Goal: Transaction & Acquisition: Purchase product/service

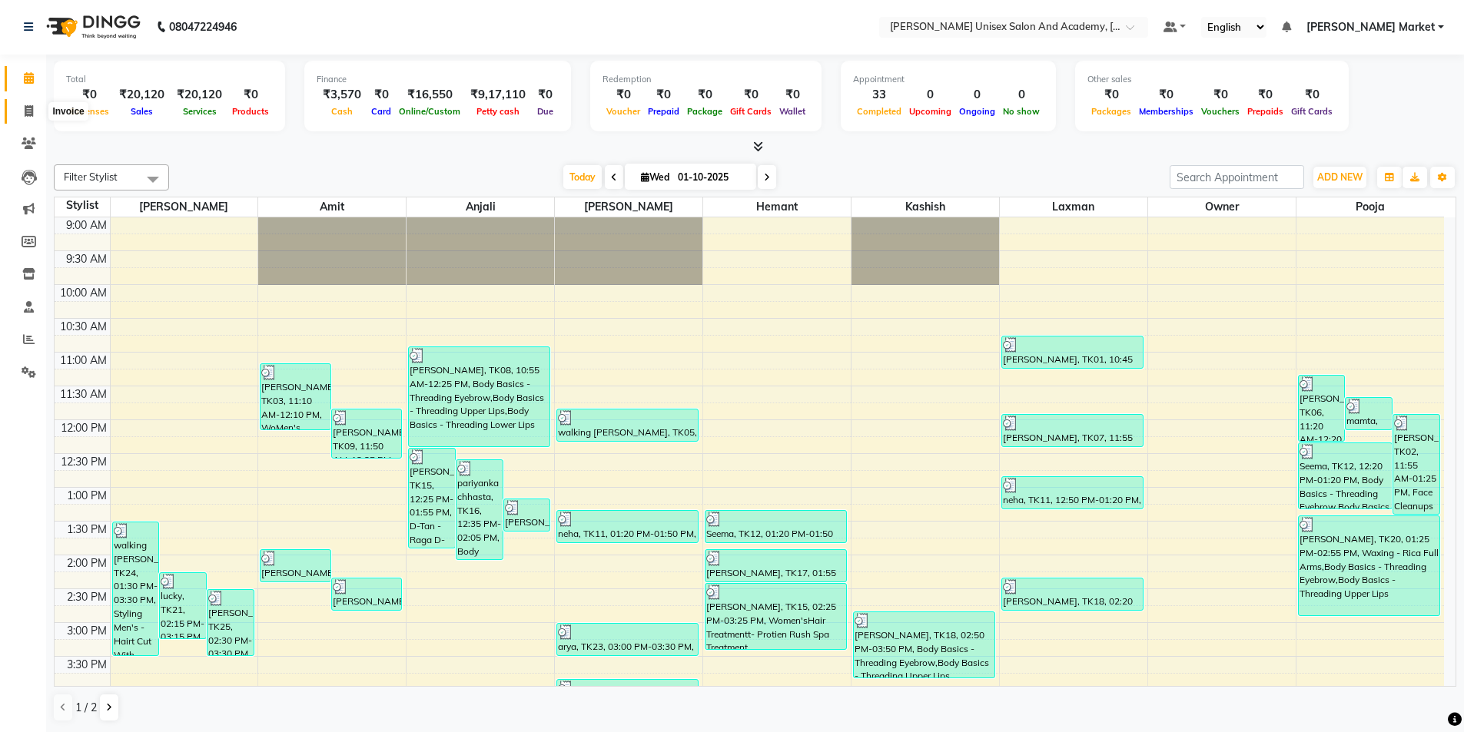
click at [29, 112] on icon at bounding box center [29, 111] width 8 height 12
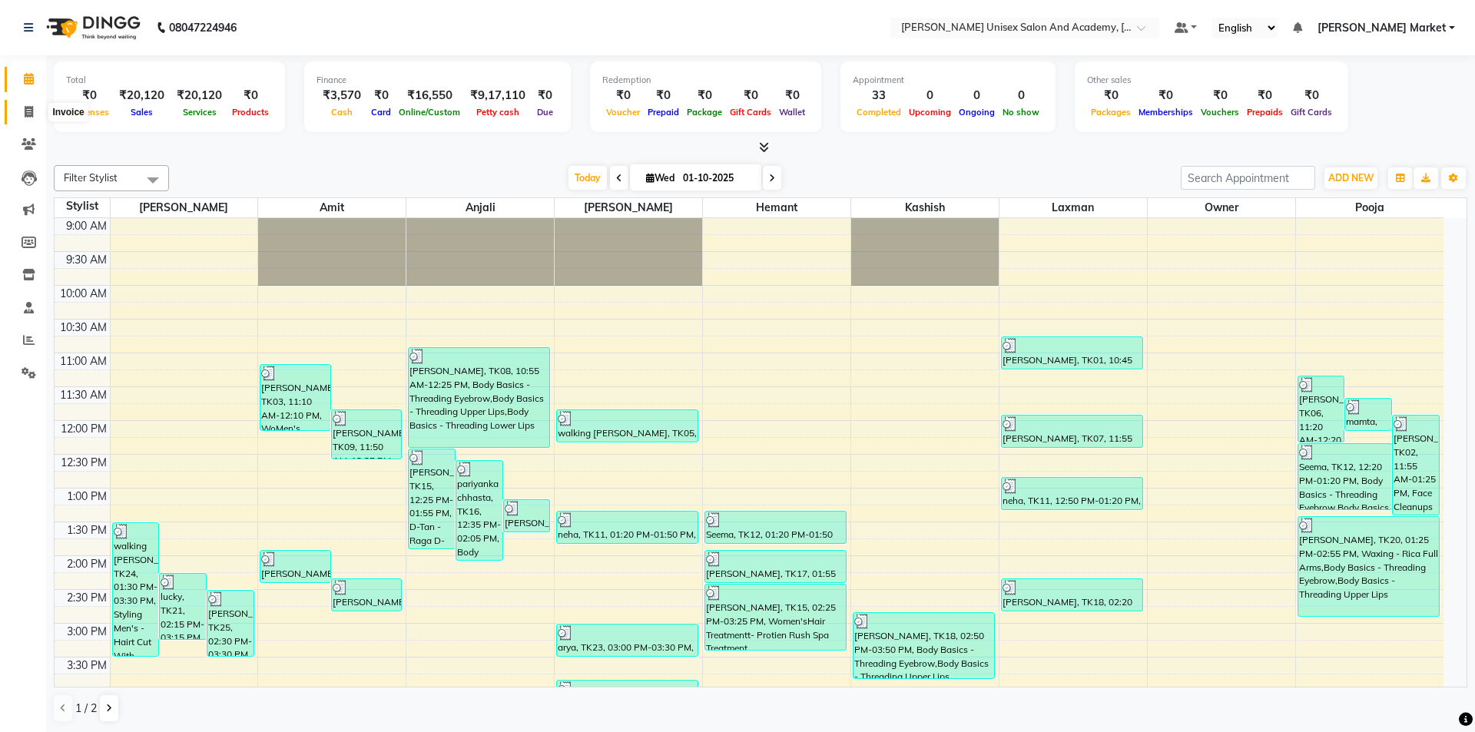
select select "service"
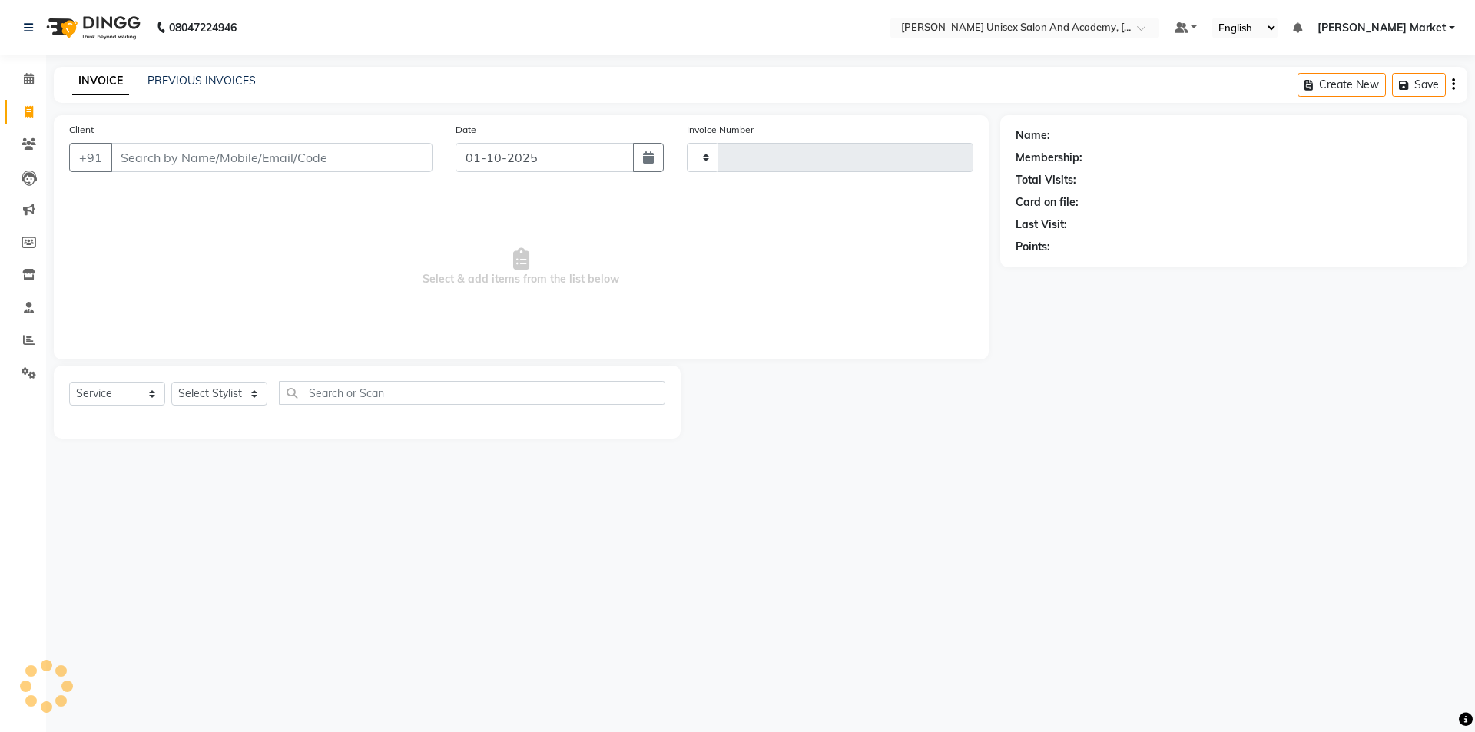
type input "4659"
select select "8060"
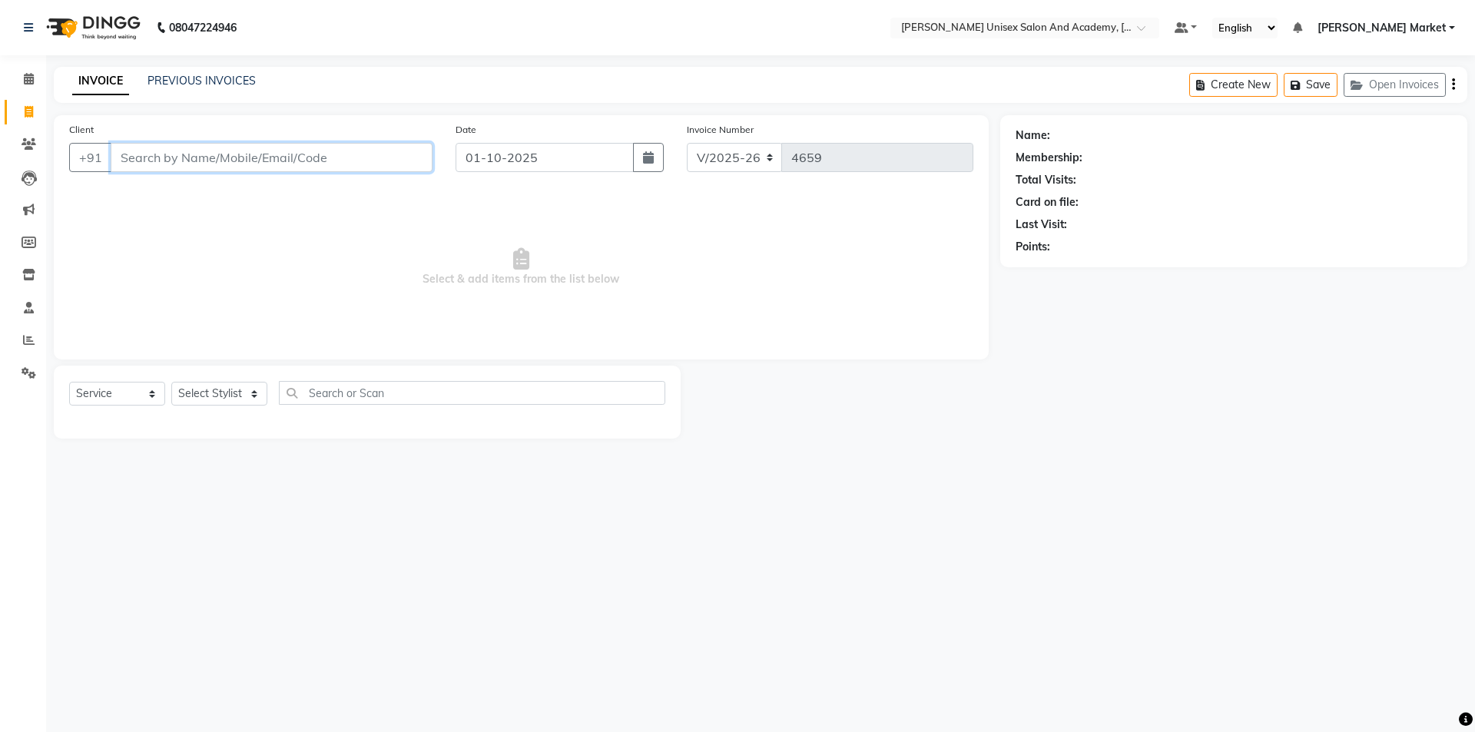
drag, startPoint x: 204, startPoint y: 168, endPoint x: 213, endPoint y: 171, distance: 8.8
click at [214, 175] on div "Client +91" at bounding box center [251, 152] width 386 height 63
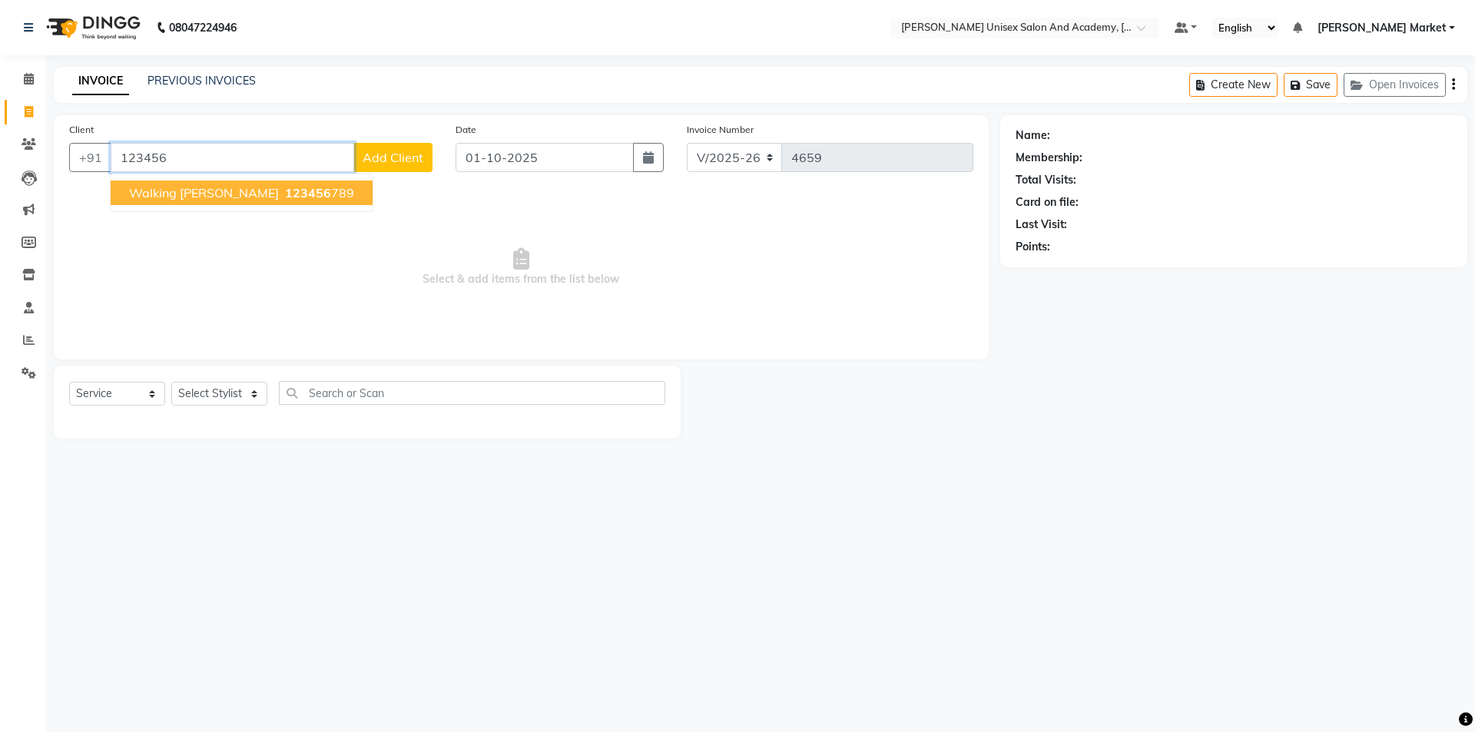
click at [285, 191] on span "123456" at bounding box center [308, 192] width 46 height 15
type input "123456789"
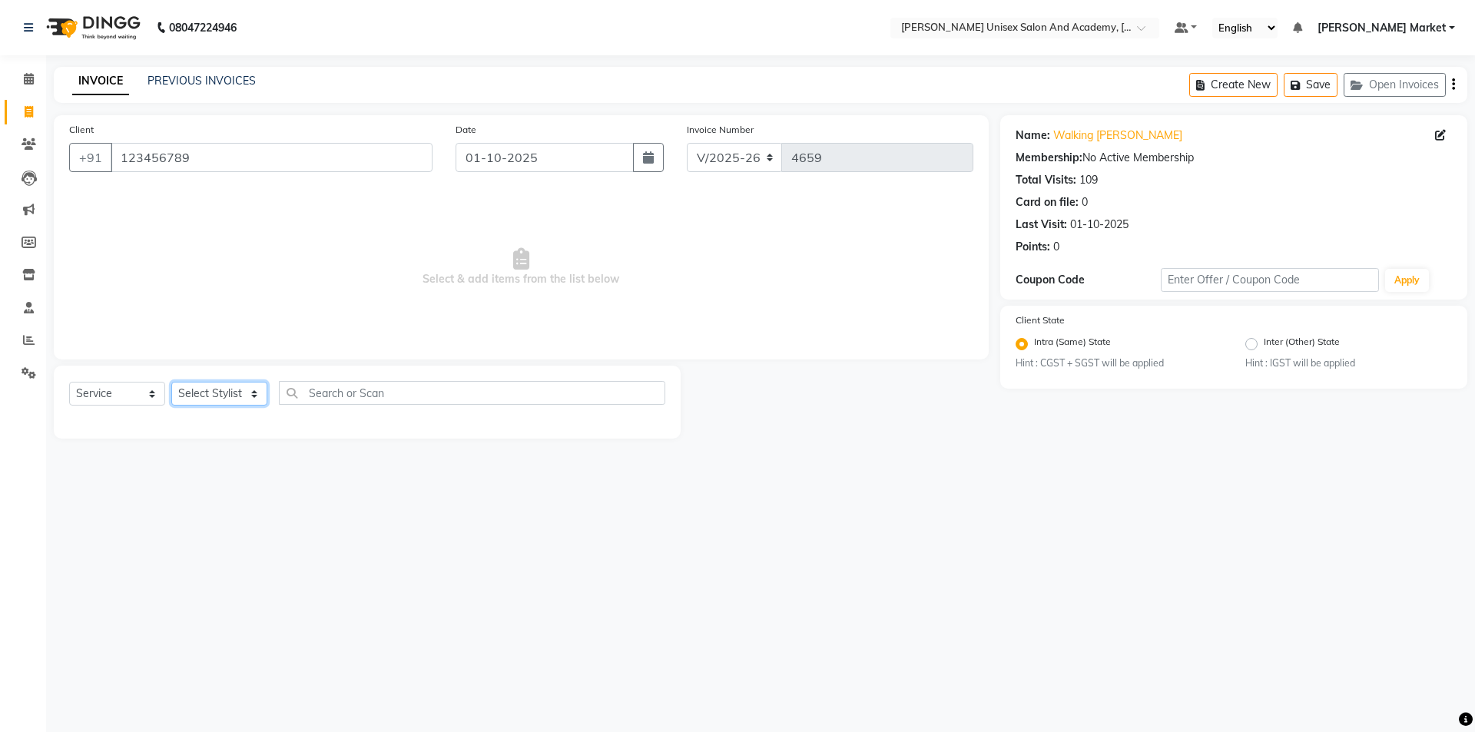
click at [216, 396] on select "Select Stylist Amit anjali [PERSON_NAME] [PERSON_NAME] [PERSON_NAME] [PERSON_NA…" at bounding box center [219, 394] width 96 height 24
select select "73416"
click at [171, 382] on select "Select Stylist Amit anjali [PERSON_NAME] [PERSON_NAME] [PERSON_NAME] [PERSON_NA…" at bounding box center [219, 394] width 96 height 24
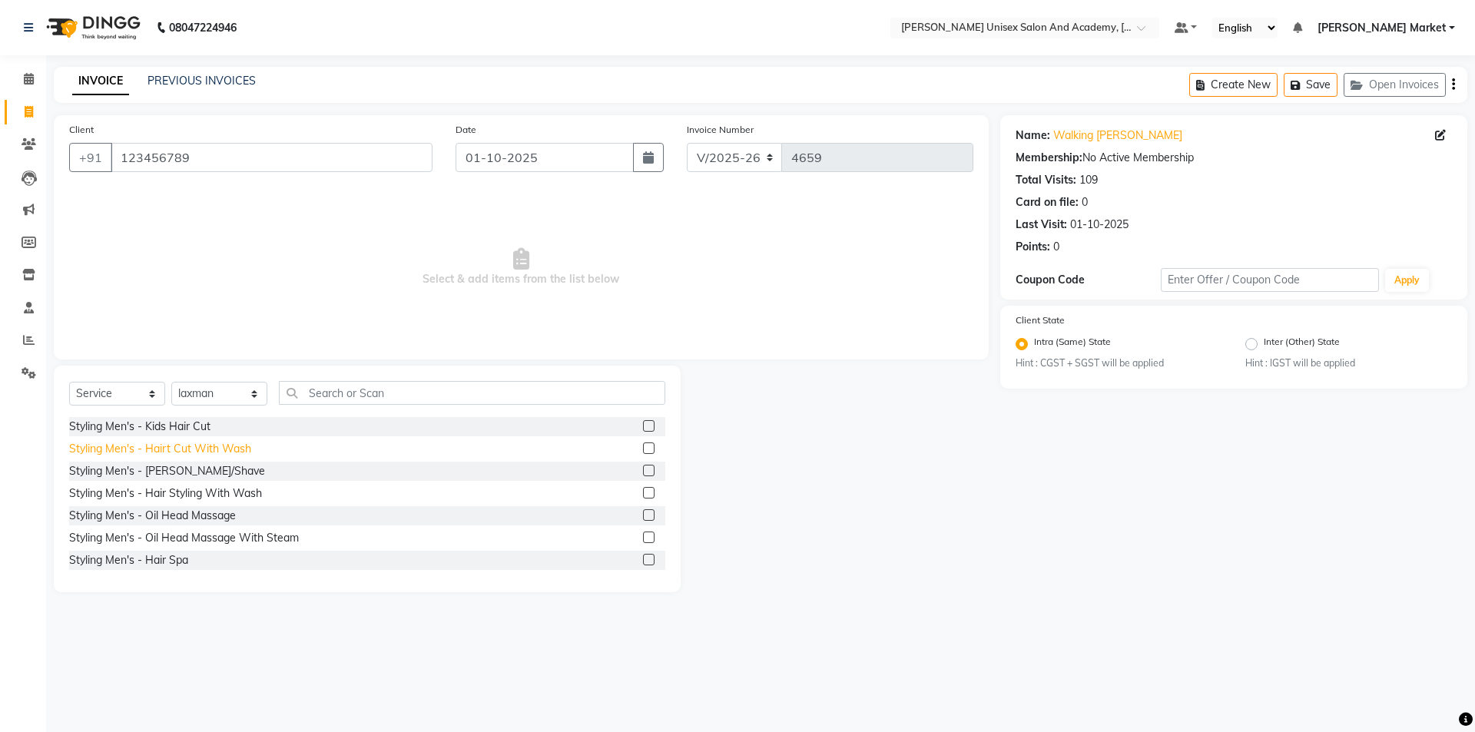
click at [109, 449] on div "Styling Men's - Hairt Cut With Wash" at bounding box center [160, 449] width 182 height 16
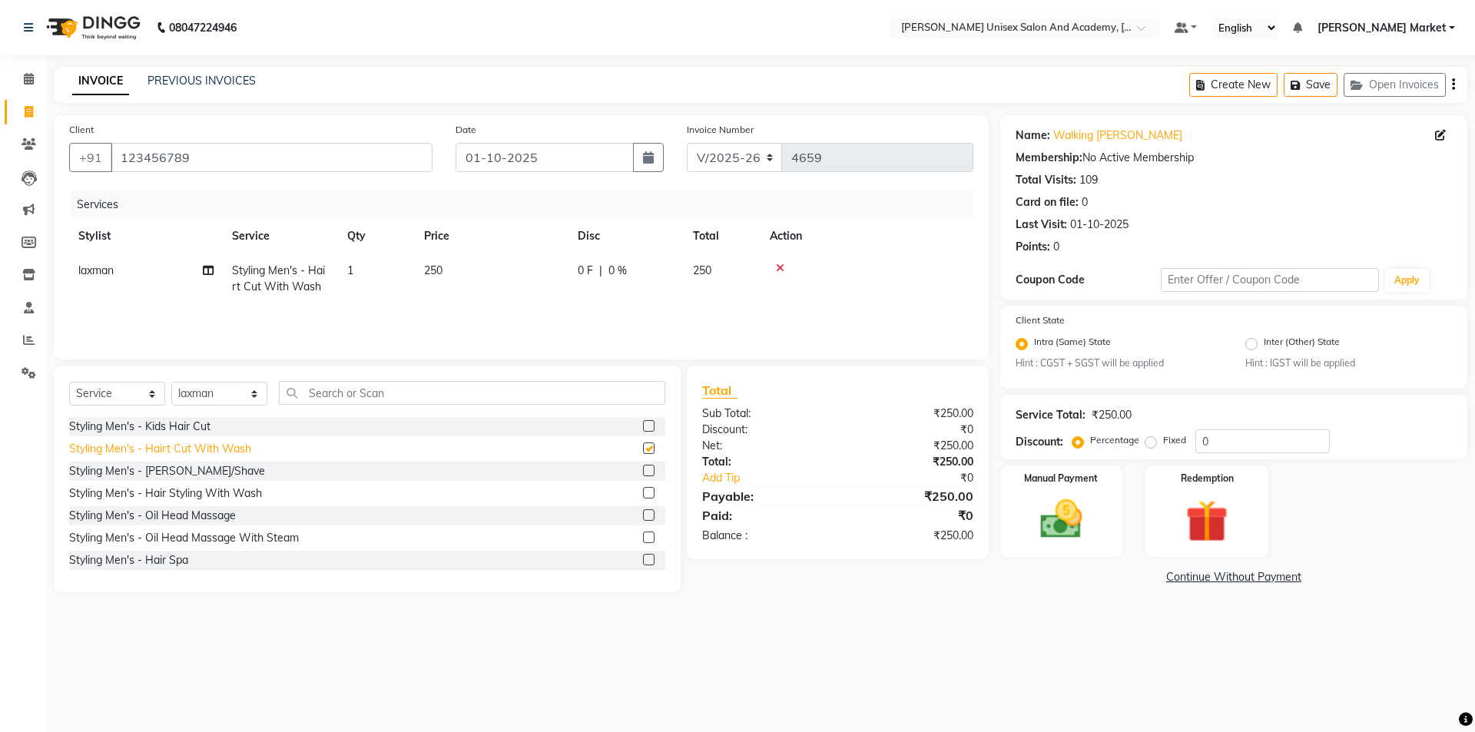
checkbox input "false"
click at [260, 393] on select "Select Stylist Amit anjali [PERSON_NAME] [PERSON_NAME] [PERSON_NAME] [PERSON_NA…" at bounding box center [219, 394] width 96 height 24
select select "58724"
click at [171, 382] on select "Select Stylist Amit anjali [PERSON_NAME] [PERSON_NAME] [PERSON_NAME] [PERSON_NA…" at bounding box center [219, 394] width 96 height 24
click at [128, 469] on div "Styling Men's - [PERSON_NAME]/Shave" at bounding box center [167, 471] width 196 height 16
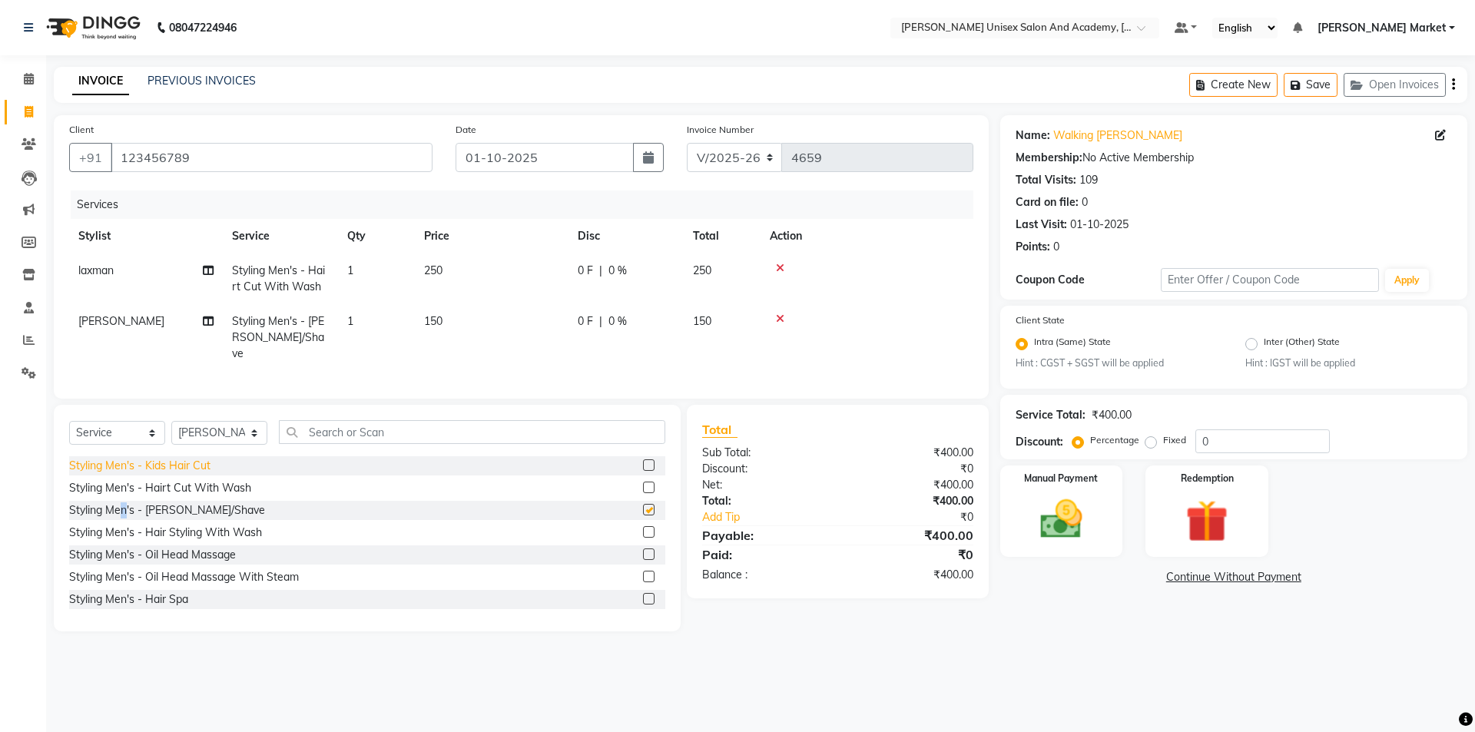
checkbox input "false"
click at [1063, 486] on div "Manual Payment" at bounding box center [1061, 511] width 128 height 95
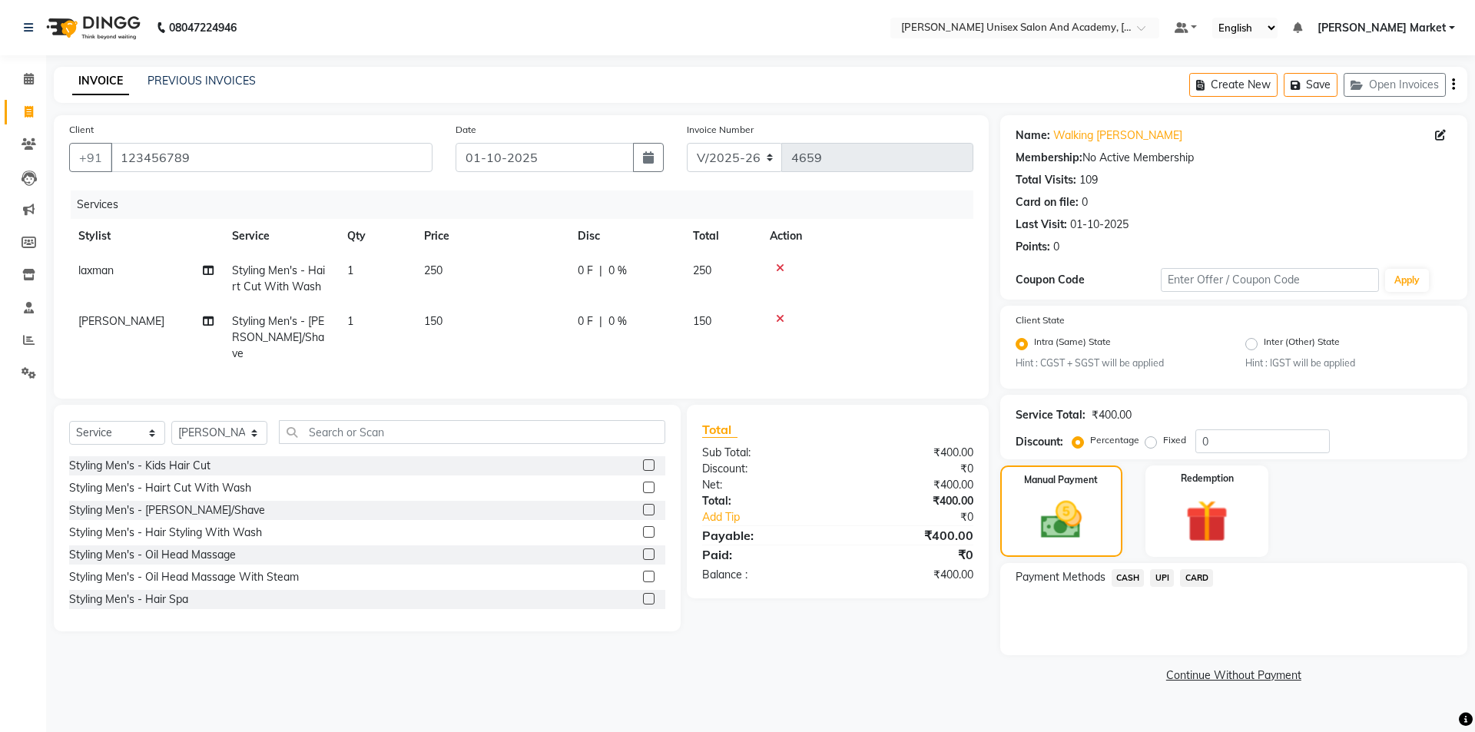
click at [1163, 575] on span "UPI" at bounding box center [1162, 578] width 24 height 18
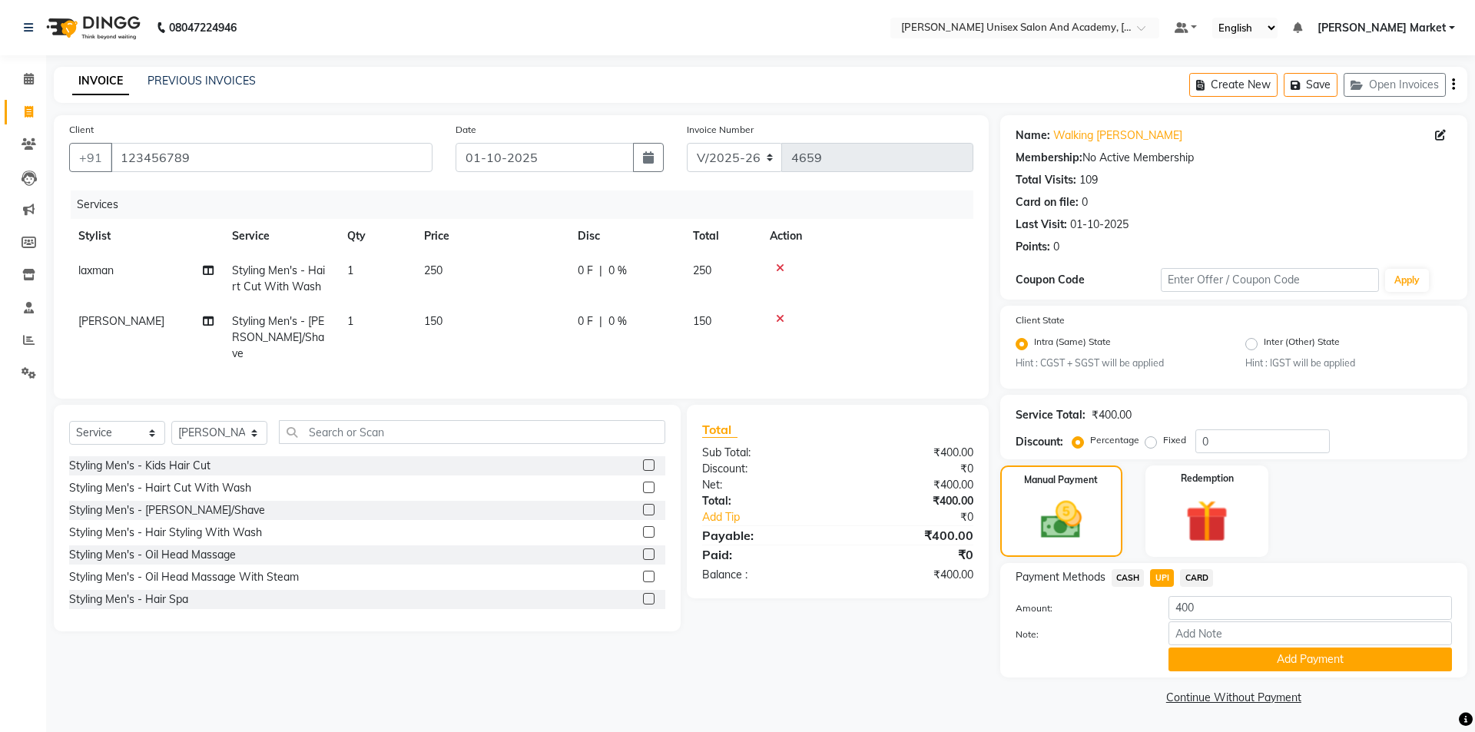
click at [1192, 644] on div "Amount: 400 Note: Add Payment" at bounding box center [1234, 633] width 436 height 75
click at [1191, 652] on button "Add Payment" at bounding box center [1311, 660] width 284 height 24
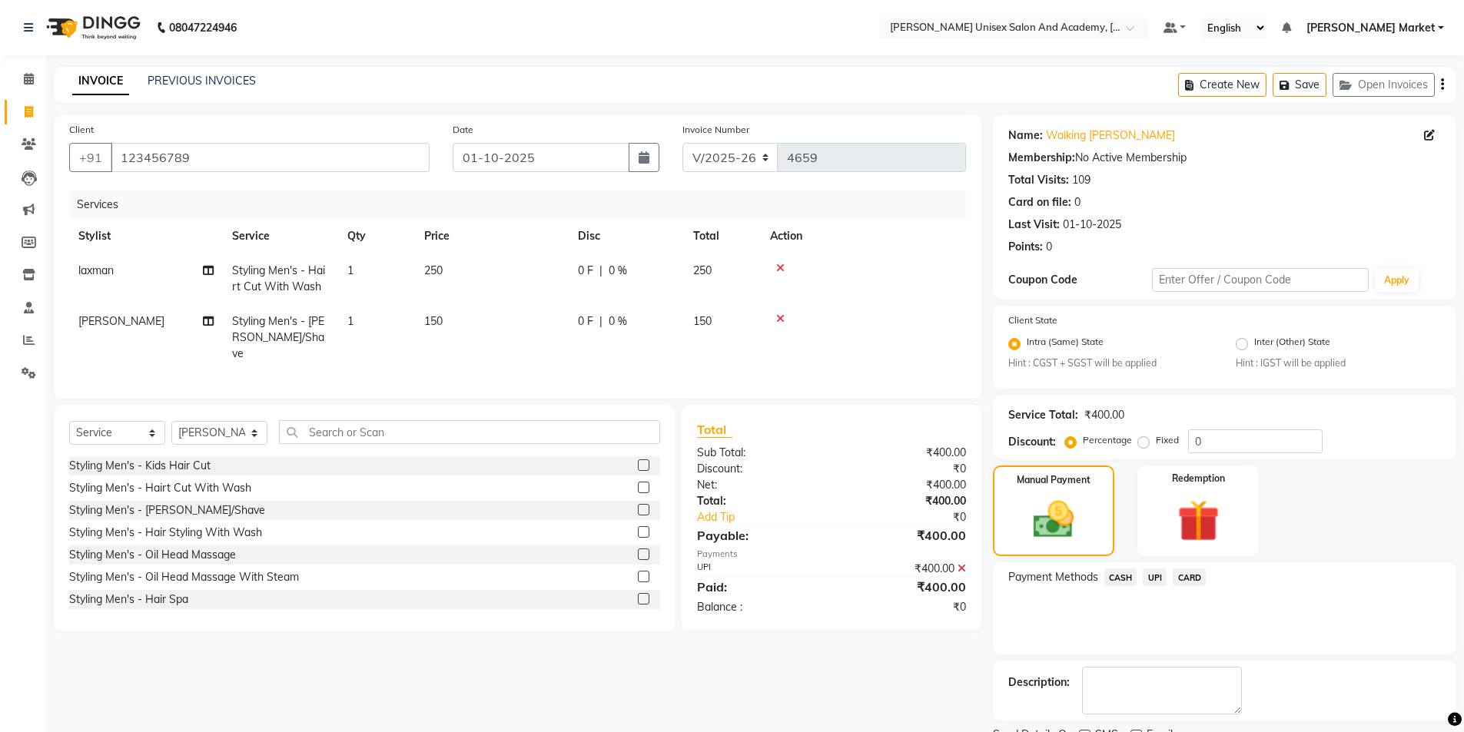
scroll to position [64, 0]
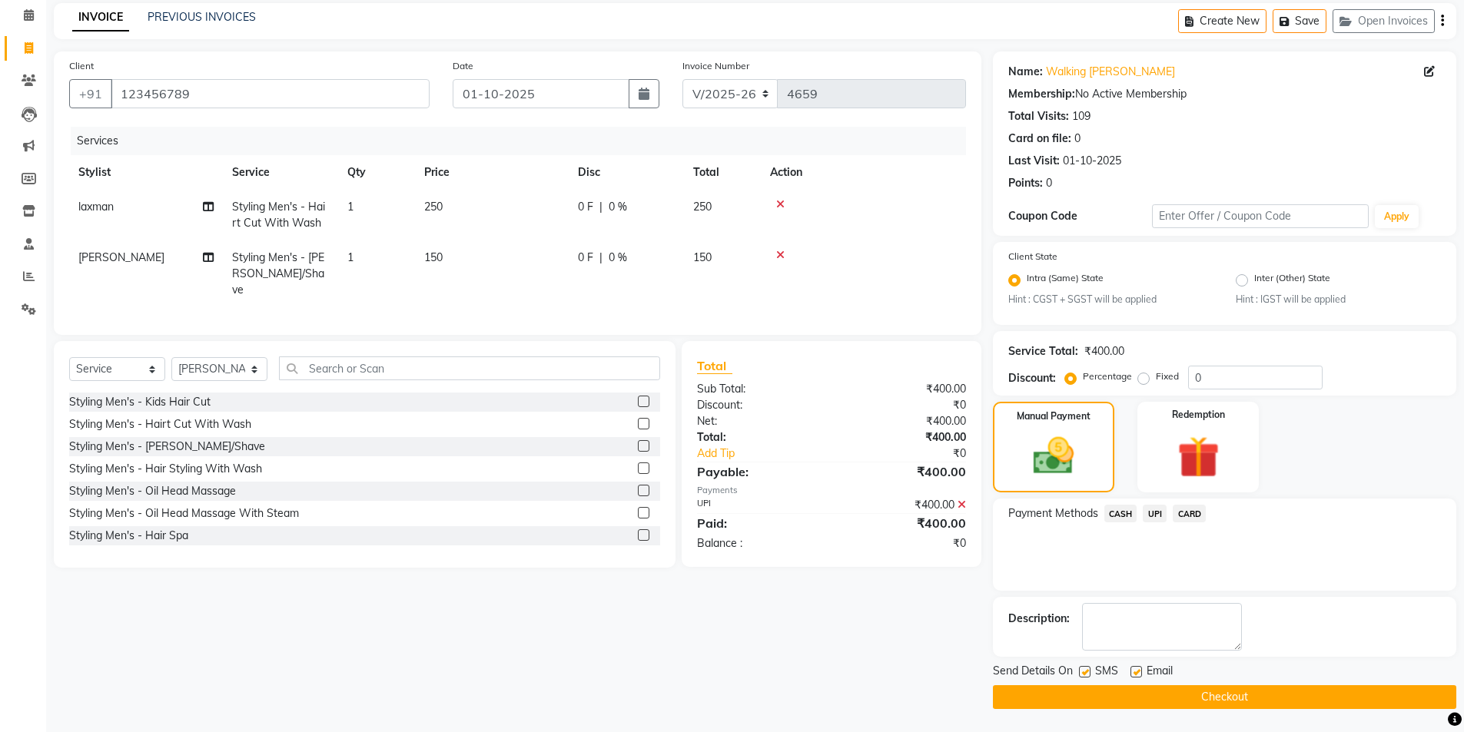
click at [1191, 678] on div "Send Details On SMS Email" at bounding box center [1224, 672] width 463 height 19
click at [1191, 692] on button "Checkout" at bounding box center [1224, 697] width 463 height 24
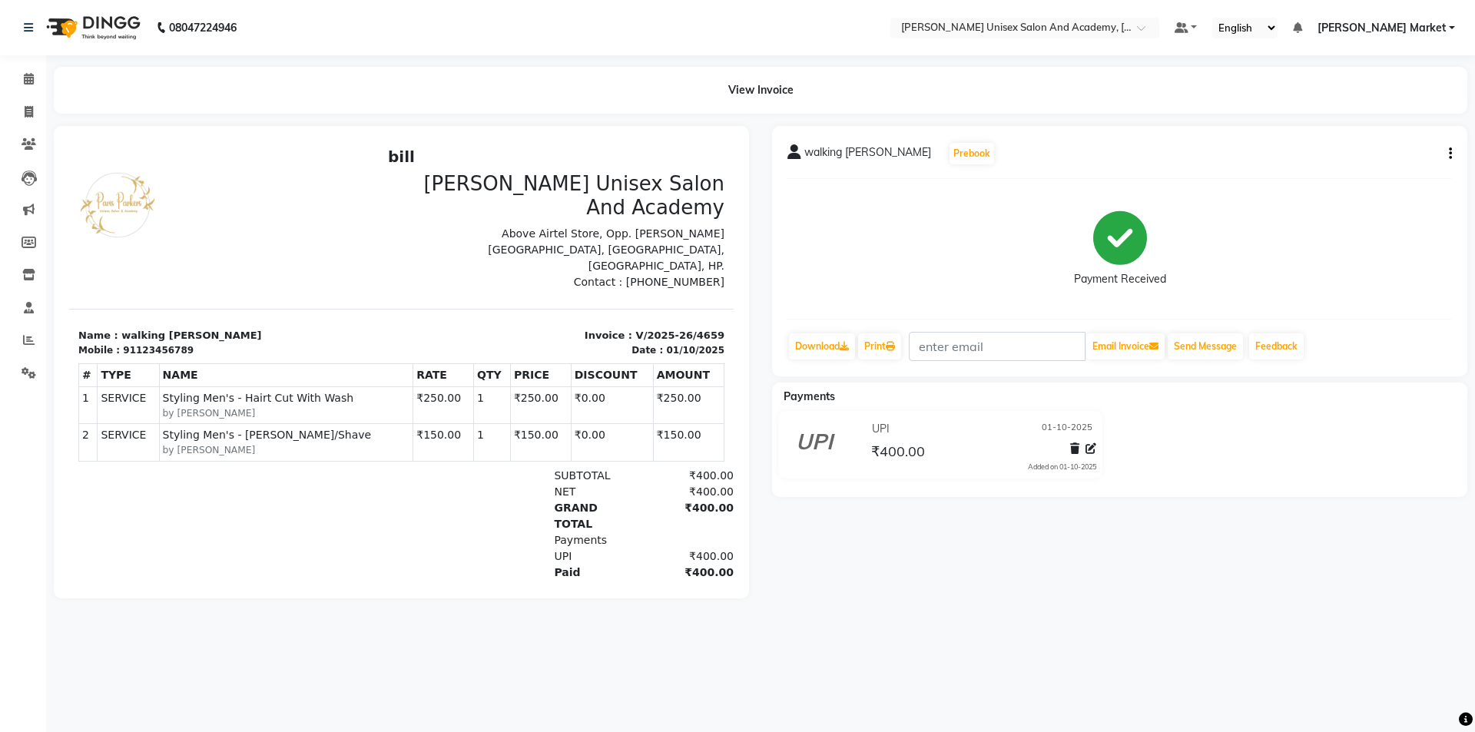
drag, startPoint x: 1023, startPoint y: 655, endPoint x: 1023, endPoint y: 177, distance: 477.1
click at [1023, 177] on div "walking [PERSON_NAME] Prebook Payment Received Download Print Email Invoice Sen…" at bounding box center [1119, 251] width 695 height 250
click at [30, 106] on icon at bounding box center [29, 112] width 8 height 12
select select "service"
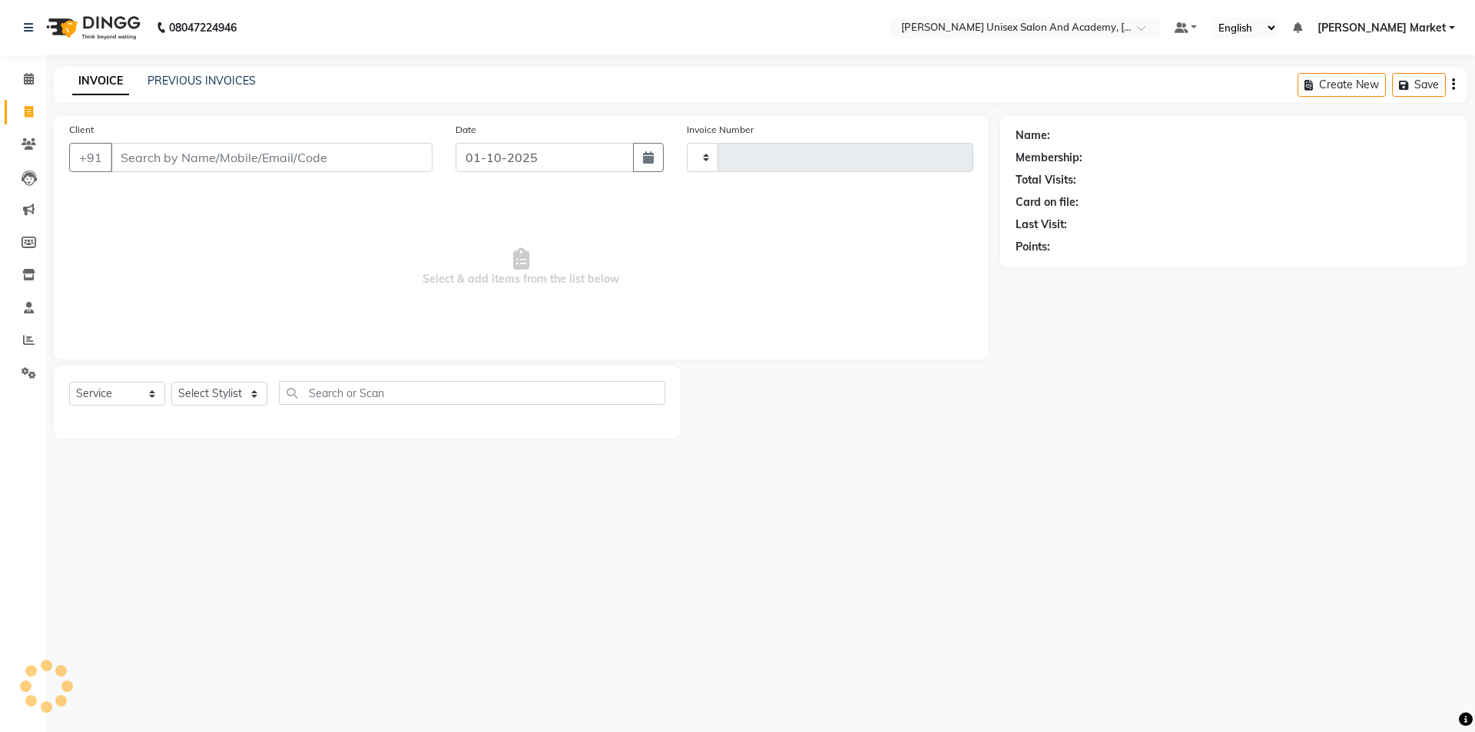
type input "4660"
select select "8060"
click at [192, 151] on input "Client" at bounding box center [272, 157] width 322 height 29
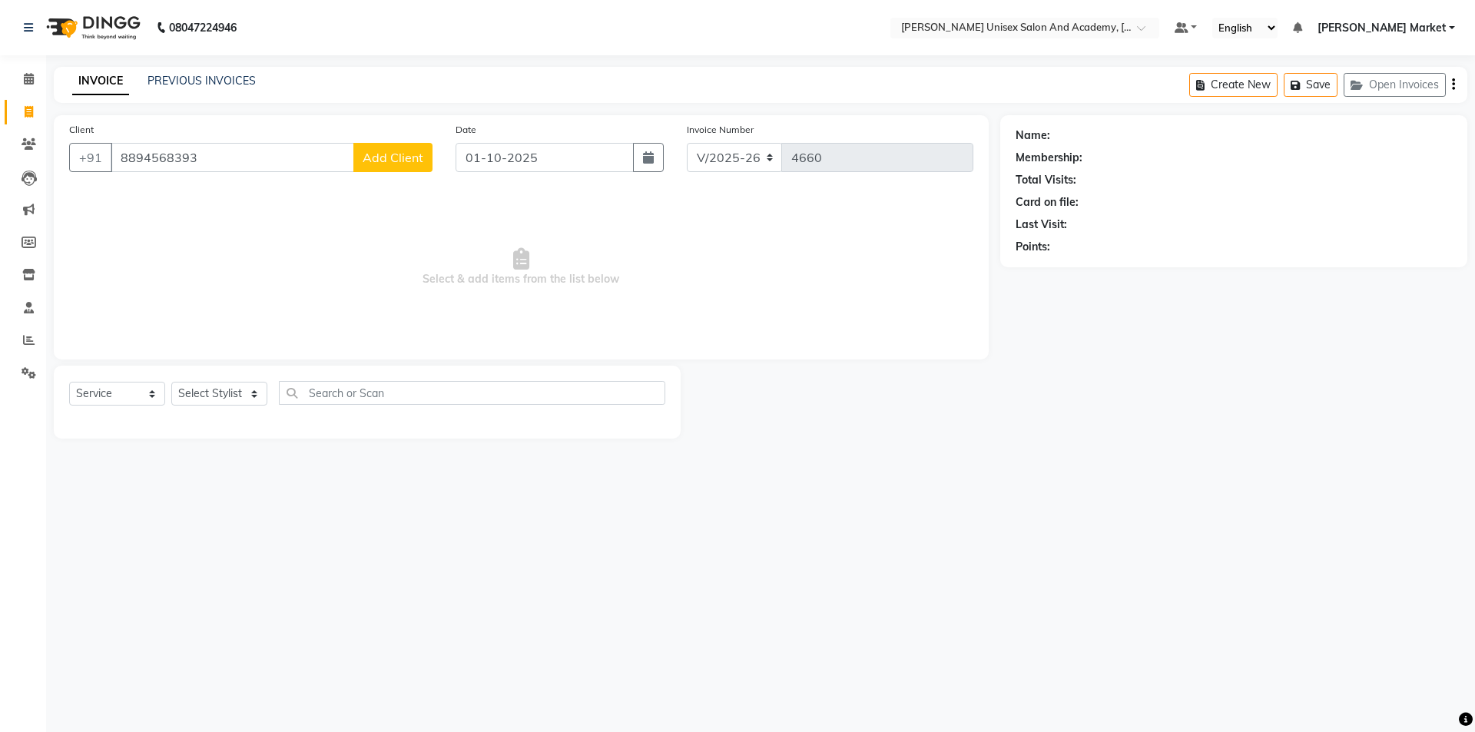
type input "8894568393"
click at [393, 157] on span "Add Client" at bounding box center [393, 157] width 61 height 15
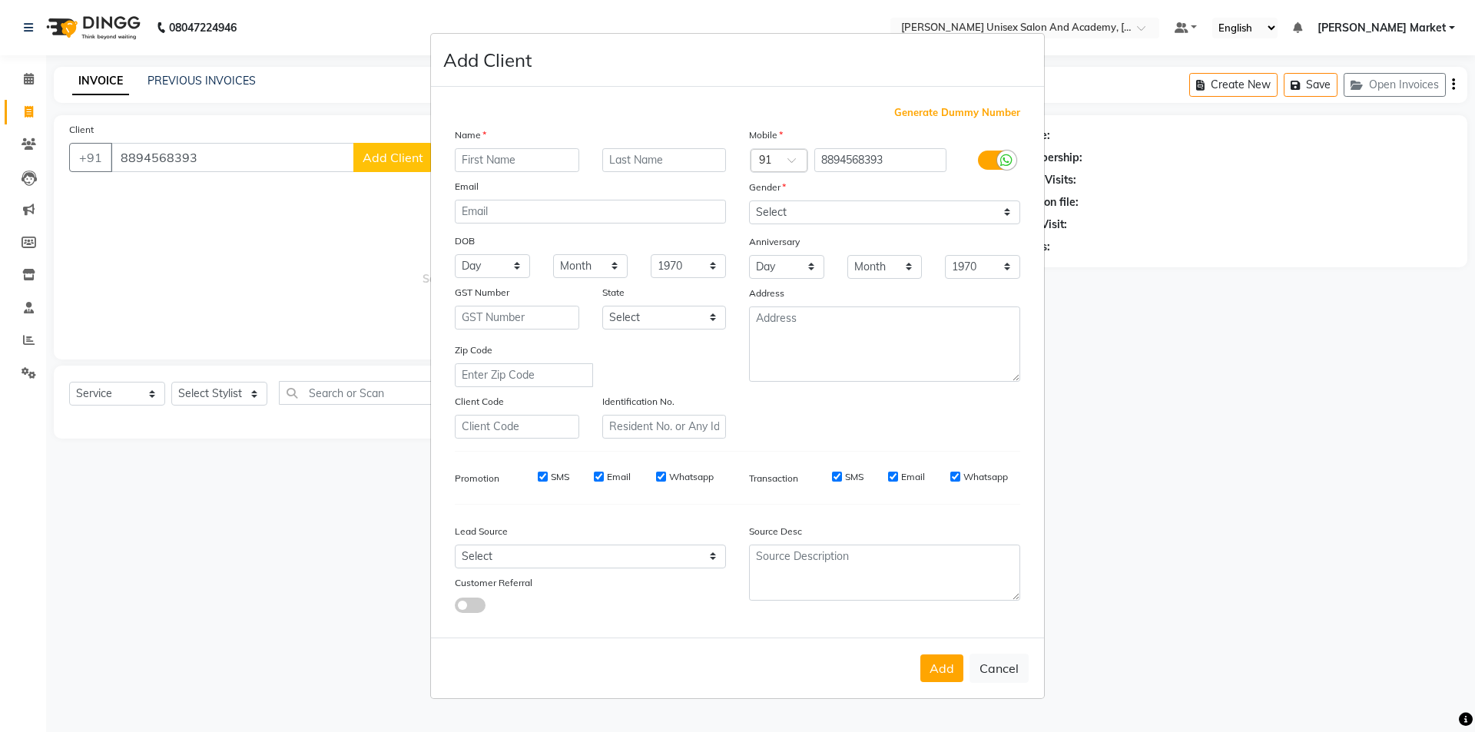
click at [464, 159] on input "text" at bounding box center [517, 160] width 124 height 24
type input "tarun"
click at [797, 207] on select "Select [DEMOGRAPHIC_DATA] [DEMOGRAPHIC_DATA] Other Prefer Not To Say" at bounding box center [884, 213] width 271 height 24
select select "[DEMOGRAPHIC_DATA]"
click at [749, 201] on select "Select [DEMOGRAPHIC_DATA] [DEMOGRAPHIC_DATA] Other Prefer Not To Say" at bounding box center [884, 213] width 271 height 24
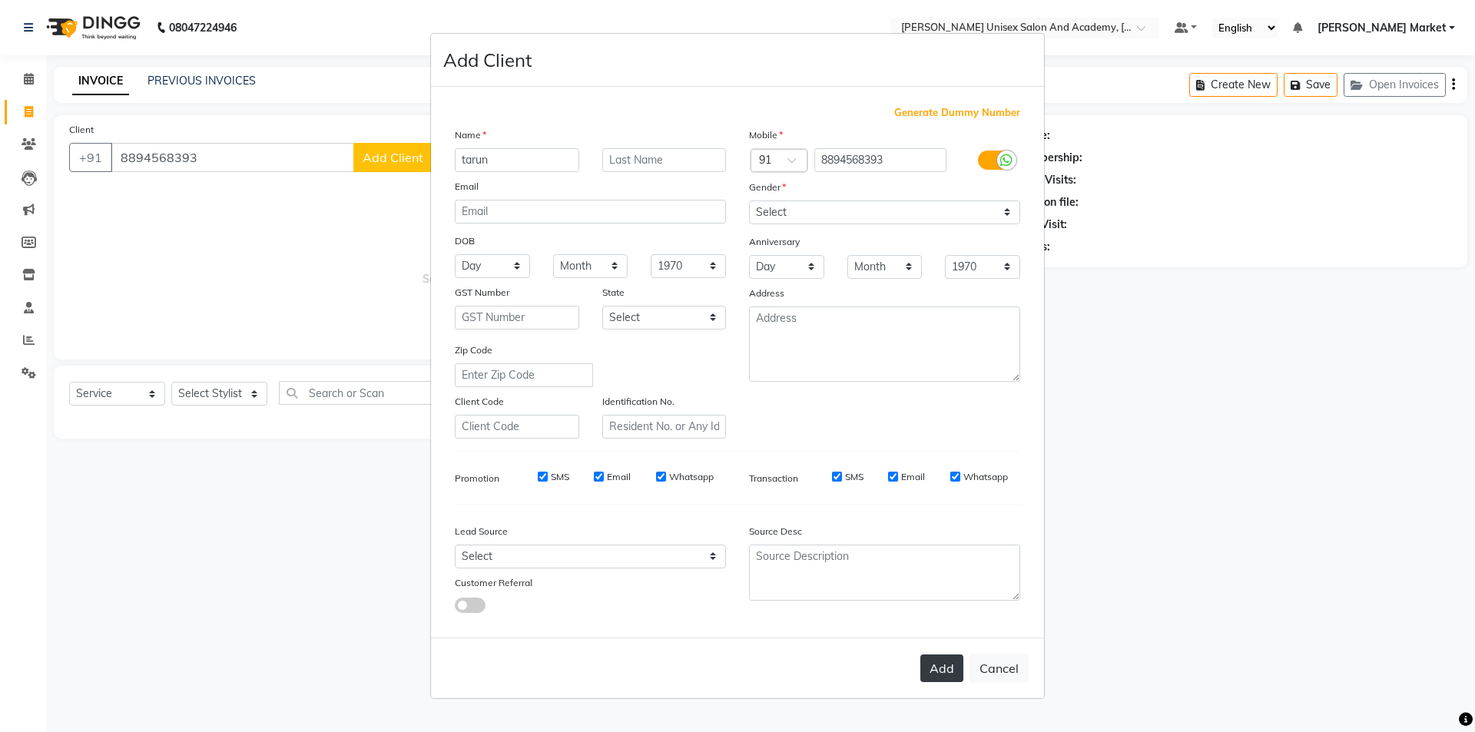
click at [934, 665] on button "Add" at bounding box center [941, 669] width 43 height 28
click at [943, 665] on div "Add Cancel" at bounding box center [737, 668] width 613 height 61
click at [937, 667] on div "Add Cancel" at bounding box center [737, 668] width 613 height 61
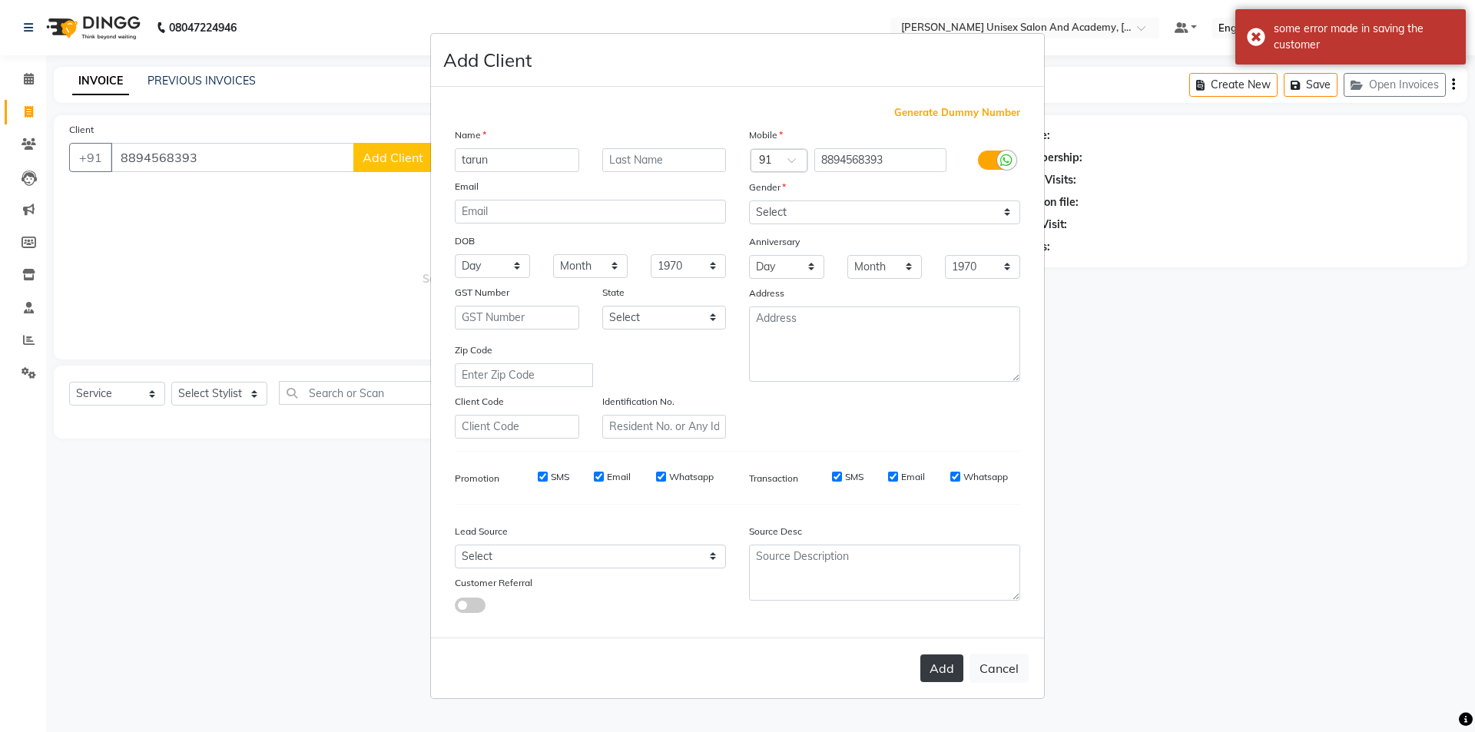
click at [947, 671] on button "Add" at bounding box center [941, 669] width 43 height 28
select select
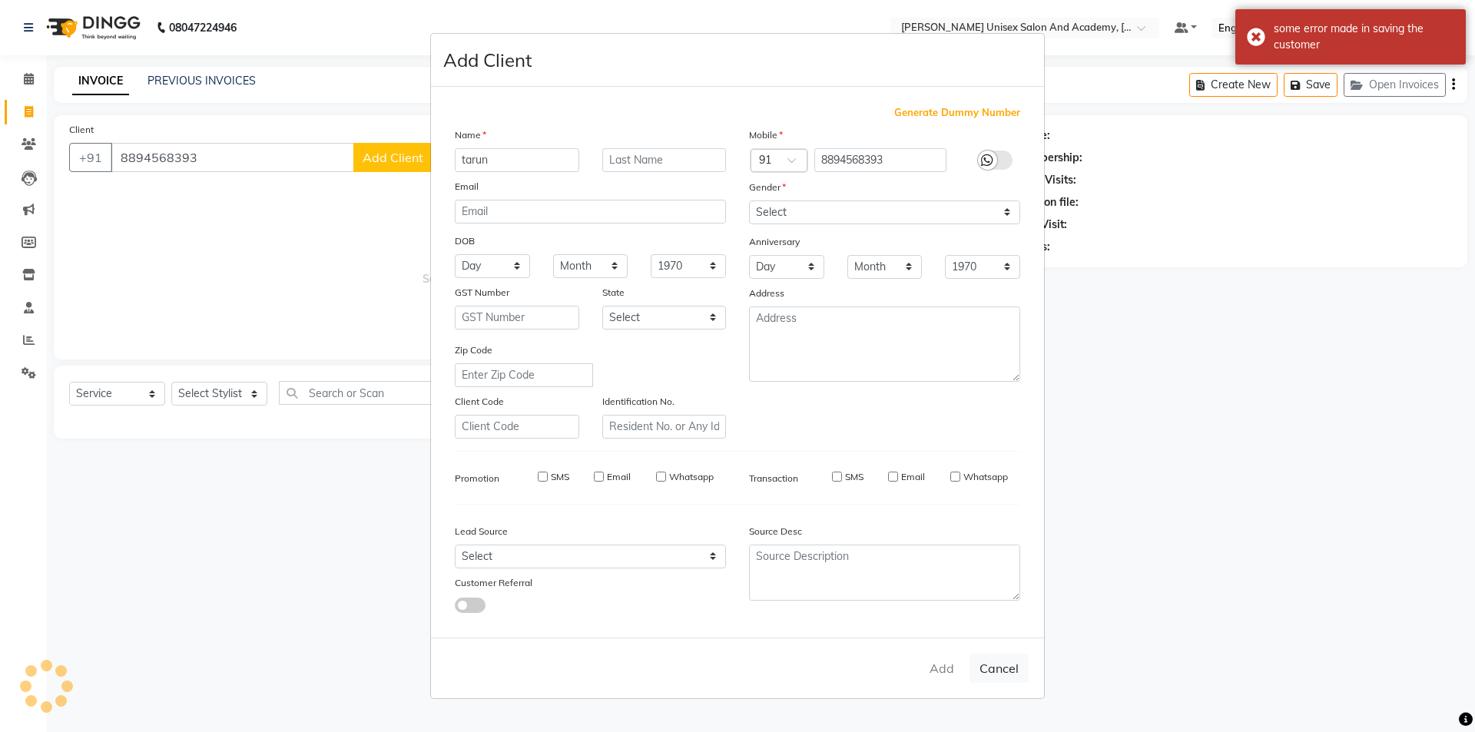
select select
checkbox input "false"
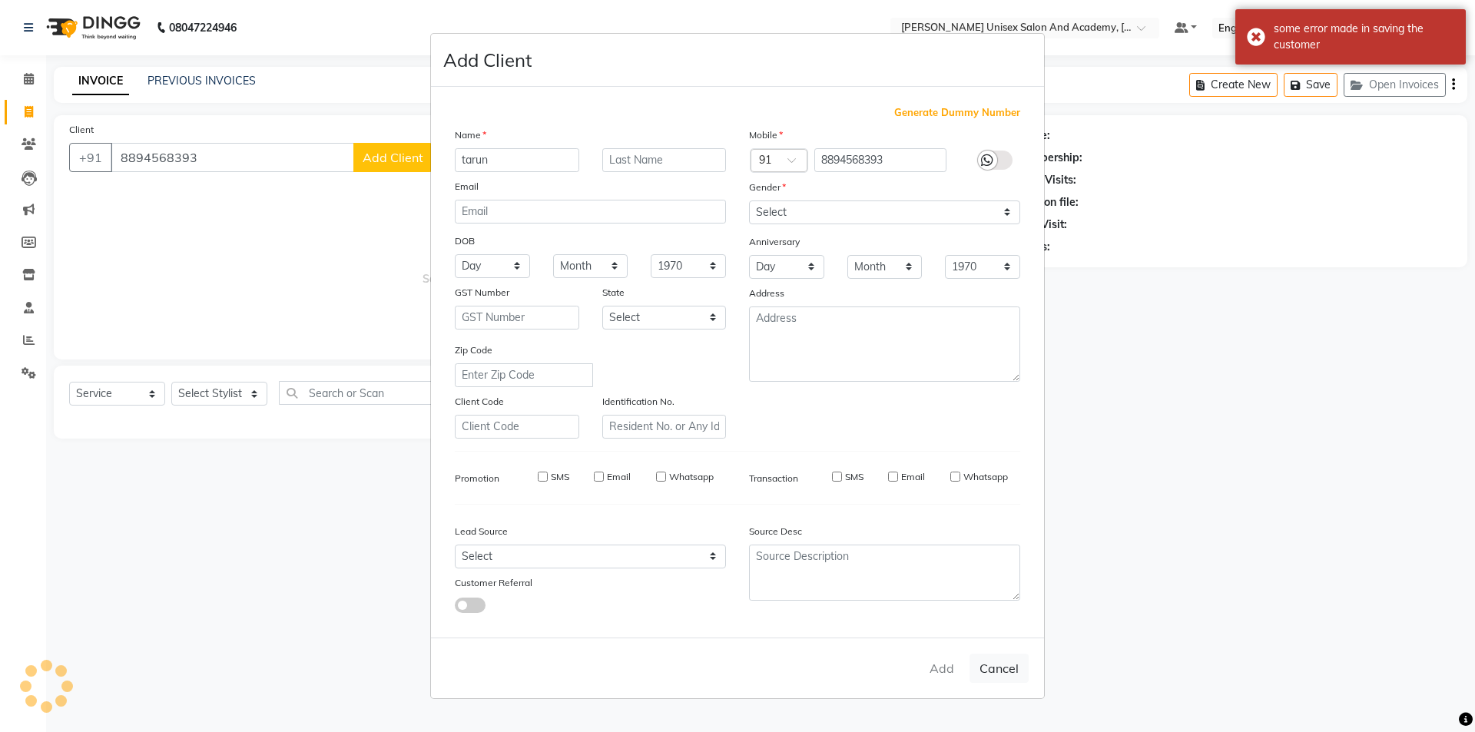
checkbox input "false"
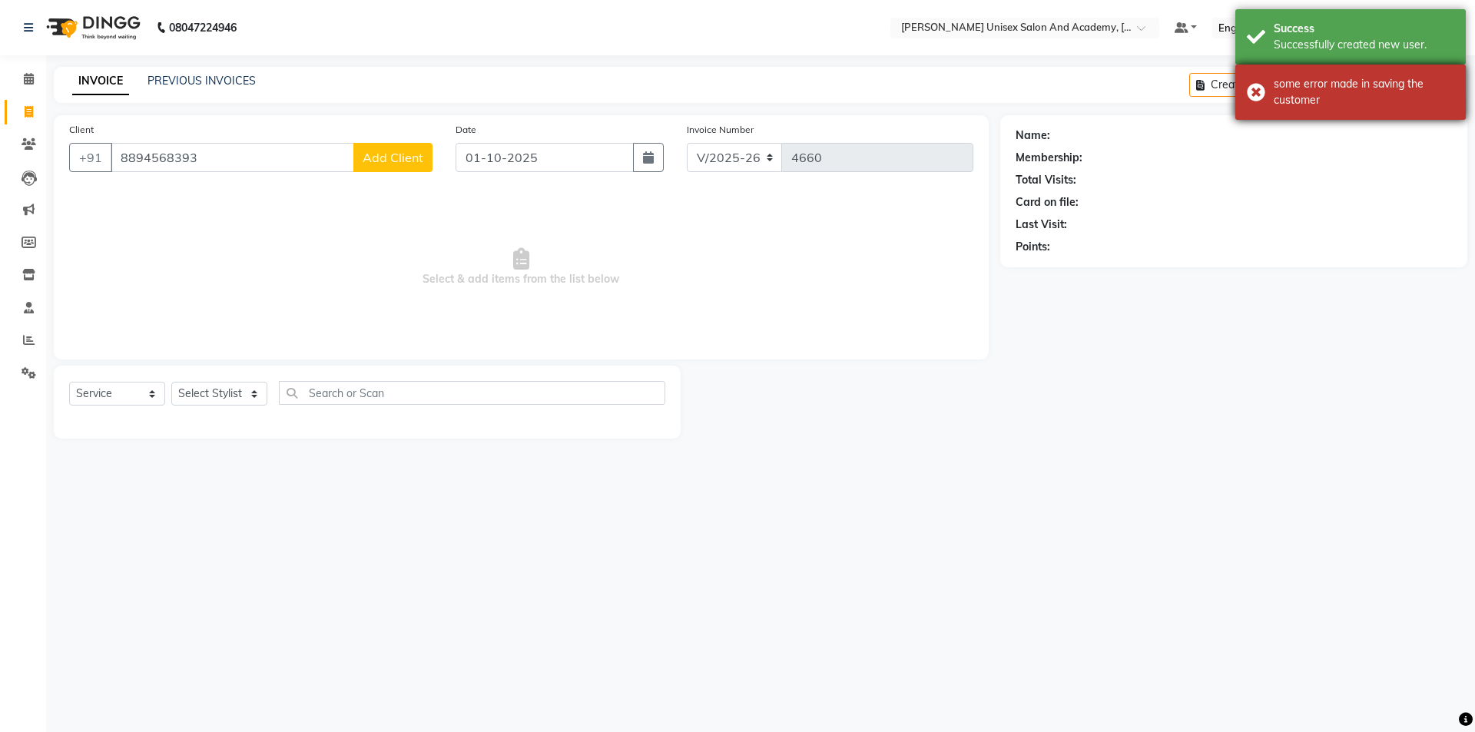
click at [1256, 90] on div "some error made in saving the customer" at bounding box center [1350, 92] width 230 height 55
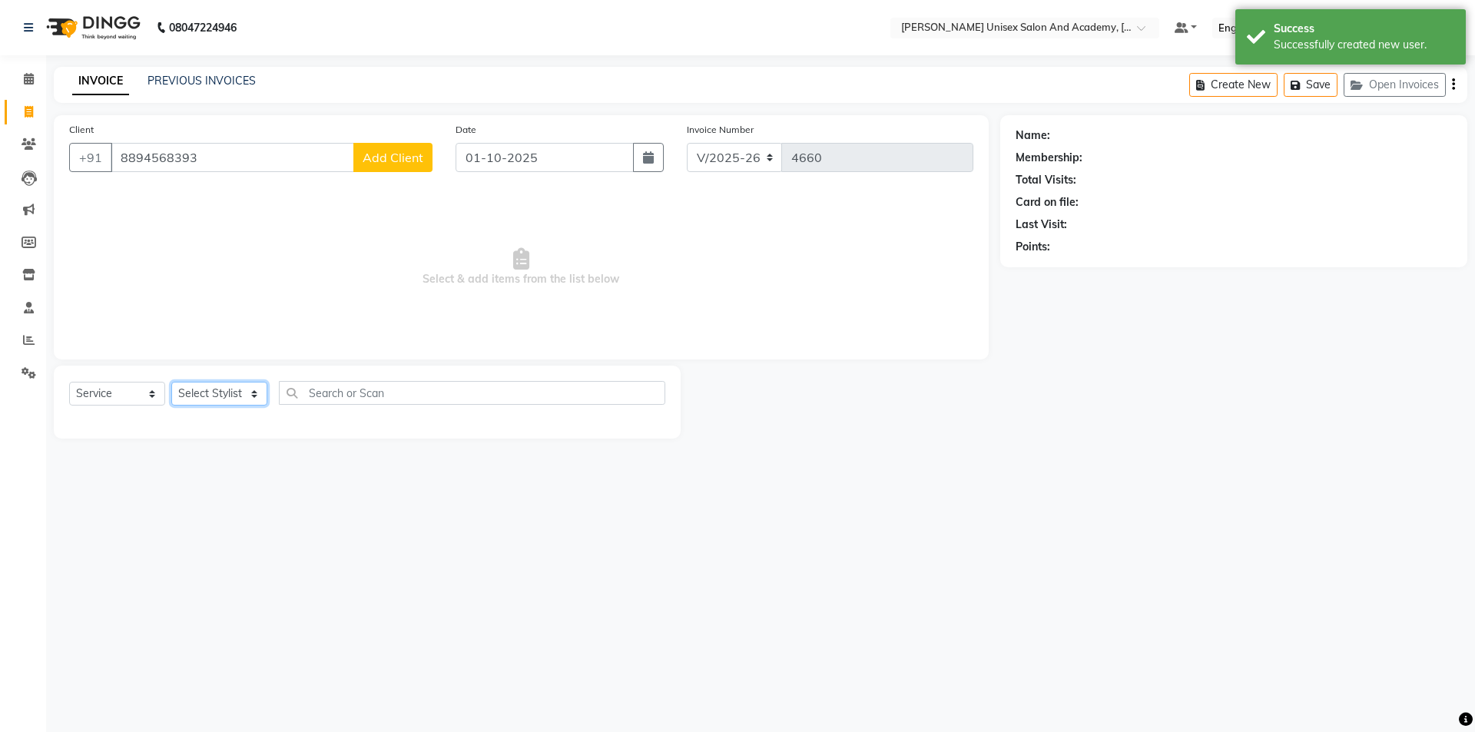
click at [257, 391] on select "Select Stylist Amit anjali [PERSON_NAME] [PERSON_NAME] [PERSON_NAME] [PERSON_NA…" at bounding box center [219, 394] width 96 height 24
select select "66040"
click at [171, 382] on select "Select Stylist Amit anjali [PERSON_NAME] [PERSON_NAME] [PERSON_NAME] [PERSON_NA…" at bounding box center [219, 394] width 96 height 24
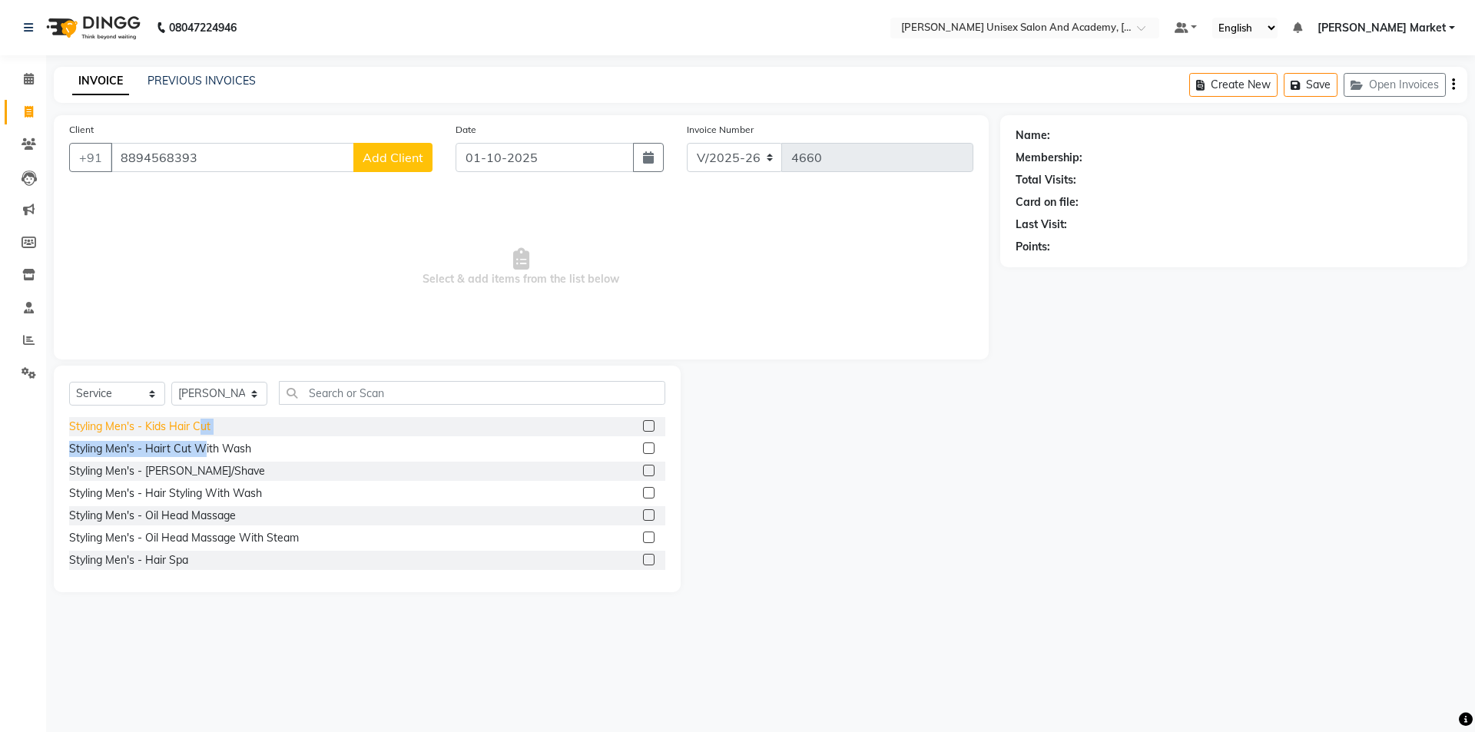
click at [205, 434] on div "Styling Men's - Kids Hair Cut Styling Men's - Hairt Cut With Wash Styling Men's…" at bounding box center [367, 494] width 596 height 154
click at [187, 445] on div "Styling Men's - Hairt Cut With Wash" at bounding box center [160, 449] width 182 height 16
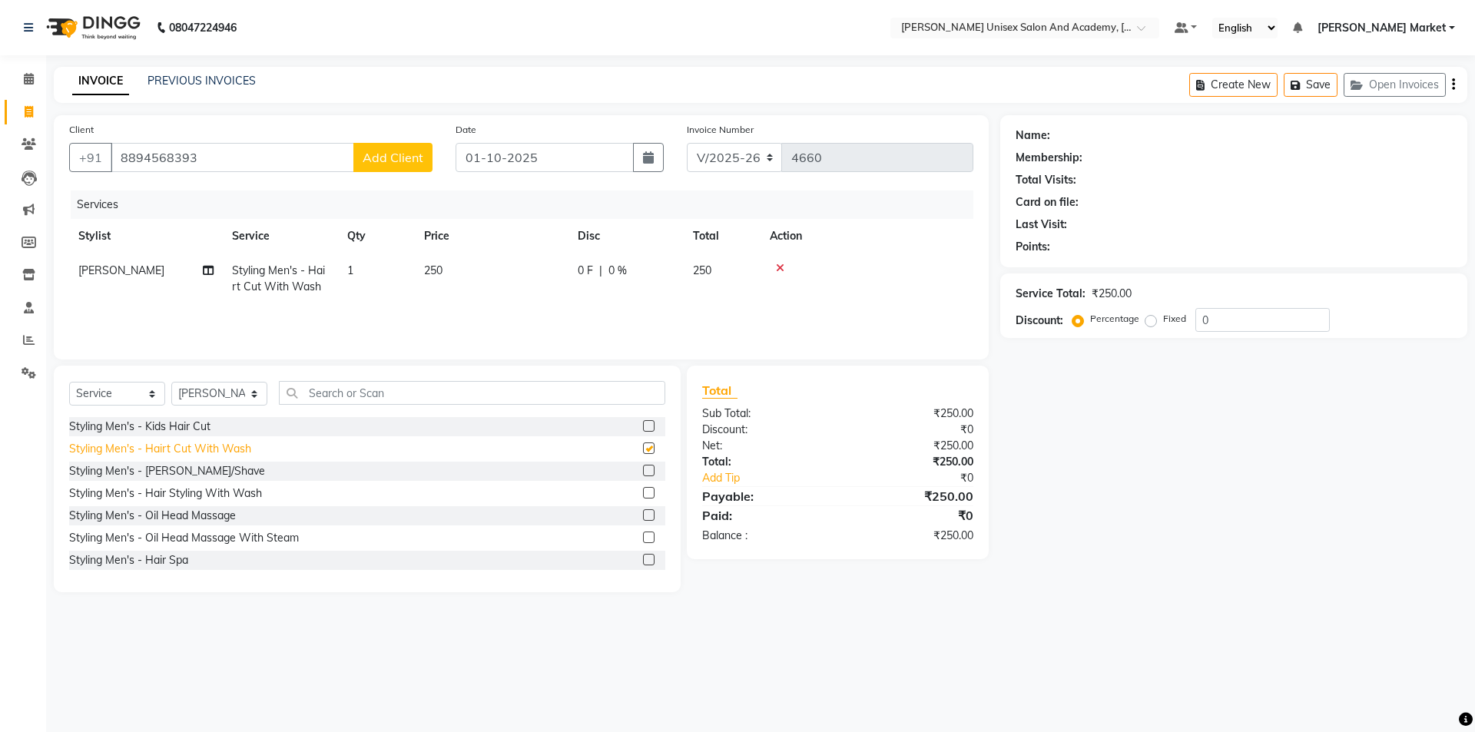
checkbox input "false"
click at [164, 459] on div "Styling Men's - Kids Hair Cut Styling Men's - Hairt Cut With Wash Styling Men's…" at bounding box center [367, 494] width 596 height 154
click at [164, 468] on div "Styling Men's - [PERSON_NAME]/Shave" at bounding box center [167, 471] width 196 height 16
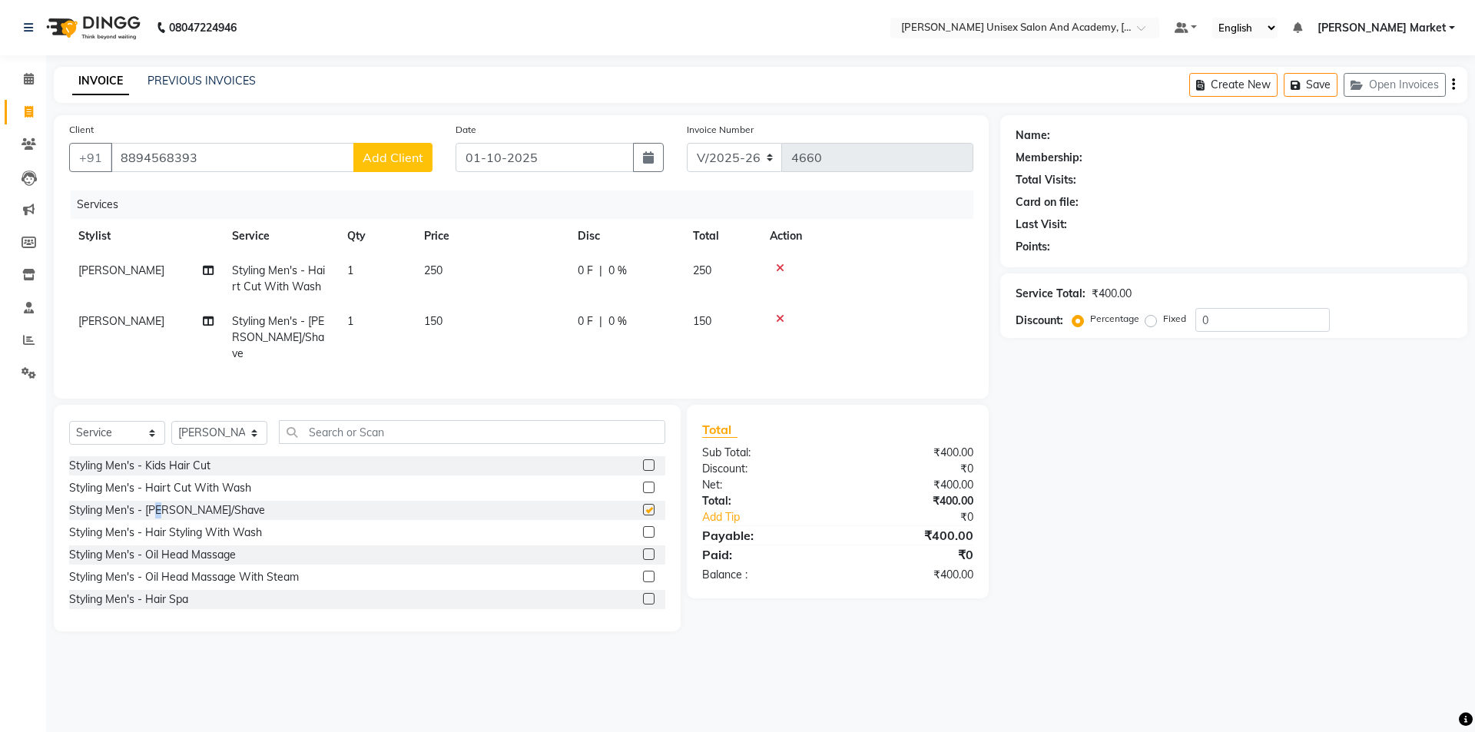
checkbox input "false"
click at [361, 154] on button "Add Client" at bounding box center [392, 157] width 79 height 29
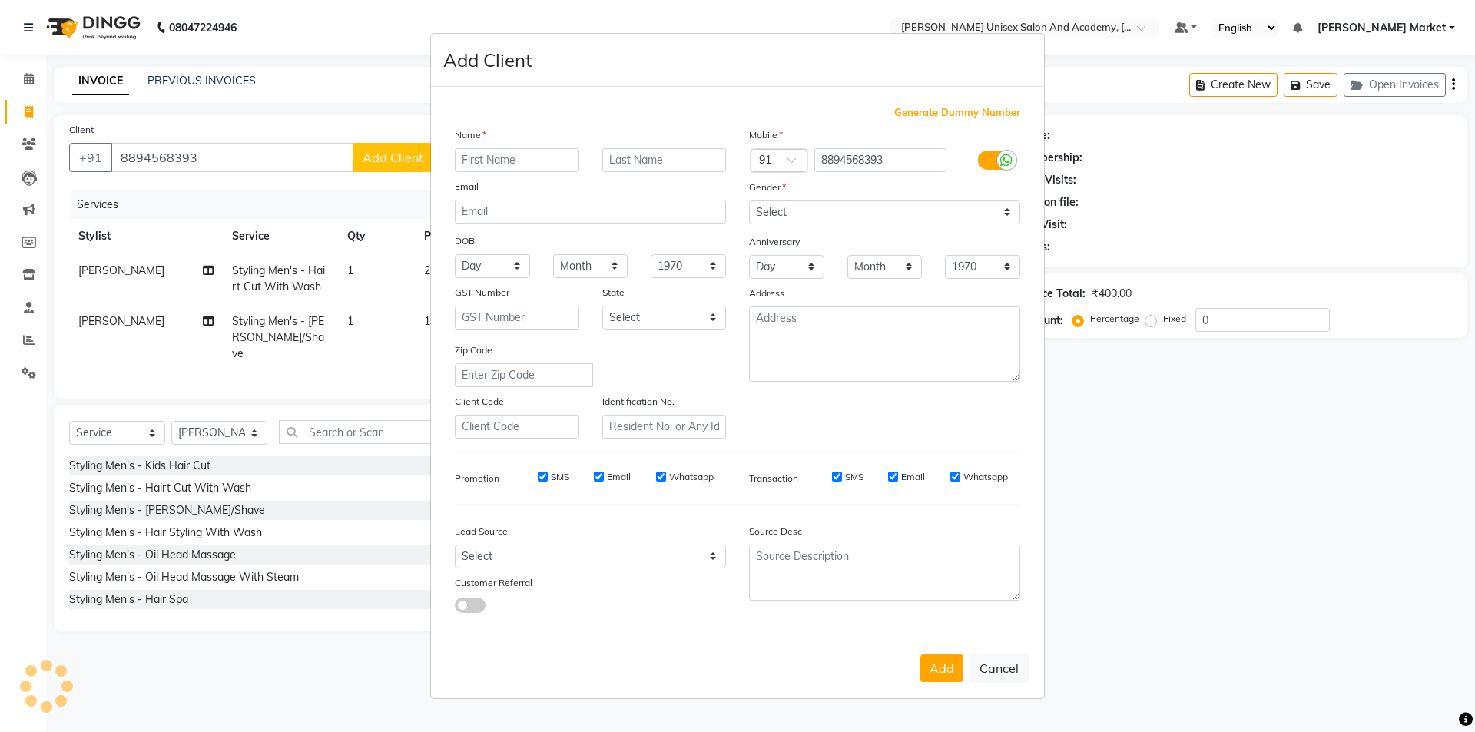
click at [469, 158] on input "text" at bounding box center [517, 160] width 124 height 24
type input "tarun"
click at [880, 214] on select "Select [DEMOGRAPHIC_DATA] [DEMOGRAPHIC_DATA] Other Prefer Not To Say" at bounding box center [884, 213] width 271 height 24
select select "[DEMOGRAPHIC_DATA]"
click at [749, 201] on select "Select [DEMOGRAPHIC_DATA] [DEMOGRAPHIC_DATA] Other Prefer Not To Say" at bounding box center [884, 213] width 271 height 24
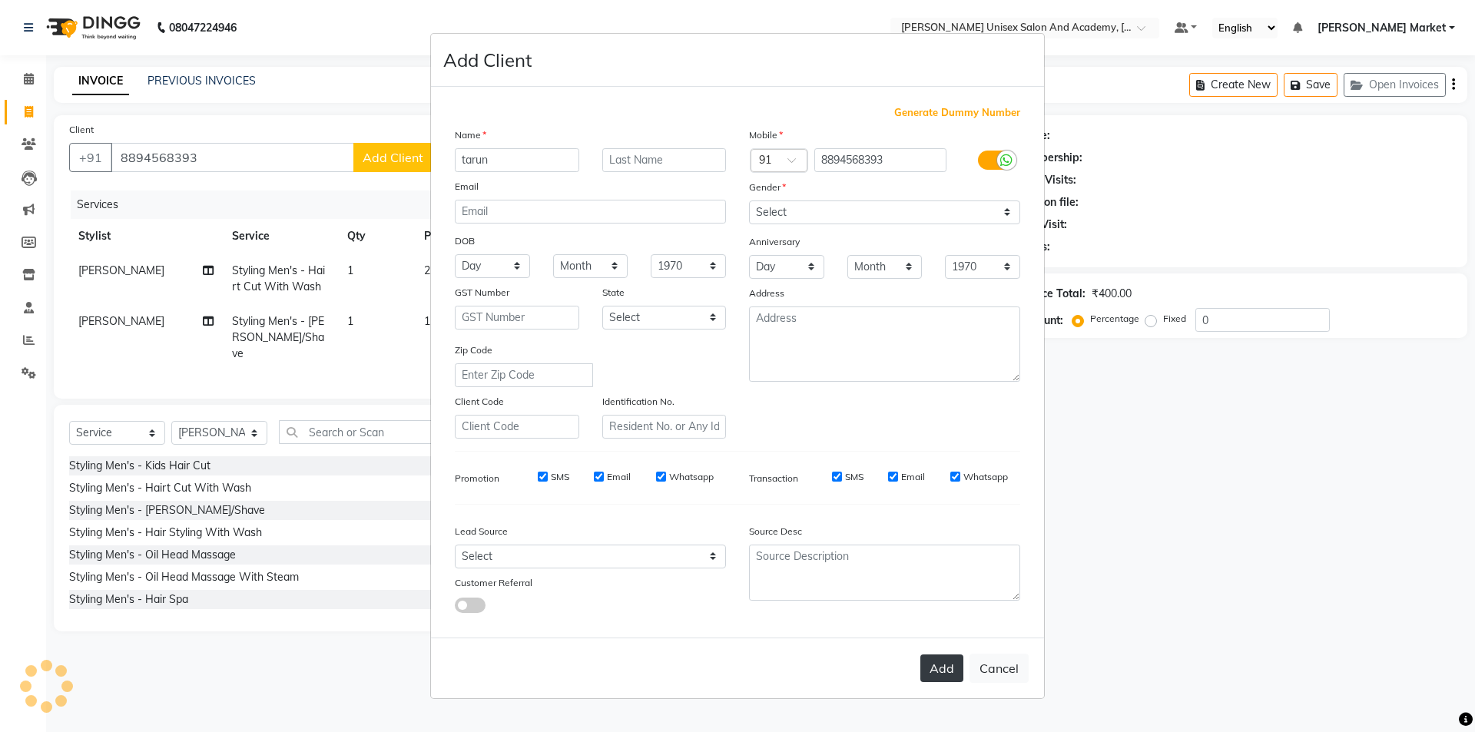
click at [942, 662] on button "Add" at bounding box center [941, 669] width 43 height 28
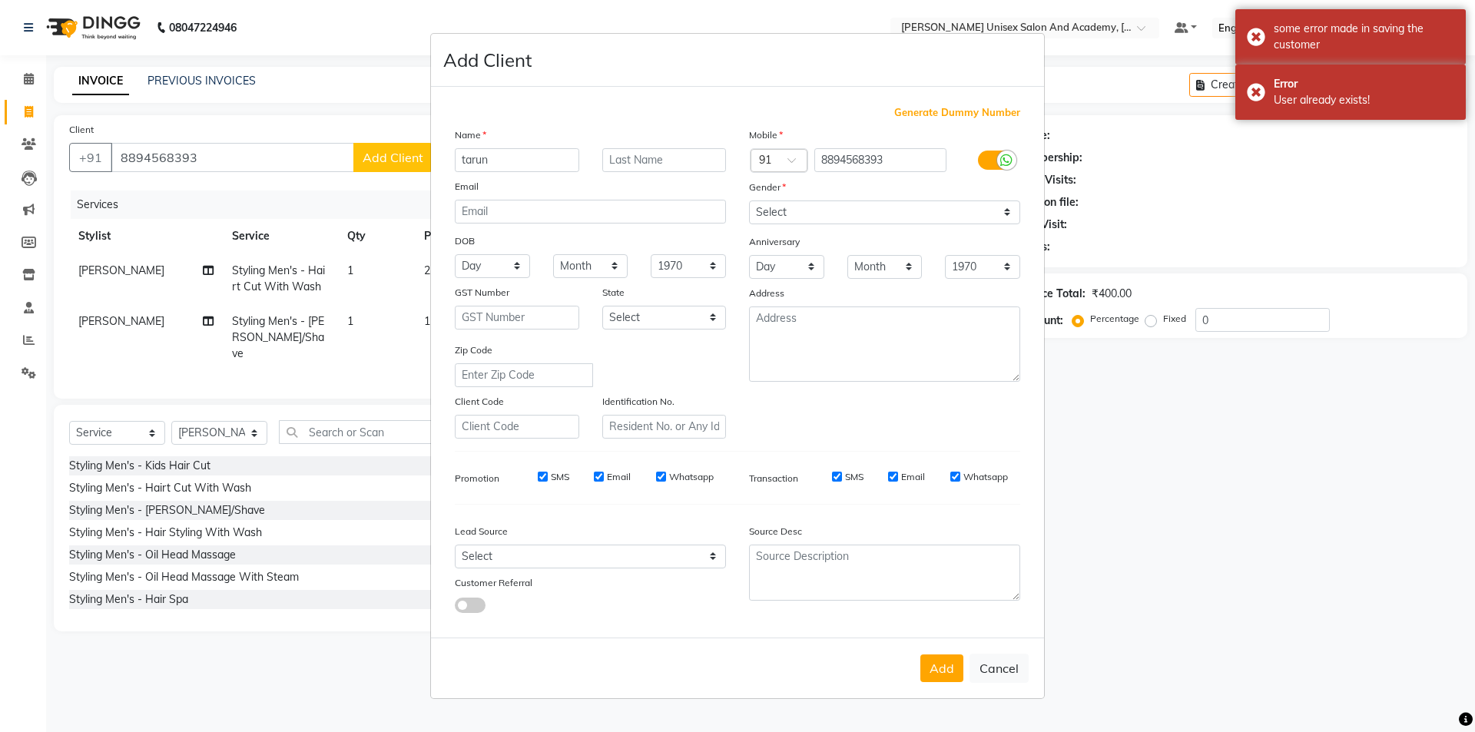
click at [1003, 652] on div "Add Cancel" at bounding box center [737, 668] width 613 height 61
click at [1005, 661] on button "Cancel" at bounding box center [999, 668] width 59 height 29
select select
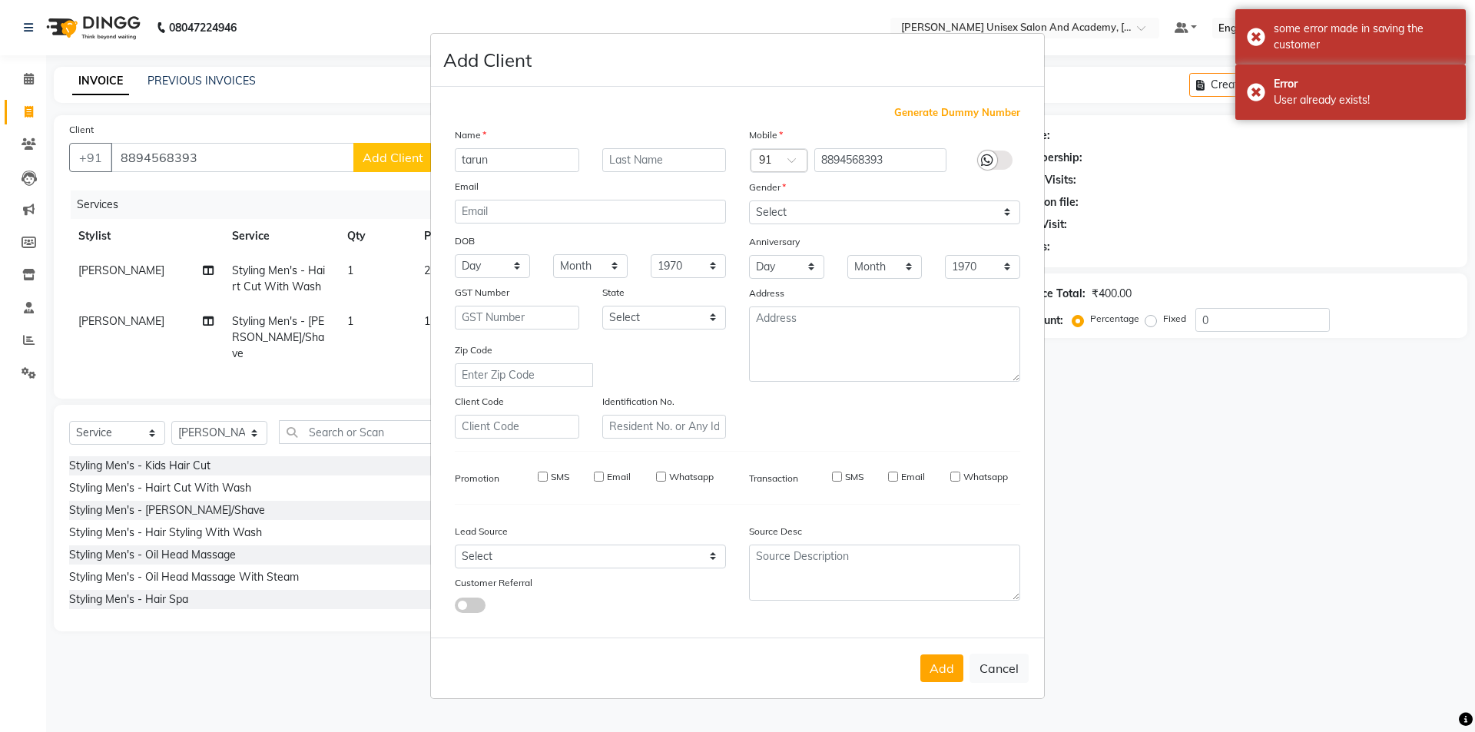
select select
checkbox input "false"
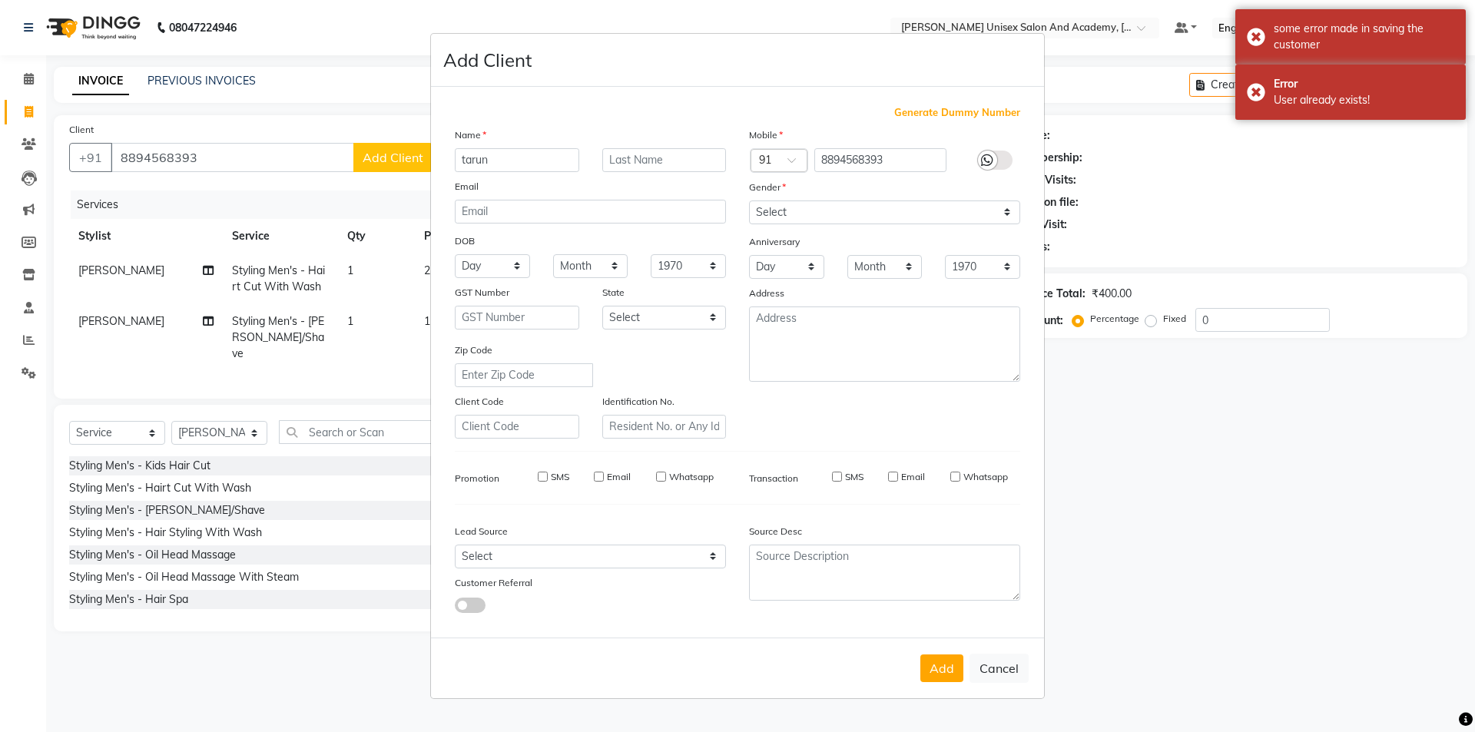
checkbox input "false"
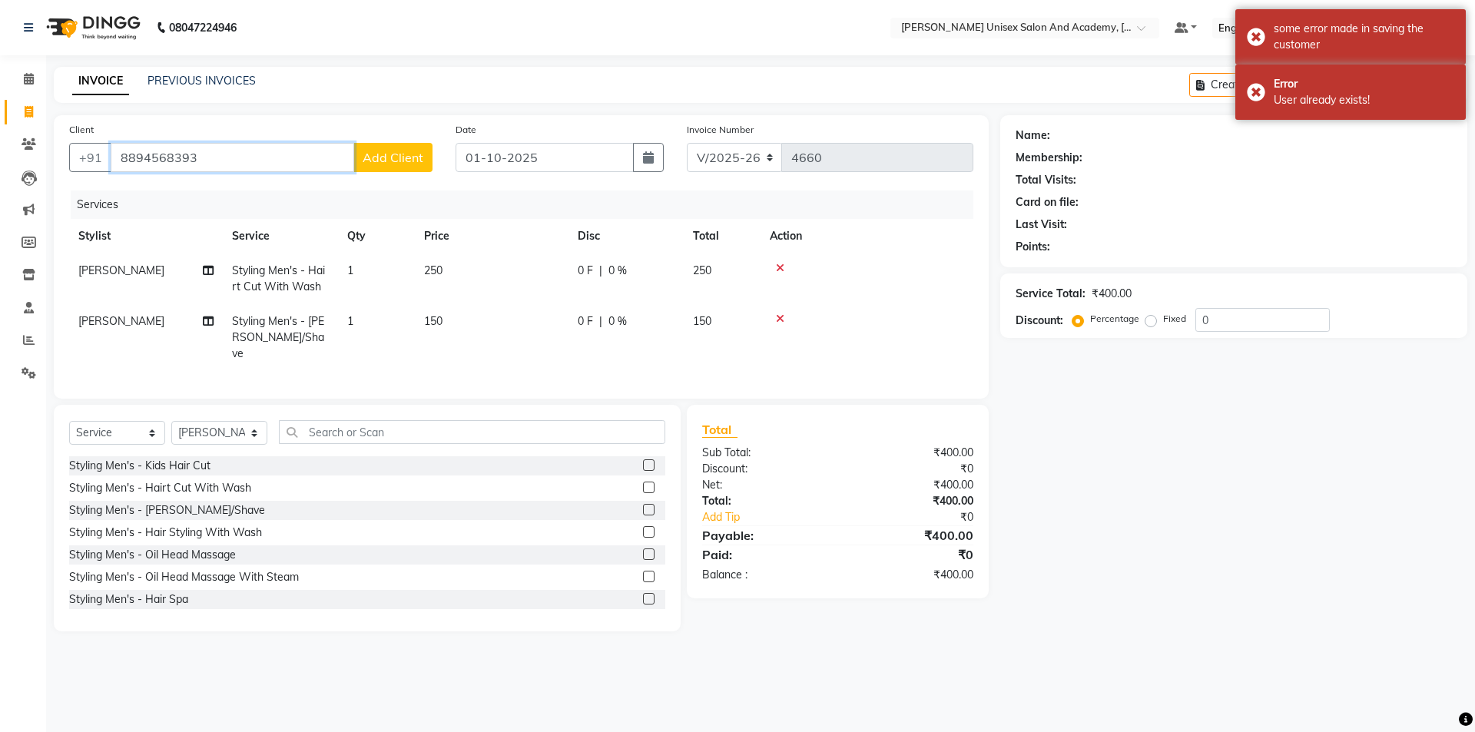
click at [220, 151] on input "8894568393" at bounding box center [233, 157] width 244 height 29
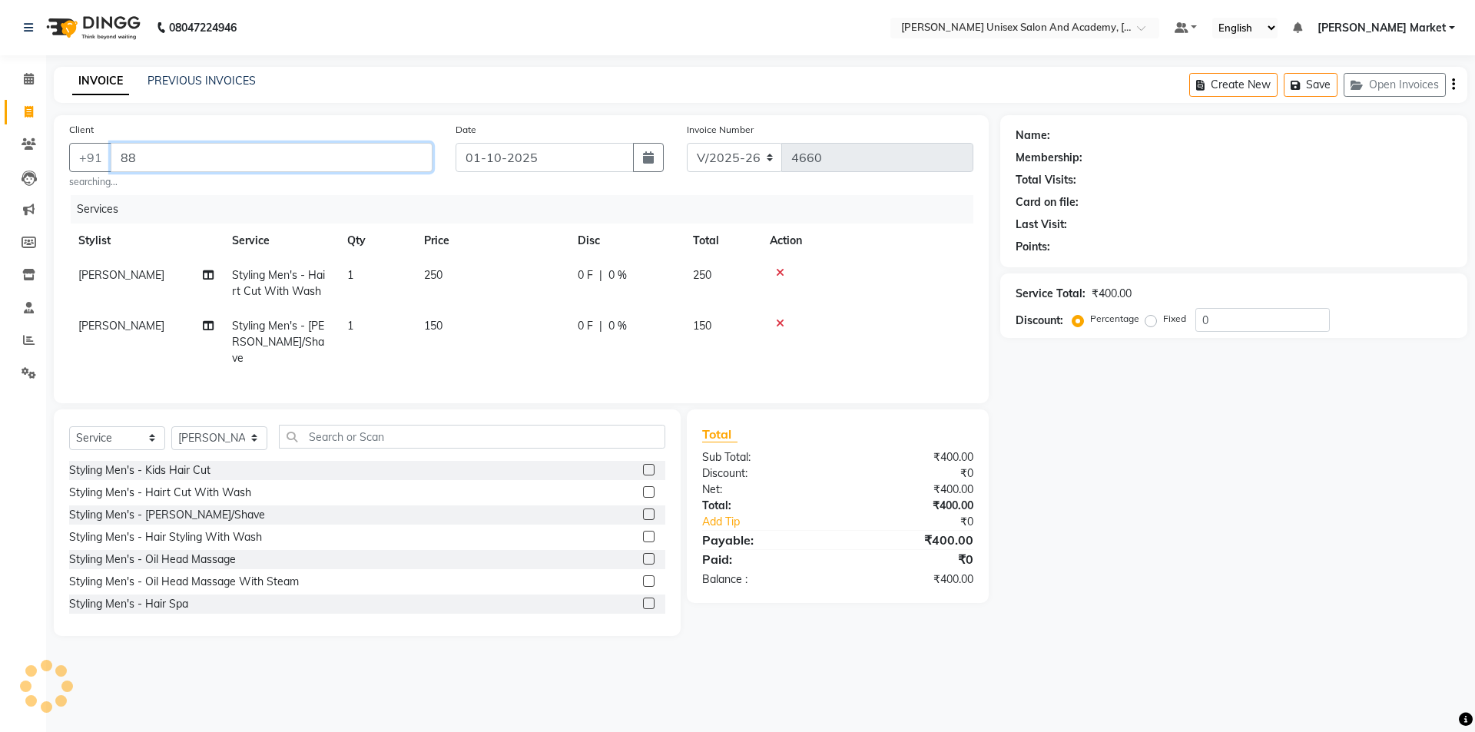
type input "8"
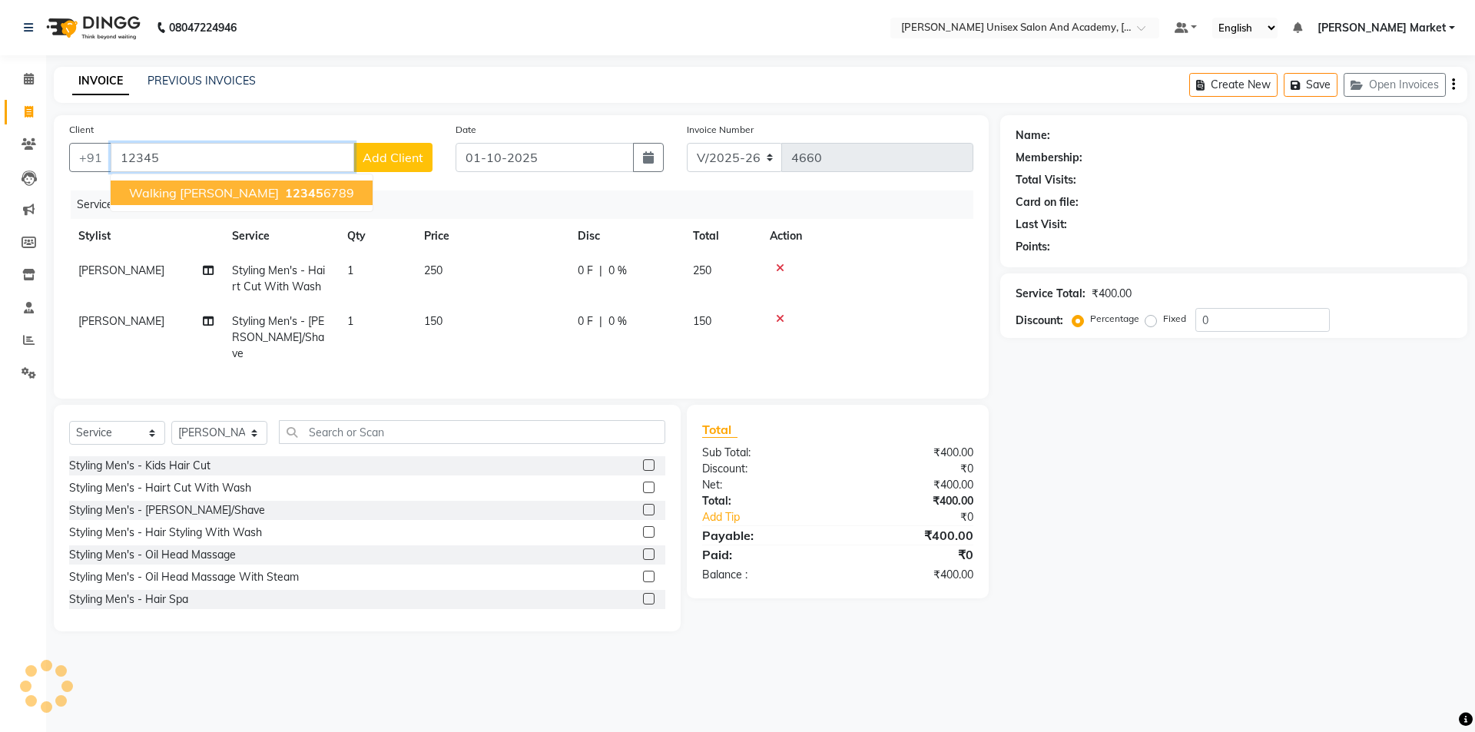
click at [117, 194] on button "walking [PERSON_NAME] 12345 6789" at bounding box center [242, 193] width 262 height 25
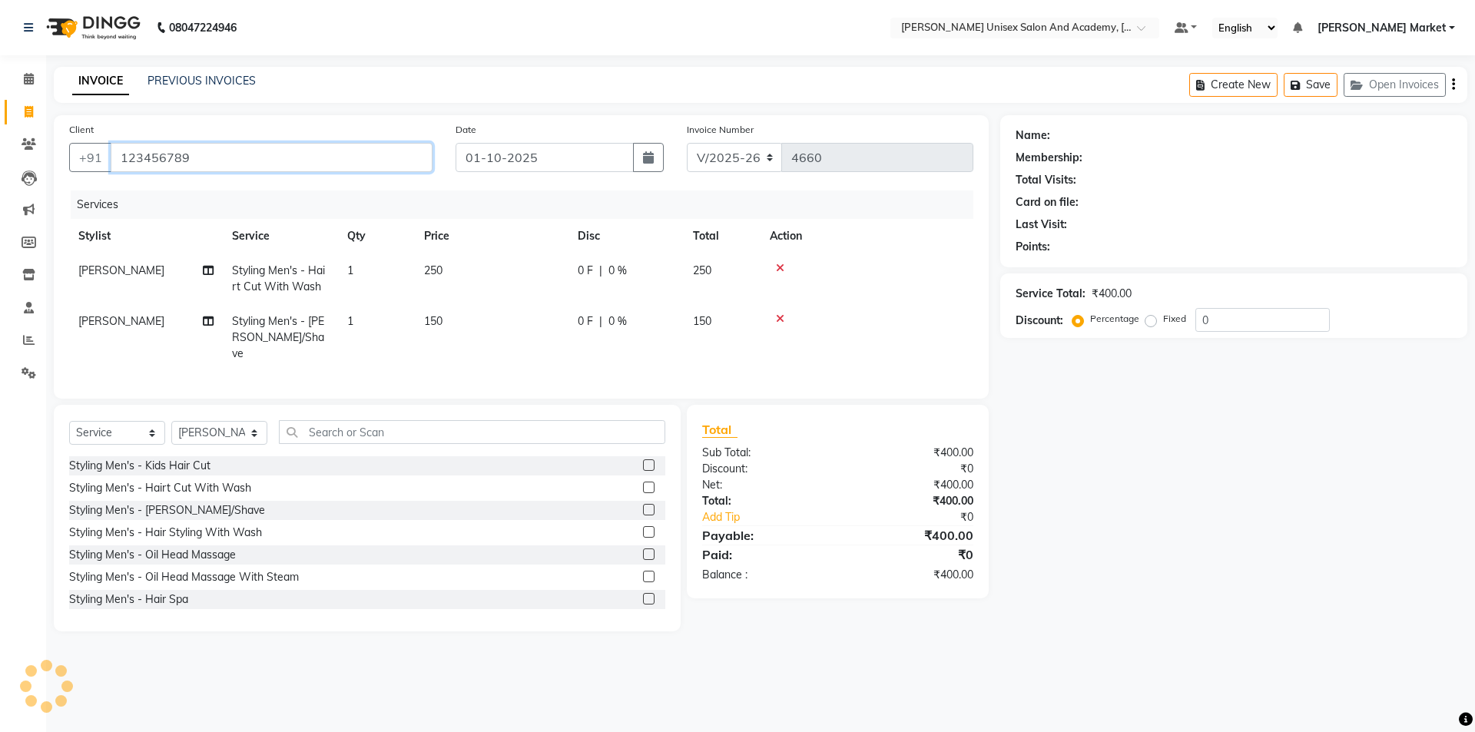
type input "123456789"
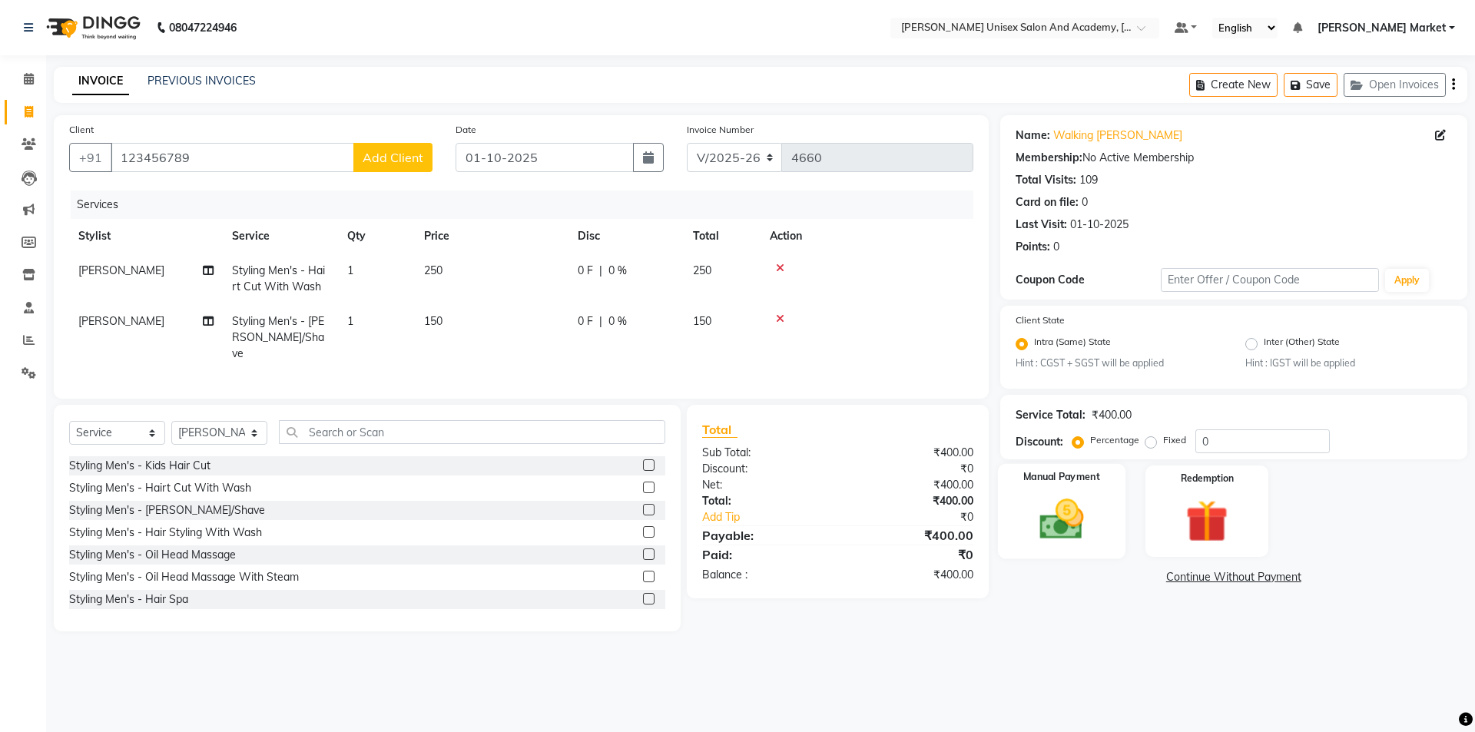
click at [1023, 513] on div "Manual Payment" at bounding box center [1061, 511] width 128 height 95
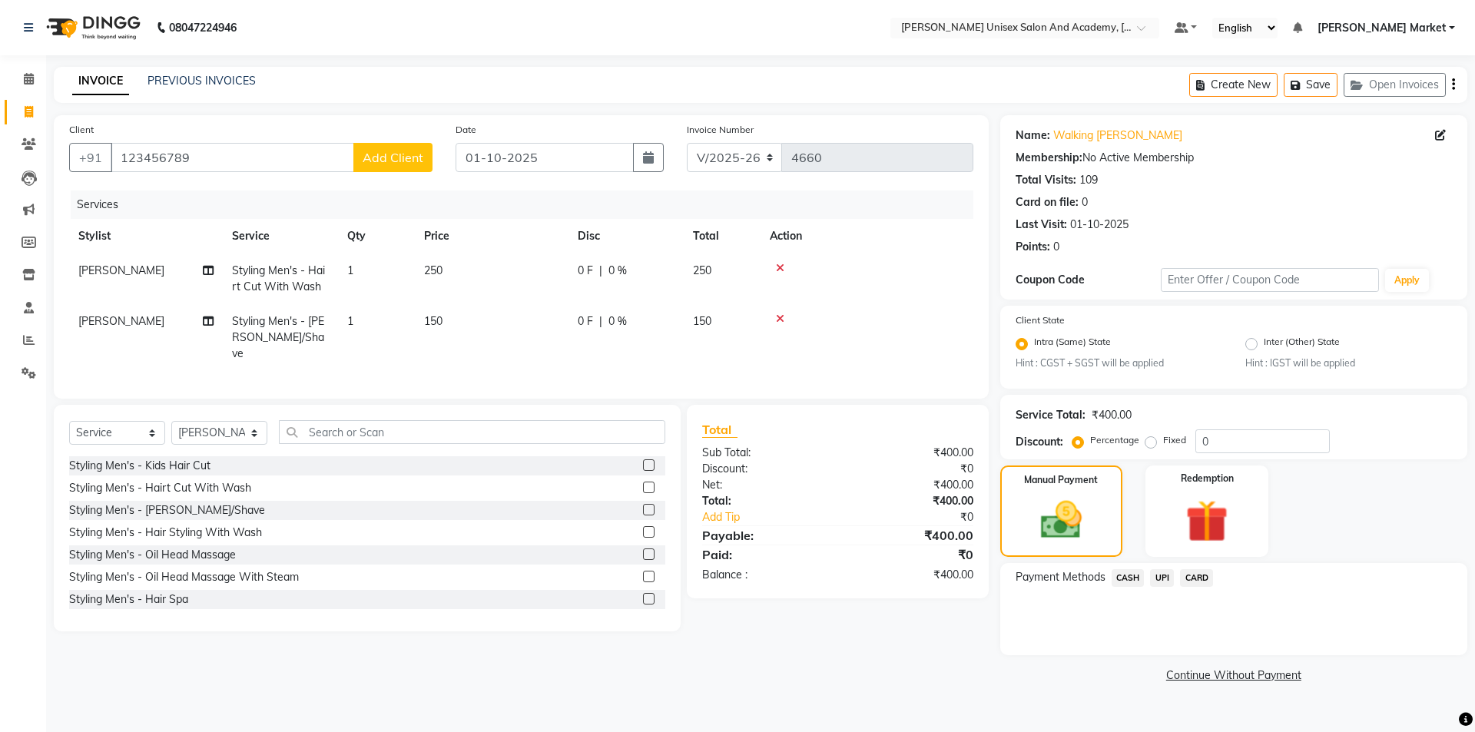
click at [1162, 573] on span "UPI" at bounding box center [1162, 578] width 24 height 18
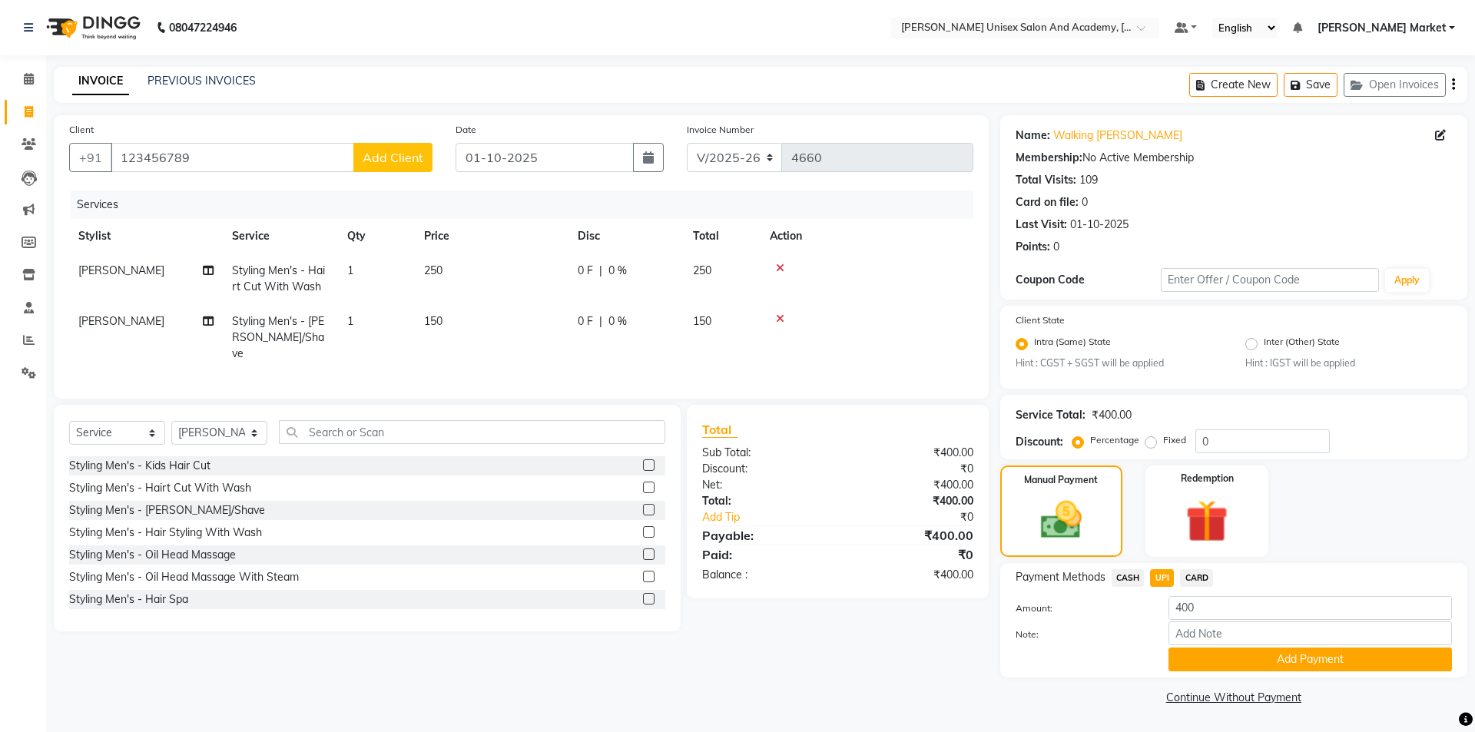
click at [1122, 621] on div "Amount: 400 Note: Add Payment" at bounding box center [1234, 633] width 436 height 75
click at [1340, 499] on div "Manual Payment Redemption" at bounding box center [1234, 511] width 490 height 91
click at [1126, 577] on span "CASH" at bounding box center [1128, 578] width 33 height 18
click at [1136, 574] on span "CASH" at bounding box center [1128, 578] width 33 height 18
click at [1210, 662] on button "Add Payment" at bounding box center [1311, 660] width 284 height 24
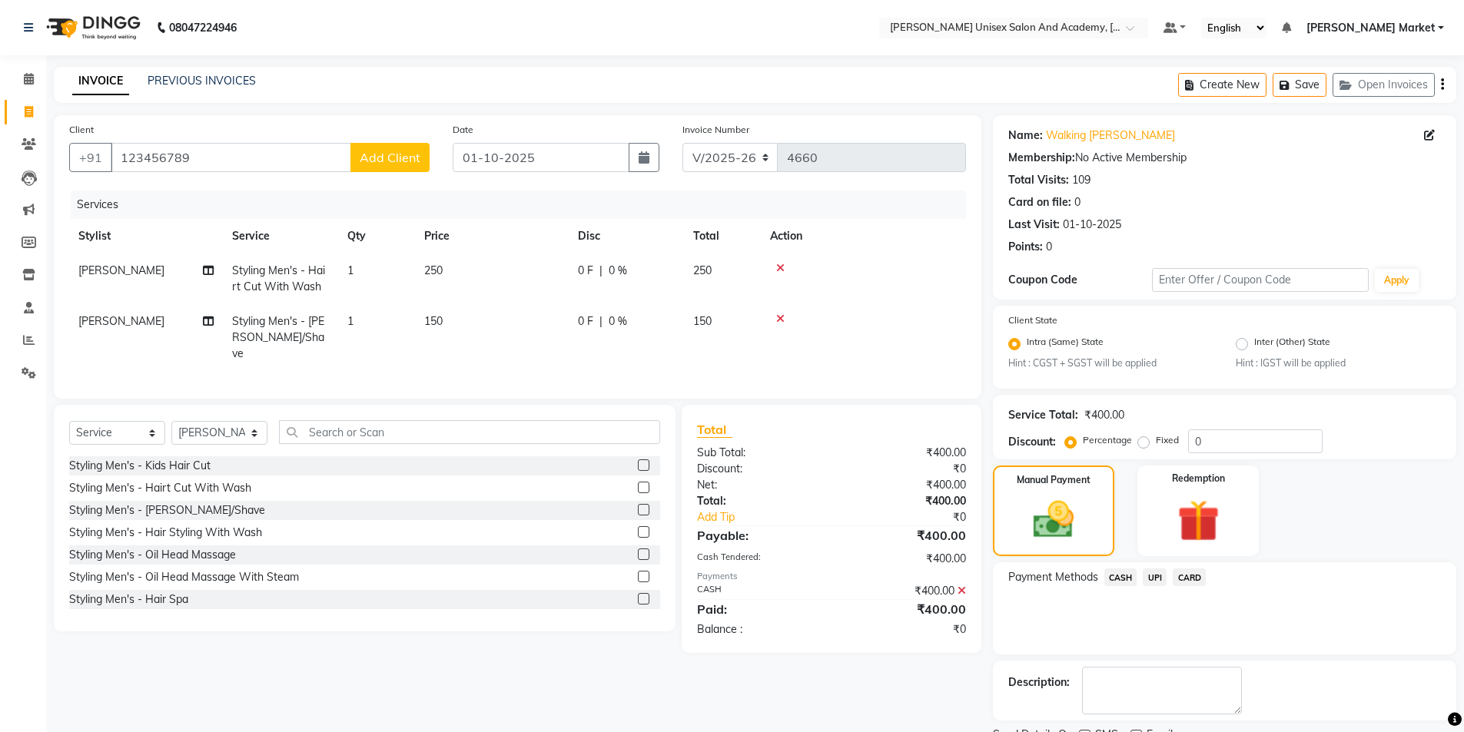
scroll to position [64, 0]
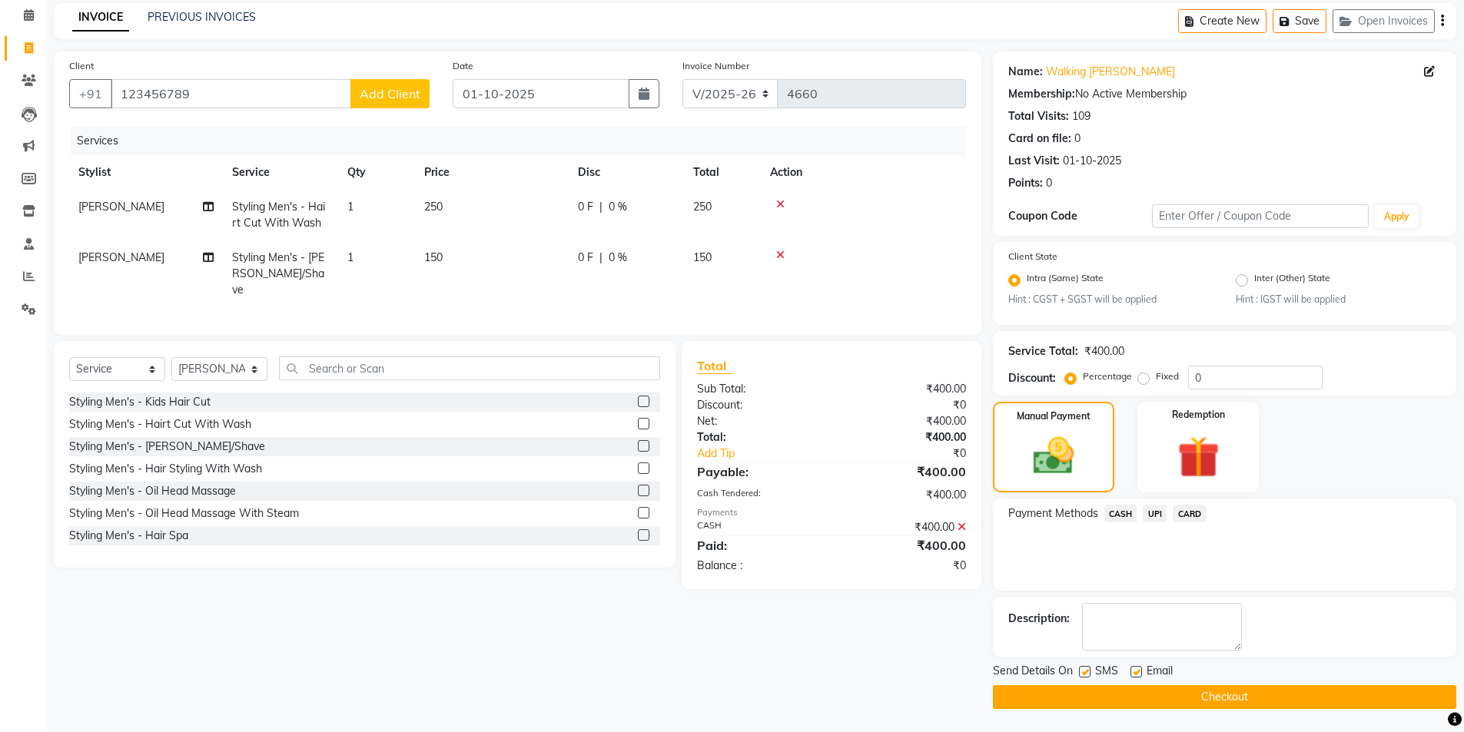
click at [1149, 698] on button "Checkout" at bounding box center [1224, 697] width 463 height 24
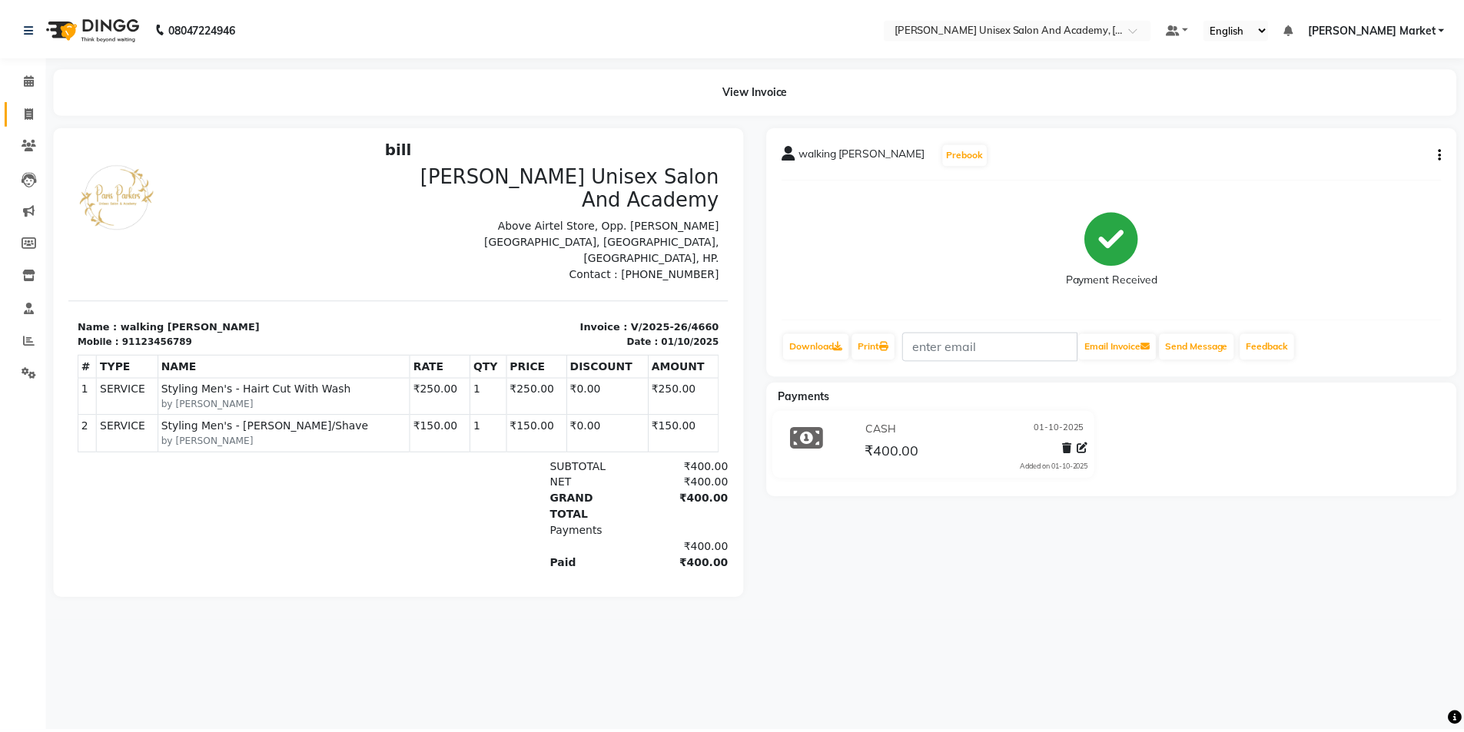
scroll to position [12, 0]
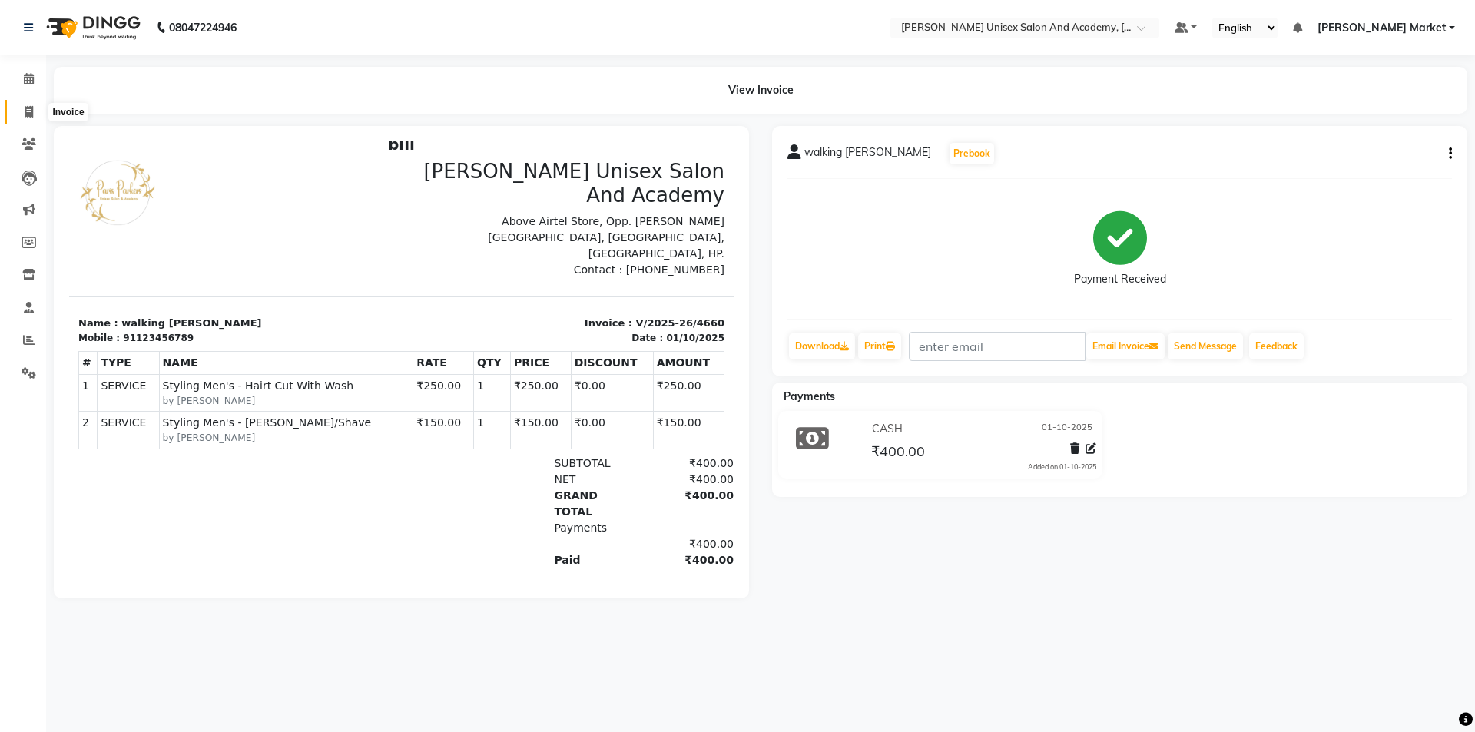
click at [27, 109] on icon at bounding box center [29, 112] width 8 height 12
select select "service"
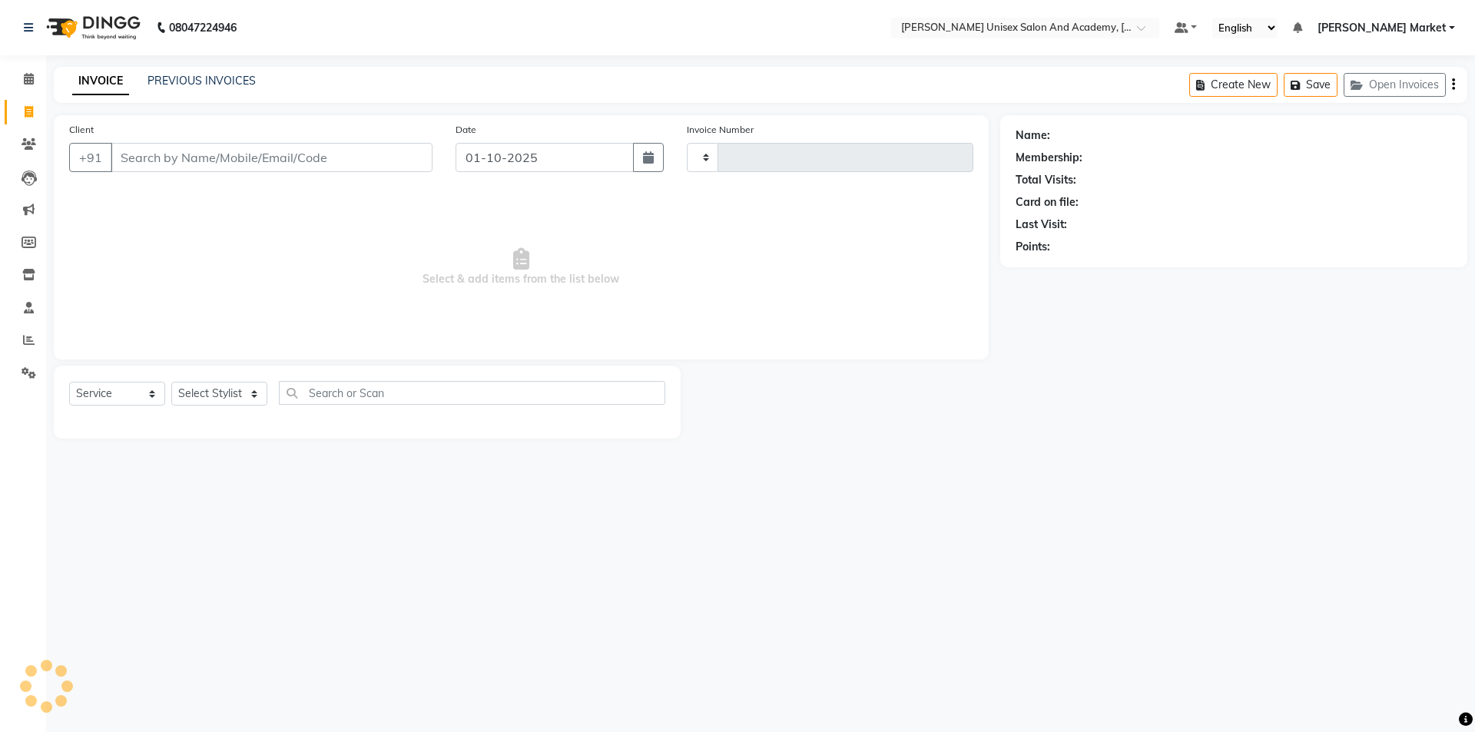
type input "4661"
select select "8060"
click at [138, 150] on input "Client" at bounding box center [272, 157] width 322 height 29
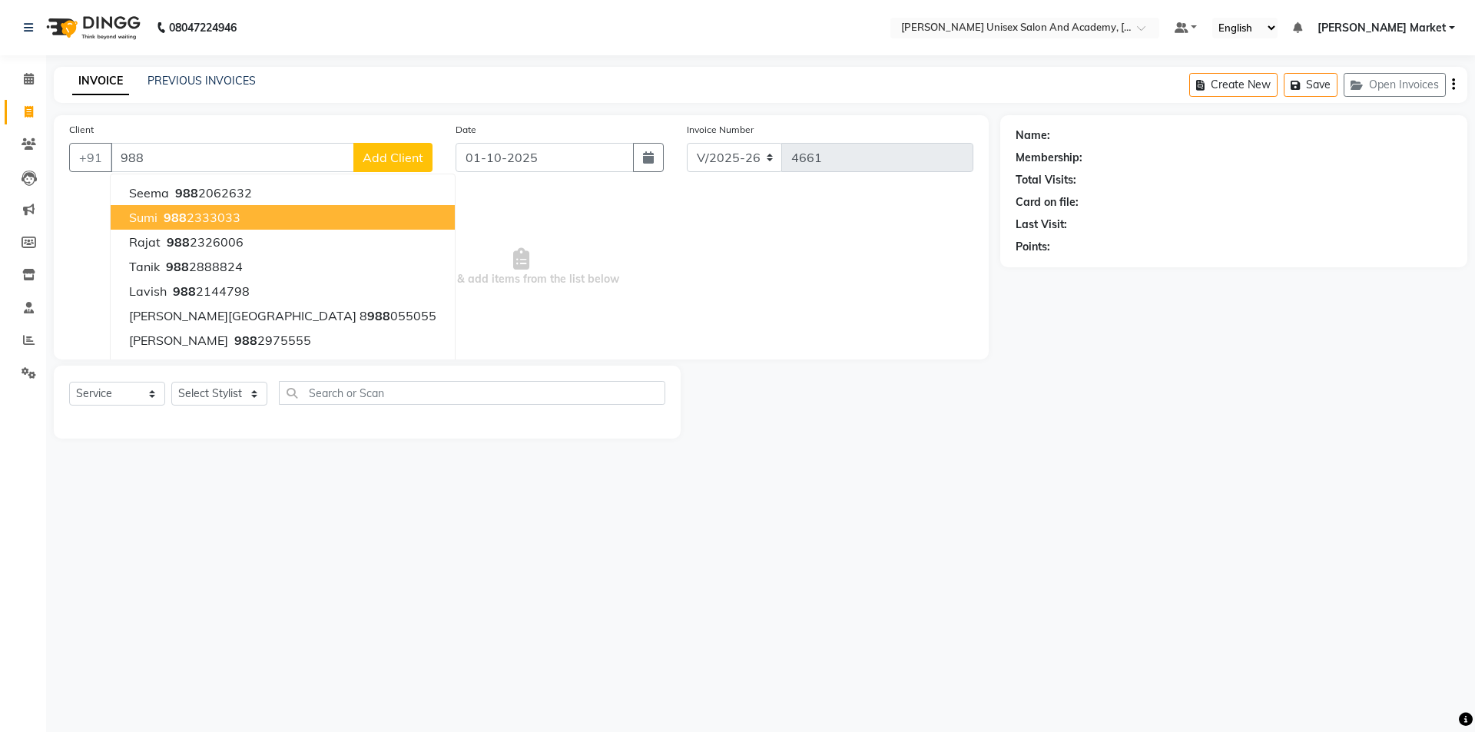
click at [175, 216] on span "988" at bounding box center [175, 217] width 23 height 15
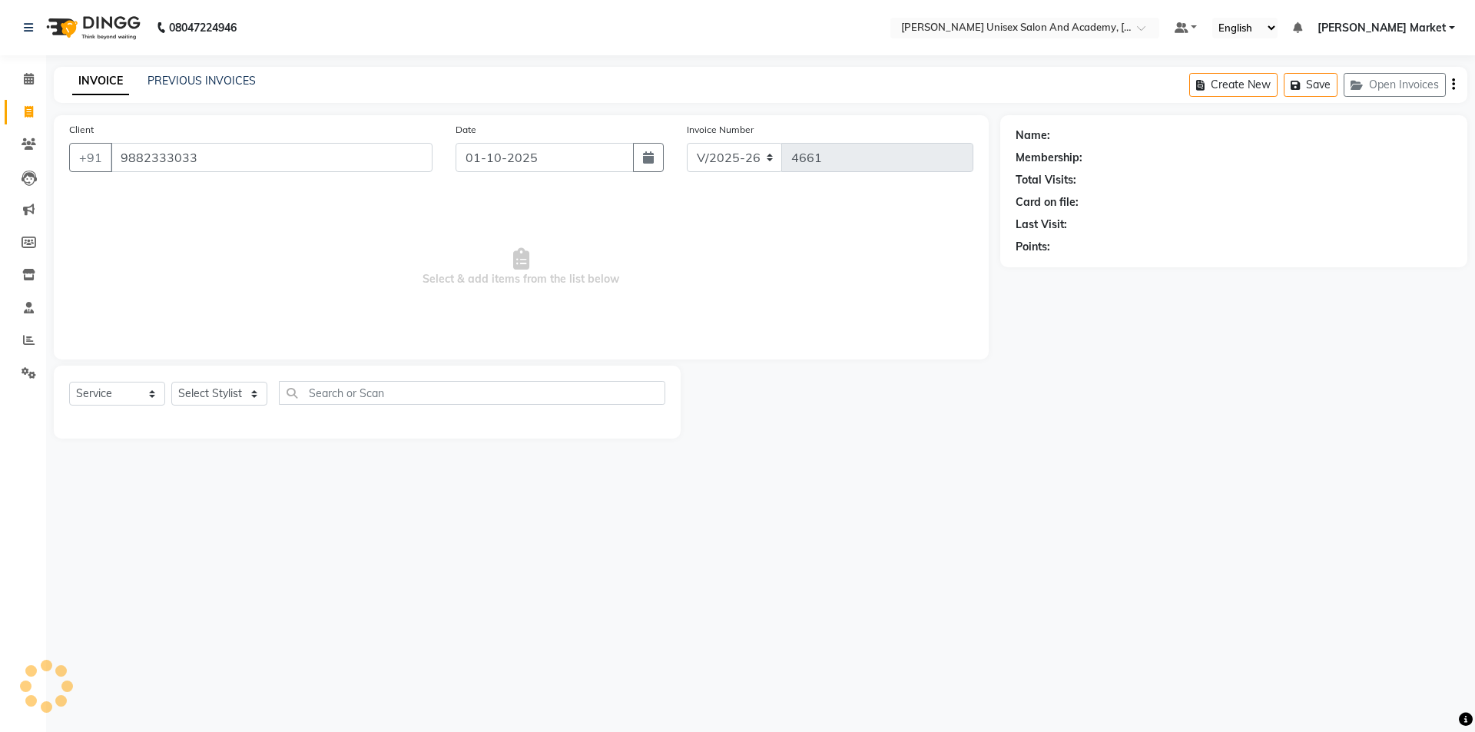
type input "9882333033"
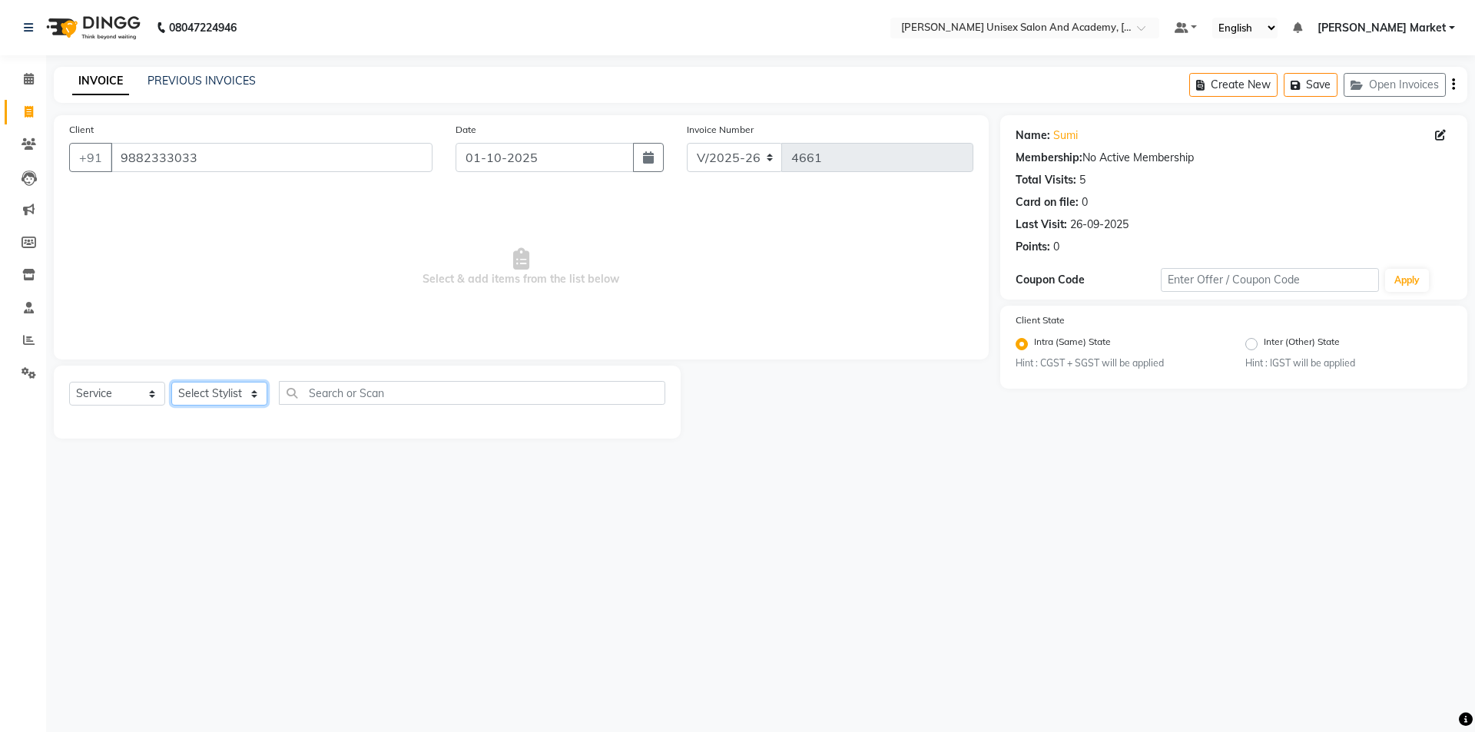
click at [208, 393] on select "Select Stylist Amit anjali [PERSON_NAME] [PERSON_NAME] [PERSON_NAME] [PERSON_NA…" at bounding box center [219, 394] width 96 height 24
select select "73407"
click at [171, 382] on select "Select Stylist Amit anjali [PERSON_NAME] [PERSON_NAME] [PERSON_NAME] [PERSON_NA…" at bounding box center [219, 394] width 96 height 24
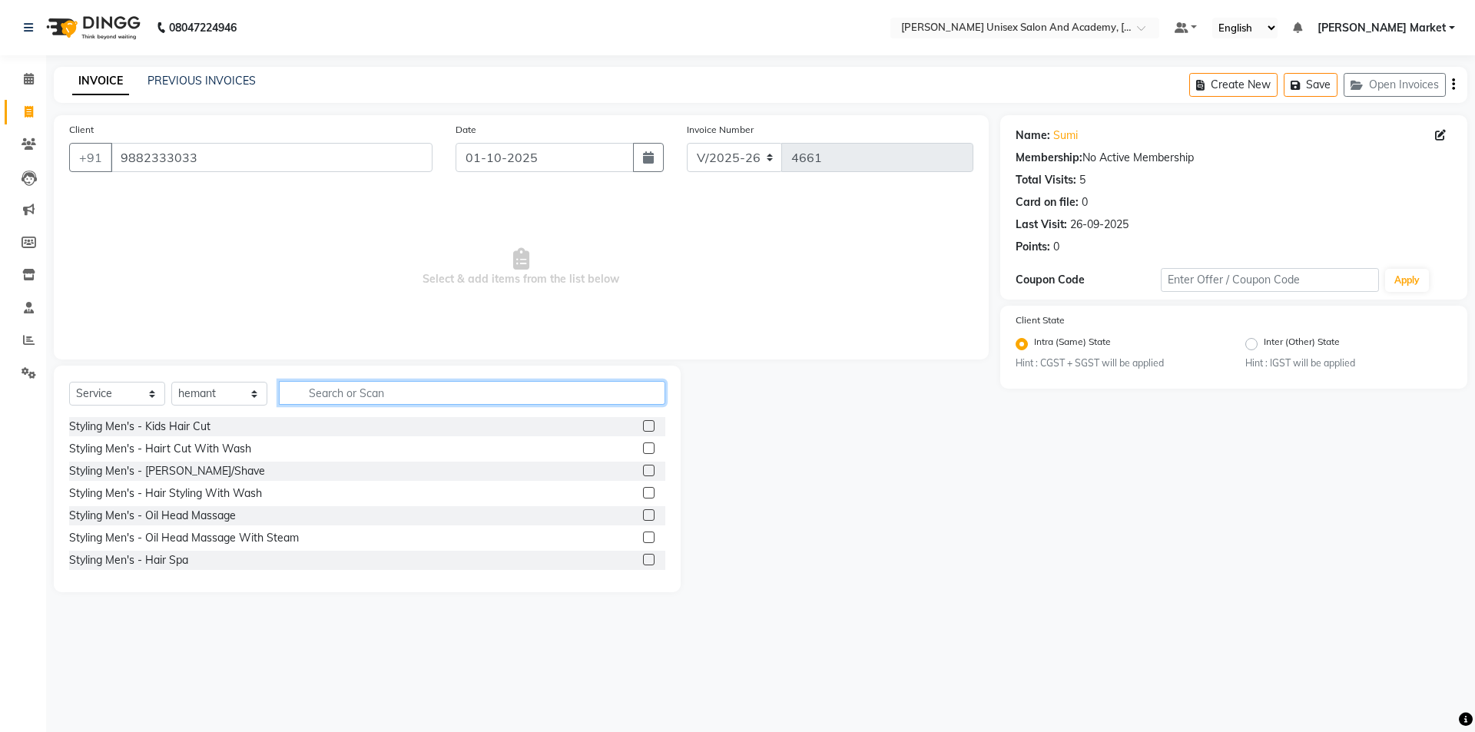
click at [330, 396] on input "text" at bounding box center [472, 393] width 386 height 24
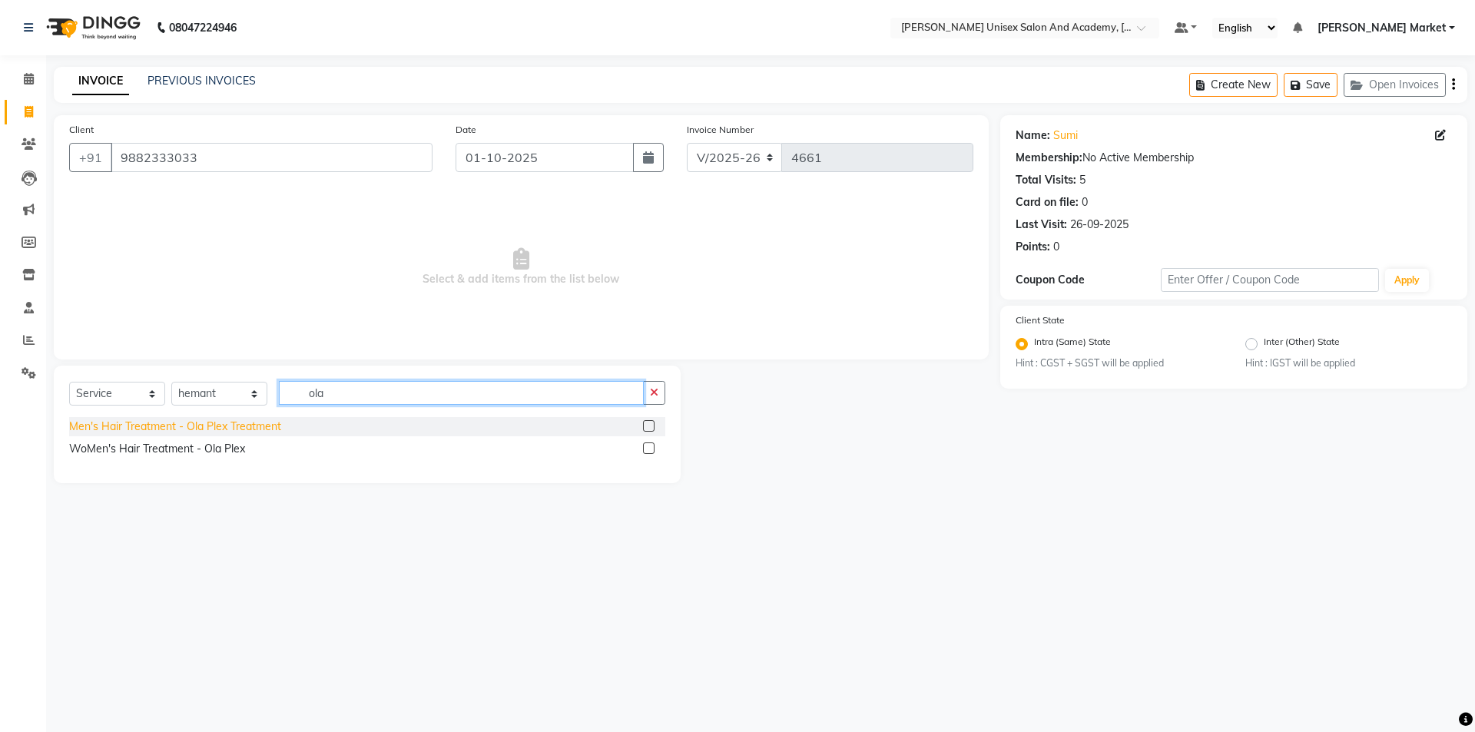
type input "ola"
click at [279, 424] on div "Men's Hair Treatment - Ola Plex Treatment" at bounding box center [175, 427] width 212 height 16
checkbox input "false"
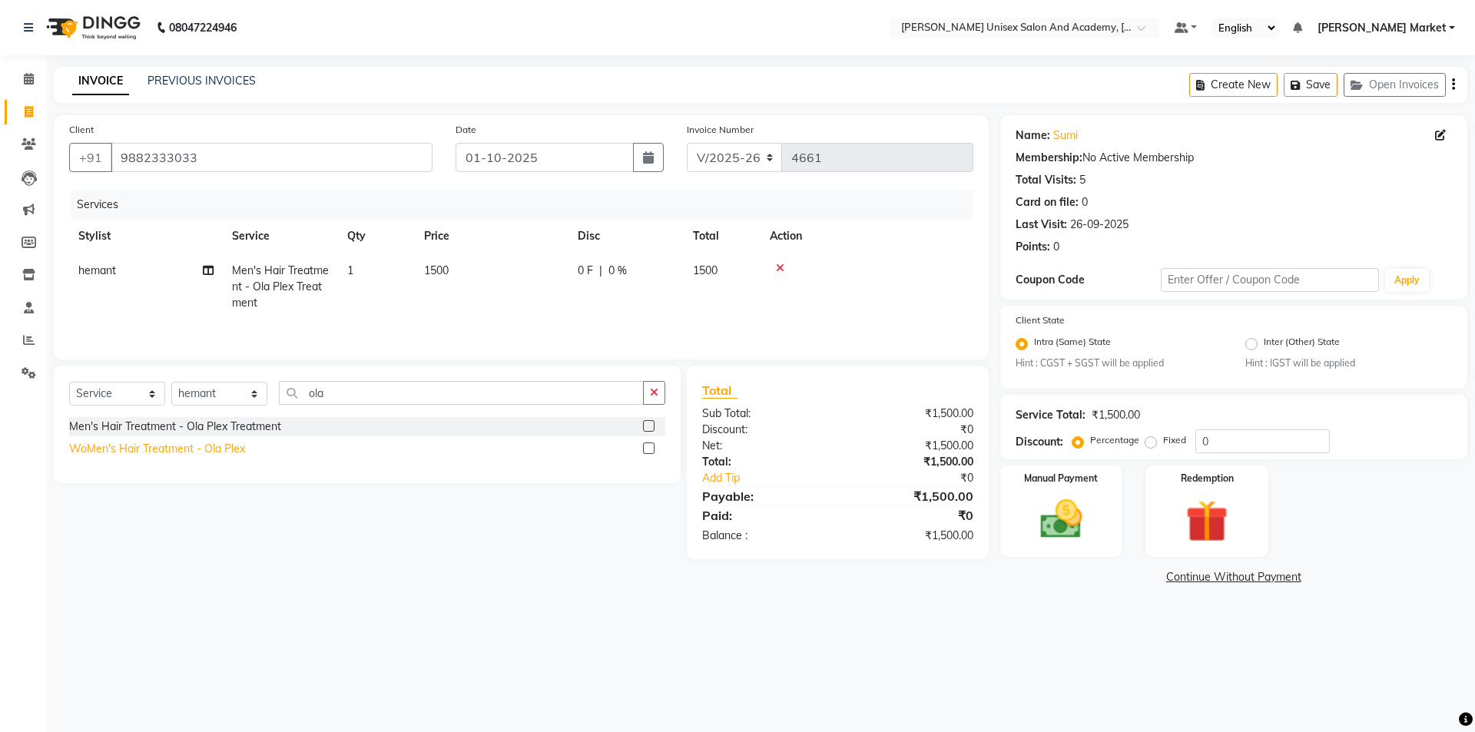
click at [224, 449] on div "WoMen's Hair Treatment - Ola Plex" at bounding box center [157, 449] width 176 height 16
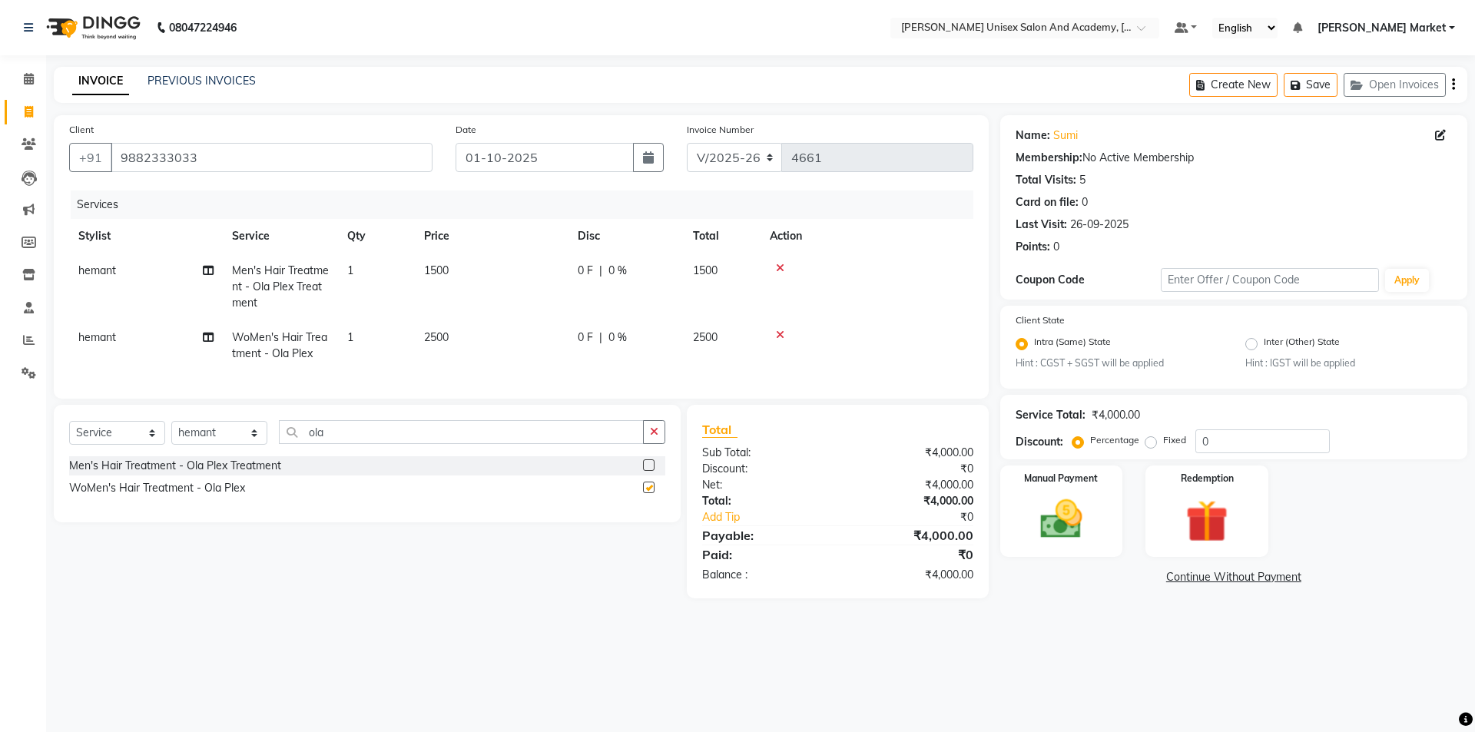
checkbox input "false"
click at [781, 267] on icon at bounding box center [780, 268] width 8 height 11
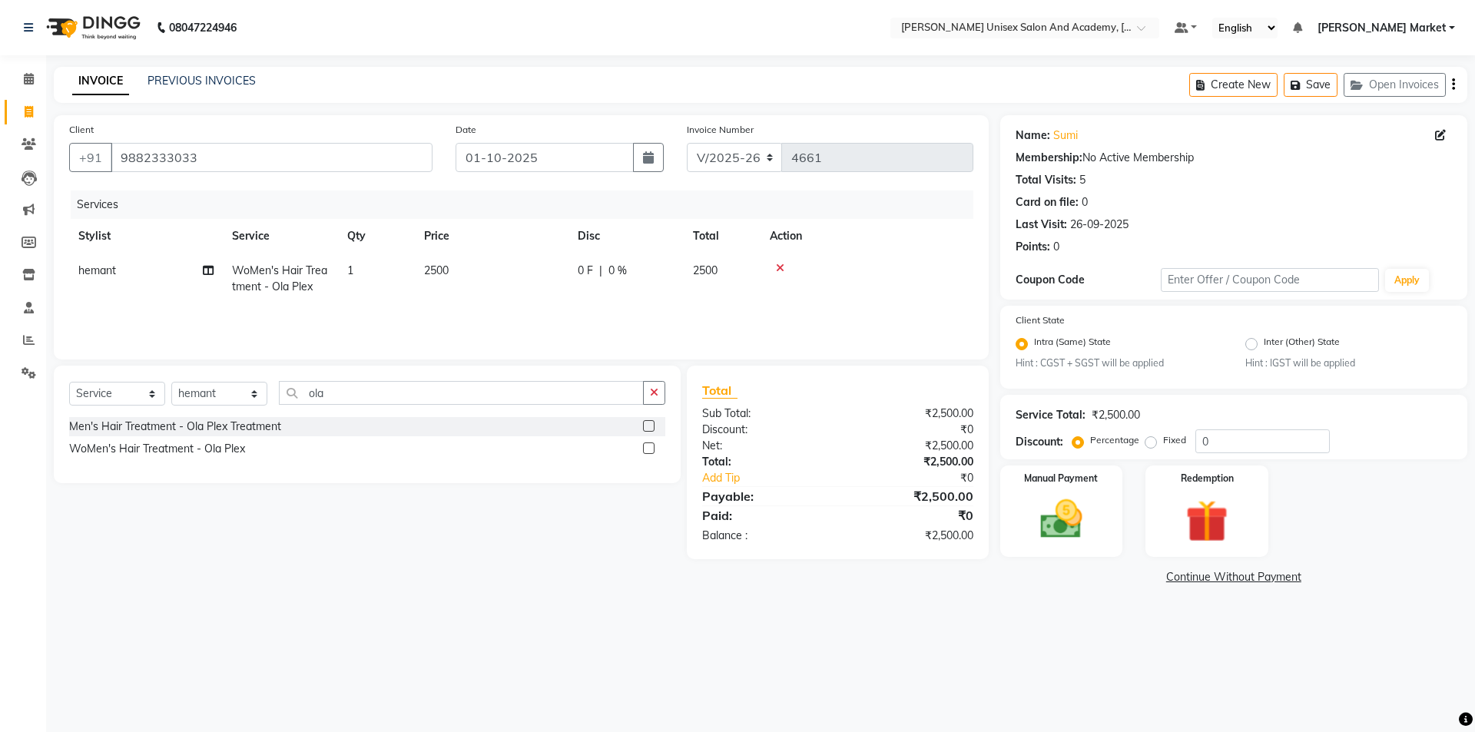
click at [596, 272] on div "0 F | 0 %" at bounding box center [626, 271] width 97 height 16
select select "73407"
click at [680, 273] on input "0" at bounding box center [673, 275] width 46 height 24
type input "500"
click at [244, 399] on select "Select Stylist Amit anjali [PERSON_NAME] [PERSON_NAME] [PERSON_NAME] [PERSON_NA…" at bounding box center [219, 394] width 96 height 24
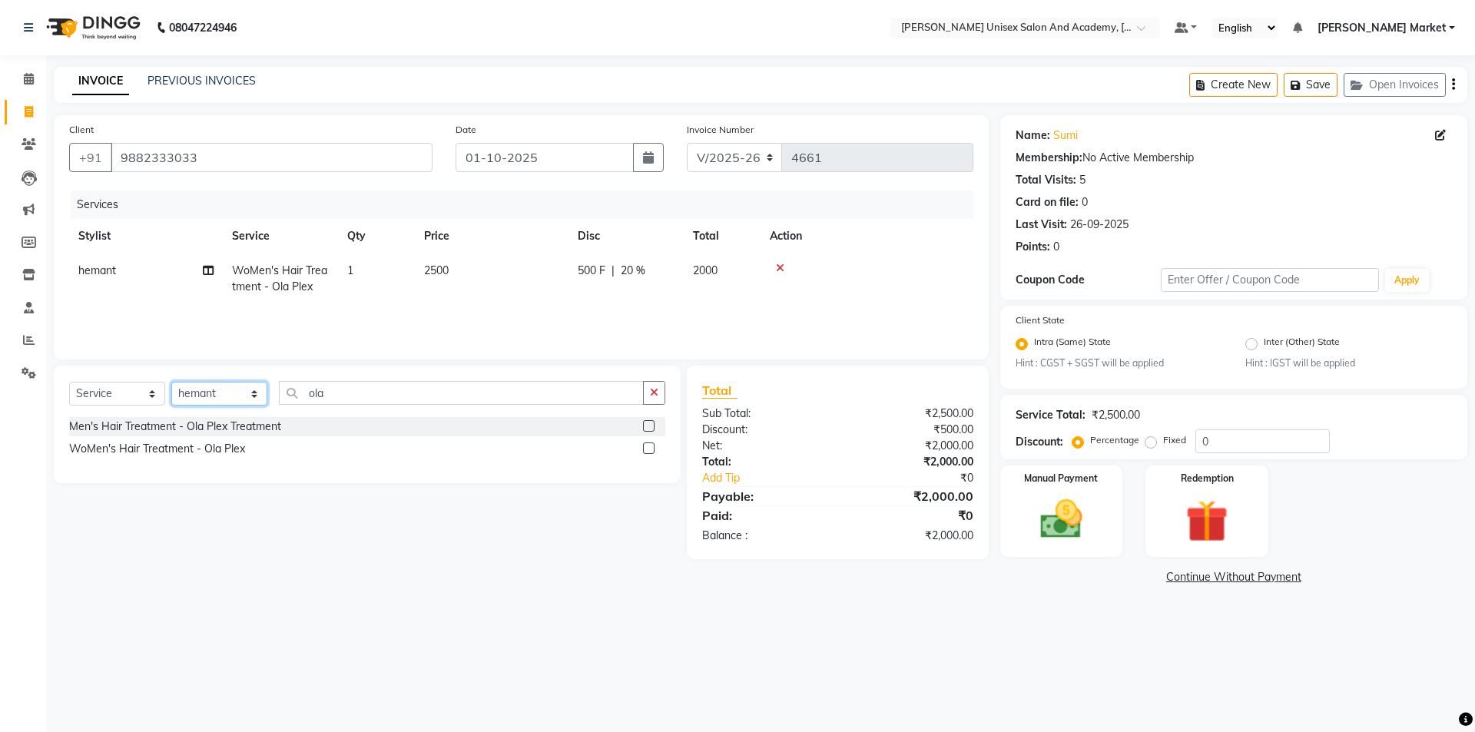
select select "73406"
click at [171, 382] on select "Select Stylist Amit anjali [PERSON_NAME] [PERSON_NAME] [PERSON_NAME] [PERSON_NA…" at bounding box center [219, 394] width 96 height 24
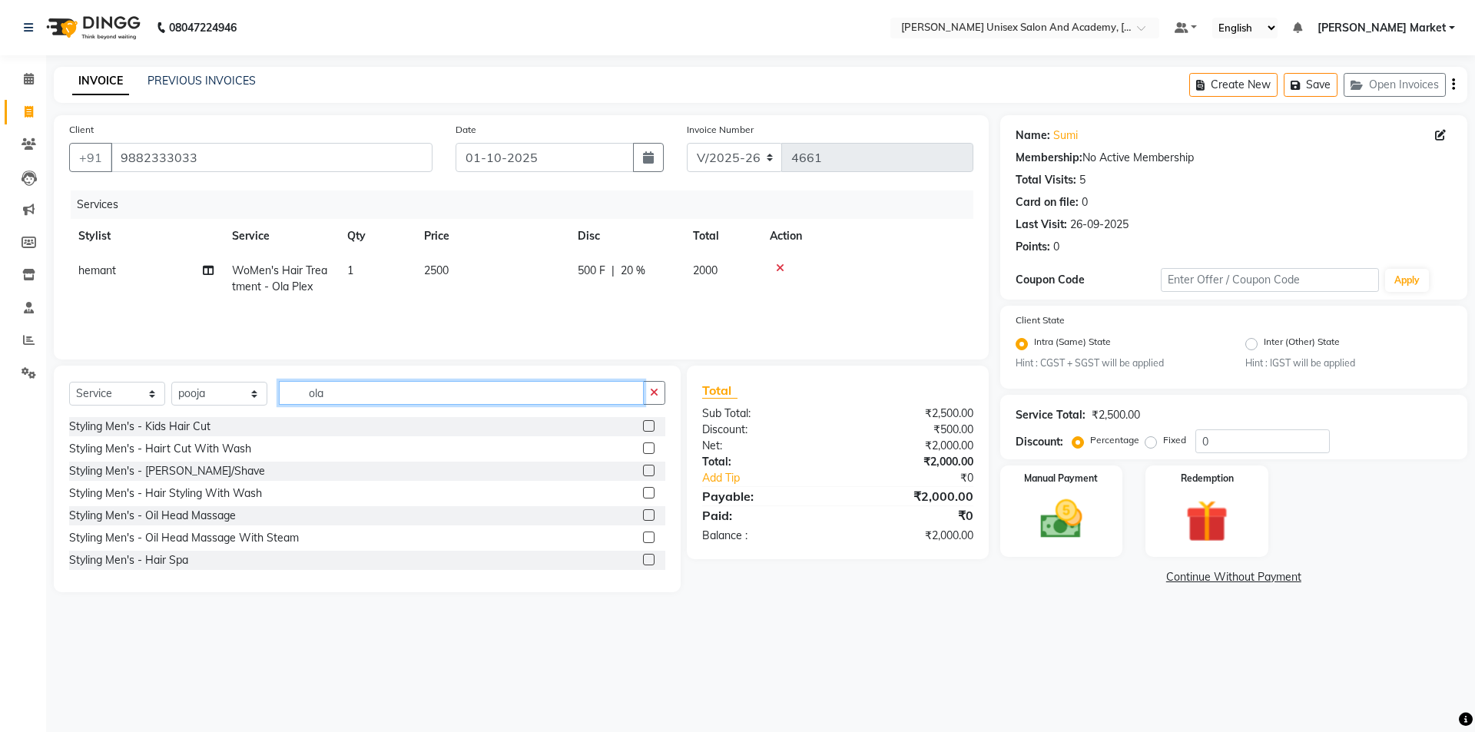
click at [378, 395] on input "ola" at bounding box center [461, 393] width 365 height 24
type input "o"
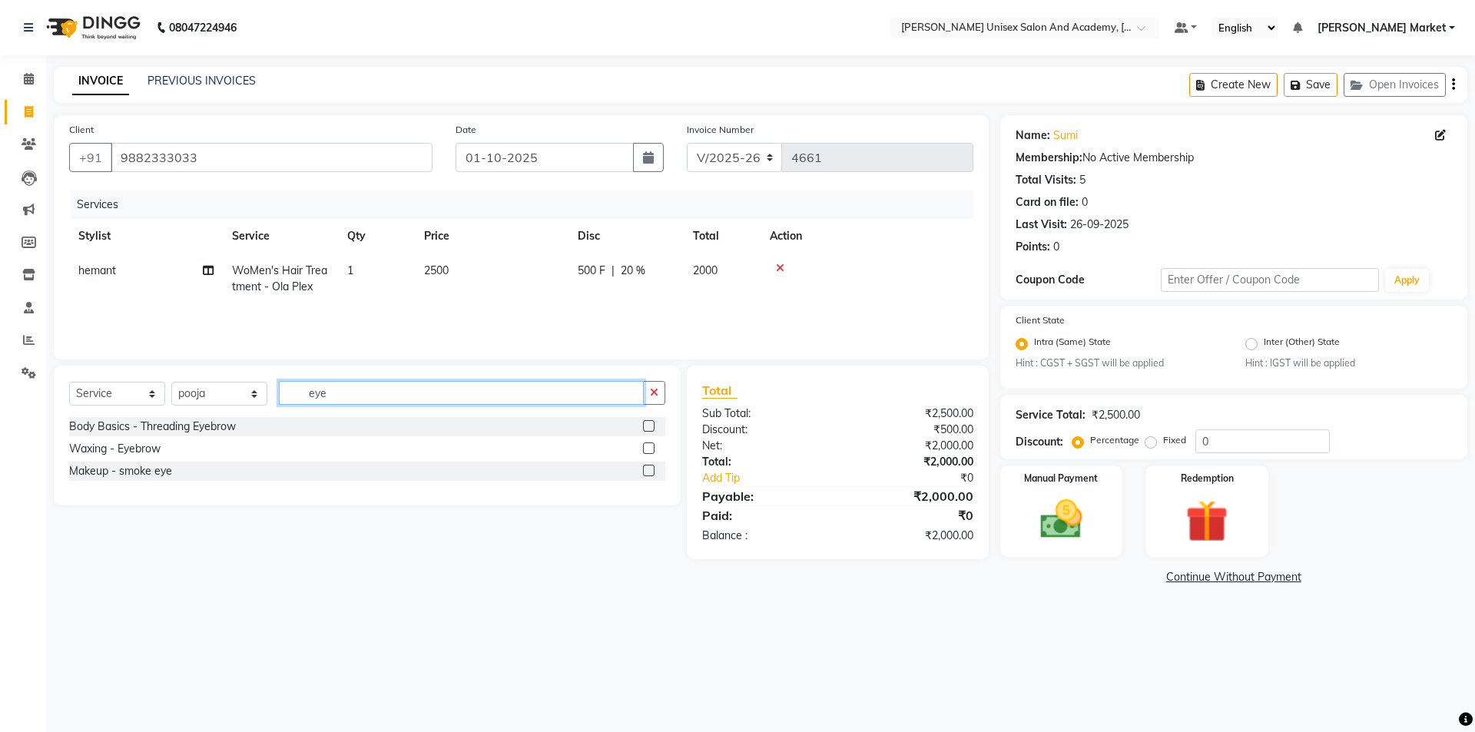
type input "eye"
click at [170, 426] on div "Body Basics - Threading Eyebrow" at bounding box center [152, 427] width 167 height 16
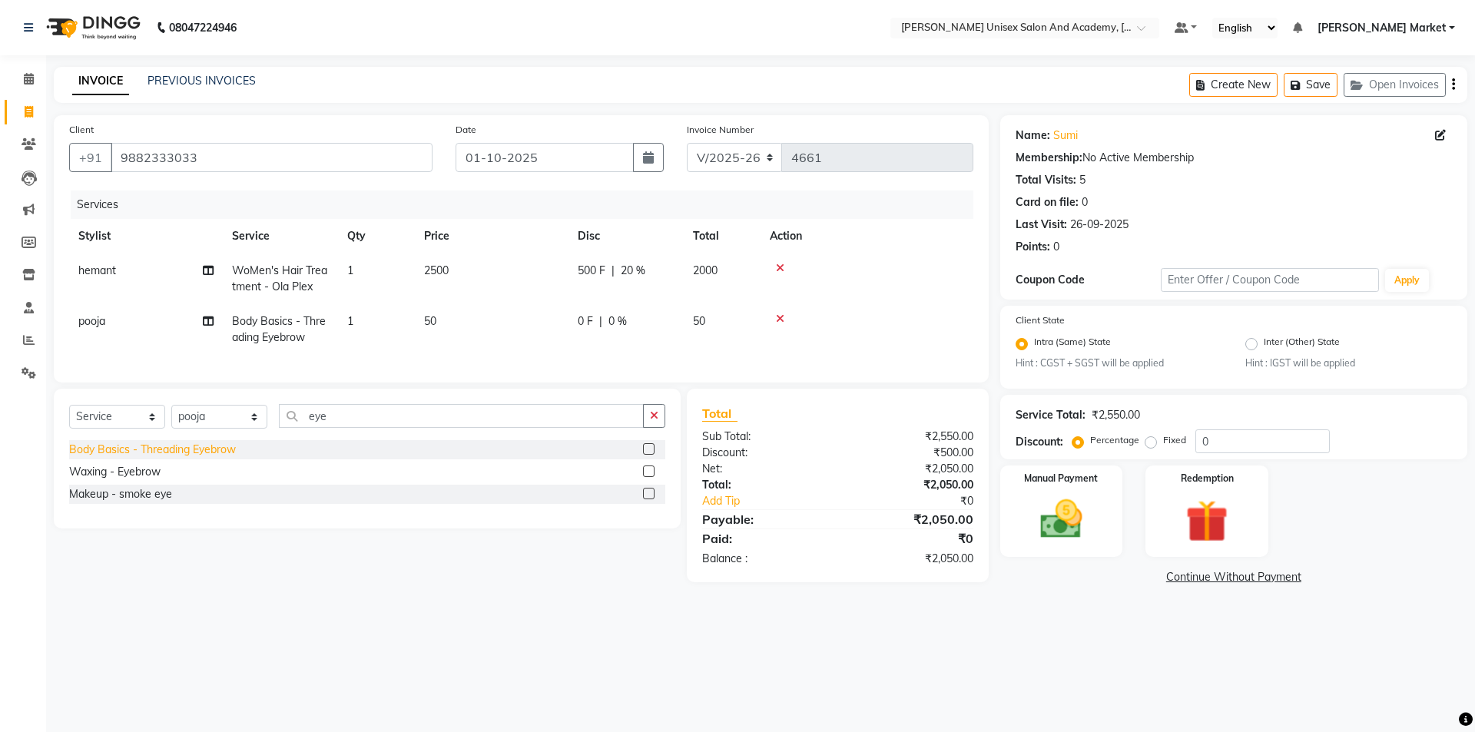
click at [167, 458] on div "Body Basics - Threading Eyebrow" at bounding box center [152, 450] width 167 height 16
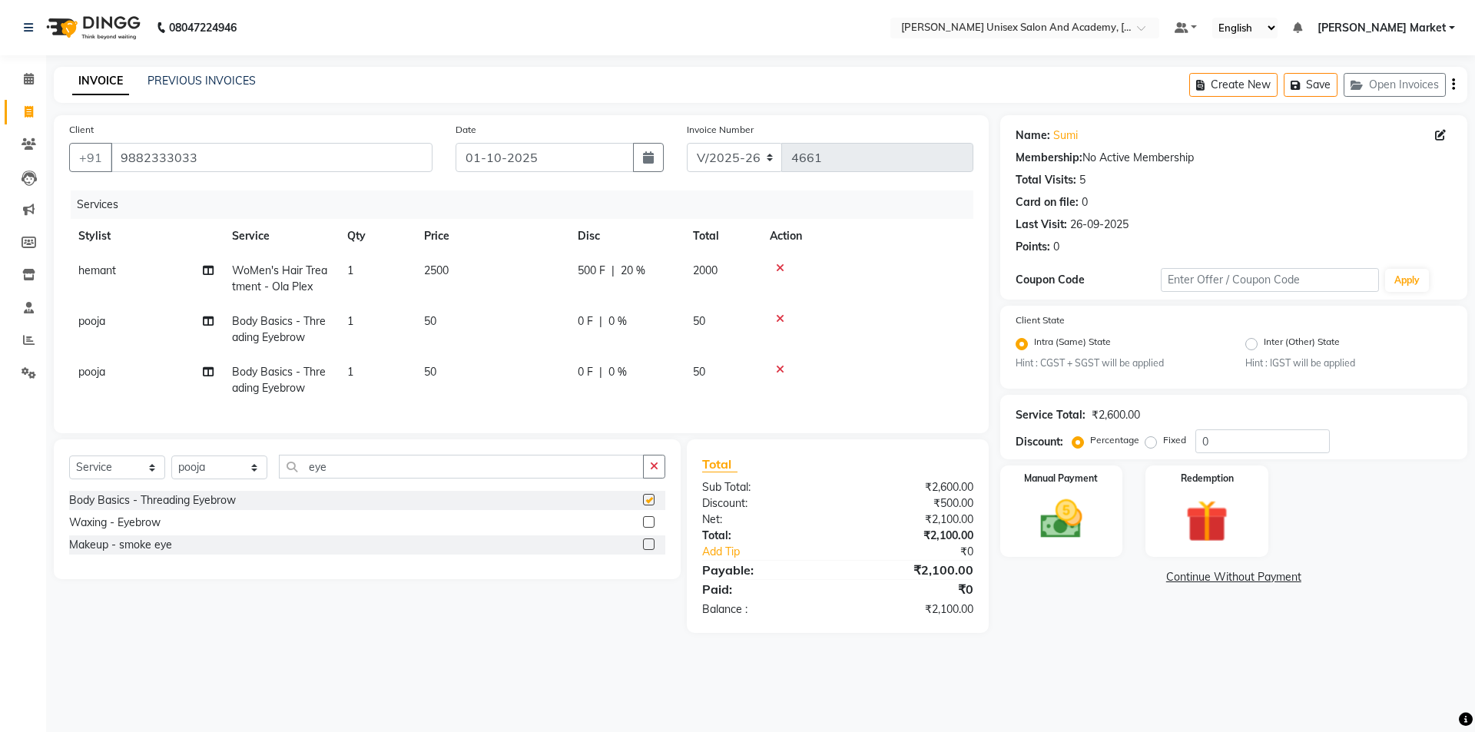
checkbox input "false"
click at [1101, 529] on div "Manual Payment" at bounding box center [1061, 511] width 128 height 95
click at [1126, 574] on span "CASH" at bounding box center [1128, 578] width 33 height 18
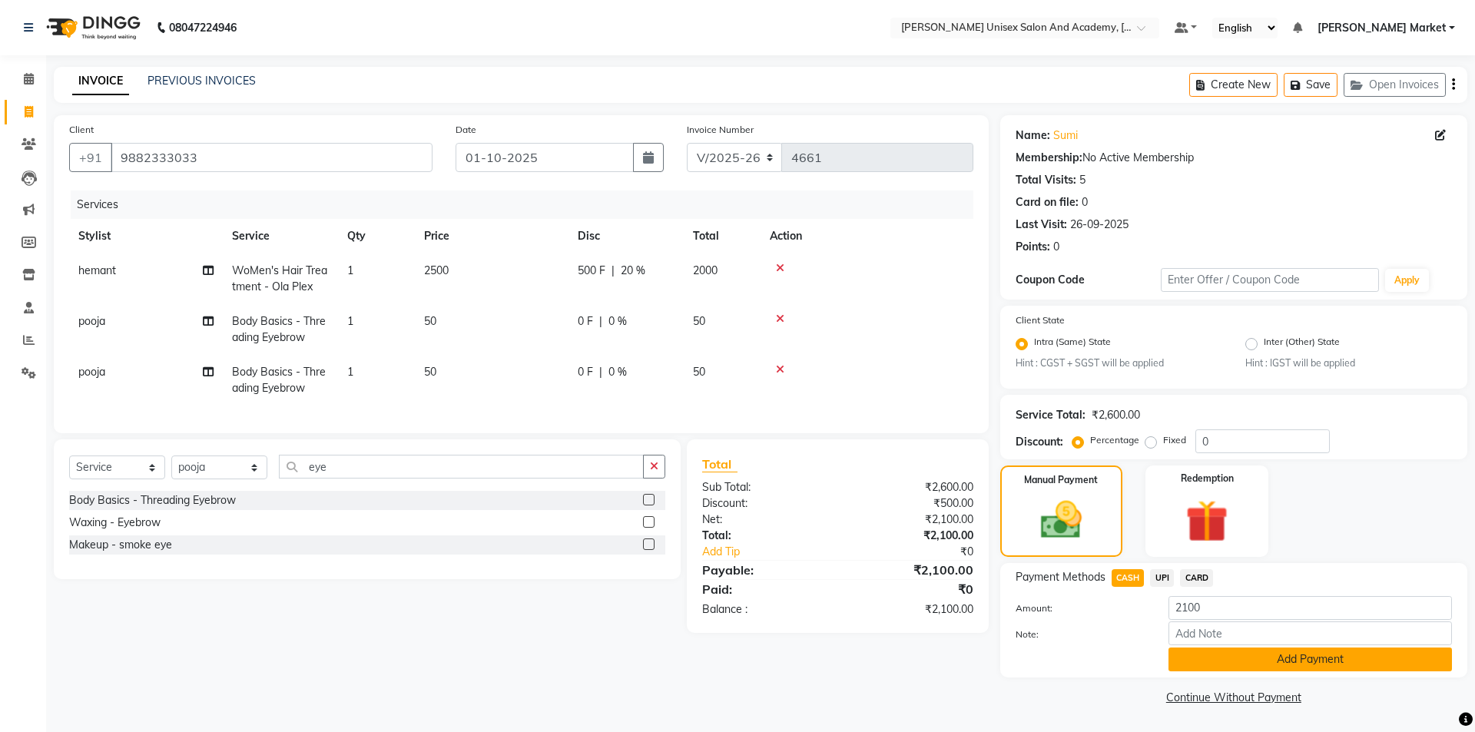
click at [1246, 662] on button "Add Payment" at bounding box center [1311, 660] width 284 height 24
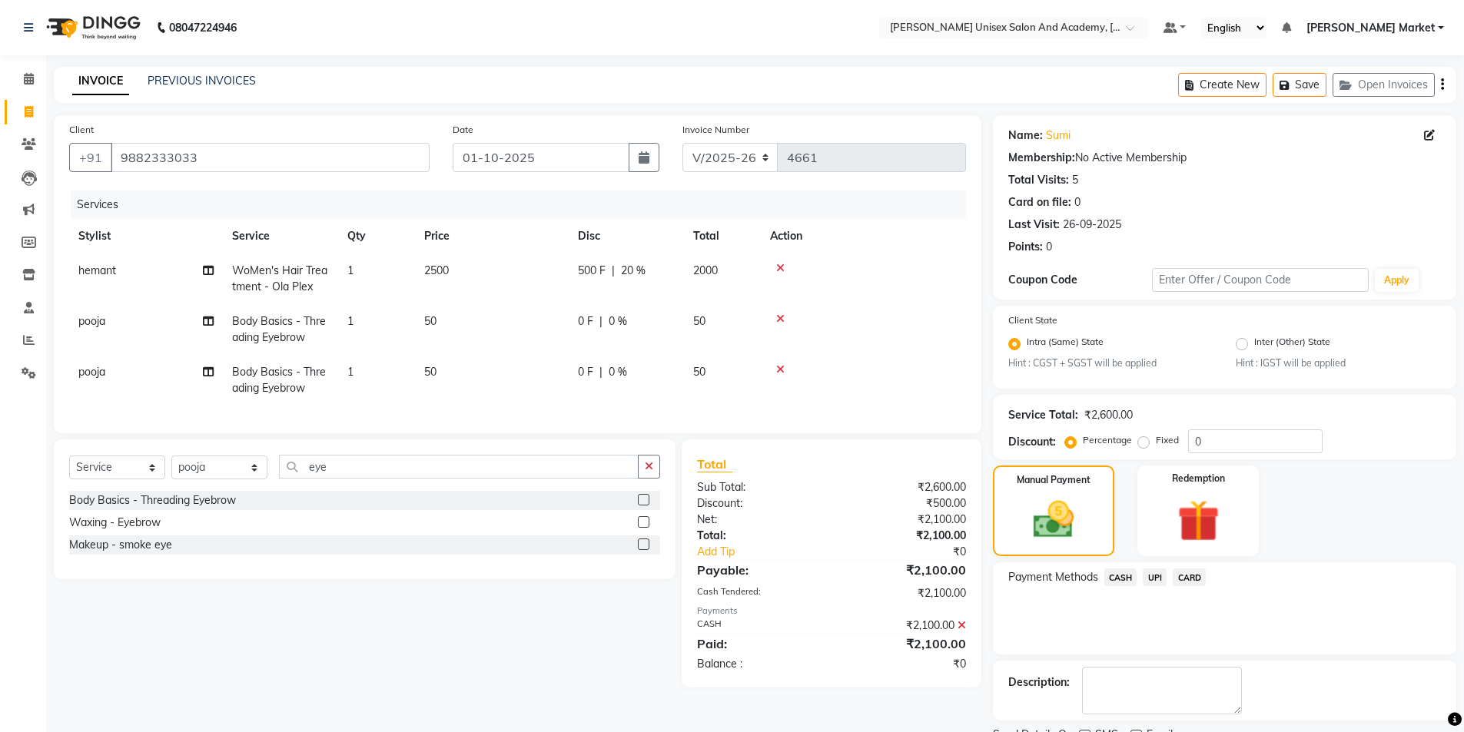
scroll to position [64, 0]
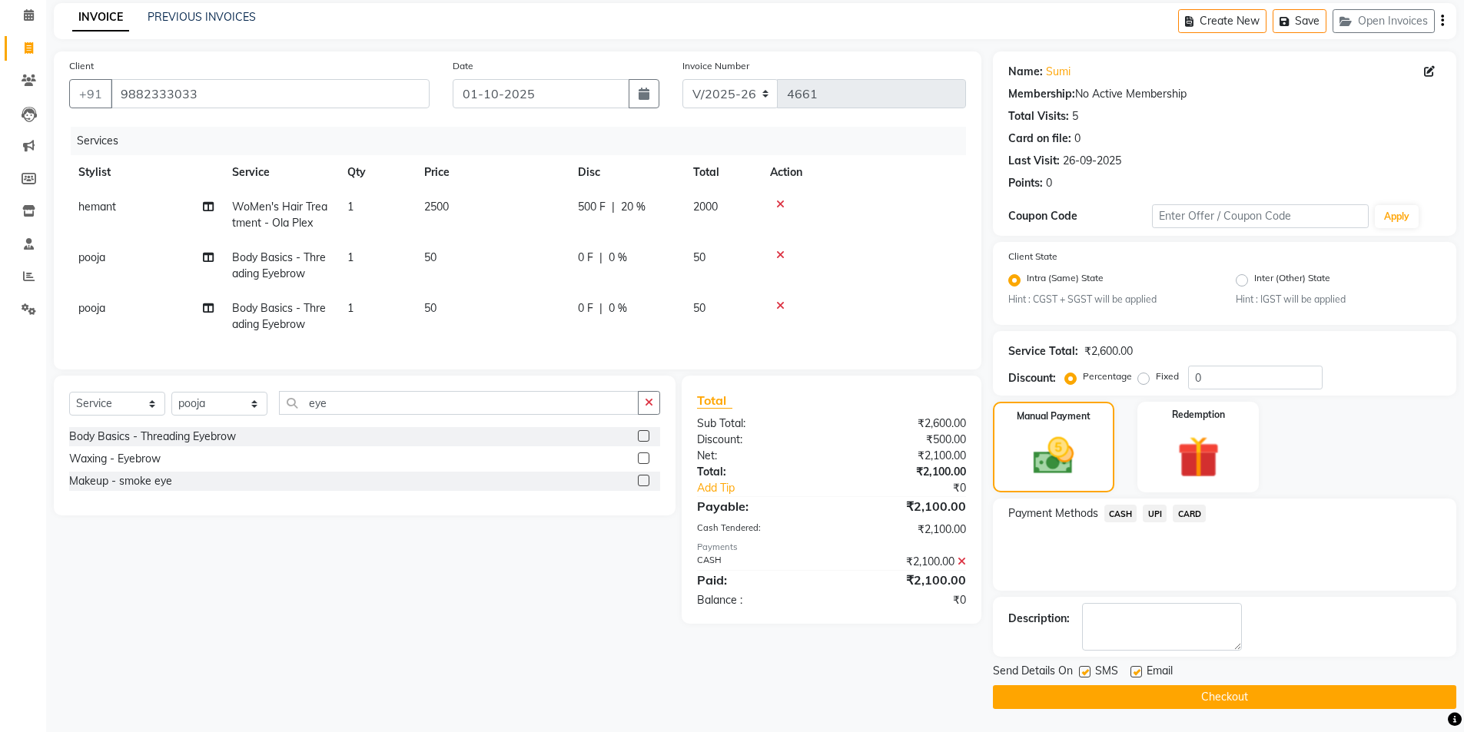
click at [1235, 699] on button "Checkout" at bounding box center [1224, 697] width 463 height 24
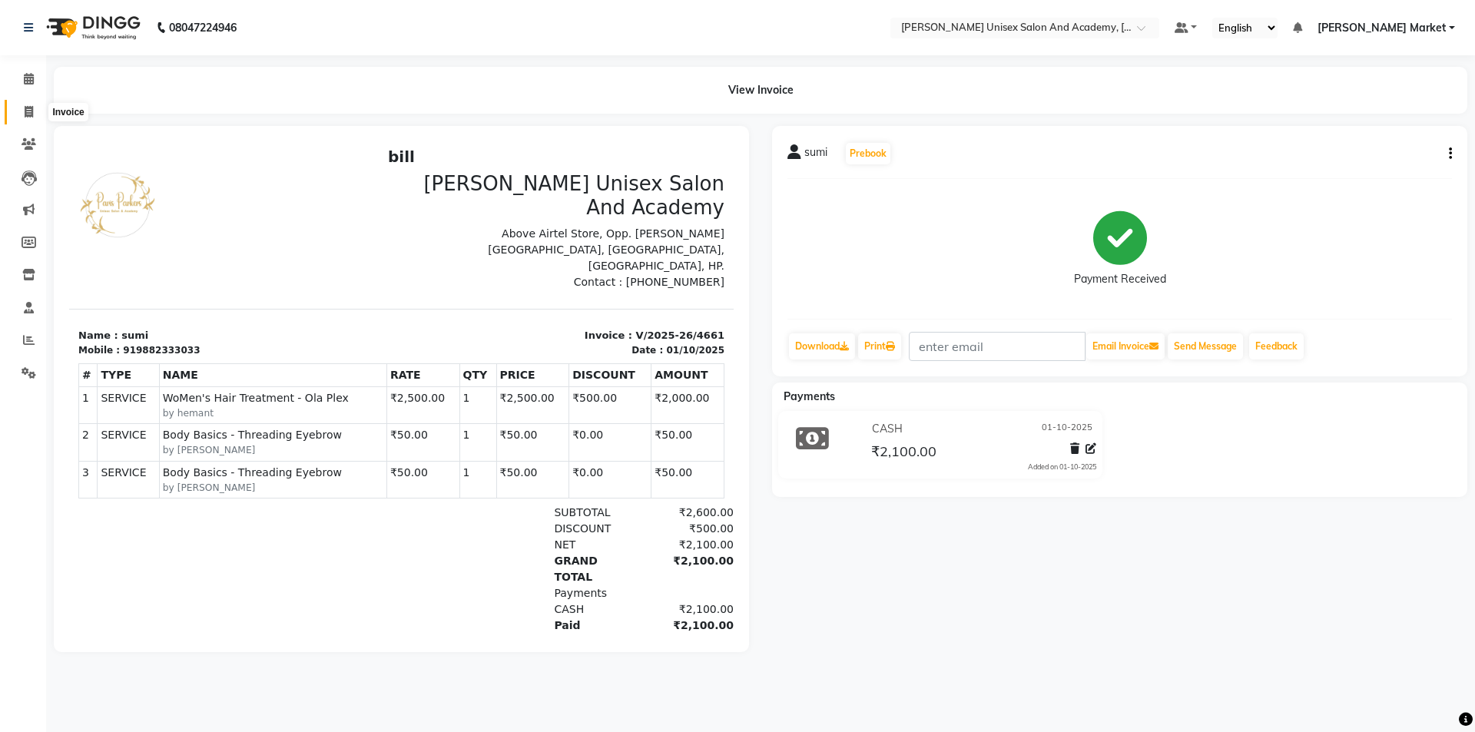
click at [23, 110] on span at bounding box center [28, 113] width 27 height 18
select select "service"
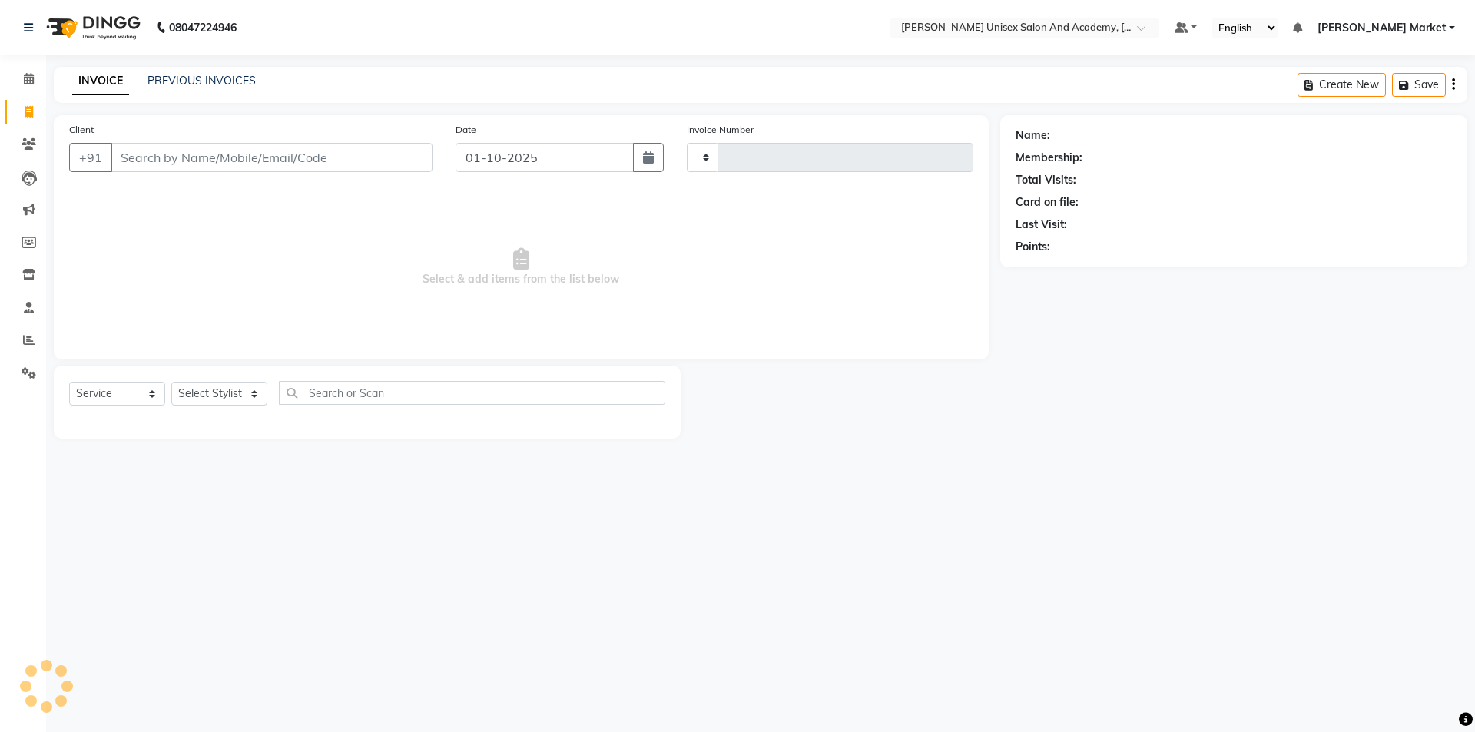
type input "4662"
select select "8060"
click at [156, 152] on input "Client" at bounding box center [272, 157] width 322 height 29
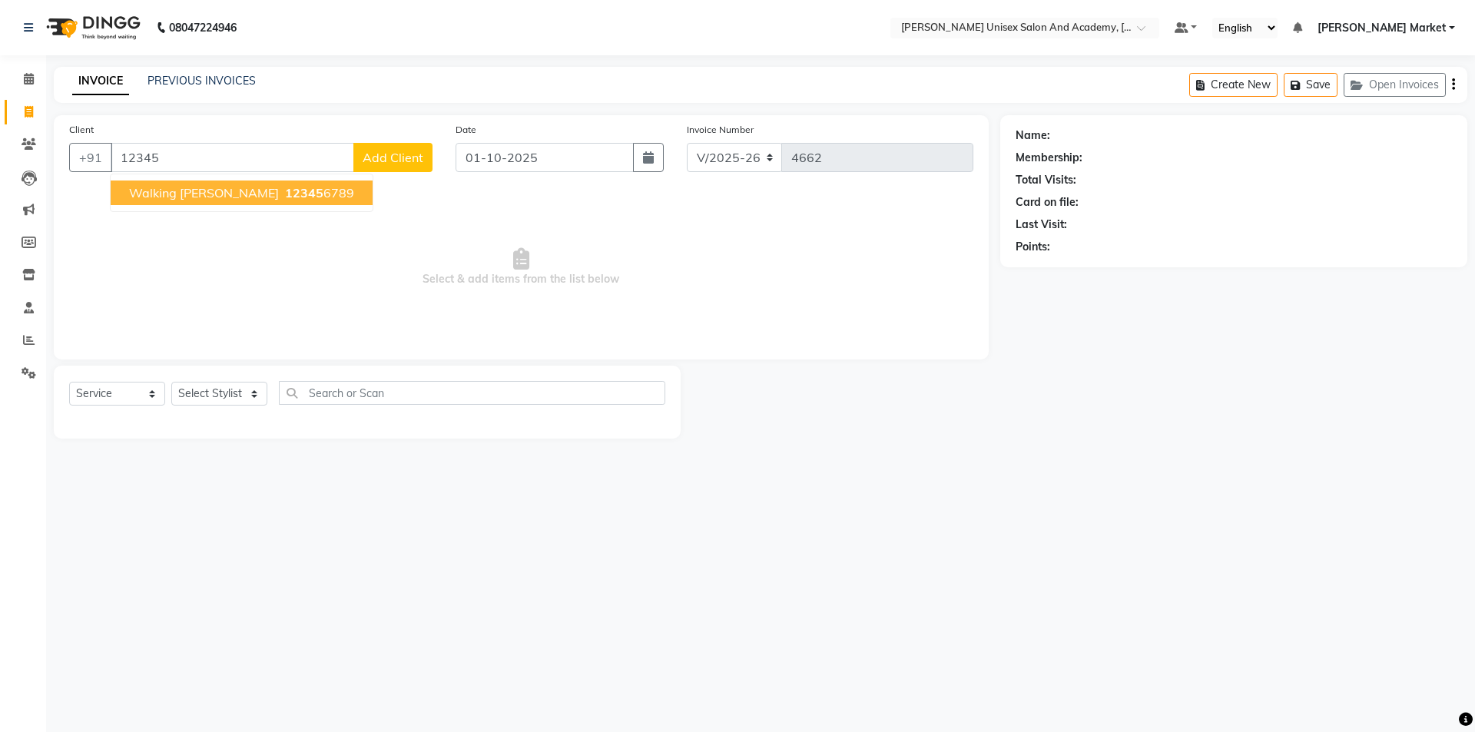
click at [190, 187] on span "walking [PERSON_NAME]" at bounding box center [204, 192] width 150 height 15
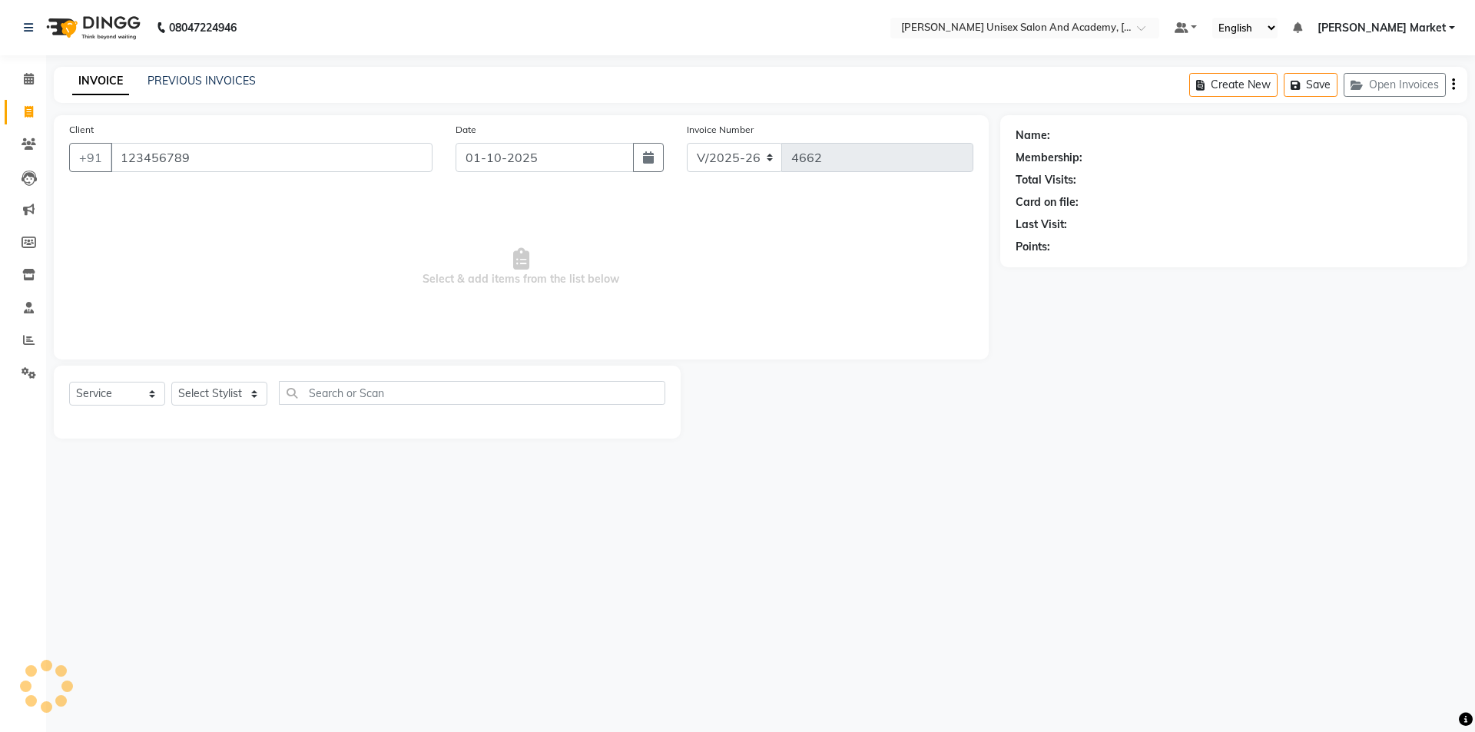
type input "123456789"
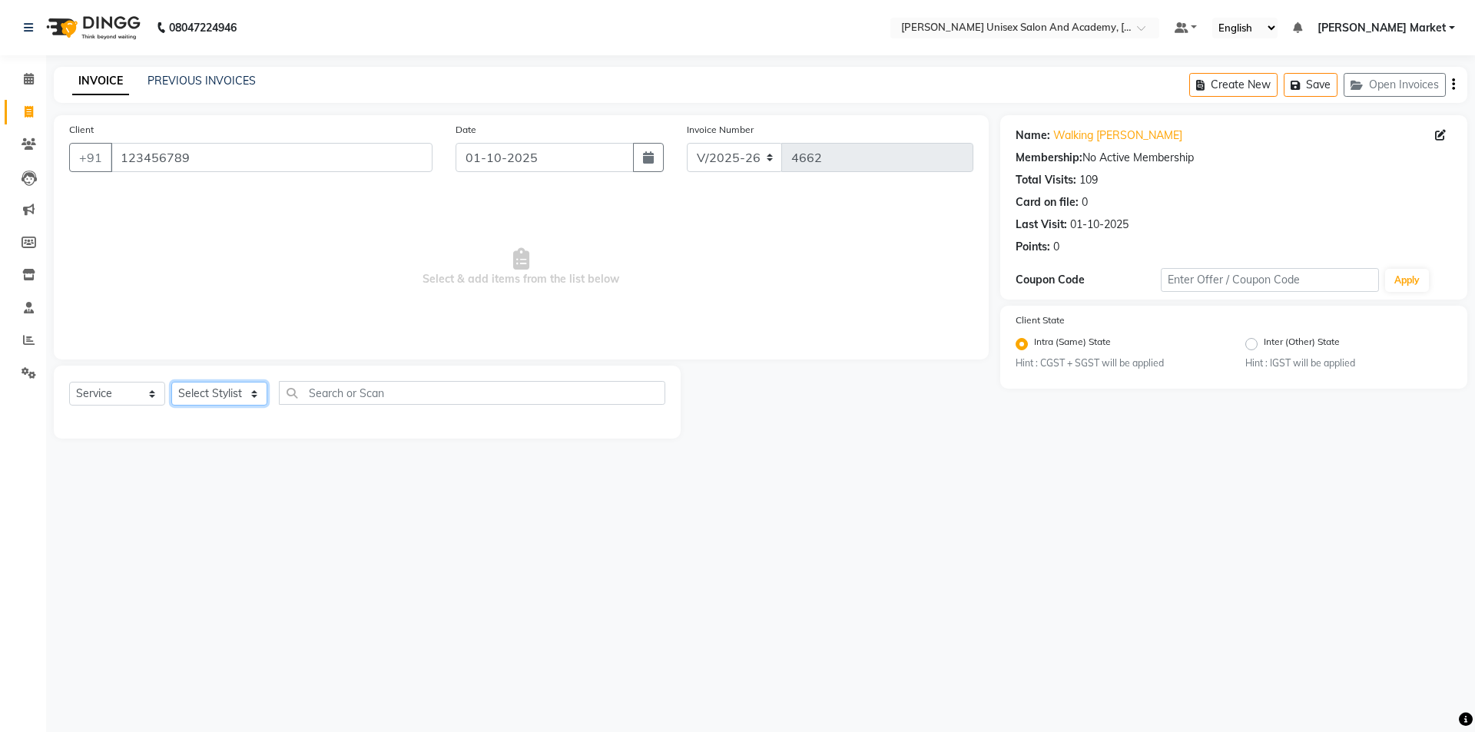
click at [247, 391] on select "Select Stylist Amit anjali [PERSON_NAME] [PERSON_NAME] [PERSON_NAME] [PERSON_NA…" at bounding box center [219, 394] width 96 height 24
select select "73406"
click at [171, 382] on select "Select Stylist Amit anjali [PERSON_NAME] [PERSON_NAME] [PERSON_NAME] [PERSON_NA…" at bounding box center [219, 394] width 96 height 24
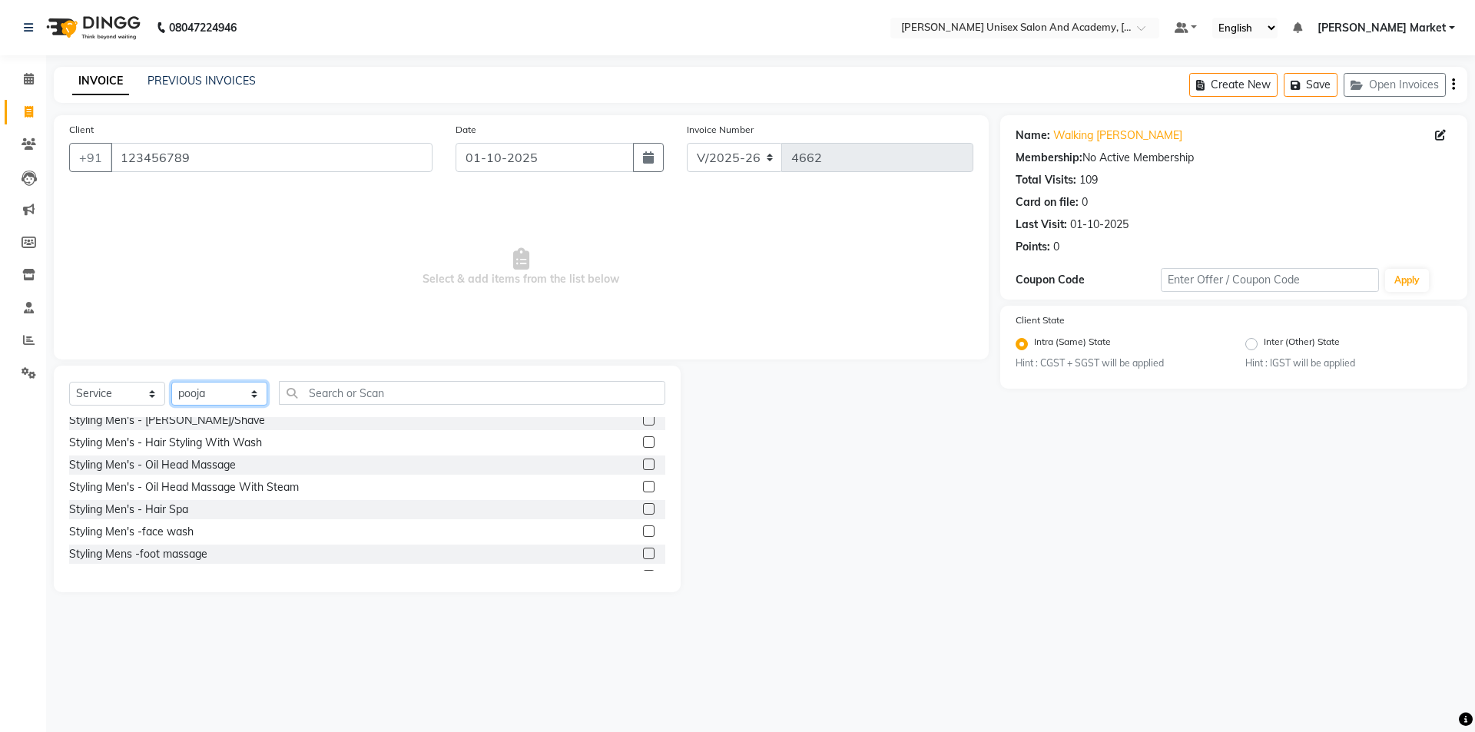
scroll to position [77, 0]
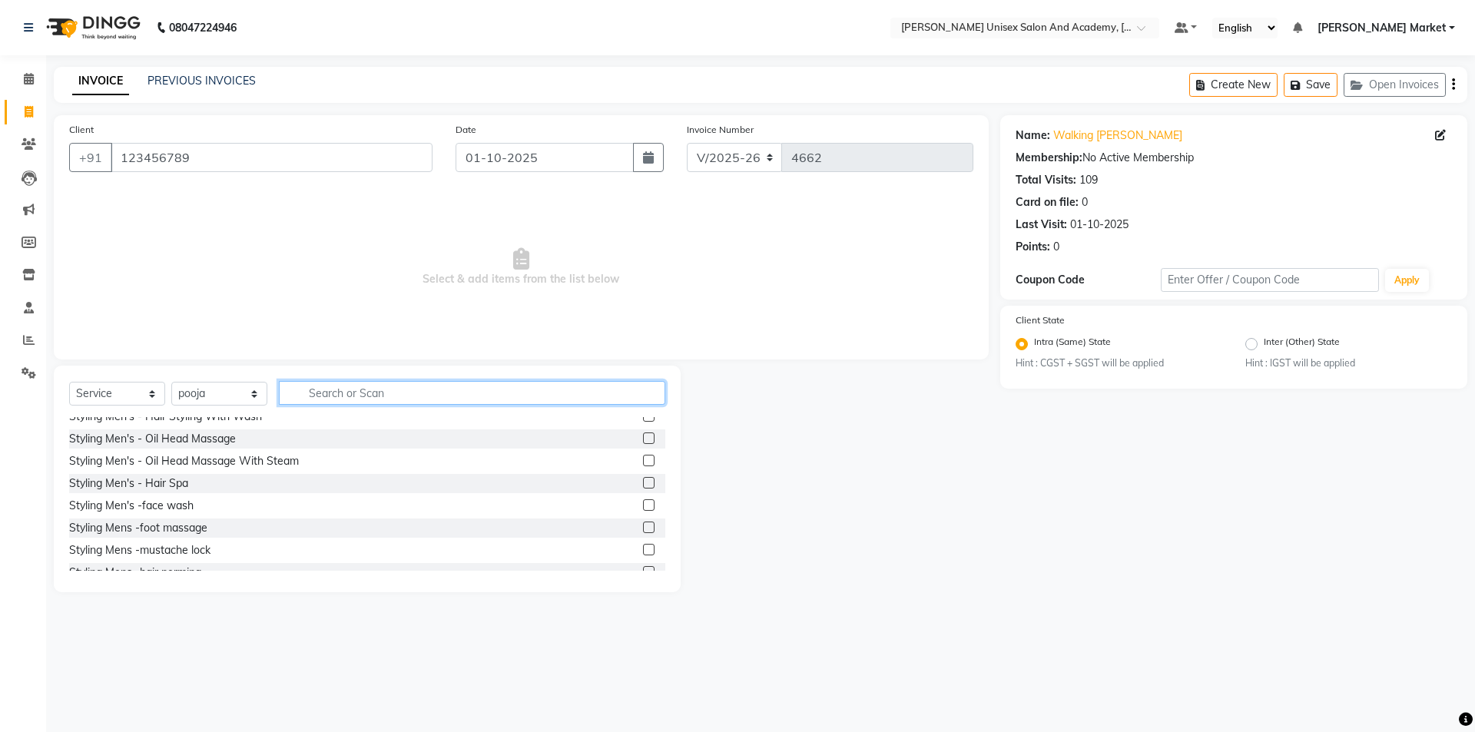
click at [380, 395] on input "text" at bounding box center [472, 393] width 386 height 24
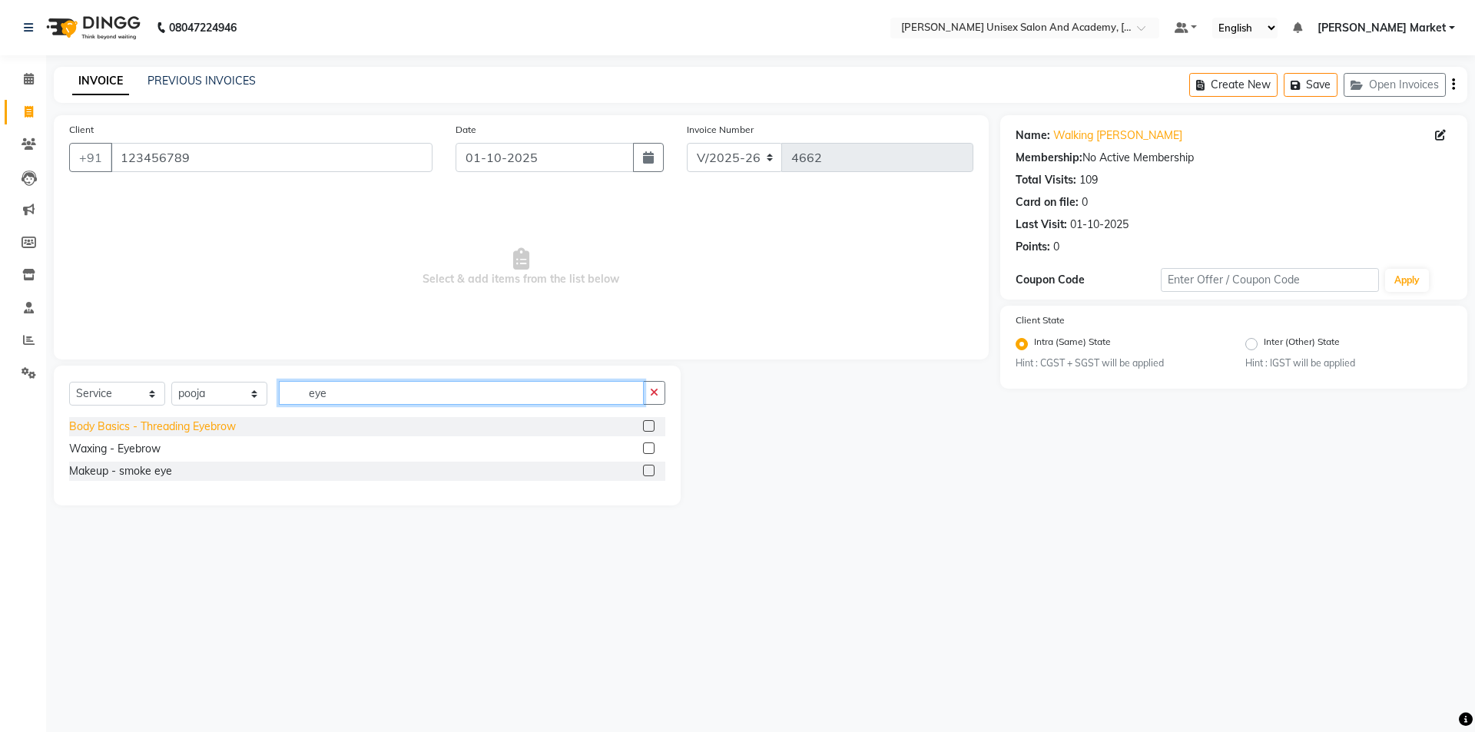
type input "eye"
click at [188, 424] on div "Body Basics - Threading Eyebrow" at bounding box center [152, 427] width 167 height 16
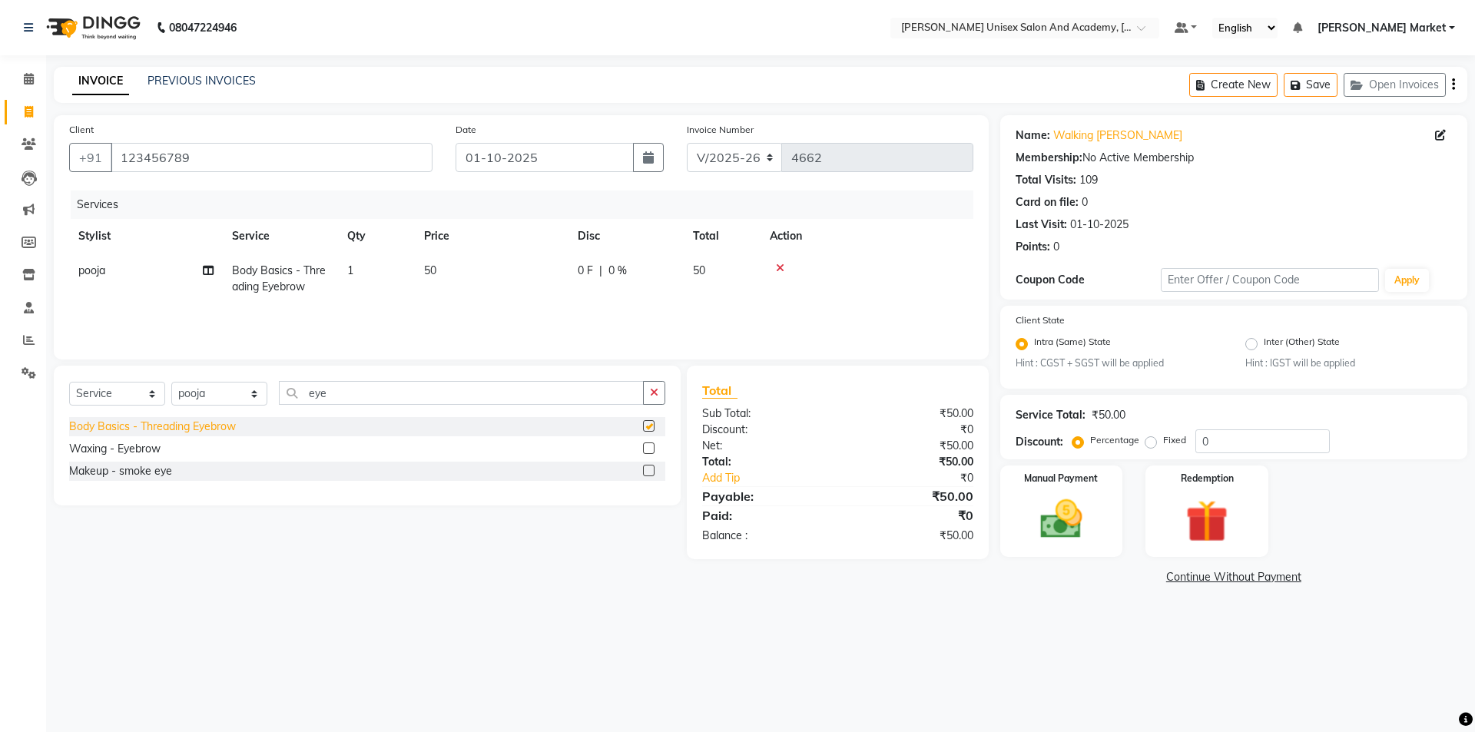
checkbox input "false"
click at [1056, 500] on img at bounding box center [1061, 520] width 71 height 51
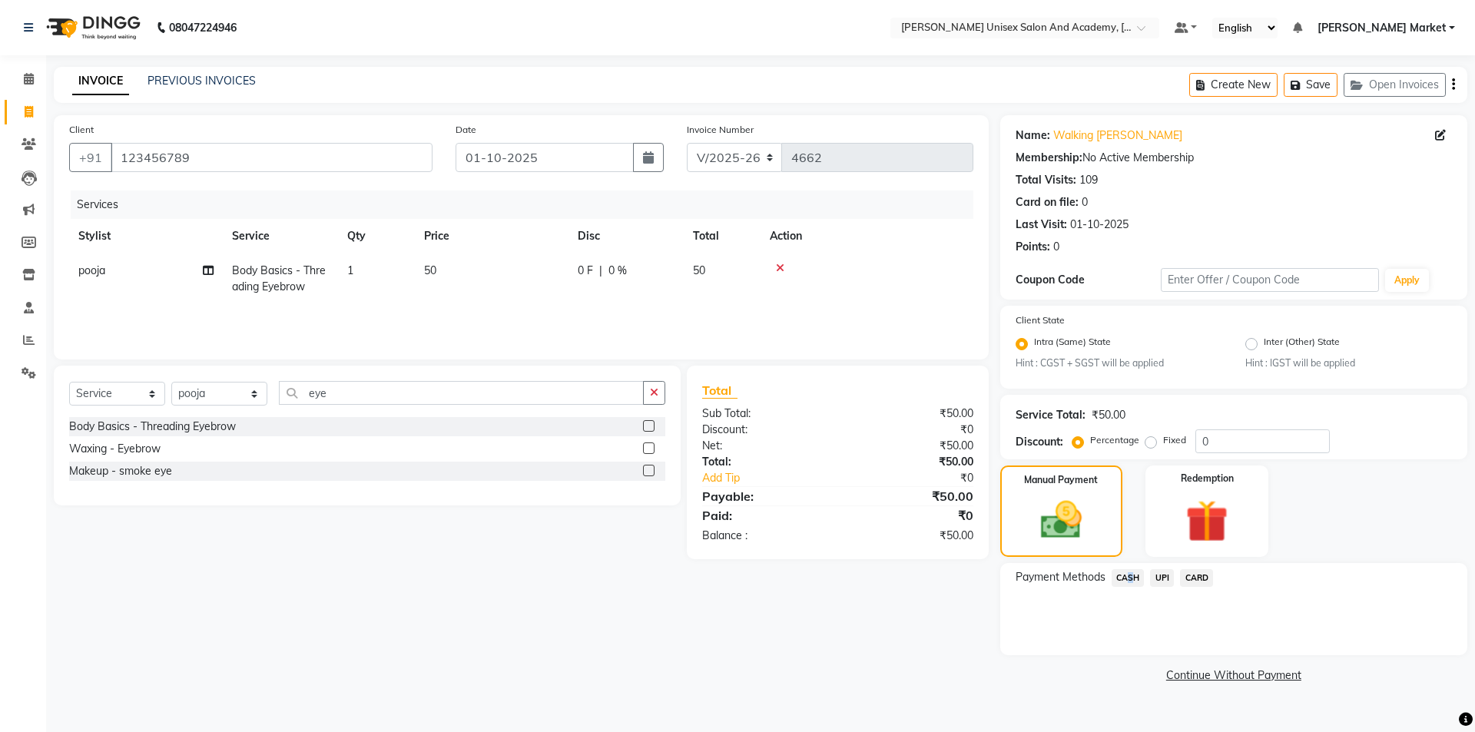
click at [1124, 577] on span "CASH" at bounding box center [1128, 578] width 33 height 18
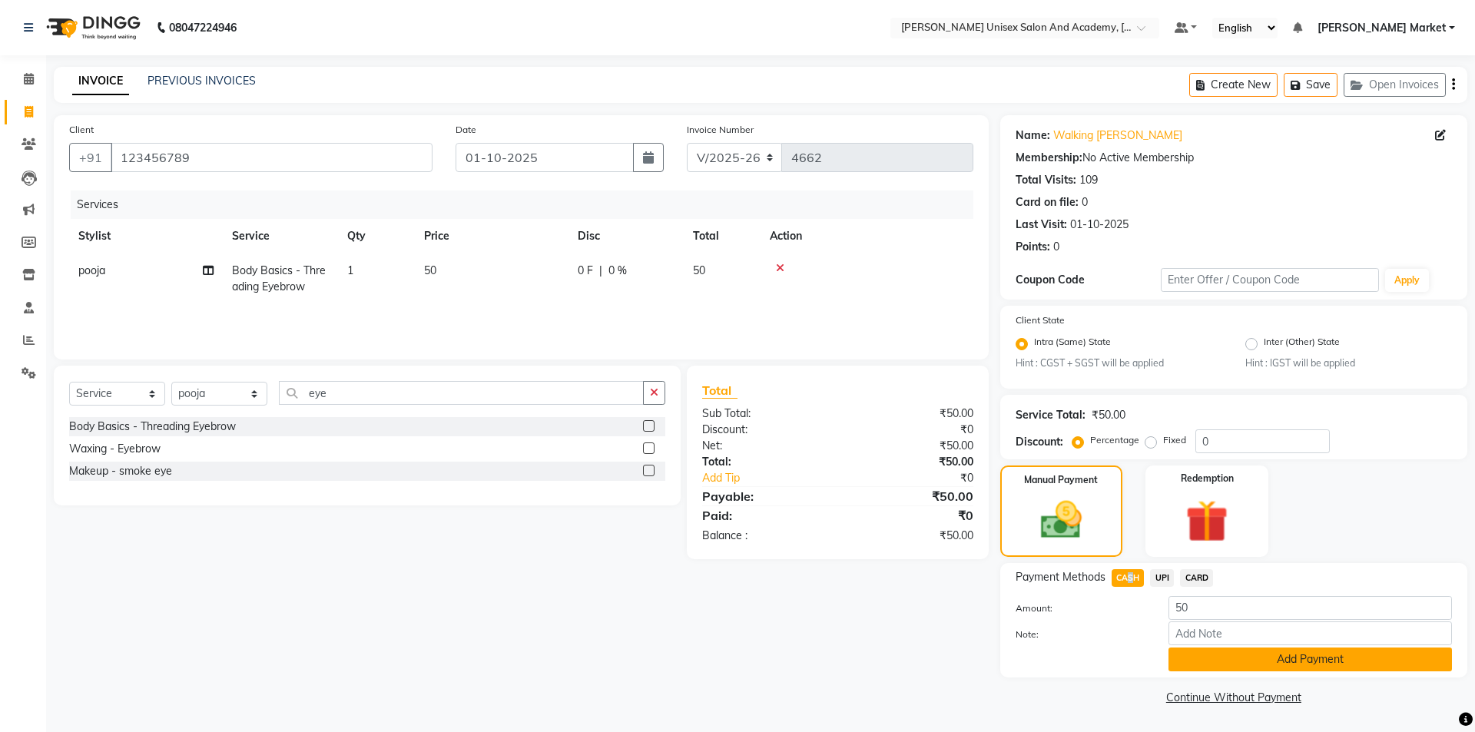
click at [1188, 656] on button "Add Payment" at bounding box center [1311, 660] width 284 height 24
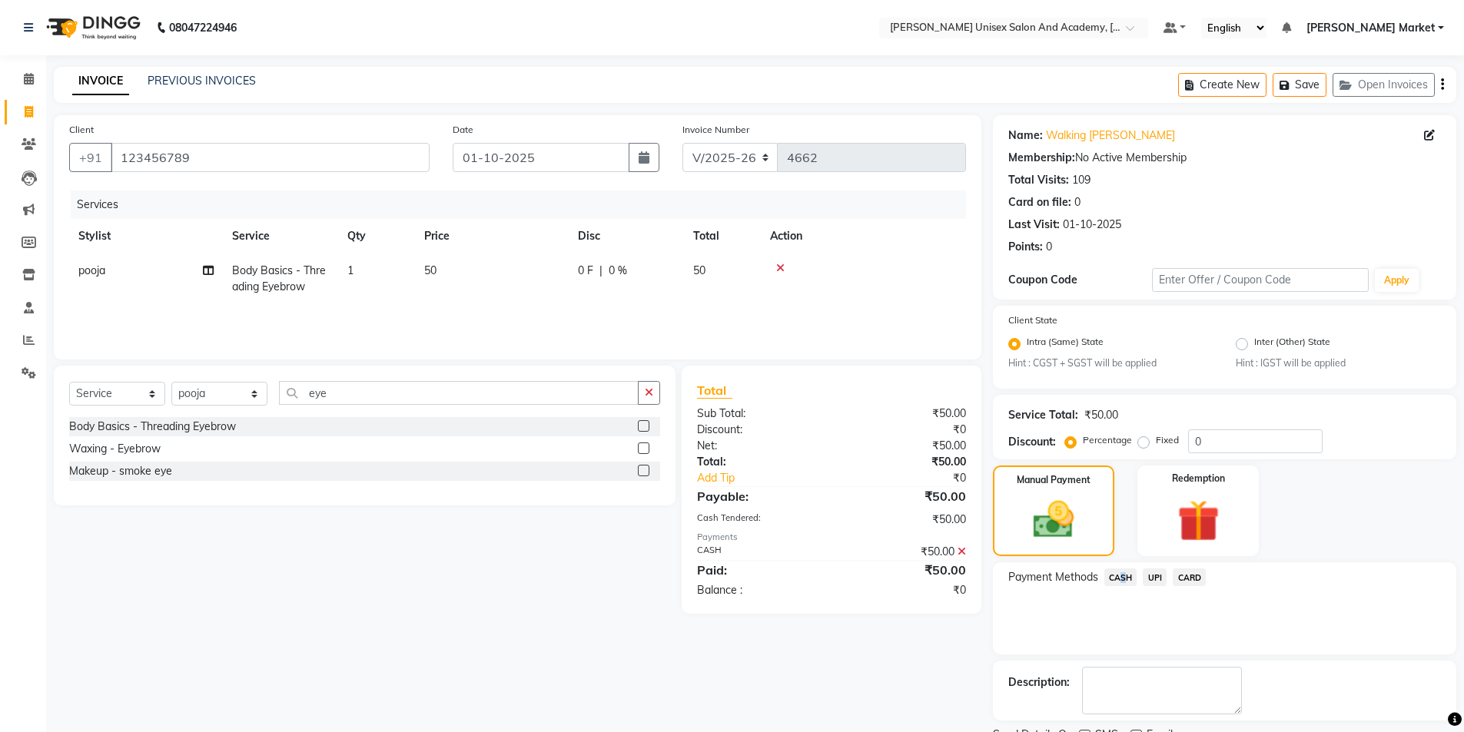
scroll to position [64, 0]
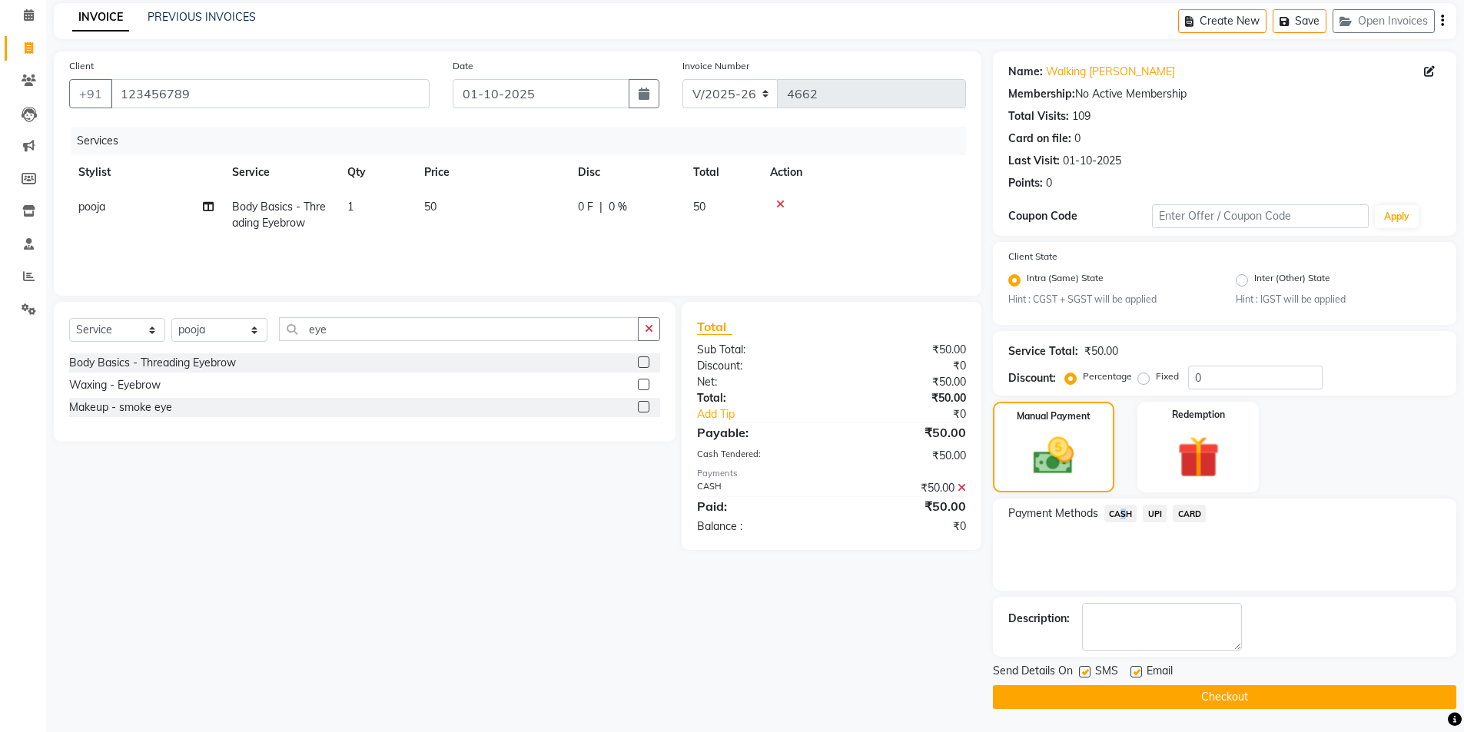
click at [1169, 688] on button "Checkout" at bounding box center [1224, 697] width 463 height 24
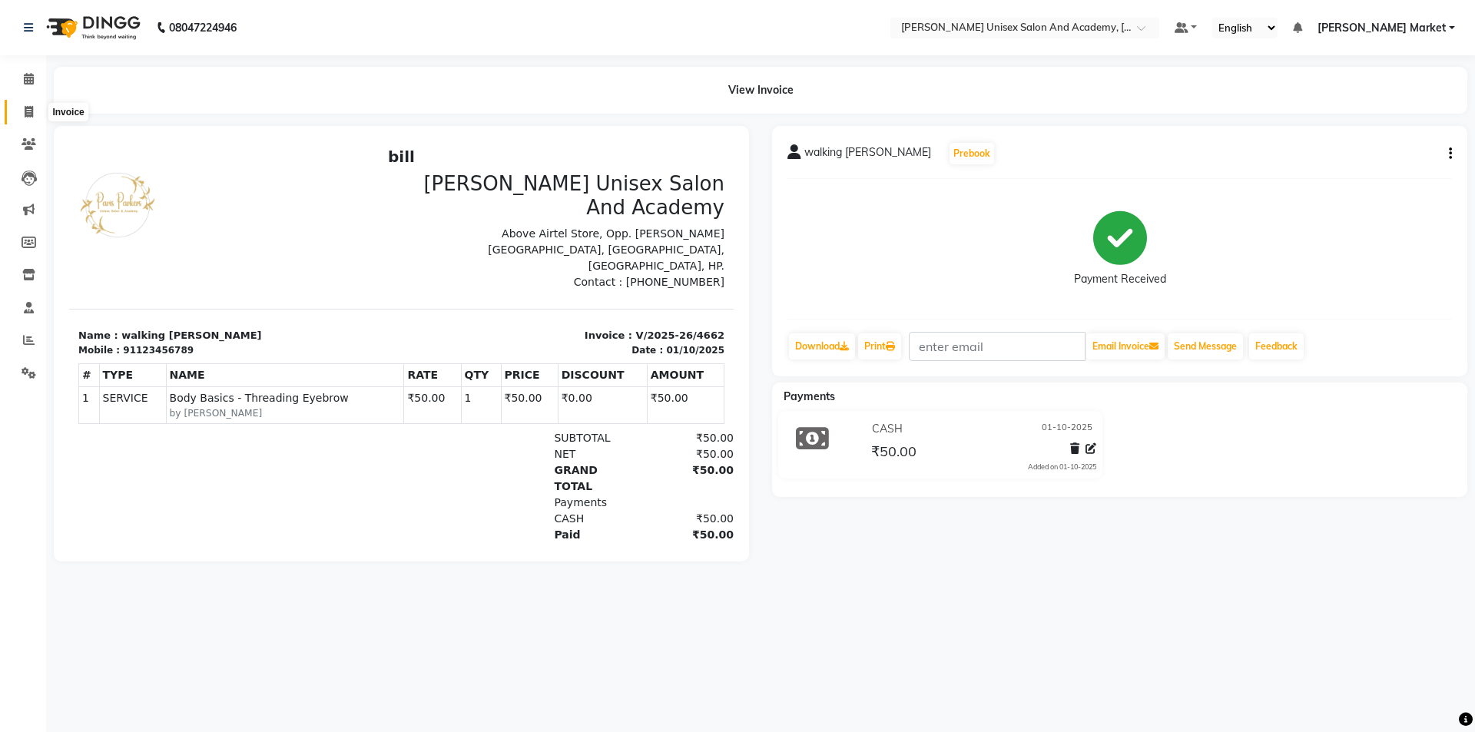
click at [25, 113] on icon at bounding box center [29, 112] width 8 height 12
select select "service"
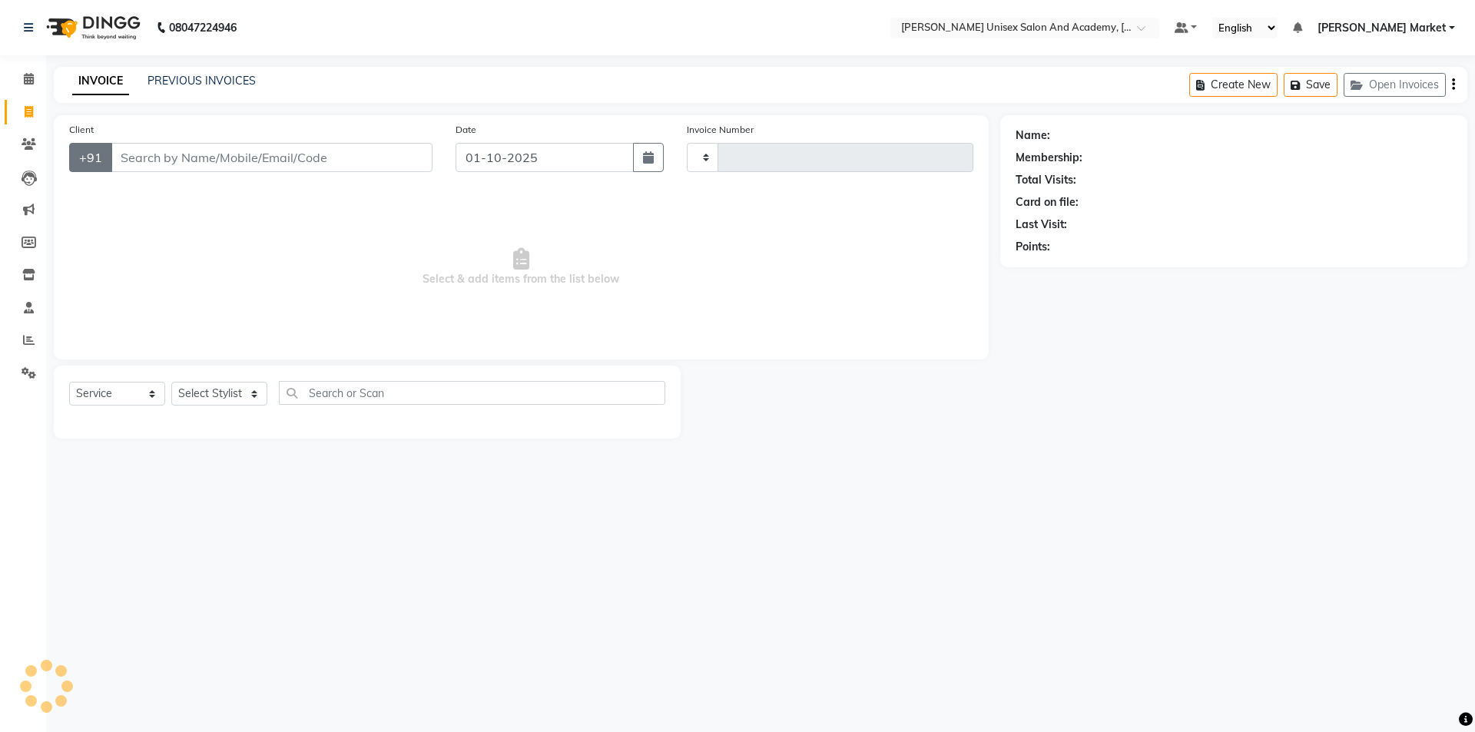
type input "4663"
select select "8060"
click at [131, 166] on input "Client" at bounding box center [272, 157] width 322 height 29
type input "7876765707"
click at [396, 155] on span "Add Client" at bounding box center [393, 157] width 61 height 15
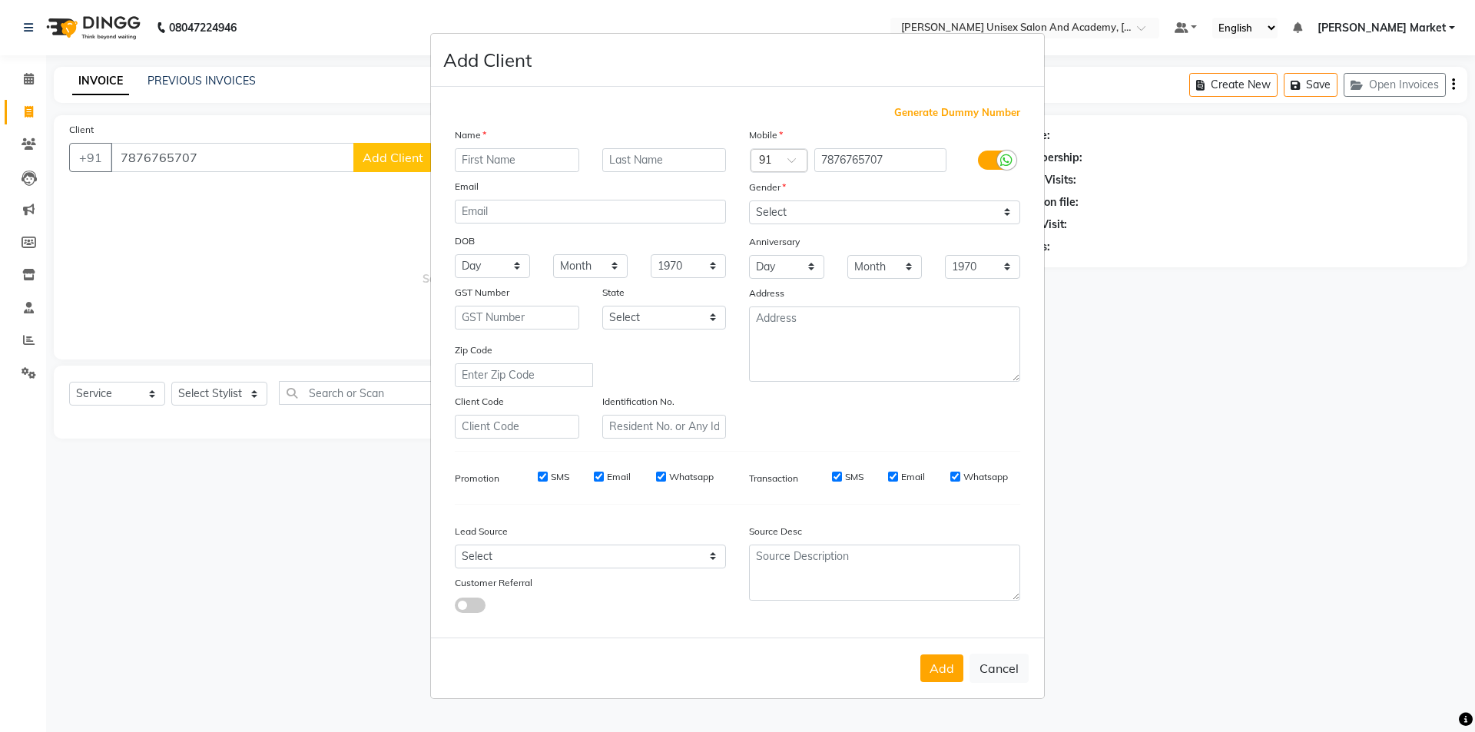
click at [491, 160] on input "text" at bounding box center [517, 160] width 124 height 24
type input "[PERSON_NAME]"
click at [615, 164] on input "text" at bounding box center [664, 160] width 124 height 24
type input "thakur"
click at [792, 204] on select "Select [DEMOGRAPHIC_DATA] [DEMOGRAPHIC_DATA] Other Prefer Not To Say" at bounding box center [884, 213] width 271 height 24
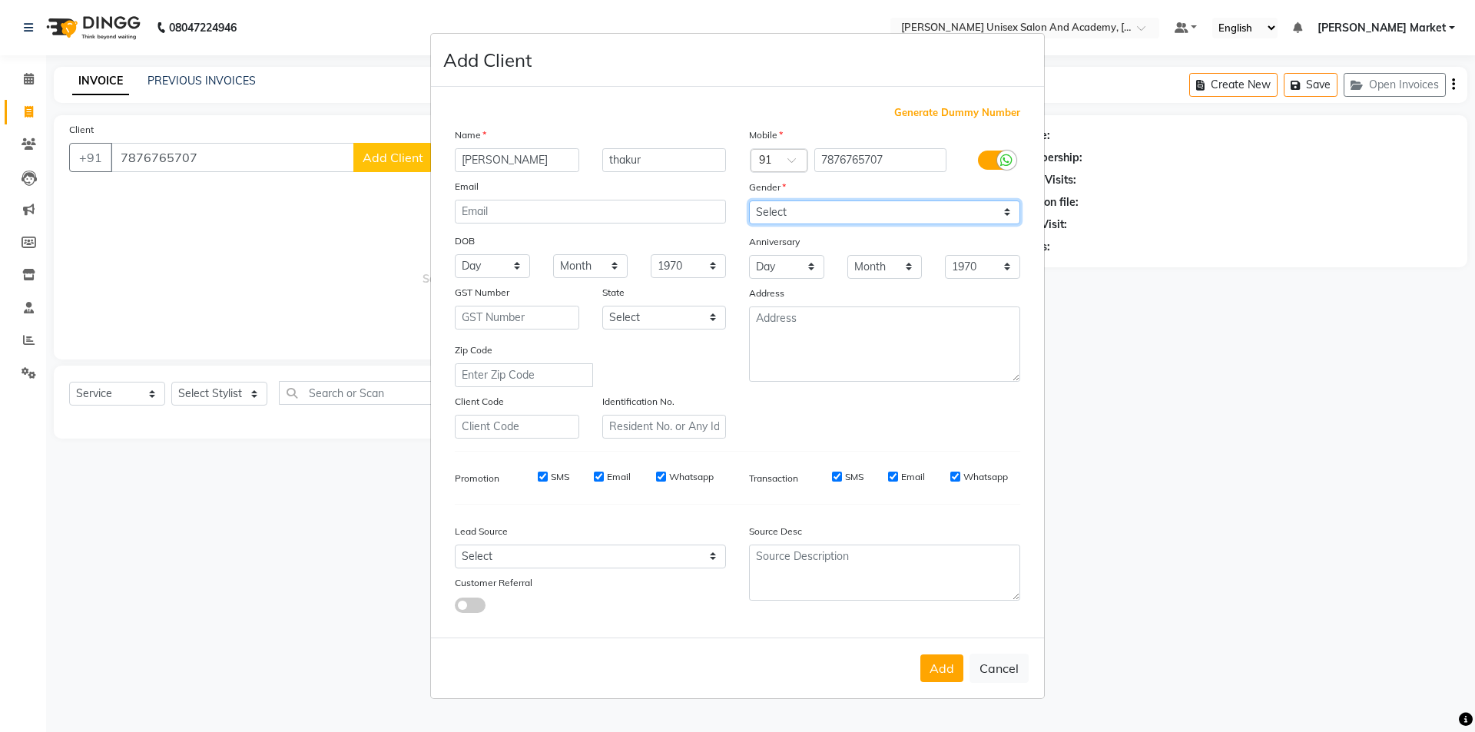
select select "[DEMOGRAPHIC_DATA]"
click at [749, 201] on select "Select [DEMOGRAPHIC_DATA] [DEMOGRAPHIC_DATA] Other Prefer Not To Say" at bounding box center [884, 213] width 271 height 24
click at [942, 678] on button "Add" at bounding box center [941, 669] width 43 height 28
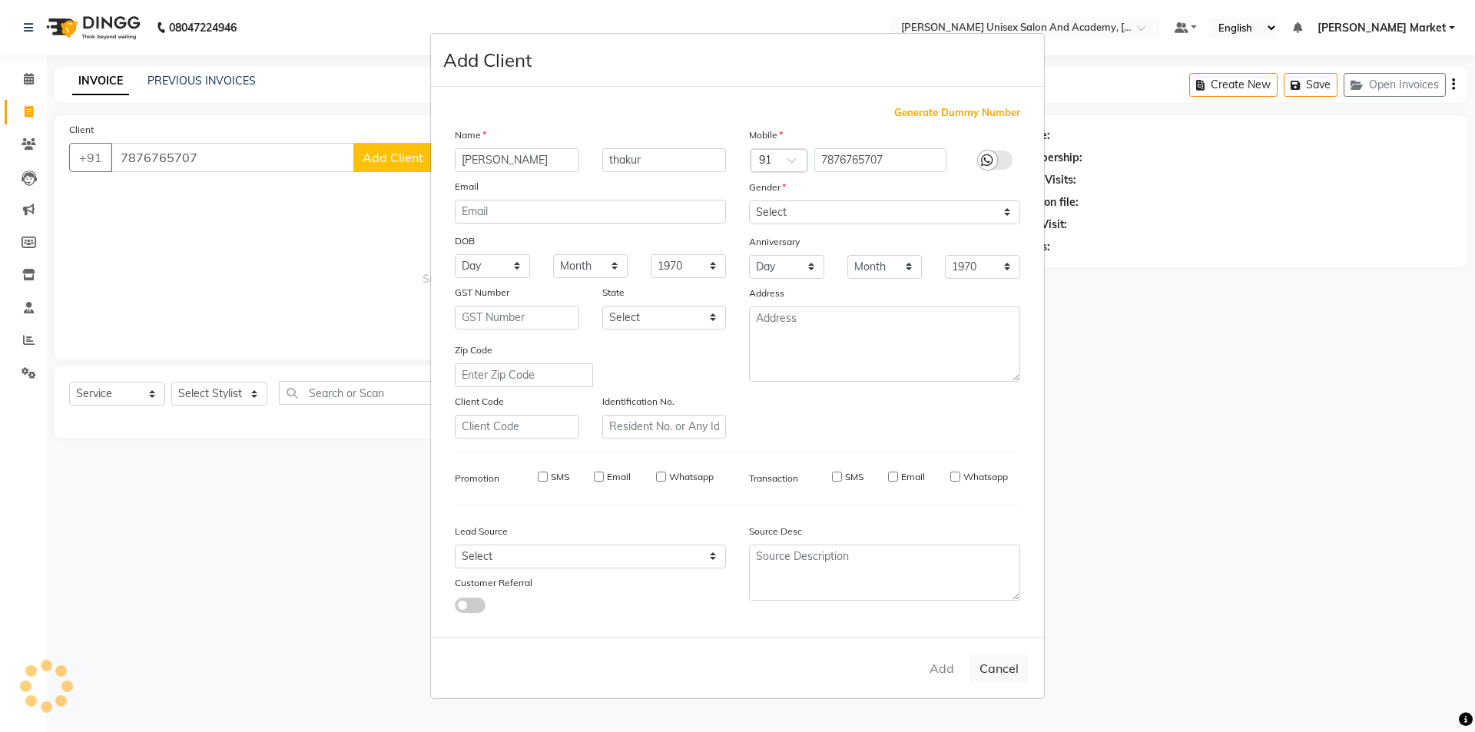
select select
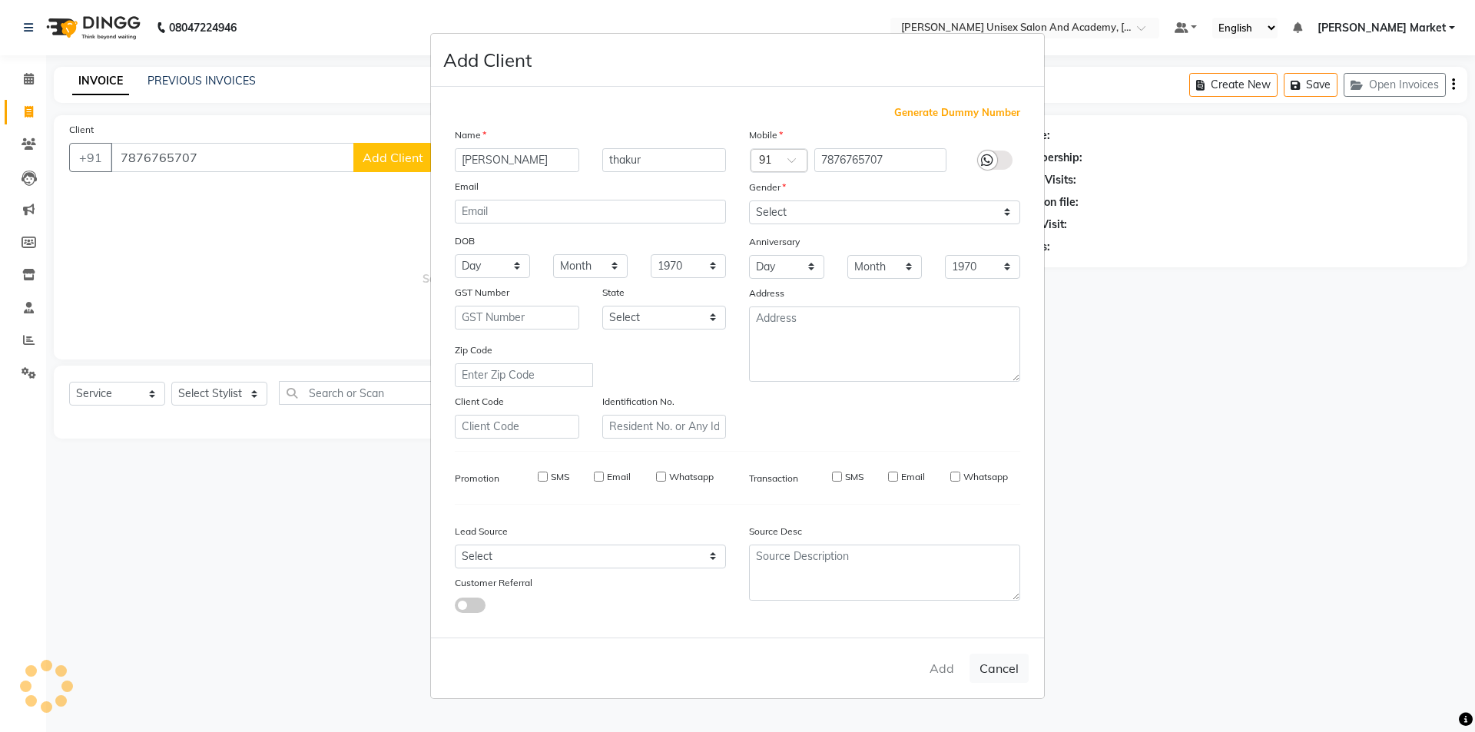
select select
checkbox input "false"
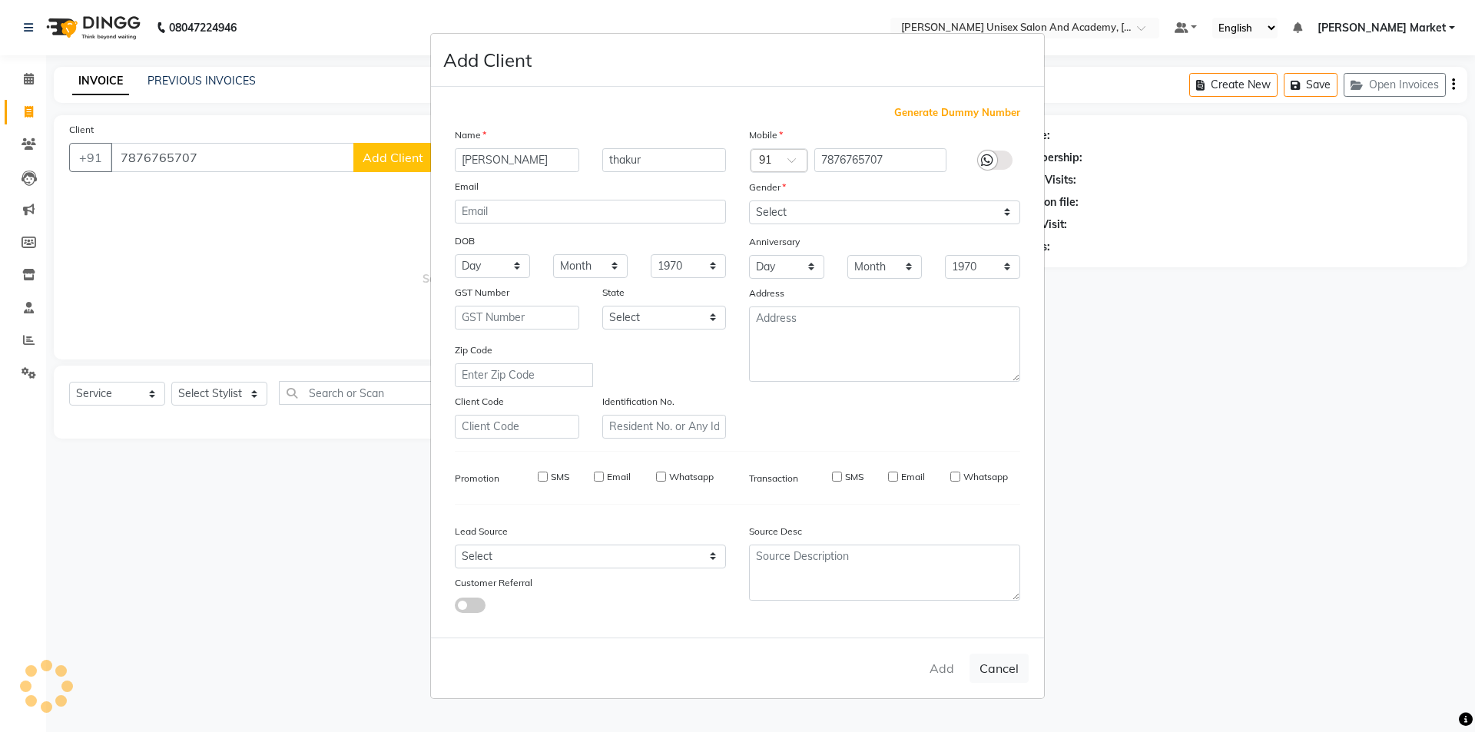
checkbox input "false"
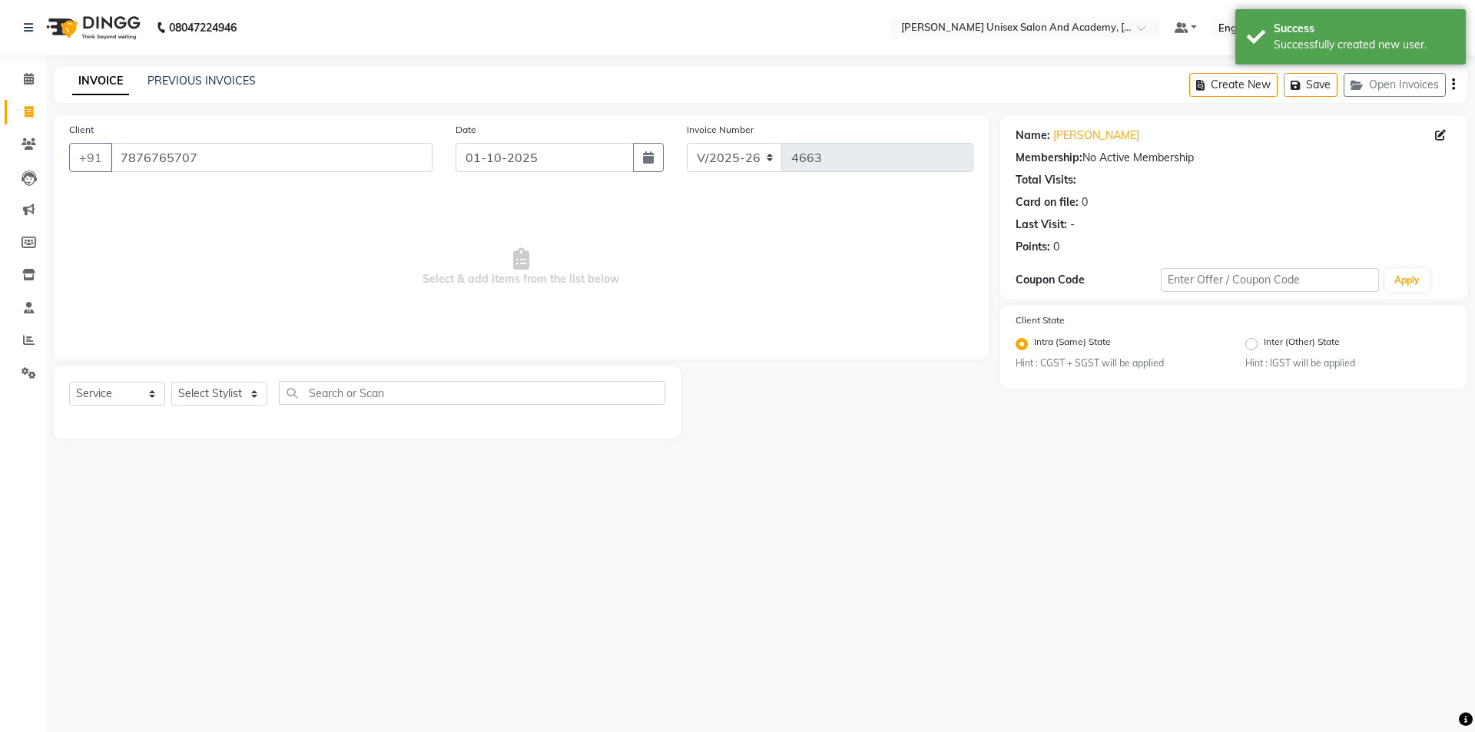
drag, startPoint x: 562, startPoint y: 138, endPoint x: 491, endPoint y: 309, distance: 185.3
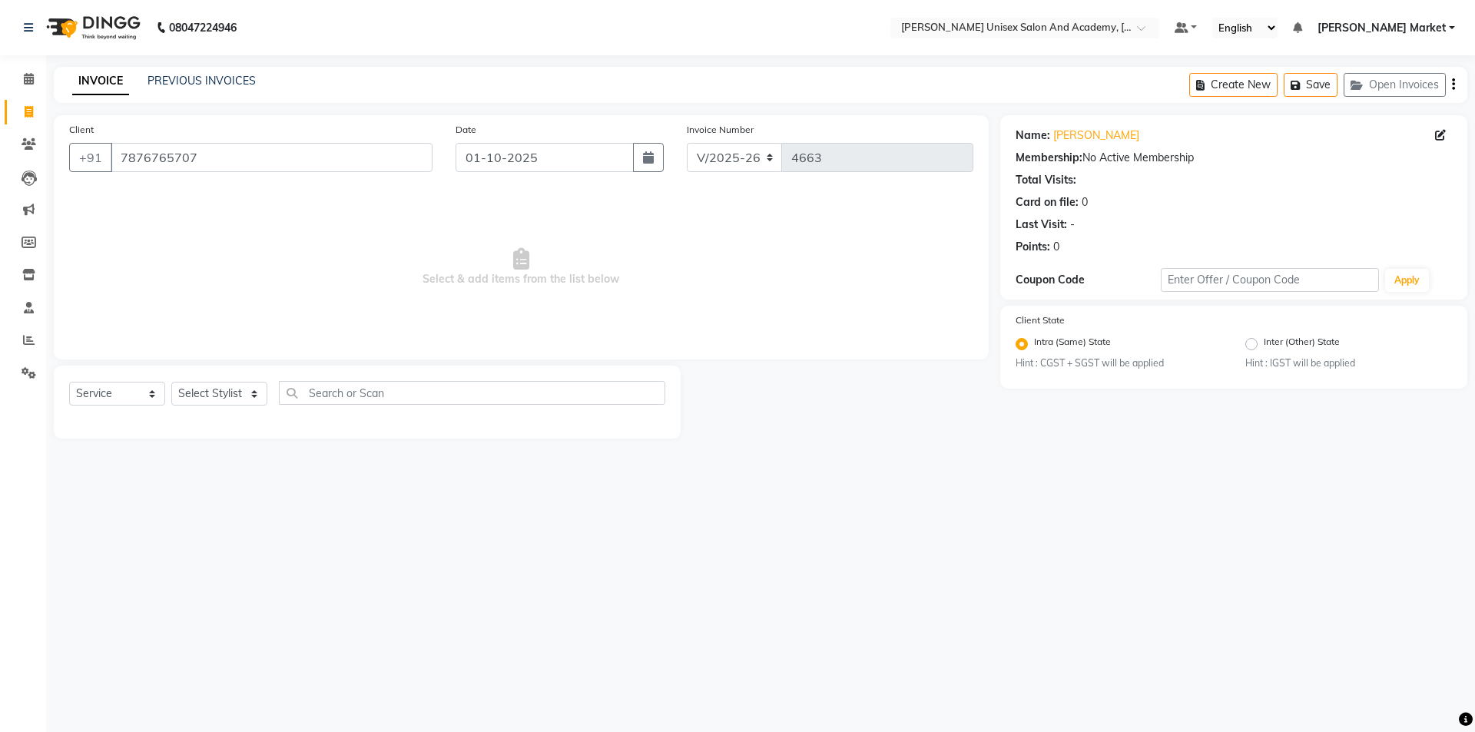
click at [330, 376] on div "Select Service Product Membership Package Voucher Prepaid Gift Card Select Styl…" at bounding box center [367, 402] width 627 height 73
click at [257, 396] on select "Select Stylist Amit anjali [PERSON_NAME] [PERSON_NAME] [PERSON_NAME] [PERSON_NA…" at bounding box center [219, 394] width 96 height 24
select select "73416"
click at [171, 382] on select "Select Stylist Amit anjali [PERSON_NAME] [PERSON_NAME] [PERSON_NAME] [PERSON_NA…" at bounding box center [219, 394] width 96 height 24
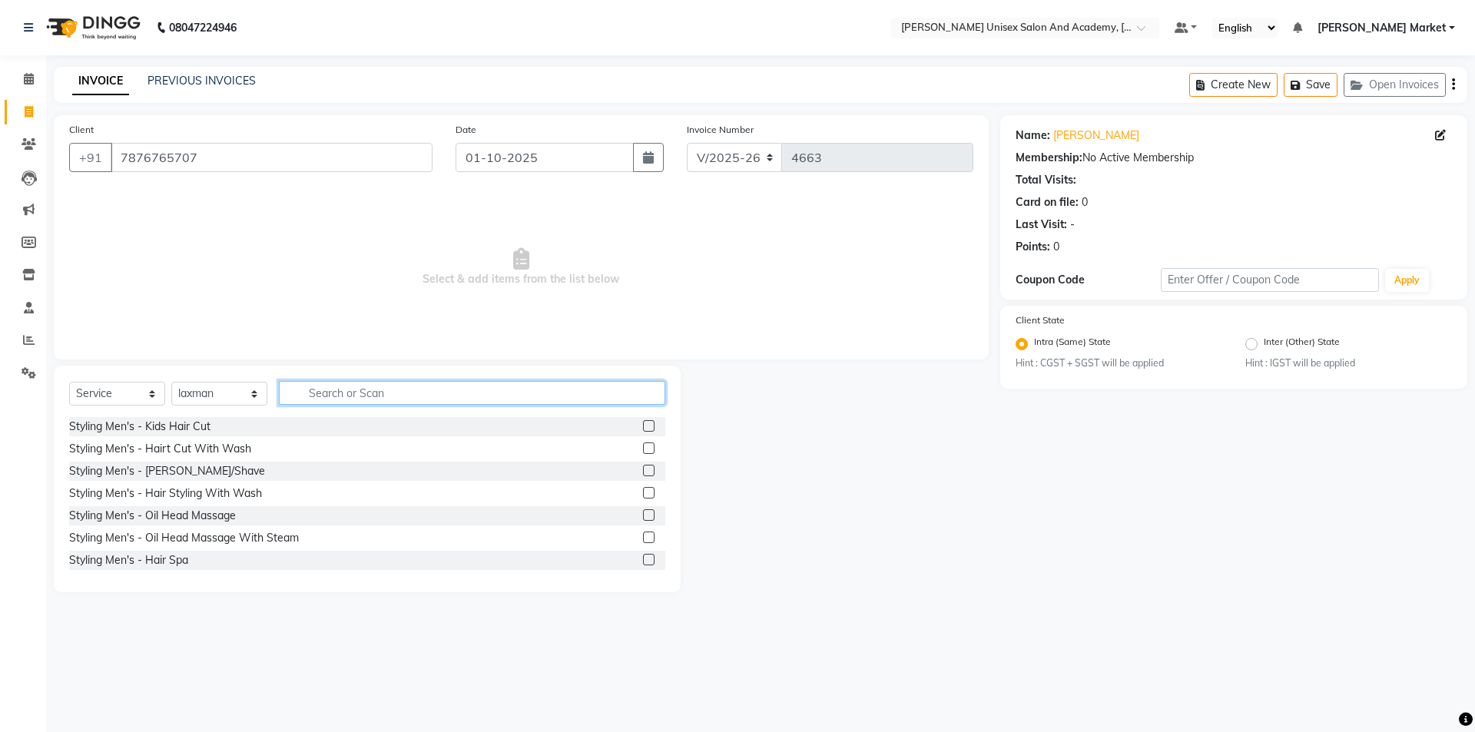
click at [312, 391] on input "text" at bounding box center [472, 393] width 386 height 24
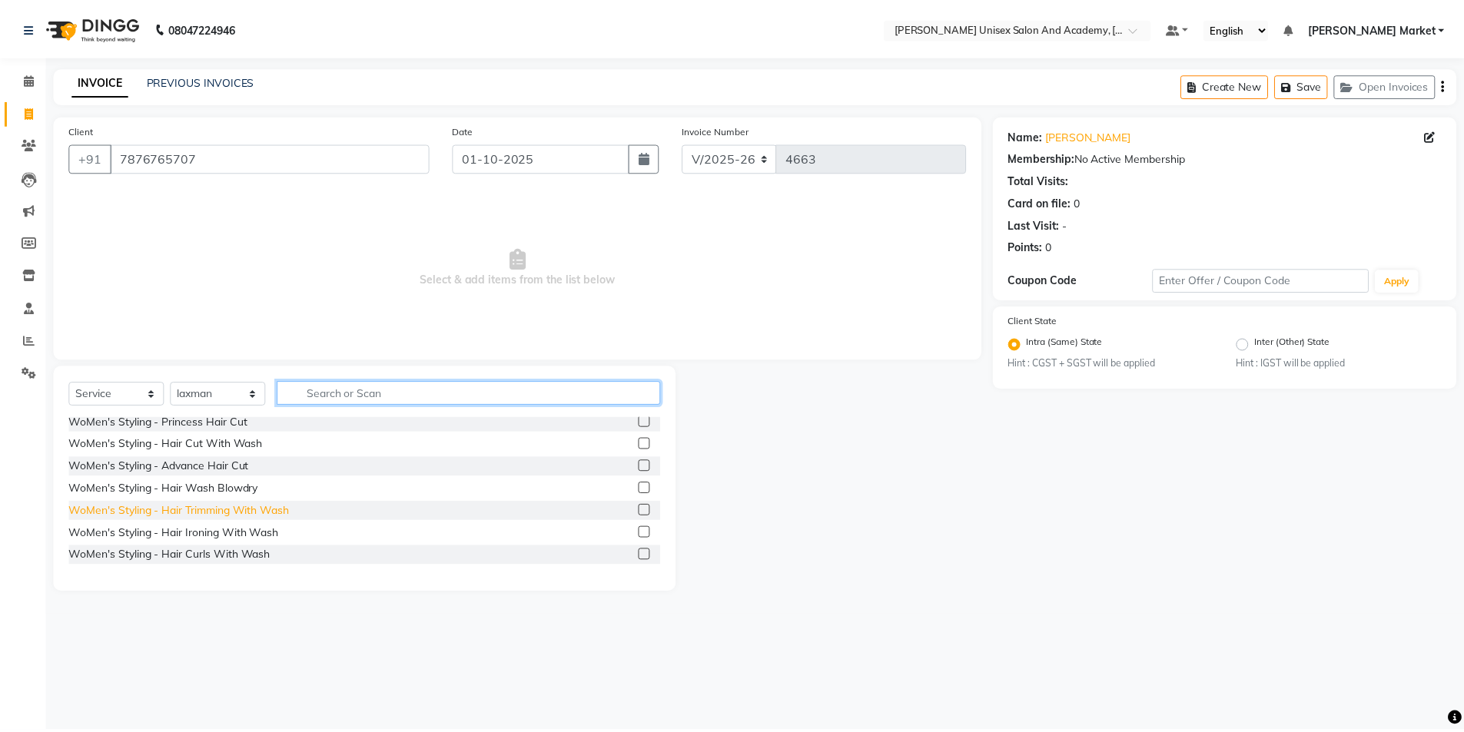
scroll to position [461, 0]
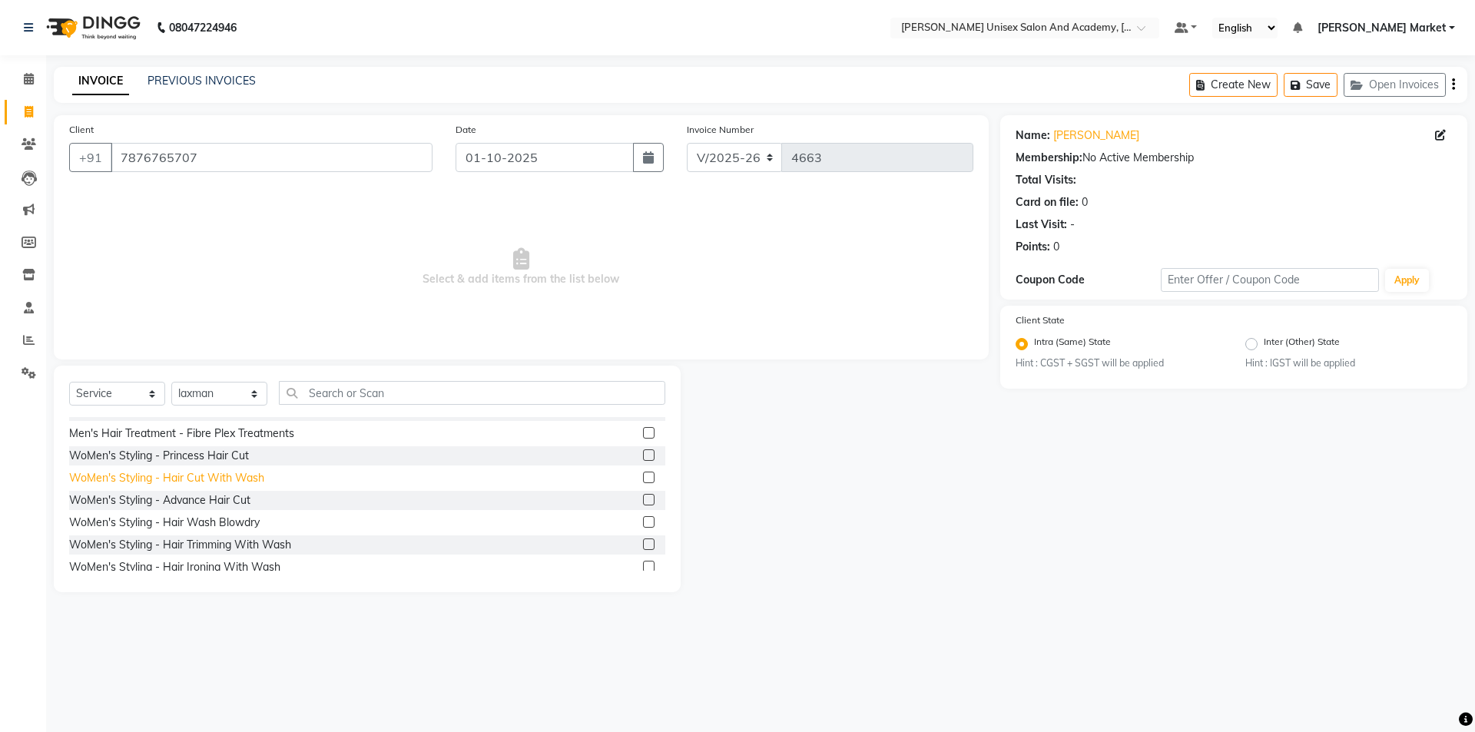
click at [194, 477] on div "WoMen's Styling - Hair Cut With Wash" at bounding box center [166, 478] width 195 height 16
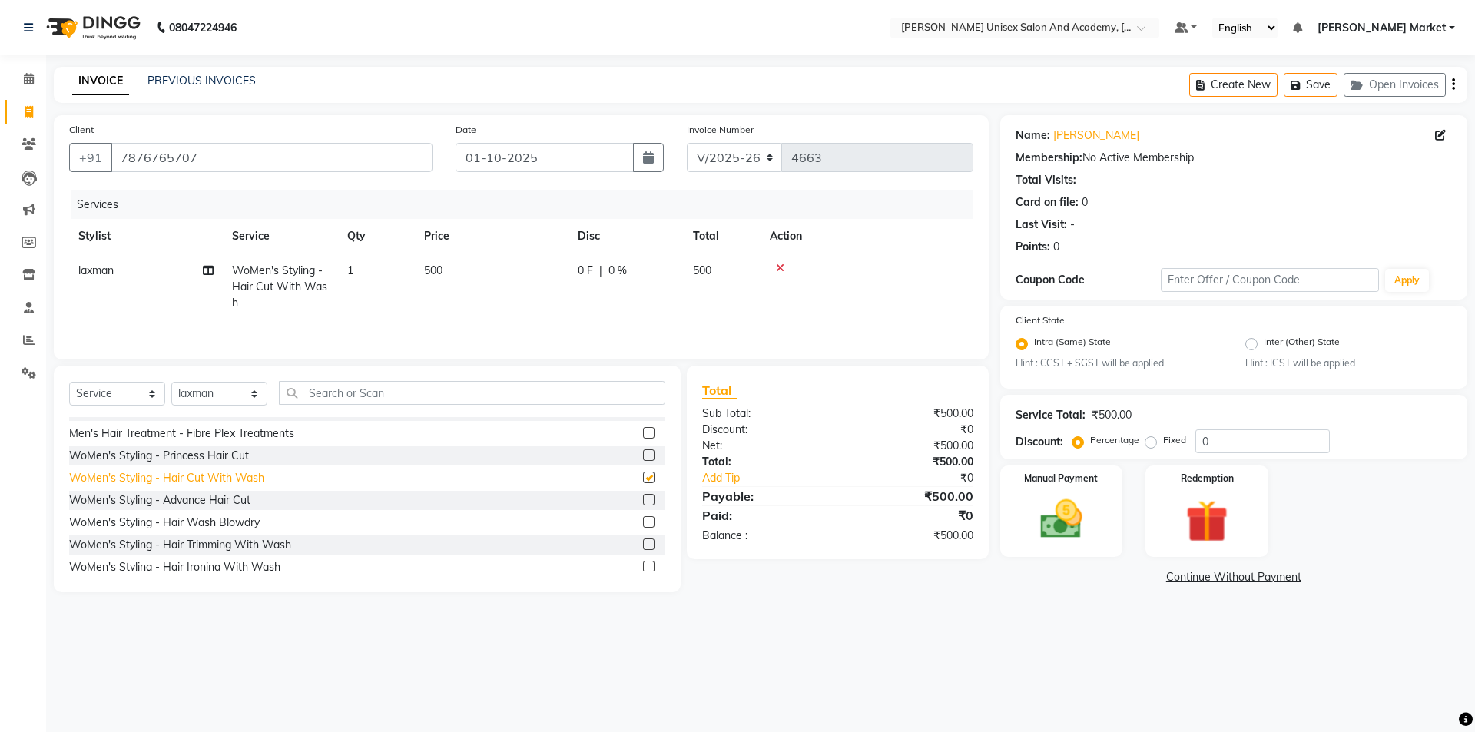
checkbox input "false"
click at [1046, 514] on img at bounding box center [1061, 520] width 71 height 51
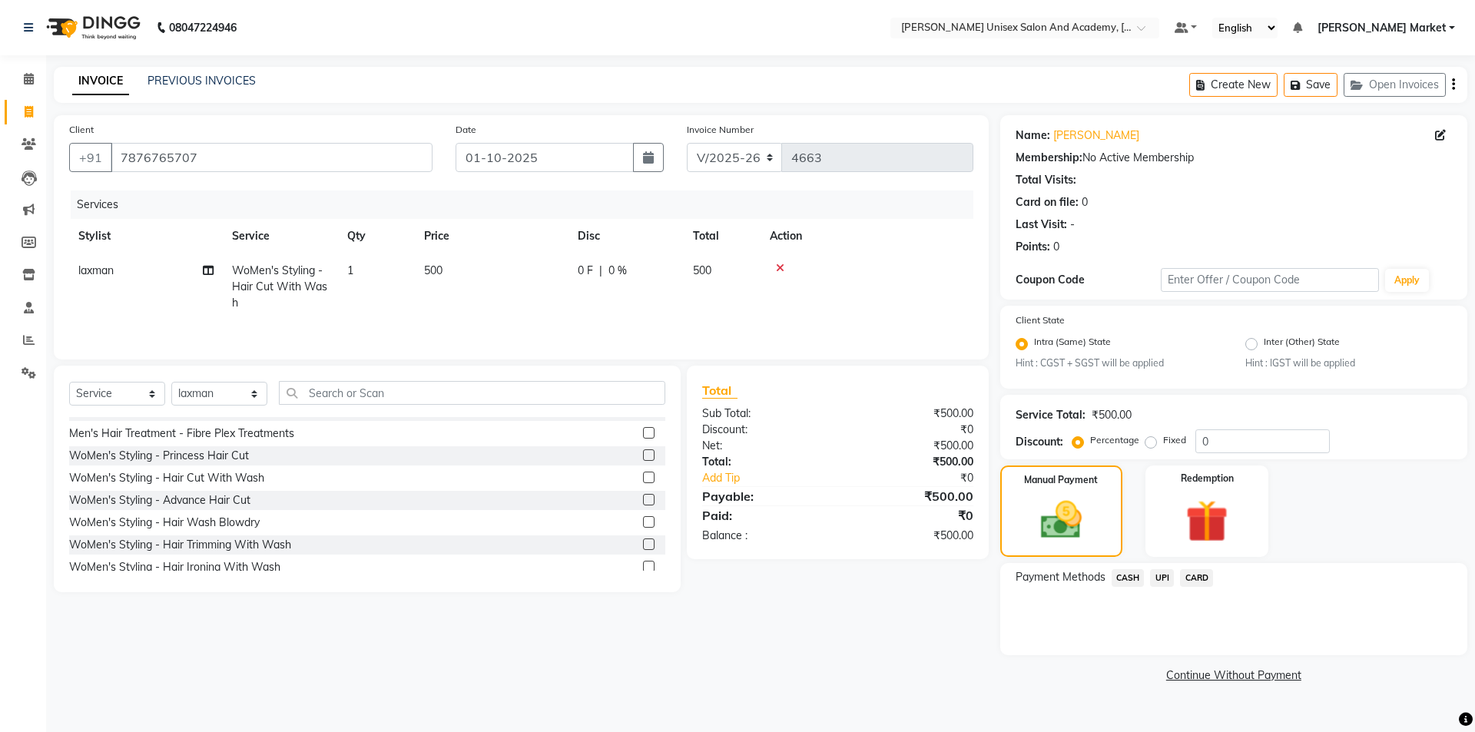
click at [1160, 572] on span "UPI" at bounding box center [1162, 578] width 24 height 18
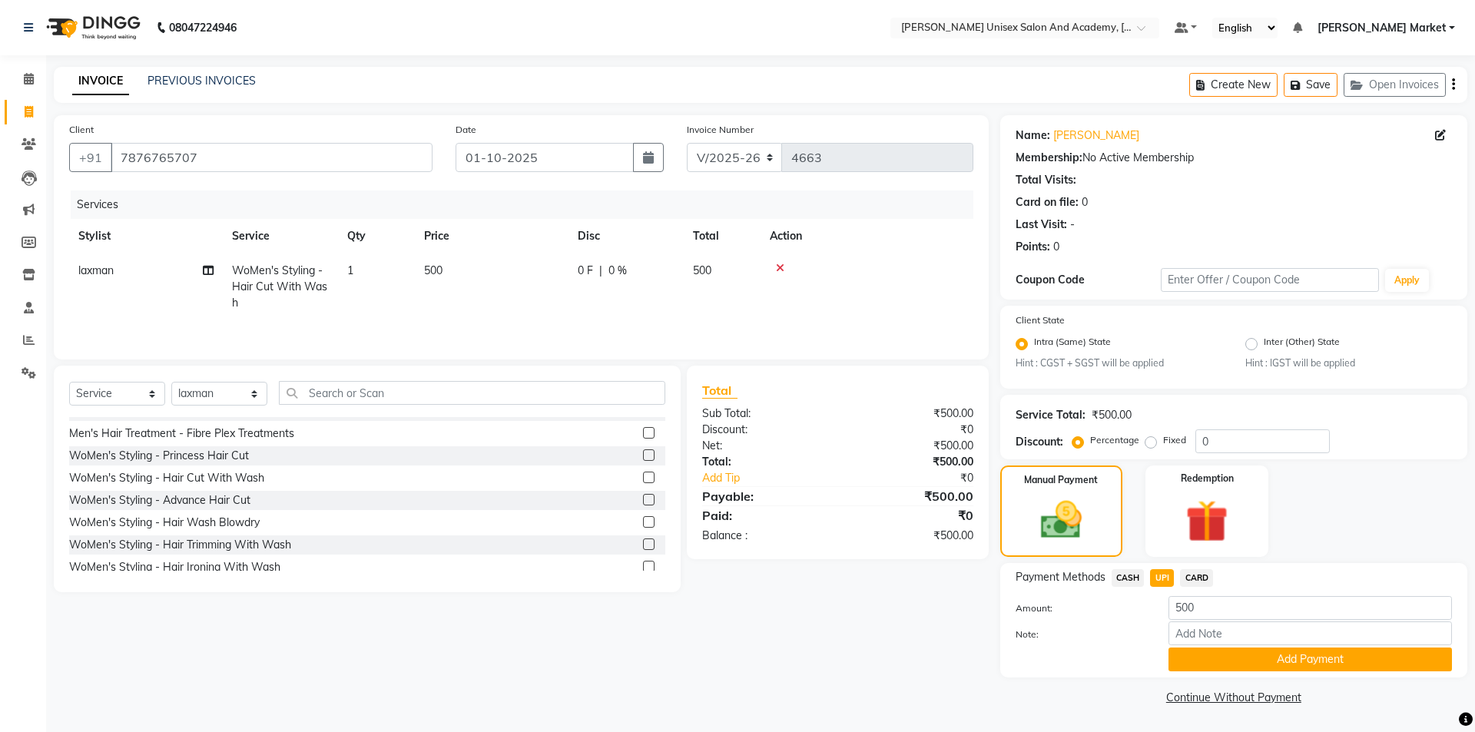
click at [1192, 654] on button "Add Payment" at bounding box center [1311, 660] width 284 height 24
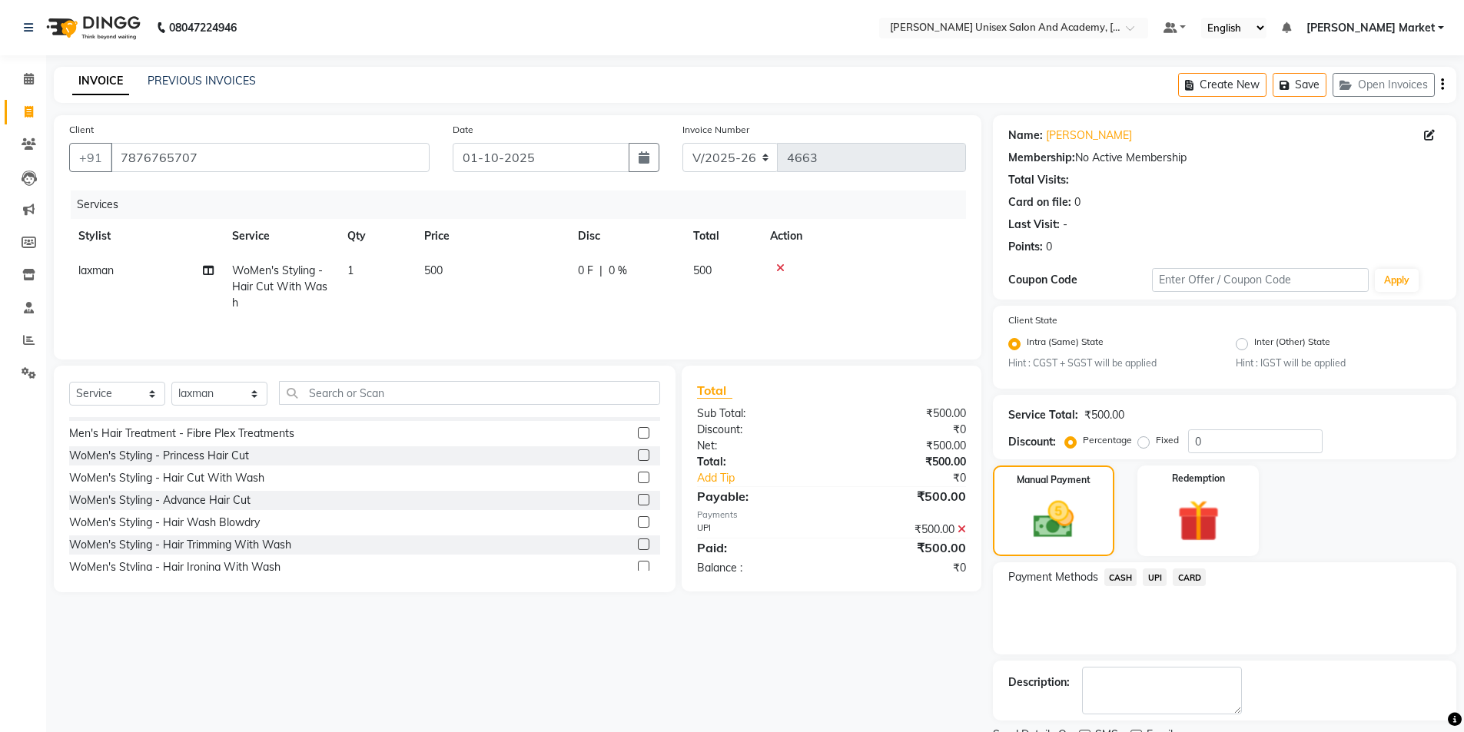
scroll to position [64, 0]
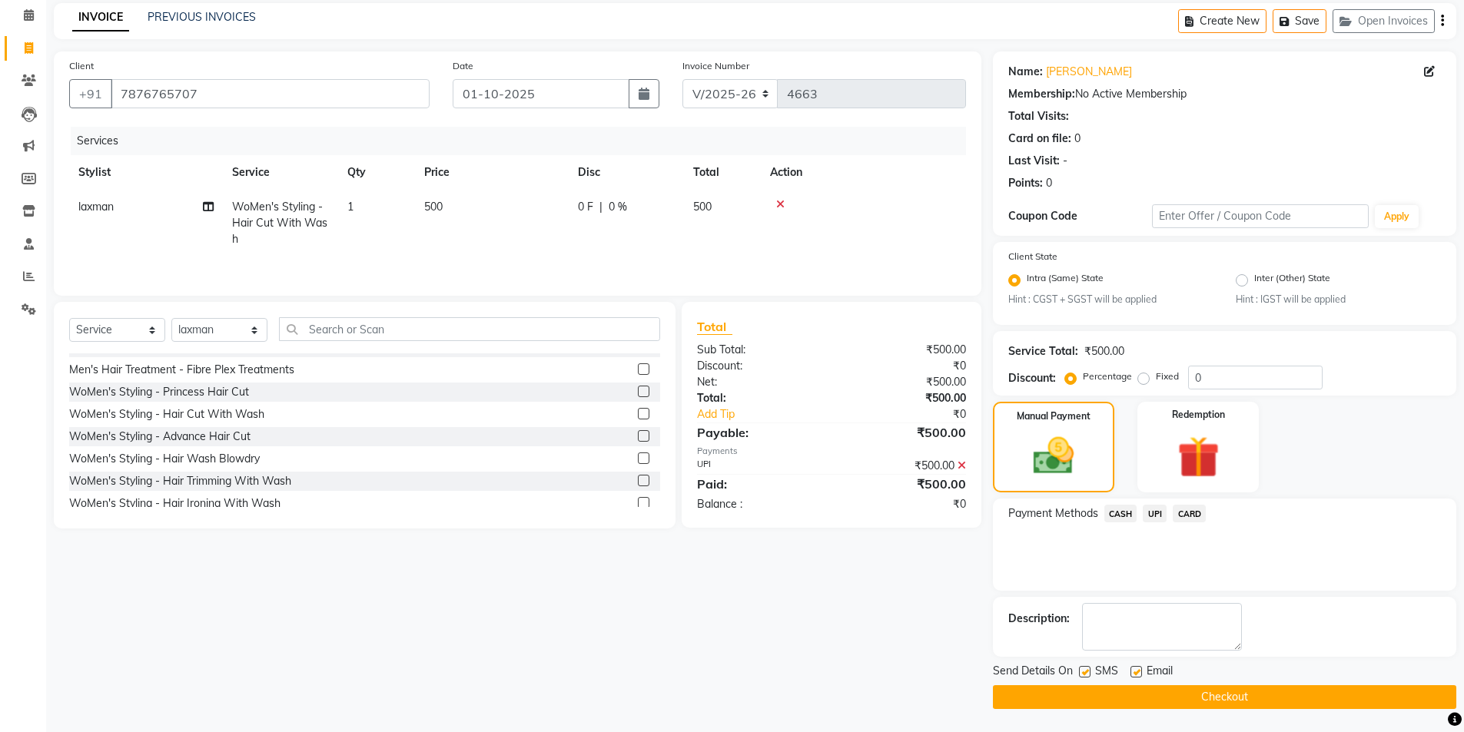
click at [1182, 691] on button "Checkout" at bounding box center [1224, 697] width 463 height 24
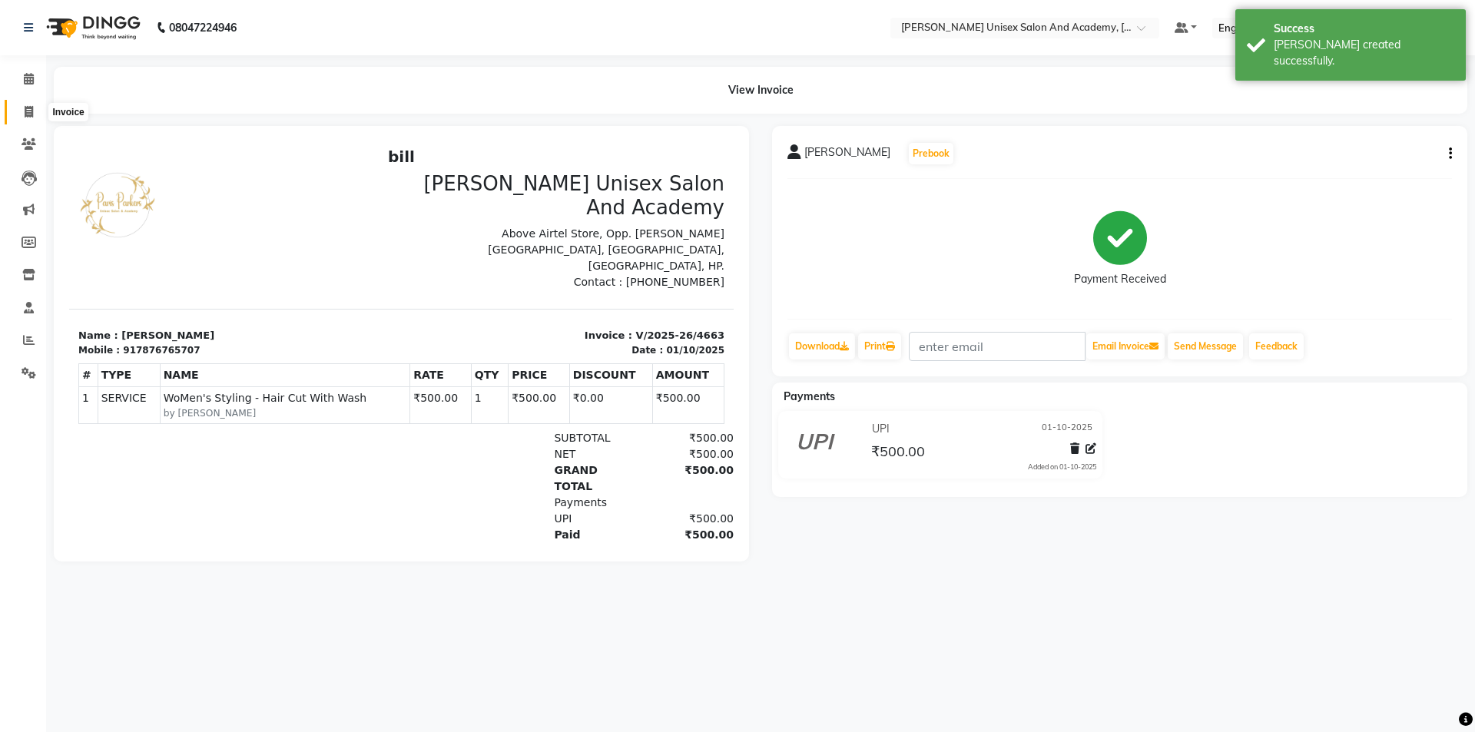
click at [37, 112] on span at bounding box center [28, 113] width 27 height 18
select select "8060"
select select "service"
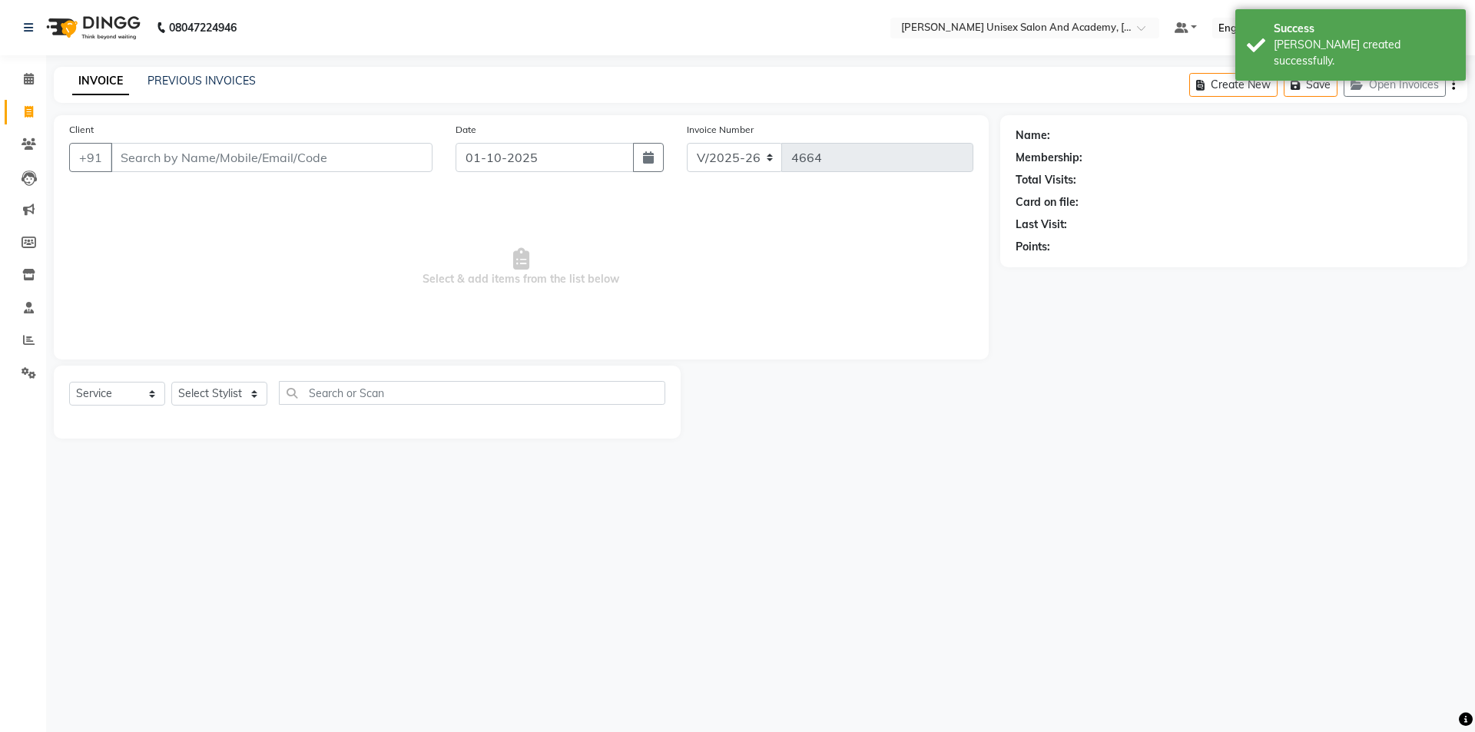
click at [136, 157] on input "Client" at bounding box center [272, 157] width 322 height 29
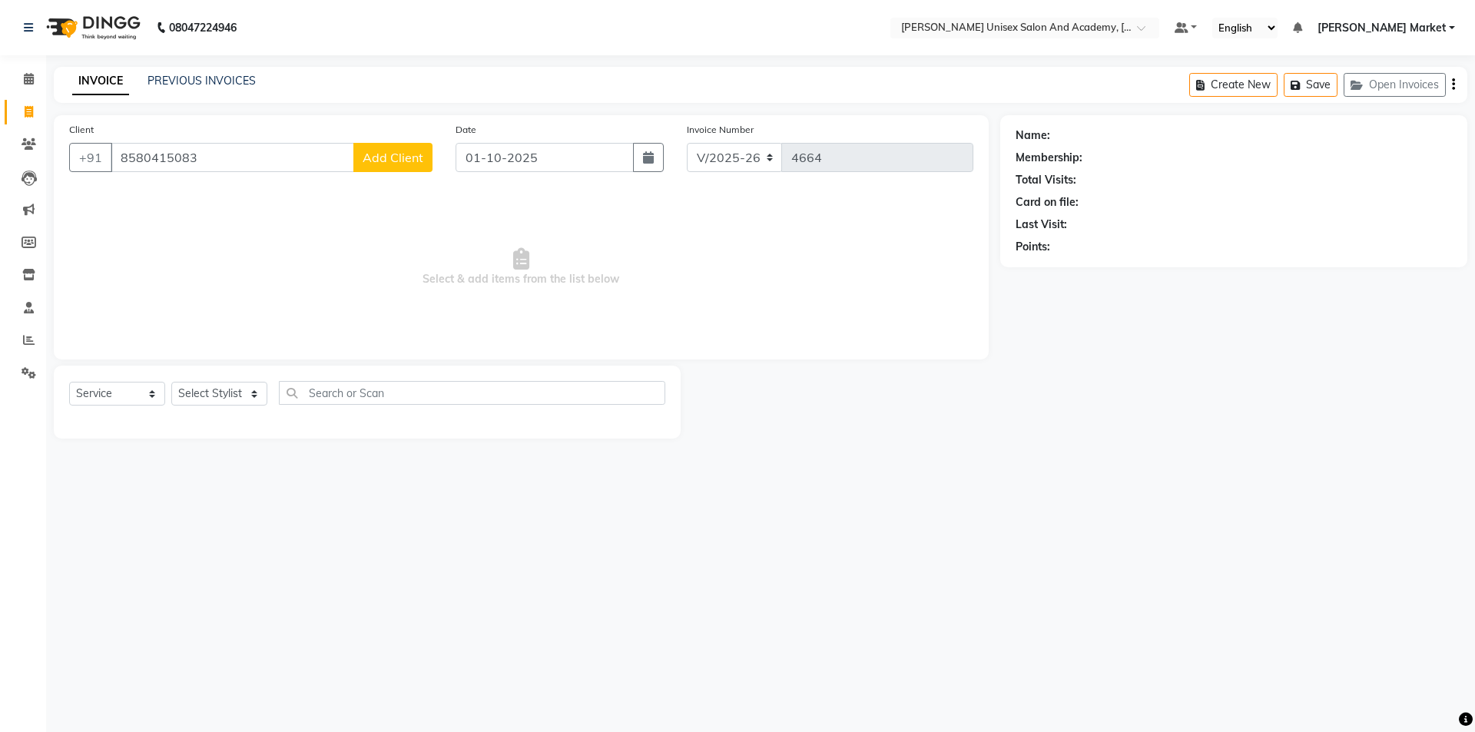
type input "8580415083"
click at [422, 164] on span "Add Client" at bounding box center [393, 157] width 61 height 15
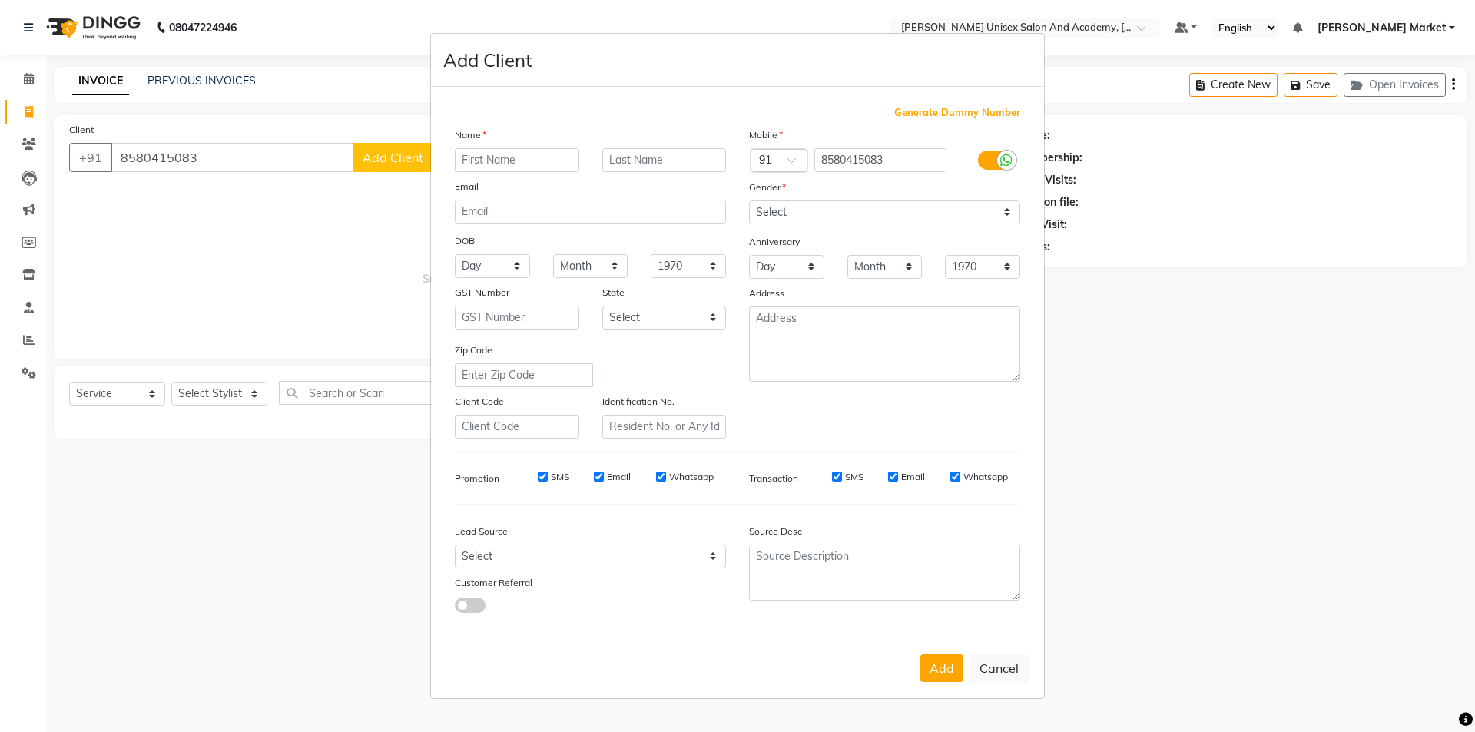
click at [471, 163] on input "text" at bounding box center [517, 160] width 124 height 24
click at [508, 158] on input "riyas" at bounding box center [517, 160] width 124 height 24
type input "riya"
click at [790, 212] on select "Select [DEMOGRAPHIC_DATA] [DEMOGRAPHIC_DATA] Other Prefer Not To Say" at bounding box center [884, 213] width 271 height 24
select select "[DEMOGRAPHIC_DATA]"
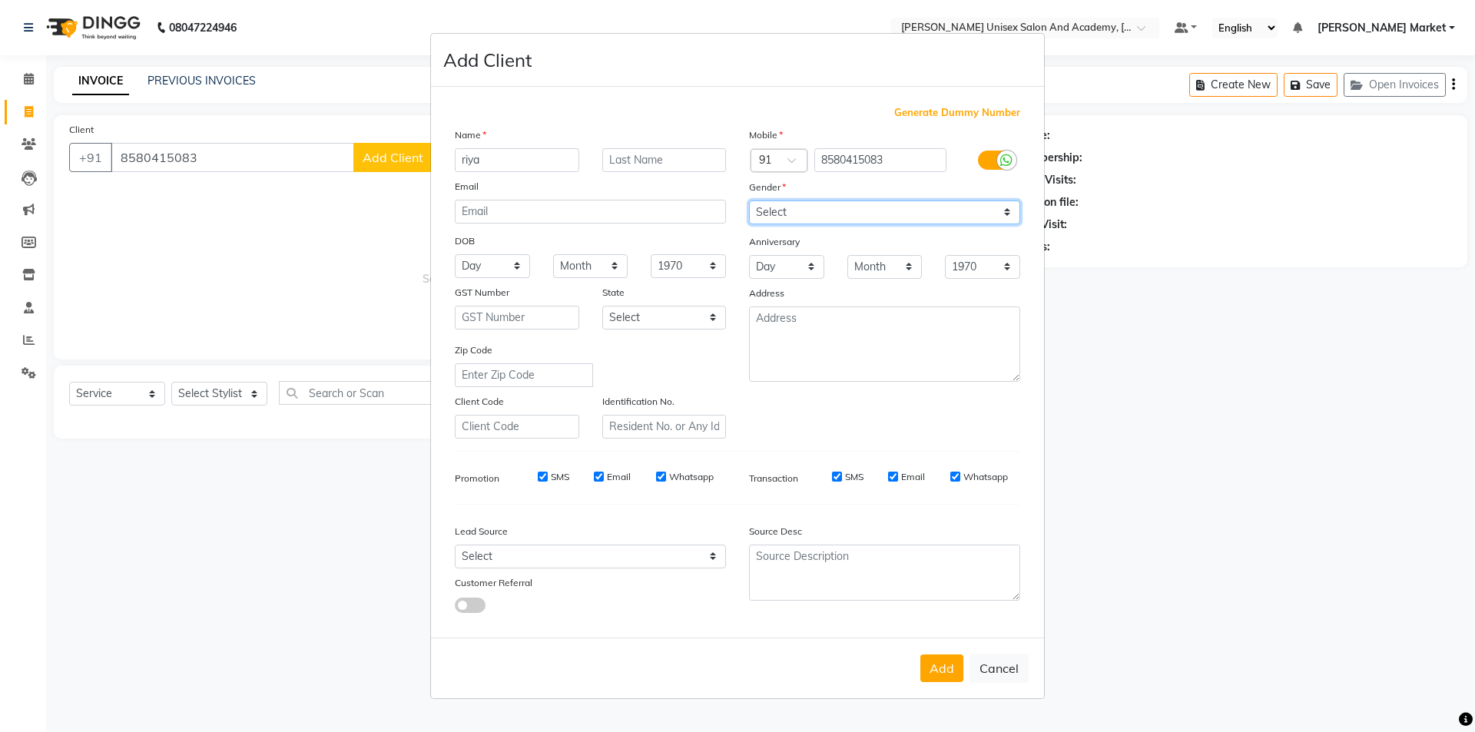
click at [749, 201] on select "Select [DEMOGRAPHIC_DATA] [DEMOGRAPHIC_DATA] Other Prefer Not To Say" at bounding box center [884, 213] width 271 height 24
click at [929, 672] on button "Add" at bounding box center [941, 669] width 43 height 28
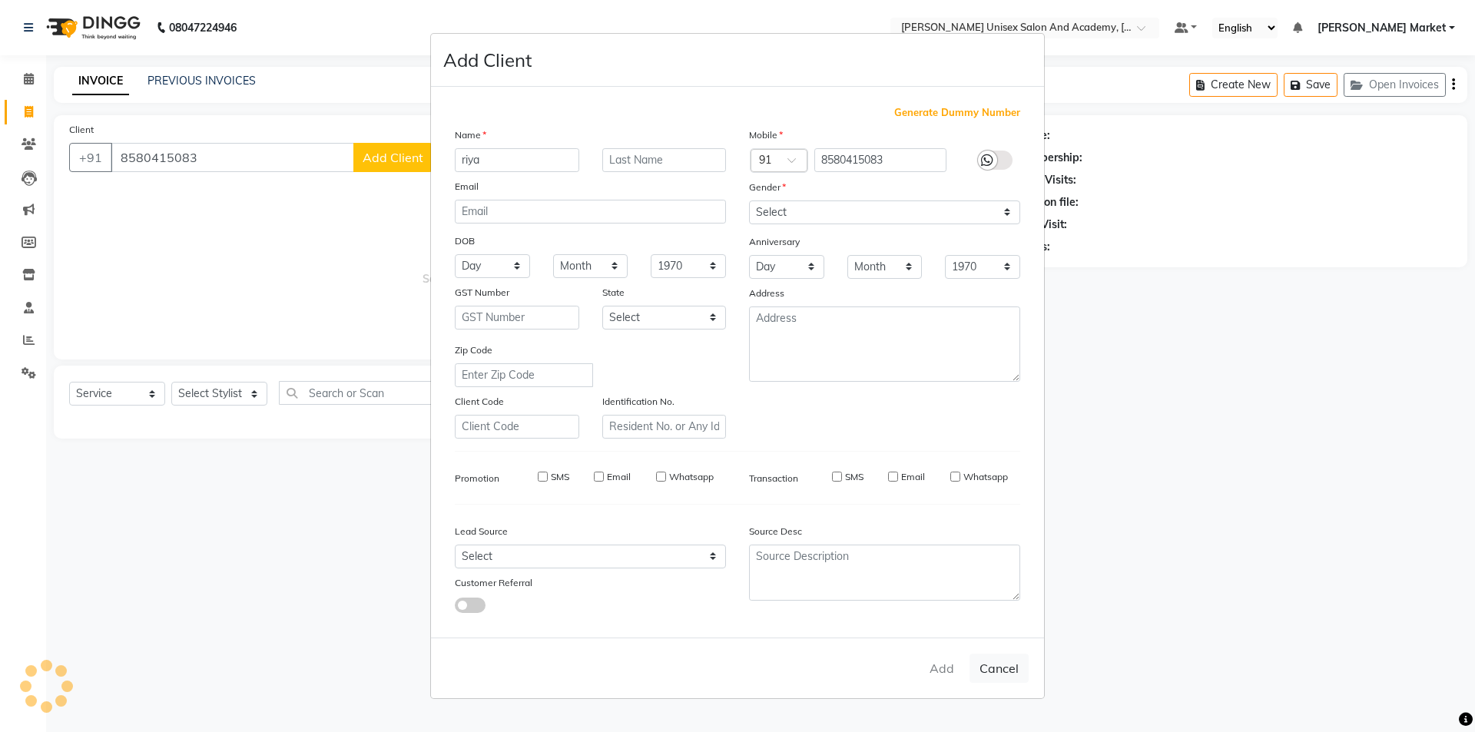
select select
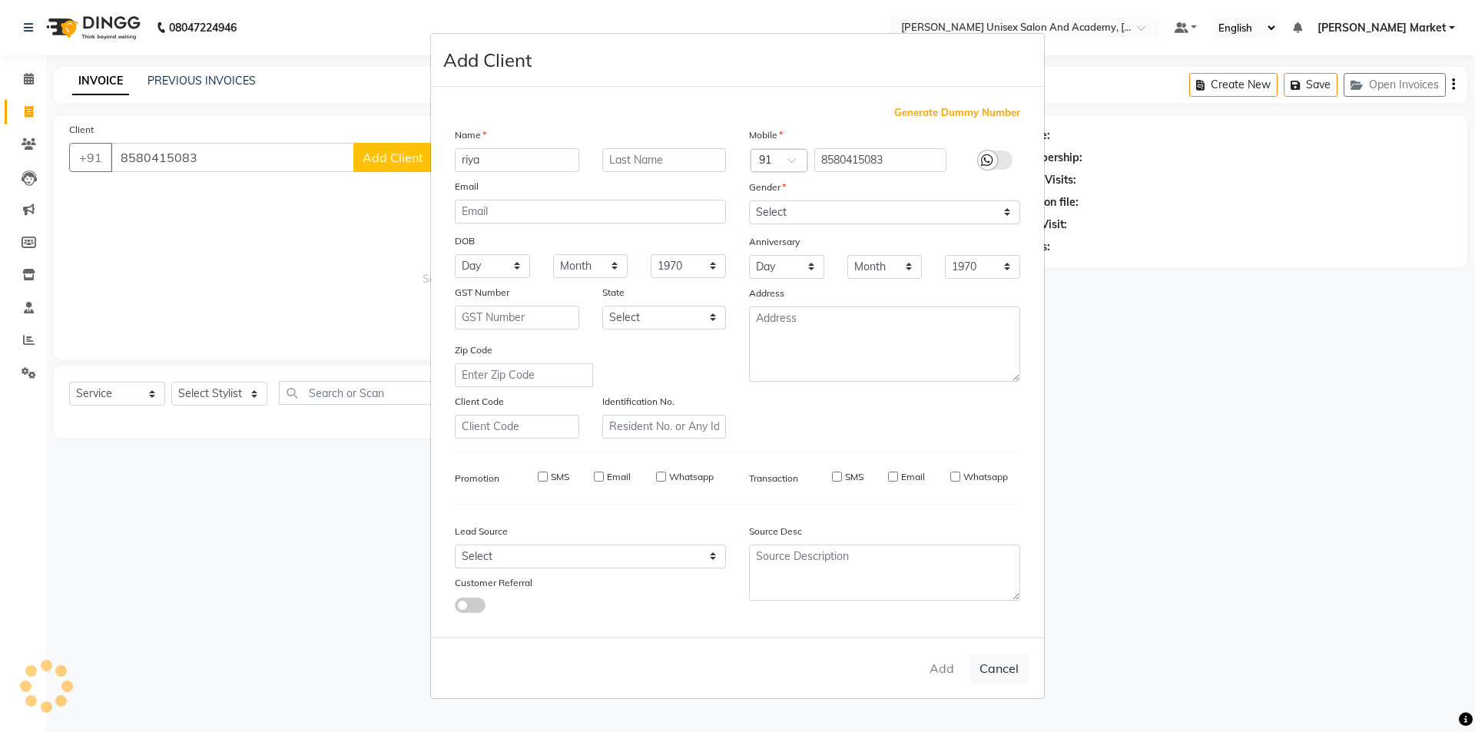
select select
checkbox input "false"
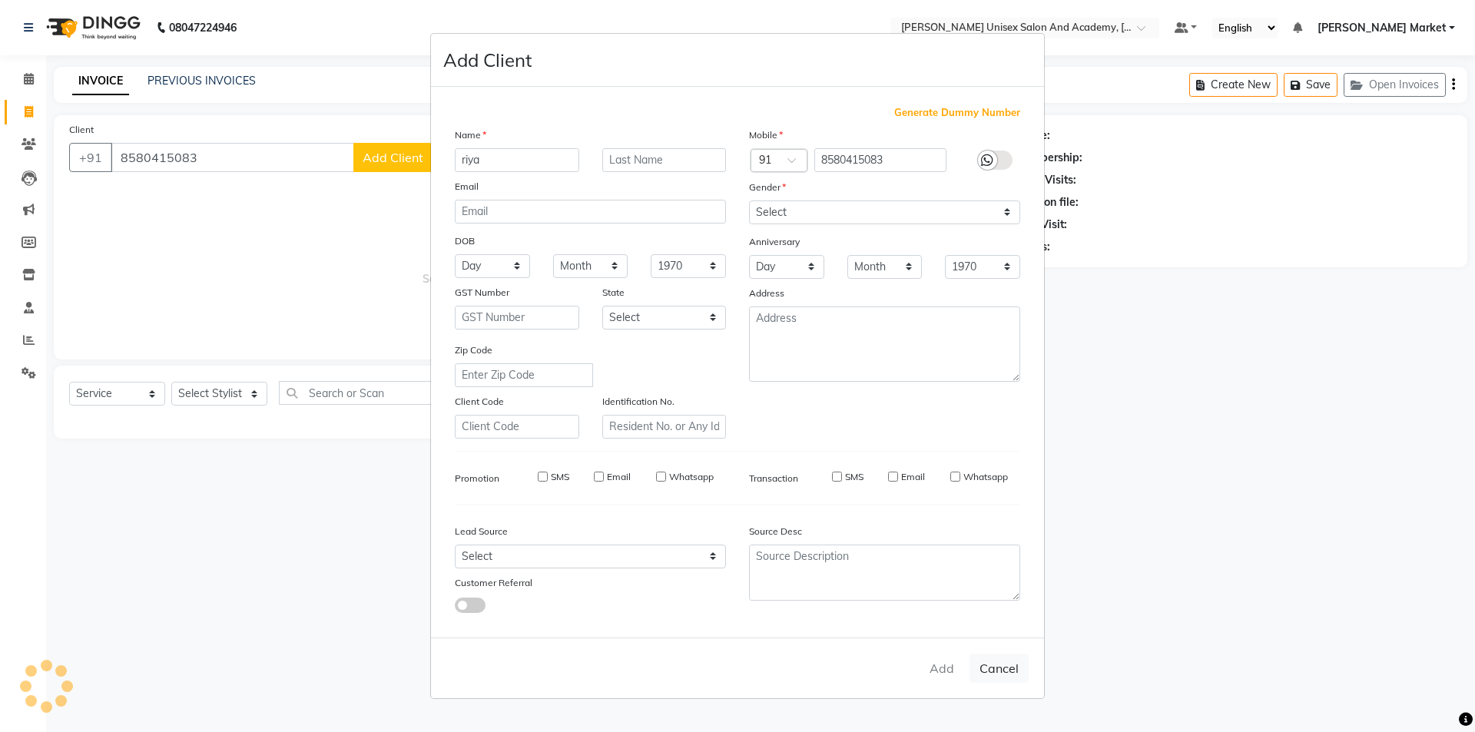
checkbox input "false"
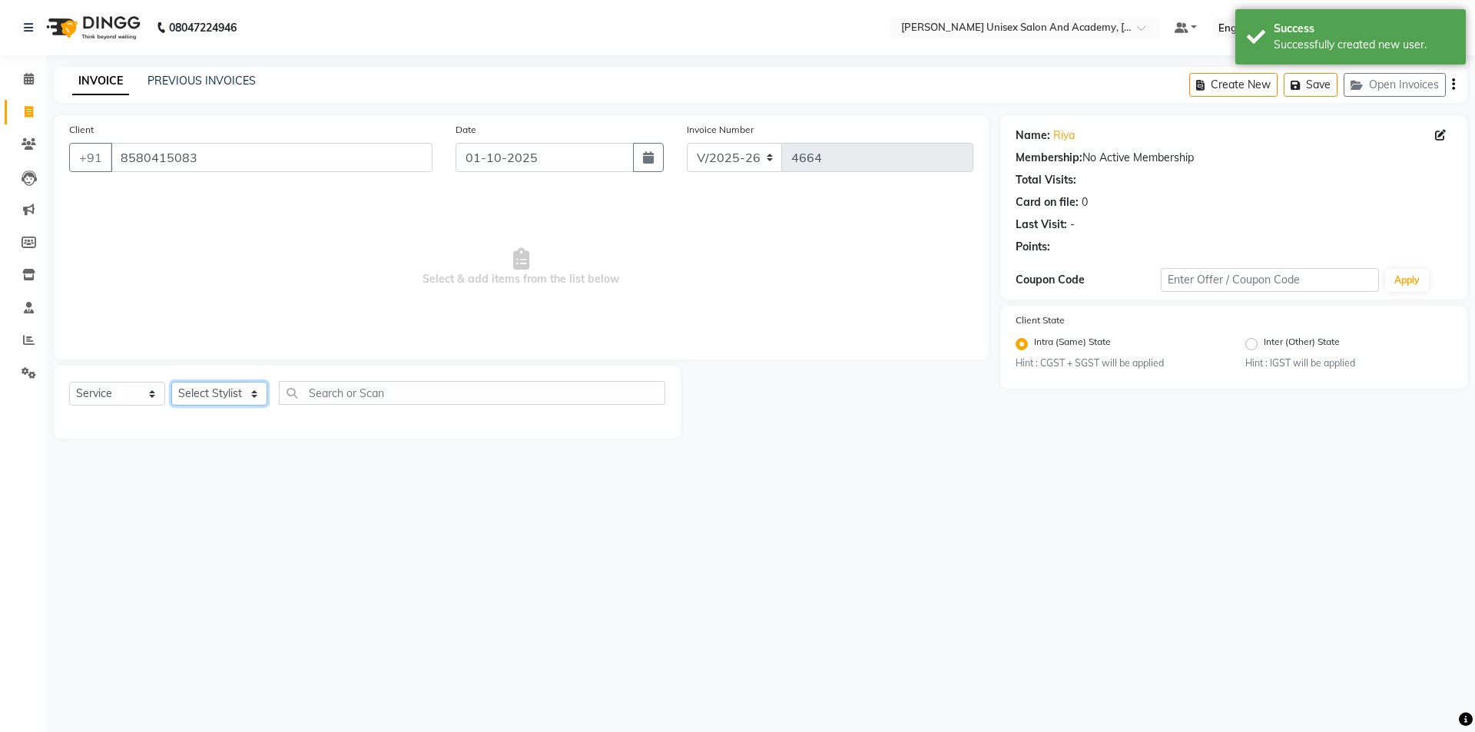
click at [255, 393] on select "Select Stylist Amit anjali [PERSON_NAME] [PERSON_NAME] [PERSON_NAME] [PERSON_NA…" at bounding box center [219, 394] width 96 height 24
select select "78754"
click at [171, 382] on select "Select Stylist Amit anjali [PERSON_NAME] [PERSON_NAME] [PERSON_NAME] [PERSON_NA…" at bounding box center [219, 394] width 96 height 24
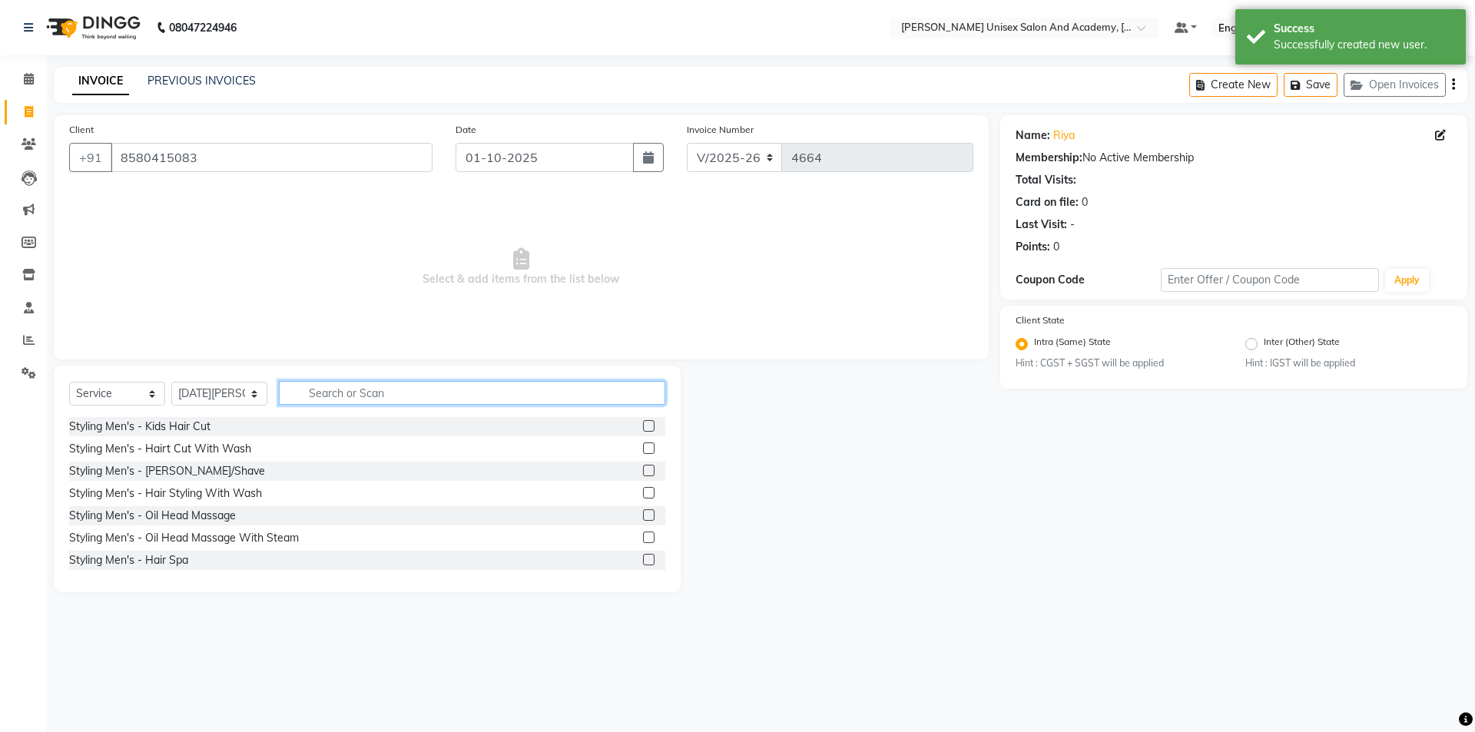
click at [341, 385] on input "text" at bounding box center [472, 393] width 386 height 24
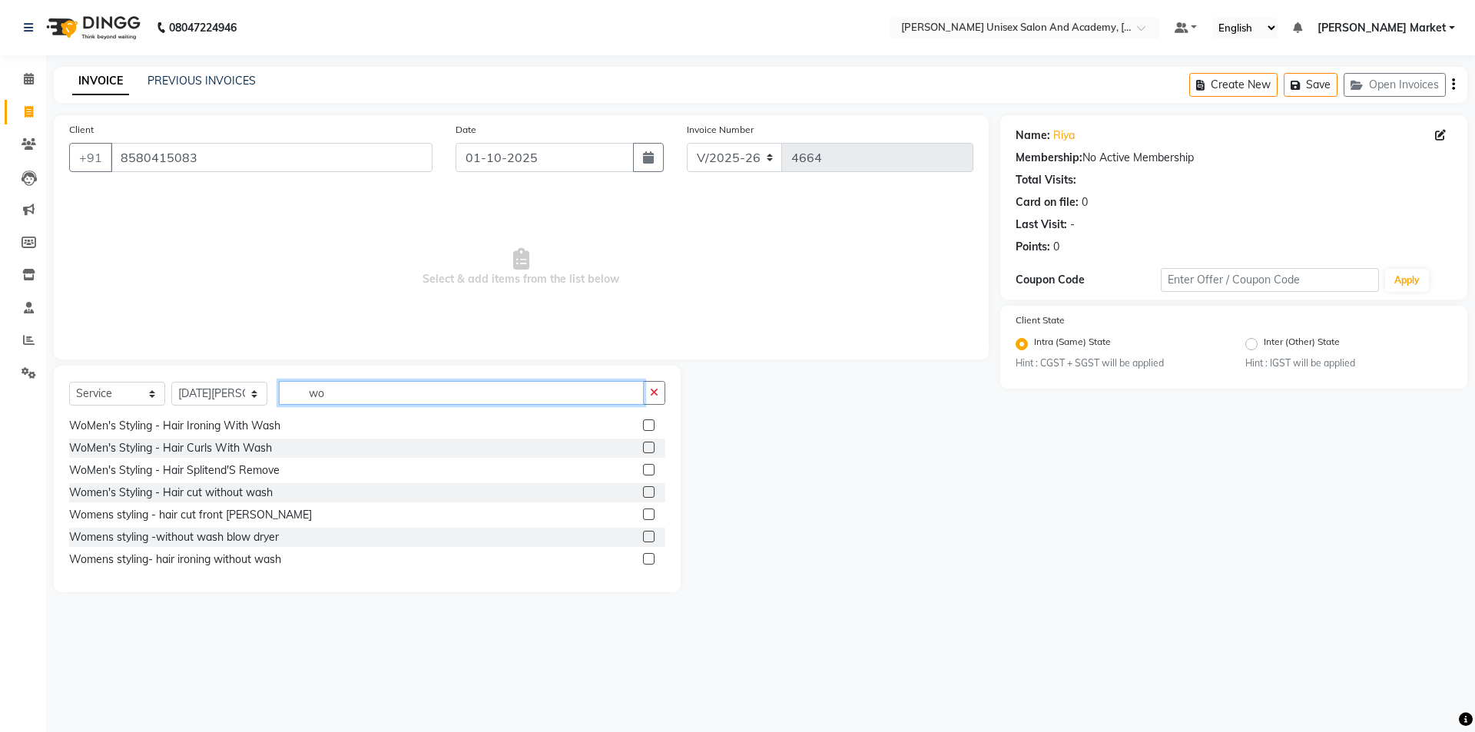
scroll to position [154, 0]
type input "wo"
click at [656, 393] on icon "button" at bounding box center [654, 392] width 8 height 11
click at [337, 264] on span "Select & add items from the list below" at bounding box center [521, 268] width 904 height 154
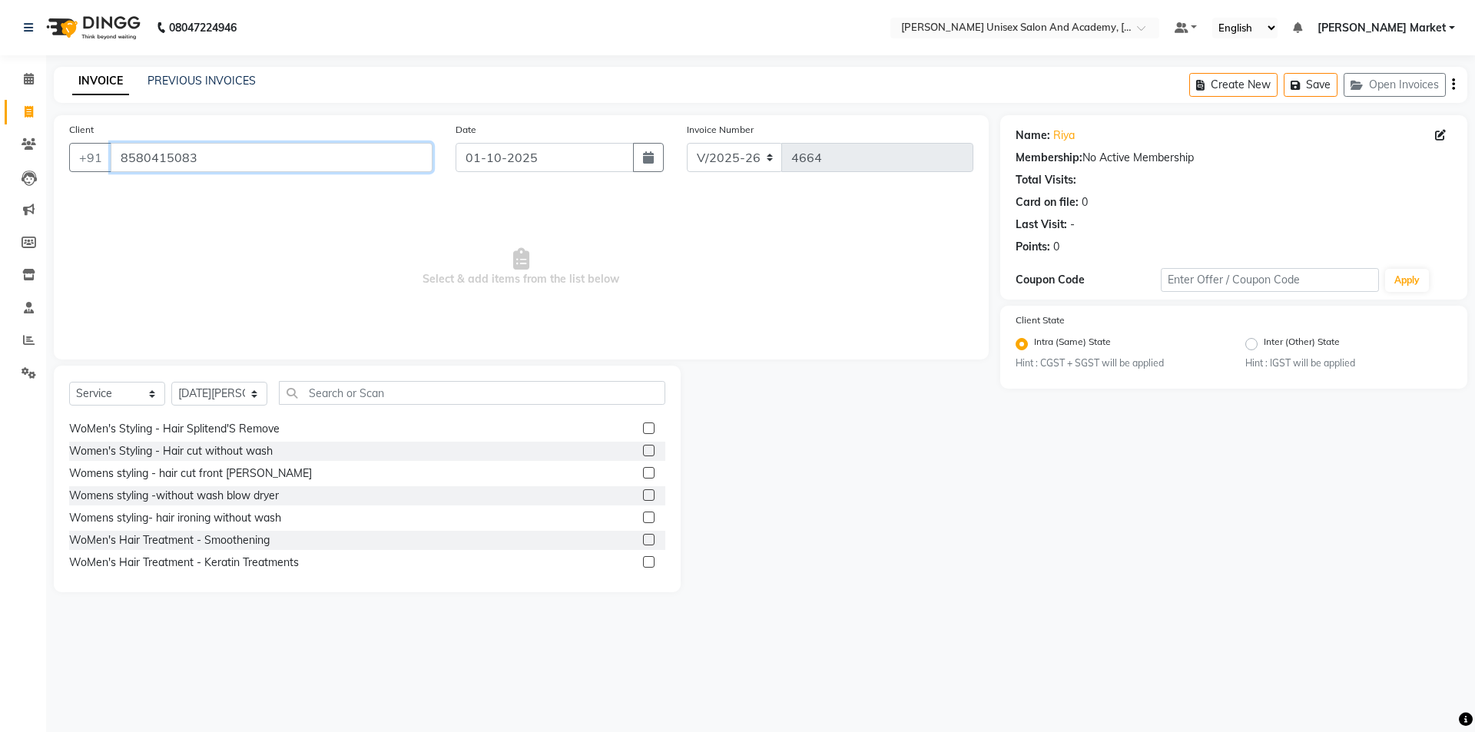
click at [259, 153] on input "8580415083" at bounding box center [272, 157] width 322 height 29
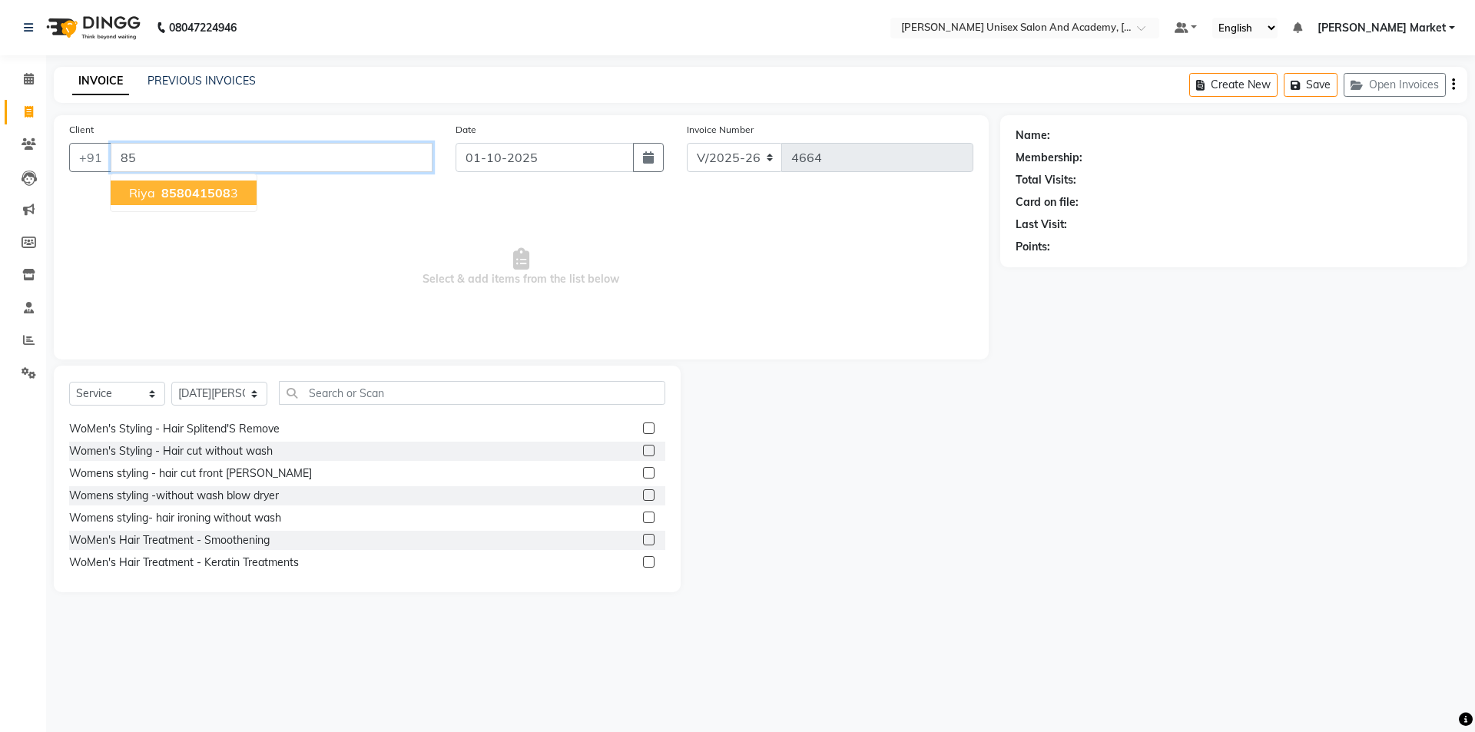
type input "8"
click at [943, 411] on div at bounding box center [841, 479] width 320 height 227
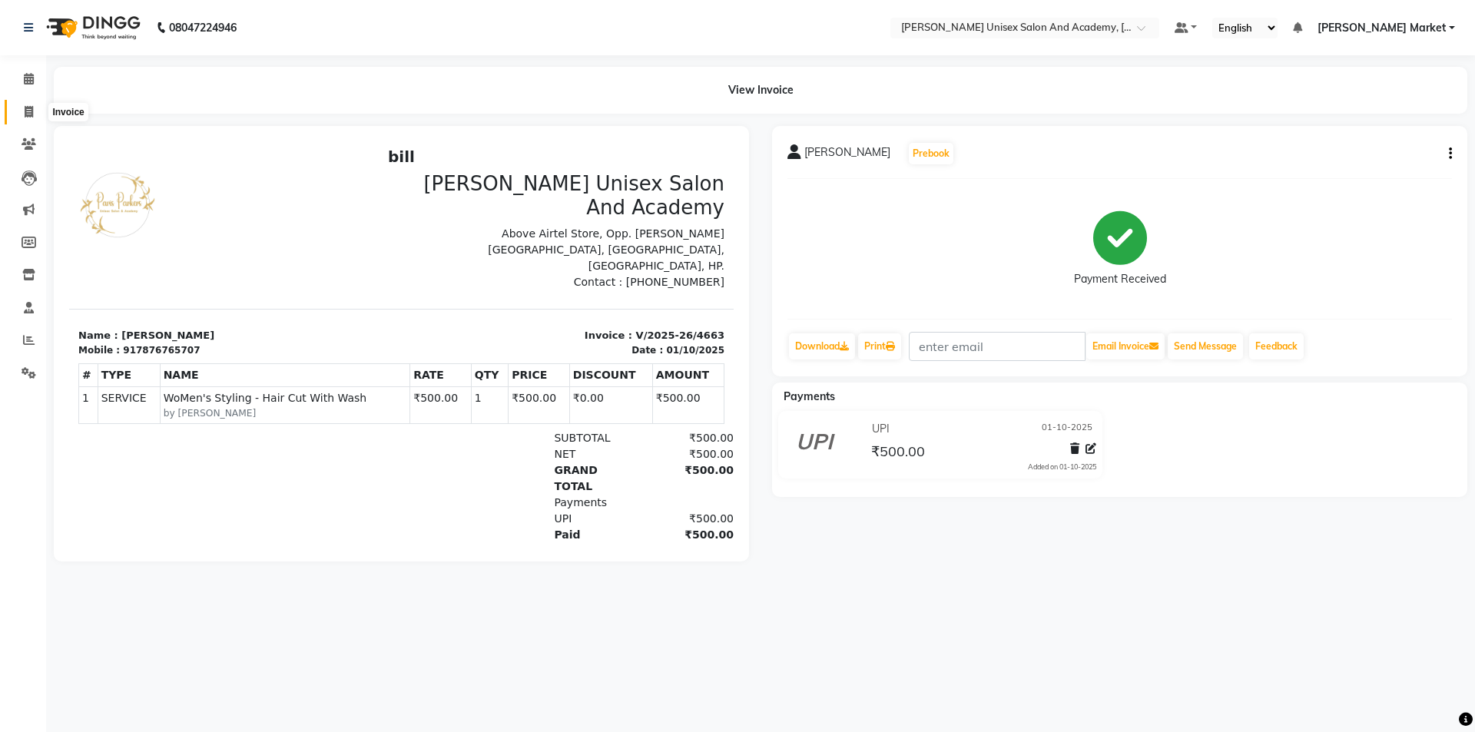
click at [25, 112] on span at bounding box center [28, 113] width 27 height 18
select select "service"
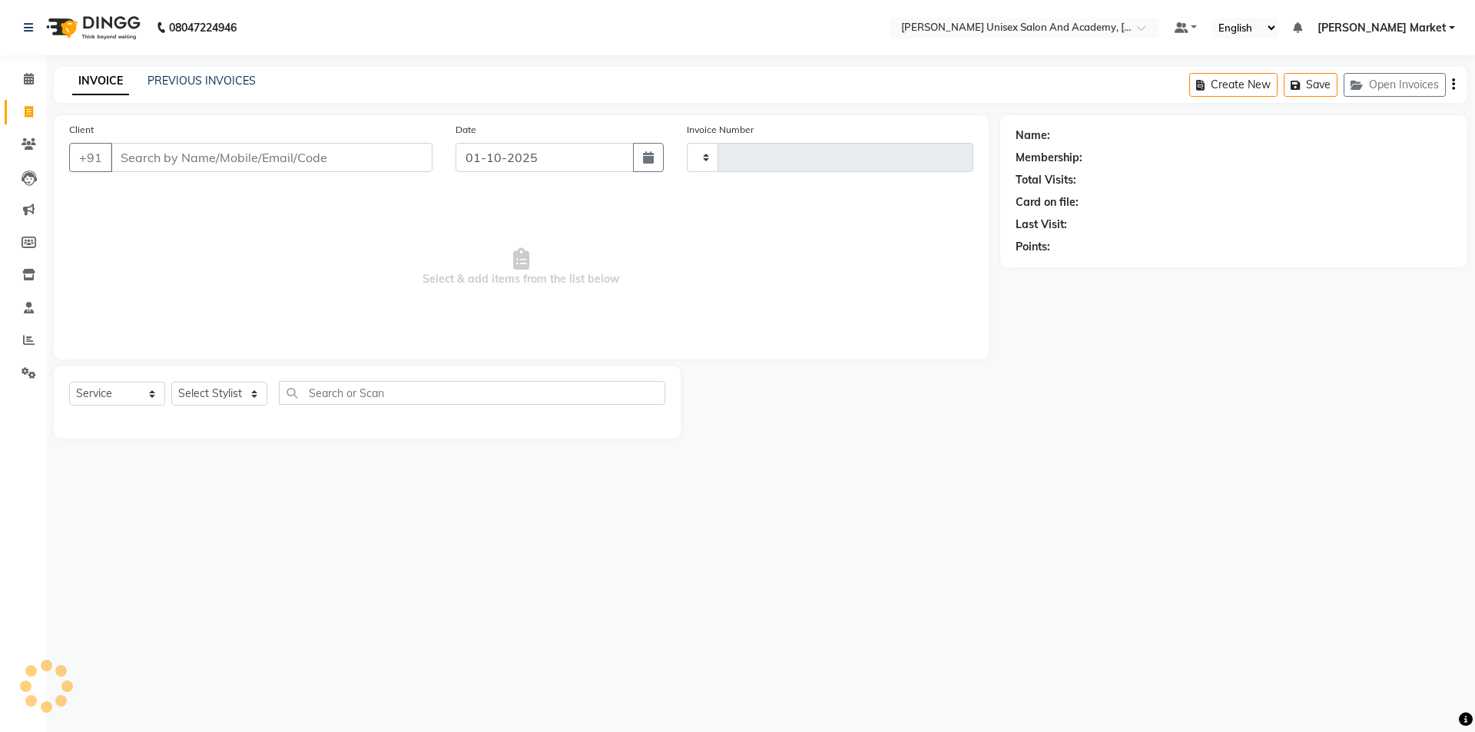
click at [117, 163] on input "Client" at bounding box center [272, 157] width 322 height 29
type input "4664"
select select "8060"
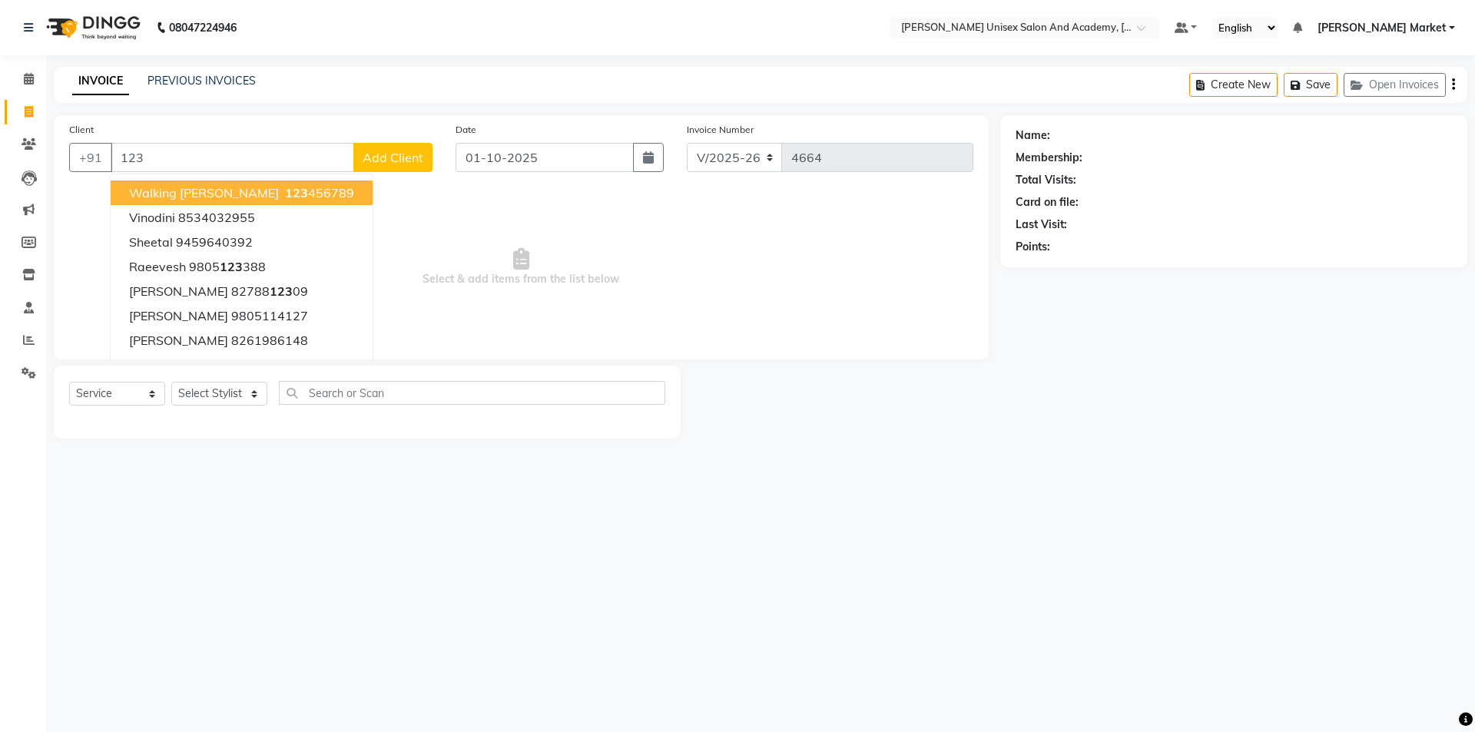
click at [282, 187] on ngb-highlight "123 456789" at bounding box center [318, 192] width 72 height 15
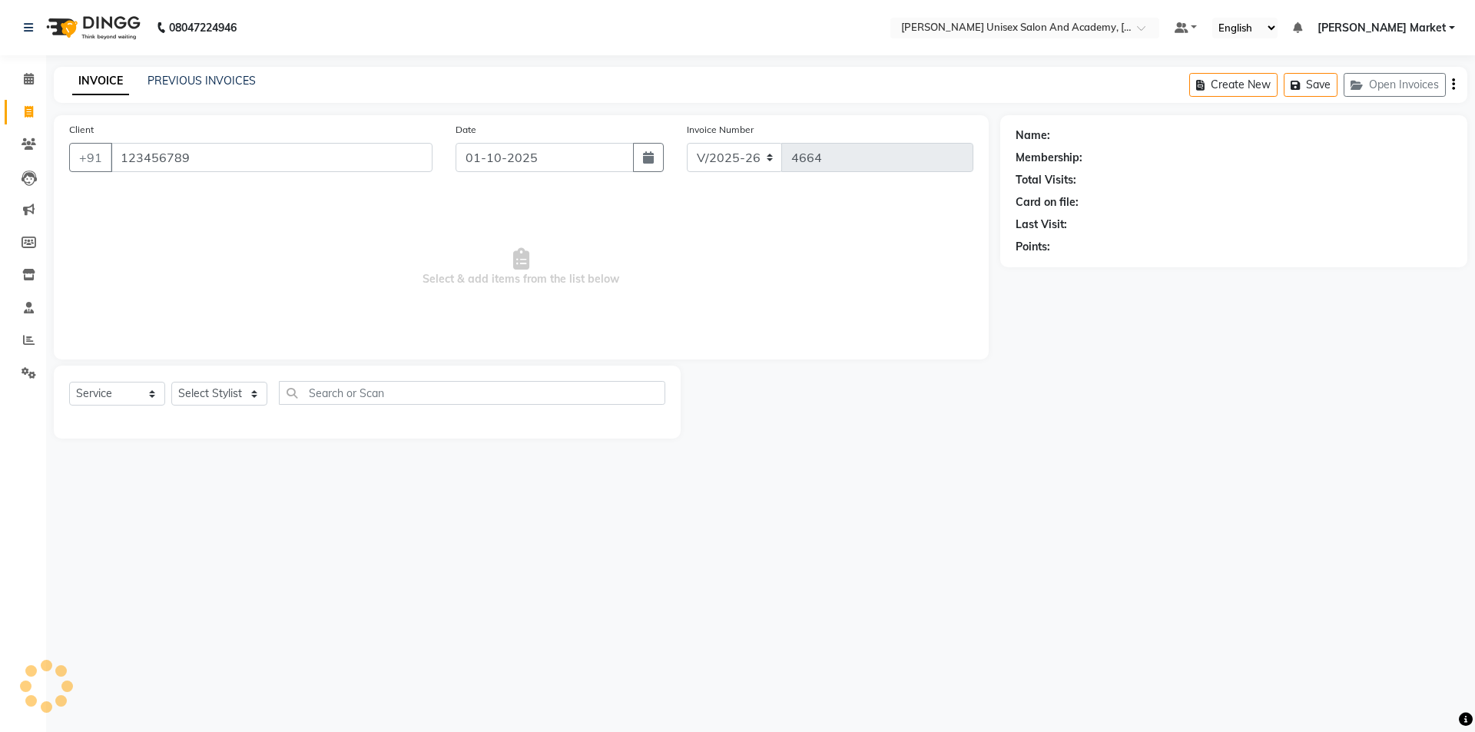
type input "123456789"
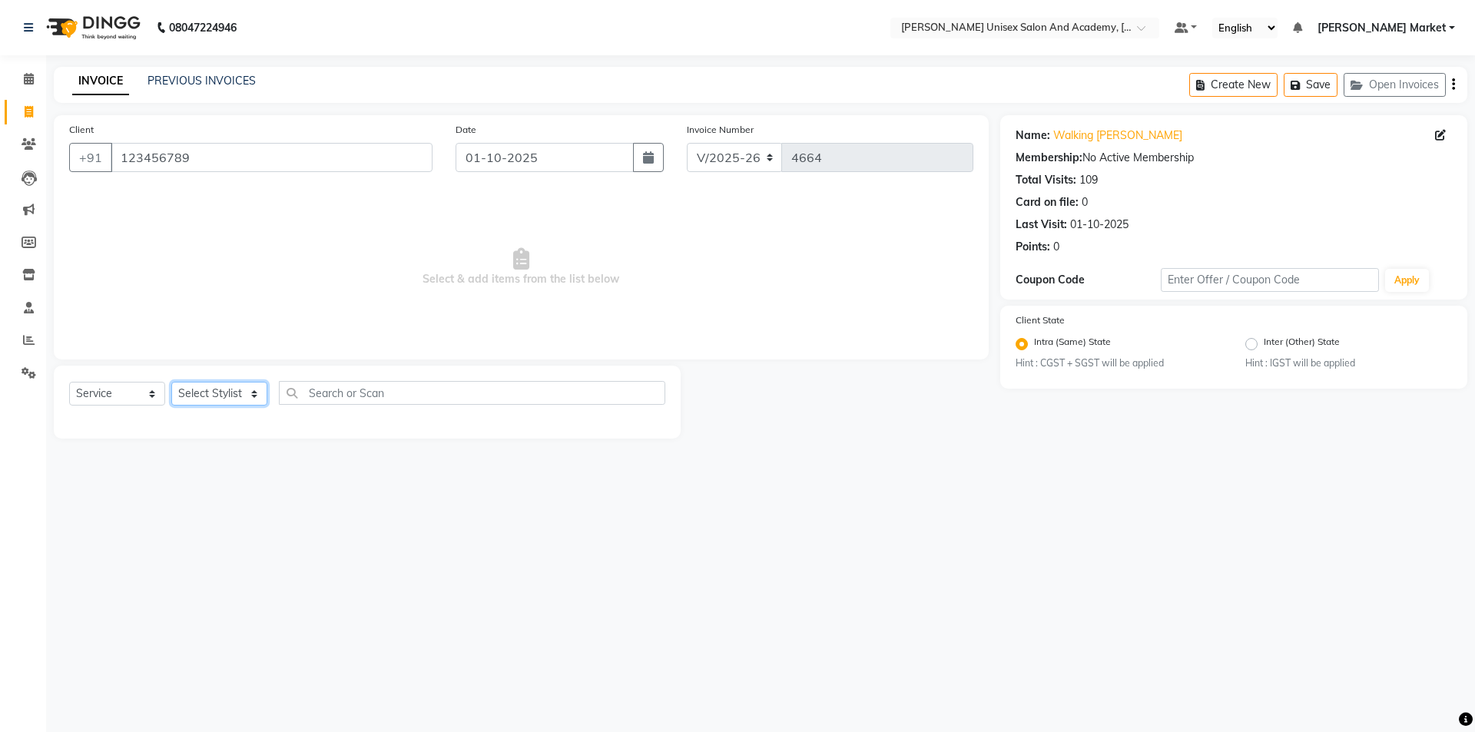
click at [255, 394] on select "Select Stylist Amit anjali [PERSON_NAME] [PERSON_NAME] [PERSON_NAME] [PERSON_NA…" at bounding box center [219, 394] width 96 height 24
select select "78754"
click at [171, 382] on select "Select Stylist Amit anjali [PERSON_NAME] [PERSON_NAME] [PERSON_NAME] [PERSON_NA…" at bounding box center [219, 394] width 96 height 24
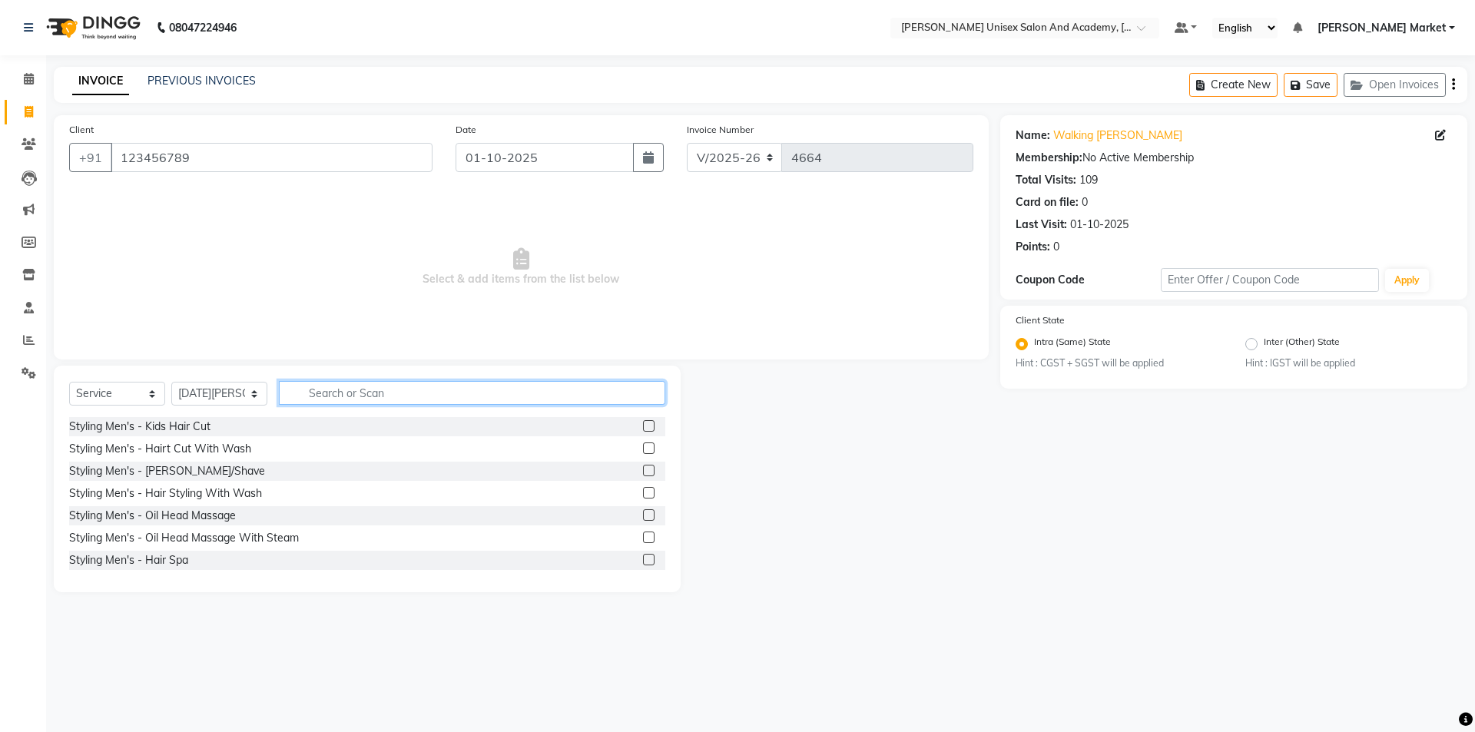
click at [316, 394] on input "text" at bounding box center [472, 393] width 386 height 24
click at [267, 448] on div "Styling Men's - Hairt Cut With Wash" at bounding box center [367, 448] width 596 height 19
click at [227, 491] on div "Styling Men's - Hair Styling With Wash" at bounding box center [165, 494] width 193 height 16
checkbox input "false"
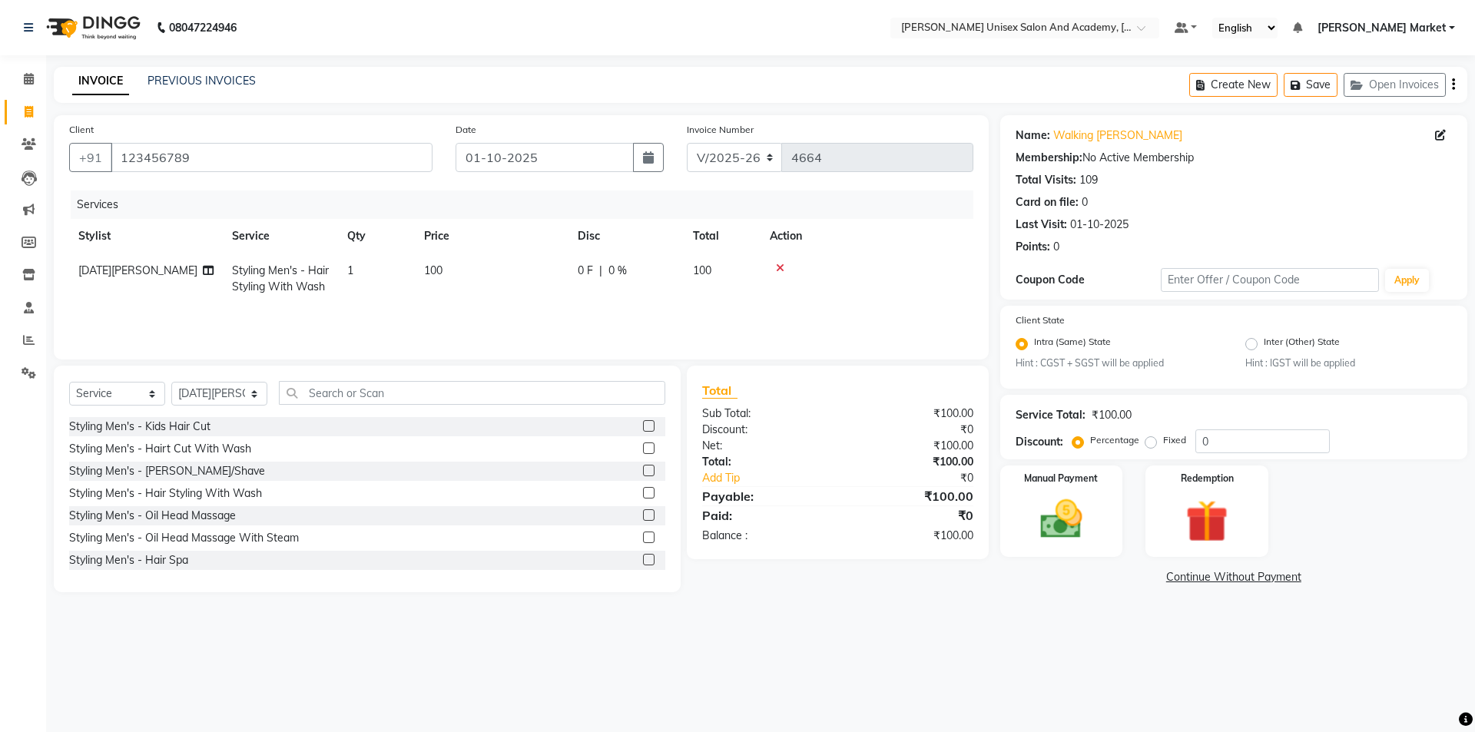
click at [781, 266] on icon at bounding box center [780, 268] width 8 height 11
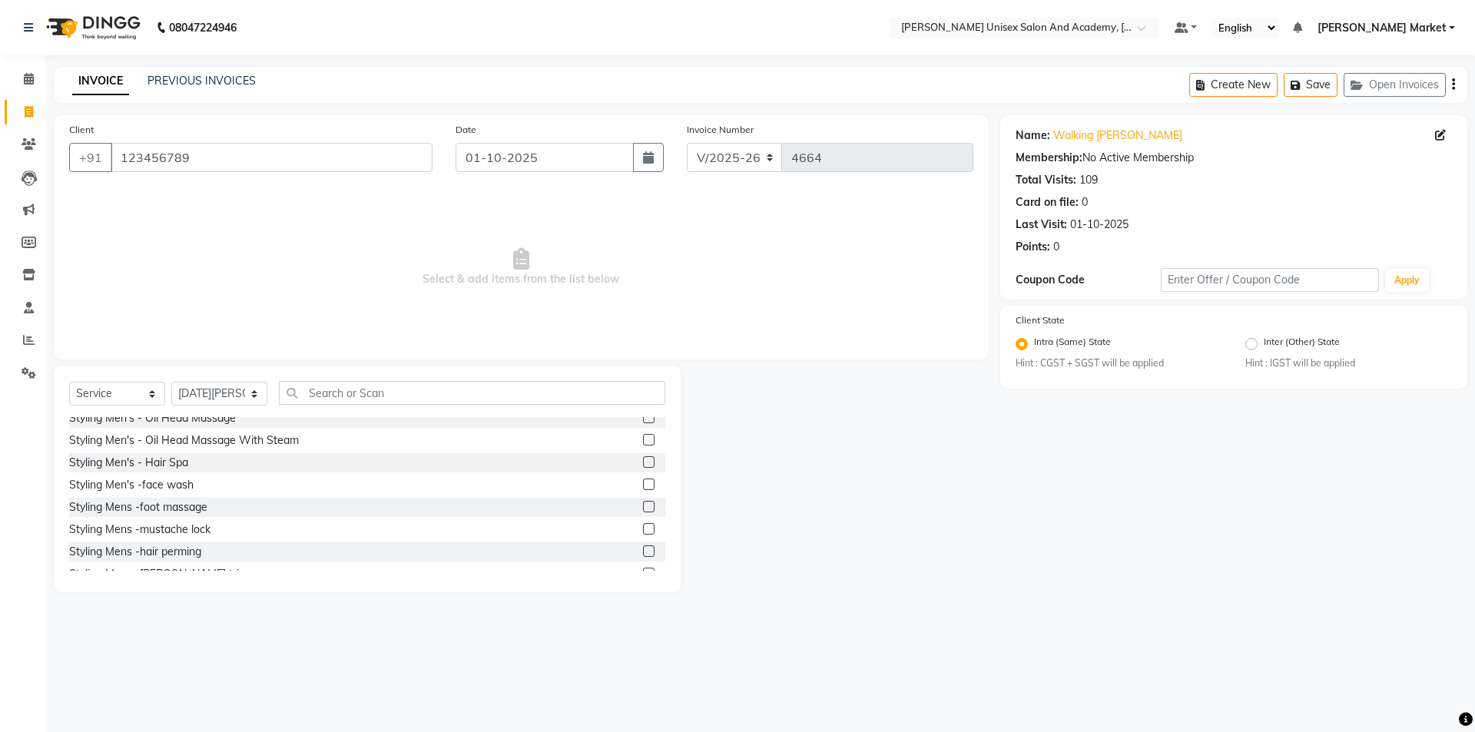
scroll to position [230, 0]
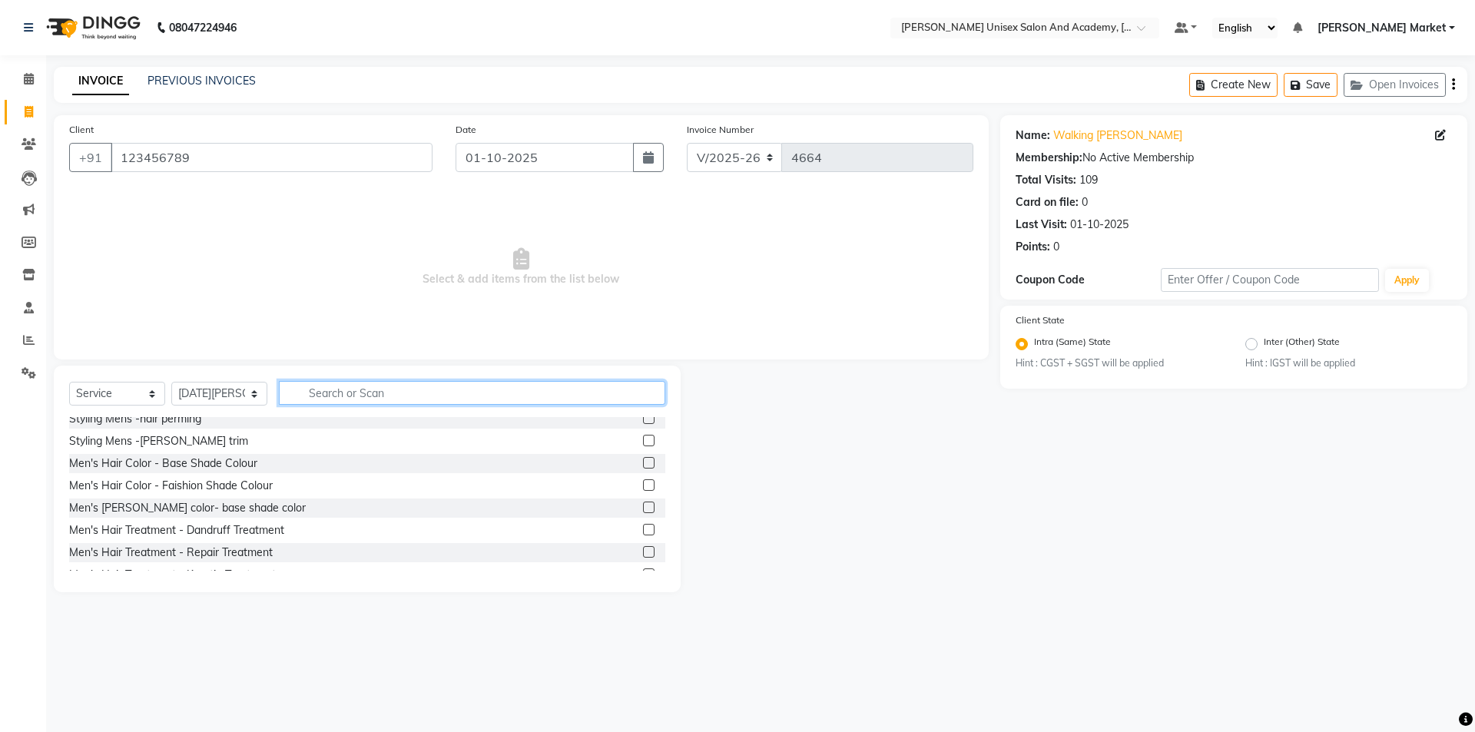
click at [367, 390] on input "text" at bounding box center [472, 393] width 386 height 24
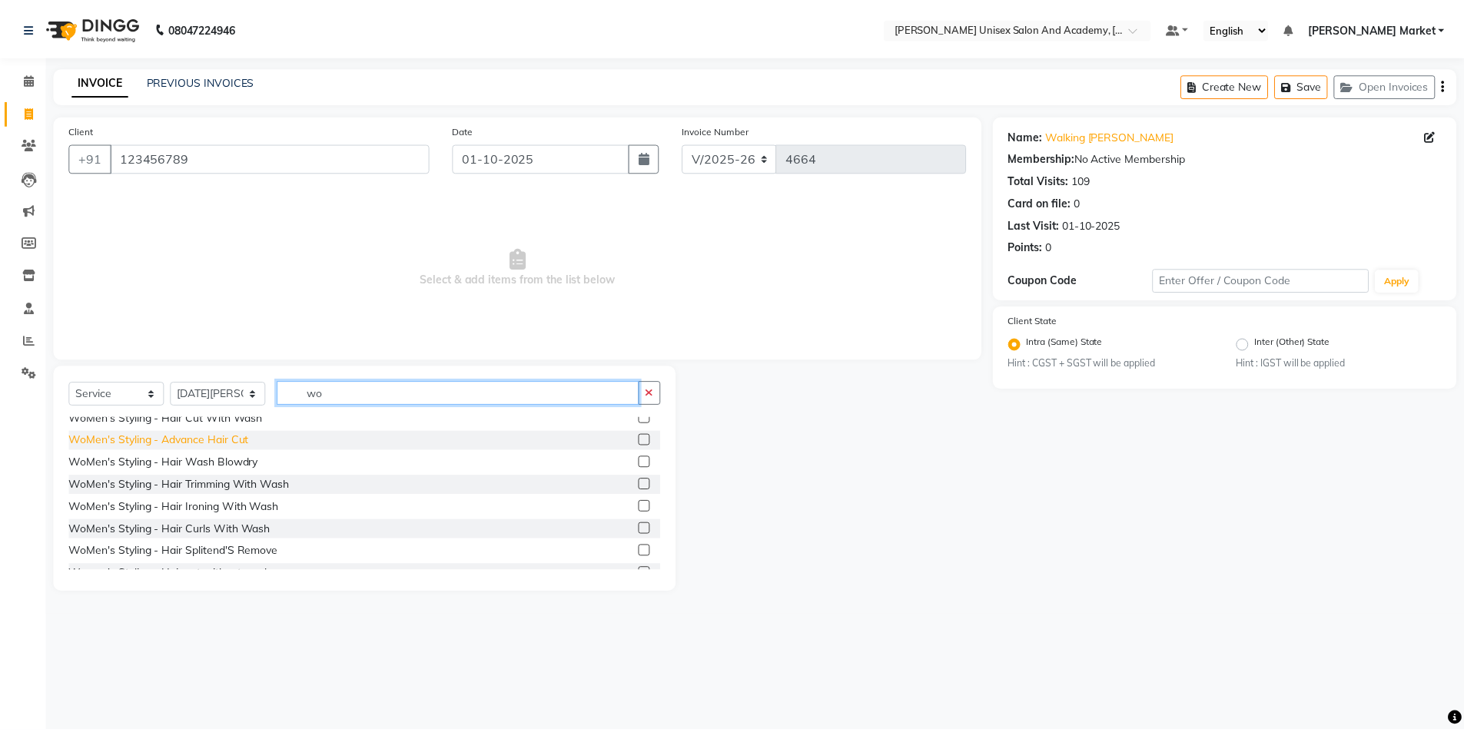
scroll to position [0, 0]
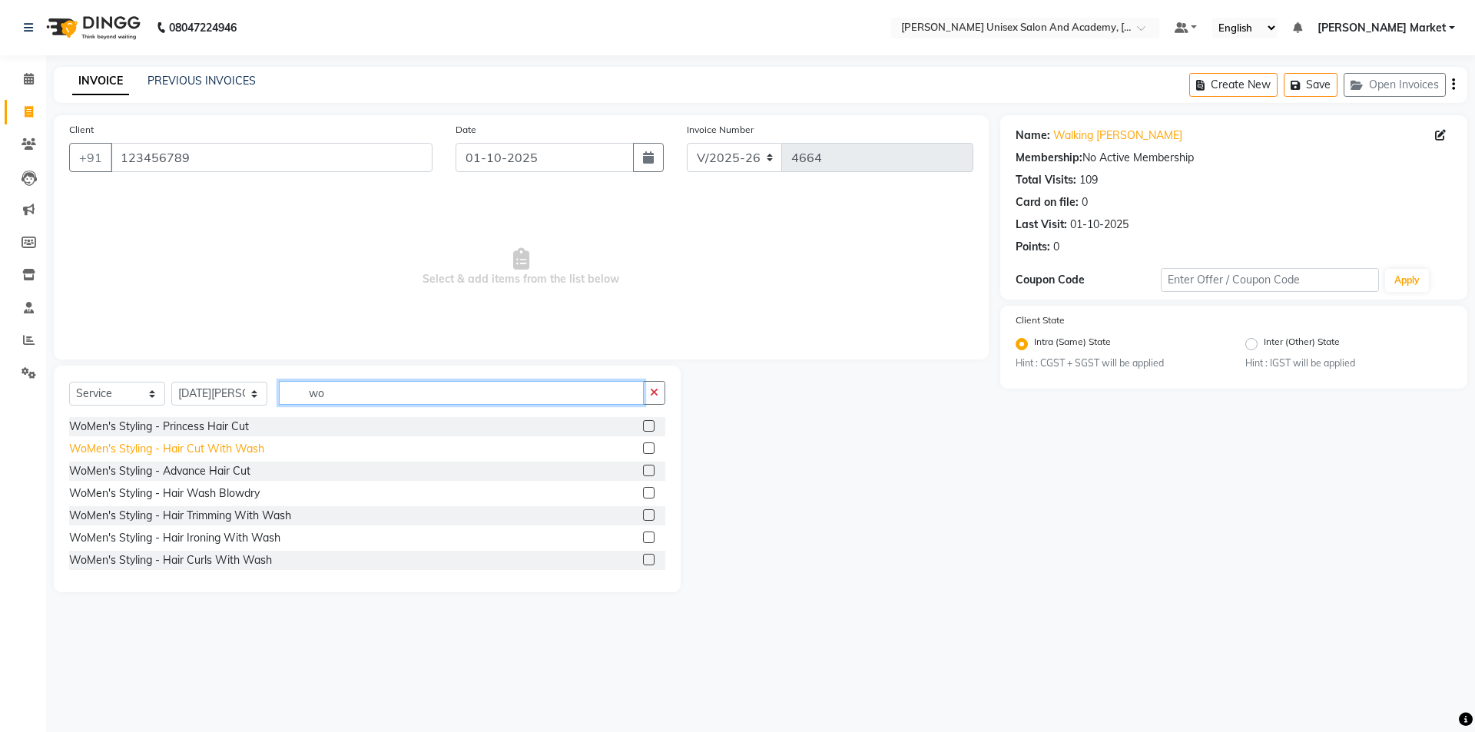
type input "wo"
click at [210, 446] on div "WoMen's Styling - Hair Cut With Wash" at bounding box center [166, 449] width 195 height 16
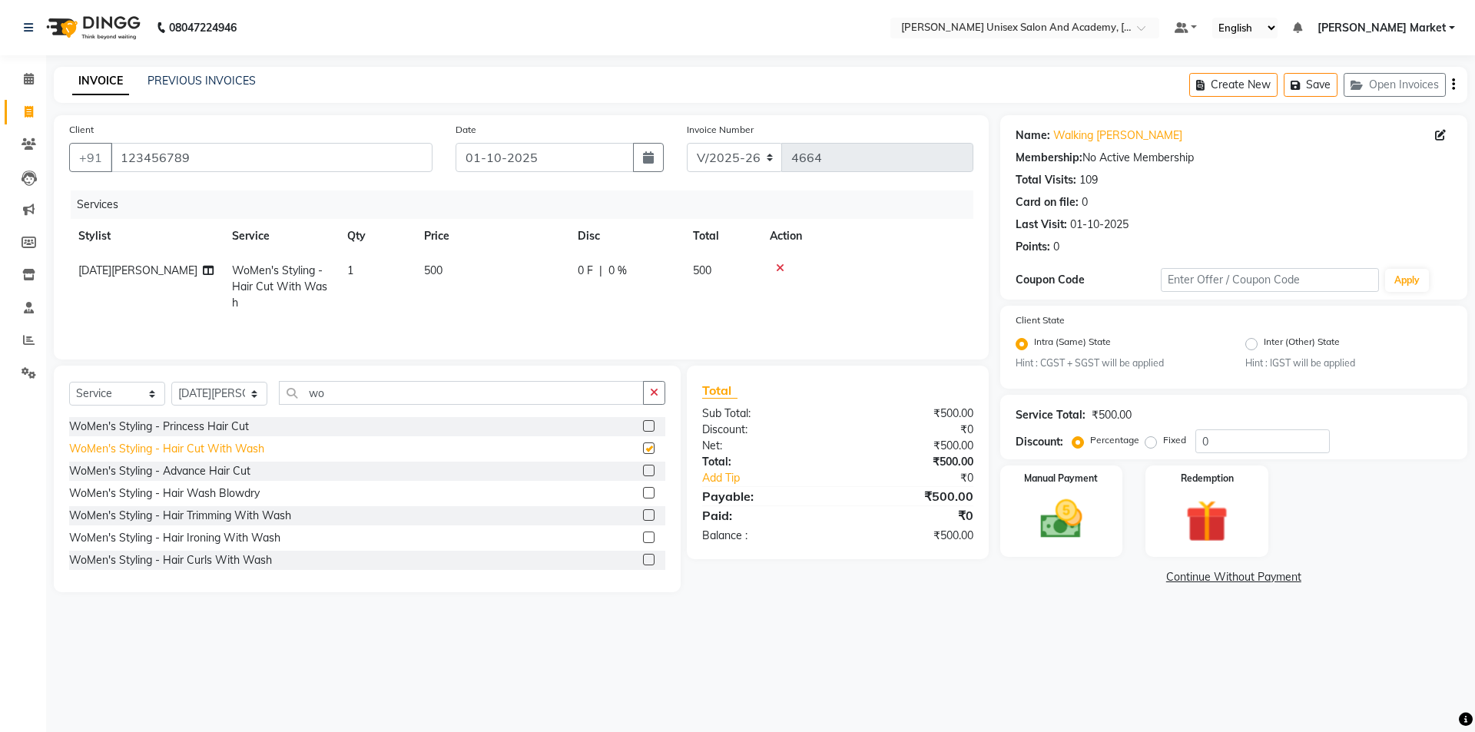
checkbox input "false"
click at [1071, 526] on img at bounding box center [1061, 520] width 71 height 51
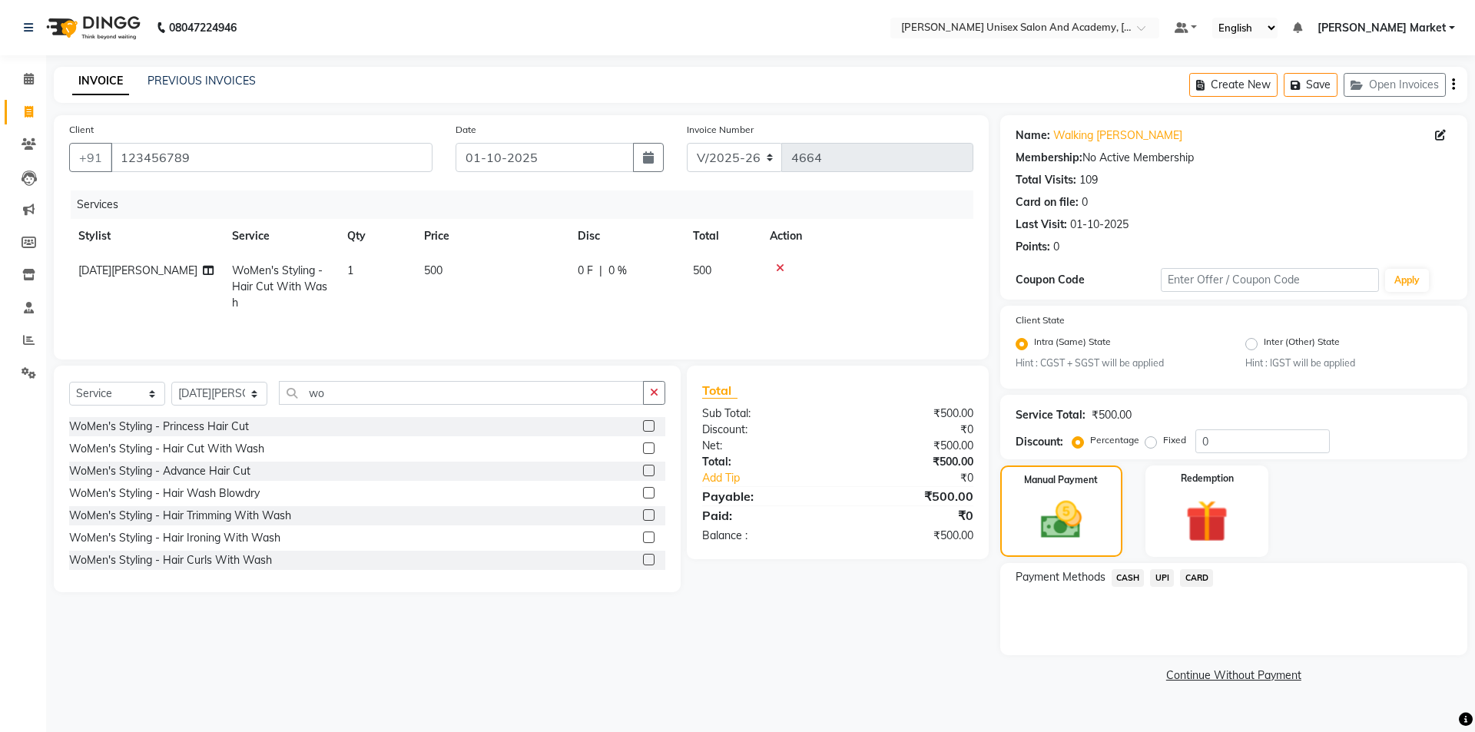
click at [1133, 577] on span "CASH" at bounding box center [1128, 578] width 33 height 18
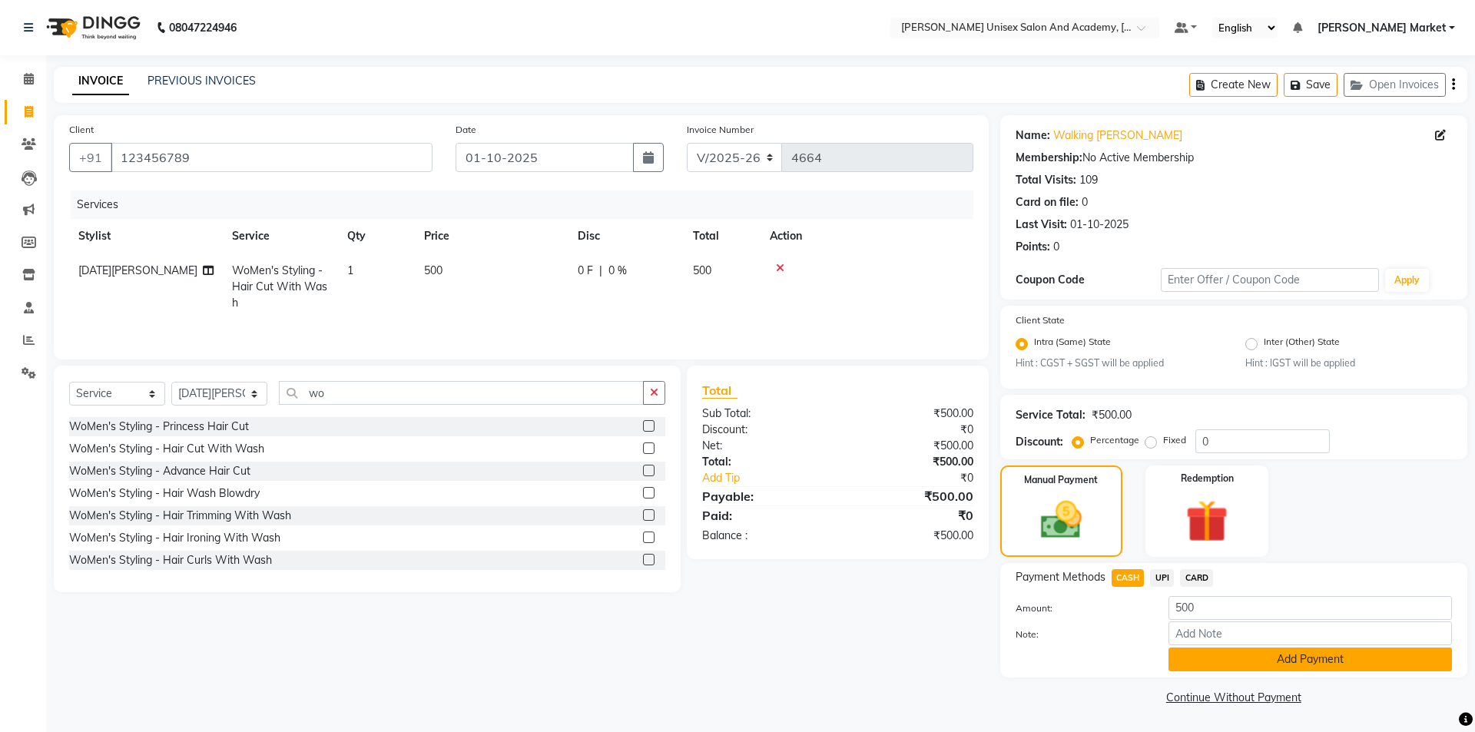
click at [1226, 658] on button "Add Payment" at bounding box center [1311, 660] width 284 height 24
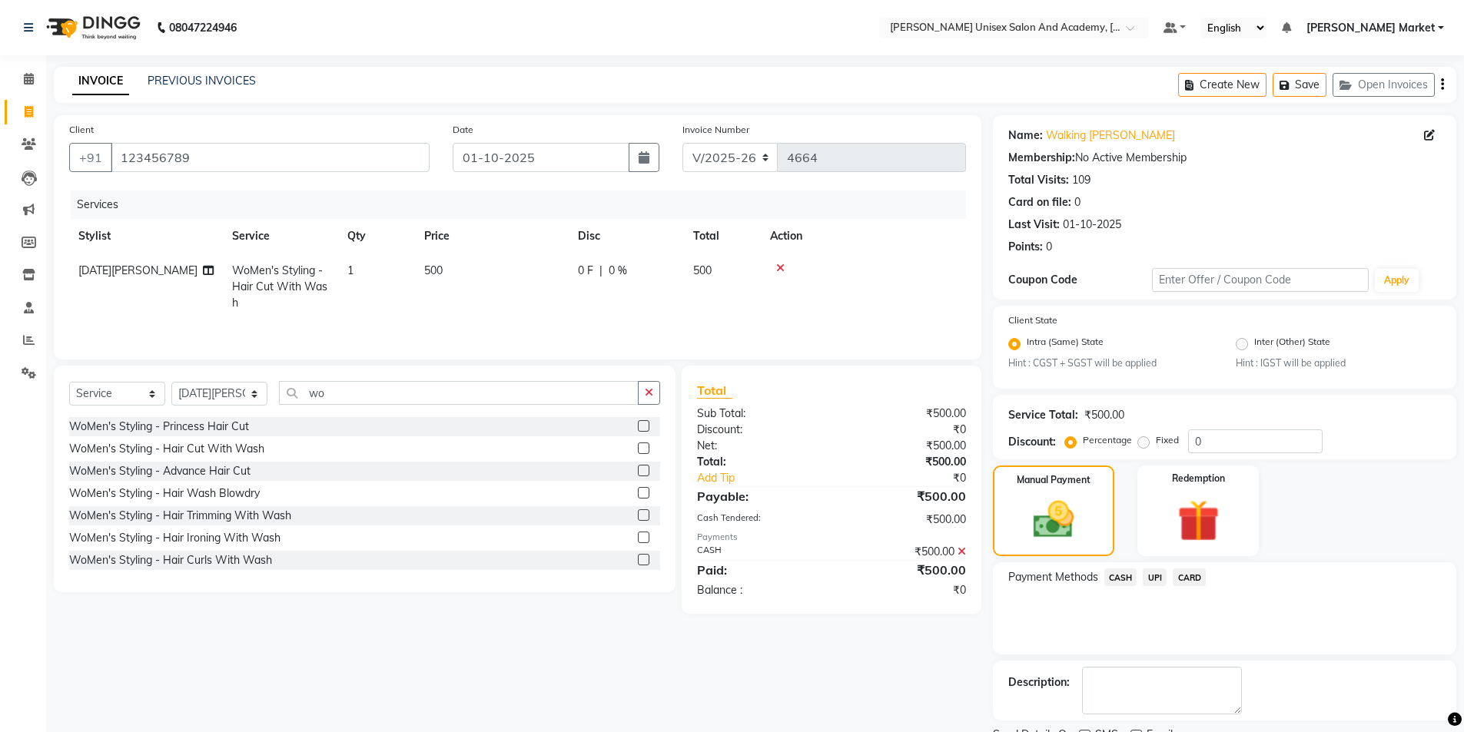
scroll to position [64, 0]
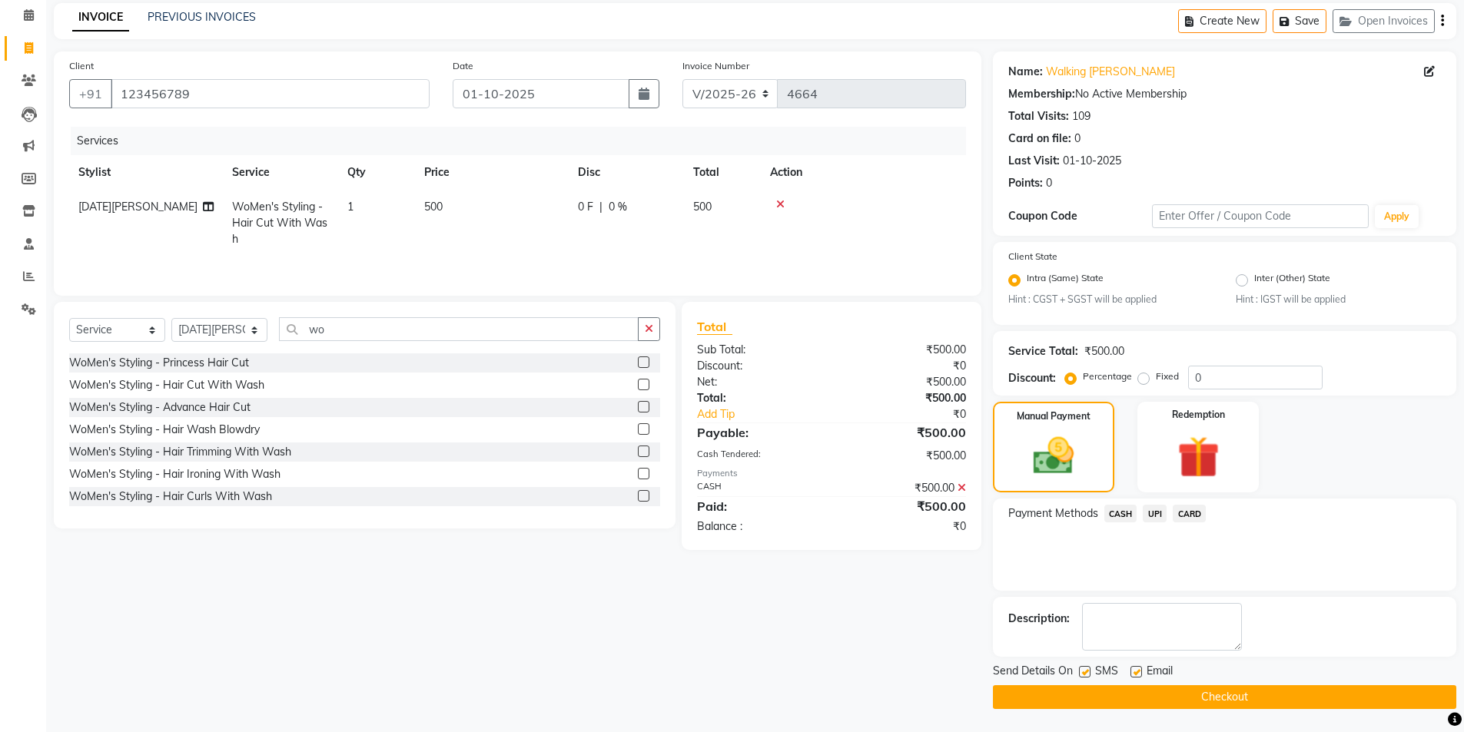
click at [1201, 691] on button "Checkout" at bounding box center [1224, 697] width 463 height 24
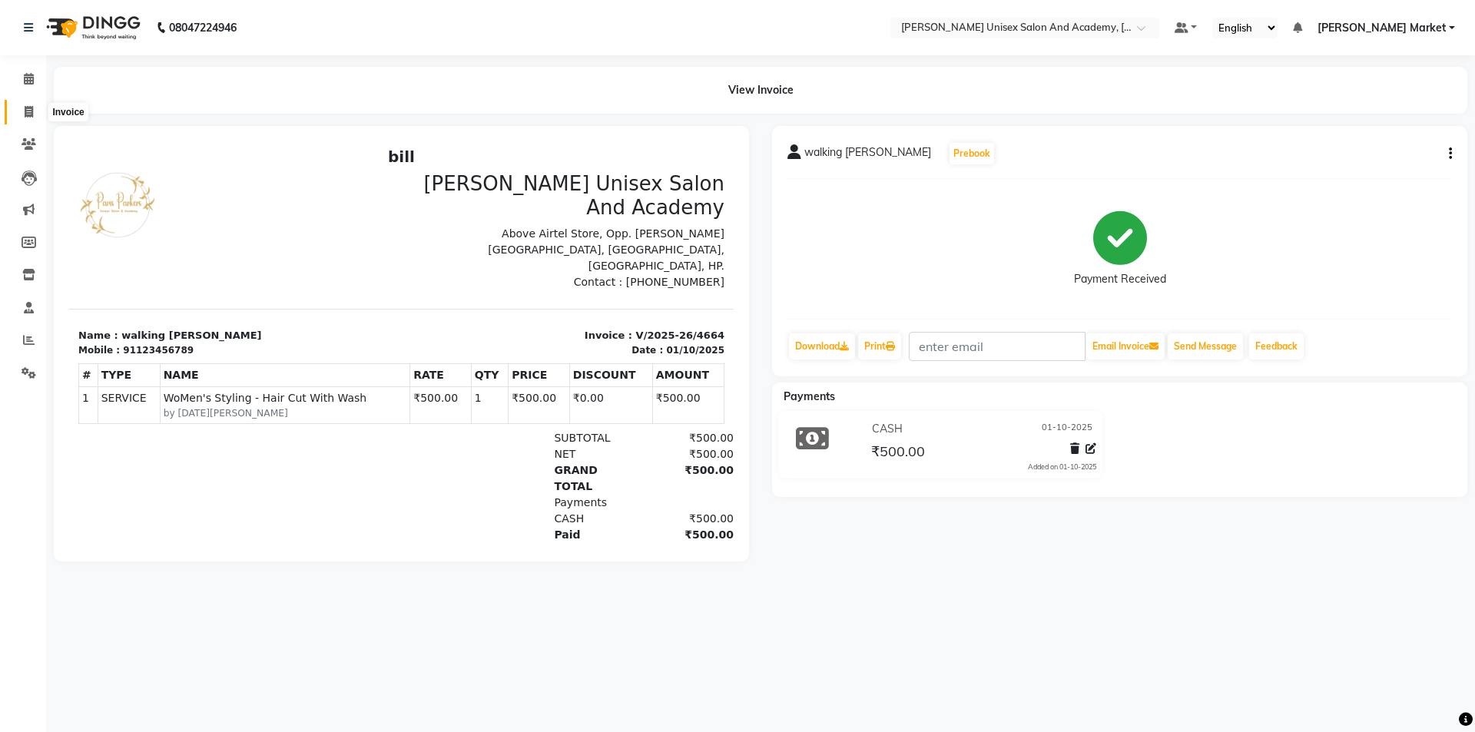
click at [30, 107] on icon at bounding box center [29, 112] width 8 height 12
select select "service"
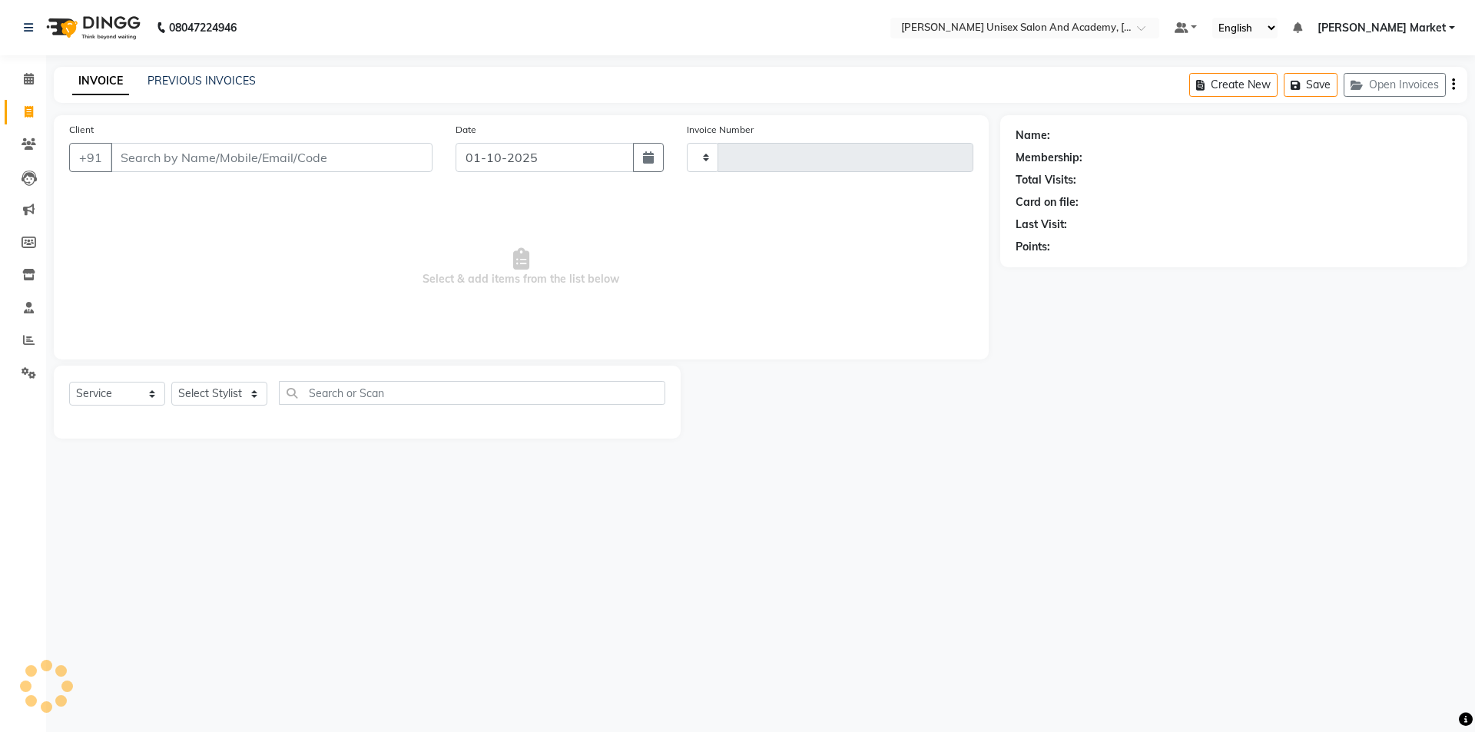
type input "4665"
select select "8060"
click at [176, 158] on input "Client" at bounding box center [272, 157] width 322 height 29
type input "7876326812"
click at [390, 146] on button "Add Client" at bounding box center [392, 157] width 79 height 29
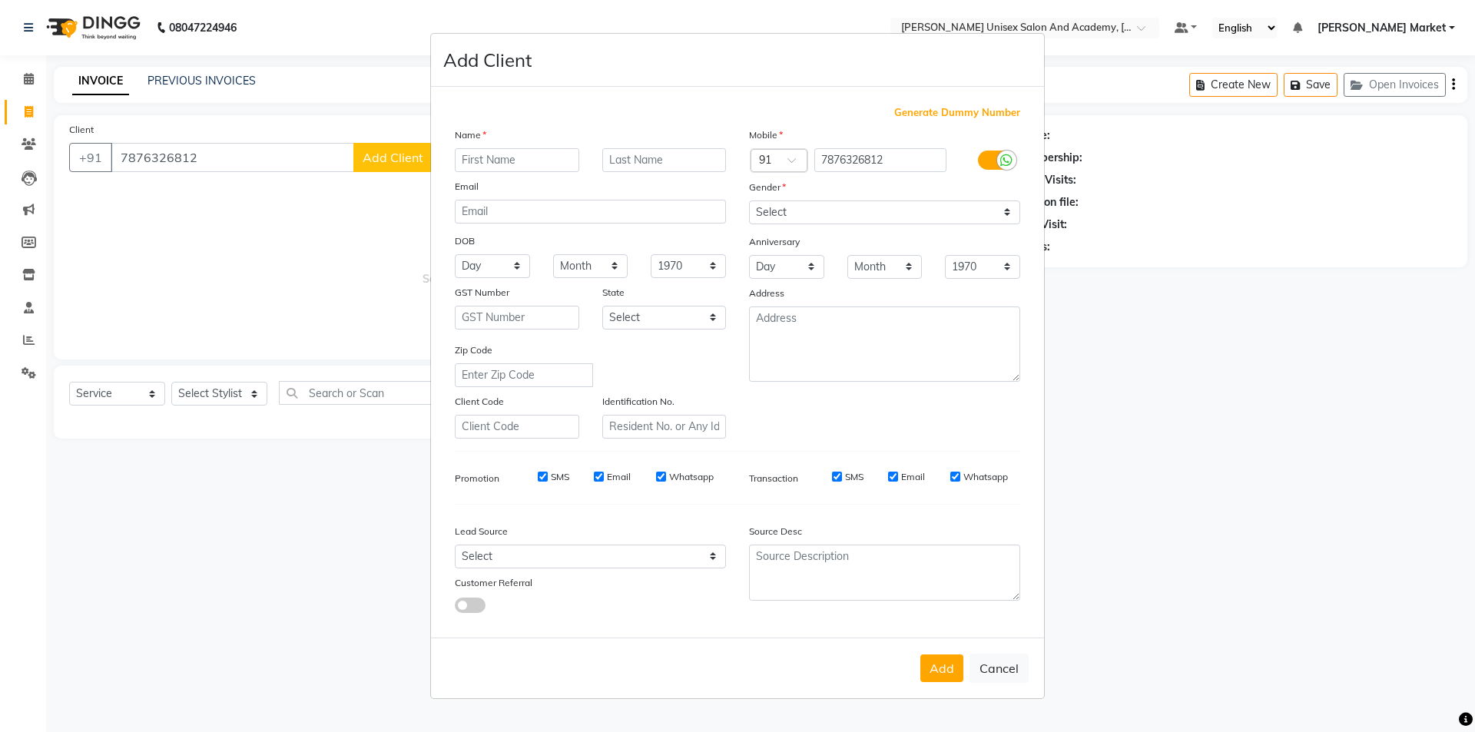
click at [508, 156] on input "text" at bounding box center [517, 160] width 124 height 24
type input "tarun"
click at [788, 206] on select "Select [DEMOGRAPHIC_DATA] [DEMOGRAPHIC_DATA] Other Prefer Not To Say" at bounding box center [884, 213] width 271 height 24
select select "[DEMOGRAPHIC_DATA]"
click at [749, 201] on select "Select [DEMOGRAPHIC_DATA] [DEMOGRAPHIC_DATA] Other Prefer Not To Say" at bounding box center [884, 213] width 271 height 24
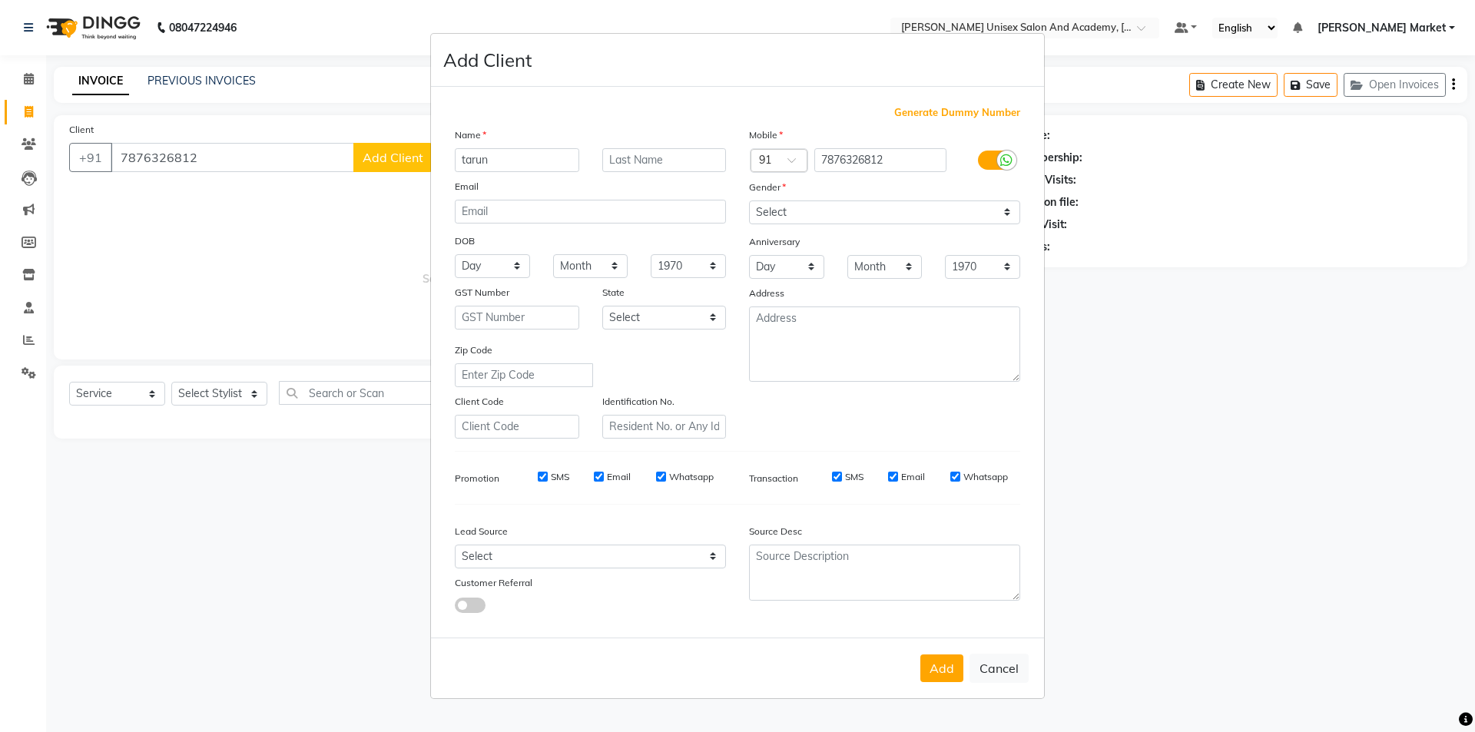
click at [936, 663] on button "Add" at bounding box center [941, 669] width 43 height 28
select select
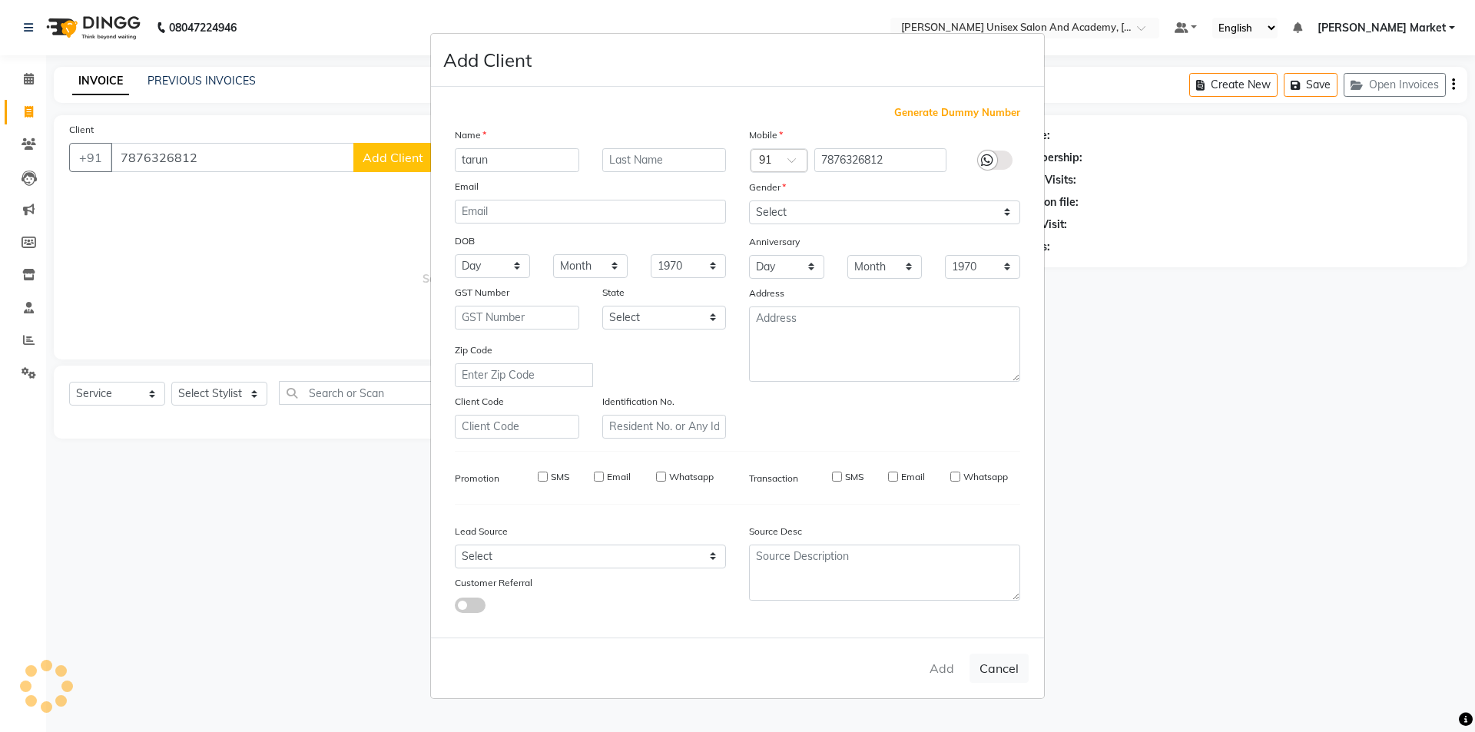
select select
checkbox input "false"
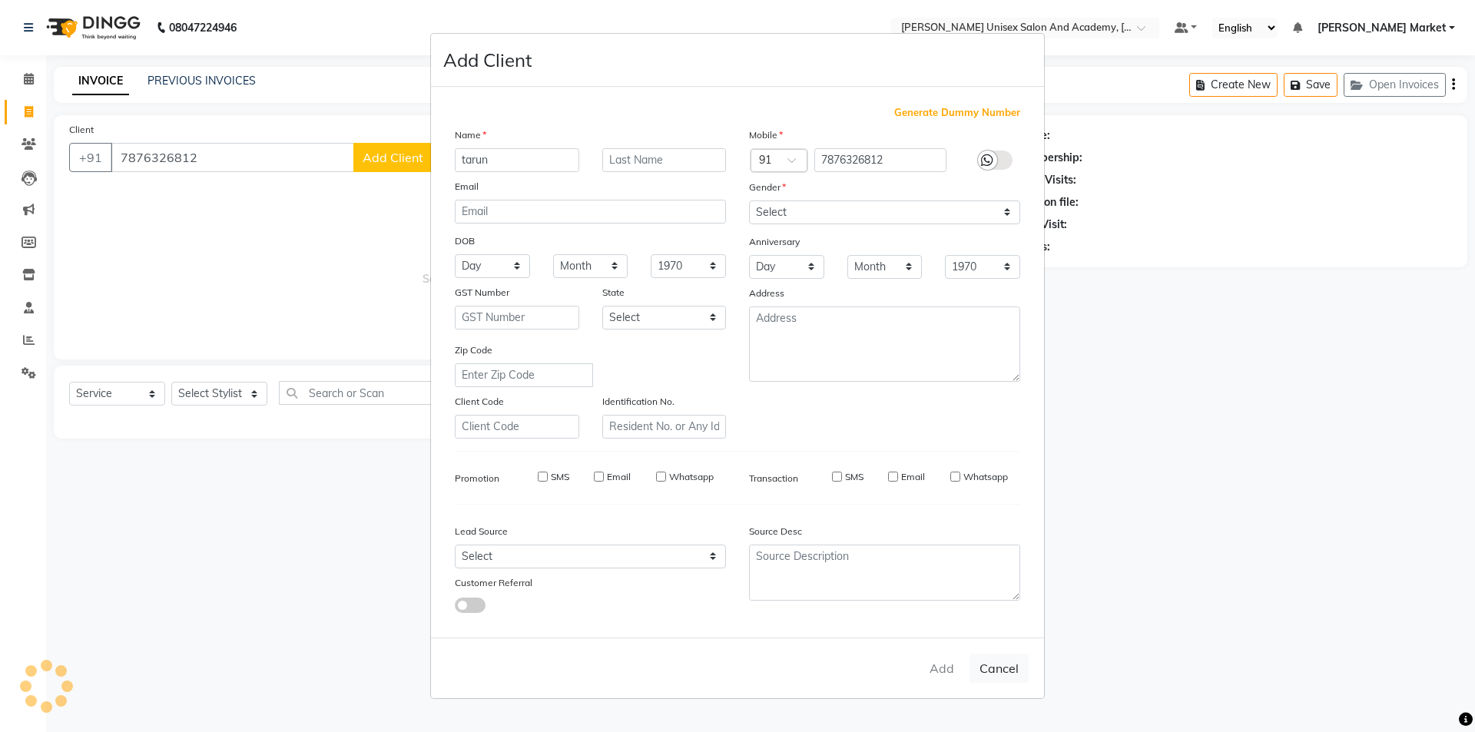
checkbox input "false"
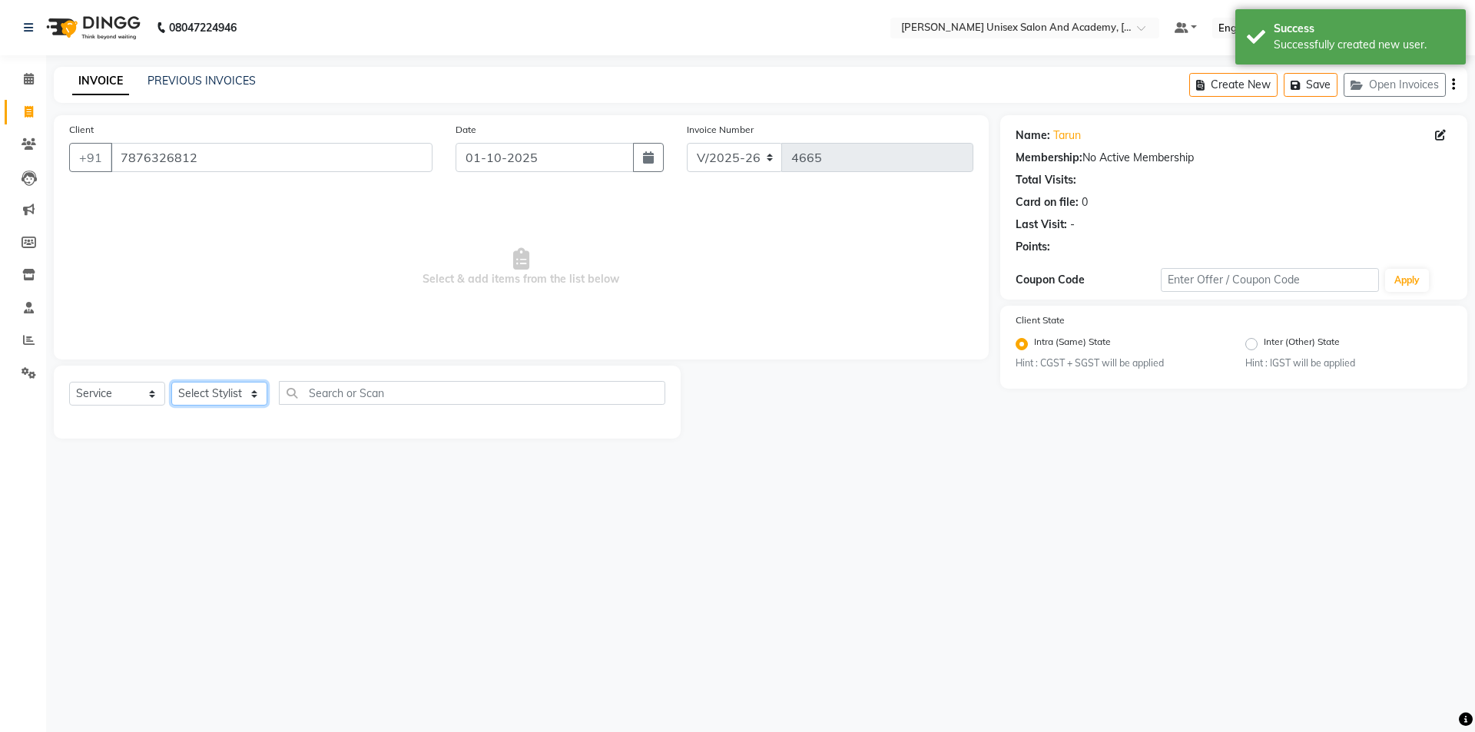
click at [237, 383] on select "Select Stylist Amit anjali [PERSON_NAME] [PERSON_NAME] [PERSON_NAME] [PERSON_NA…" at bounding box center [219, 394] width 96 height 24
select select "58724"
click at [171, 382] on select "Select Stylist Amit anjali [PERSON_NAME] [PERSON_NAME] [PERSON_NAME] [PERSON_NA…" at bounding box center [219, 394] width 96 height 24
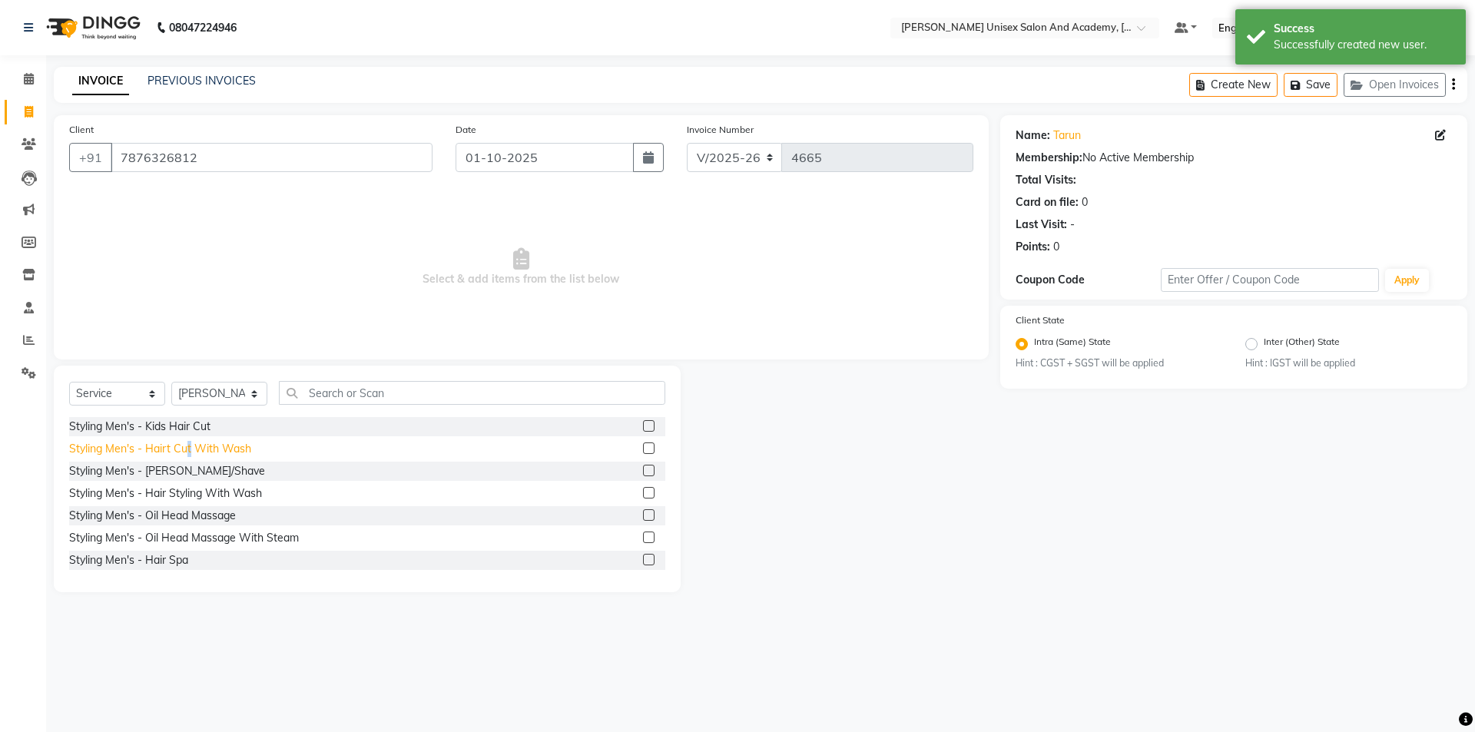
click at [190, 441] on div "Styling Men's - Hairt Cut With Wash" at bounding box center [160, 449] width 182 height 16
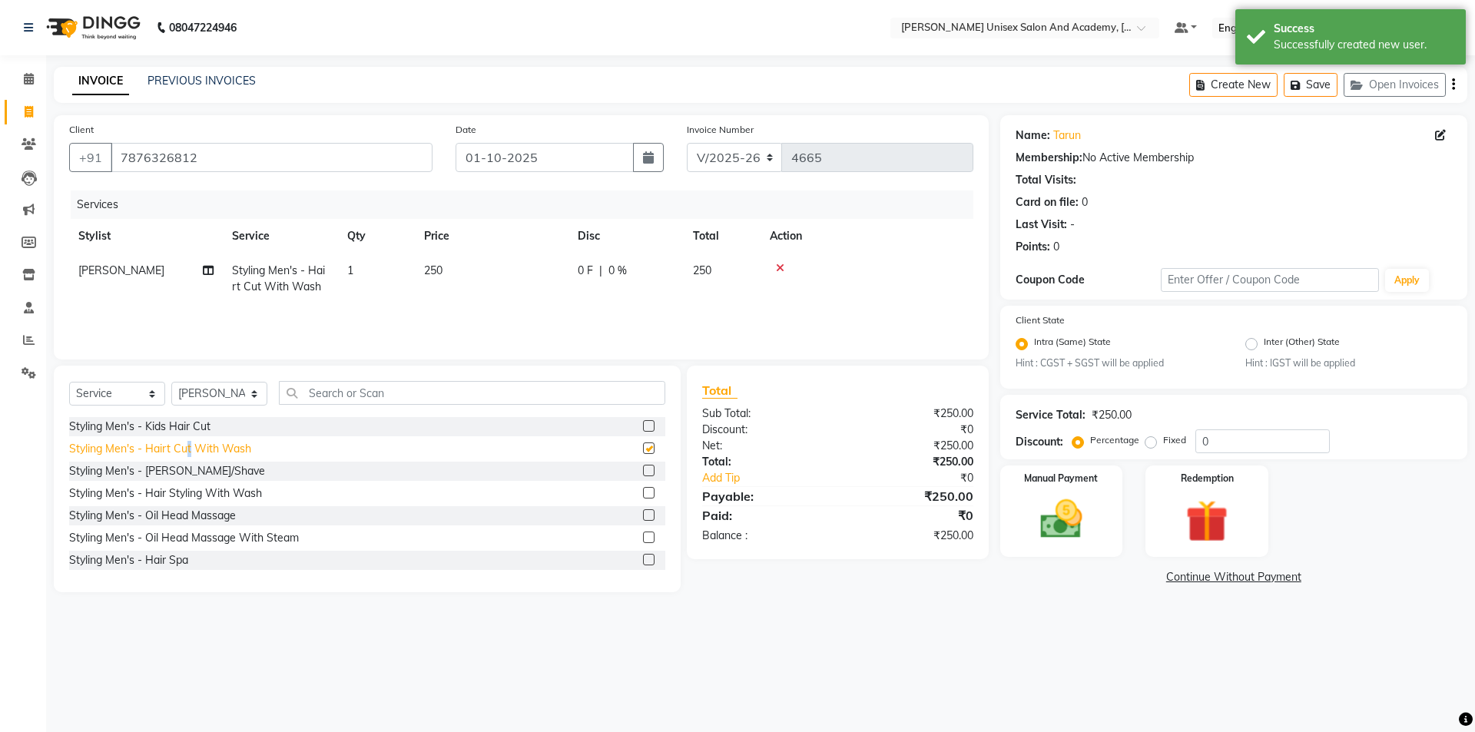
checkbox input "false"
click at [1053, 529] on img at bounding box center [1061, 520] width 71 height 51
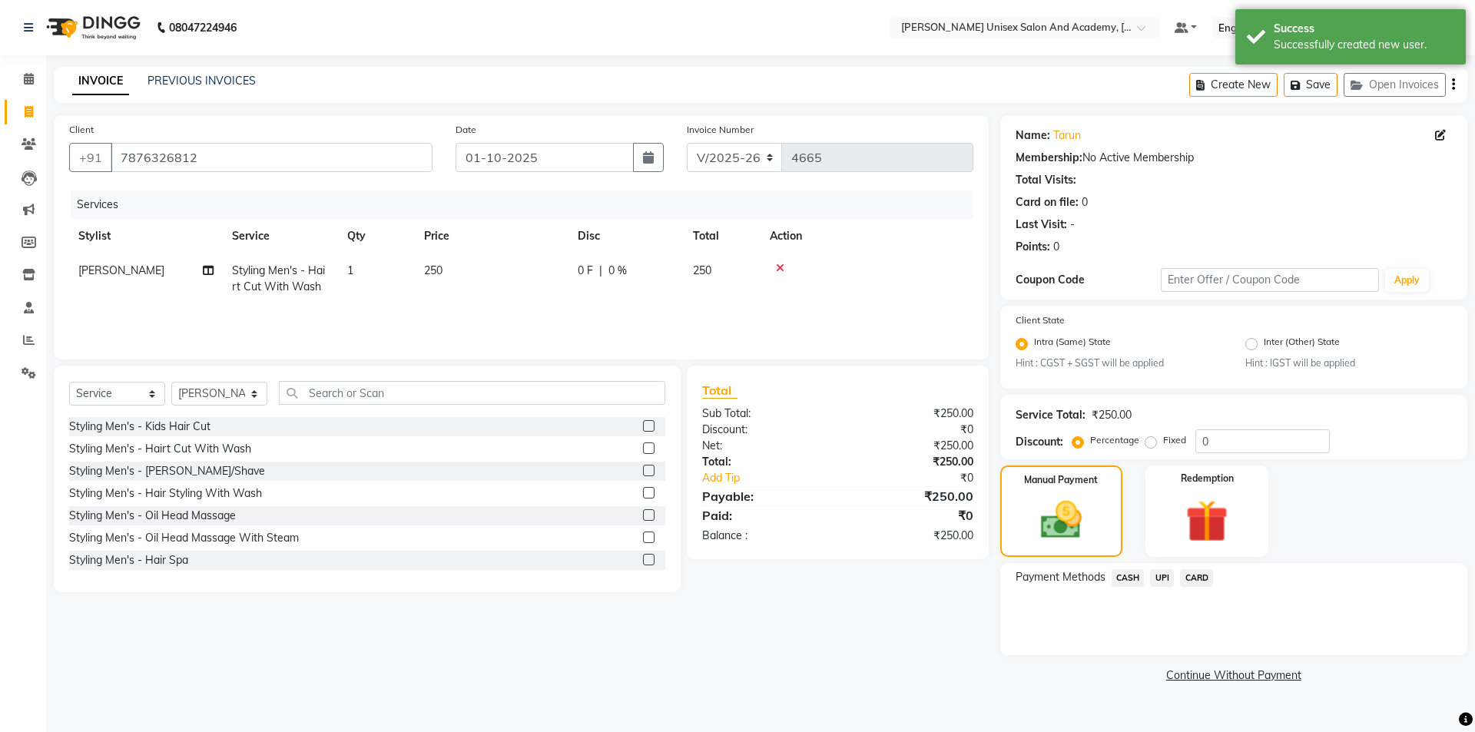
click at [1129, 579] on span "CASH" at bounding box center [1128, 578] width 33 height 18
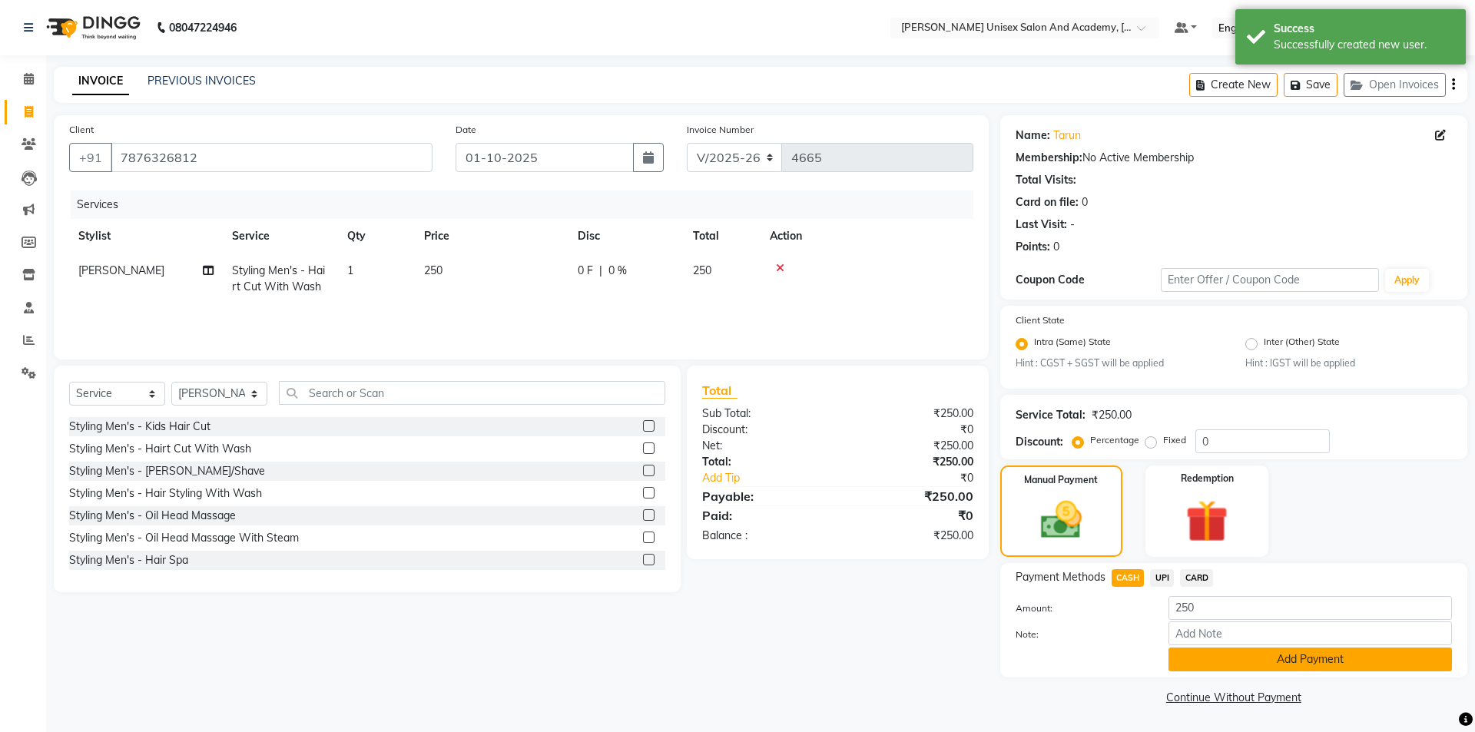
click at [1250, 655] on button "Add Payment" at bounding box center [1311, 660] width 284 height 24
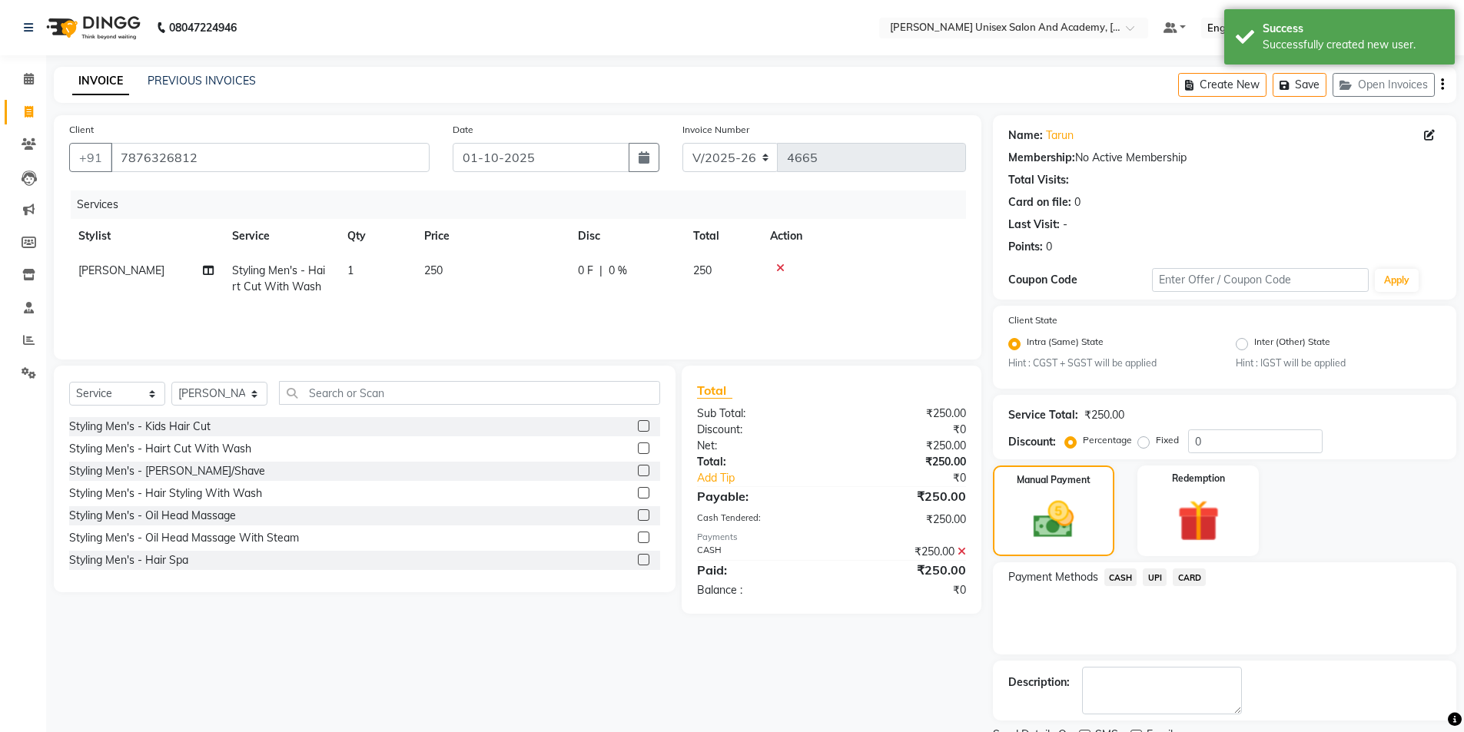
scroll to position [64, 0]
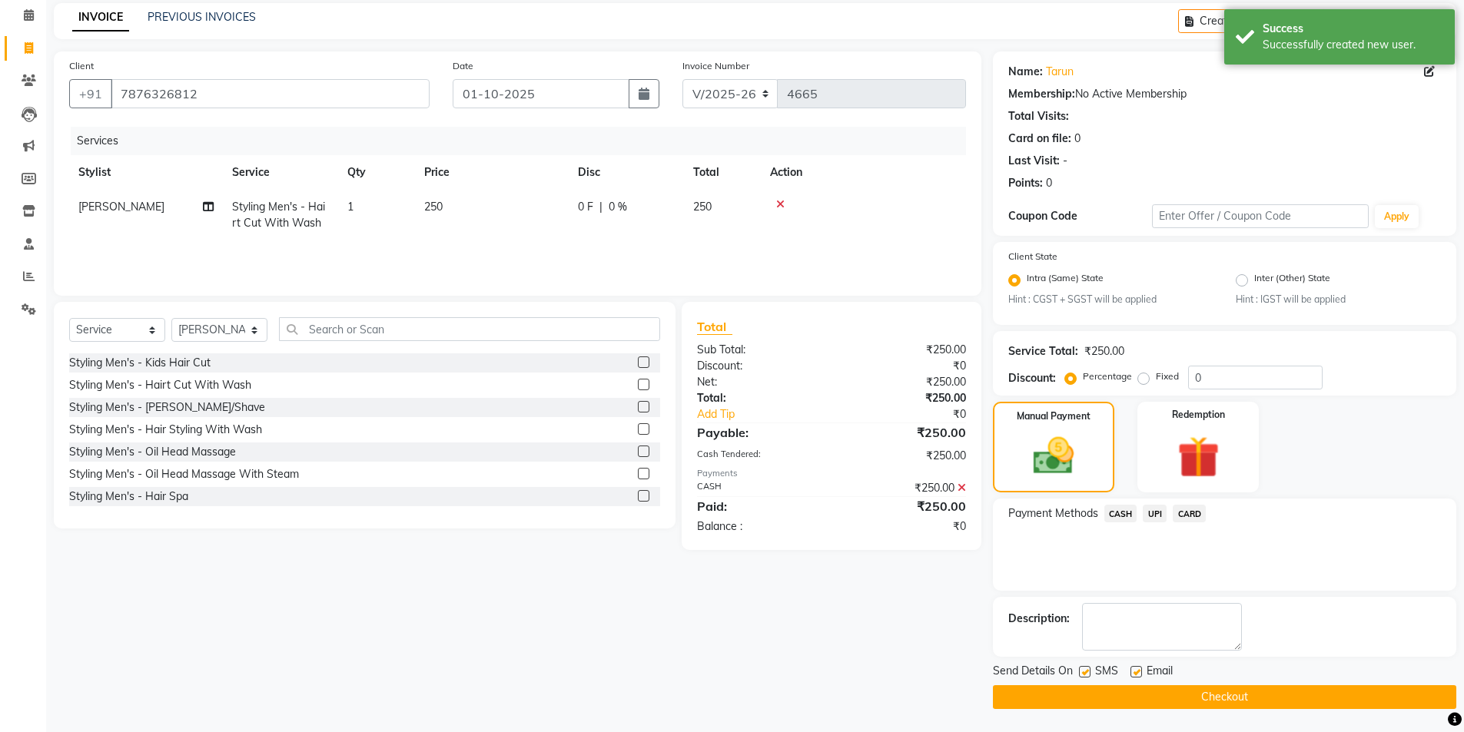
click at [1242, 704] on button "Checkout" at bounding box center [1224, 697] width 463 height 24
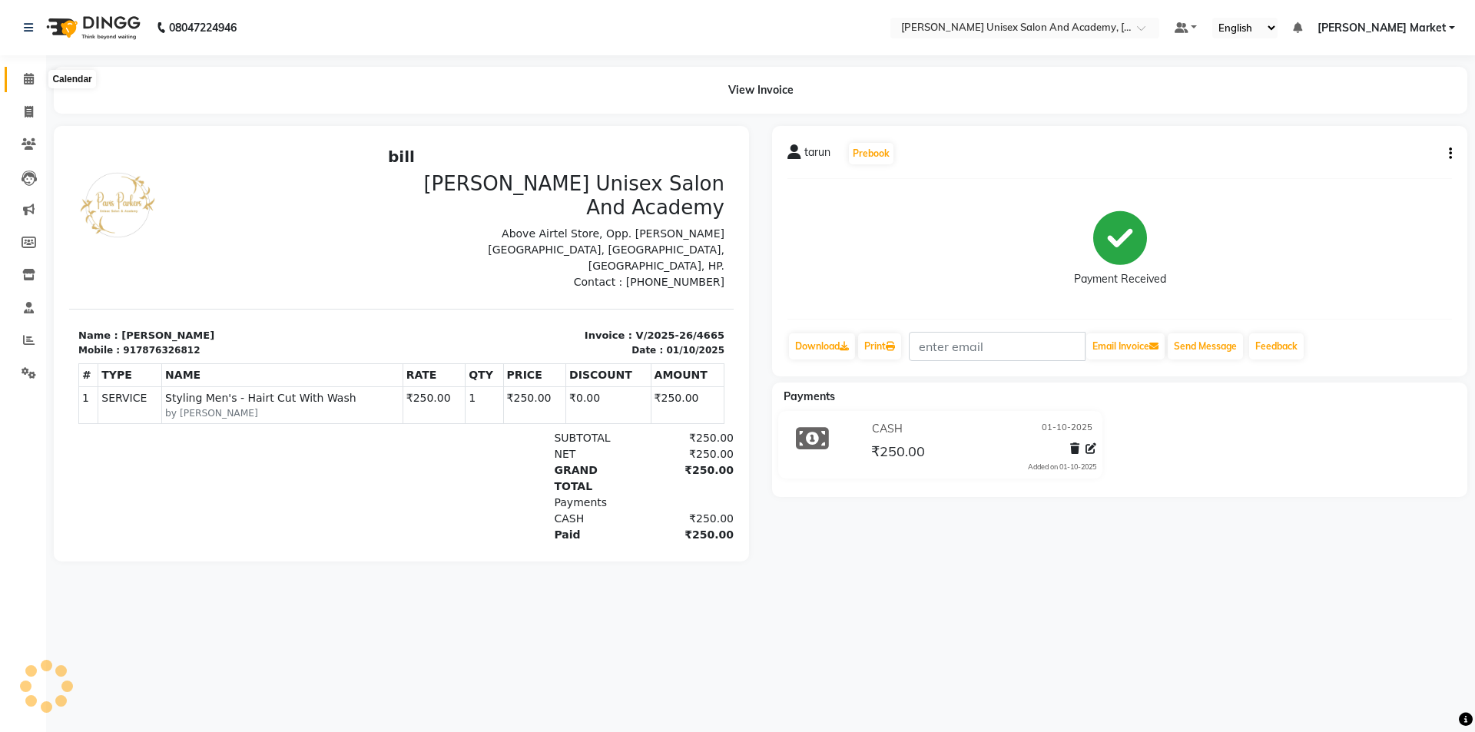
click at [26, 75] on icon at bounding box center [29, 79] width 10 height 12
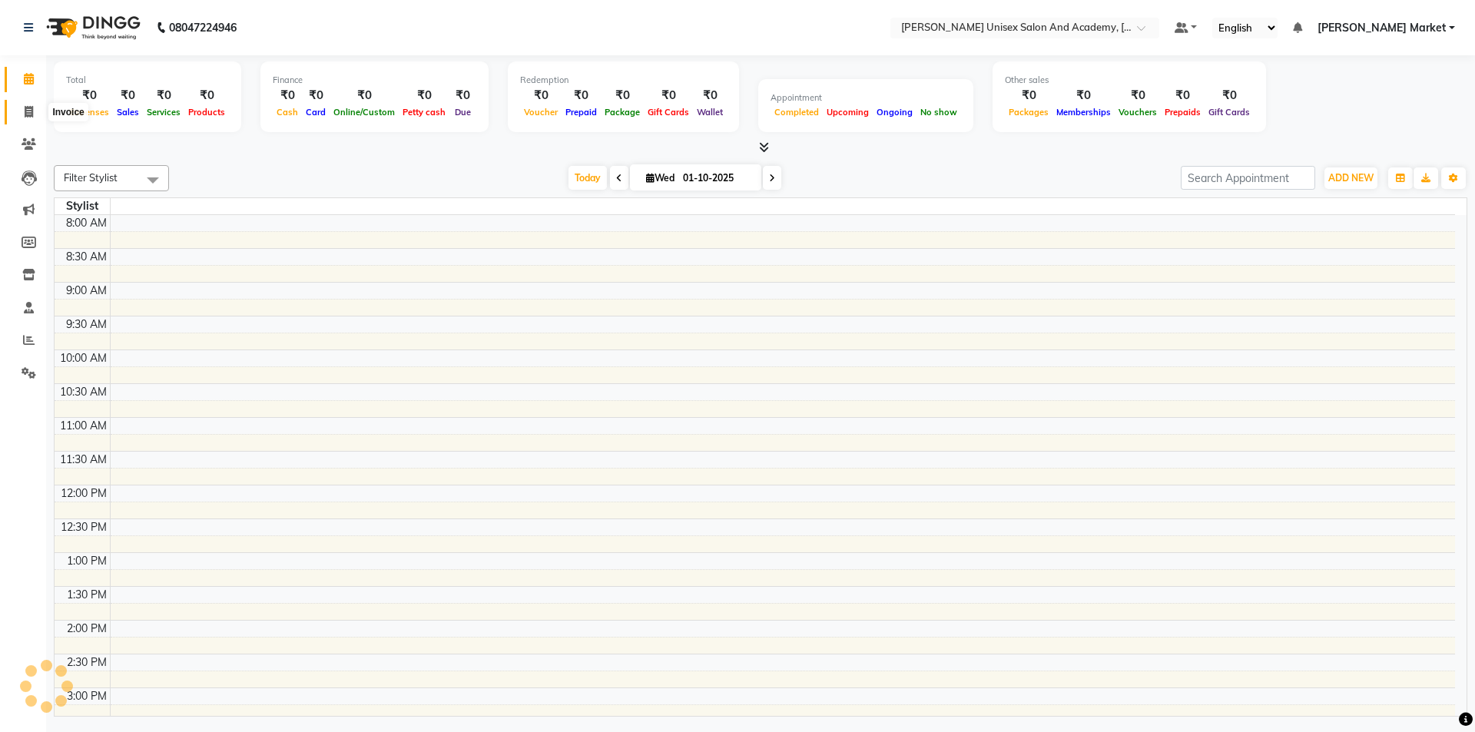
click at [28, 113] on icon at bounding box center [29, 112] width 8 height 12
select select "service"
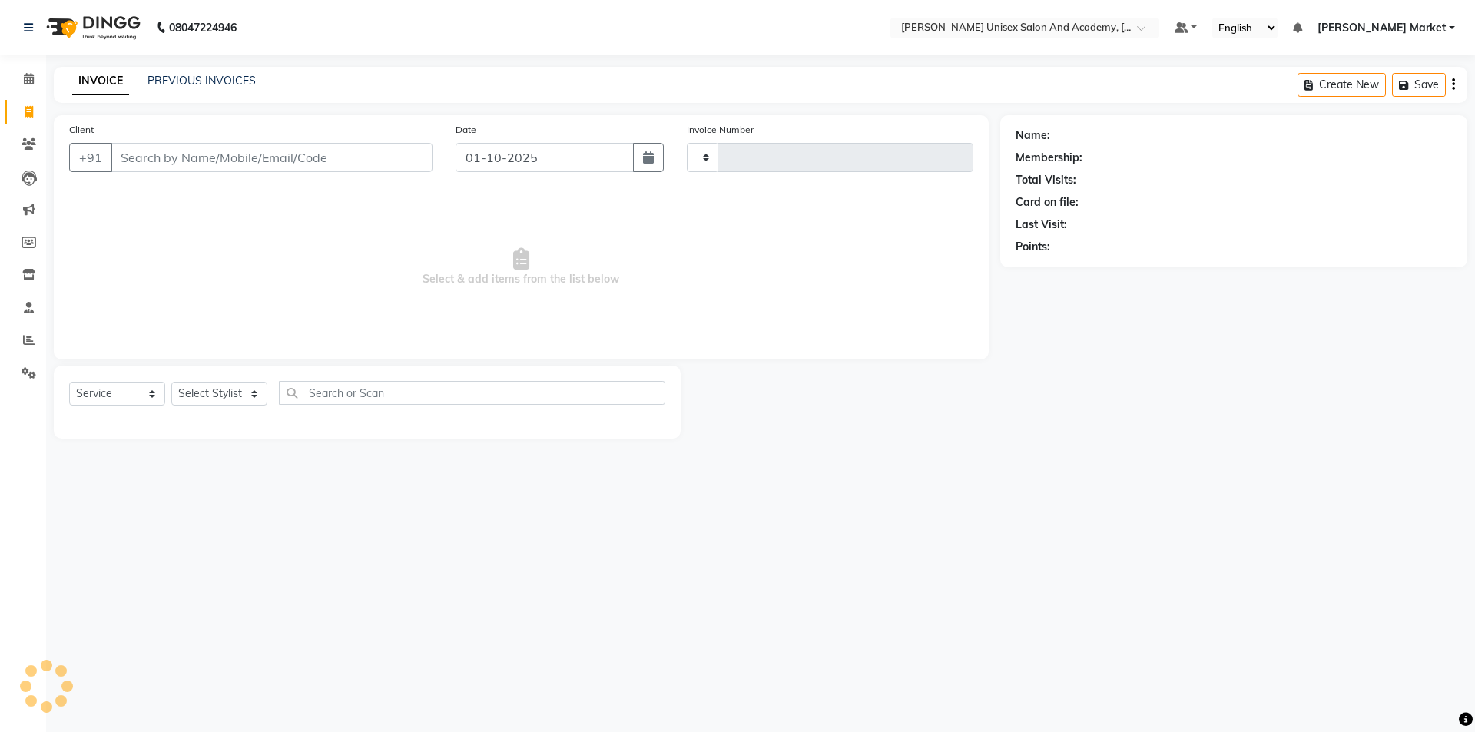
click at [194, 160] on input "Client" at bounding box center [272, 157] width 322 height 29
type input "9"
type input "9459242220"
click at [905, 406] on div at bounding box center [841, 406] width 320 height 73
click at [251, 396] on select "Select Stylist" at bounding box center [219, 399] width 96 height 24
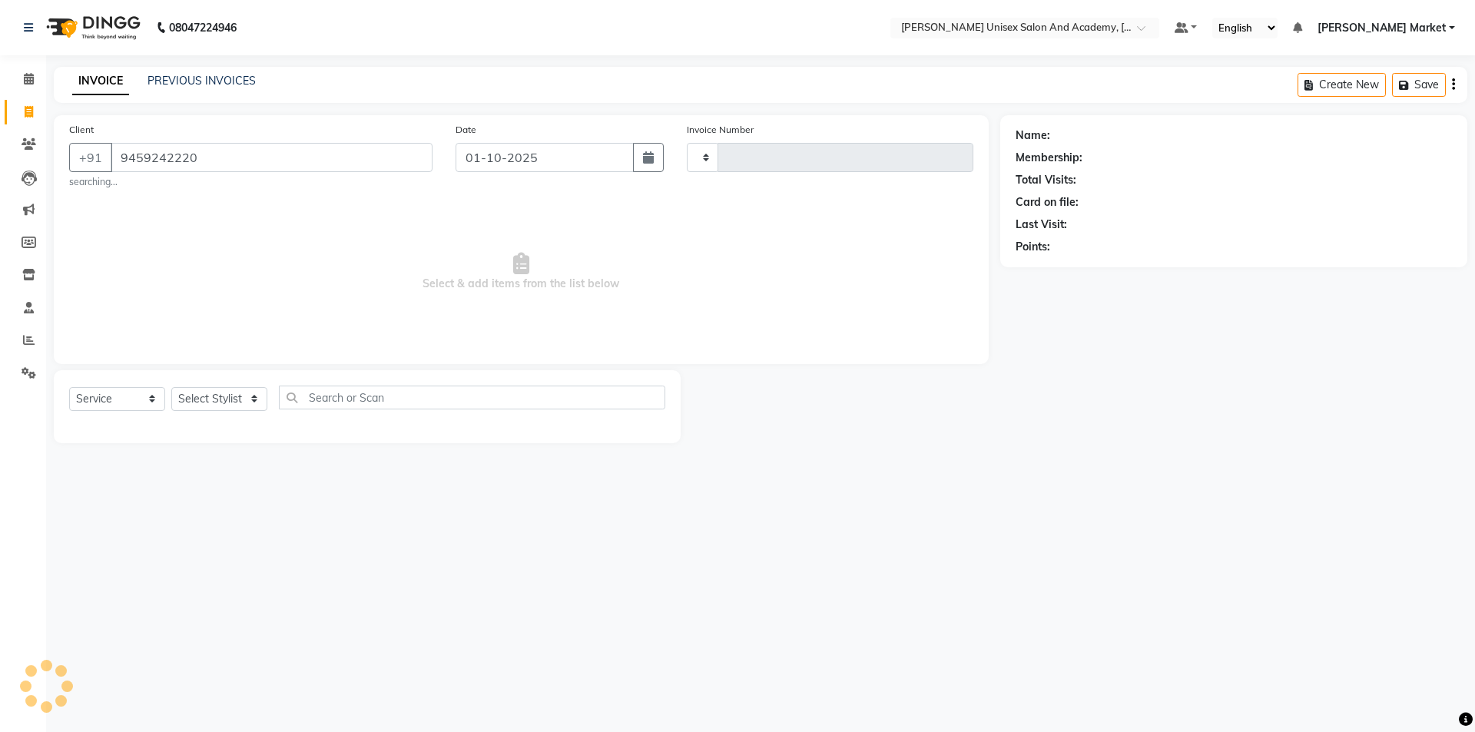
click at [225, 266] on span "Select & add items from the list below" at bounding box center [521, 272] width 904 height 154
click at [961, 433] on div at bounding box center [841, 406] width 320 height 73
click at [386, 156] on span "Add Client" at bounding box center [393, 157] width 61 height 15
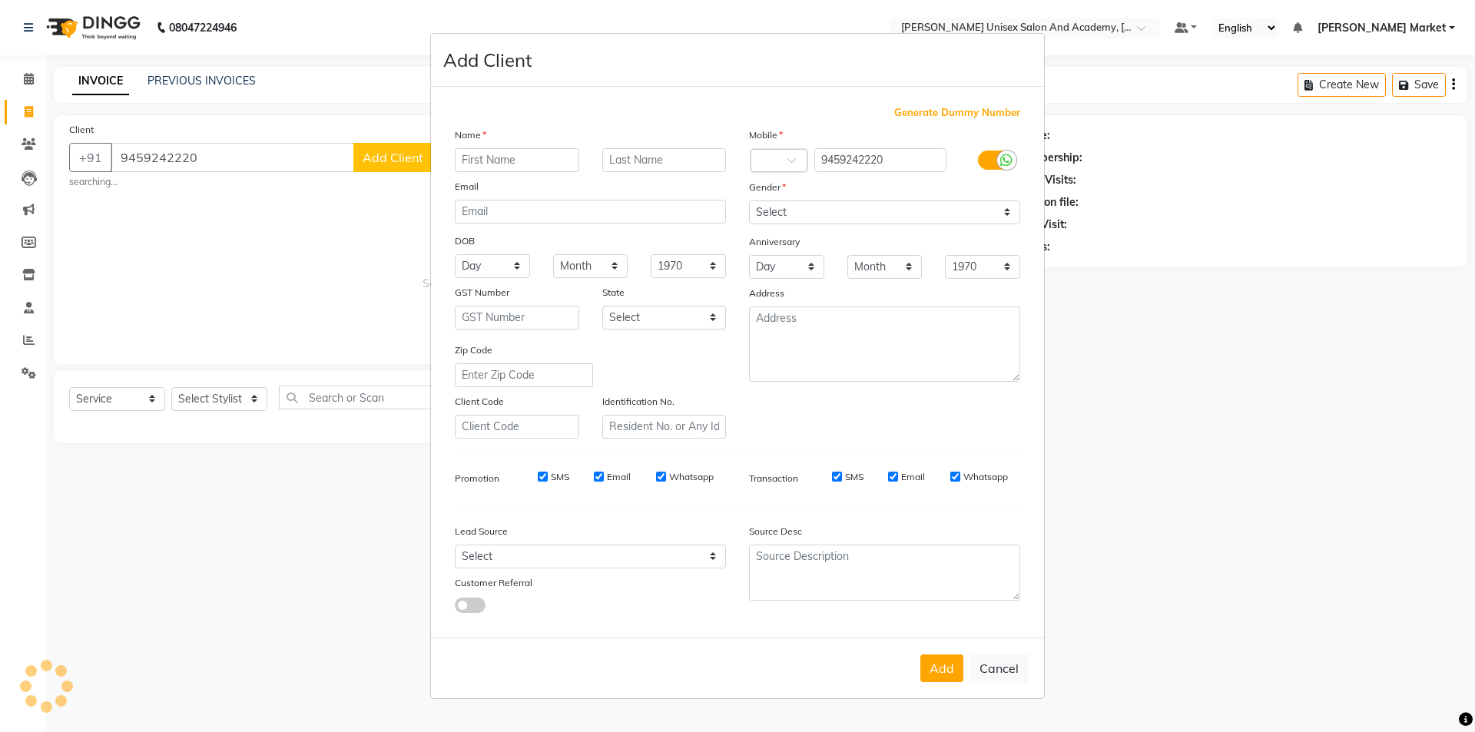
click at [491, 152] on input "text" at bounding box center [517, 160] width 124 height 24
type input "[PERSON_NAME]"
click at [675, 161] on input "text" at bounding box center [664, 160] width 124 height 24
type input "varma"
click at [829, 209] on select "Select [DEMOGRAPHIC_DATA] [DEMOGRAPHIC_DATA] Other Prefer Not To Say" at bounding box center [884, 213] width 271 height 24
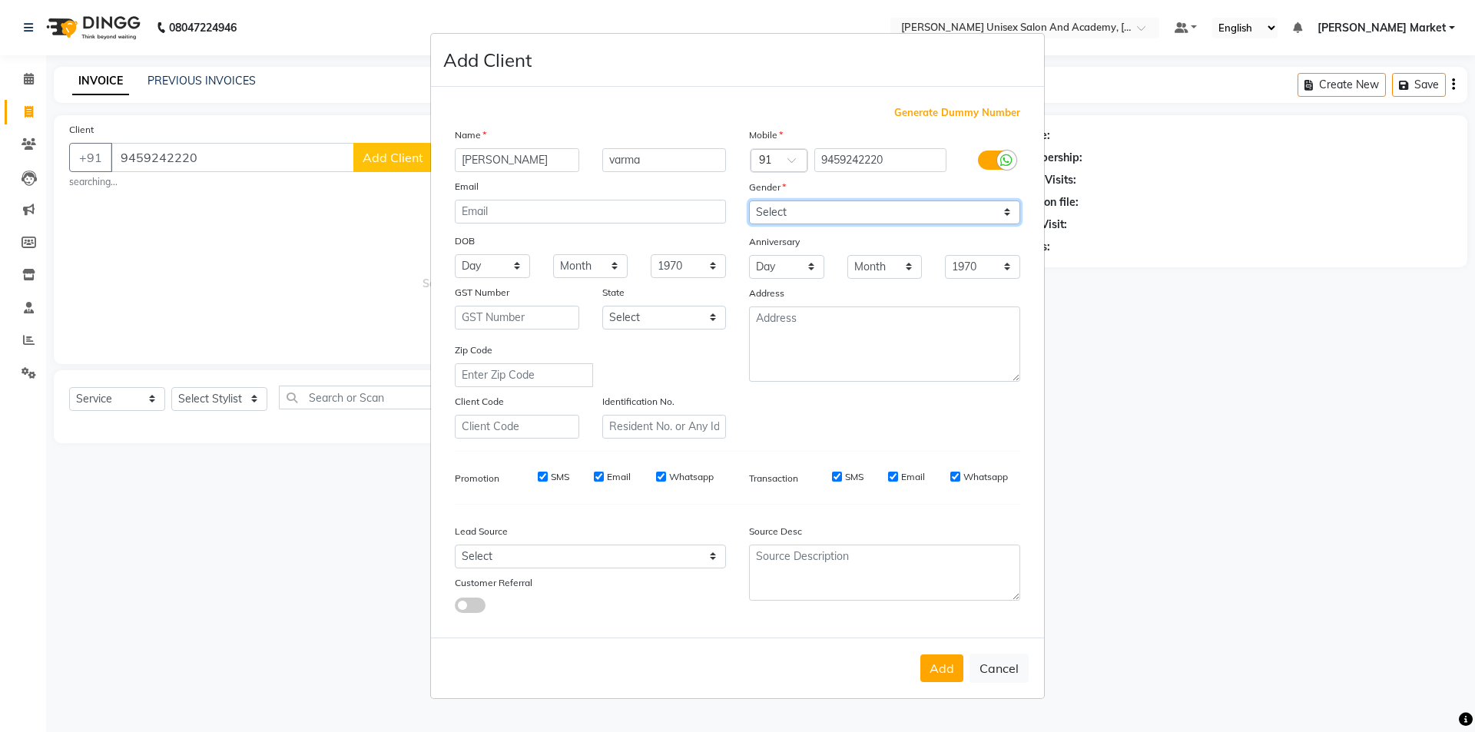
select select "[DEMOGRAPHIC_DATA]"
click at [749, 201] on select "Select [DEMOGRAPHIC_DATA] [DEMOGRAPHIC_DATA] Other Prefer Not To Say" at bounding box center [884, 213] width 271 height 24
click at [944, 663] on button "Add" at bounding box center [941, 669] width 43 height 28
click at [941, 672] on div "Add Cancel" at bounding box center [737, 668] width 613 height 61
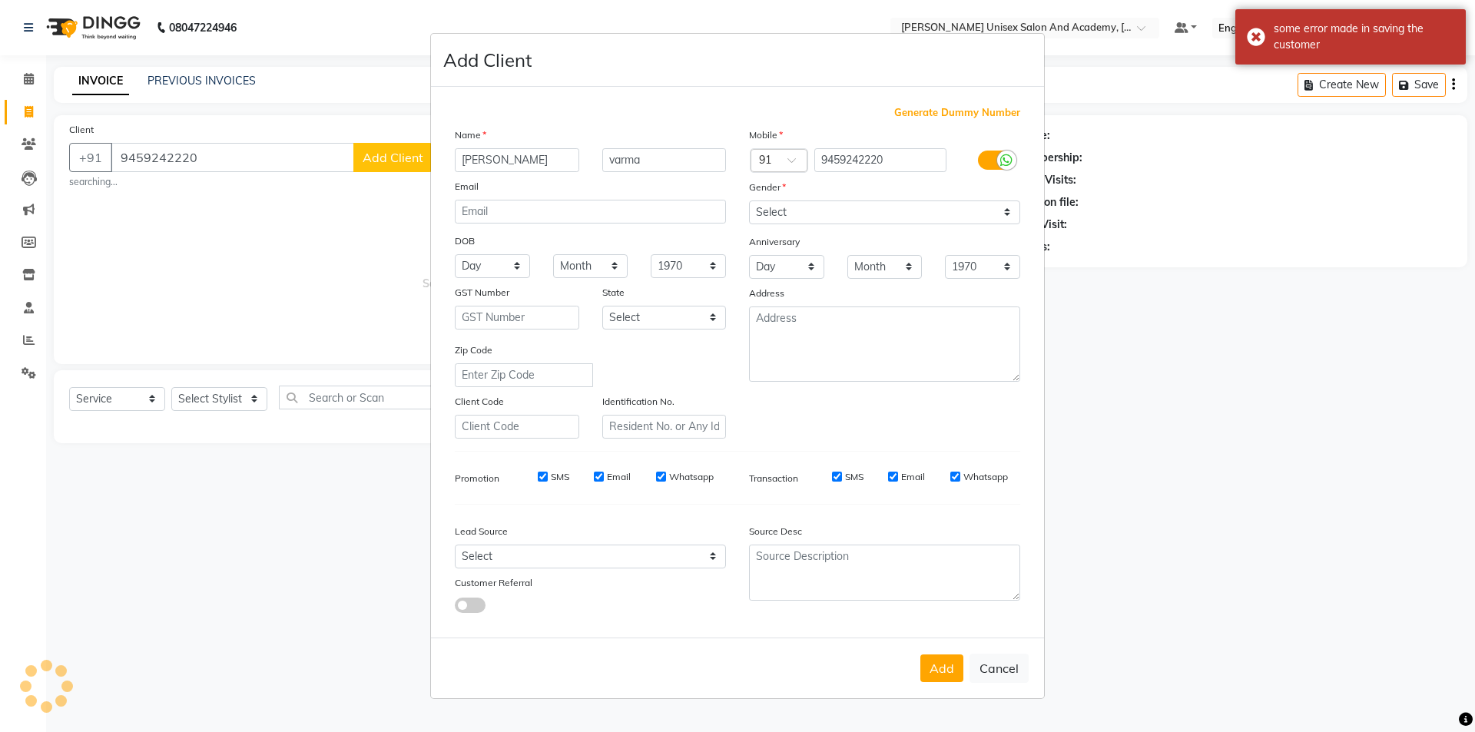
click at [283, 229] on ngb-modal-window "Add Client Generate Dummy Number Name [PERSON_NAME] Email DOB Day 01 02 03 04 0…" at bounding box center [737, 366] width 1475 height 732
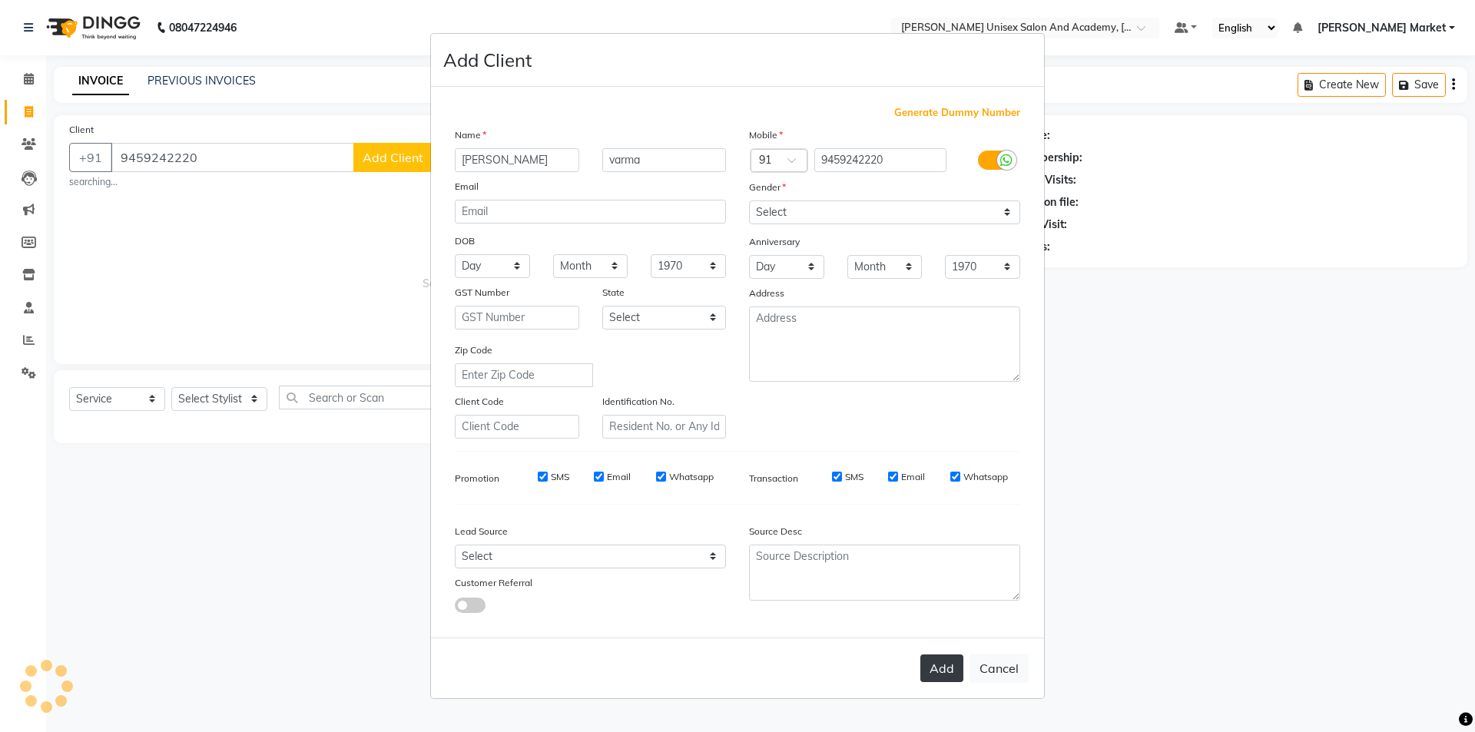
click at [932, 669] on button "Add" at bounding box center [941, 669] width 43 height 28
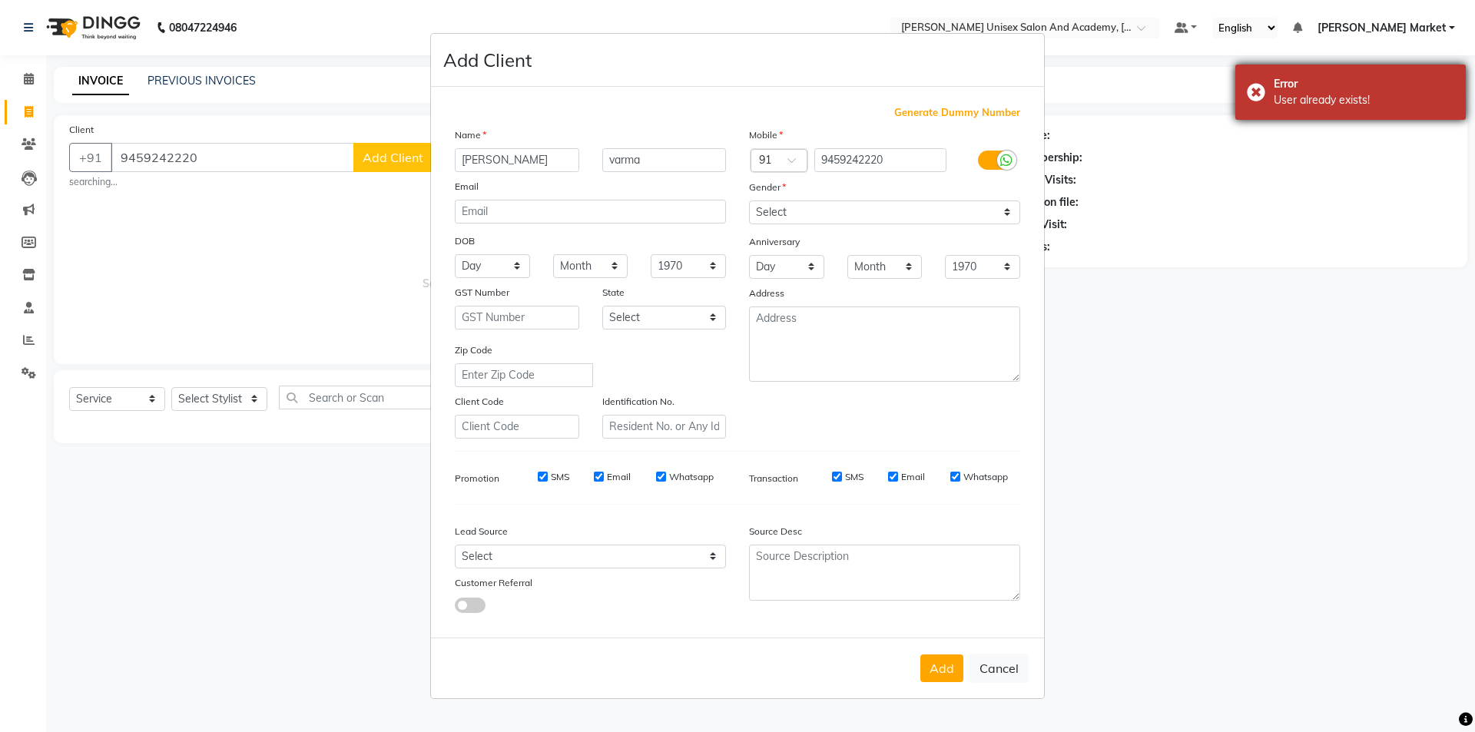
click at [1252, 91] on div "Error User already exists!" at bounding box center [1350, 92] width 230 height 55
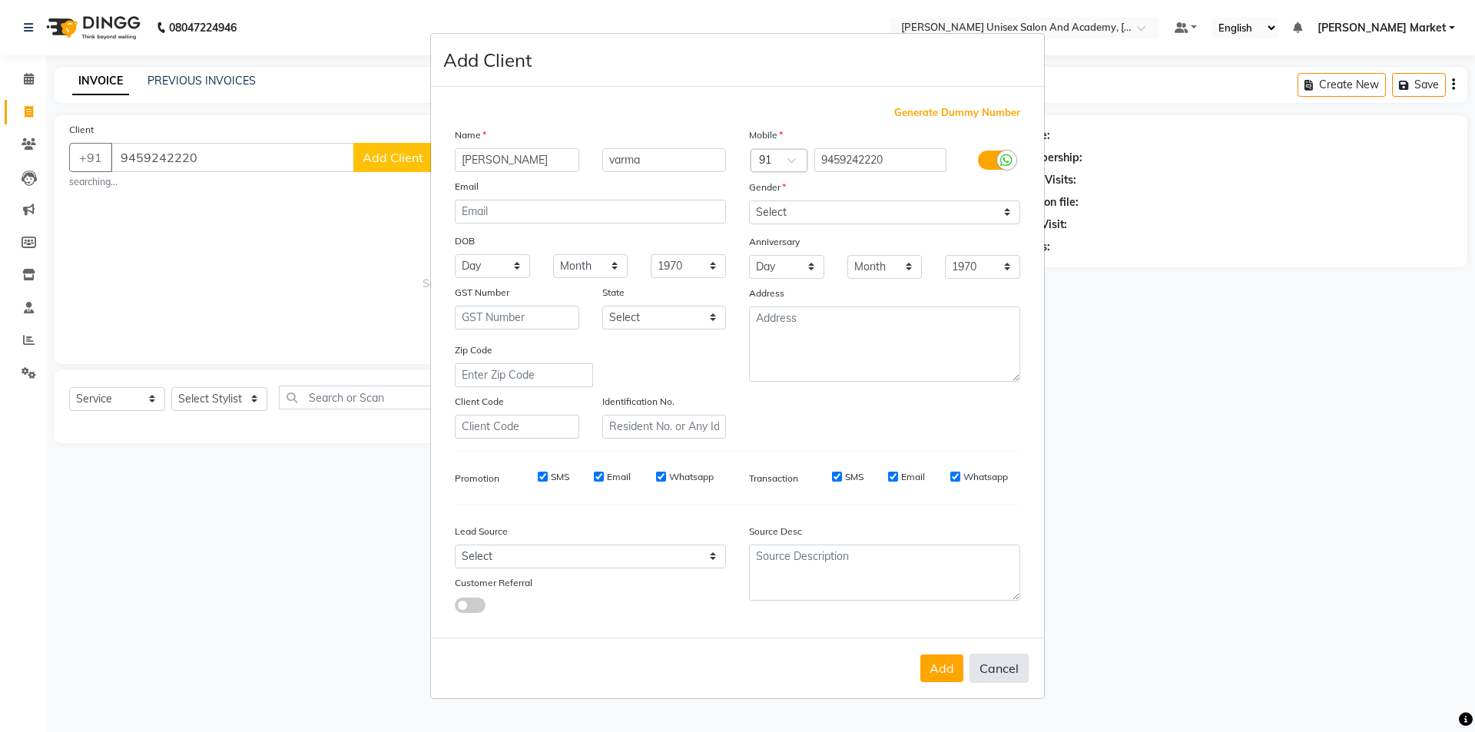
click at [998, 671] on button "Cancel" at bounding box center [999, 668] width 59 height 29
select select
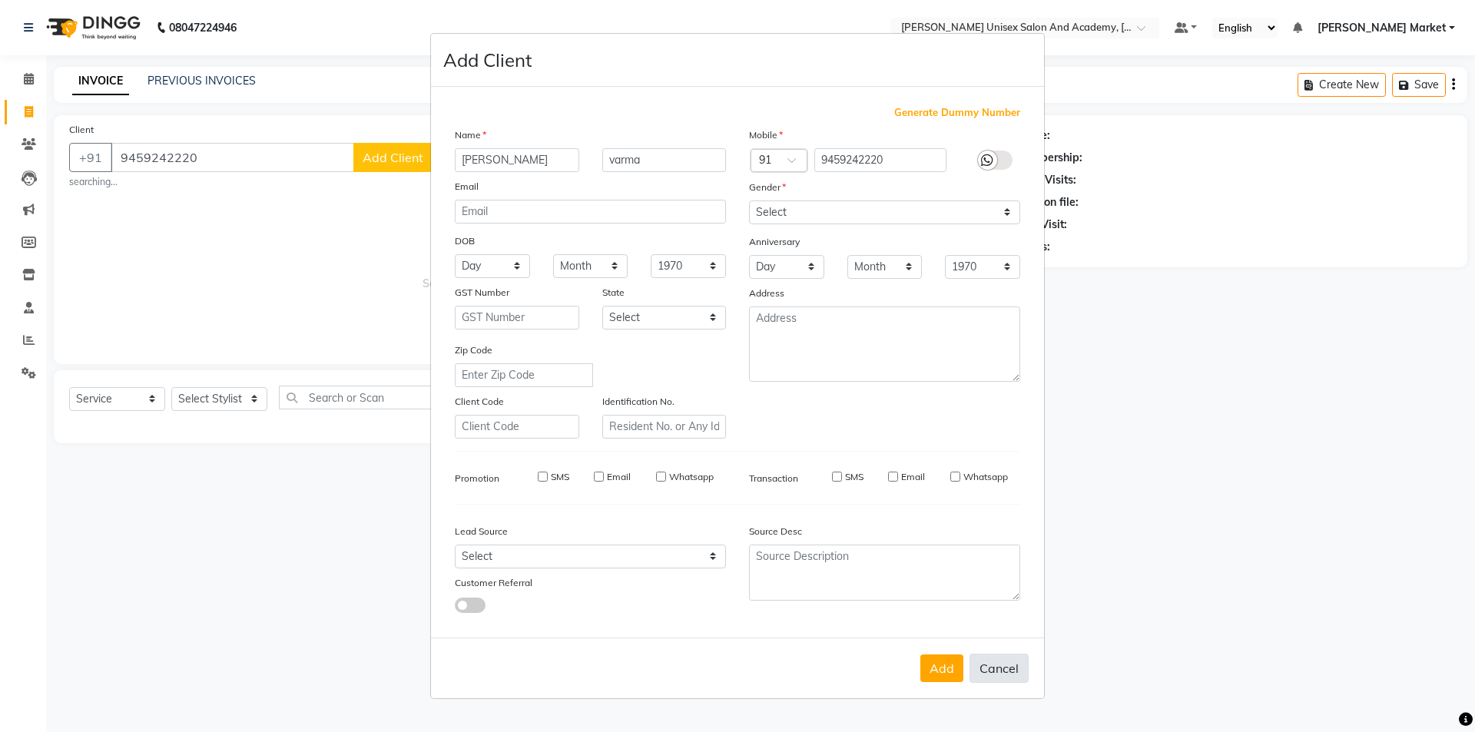
select select
checkbox input "false"
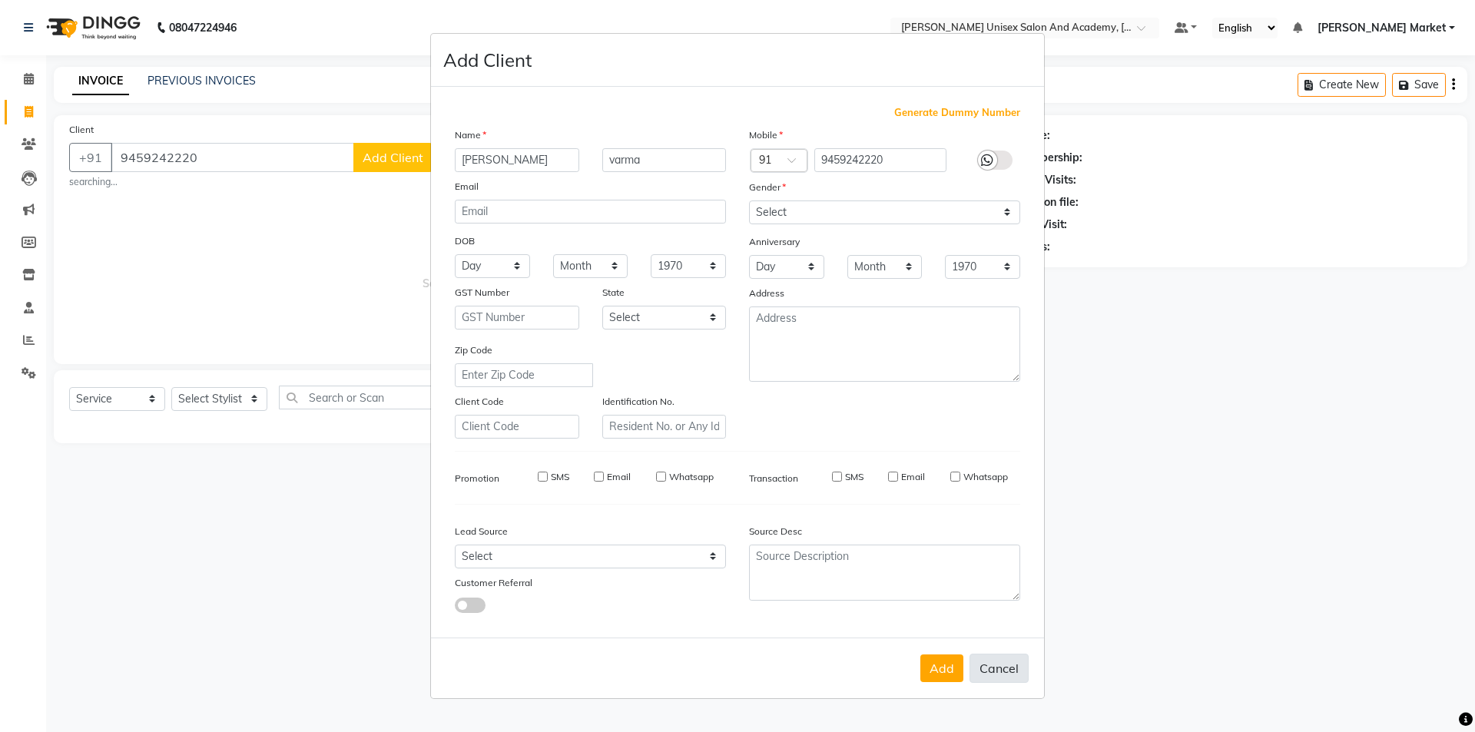
checkbox input "false"
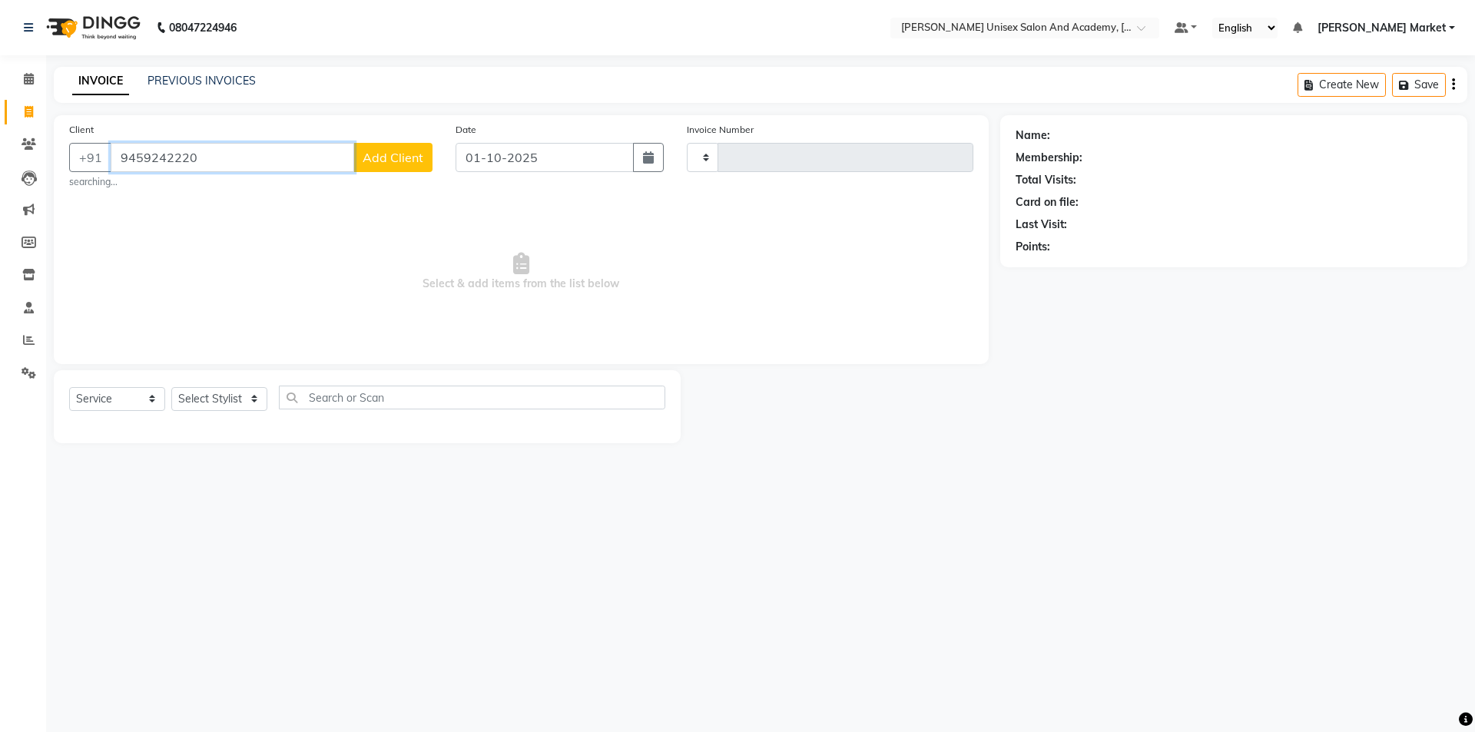
click at [205, 163] on input "9459242220" at bounding box center [233, 157] width 244 height 29
click at [214, 183] on button "[PERSON_NAME] 9459242 220" at bounding box center [220, 193] width 219 height 25
type input "9459242220"
drag, startPoint x: 259, startPoint y: 380, endPoint x: 259, endPoint y: 393, distance: 13.8
click at [259, 393] on div "Select Service Product Membership Package Voucher Prepaid Gift Card Select Styl…" at bounding box center [367, 402] width 627 height 73
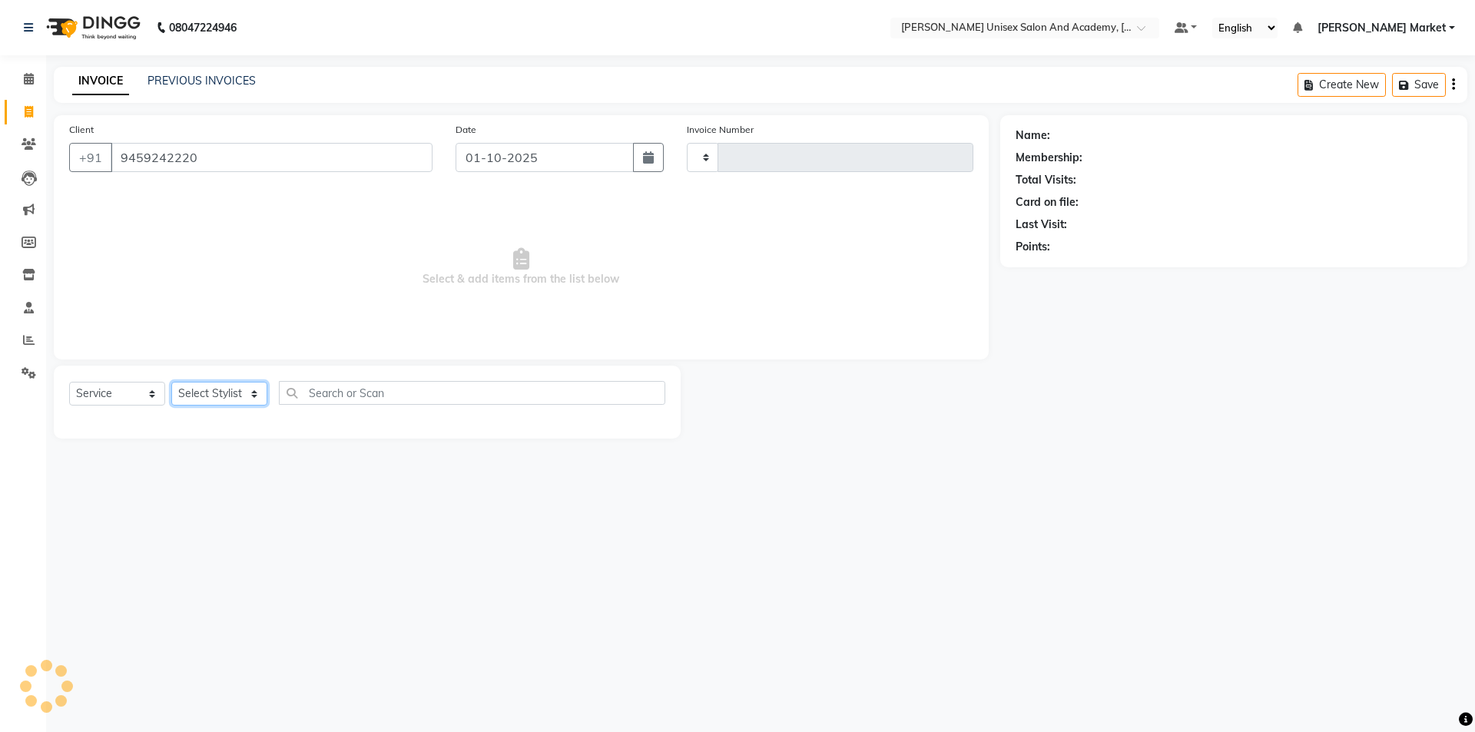
click at [254, 388] on select "Select Stylist" at bounding box center [219, 394] width 96 height 24
click at [171, 382] on select "Select Stylist" at bounding box center [219, 394] width 96 height 24
click at [246, 389] on select "Select Stylist" at bounding box center [219, 394] width 96 height 24
click at [171, 382] on select "Select Stylist" at bounding box center [219, 394] width 96 height 24
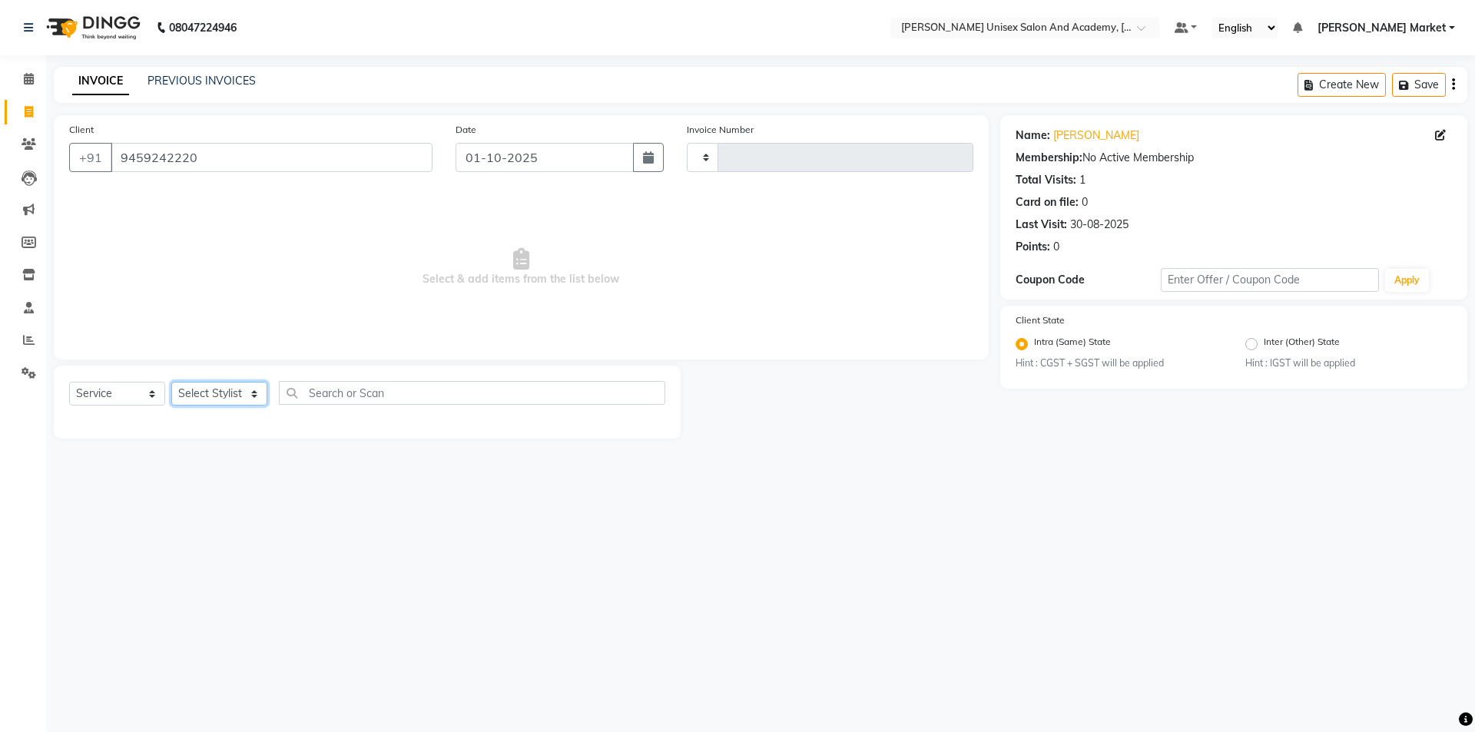
click at [257, 391] on select "Select Stylist" at bounding box center [219, 394] width 96 height 24
click at [171, 382] on select "Select Stylist" at bounding box center [219, 394] width 96 height 24
click at [219, 394] on select "Select Stylist" at bounding box center [219, 394] width 96 height 24
click at [258, 393] on select "Select Stylist" at bounding box center [219, 394] width 96 height 24
click at [257, 394] on select "Select Stylist" at bounding box center [219, 394] width 96 height 24
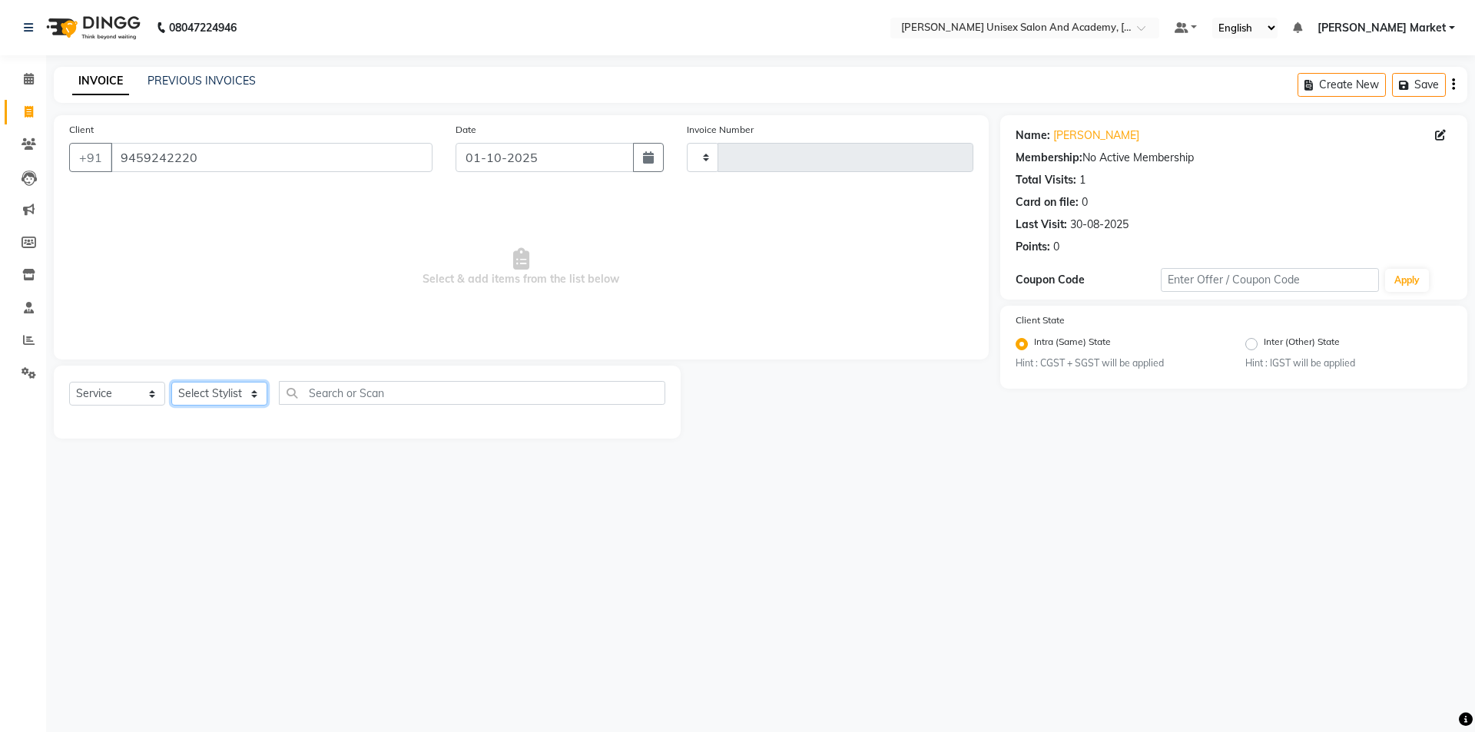
click at [171, 382] on select "Select Stylist" at bounding box center [219, 394] width 96 height 24
drag, startPoint x: 616, startPoint y: 517, endPoint x: 469, endPoint y: 460, distance: 157.4
click at [608, 513] on div "08047224946 Select Location × [GEOGRAPHIC_DATA] Parkers Unisex Salon And Academ…" at bounding box center [737, 366] width 1475 height 732
click at [259, 394] on select "Select Stylist" at bounding box center [219, 394] width 96 height 24
click at [171, 382] on select "Select Stylist" at bounding box center [219, 394] width 96 height 24
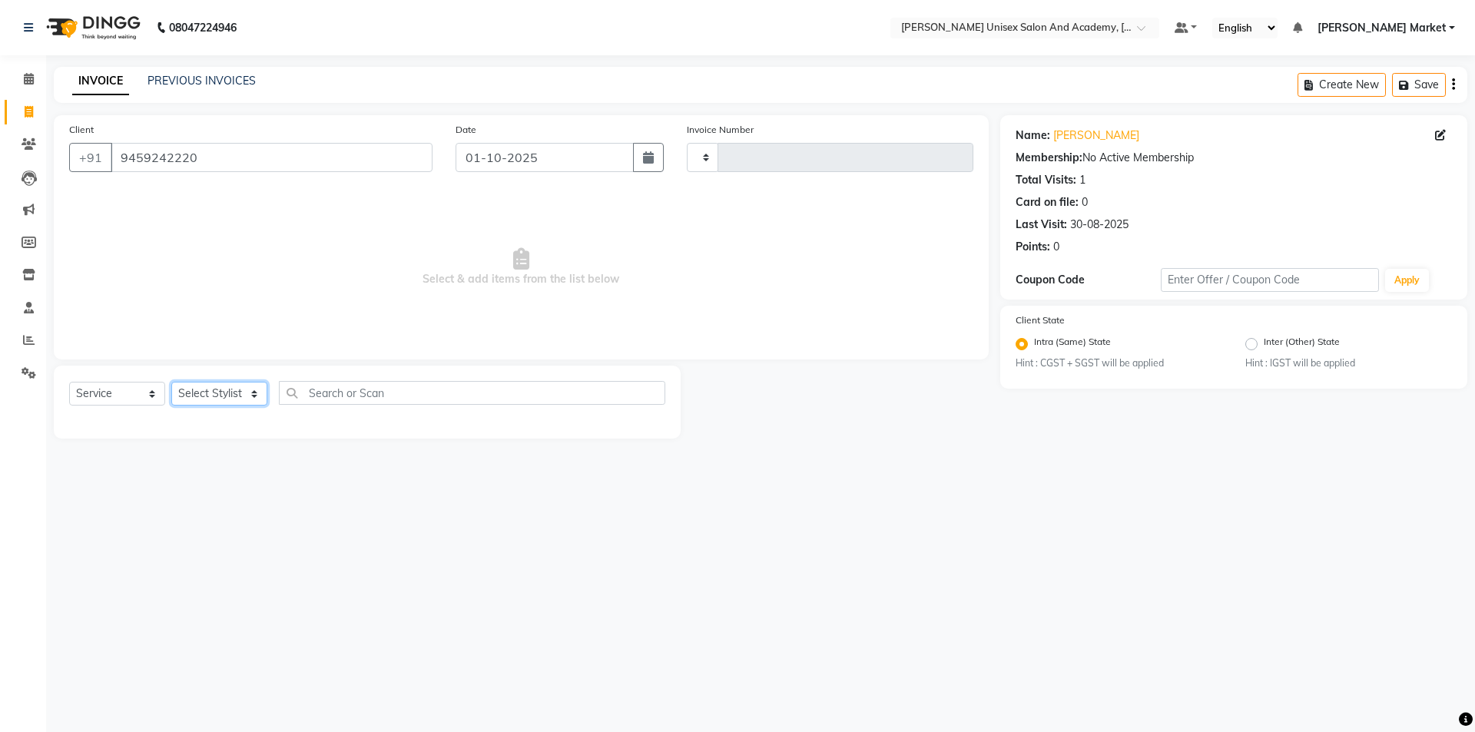
click at [257, 393] on select "Select Stylist" at bounding box center [219, 394] width 96 height 24
click at [152, 390] on select "Select Service Product Membership Package Voucher Prepaid Gift Card" at bounding box center [117, 394] width 96 height 24
click at [69, 382] on select "Select Service Product Membership Package Voucher Prepaid Gift Card" at bounding box center [117, 394] width 96 height 24
click at [243, 393] on select "Select Stylist" at bounding box center [219, 394] width 96 height 24
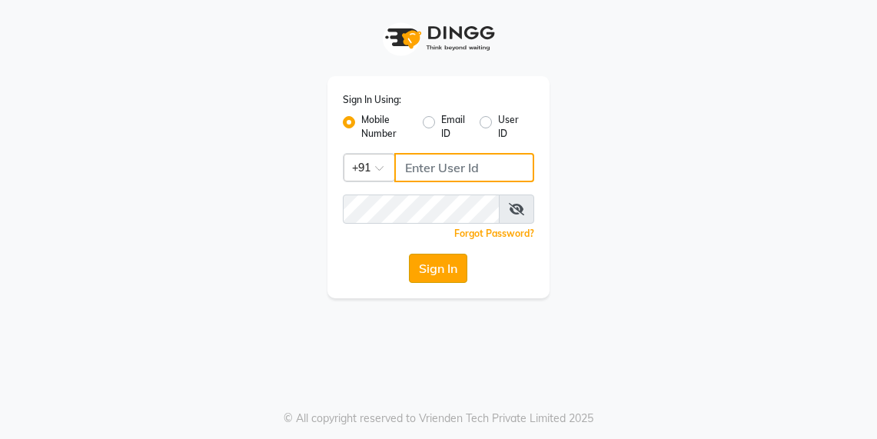
type input "9105819000"
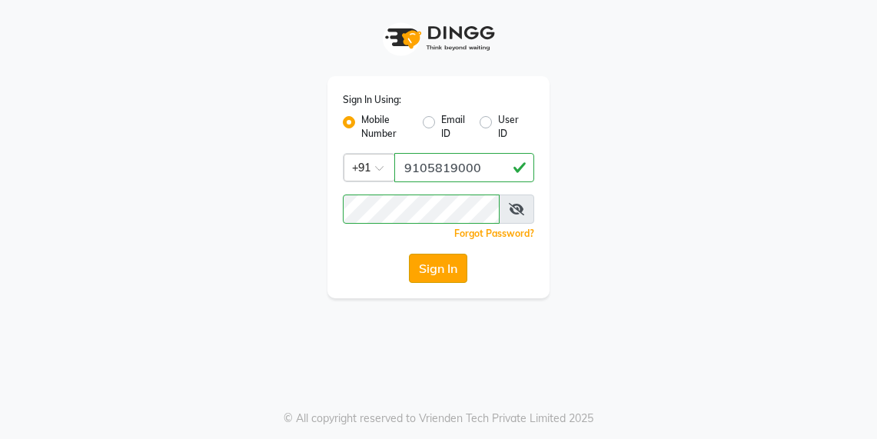
click at [434, 274] on button "Sign In" at bounding box center [438, 268] width 58 height 29
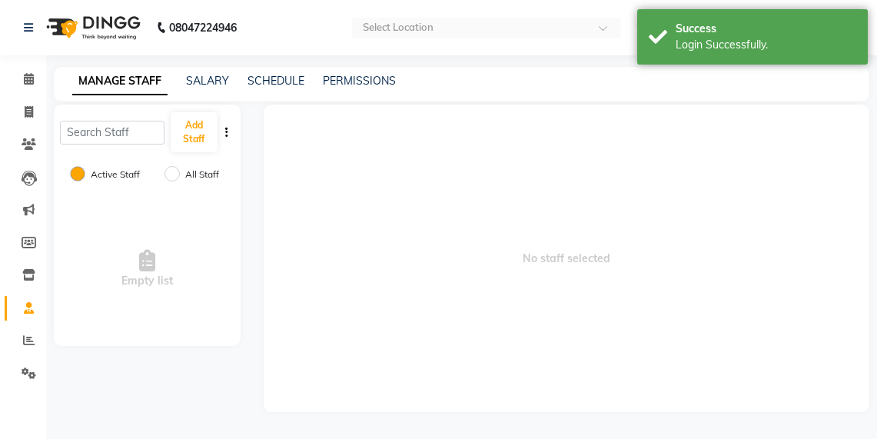
select select "en"
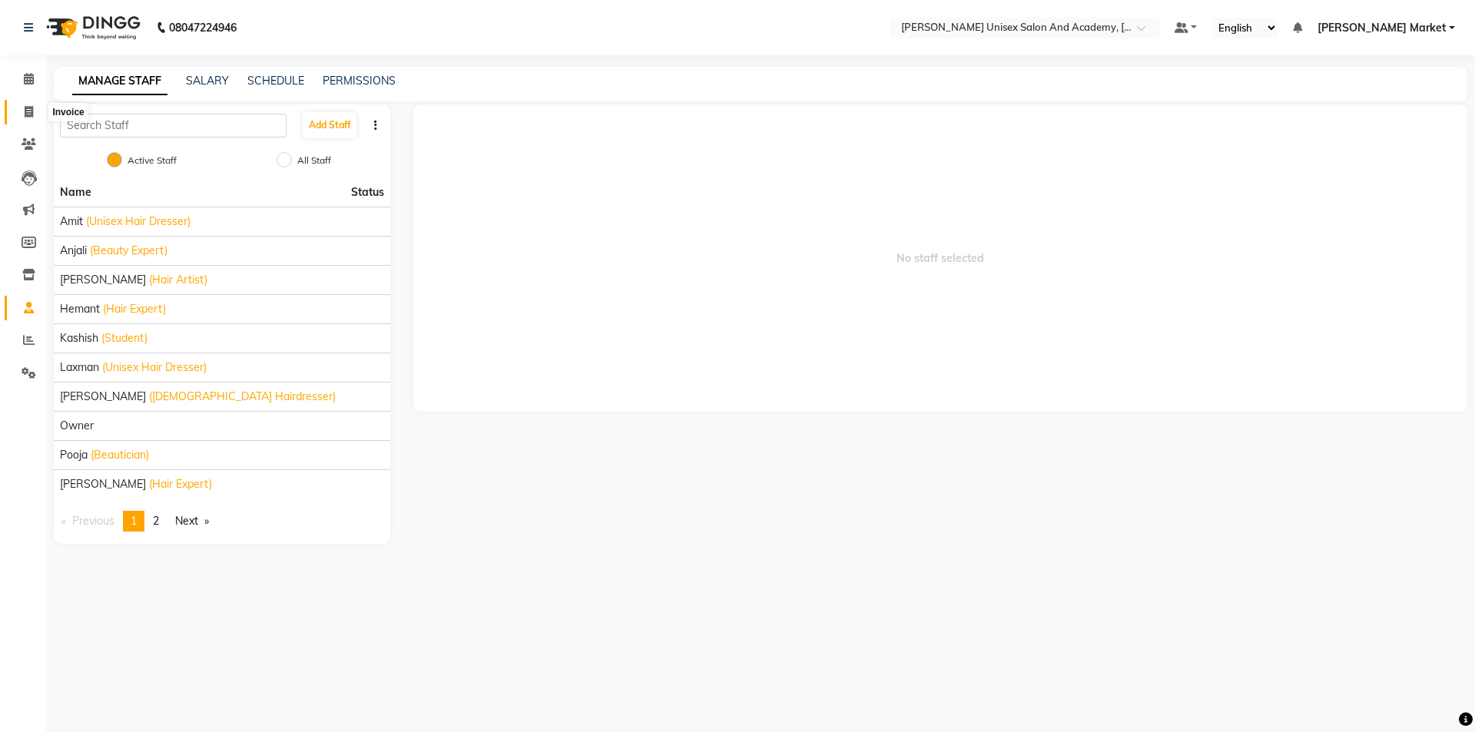
click at [38, 108] on span at bounding box center [28, 113] width 27 height 18
select select "service"
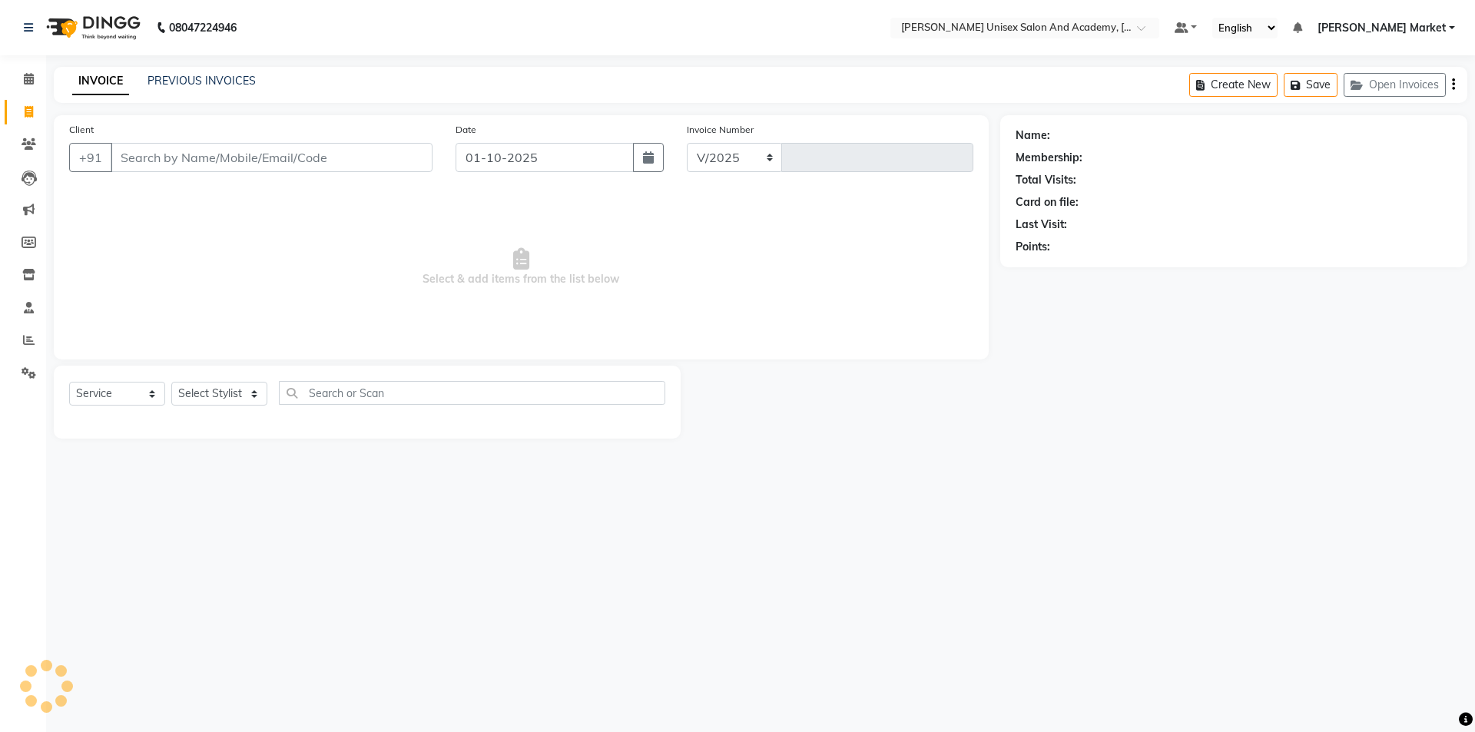
select select "8060"
type input "4666"
click at [160, 154] on input "Client" at bounding box center [272, 157] width 322 height 29
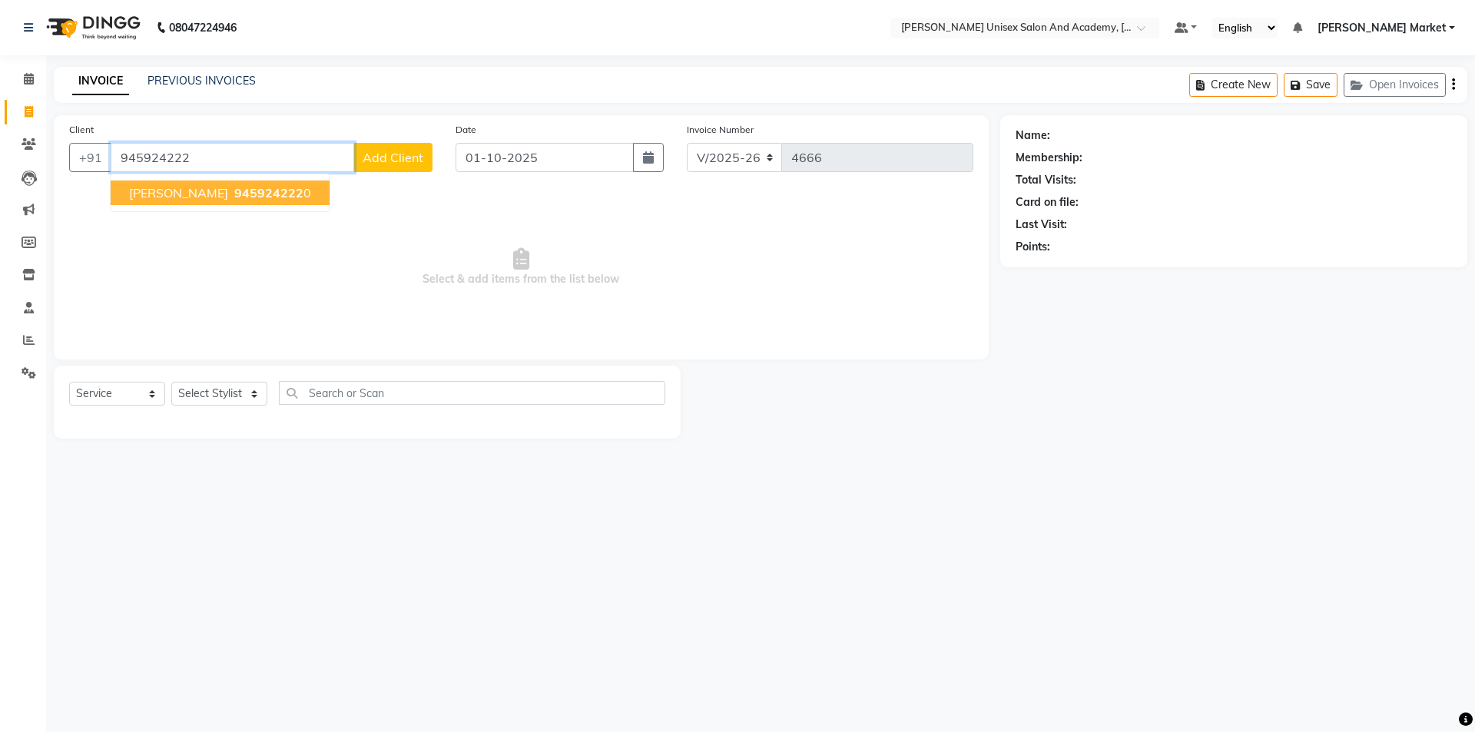
click at [250, 191] on span "945924222" at bounding box center [268, 192] width 69 height 15
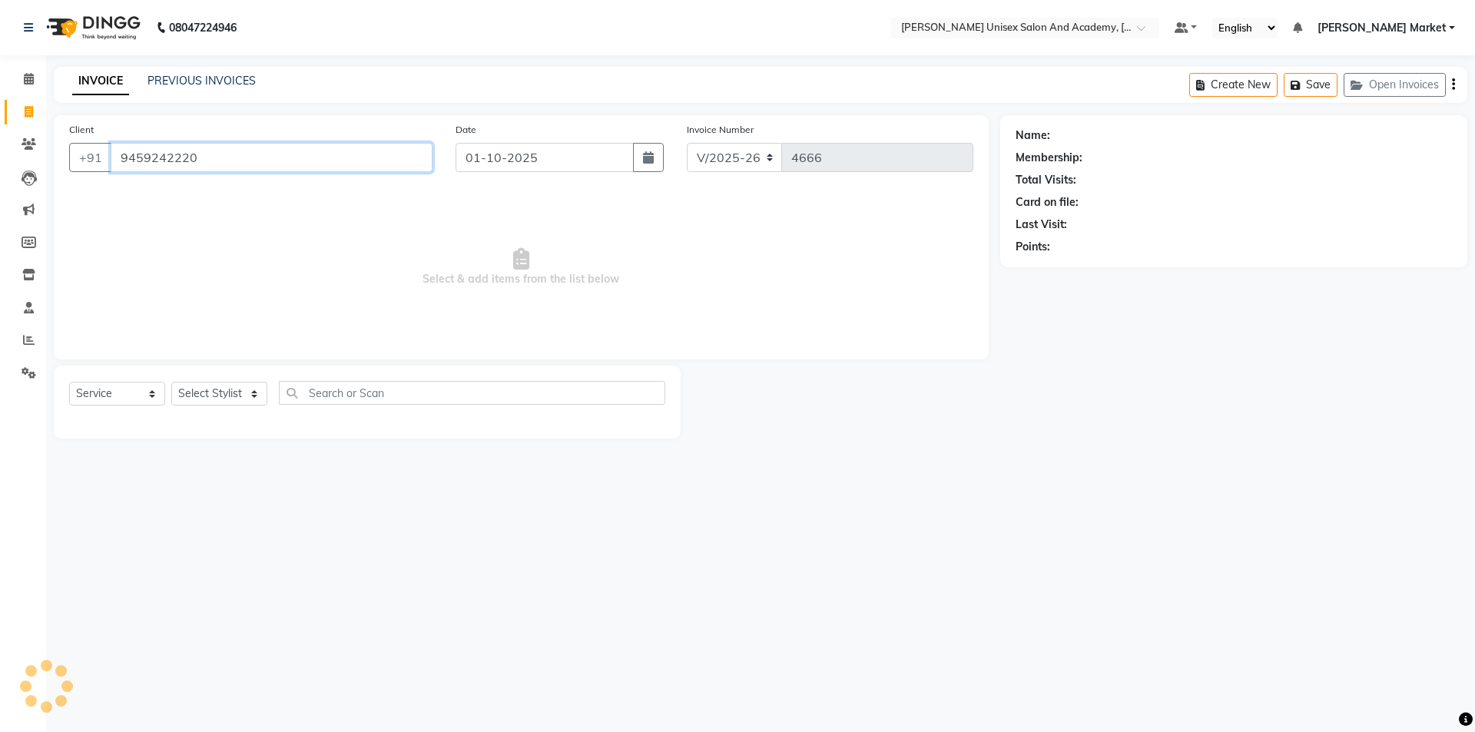
type input "9459242220"
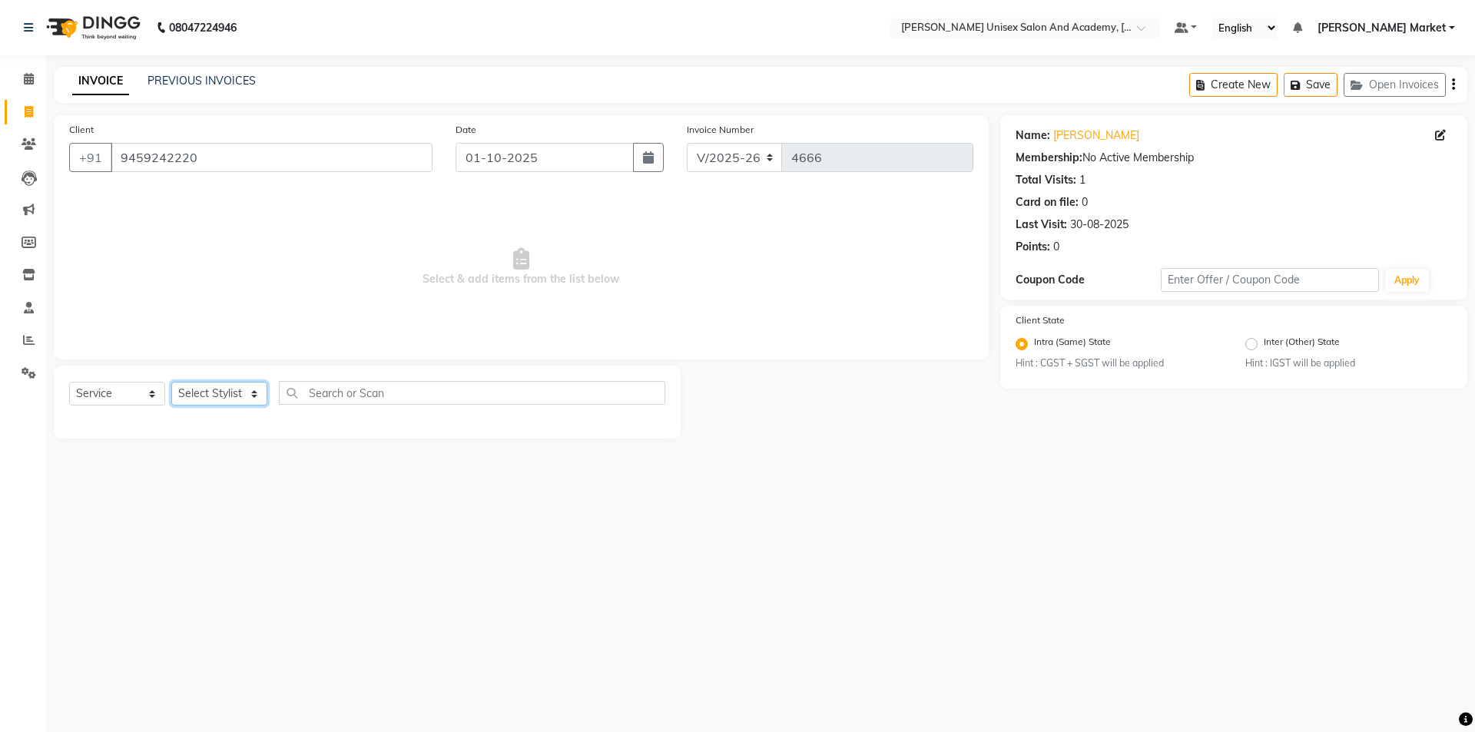
click at [250, 390] on select "Select Stylist Amit anjali [PERSON_NAME] [PERSON_NAME] [PERSON_NAME] [PERSON_NA…" at bounding box center [219, 394] width 96 height 24
select select "66040"
click at [171, 382] on select "Select Stylist Amit anjali [PERSON_NAME] [PERSON_NAME] [PERSON_NAME] [PERSON_NA…" at bounding box center [219, 394] width 96 height 24
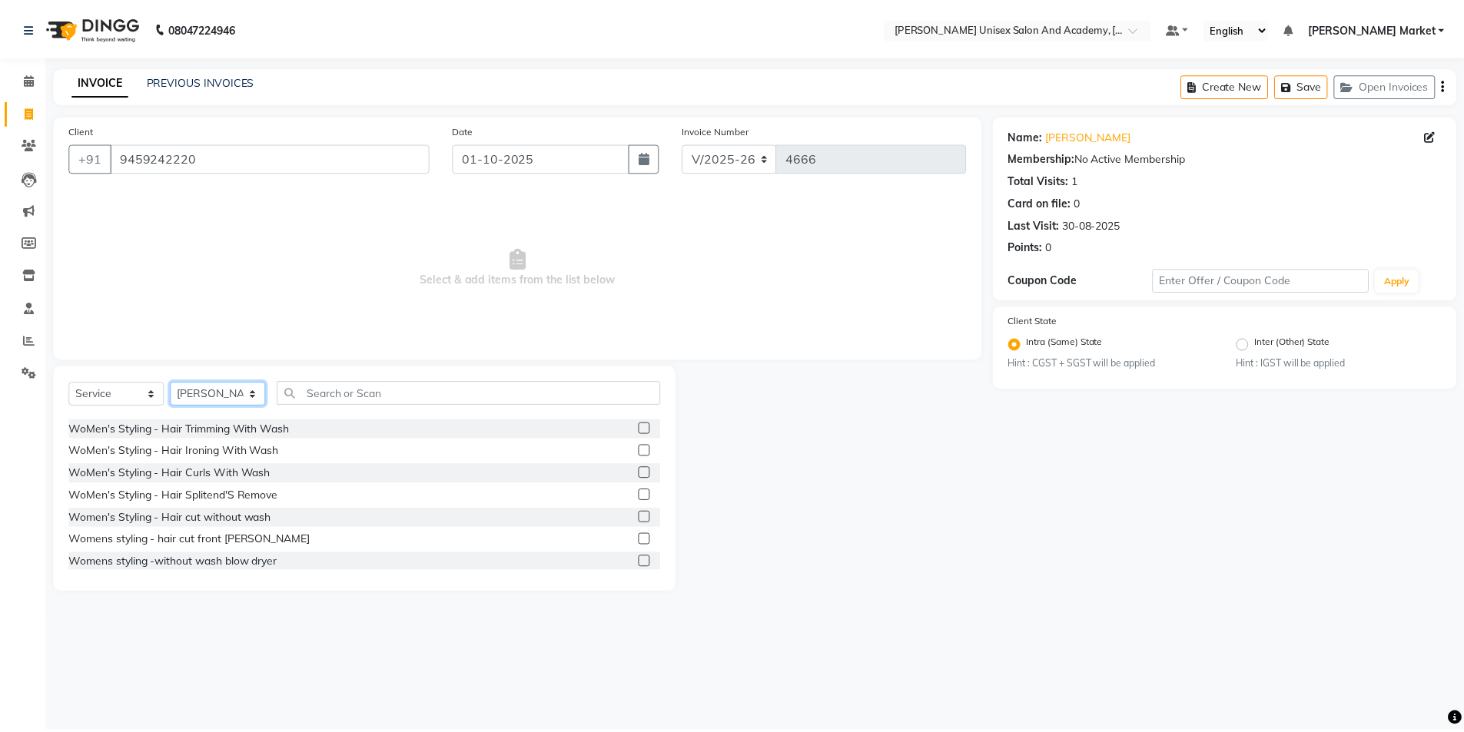
scroll to position [615, 0]
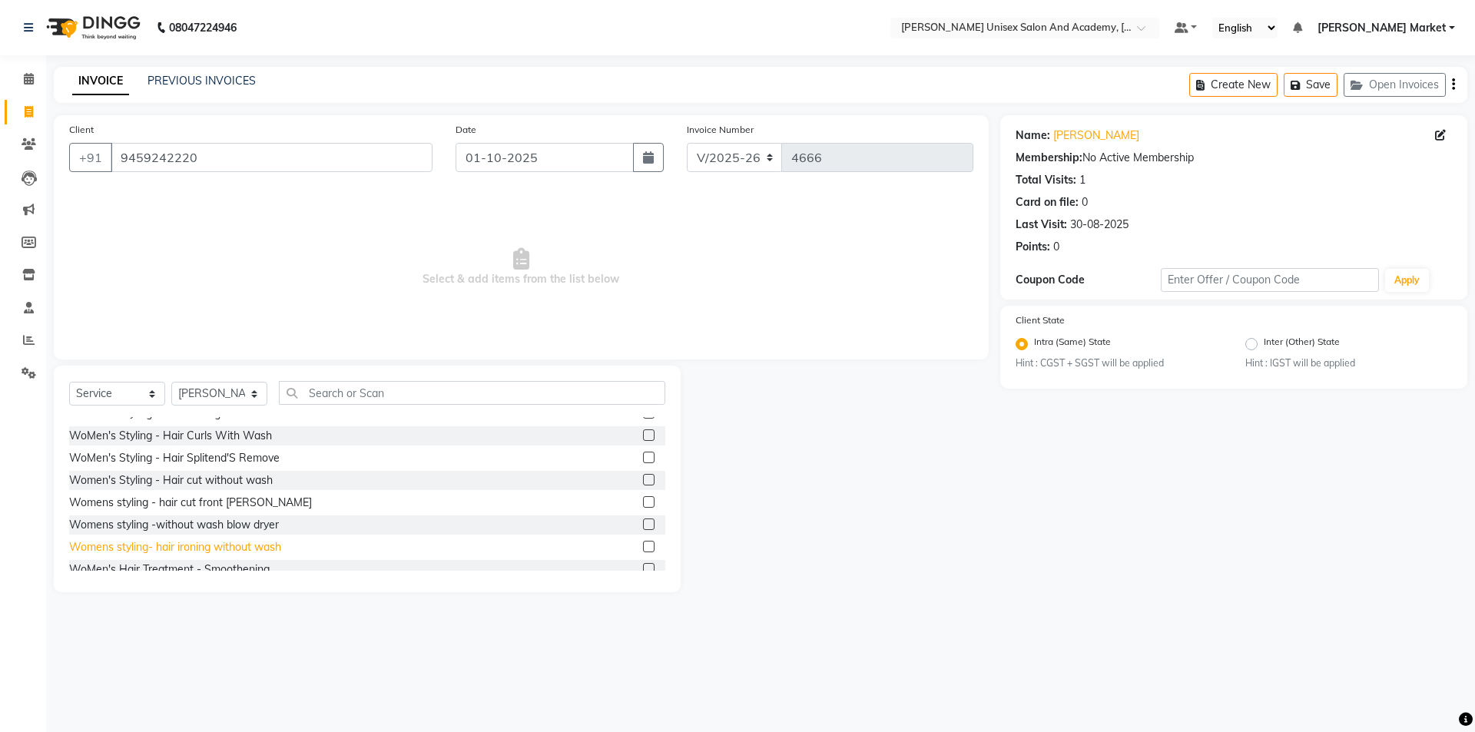
click at [265, 438] on div "Womens styling- hair ironing without wash" at bounding box center [175, 547] width 212 height 16
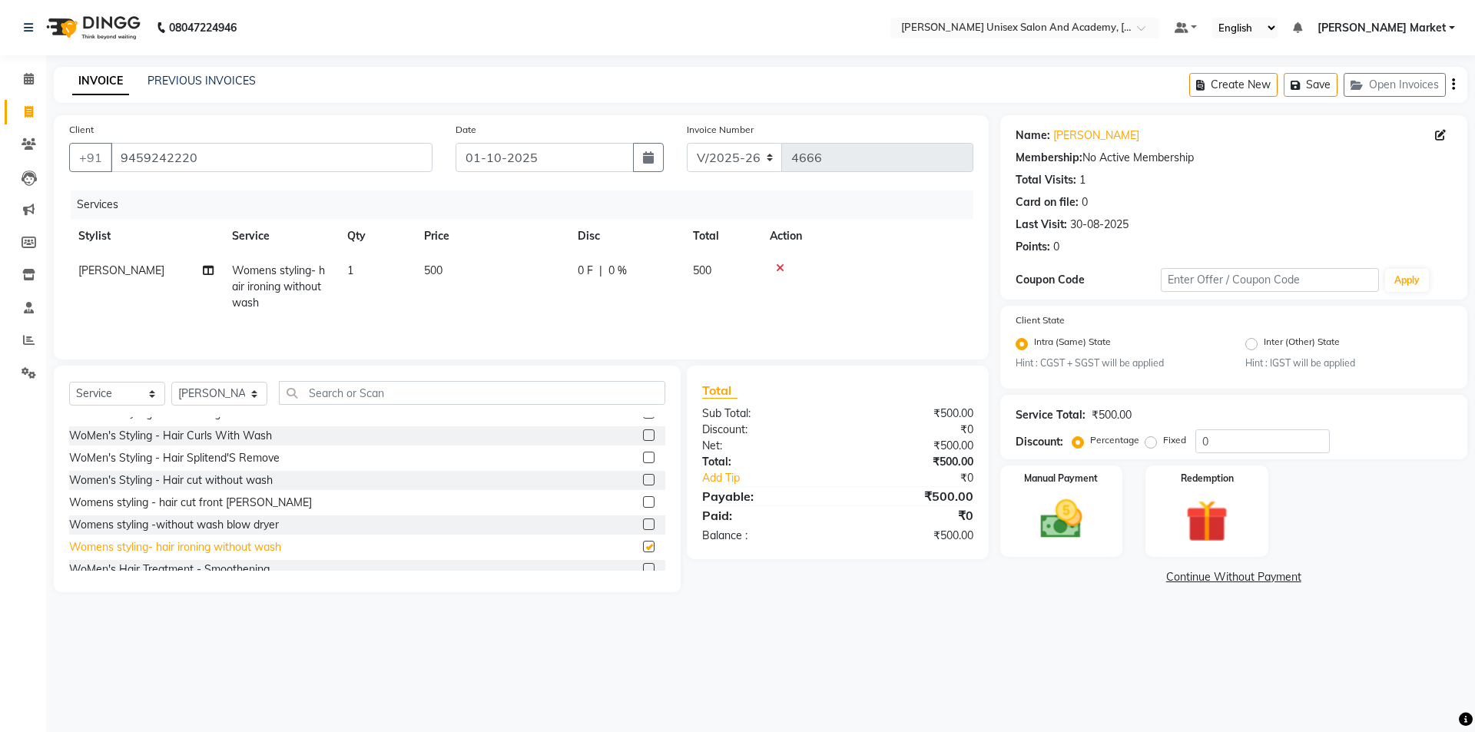
checkbox input "false"
click at [876, 438] on img at bounding box center [1061, 520] width 71 height 51
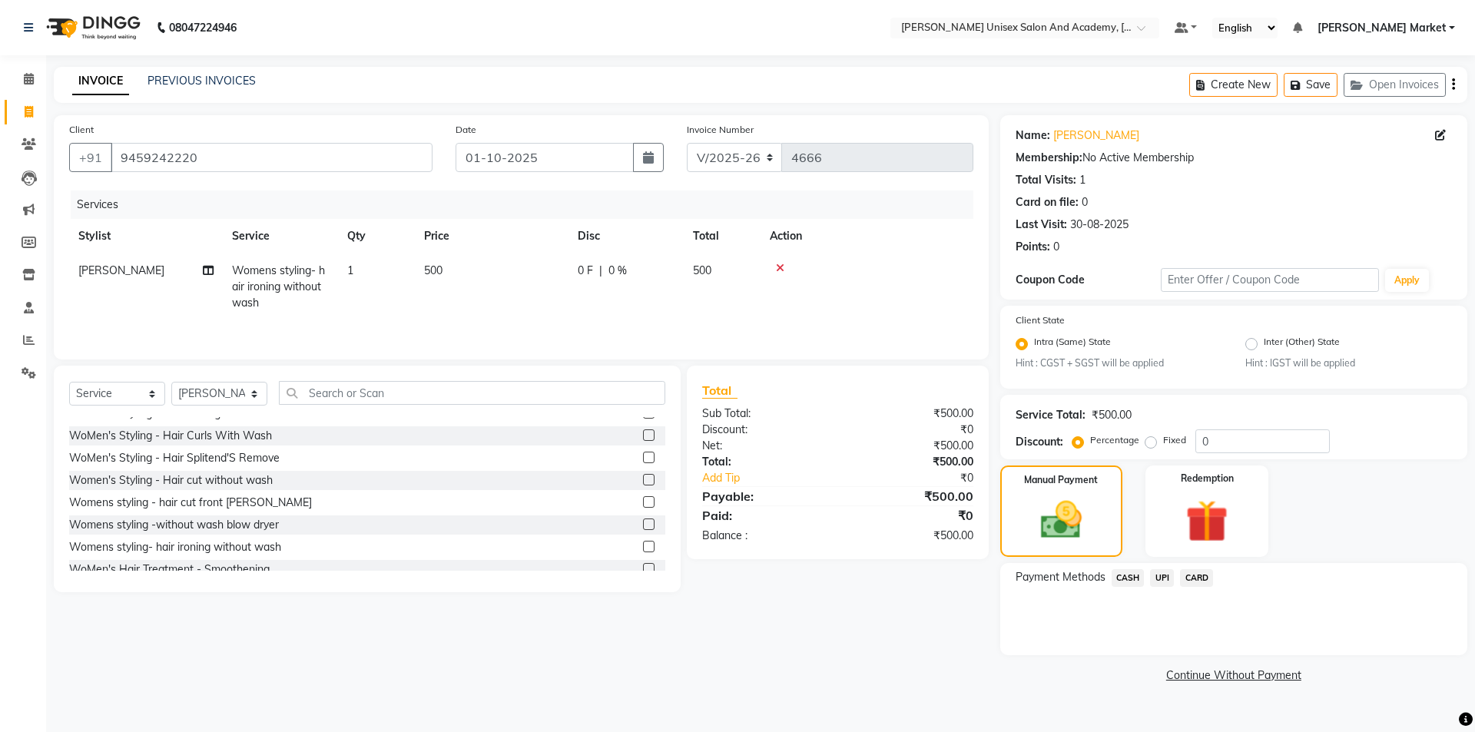
click at [876, 438] on span "UPI" at bounding box center [1162, 578] width 24 height 18
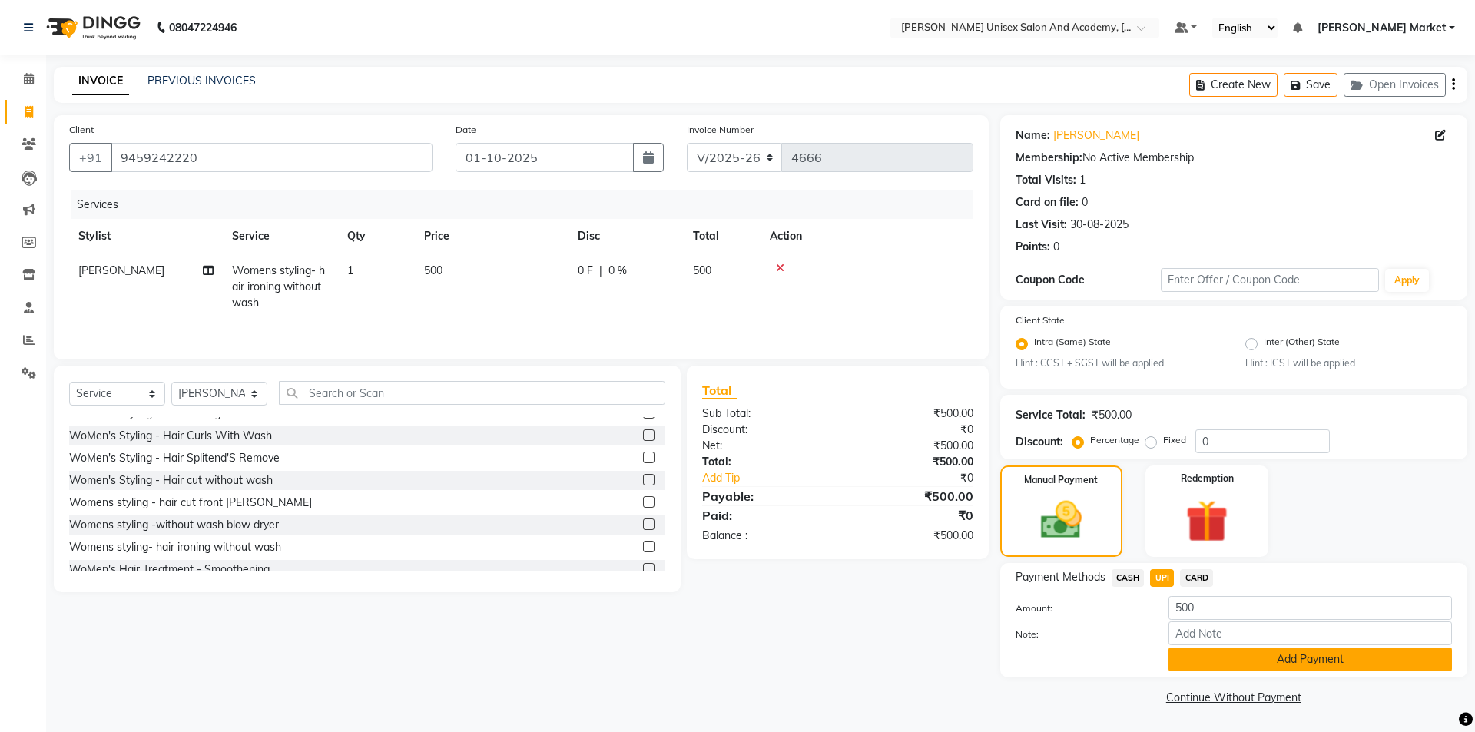
click at [876, 438] on button "Add Payment" at bounding box center [1311, 660] width 284 height 24
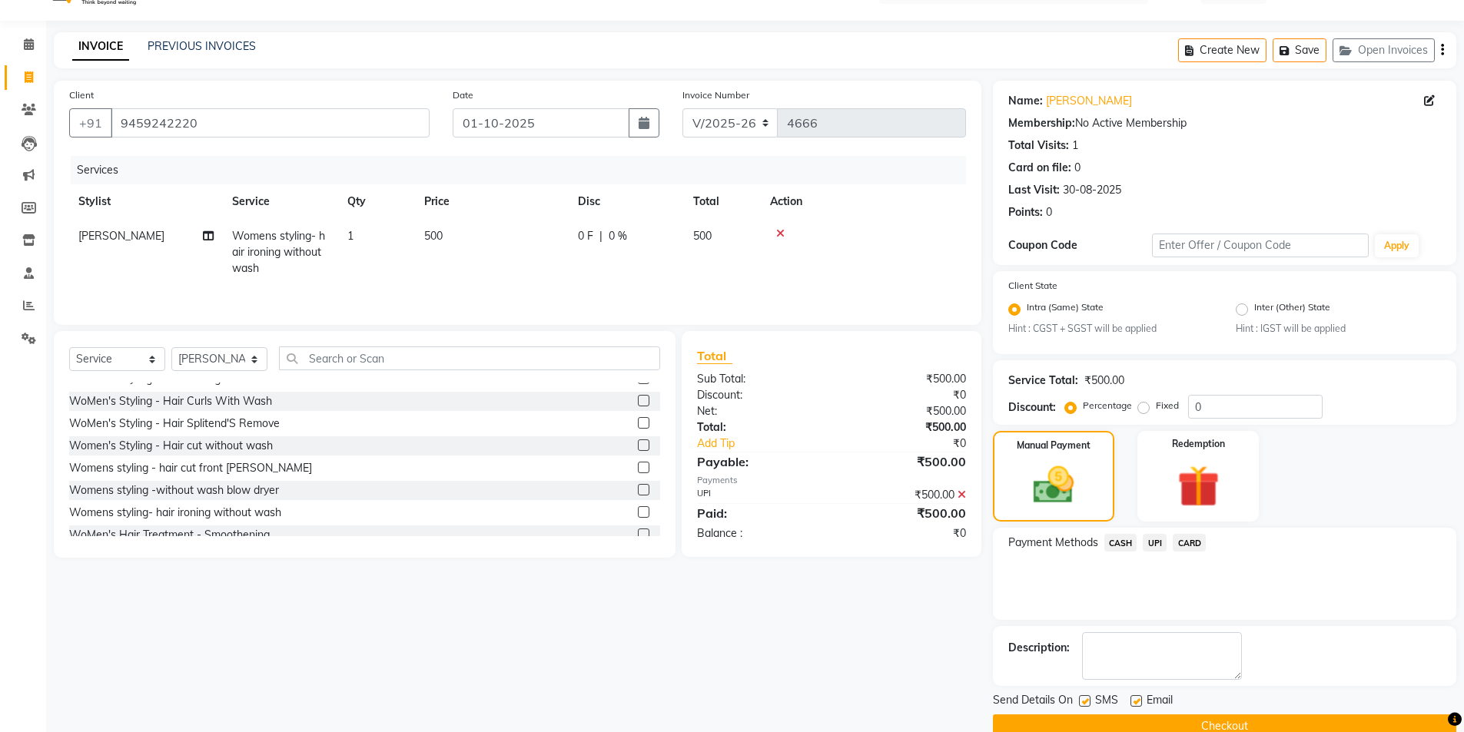
scroll to position [64, 0]
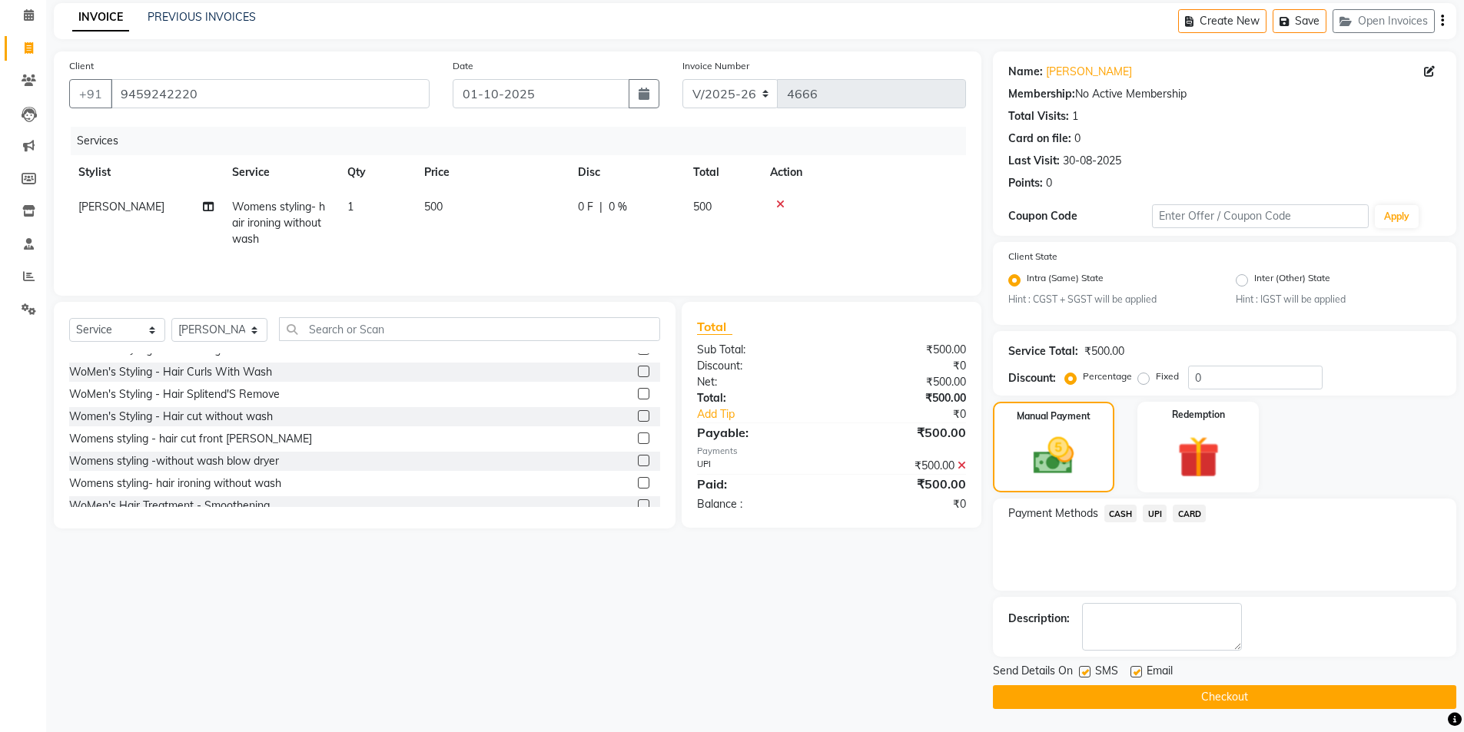
click at [876, 438] on span "UPI" at bounding box center [1154, 514] width 24 height 18
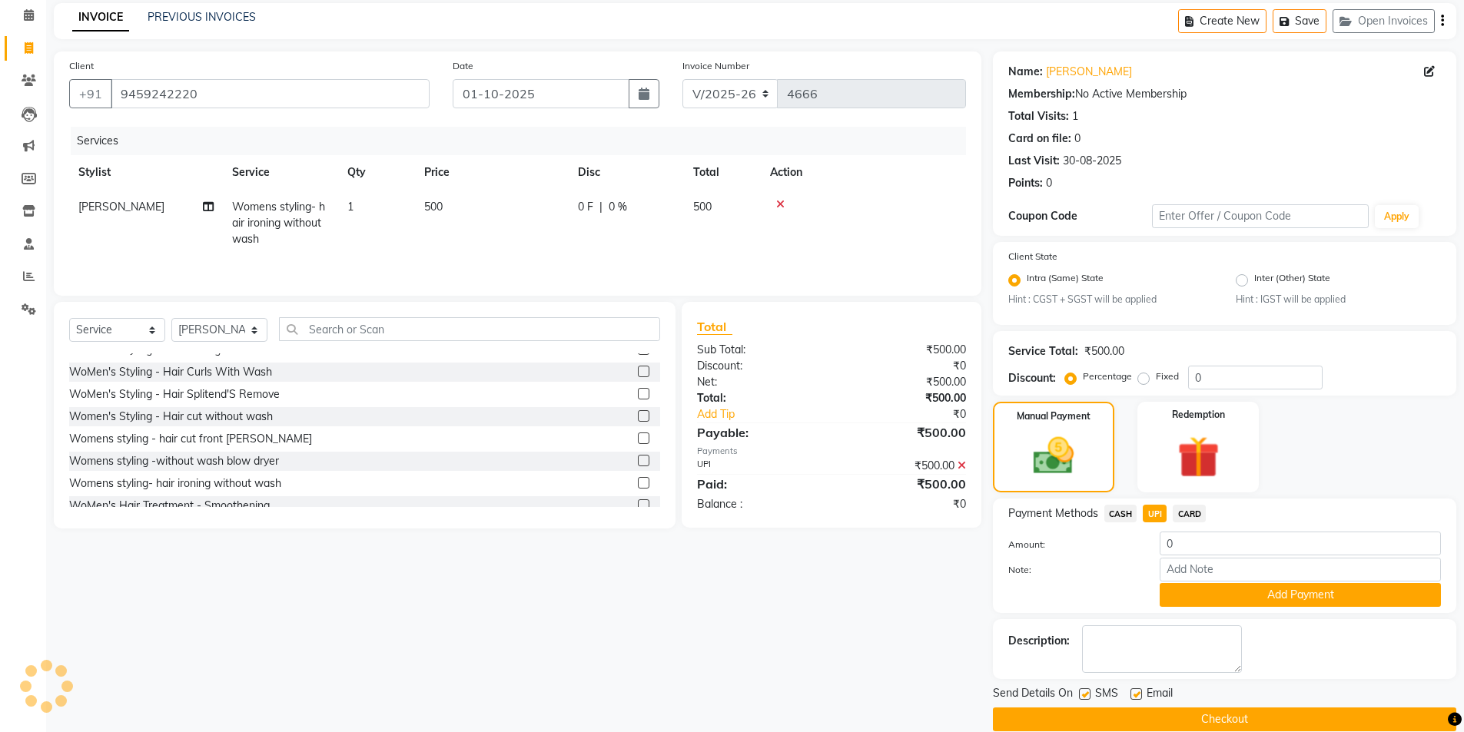
click at [876, 438] on div "Description:" at bounding box center [1224, 649] width 463 height 60
click at [876, 438] on button "Add Payment" at bounding box center [1299, 595] width 281 height 24
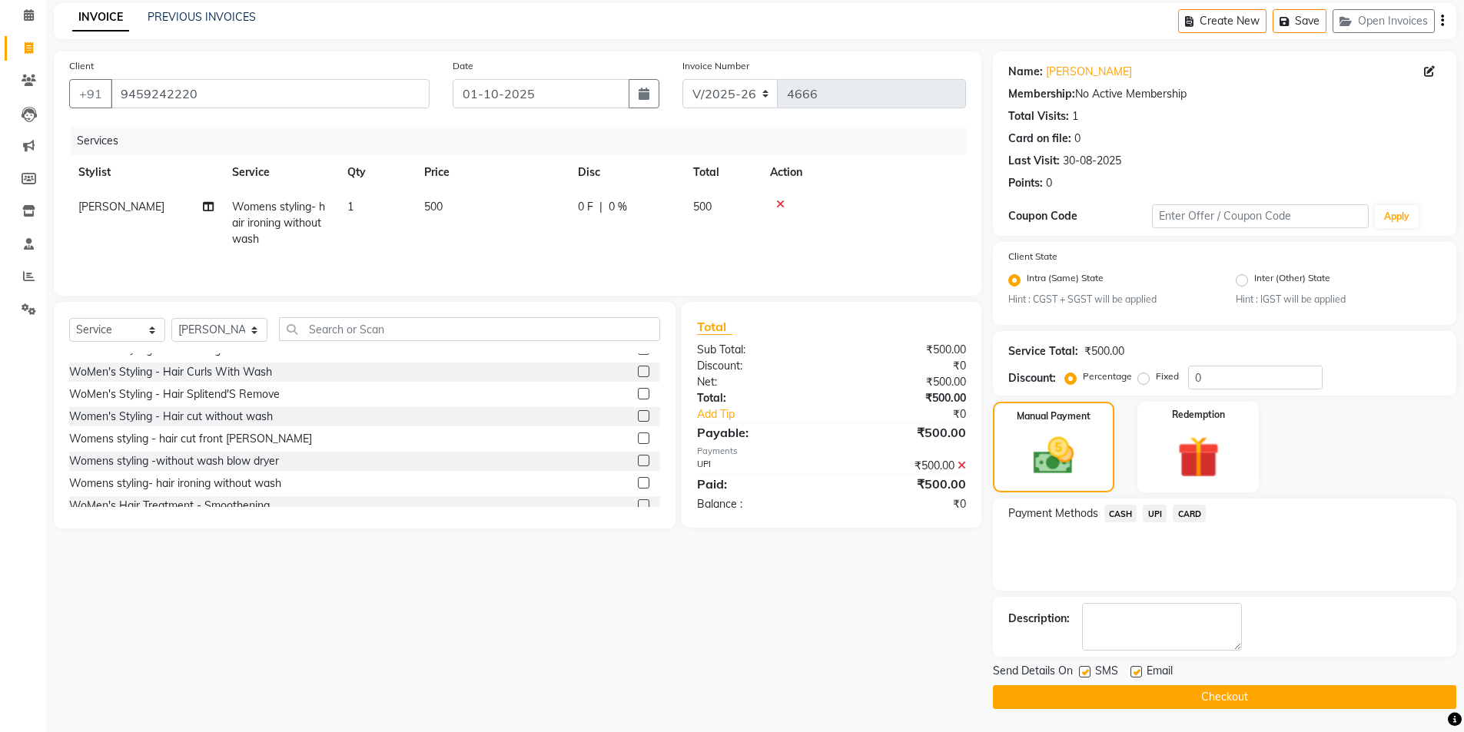
click at [876, 438] on div "Name: Shaweta Varma Membership: No Active Membership Total Visits: 1 Card on fi…" at bounding box center [1230, 380] width 475 height 658
click at [876, 438] on button "Checkout" at bounding box center [1224, 697] width 463 height 24
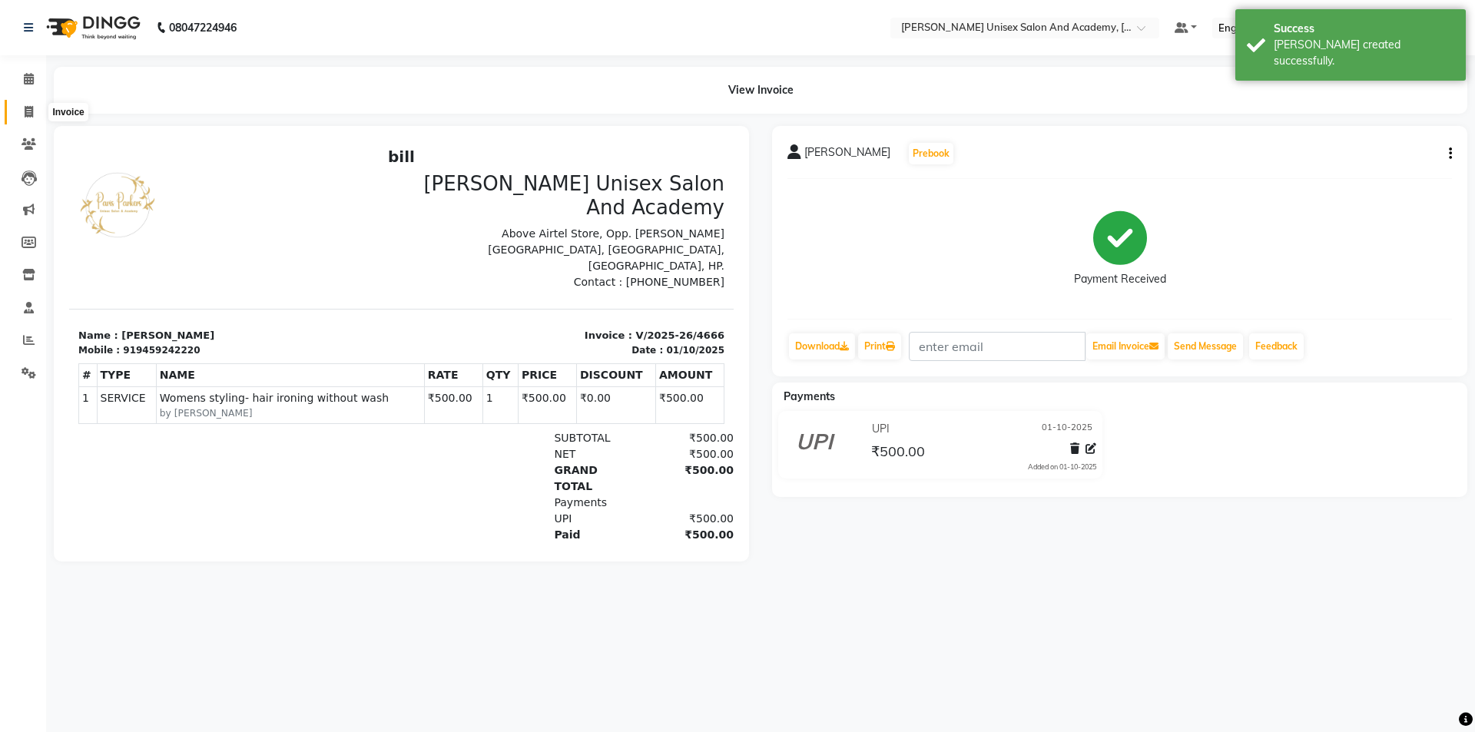
click at [27, 112] on icon at bounding box center [29, 112] width 8 height 12
select select "service"
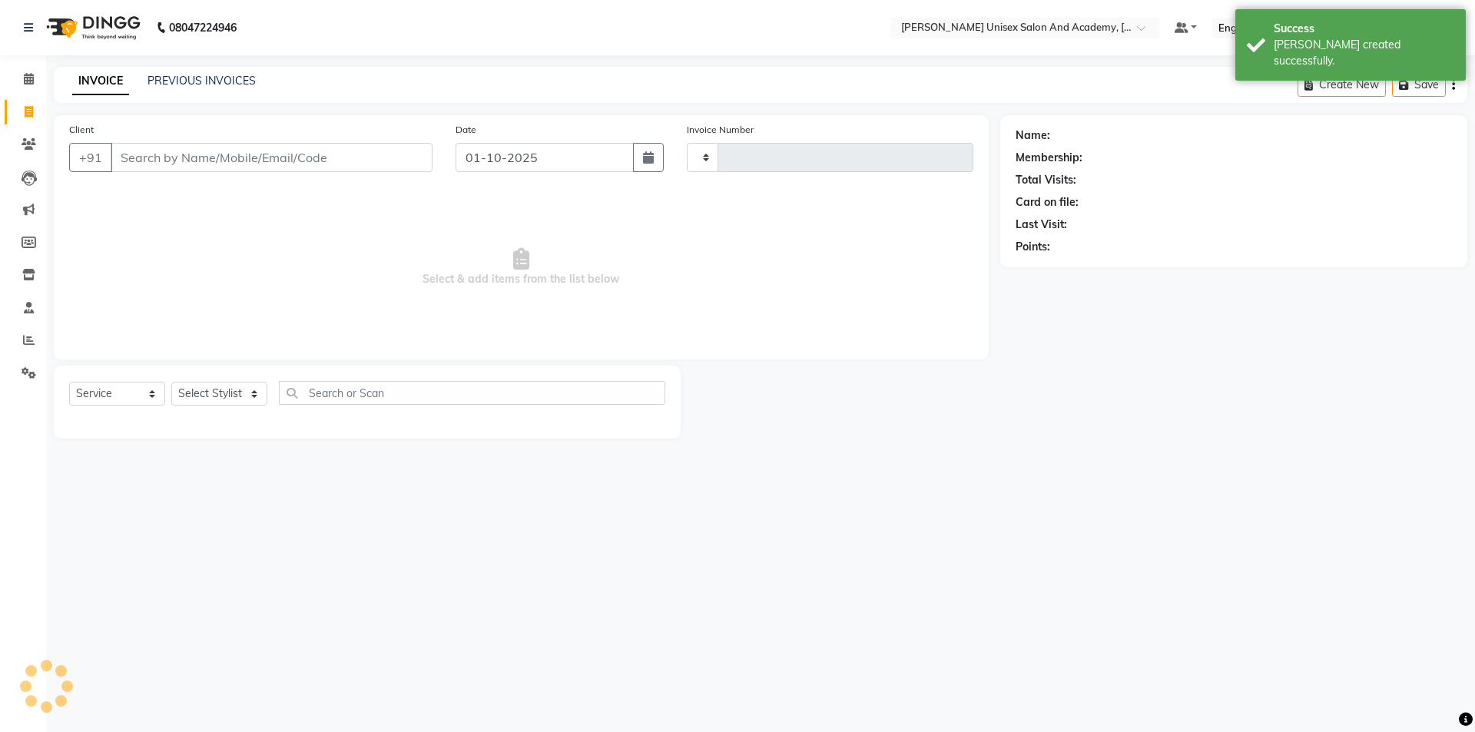
type input "4667"
select select "8060"
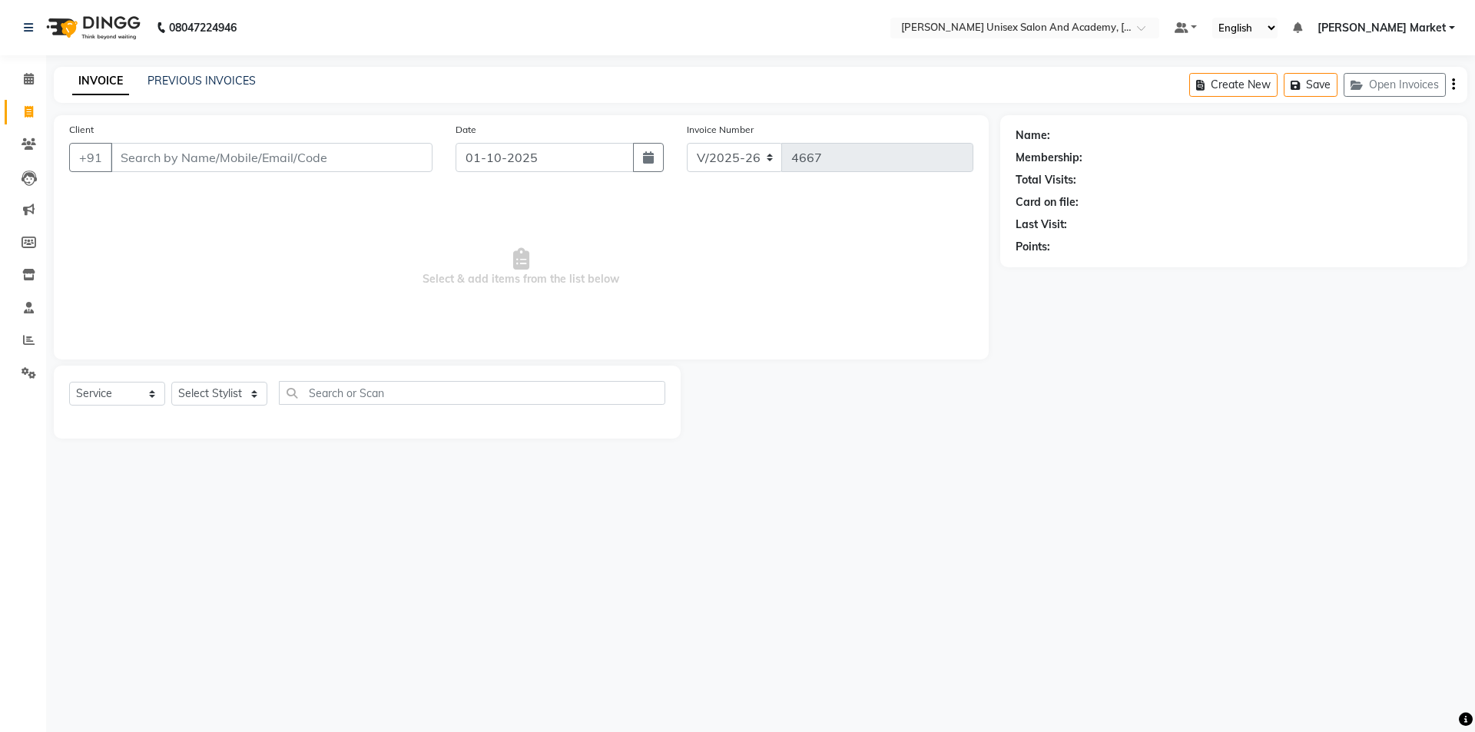
click at [664, 438] on div "08047224946 Select Location × Paris Parkers Unisex Salon And Academy, Murari Ma…" at bounding box center [737, 366] width 1475 height 732
click at [128, 168] on input "Client" at bounding box center [272, 157] width 322 height 29
click at [191, 157] on input "78766218146" at bounding box center [233, 157] width 244 height 29
type input "7876621816"
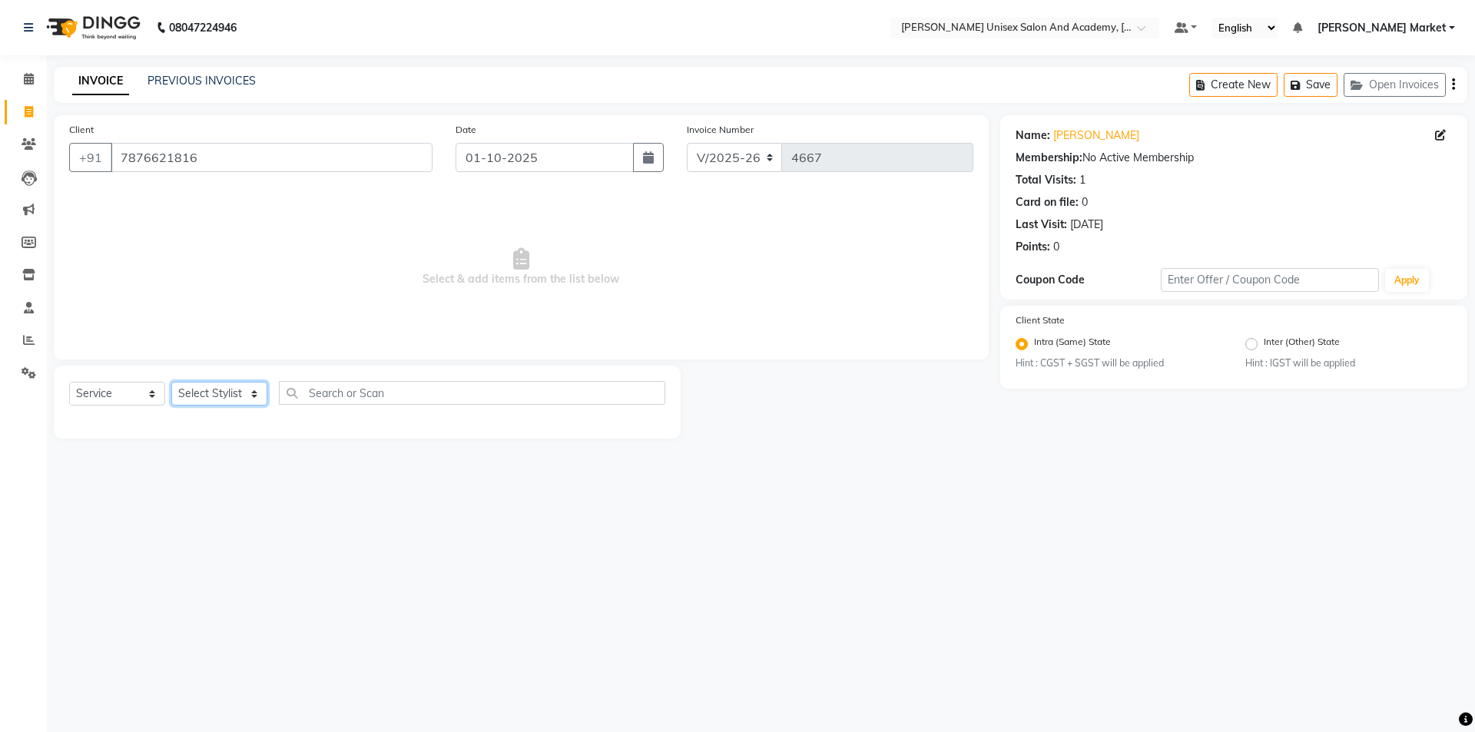
click at [253, 403] on select "Select Stylist Amit anjali [PERSON_NAME] [PERSON_NAME] [PERSON_NAME] [PERSON_NA…" at bounding box center [219, 394] width 96 height 24
select select "58724"
click at [171, 382] on select "Select Stylist Amit anjali [PERSON_NAME] [PERSON_NAME] [PERSON_NAME] [PERSON_NA…" at bounding box center [219, 394] width 96 height 24
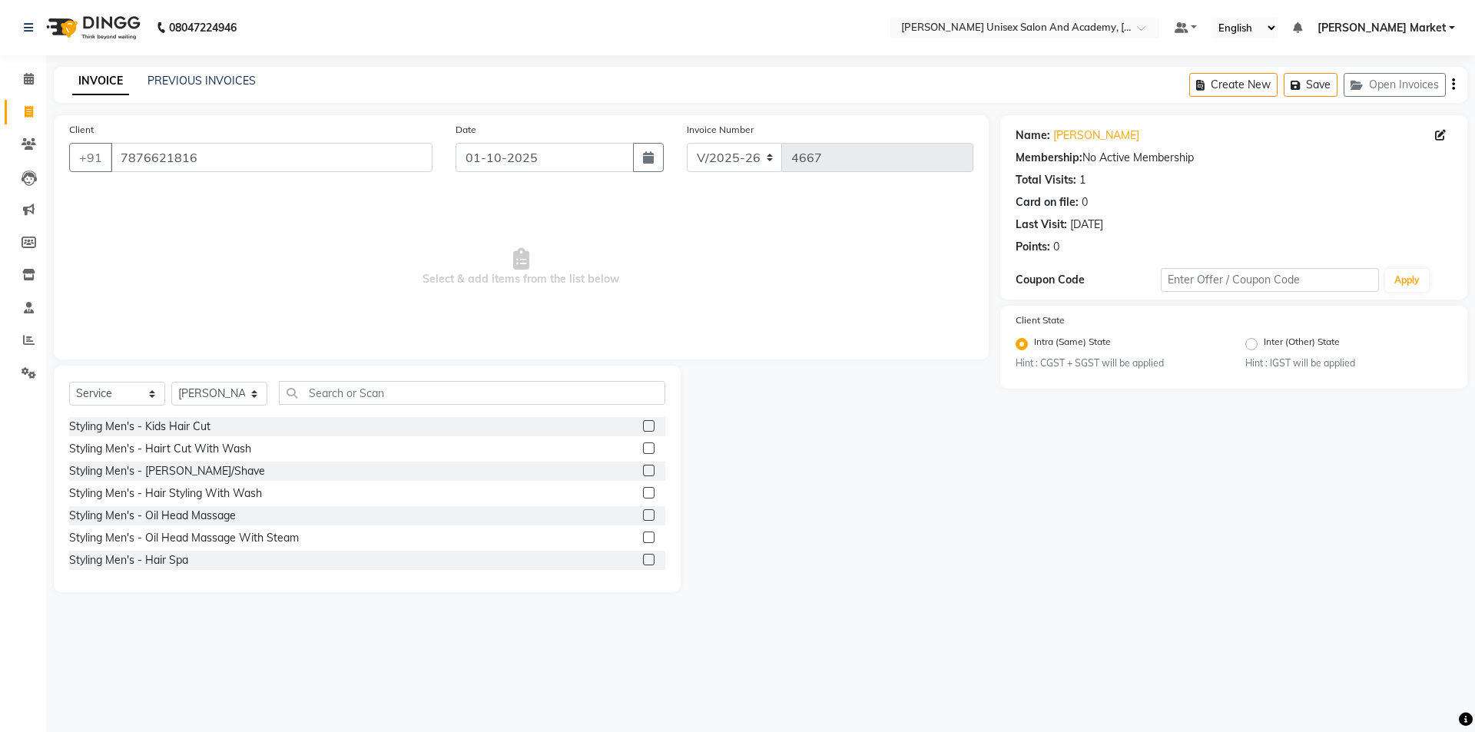
click at [643, 438] on label at bounding box center [649, 449] width 12 height 12
click at [643, 438] on input "checkbox" at bounding box center [648, 449] width 10 height 10
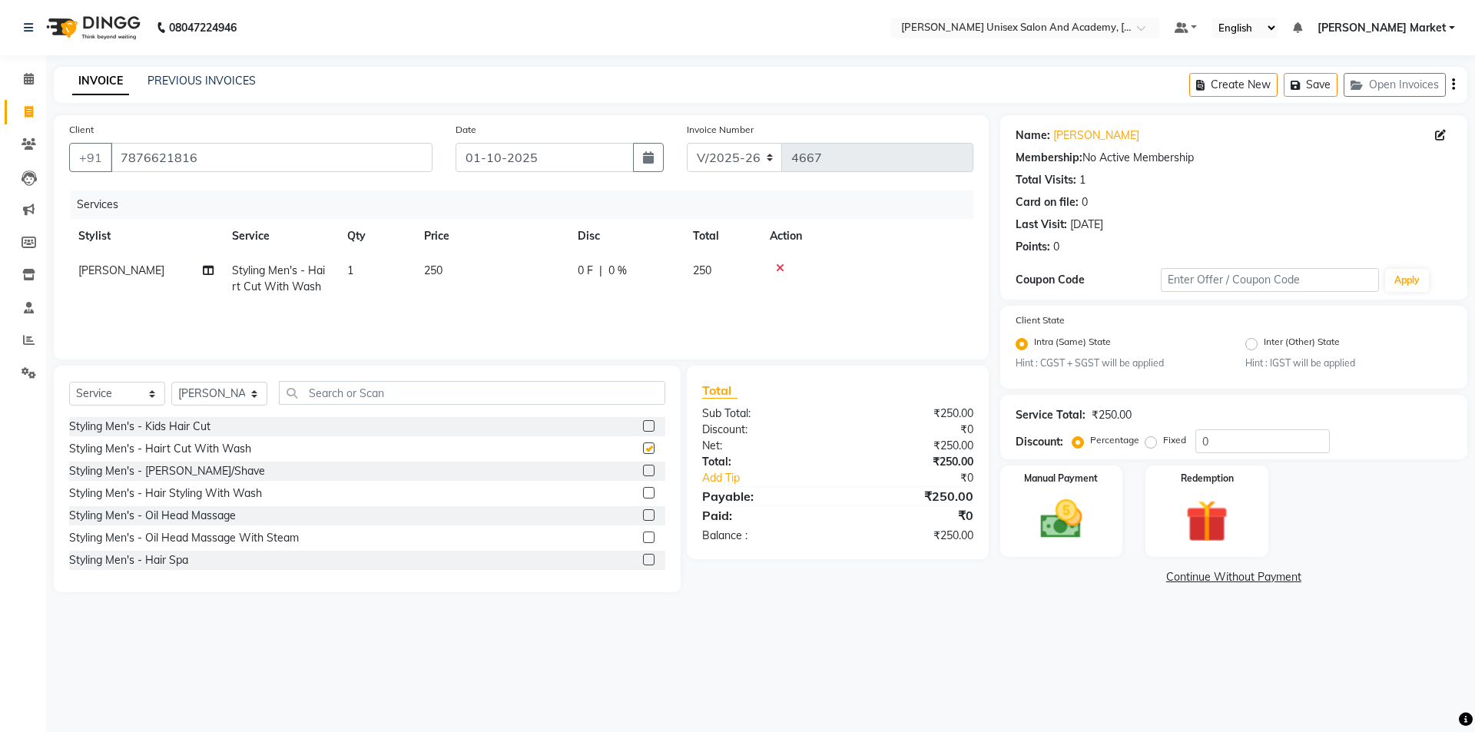
checkbox input "false"
click at [876, 438] on img at bounding box center [1061, 520] width 71 height 51
click at [876, 438] on span "UPI" at bounding box center [1162, 578] width 24 height 18
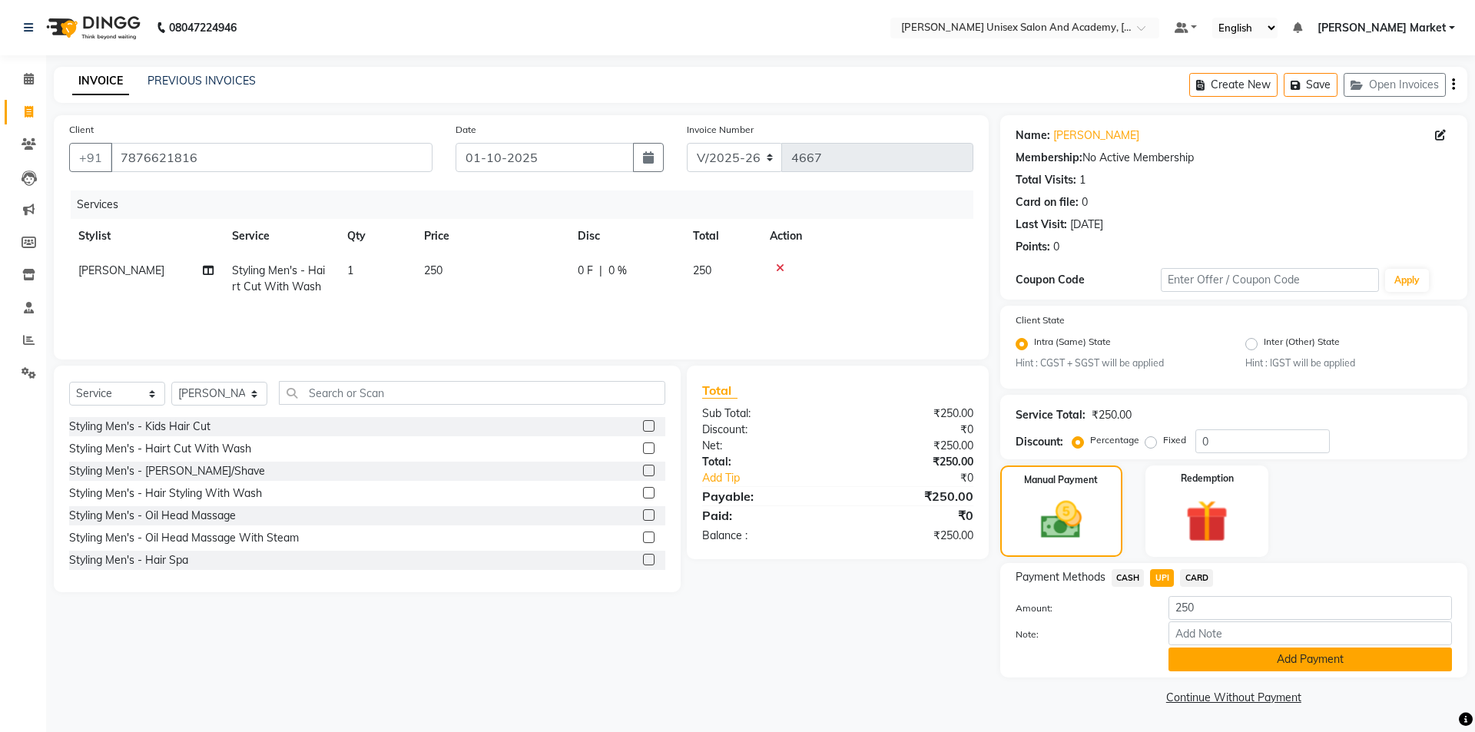
click at [876, 438] on button "Add Payment" at bounding box center [1311, 660] width 284 height 24
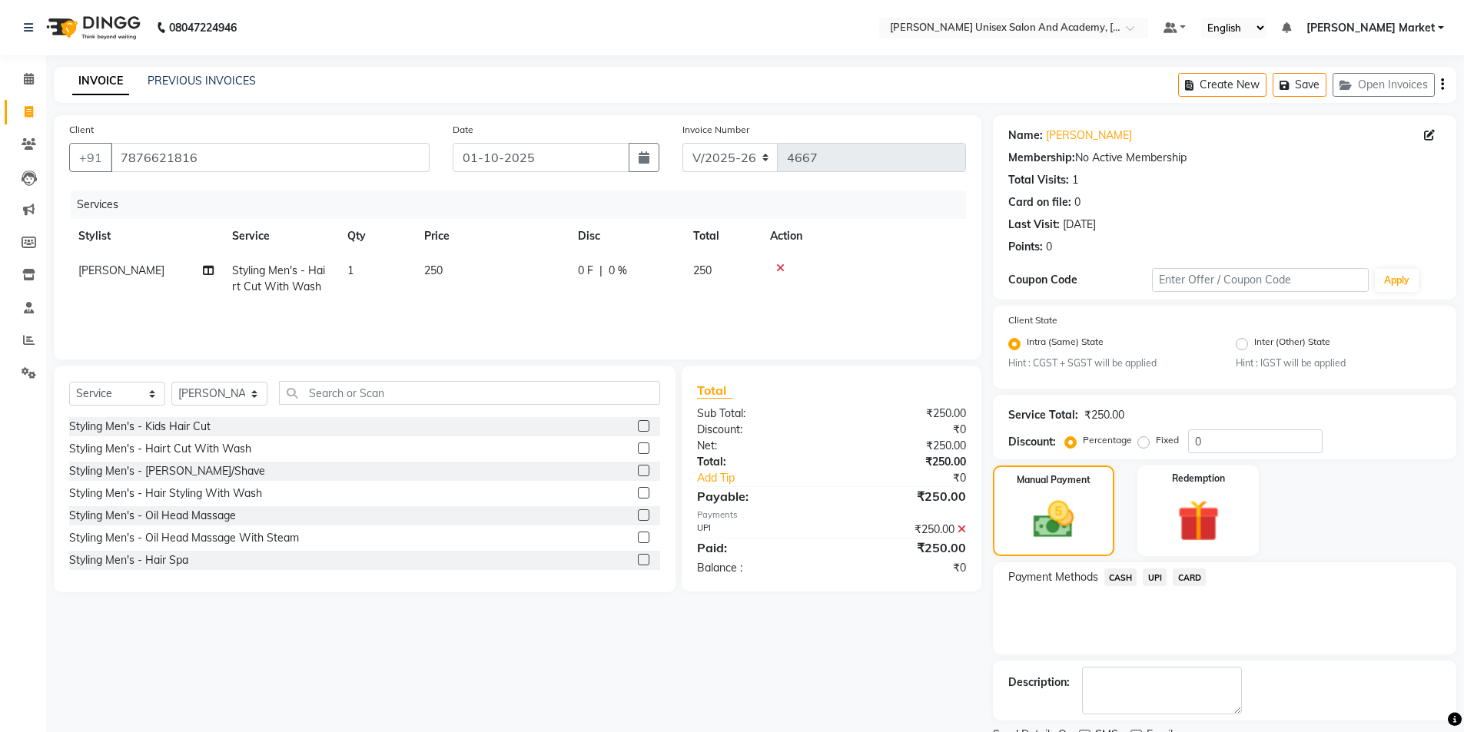
scroll to position [64, 0]
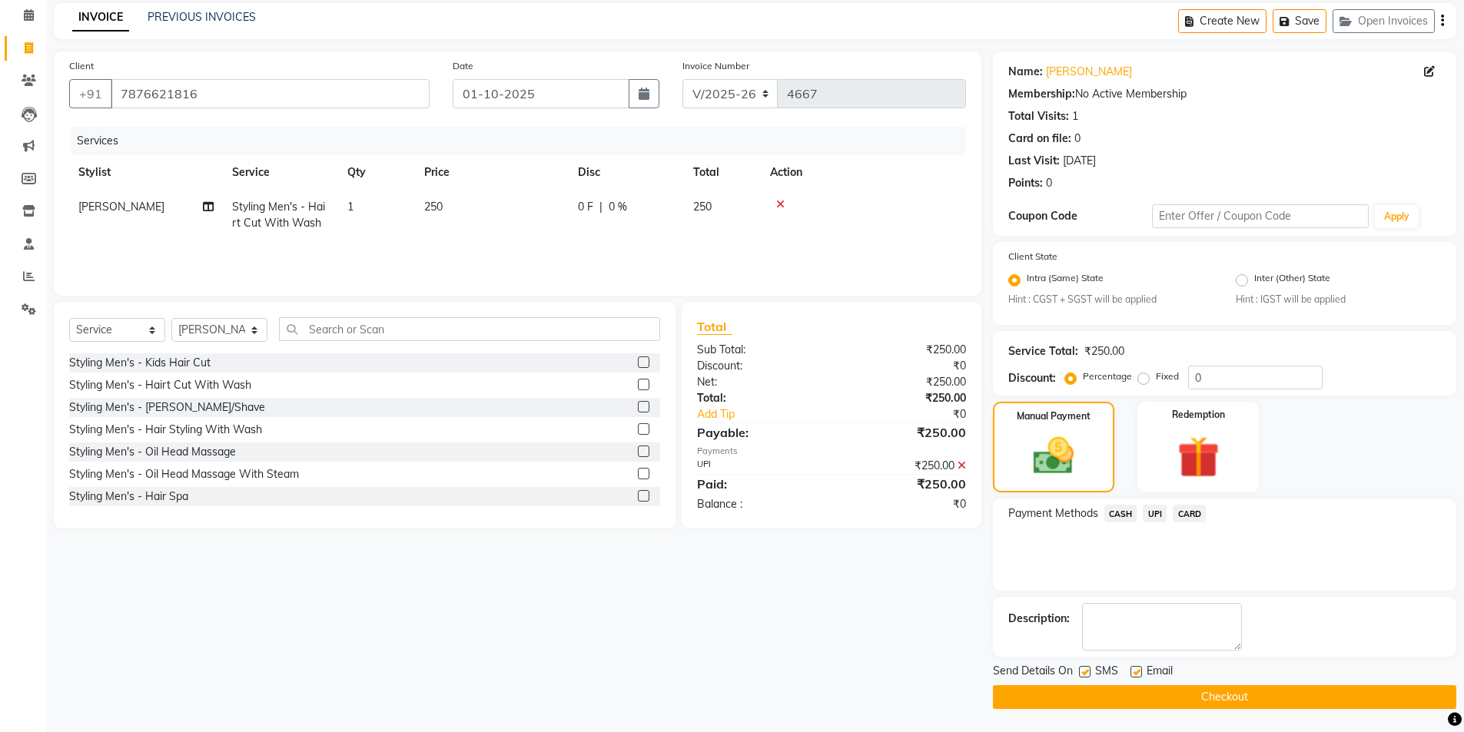
click at [876, 438] on button "Checkout" at bounding box center [1224, 697] width 463 height 24
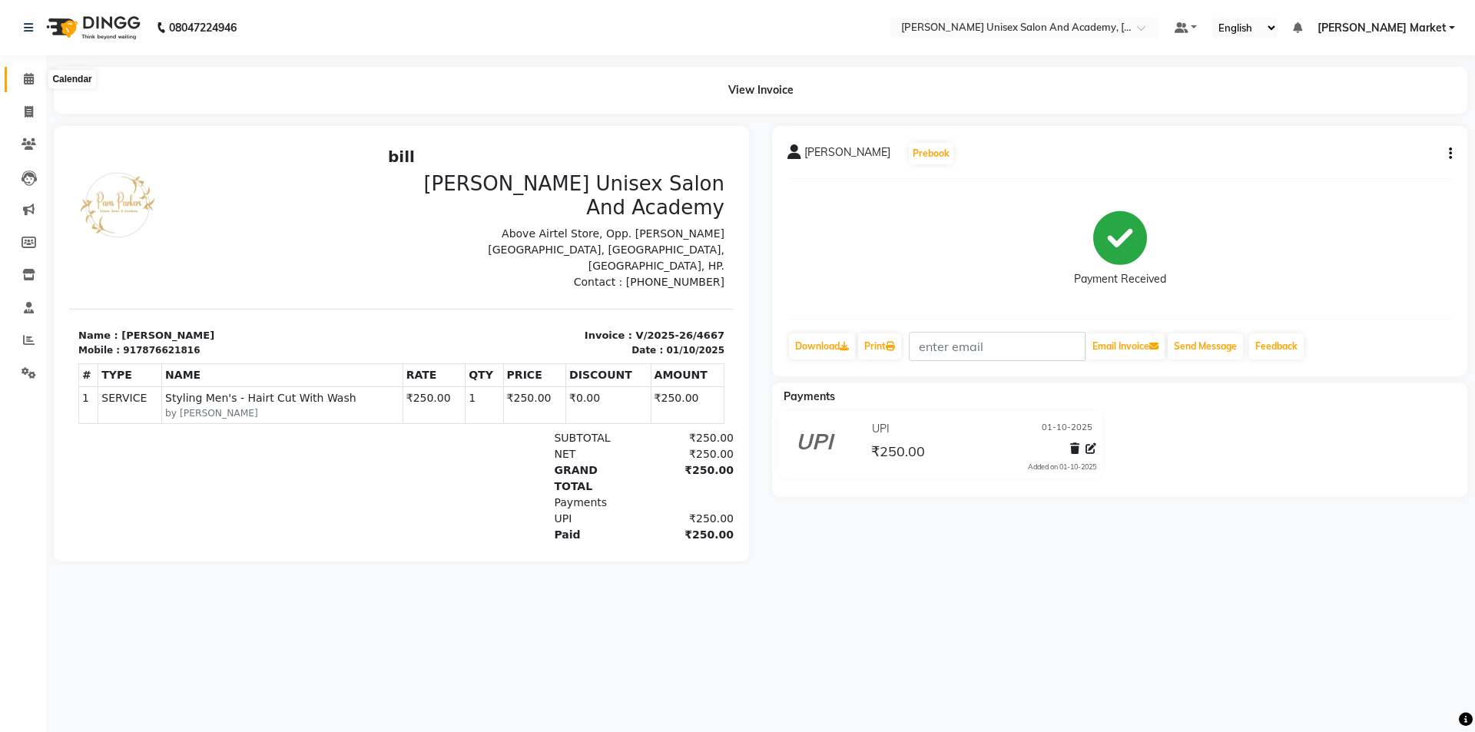
click at [26, 76] on icon at bounding box center [29, 79] width 10 height 12
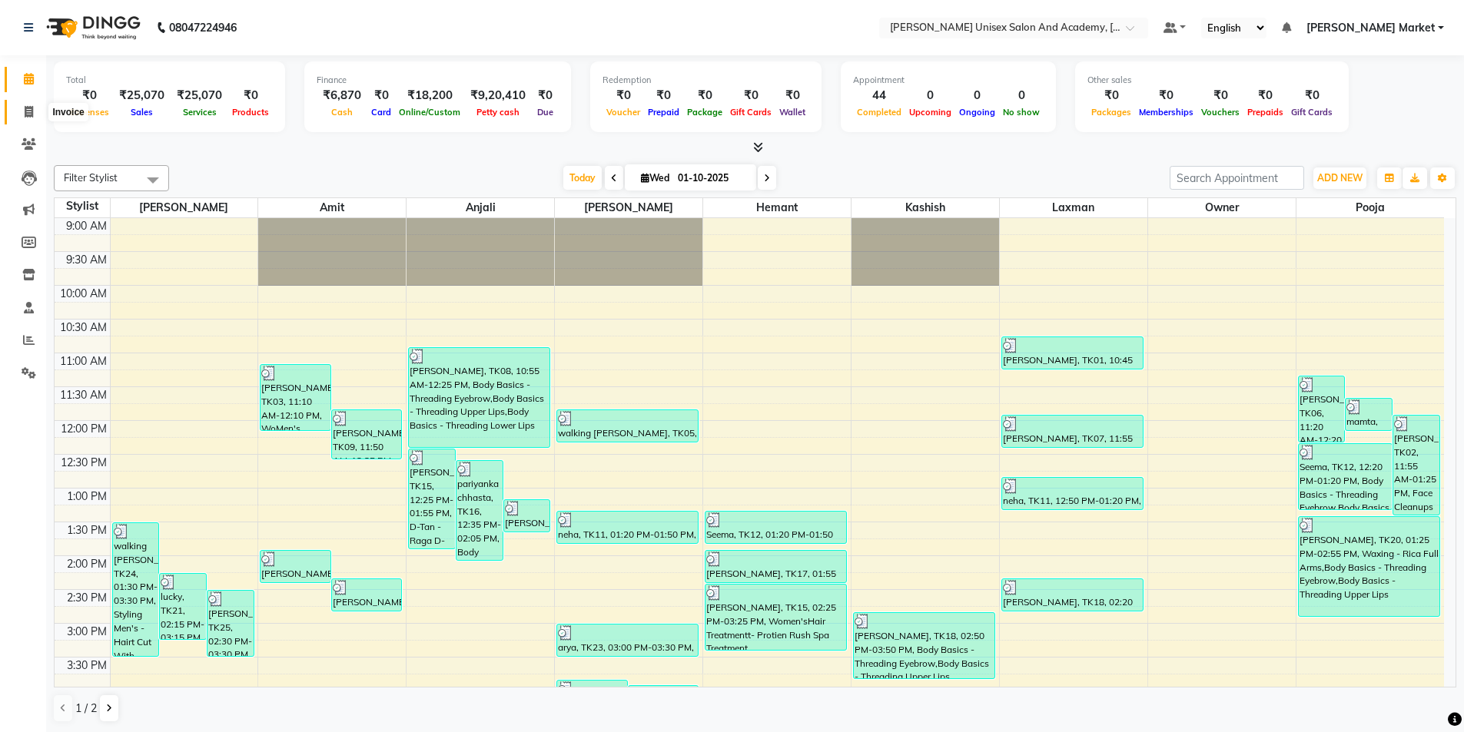
click at [26, 110] on icon at bounding box center [29, 112] width 8 height 12
select select "8060"
select select "service"
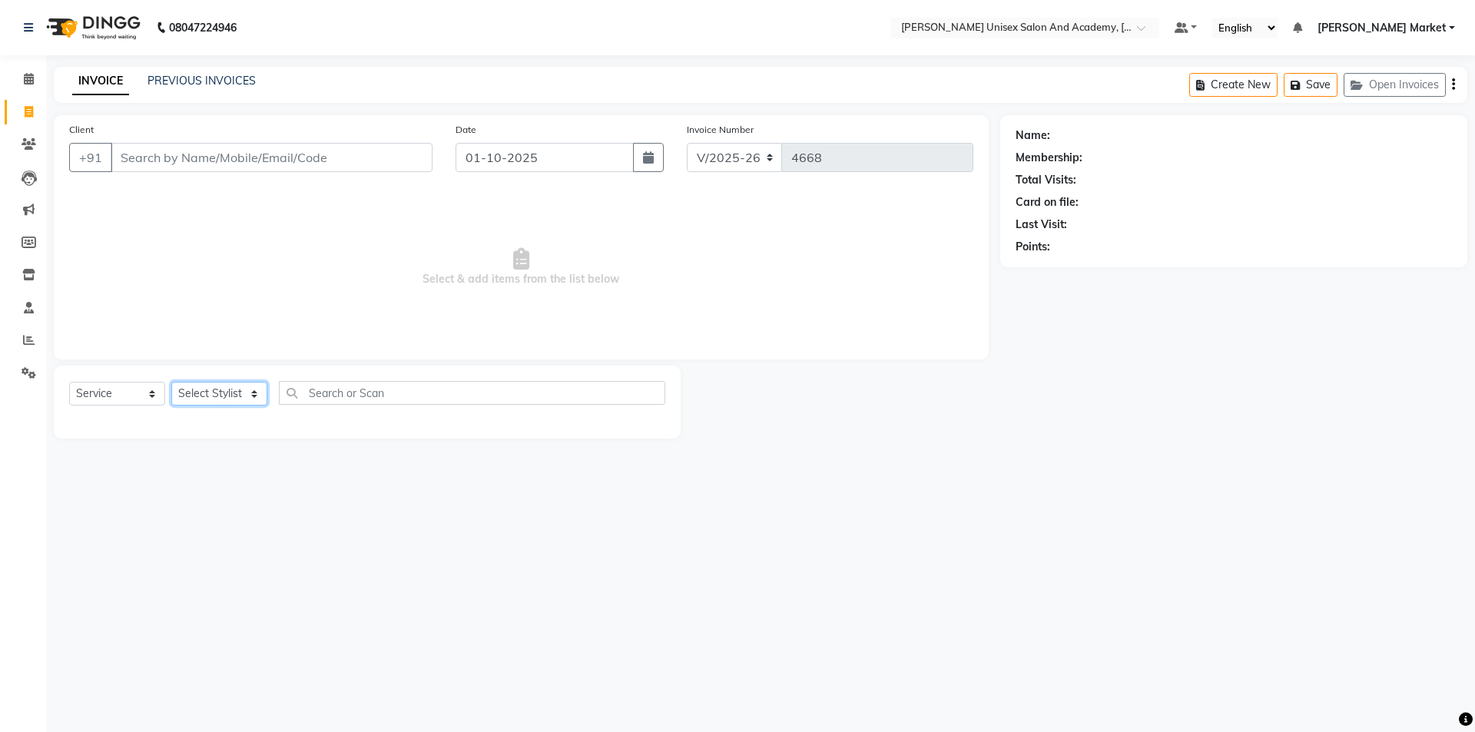
click at [252, 391] on select "Select Stylist Amit anjali [PERSON_NAME] [PERSON_NAME] [PERSON_NAME] [PERSON_NA…" at bounding box center [219, 394] width 96 height 24
select select "75210"
click at [171, 382] on select "Select Stylist Amit anjali [PERSON_NAME] [PERSON_NAME] [PERSON_NAME] [PERSON_NA…" at bounding box center [219, 394] width 96 height 24
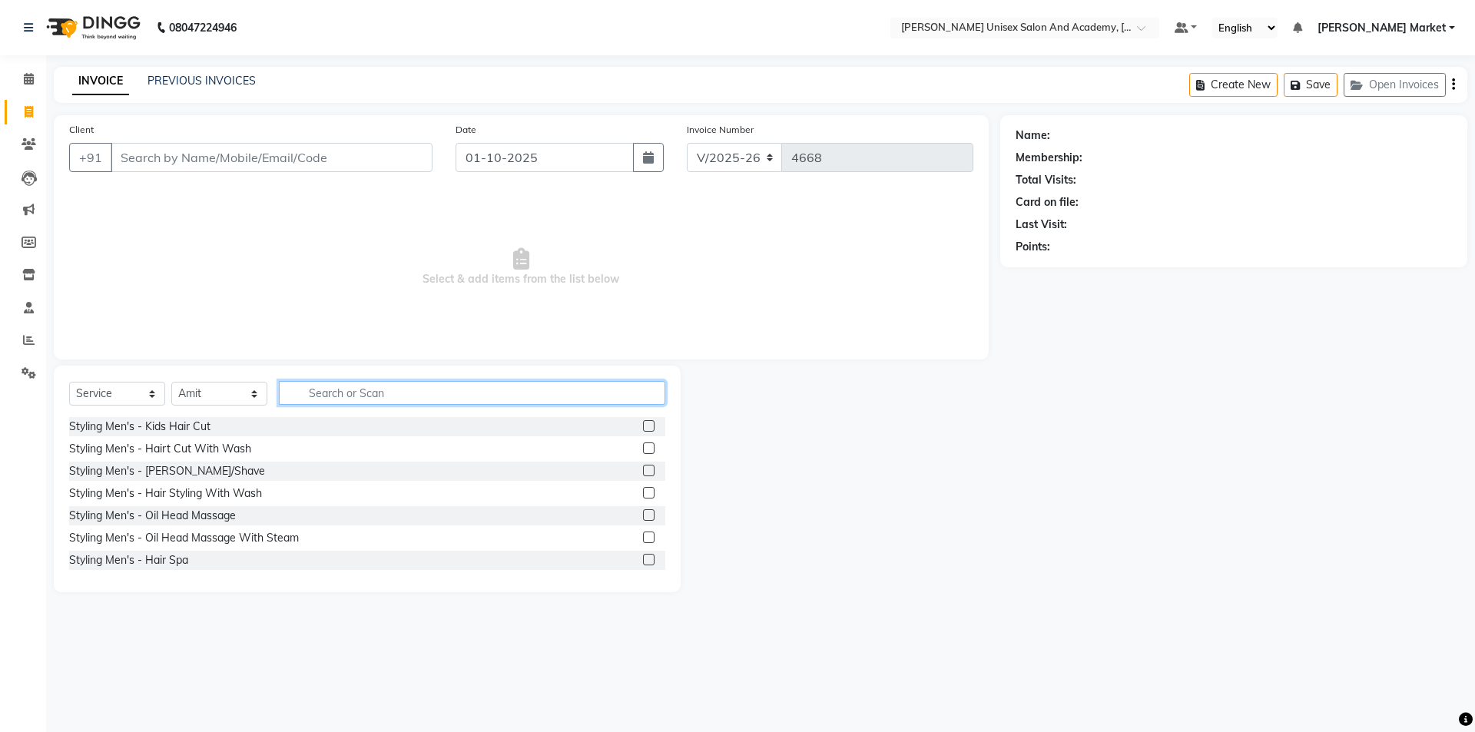
click at [327, 383] on input "text" at bounding box center [472, 393] width 386 height 24
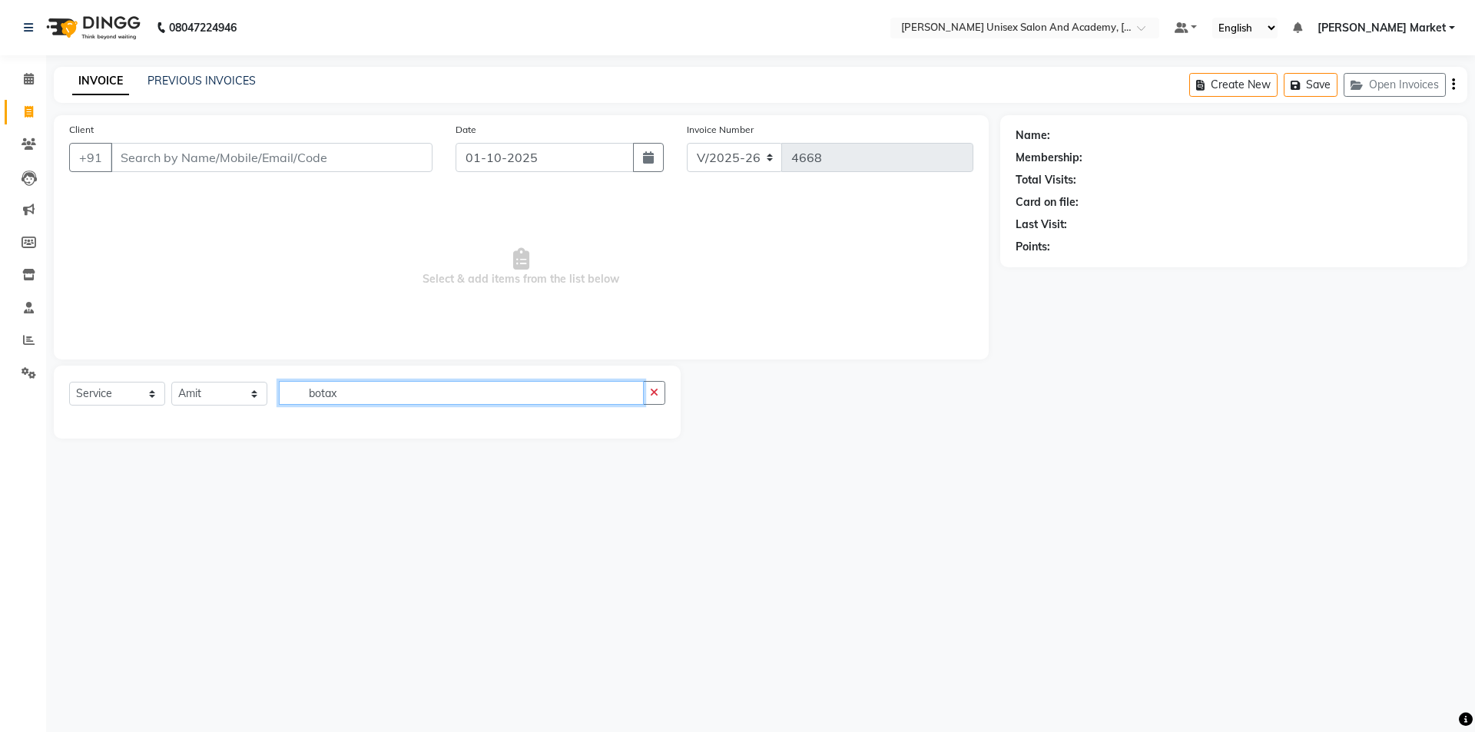
click at [391, 393] on input "botax" at bounding box center [461, 393] width 365 height 24
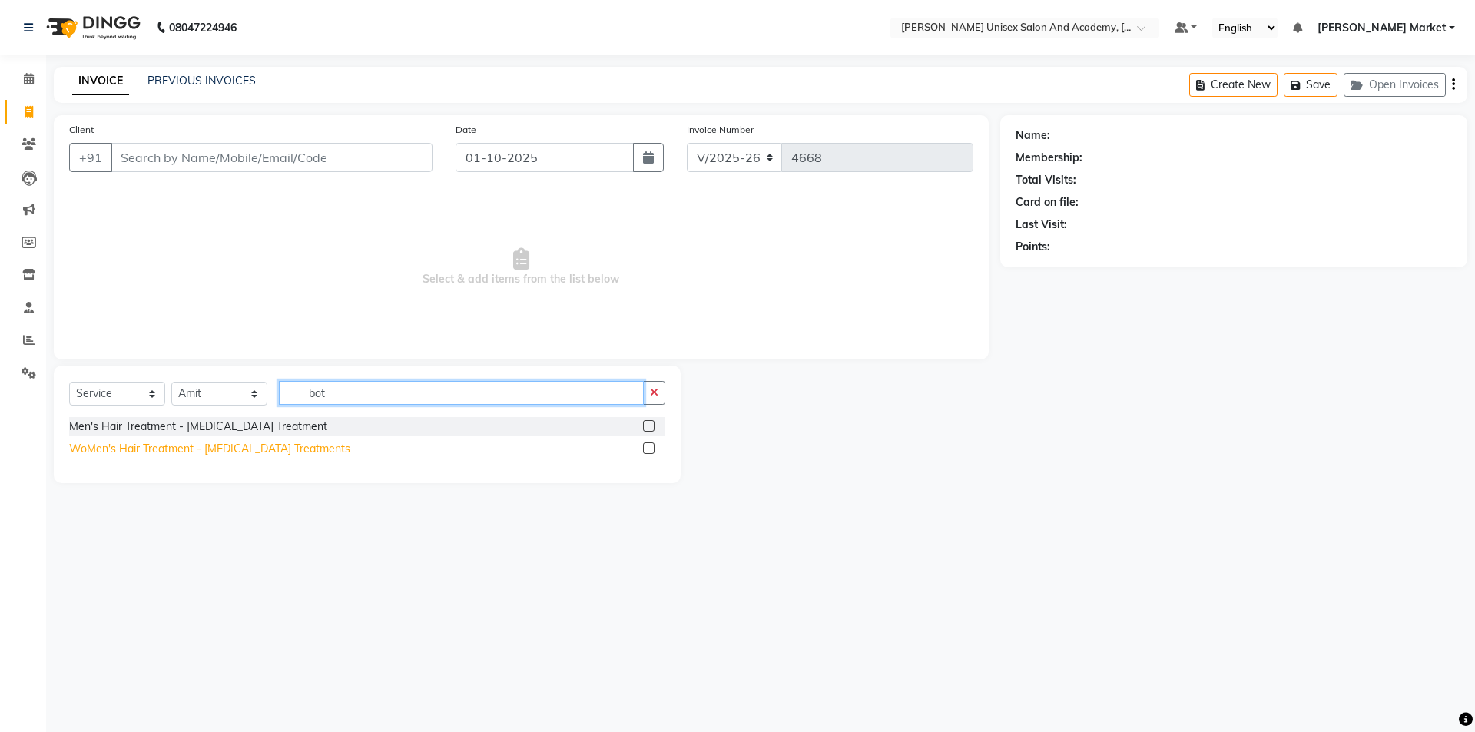
type input "bot"
click at [153, 438] on div "WoMen's Hair Treatment - [MEDICAL_DATA] Treatments" at bounding box center [209, 449] width 281 height 16
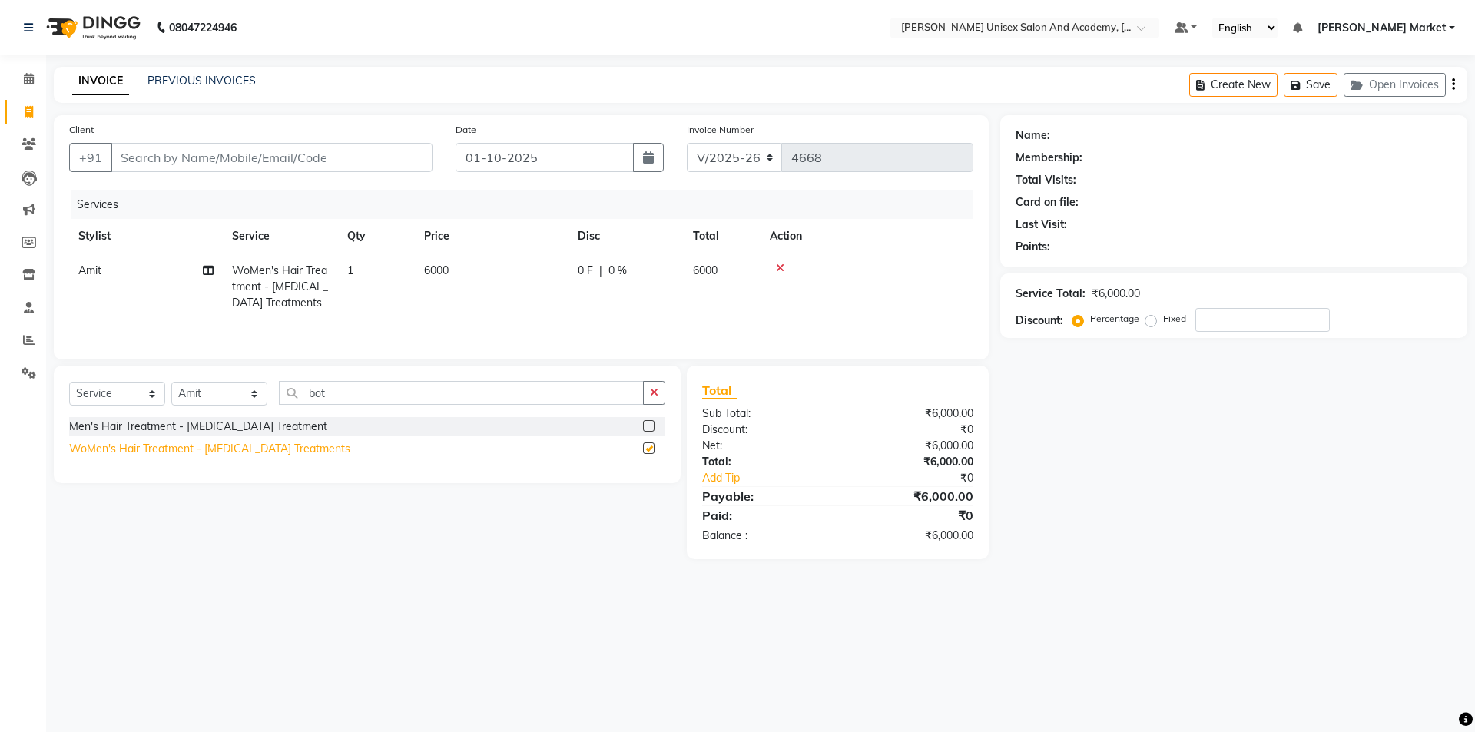
checkbox input "false"
click at [293, 159] on input "Client" at bounding box center [272, 157] width 322 height 29
type input "7"
type input "0"
type input "7814378798"
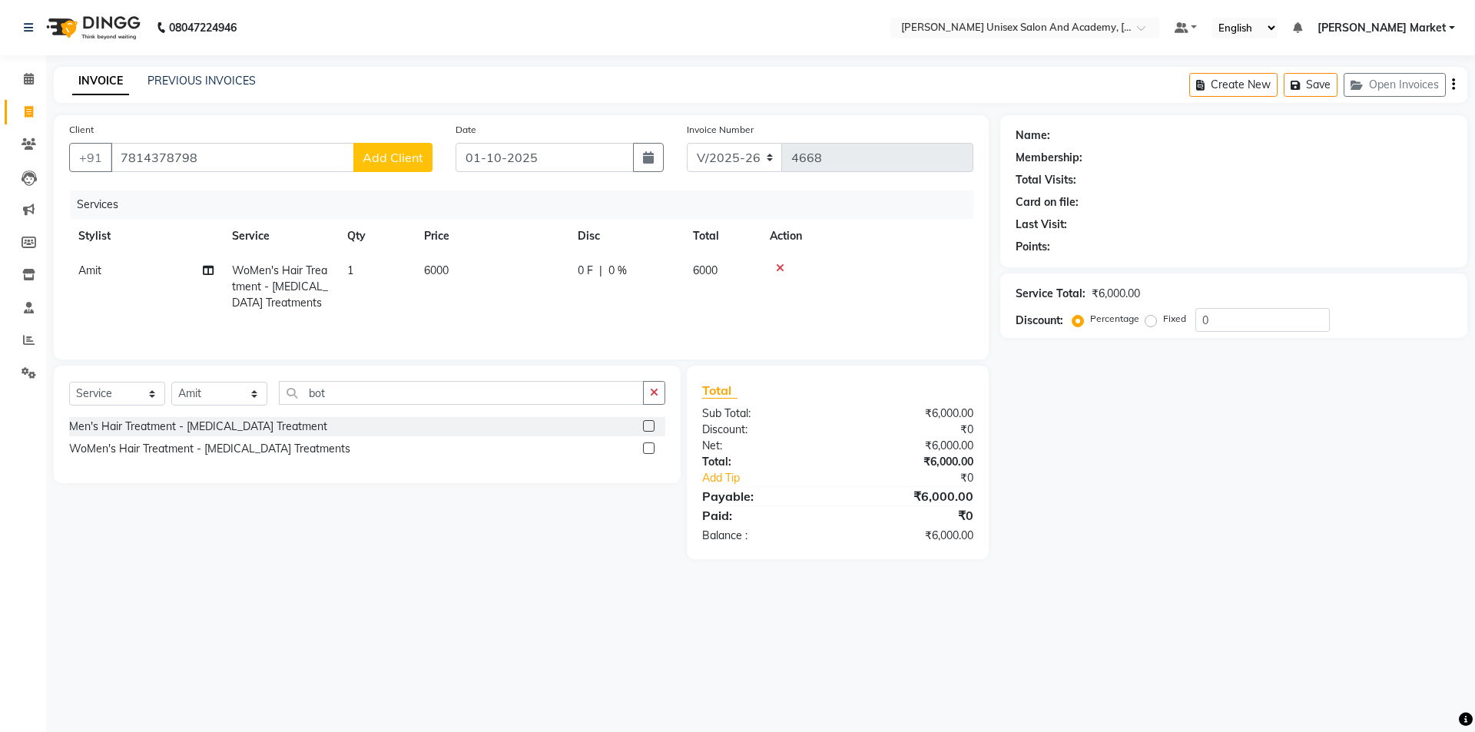
click at [390, 148] on button "Add Client" at bounding box center [392, 157] width 79 height 29
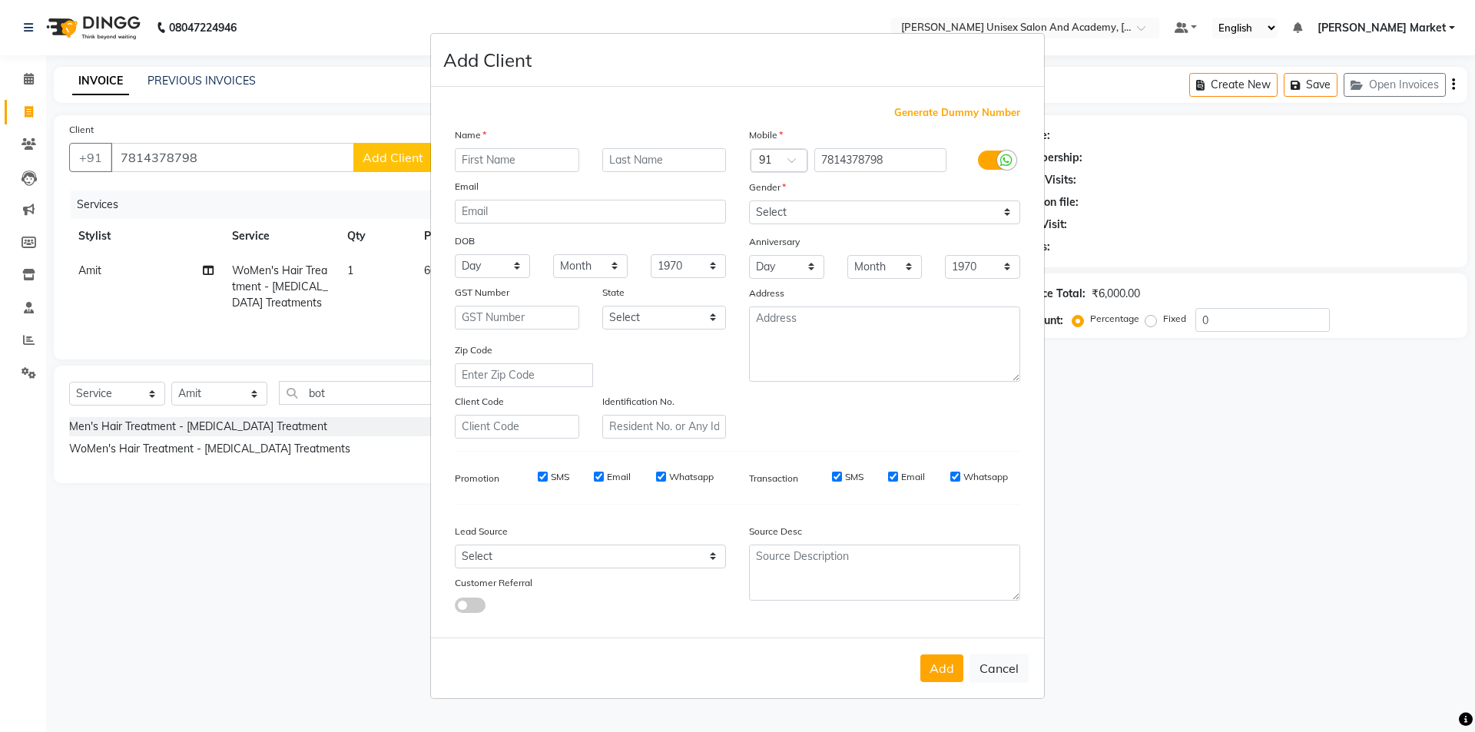
click at [497, 158] on input "text" at bounding box center [517, 160] width 124 height 24
type input "sapna"
click at [789, 208] on select "Select [DEMOGRAPHIC_DATA] [DEMOGRAPHIC_DATA] Other Prefer Not To Say" at bounding box center [884, 213] width 271 height 24
select select "[DEMOGRAPHIC_DATA]"
click at [749, 201] on select "Select [DEMOGRAPHIC_DATA] [DEMOGRAPHIC_DATA] Other Prefer Not To Say" at bounding box center [884, 213] width 271 height 24
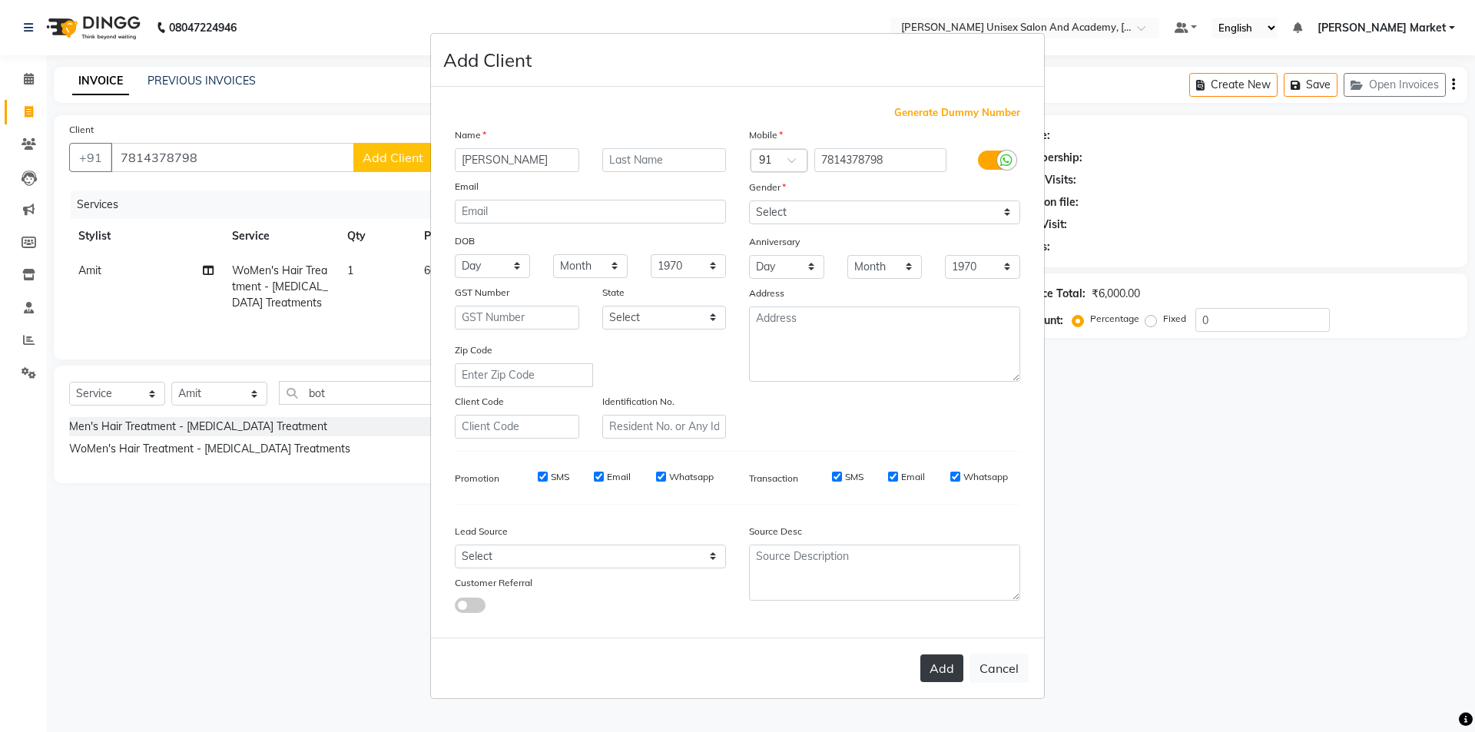
click at [876, 438] on button "Add" at bounding box center [941, 669] width 43 height 28
select select
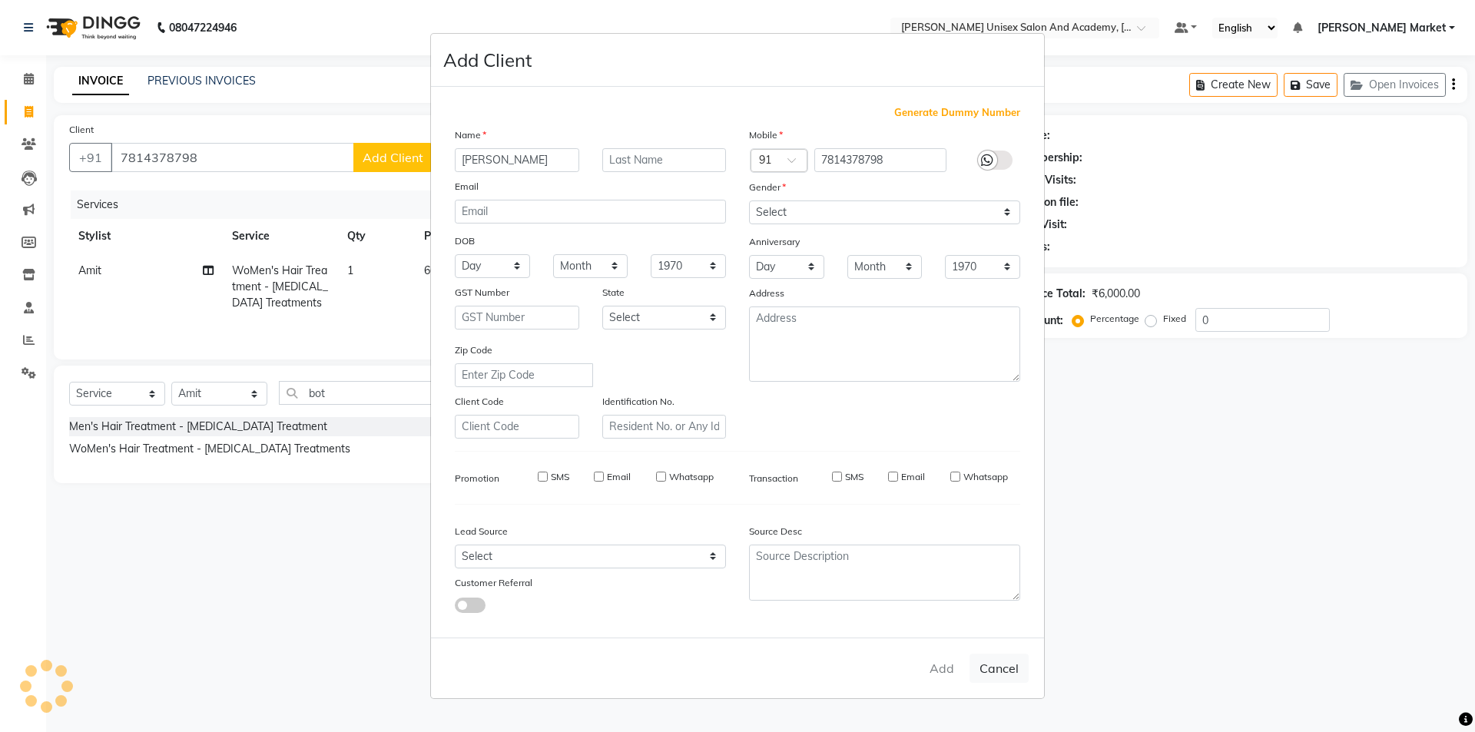
select select
checkbox input "false"
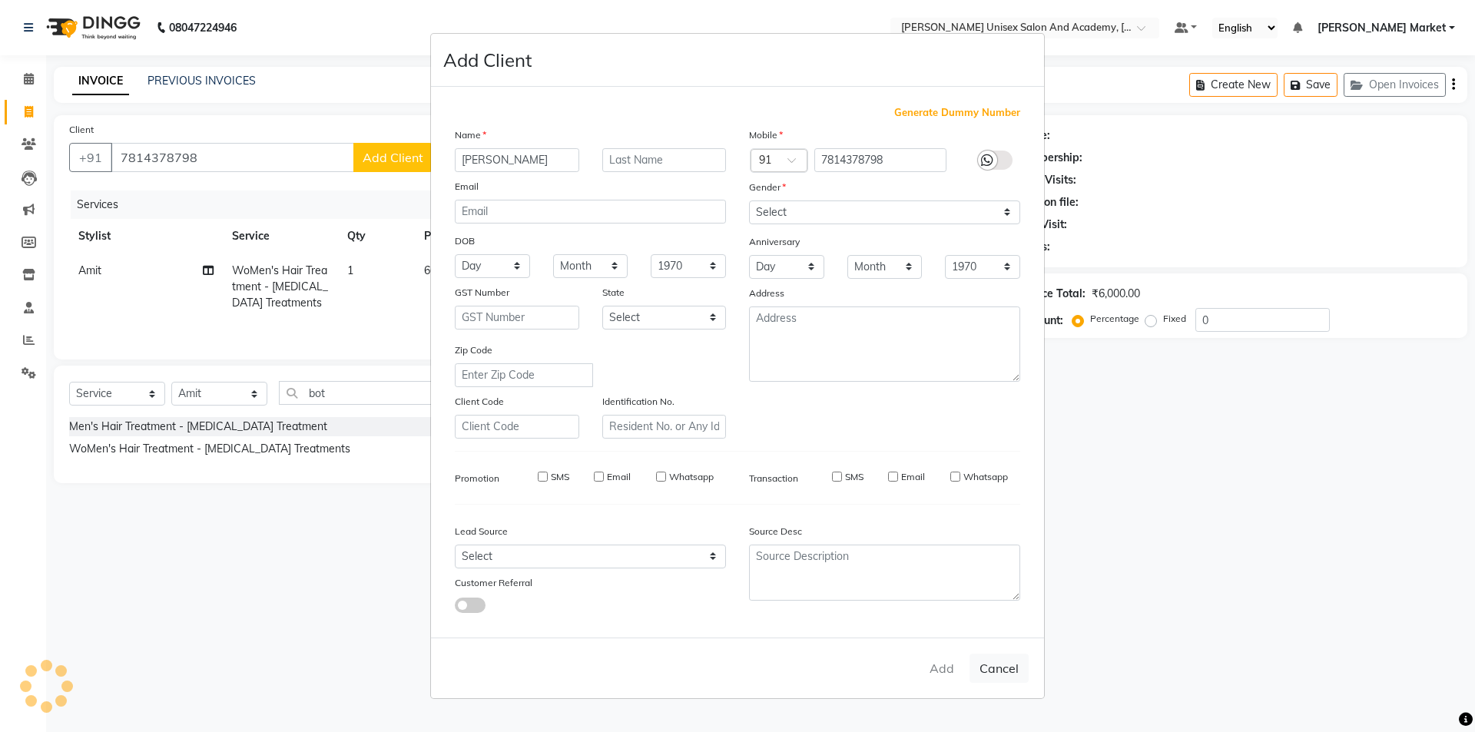
checkbox input "false"
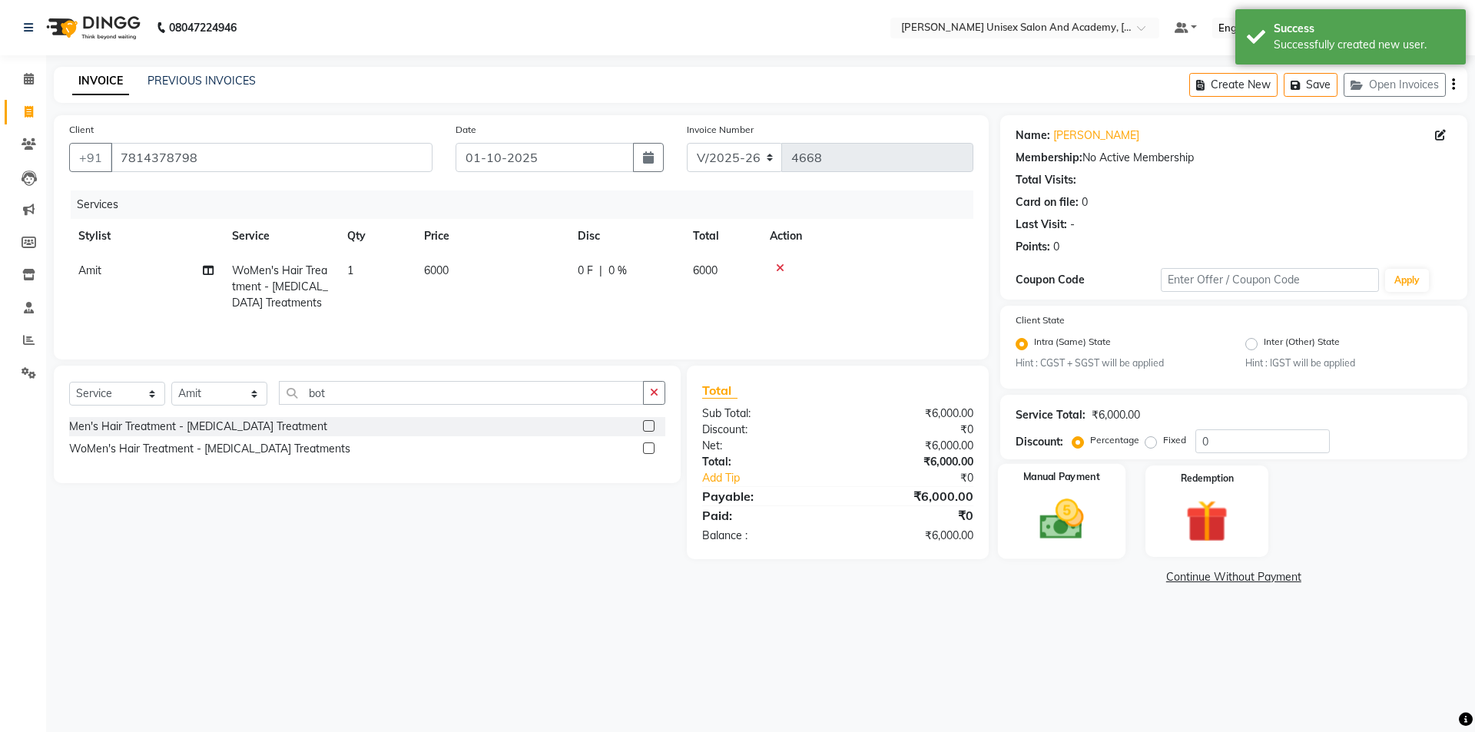
click at [876, 438] on img at bounding box center [1061, 520] width 71 height 51
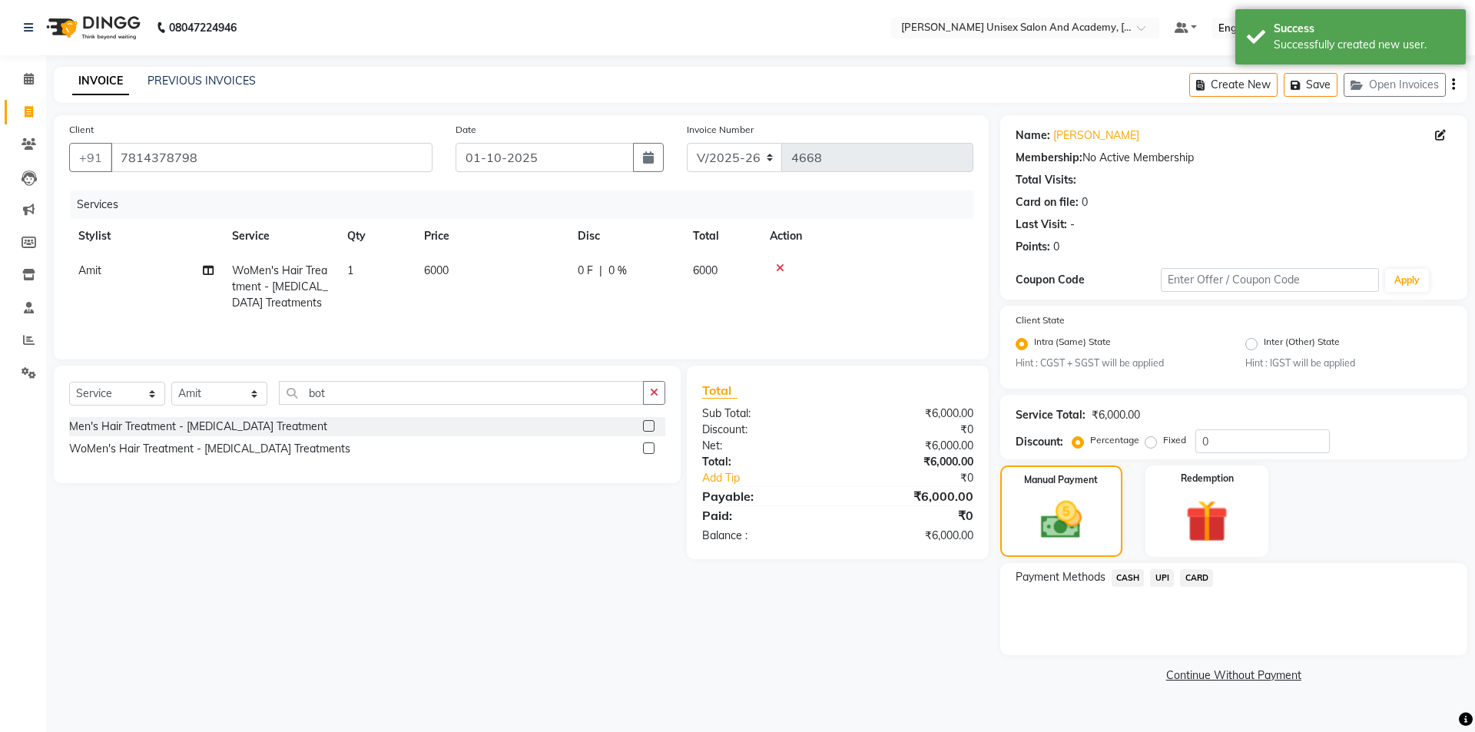
click at [876, 438] on span "UPI" at bounding box center [1162, 578] width 24 height 18
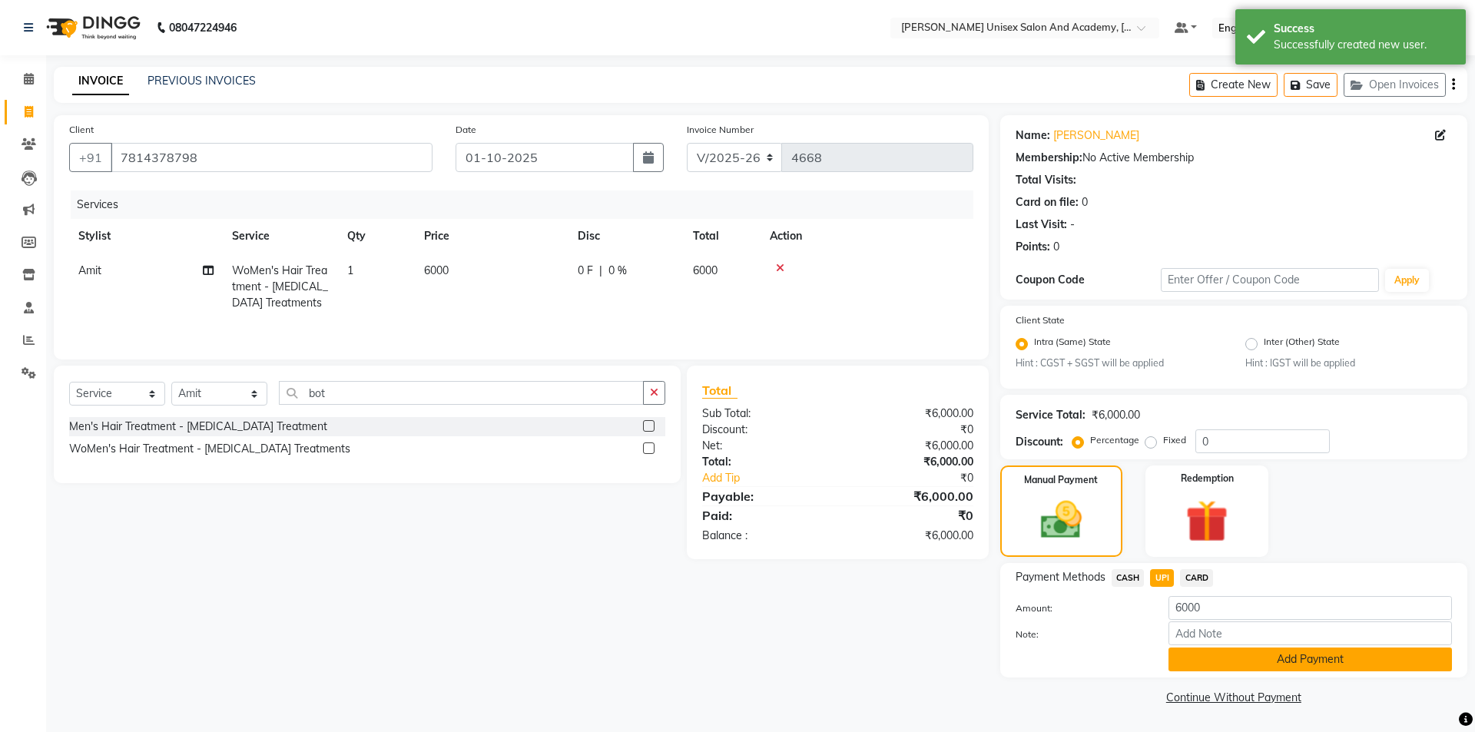
click at [876, 438] on button "Add Payment" at bounding box center [1311, 660] width 284 height 24
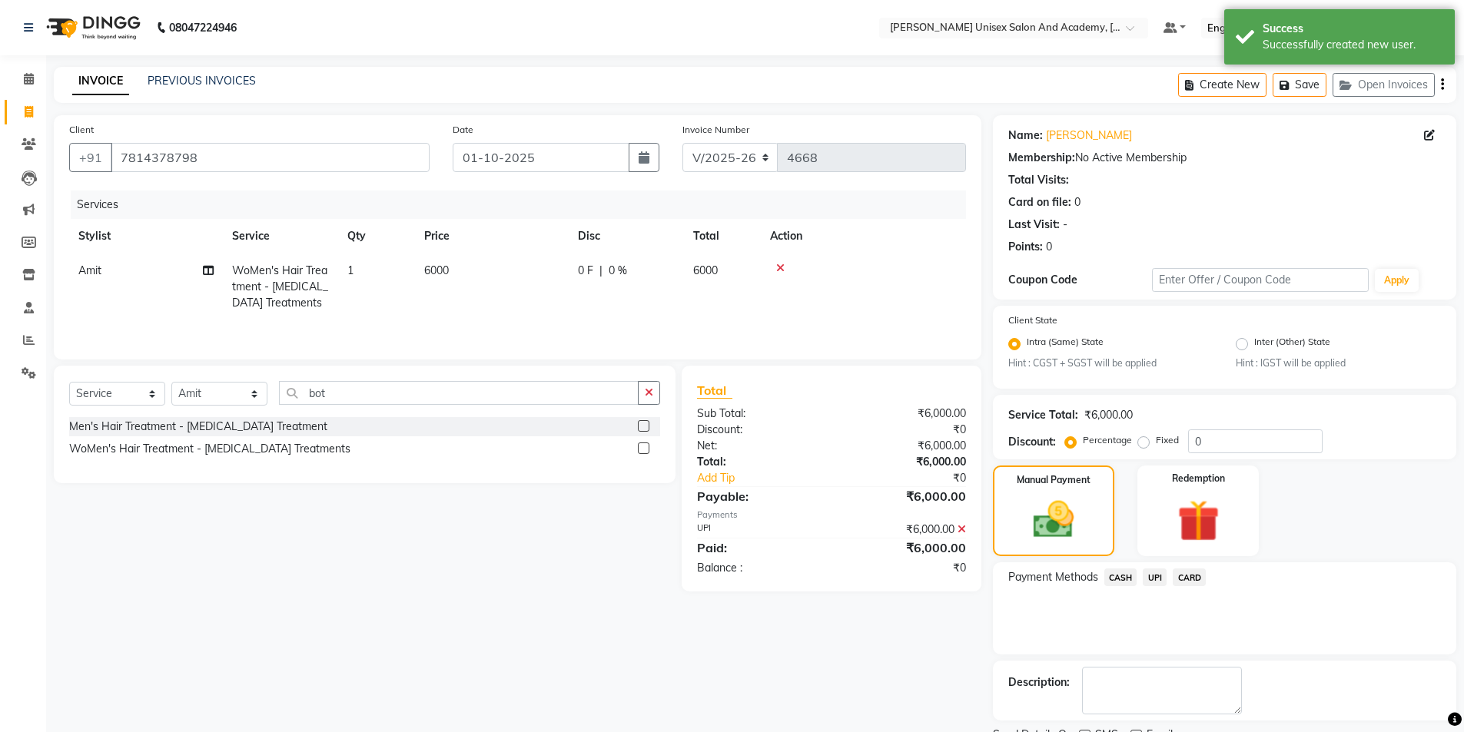
scroll to position [64, 0]
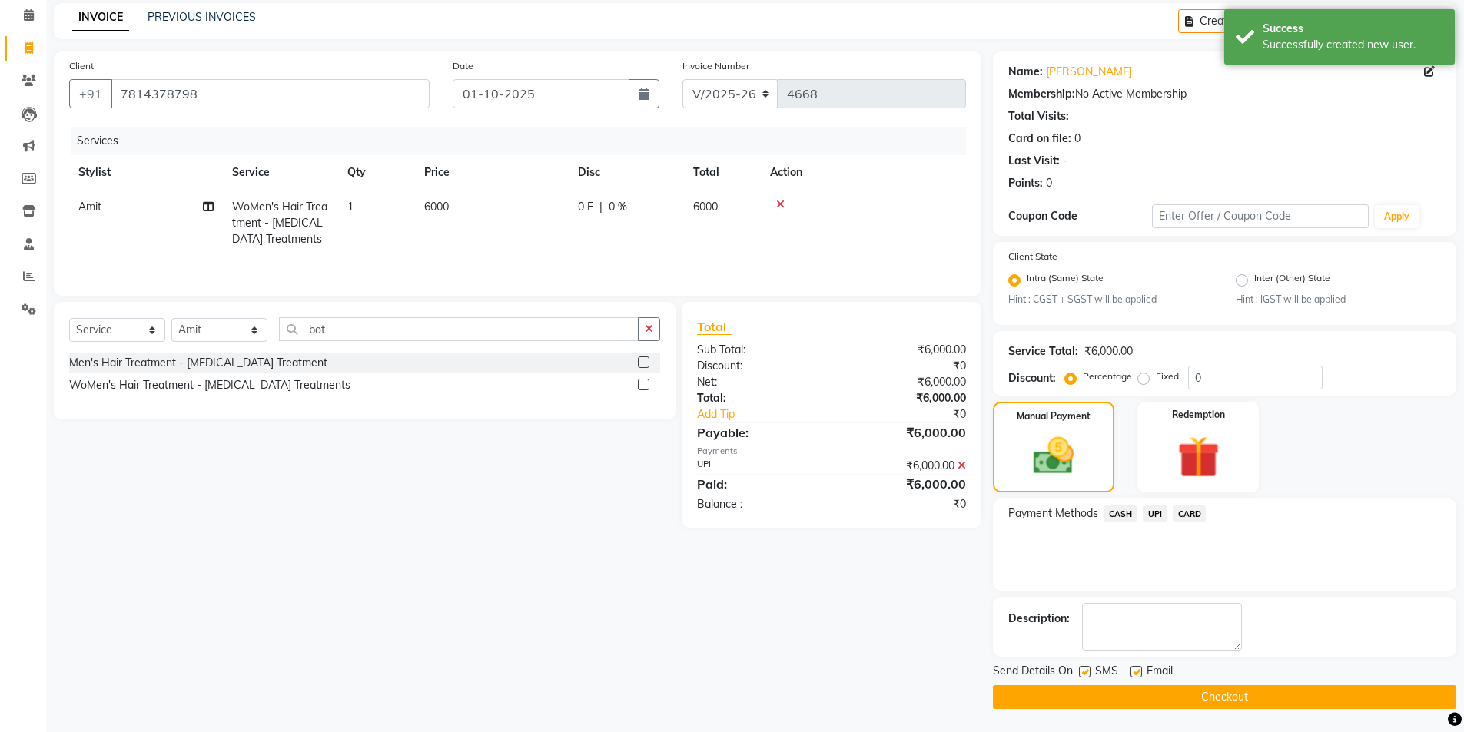
click at [876, 438] on button "Checkout" at bounding box center [1224, 697] width 463 height 24
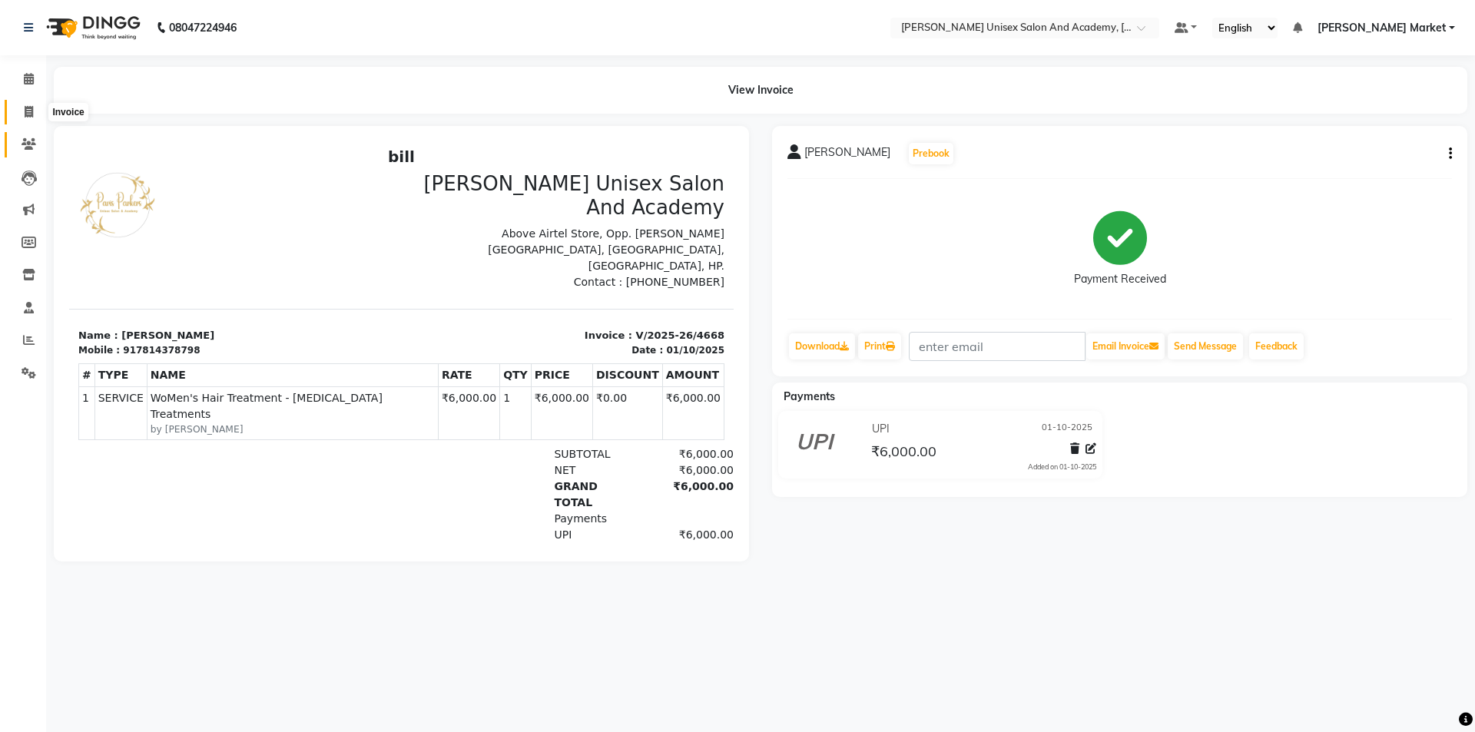
drag, startPoint x: 28, startPoint y: 108, endPoint x: 21, endPoint y: 151, distance: 43.6
click at [28, 108] on icon at bounding box center [29, 112] width 8 height 12
select select "service"
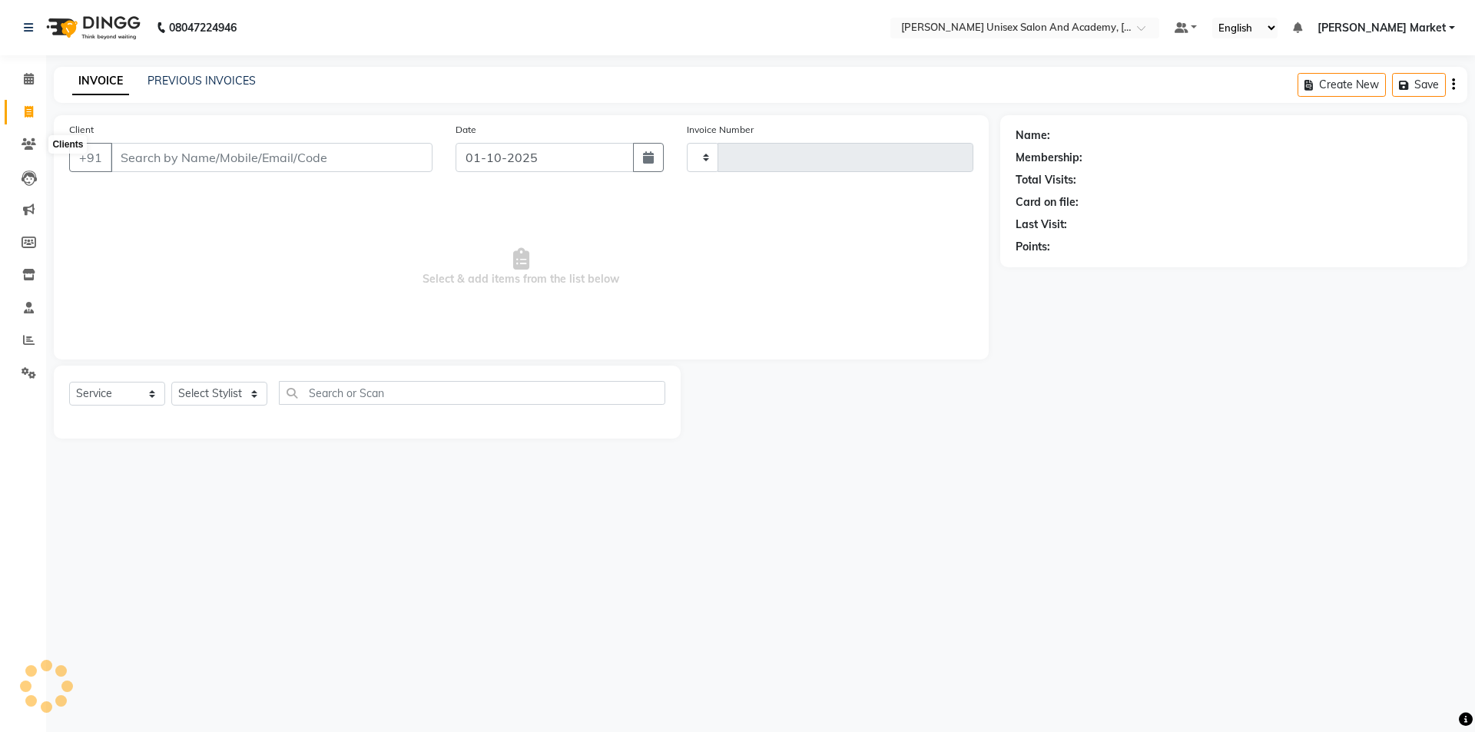
type input "4669"
select select "8060"
click at [227, 396] on select "Select Stylist Amit anjali [PERSON_NAME] [PERSON_NAME] [PERSON_NAME] [PERSON_NA…" at bounding box center [219, 394] width 96 height 24
select select "73416"
click at [171, 382] on select "Select Stylist Amit anjali [PERSON_NAME] [PERSON_NAME] [PERSON_NAME] [PERSON_NA…" at bounding box center [219, 394] width 96 height 24
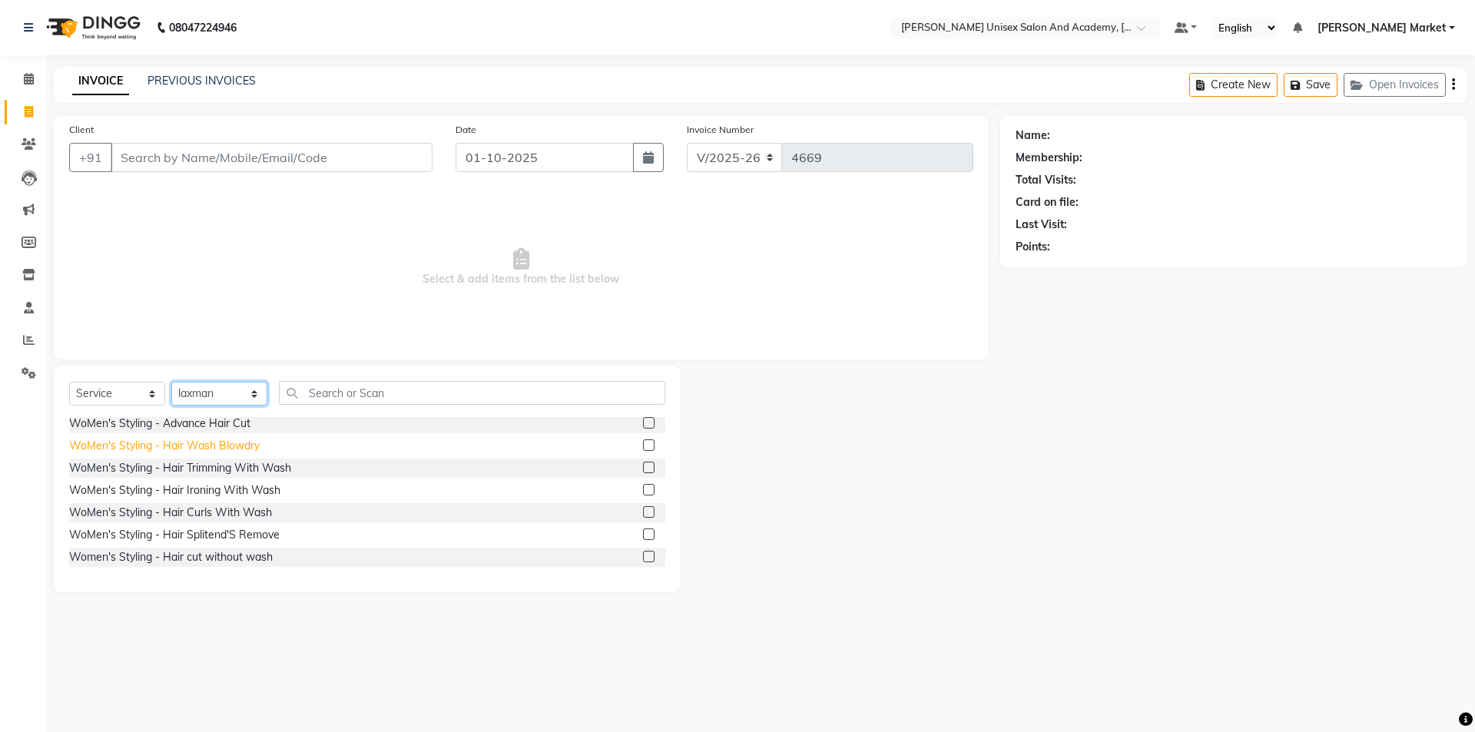
scroll to position [461, 0]
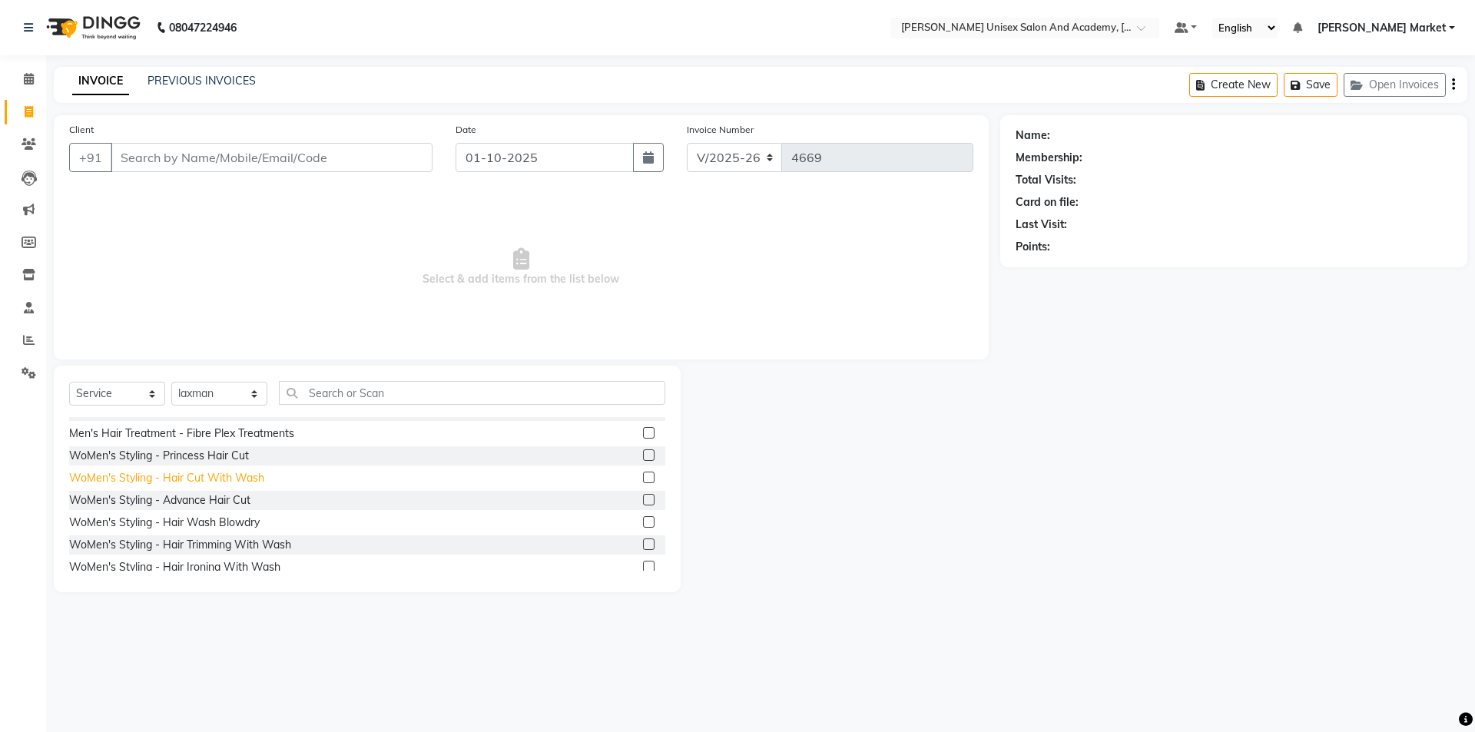
click at [204, 438] on div "WoMen's Styling - Hair Cut With Wash" at bounding box center [166, 478] width 195 height 16
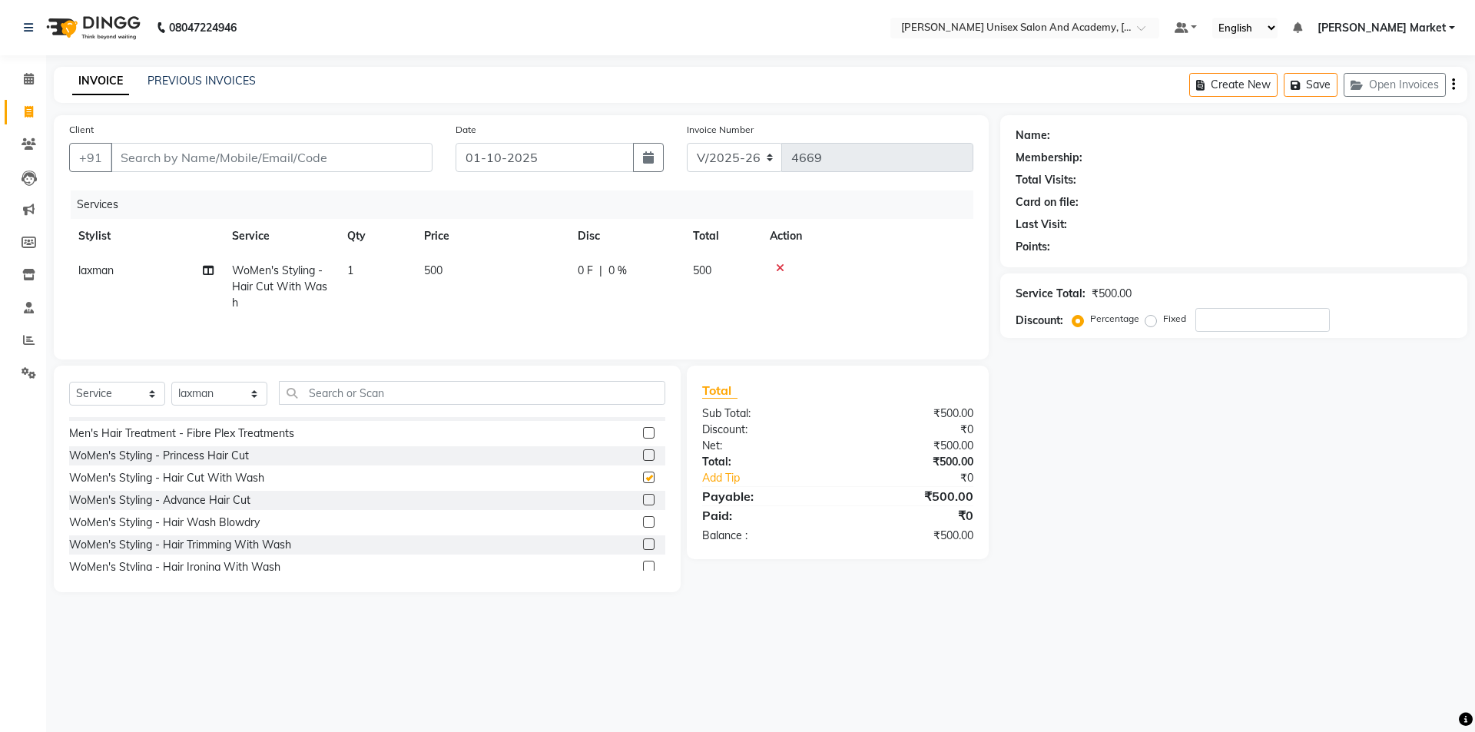
checkbox input "false"
drag, startPoint x: 253, startPoint y: 393, endPoint x: 252, endPoint y: 400, distance: 7.7
click at [253, 393] on select "Select Stylist Amit anjali [PERSON_NAME] [PERSON_NAME] [PERSON_NAME] [PERSON_NA…" at bounding box center [219, 394] width 96 height 24
select select "73406"
click at [171, 382] on select "Select Stylist Amit anjali [PERSON_NAME] [PERSON_NAME] [PERSON_NAME] [PERSON_NA…" at bounding box center [219, 394] width 96 height 24
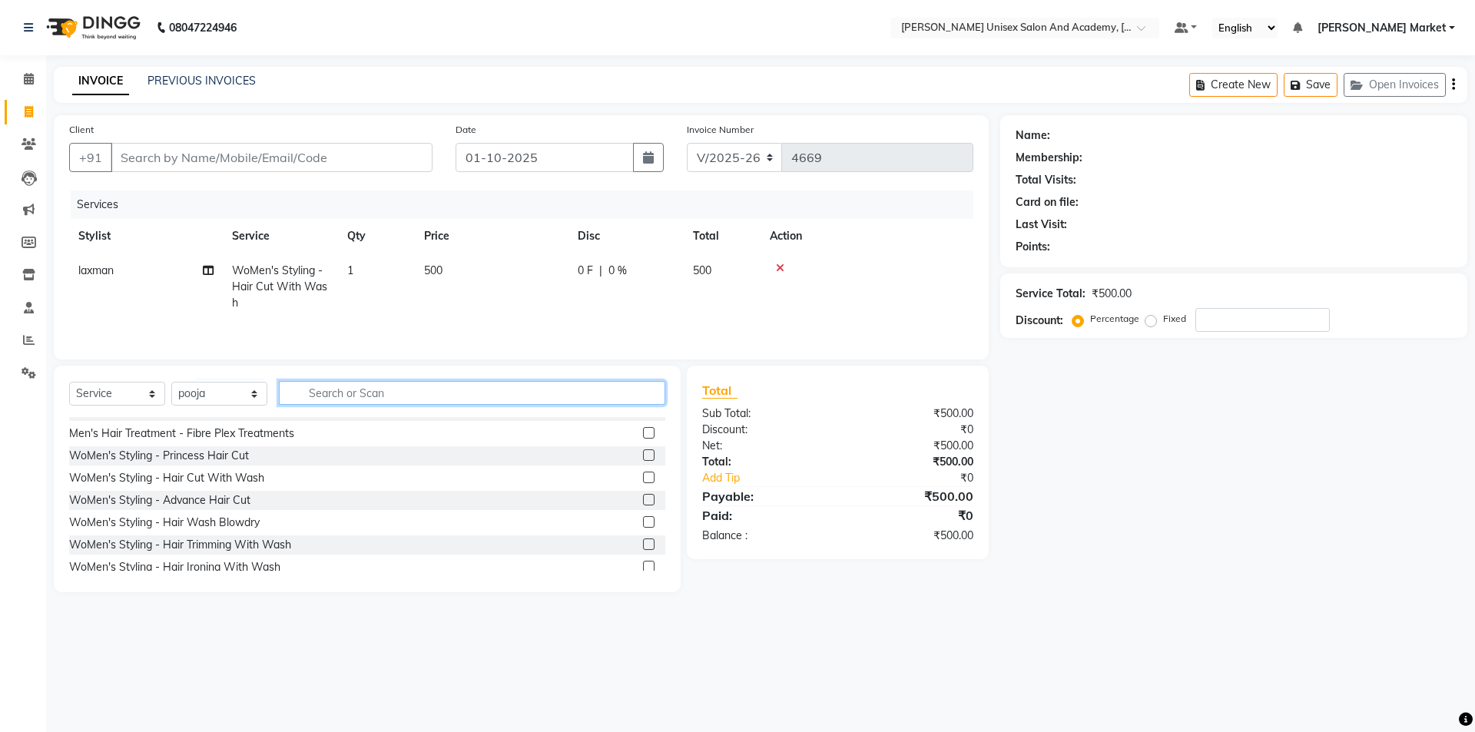
click at [351, 388] on input "text" at bounding box center [472, 393] width 386 height 24
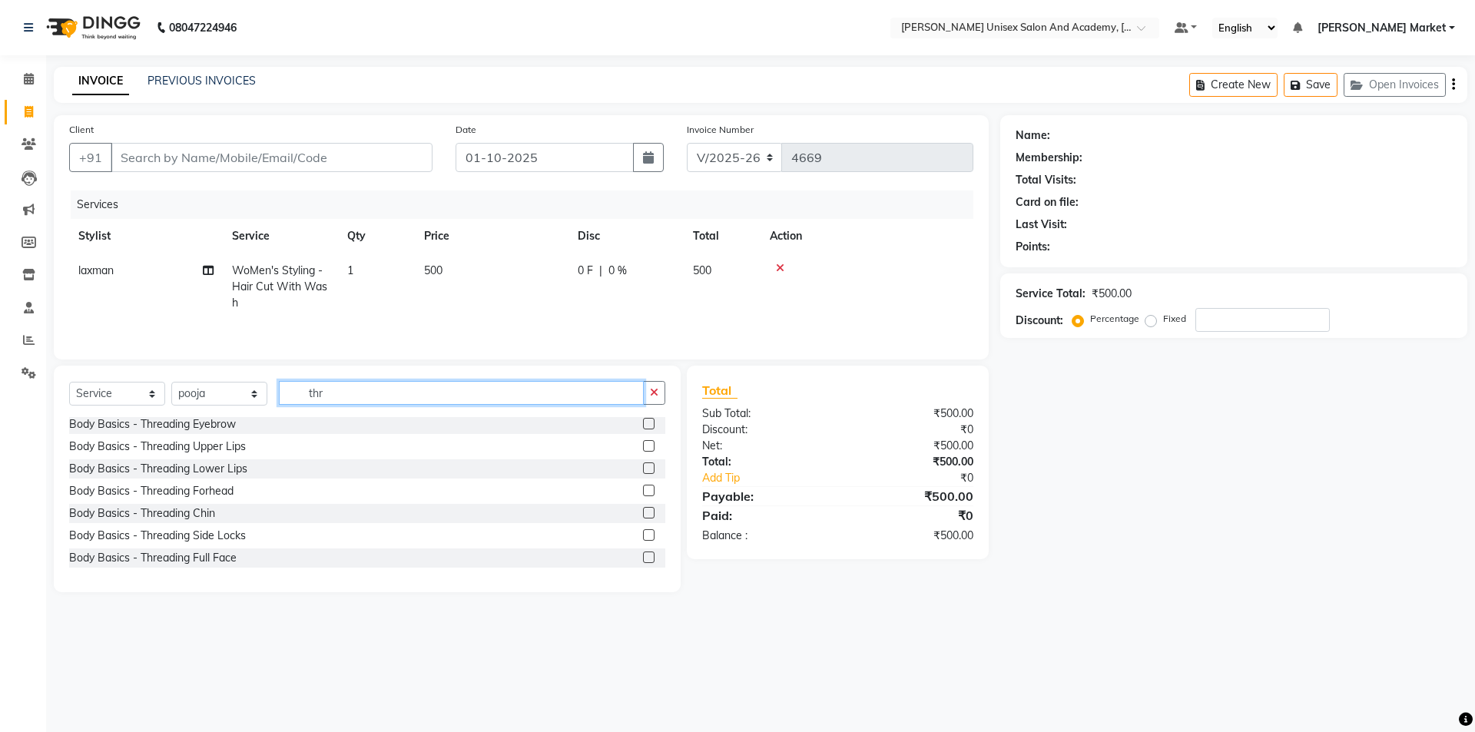
scroll to position [2, 0]
type input "thr"
click at [217, 424] on div "Body Basics - Threading Eyebrow" at bounding box center [152, 424] width 167 height 16
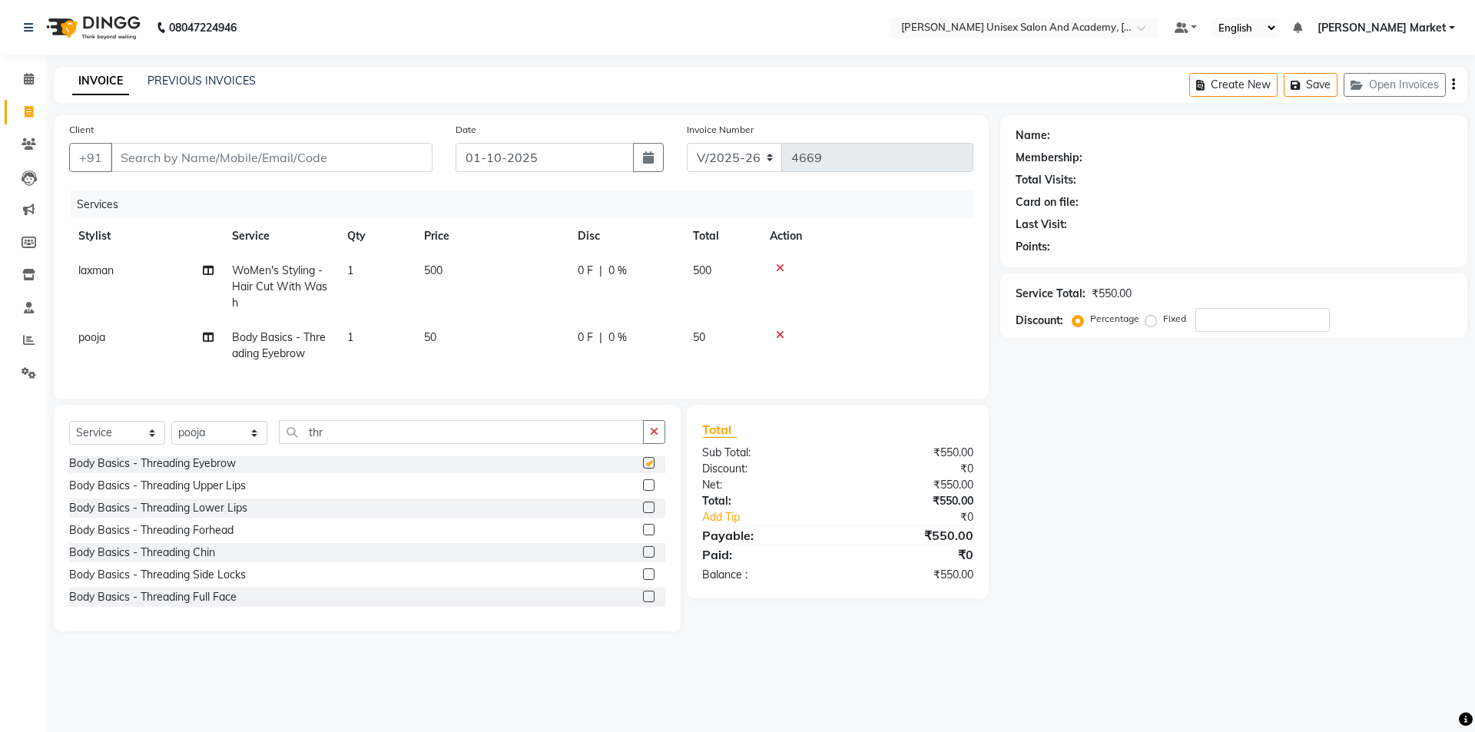
checkbox input "false"
click at [653, 437] on icon "button" at bounding box center [654, 431] width 8 height 11
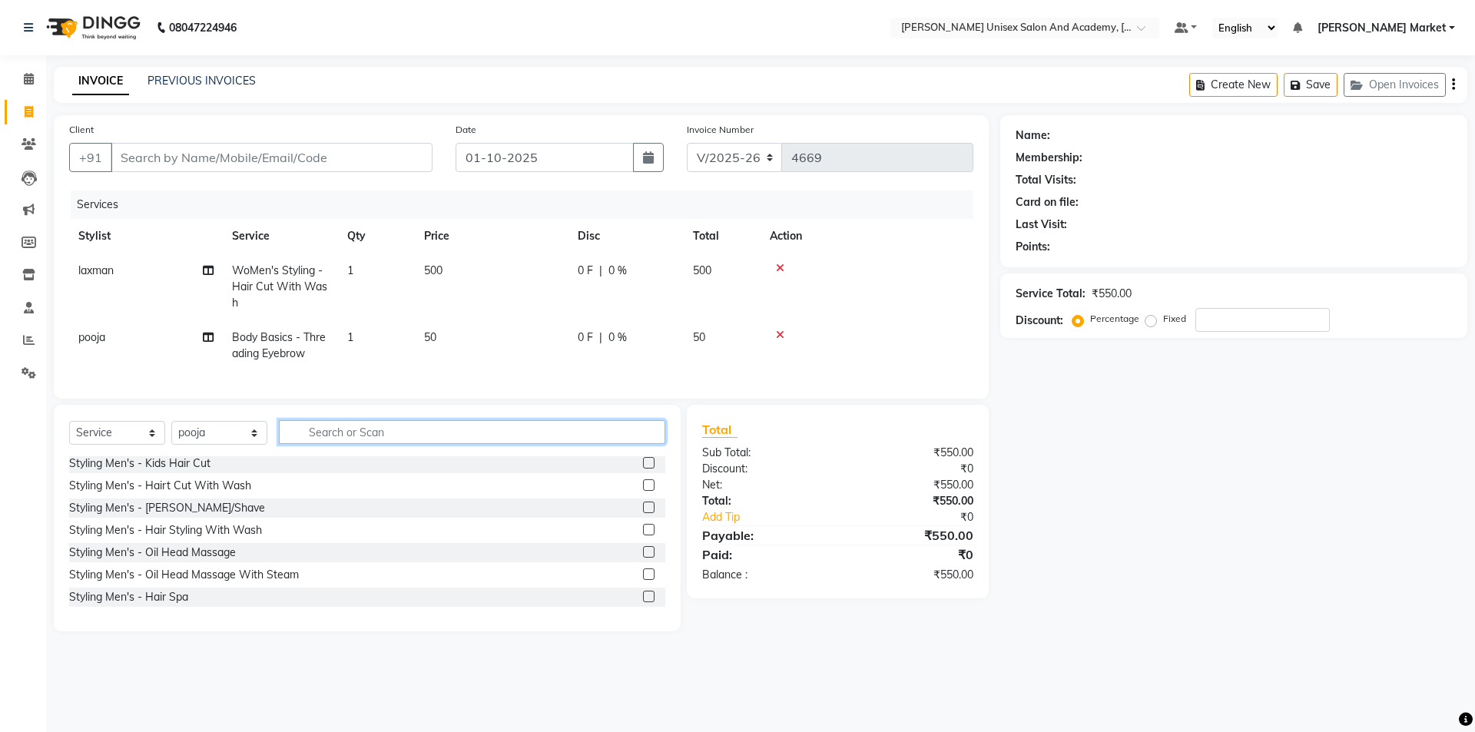
click at [316, 438] on input "text" at bounding box center [472, 432] width 386 height 24
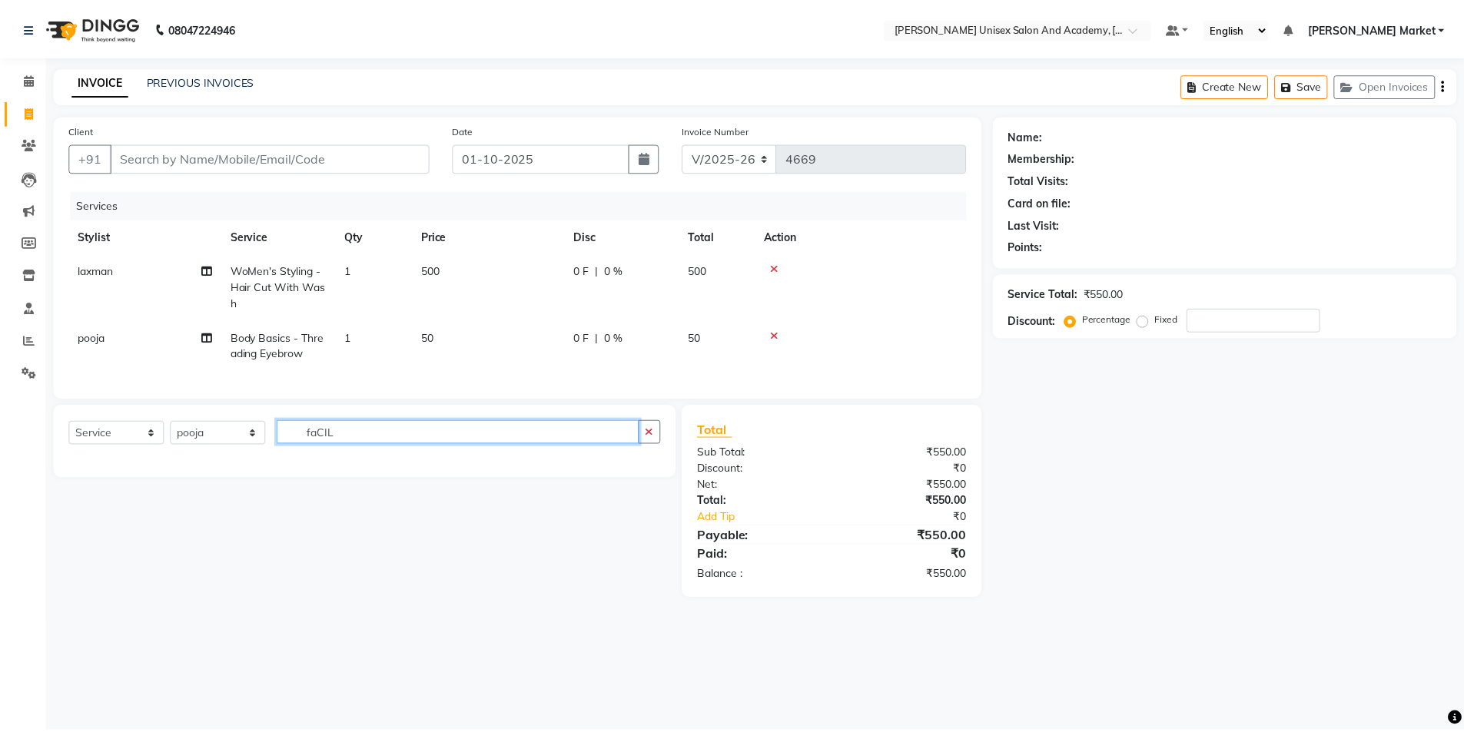
scroll to position [0, 0]
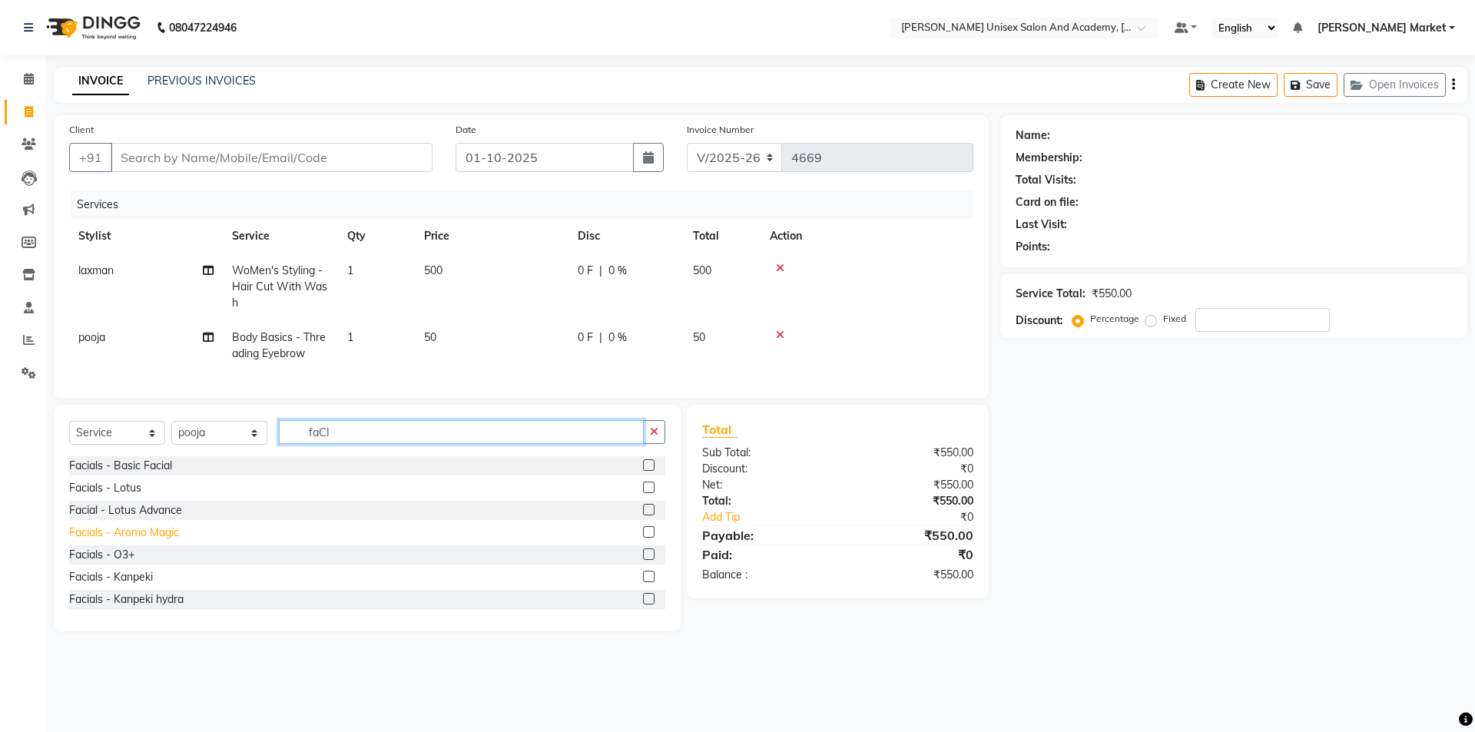
type input "faCI"
click at [176, 438] on div "Facials - Aromo Magic" at bounding box center [124, 533] width 110 height 16
checkbox input "false"
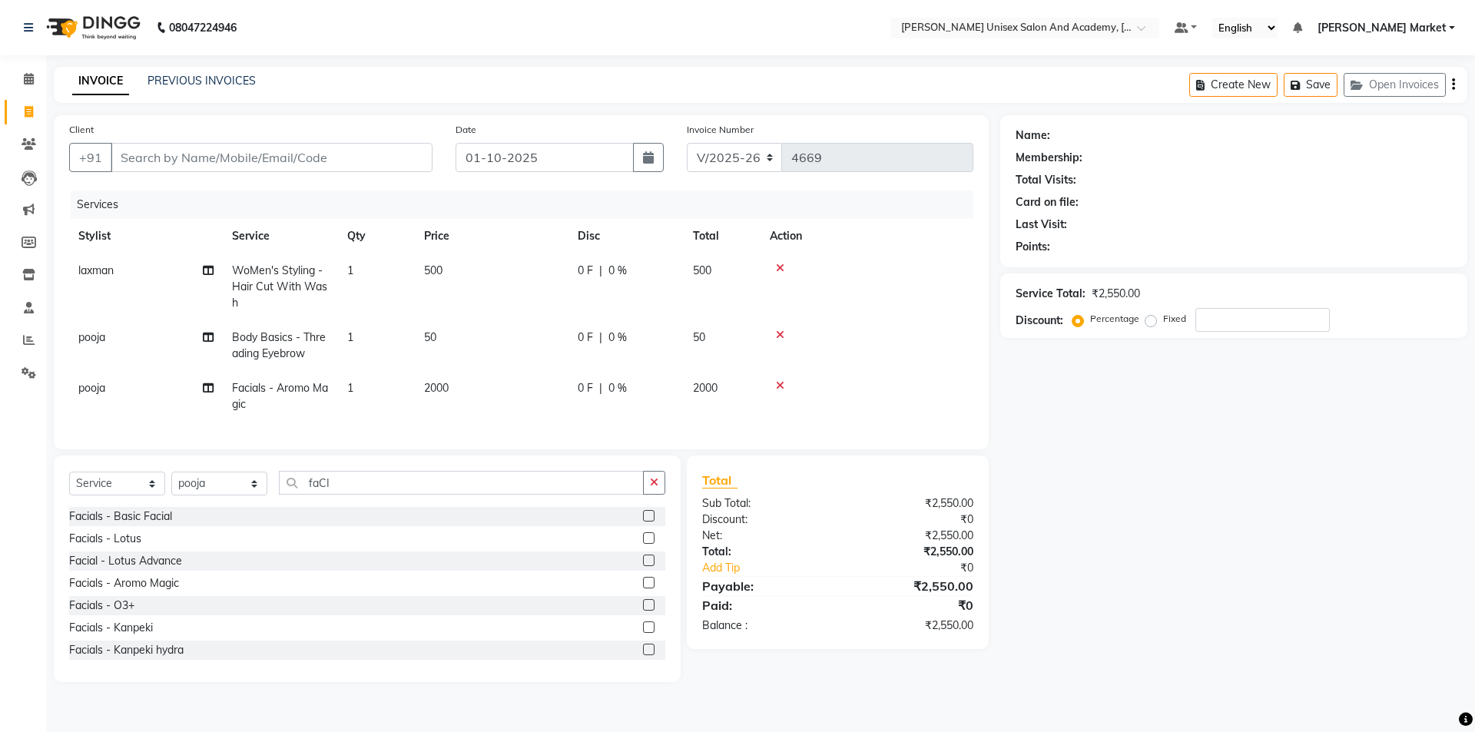
drag, startPoint x: 592, startPoint y: 386, endPoint x: 590, endPoint y: 394, distance: 8.8
click at [590, 394] on span "0 F" at bounding box center [585, 388] width 15 height 16
select select "73406"
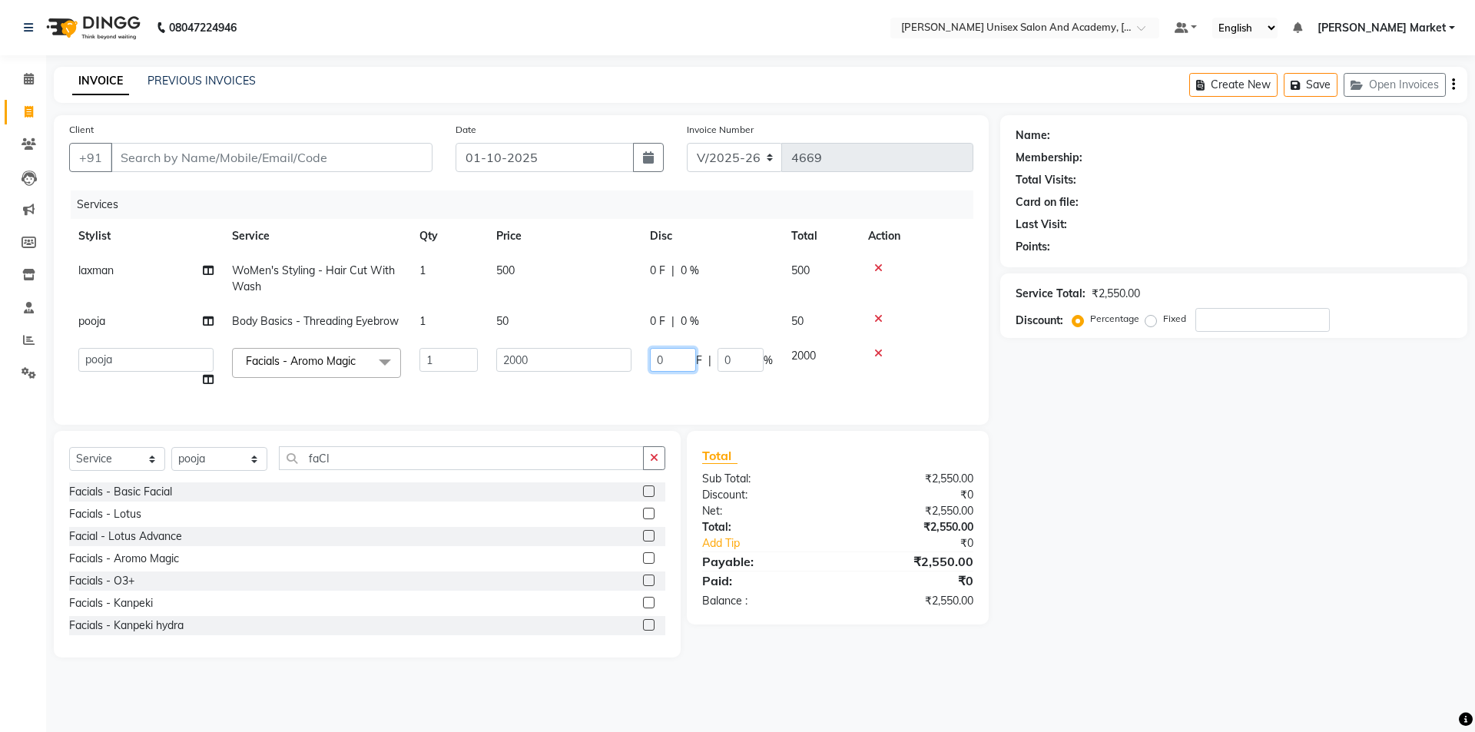
click at [674, 355] on input "0" at bounding box center [673, 360] width 46 height 24
type input "200"
click at [649, 390] on td "200 F | 0 %" at bounding box center [711, 368] width 141 height 58
select select "73406"
drag, startPoint x: 213, startPoint y: 141, endPoint x: 217, endPoint y: 155, distance: 14.4
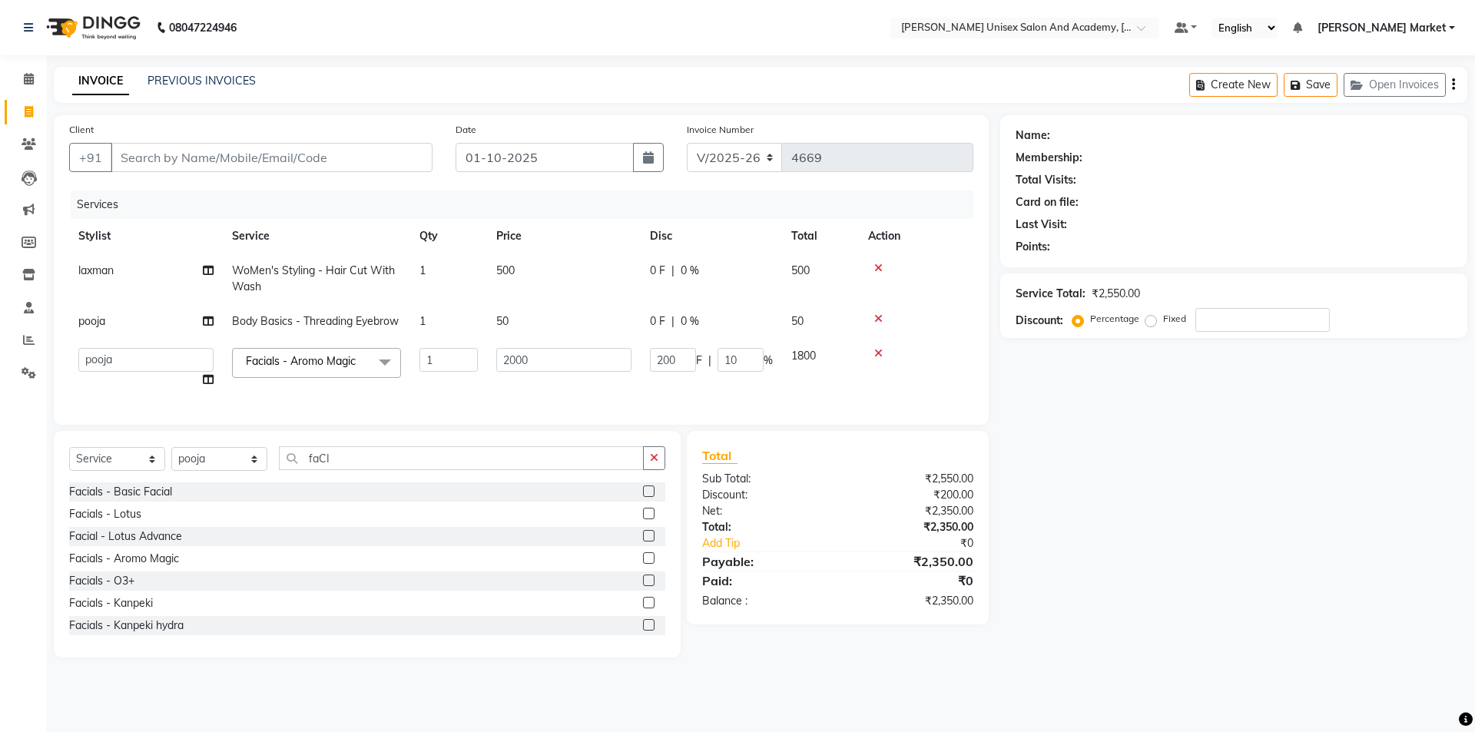
click at [218, 144] on div "Client +91" at bounding box center [251, 152] width 386 height 63
click at [188, 158] on input "Client" at bounding box center [272, 157] width 322 height 29
type input "9"
type input "0"
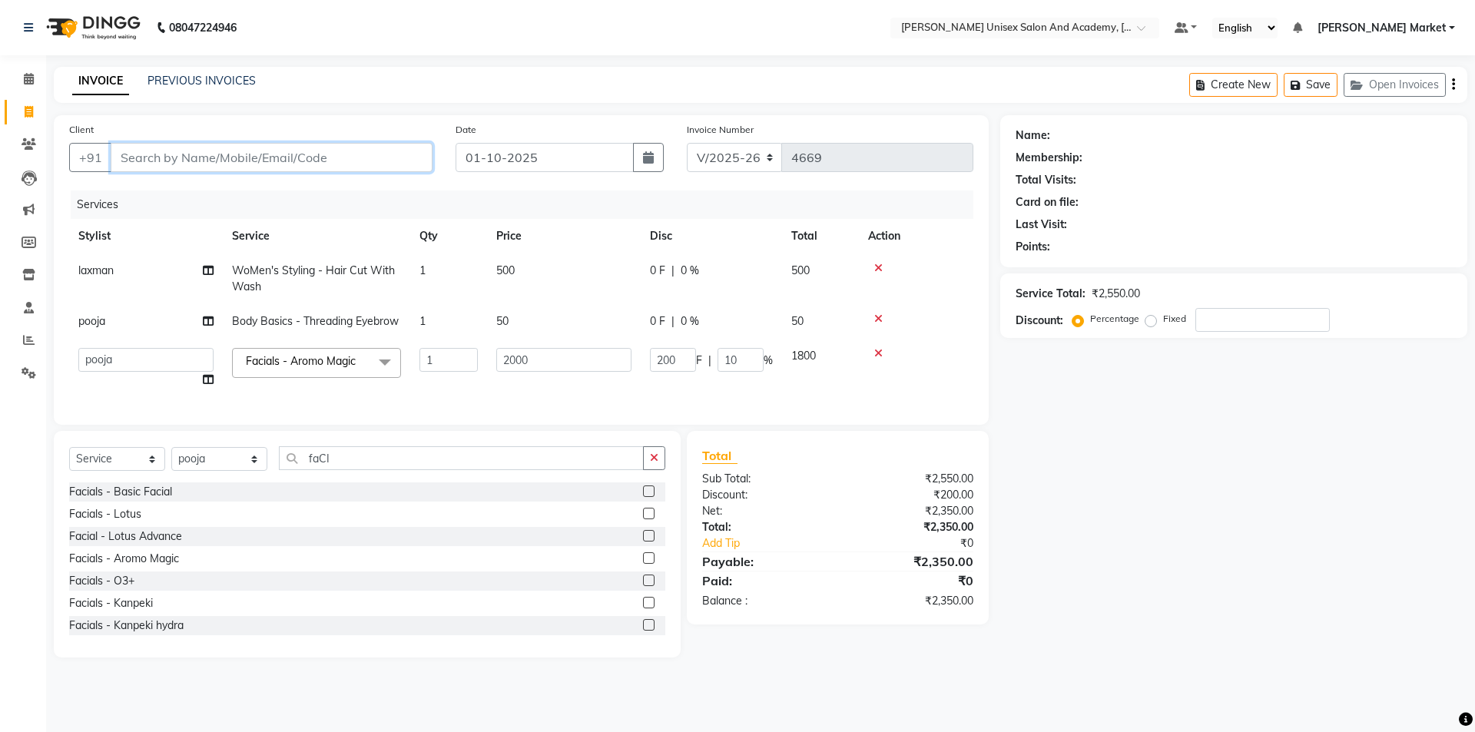
type input "0"
type input "9816216903"
click at [380, 161] on span "Add Client" at bounding box center [393, 157] width 61 height 15
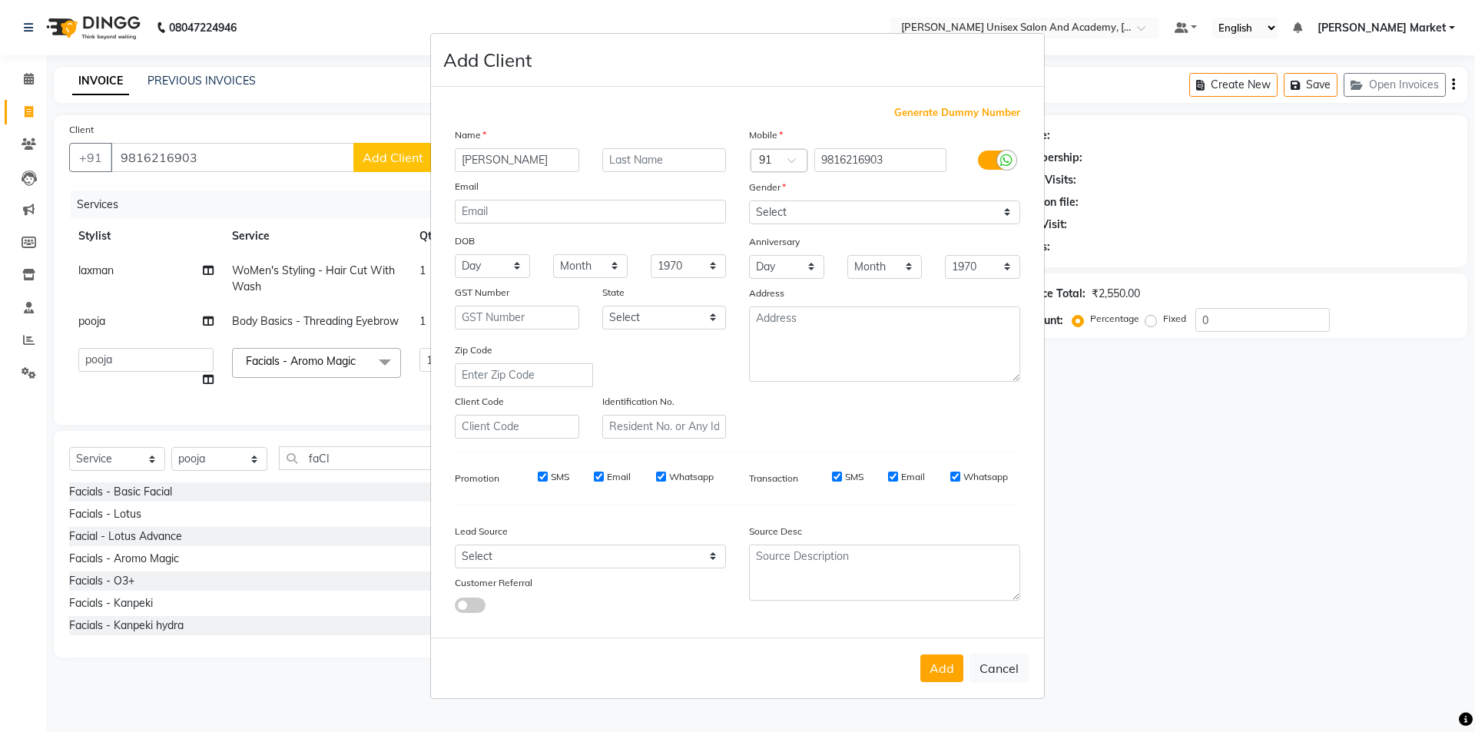
type input "SHANTA"
click at [759, 213] on select "Select [DEMOGRAPHIC_DATA] [DEMOGRAPHIC_DATA] Other Prefer Not To Say" at bounding box center [884, 213] width 271 height 24
select select "[DEMOGRAPHIC_DATA]"
click at [749, 201] on select "Select [DEMOGRAPHIC_DATA] [DEMOGRAPHIC_DATA] Other Prefer Not To Say" at bounding box center [884, 213] width 271 height 24
click at [876, 438] on button "Add" at bounding box center [941, 669] width 43 height 28
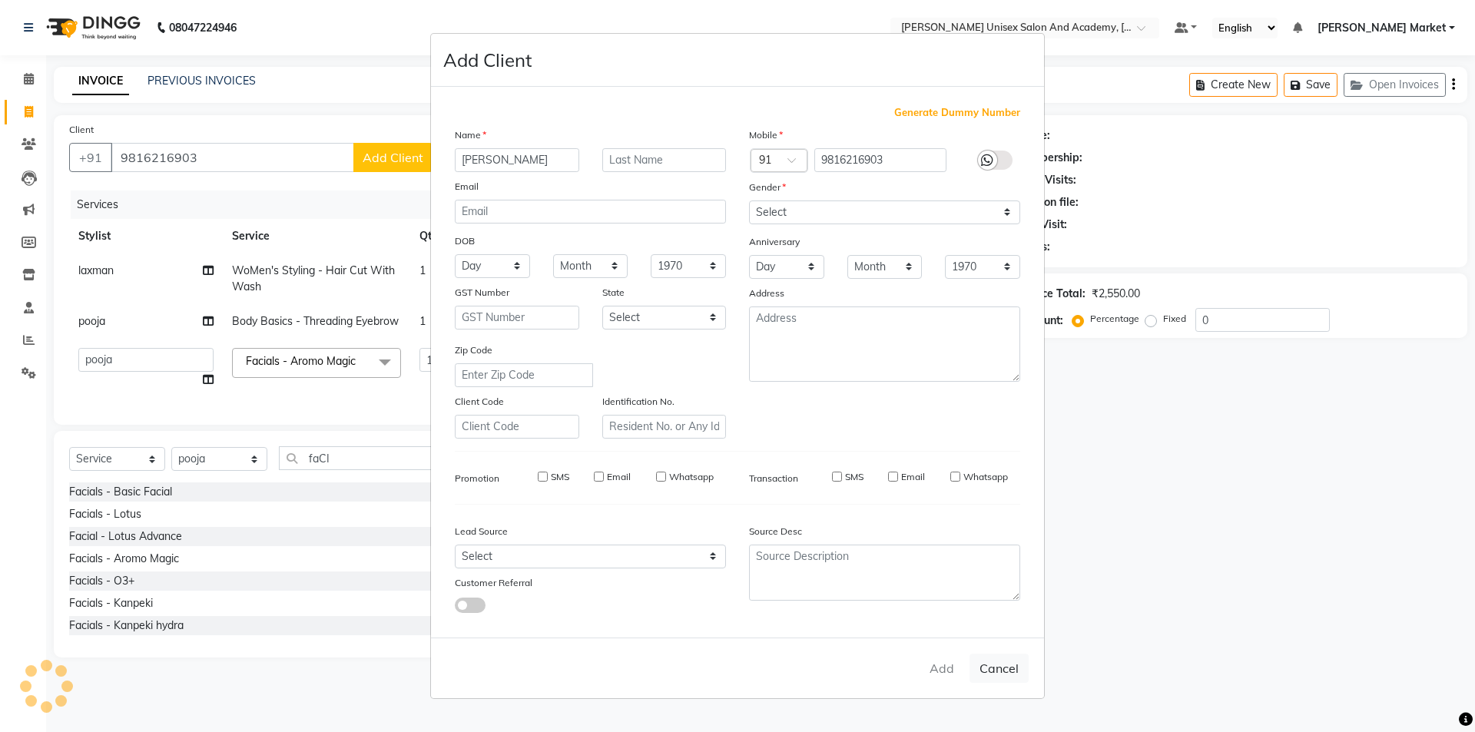
select select
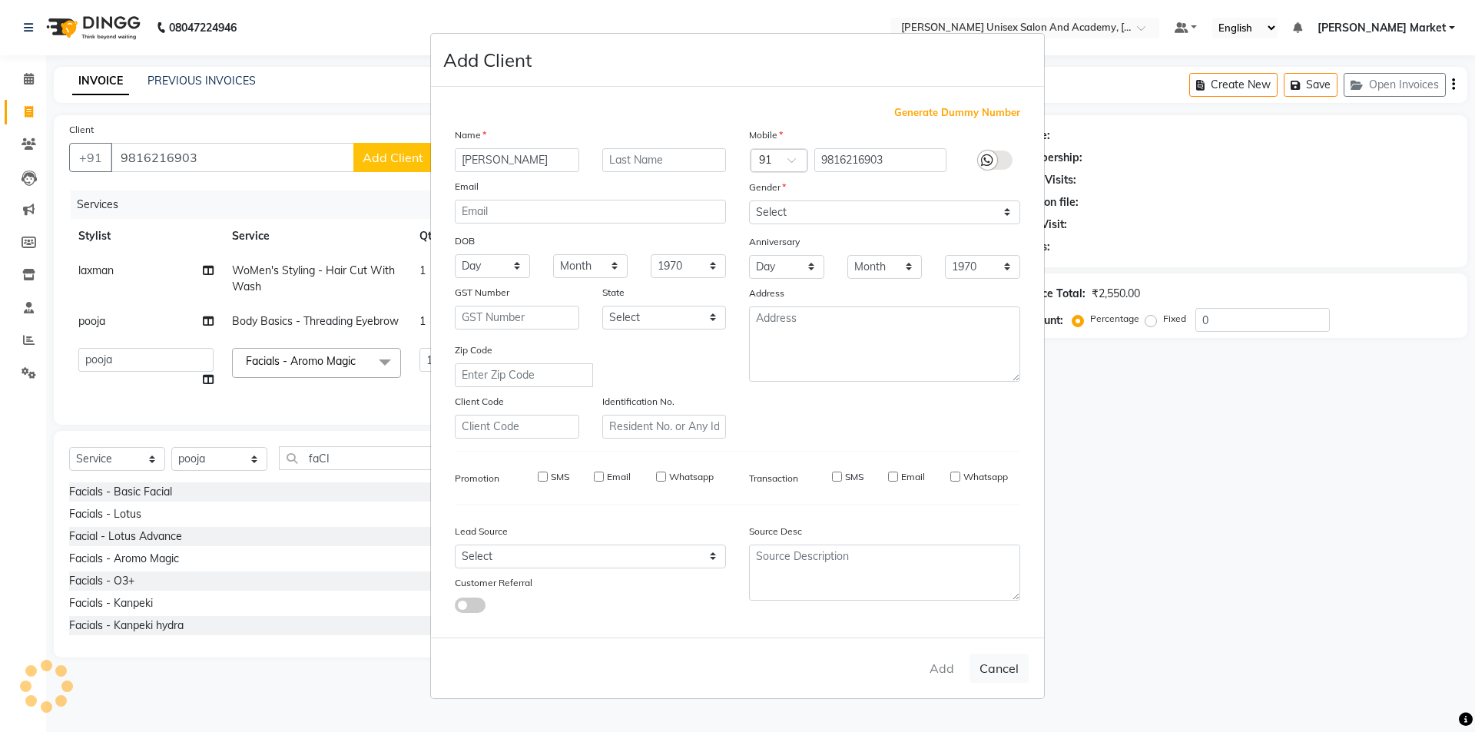
select select
checkbox input "false"
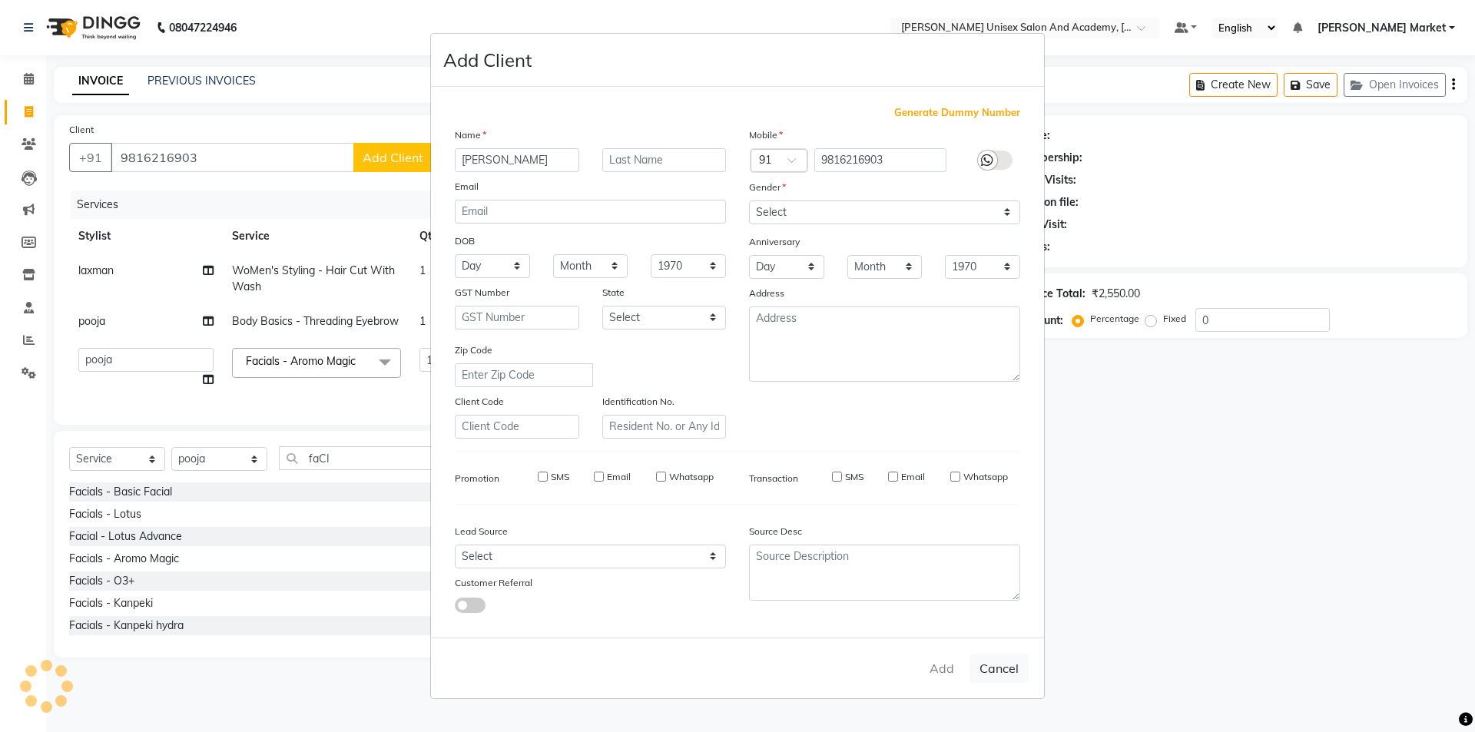
checkbox input "false"
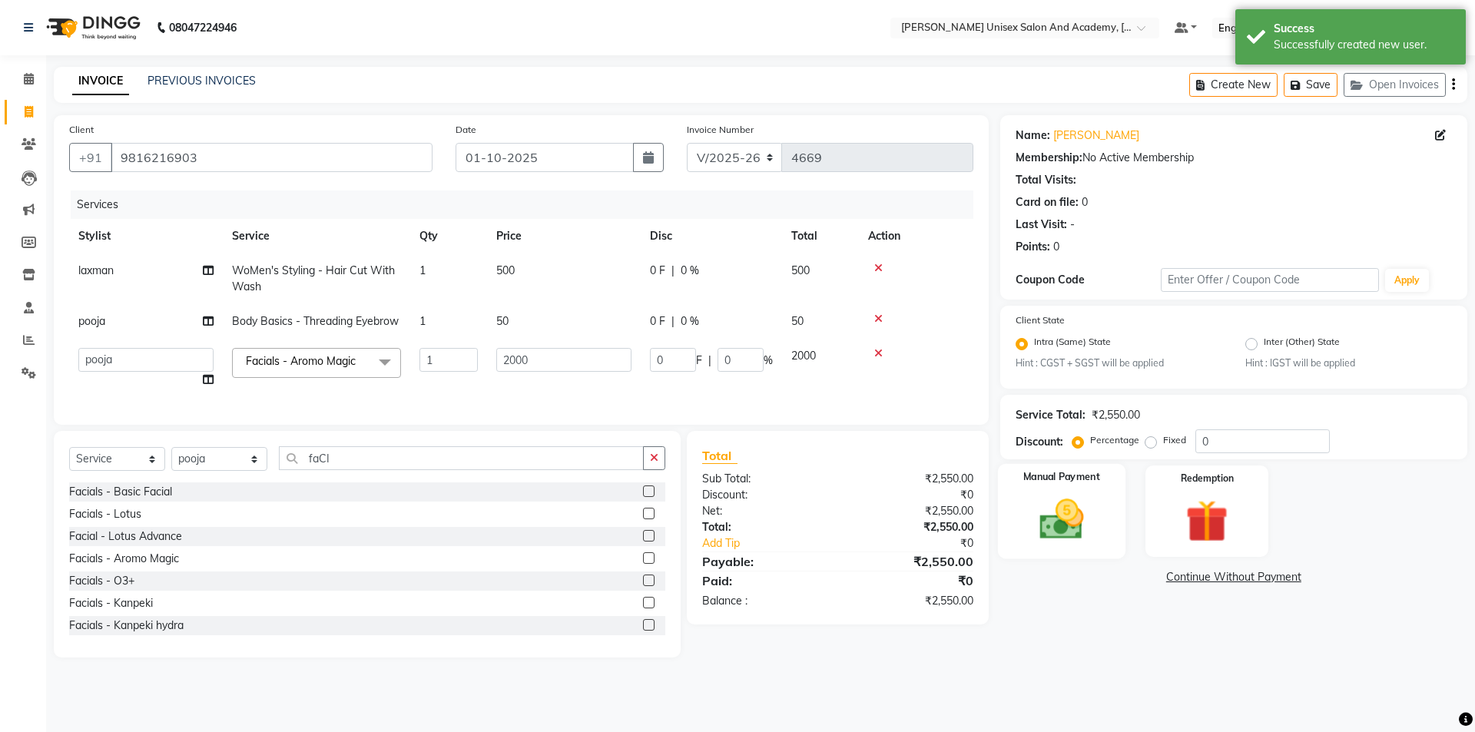
click at [876, 438] on img at bounding box center [1061, 520] width 71 height 51
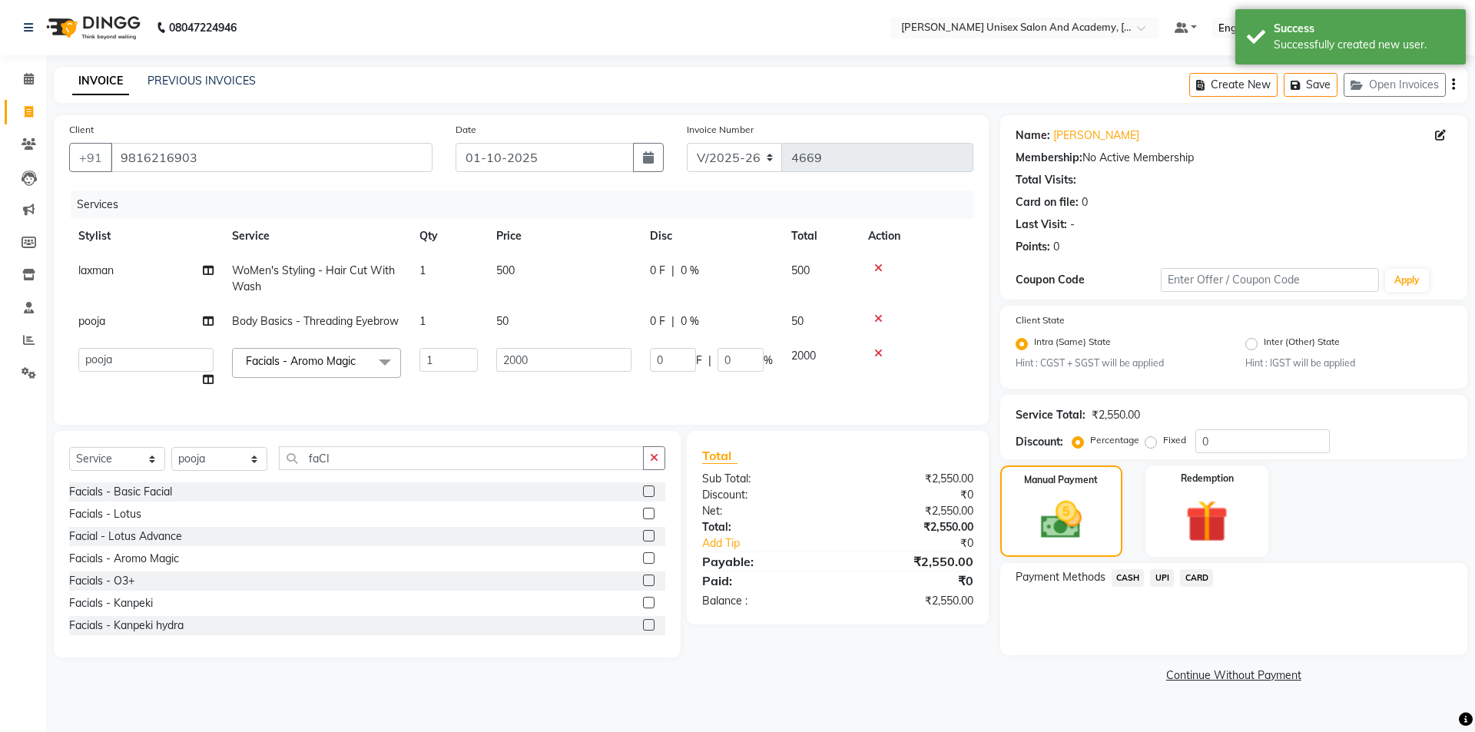
click at [876, 438] on span "CASH" at bounding box center [1128, 578] width 33 height 18
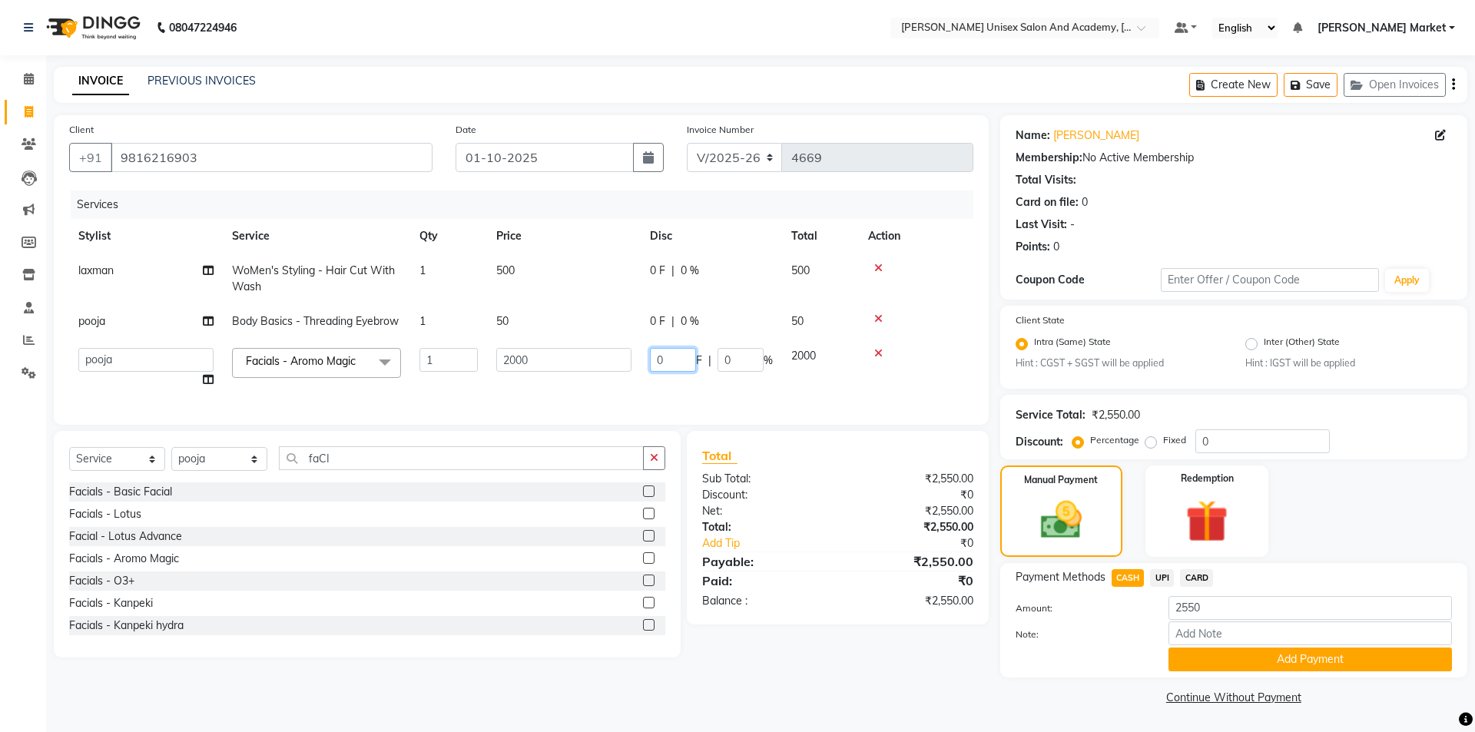
click at [674, 356] on input "0" at bounding box center [673, 360] width 46 height 24
type input "200"
click at [737, 393] on tr "Amit anjali Harry hemant kashish laxman mandeep kumar owner pooja sahil anand v…" at bounding box center [521, 368] width 904 height 58
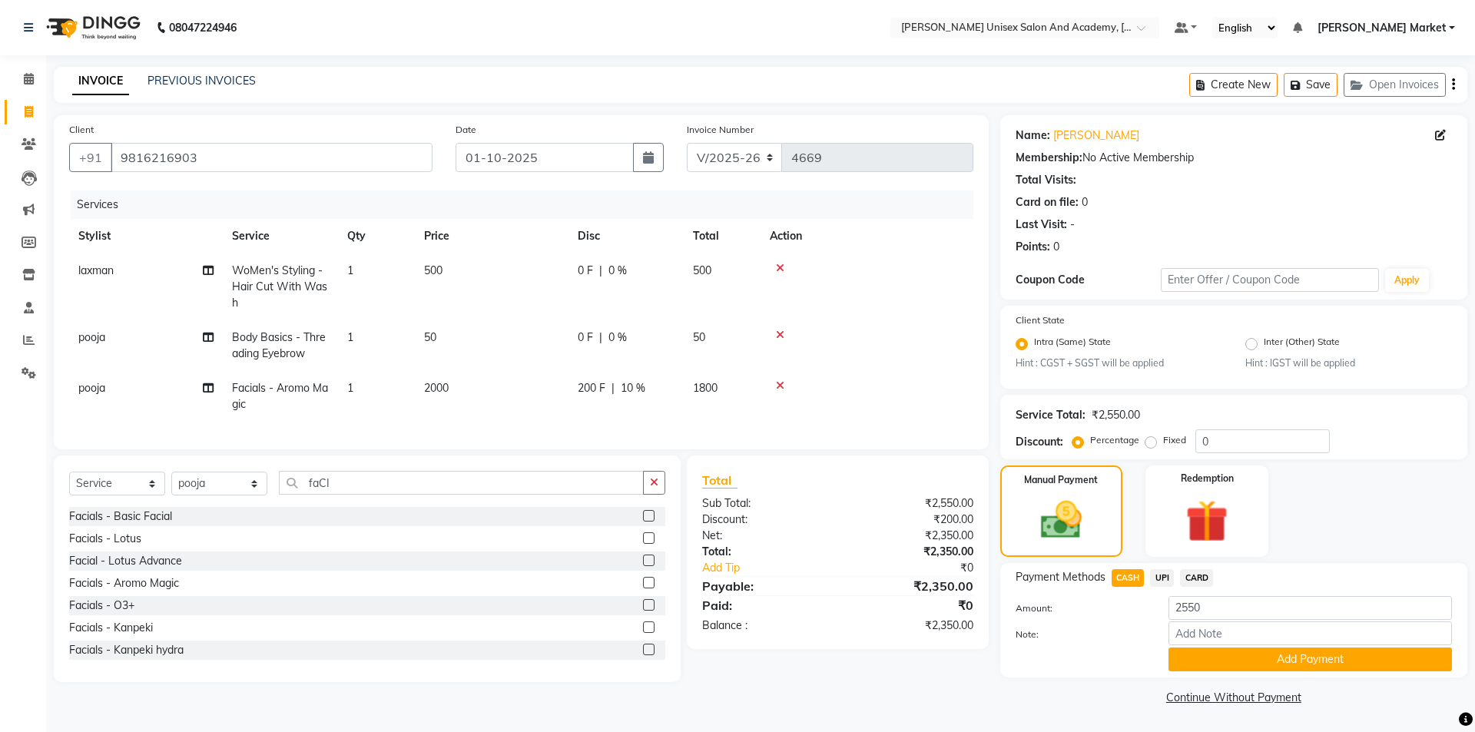
click at [876, 438] on span "CASH" at bounding box center [1128, 578] width 33 height 18
type input "2350"
click at [876, 438] on button "Add Payment" at bounding box center [1311, 660] width 284 height 24
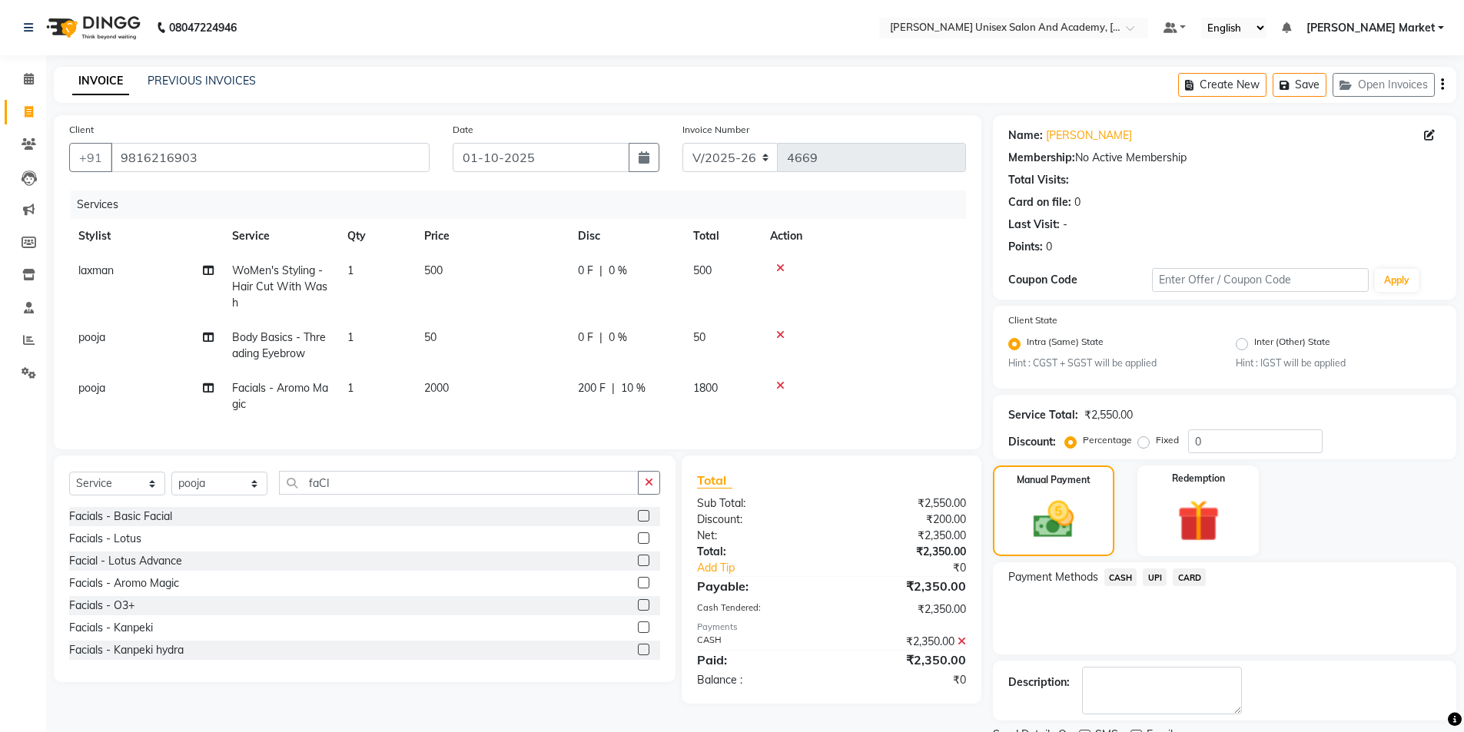
scroll to position [64, 0]
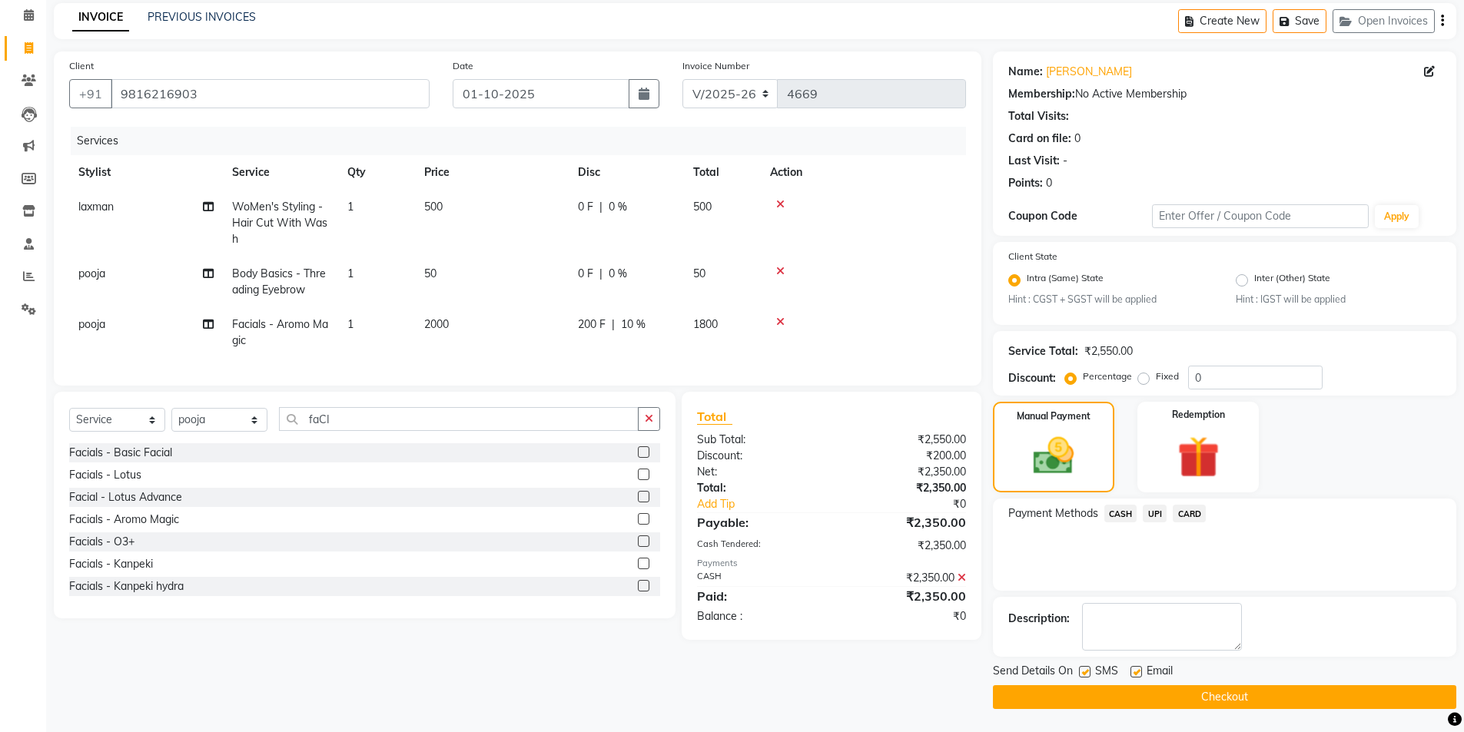
click at [876, 438] on button "Checkout" at bounding box center [1224, 697] width 463 height 24
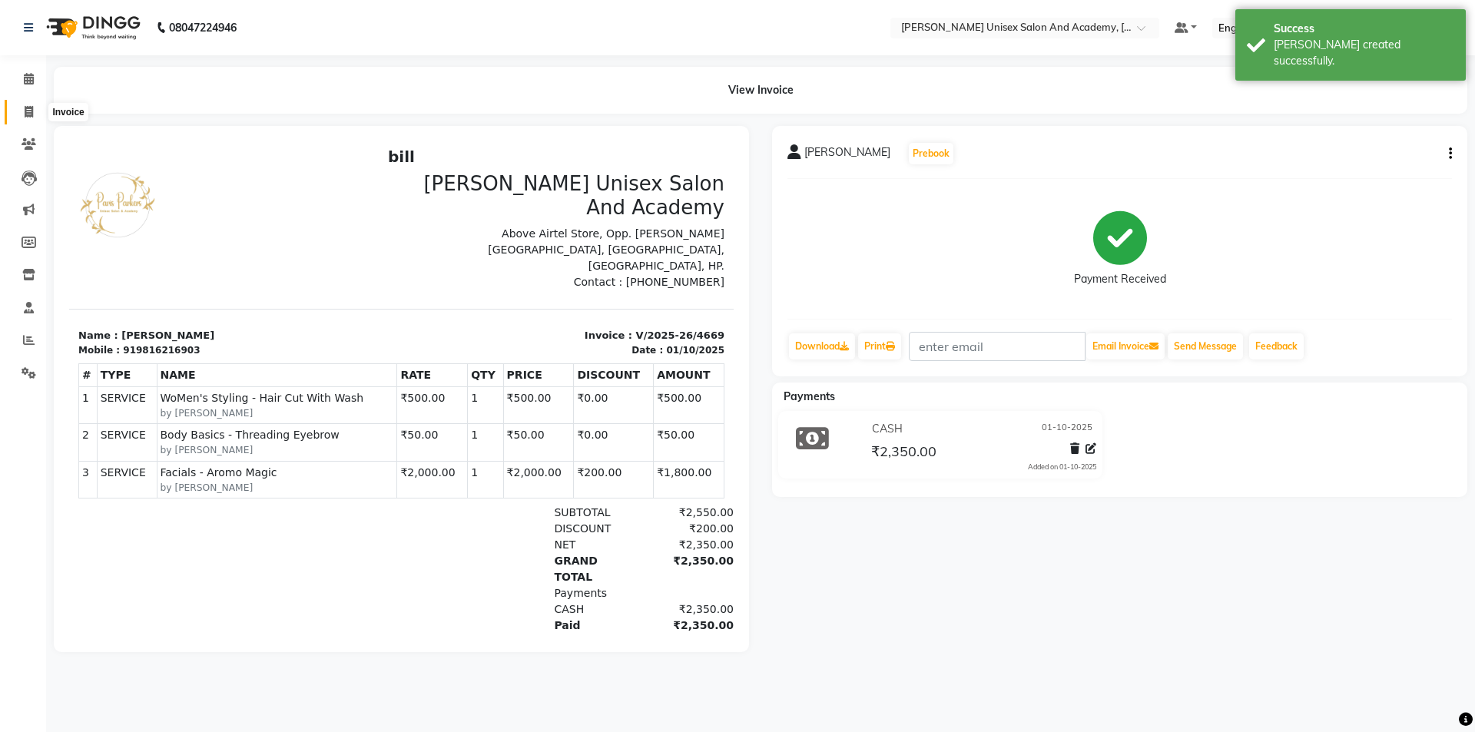
click at [25, 110] on icon at bounding box center [29, 112] width 8 height 12
select select "service"
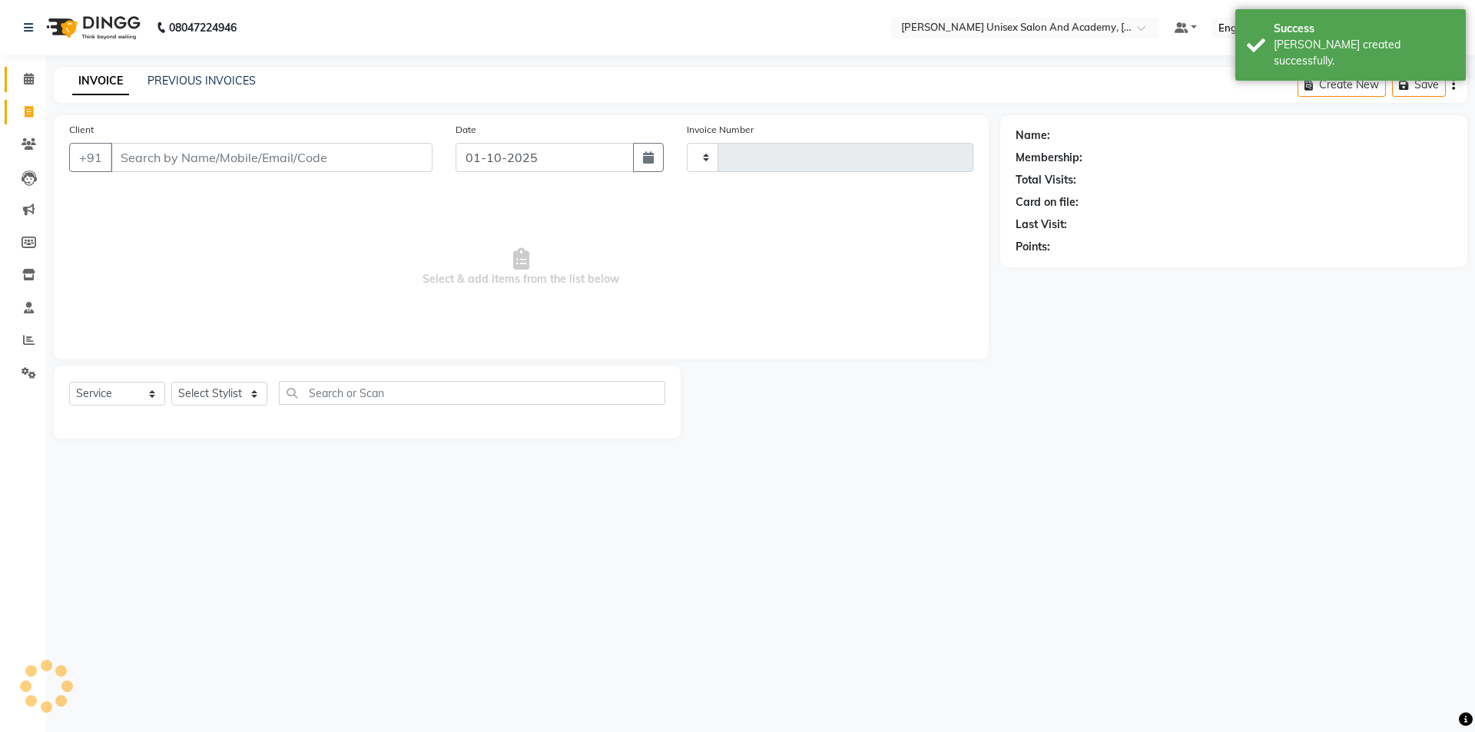
type input "4670"
select select "8060"
click at [26, 75] on icon at bounding box center [29, 79] width 10 height 12
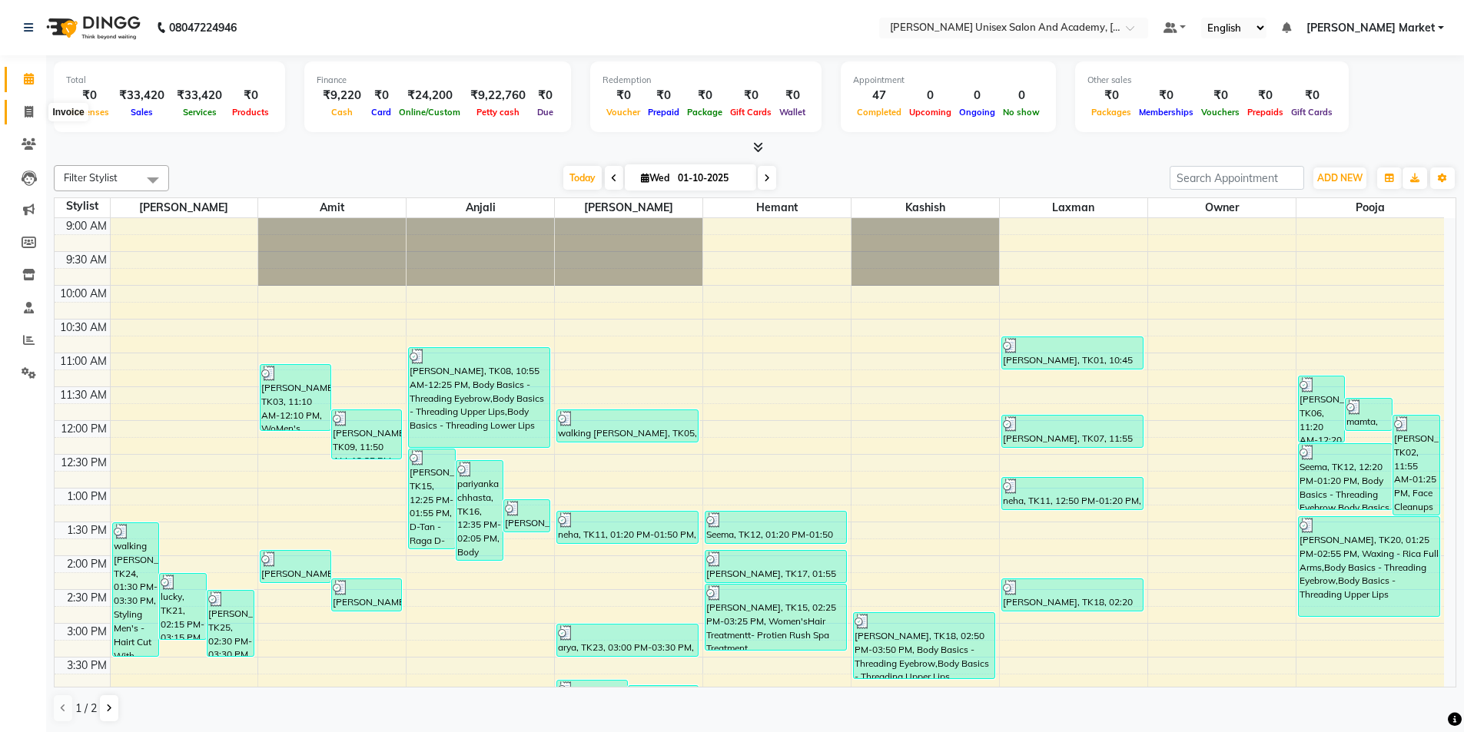
click at [25, 111] on icon at bounding box center [29, 112] width 8 height 12
select select "service"
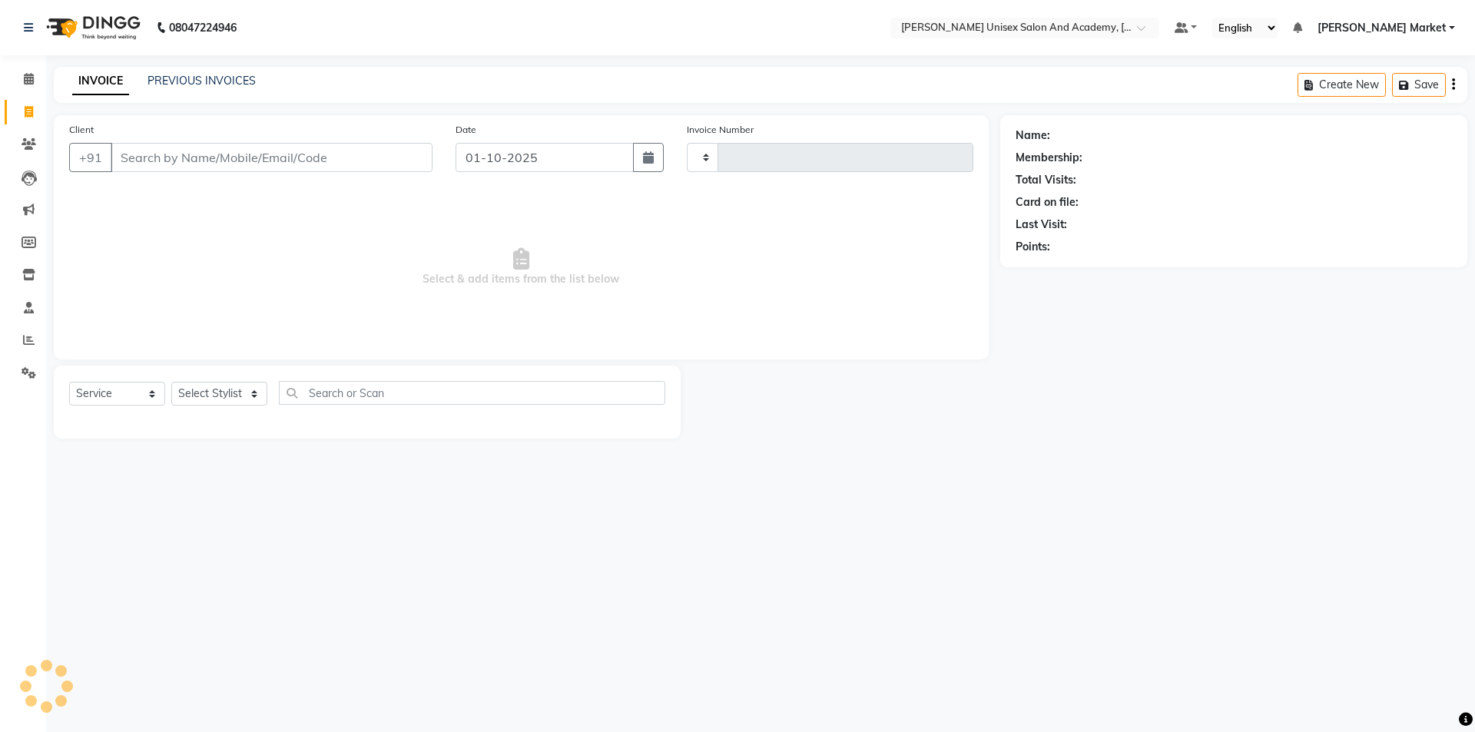
type input "4670"
select select "8060"
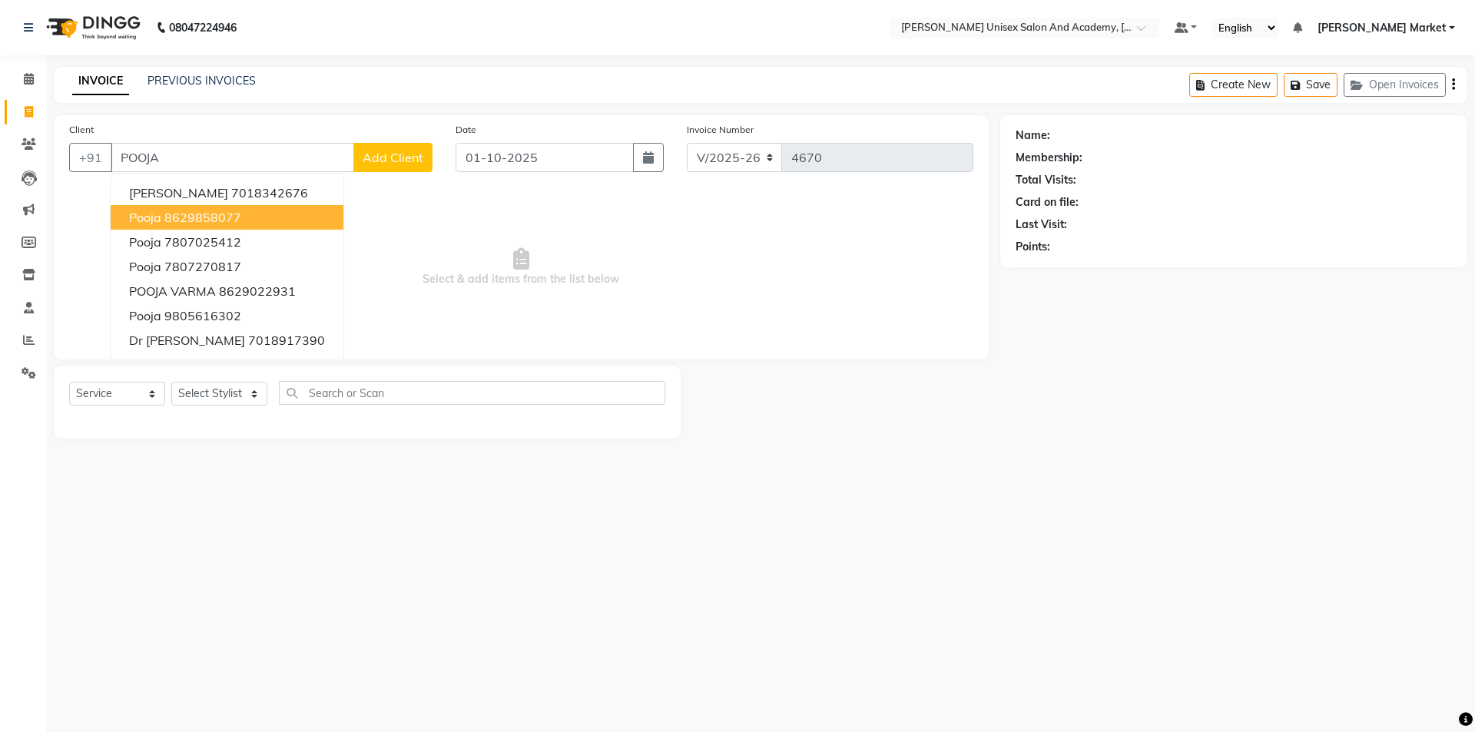
click at [197, 218] on ngb-highlight "8629858077" at bounding box center [202, 217] width 77 height 15
type input "8629858077"
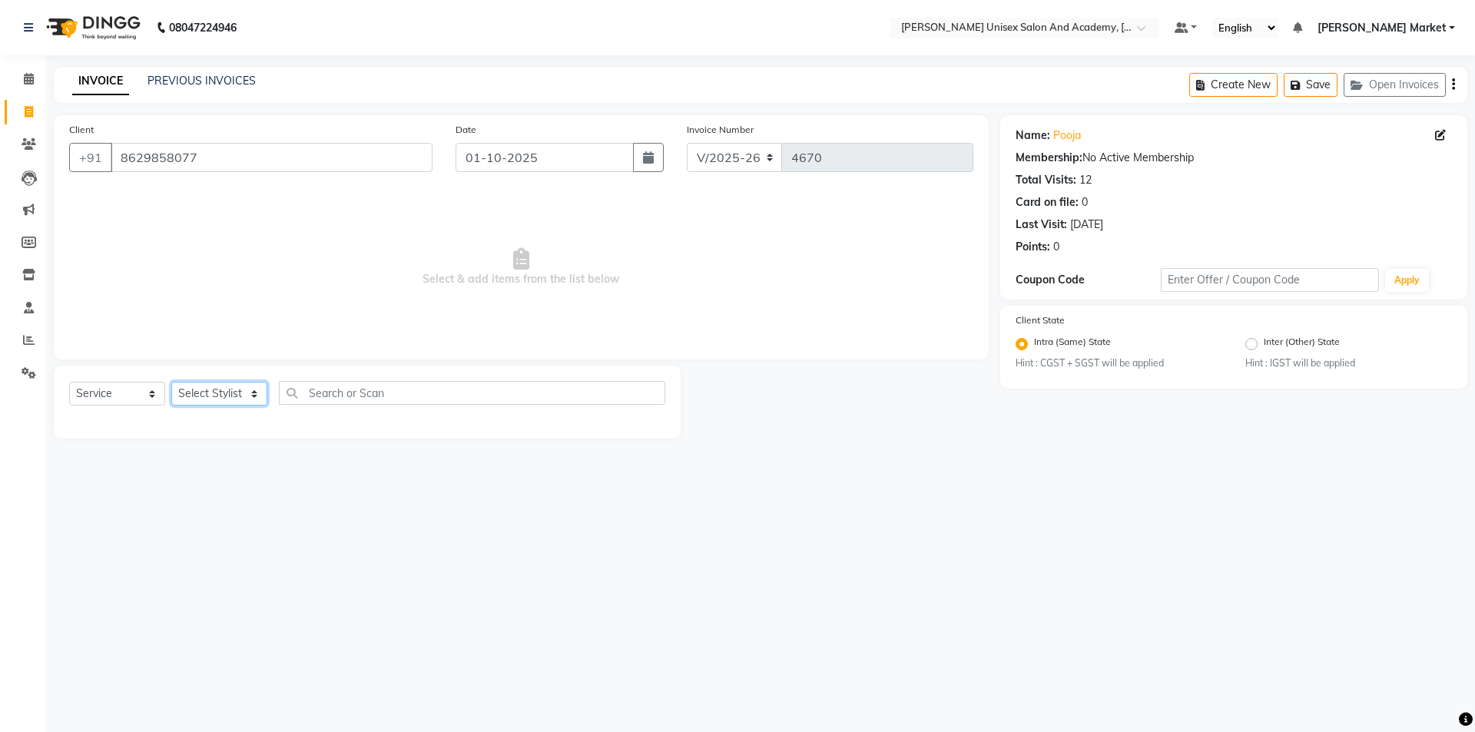
click at [204, 393] on select "Select Stylist Amit anjali [PERSON_NAME] [PERSON_NAME] [PERSON_NAME] [PERSON_NA…" at bounding box center [219, 394] width 96 height 24
select select "73406"
click at [171, 382] on select "Select Stylist Amit anjali [PERSON_NAME] [PERSON_NAME] [PERSON_NAME] [PERSON_NA…" at bounding box center [219, 394] width 96 height 24
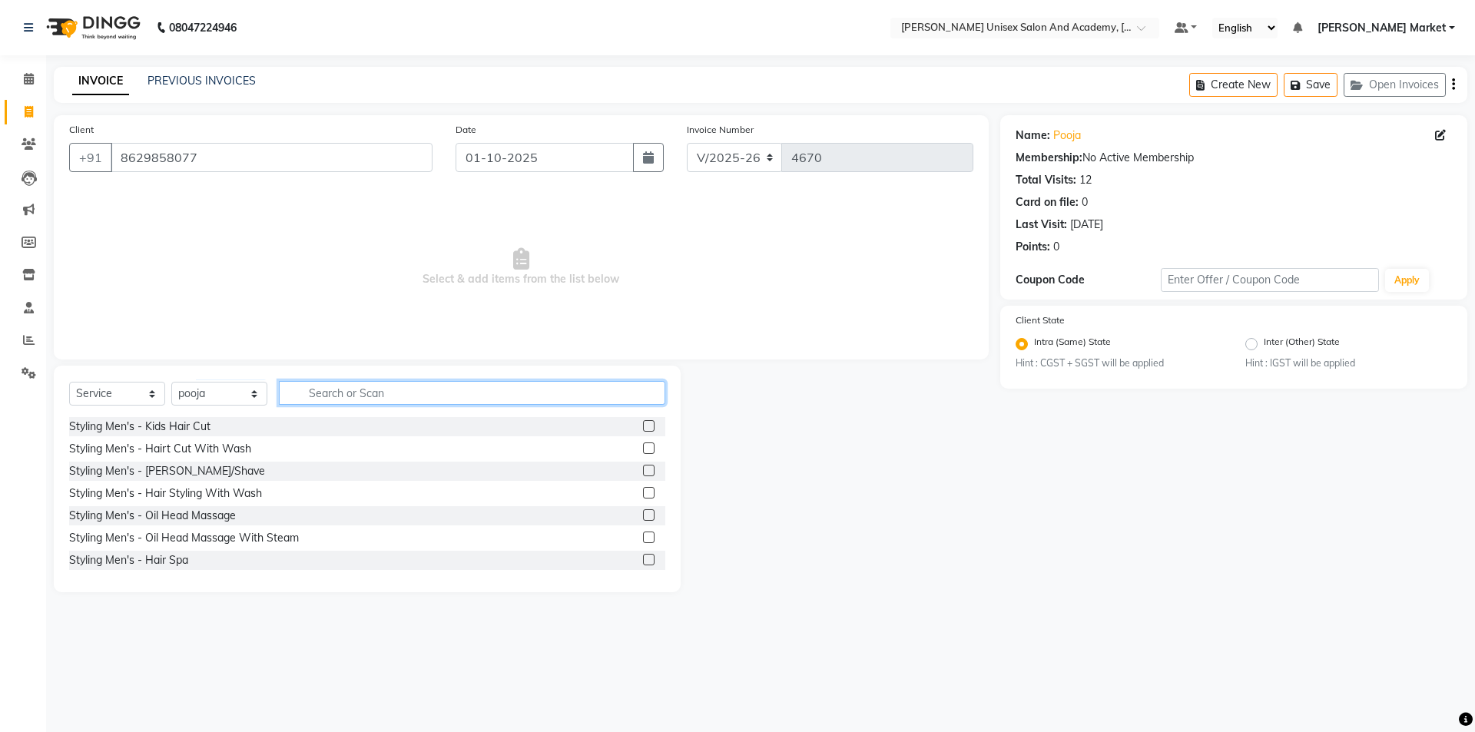
click at [342, 386] on input "text" at bounding box center [472, 393] width 386 height 24
type input "THR"
click at [207, 429] on div "Body Basics - Threading Eyebrow" at bounding box center [152, 427] width 167 height 16
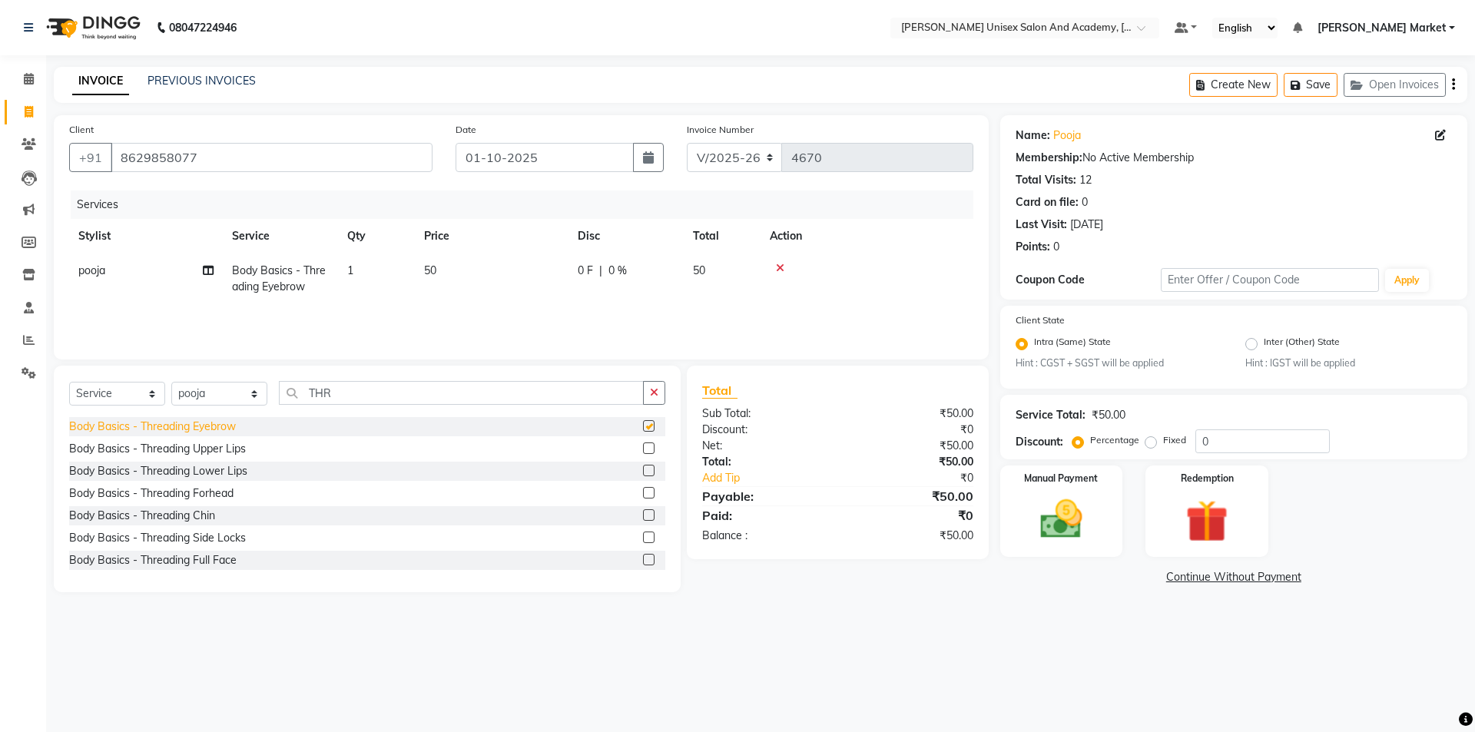
checkbox input "false"
click at [876, 438] on img at bounding box center [1061, 520] width 71 height 51
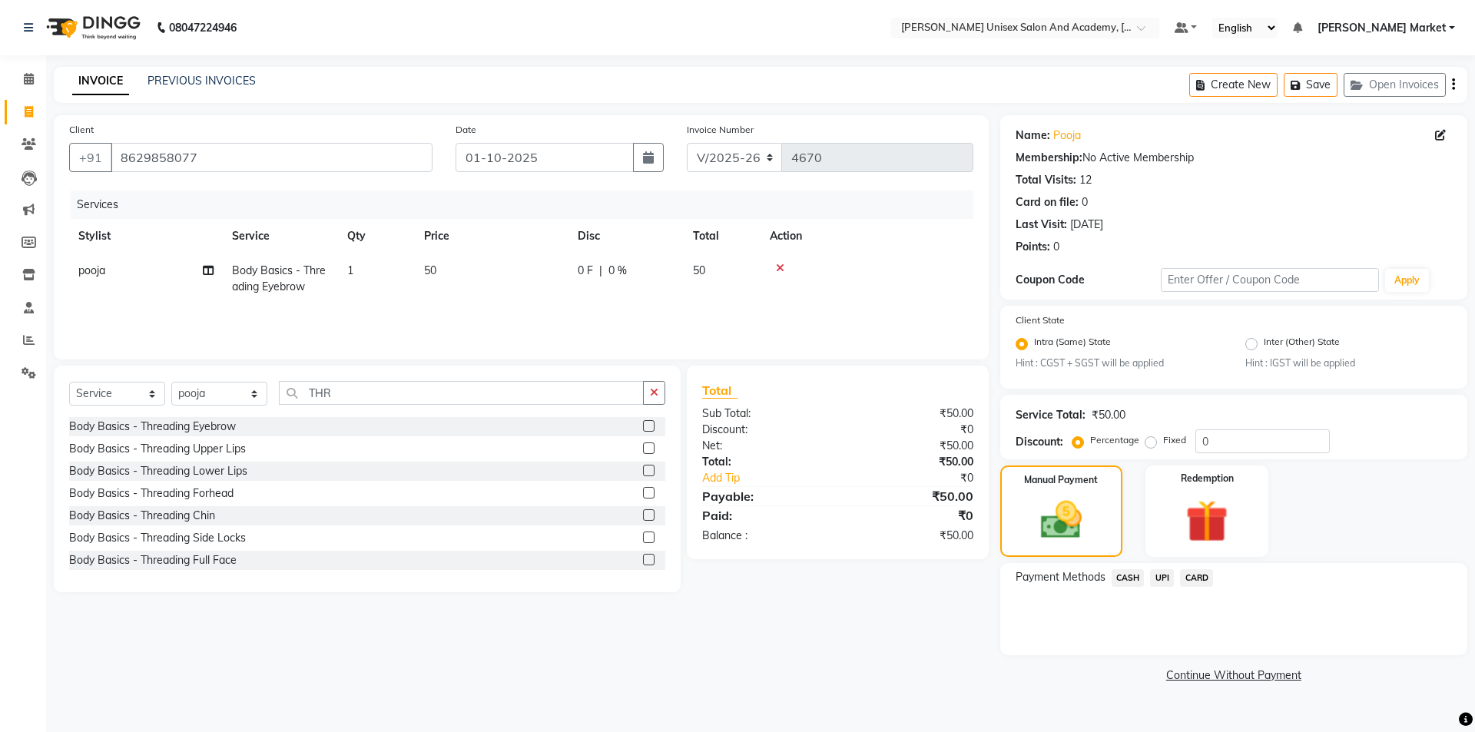
click at [876, 438] on span "CASH" at bounding box center [1128, 578] width 33 height 18
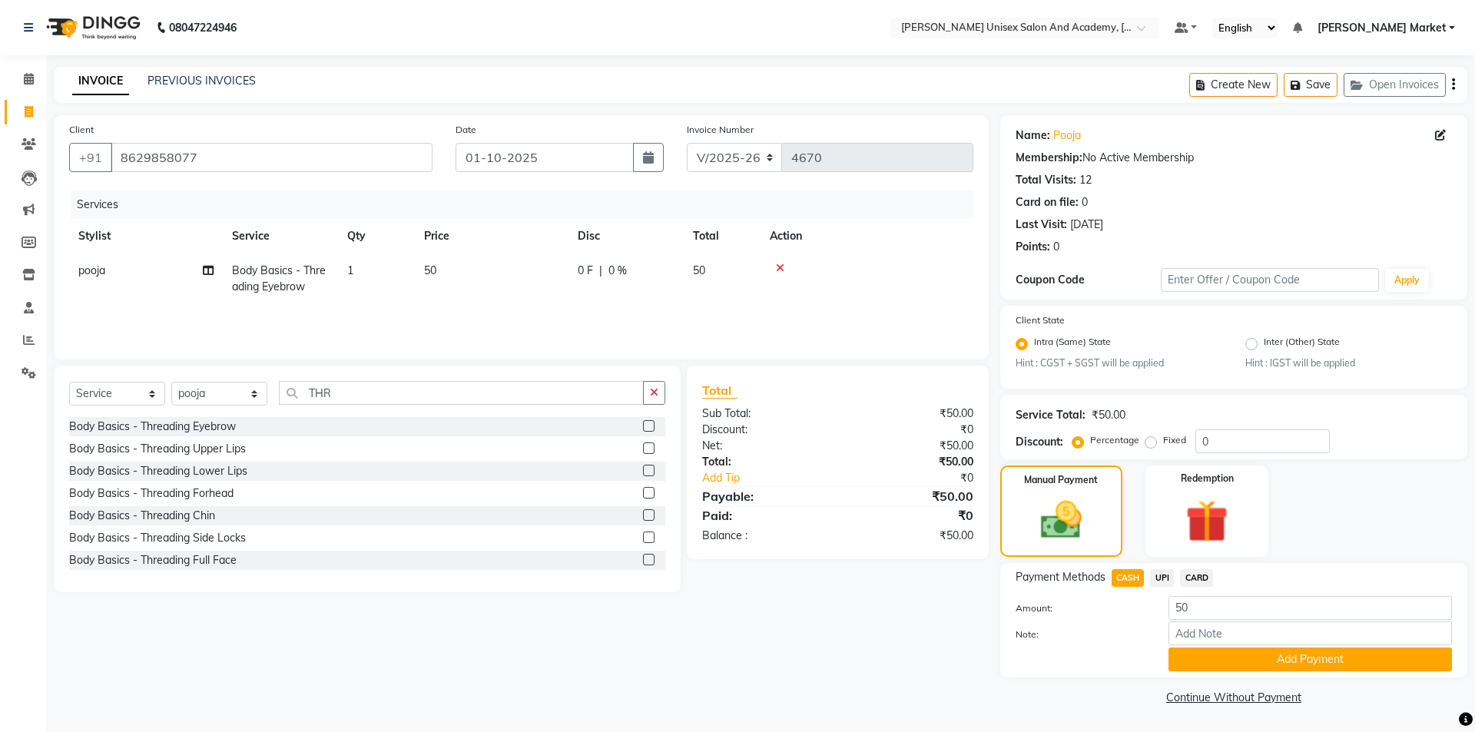
click at [876, 438] on button "Add Payment" at bounding box center [1311, 660] width 284 height 24
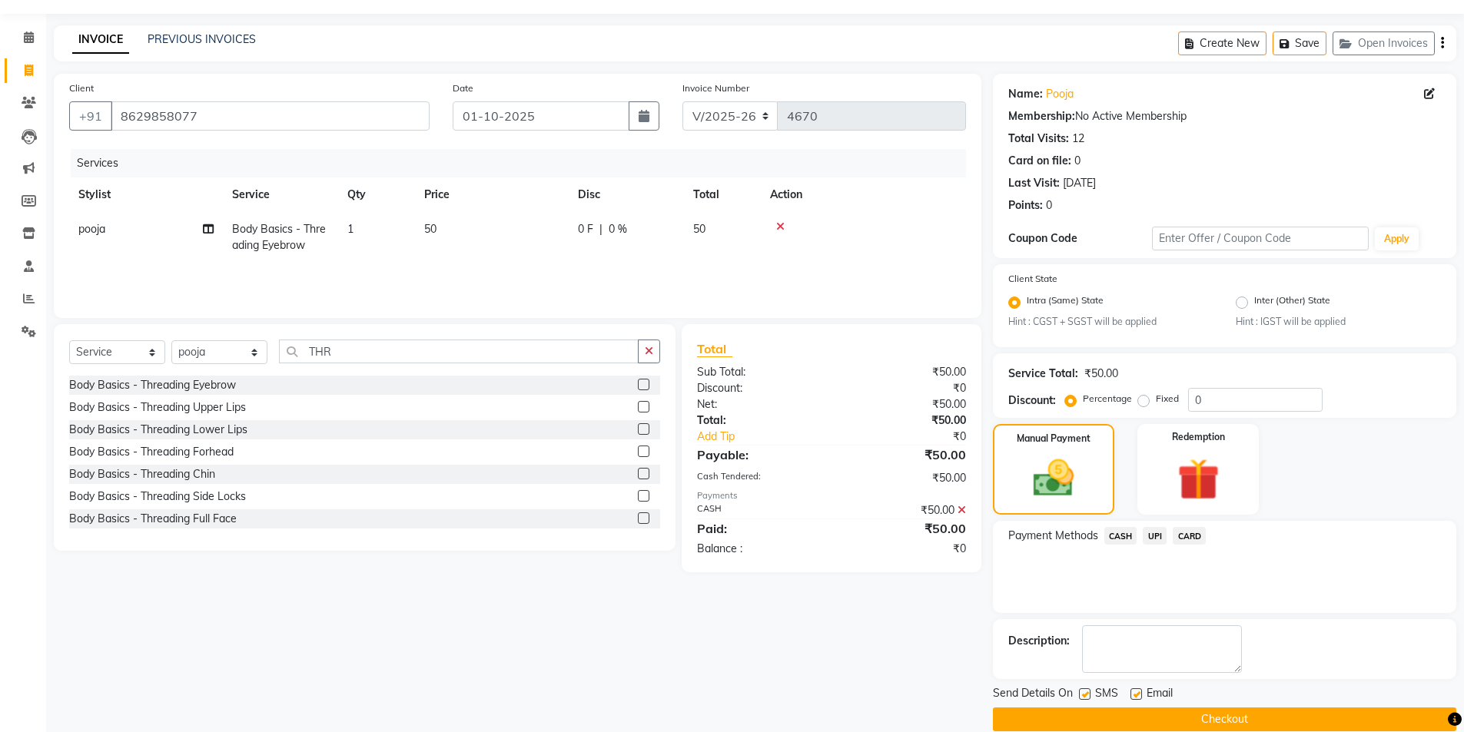
scroll to position [64, 0]
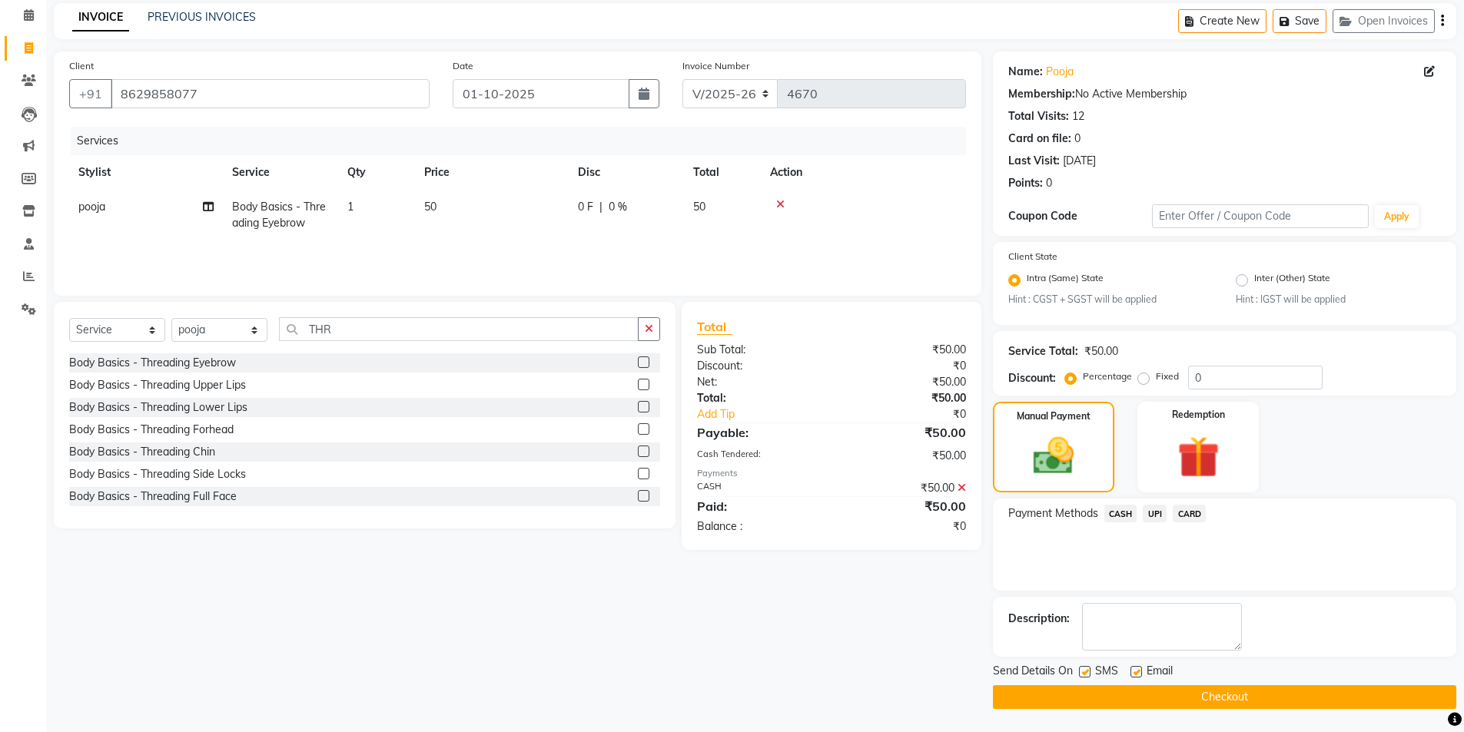
click at [876, 438] on button "Checkout" at bounding box center [1224, 697] width 463 height 24
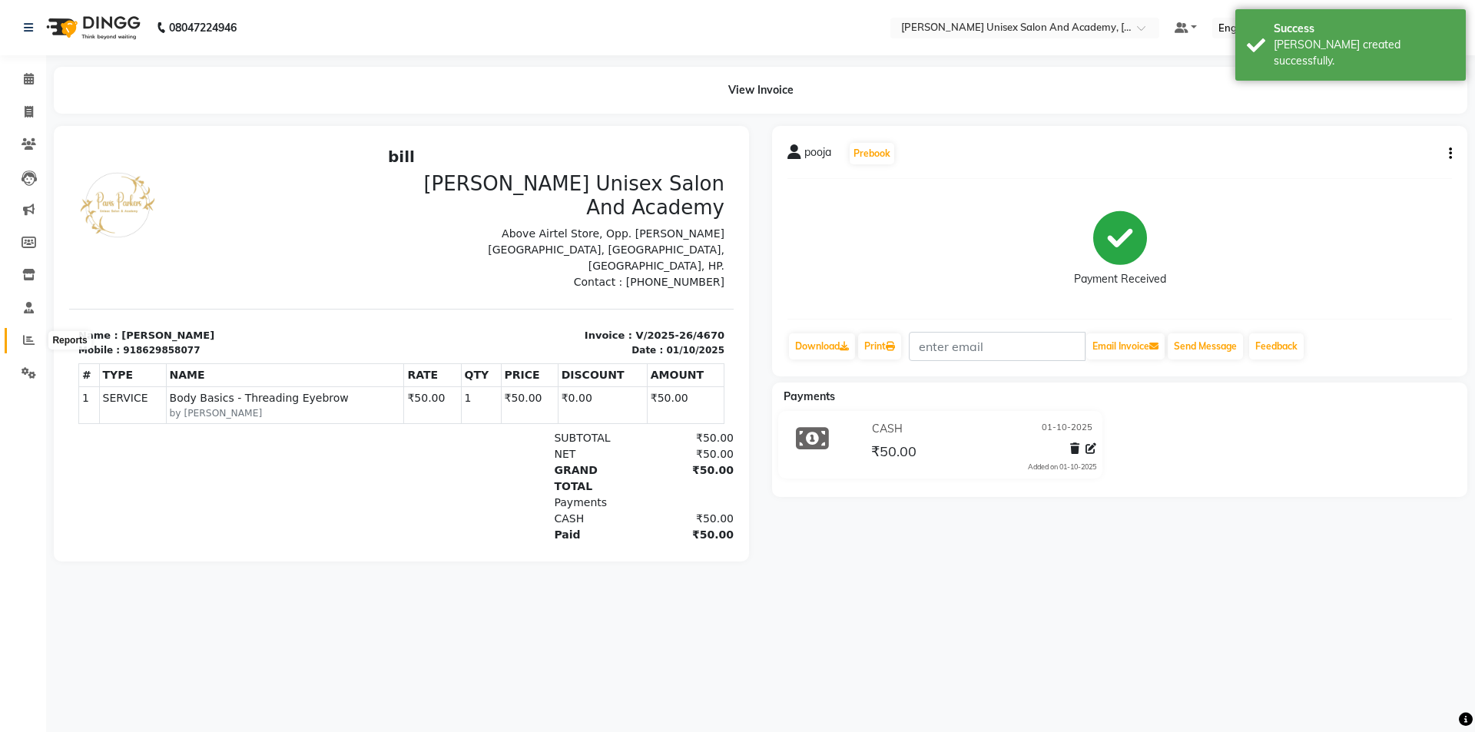
click at [31, 340] on icon at bounding box center [29, 340] width 12 height 12
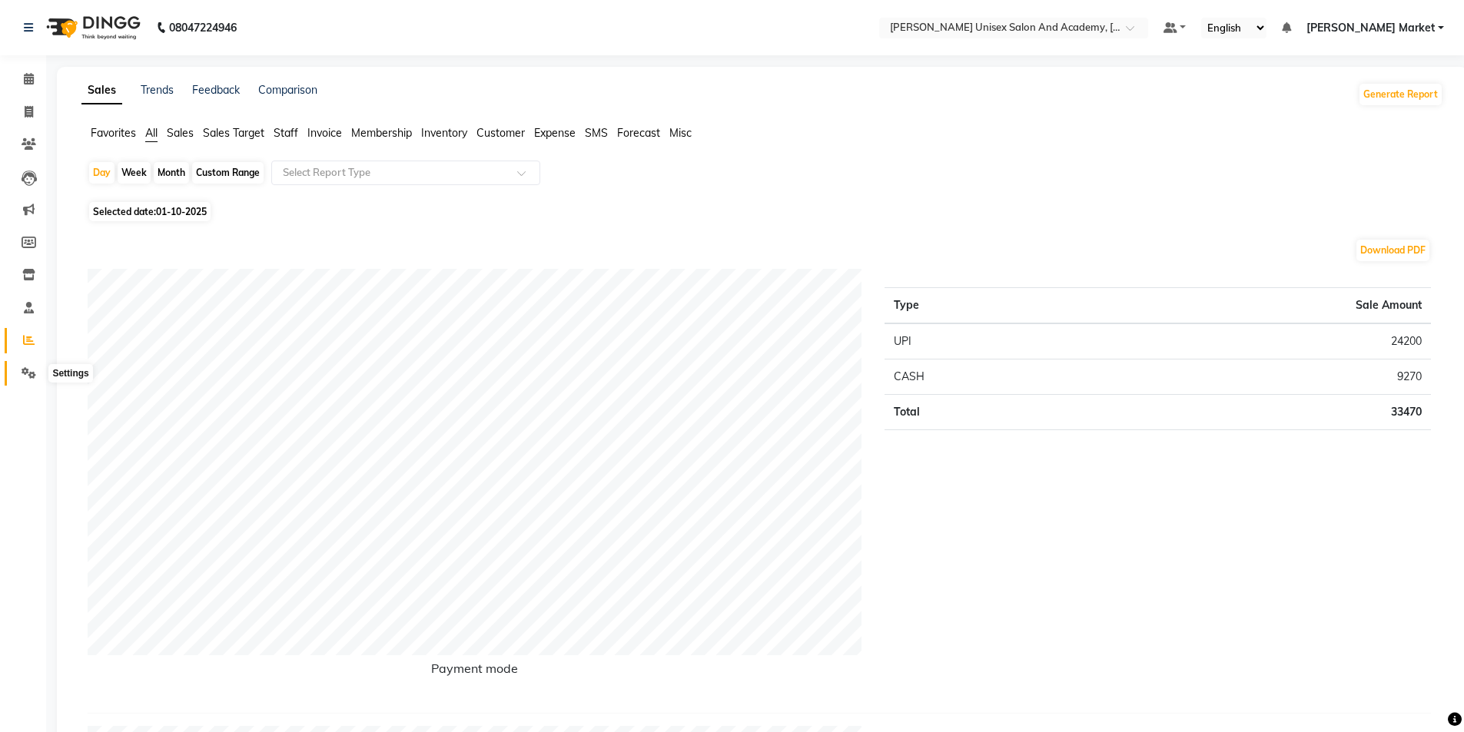
click at [33, 372] on icon at bounding box center [29, 373] width 15 height 12
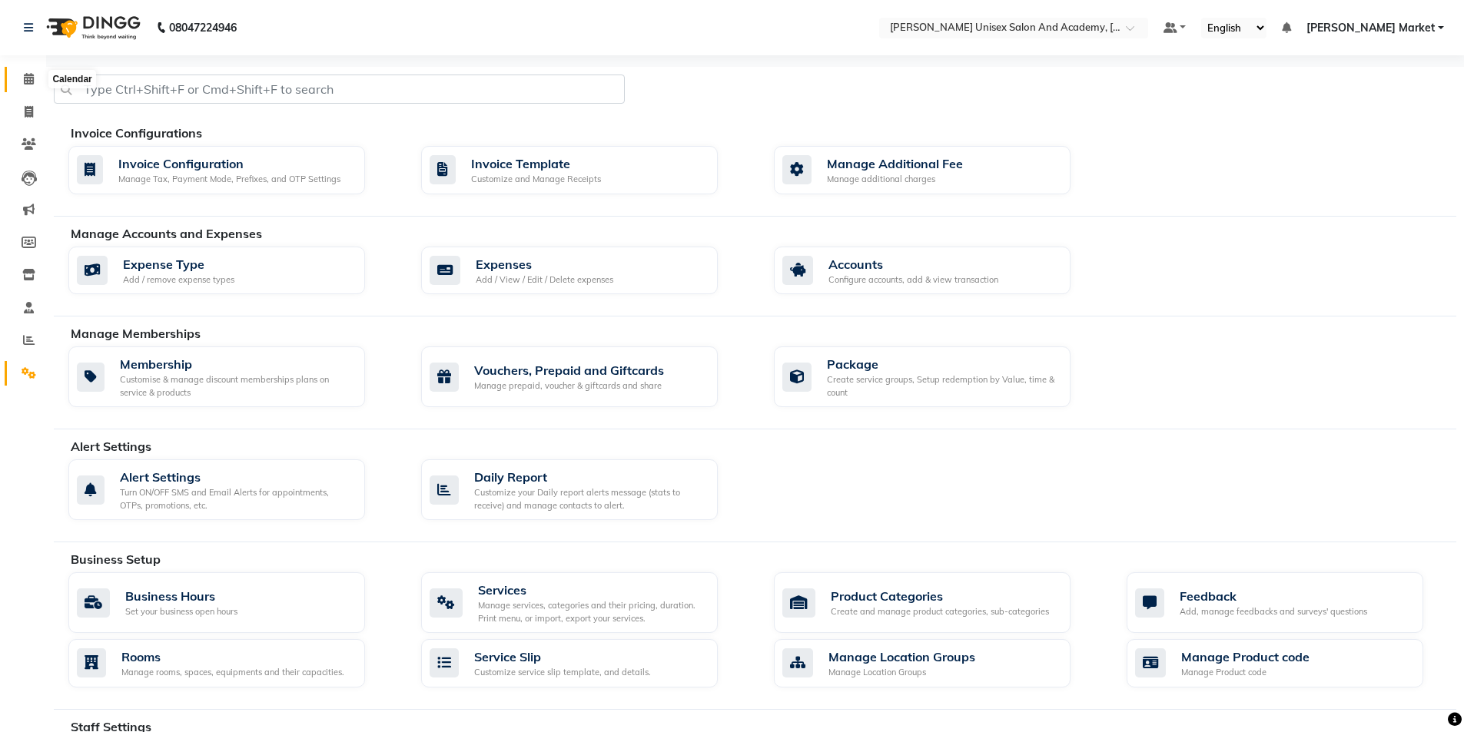
click at [26, 75] on icon at bounding box center [29, 79] width 10 height 12
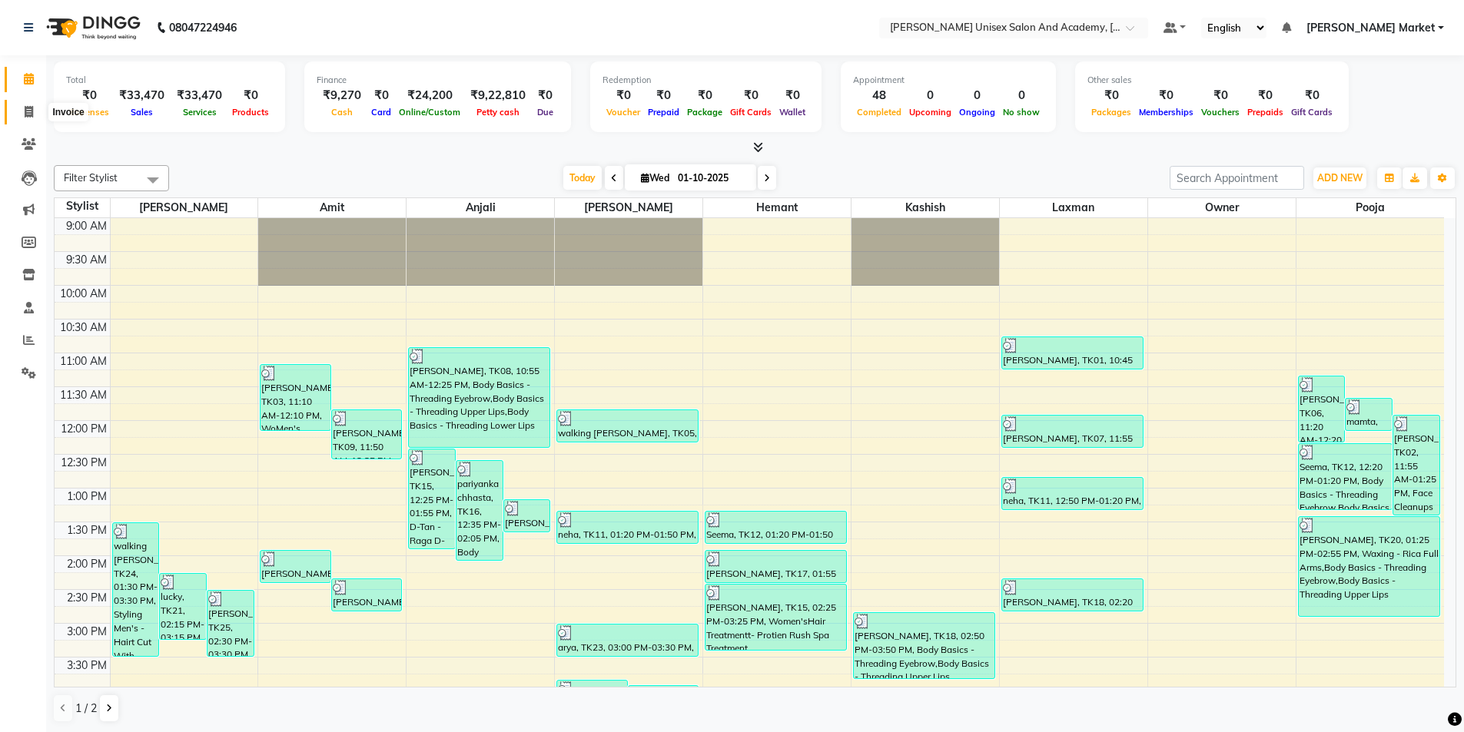
click at [32, 109] on icon at bounding box center [29, 112] width 8 height 12
select select "service"
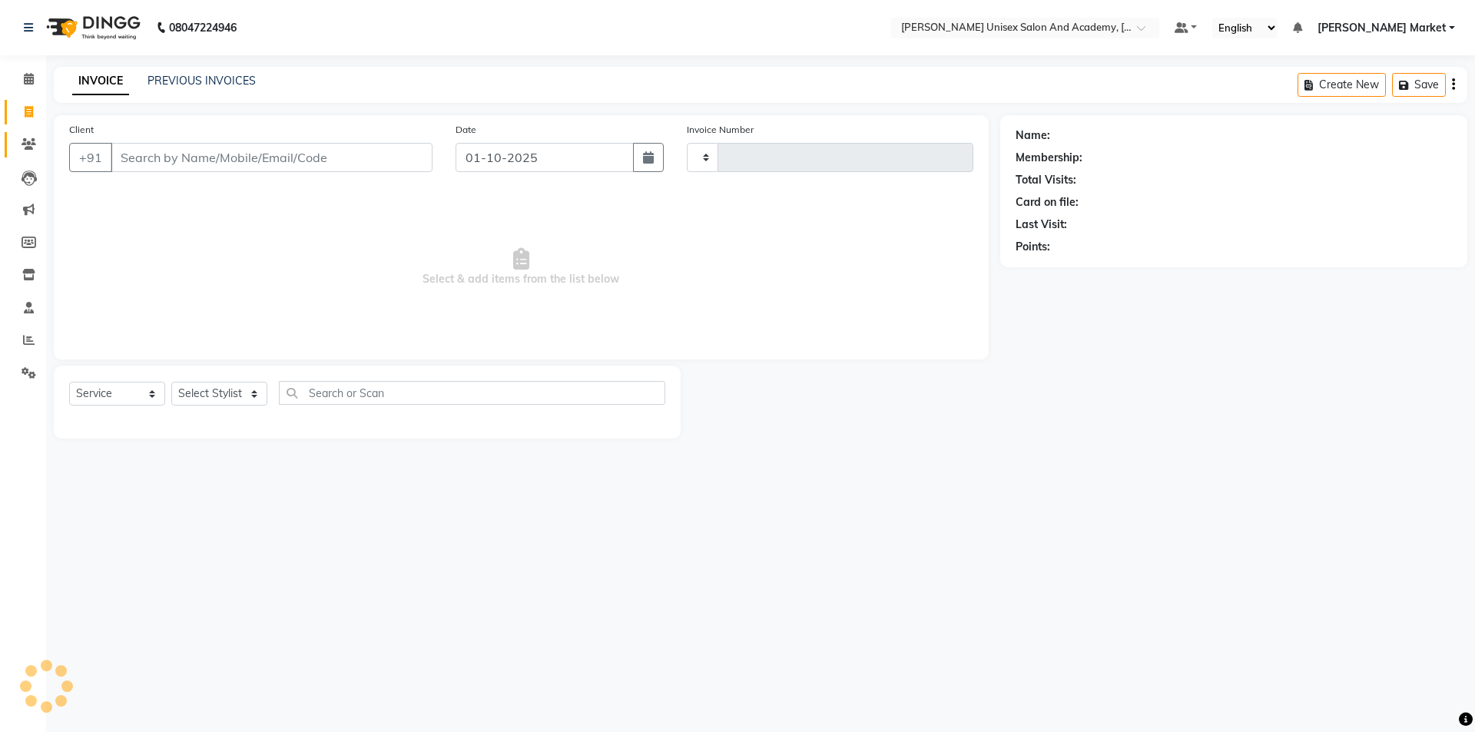
type input "4671"
select select "8060"
click at [28, 71] on span at bounding box center [28, 80] width 27 height 18
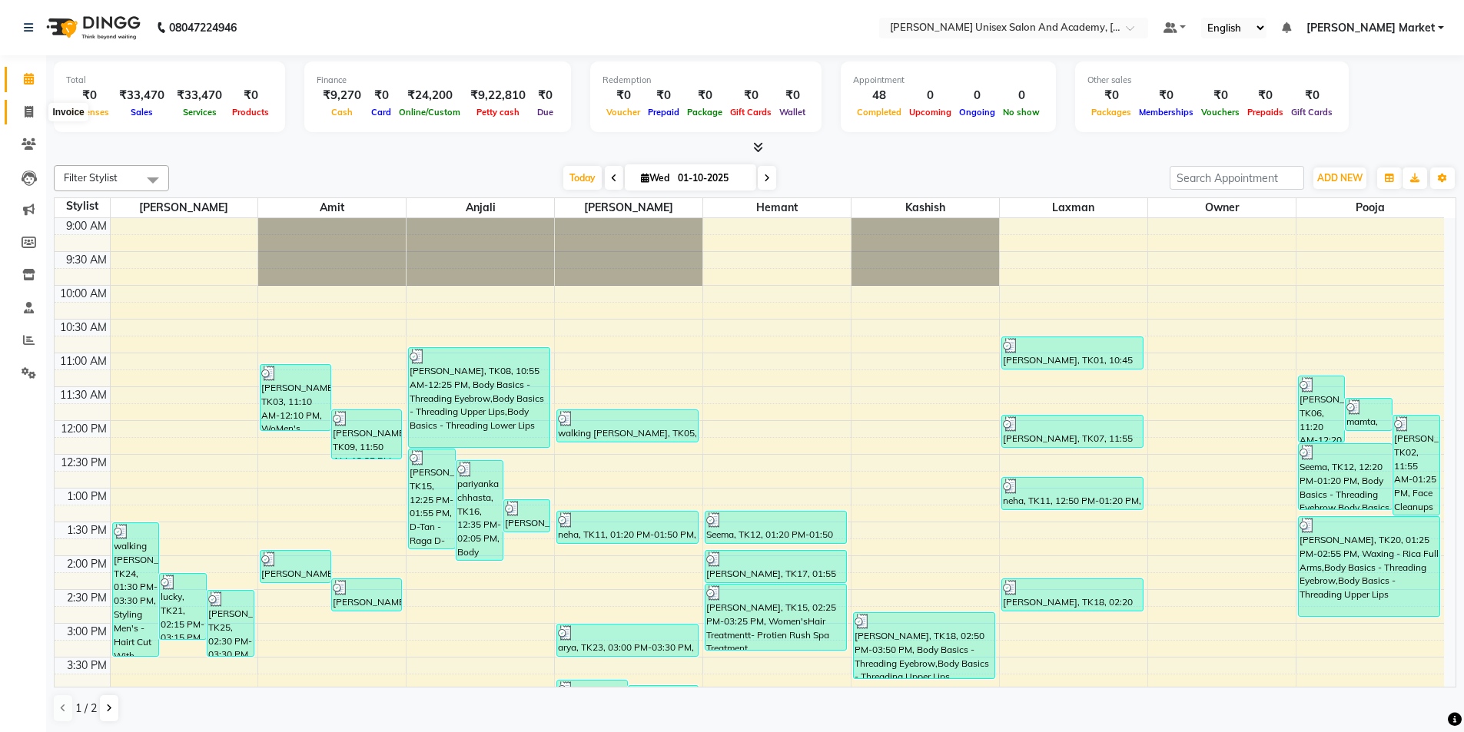
click at [32, 106] on icon at bounding box center [29, 112] width 8 height 12
select select "8060"
select select "service"
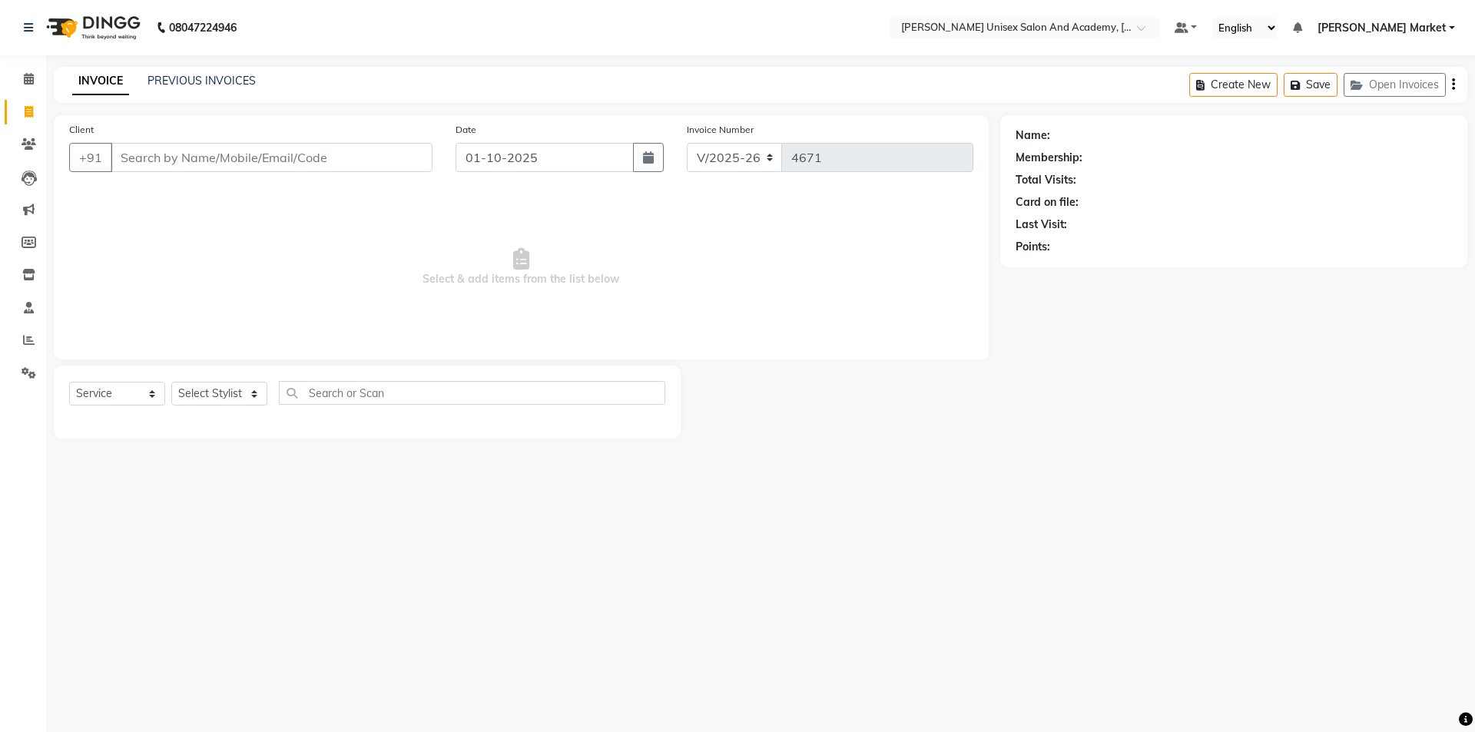
click at [153, 159] on input "Client" at bounding box center [272, 157] width 322 height 29
type input "9317718981"
click at [403, 168] on button "Add Client" at bounding box center [392, 157] width 79 height 29
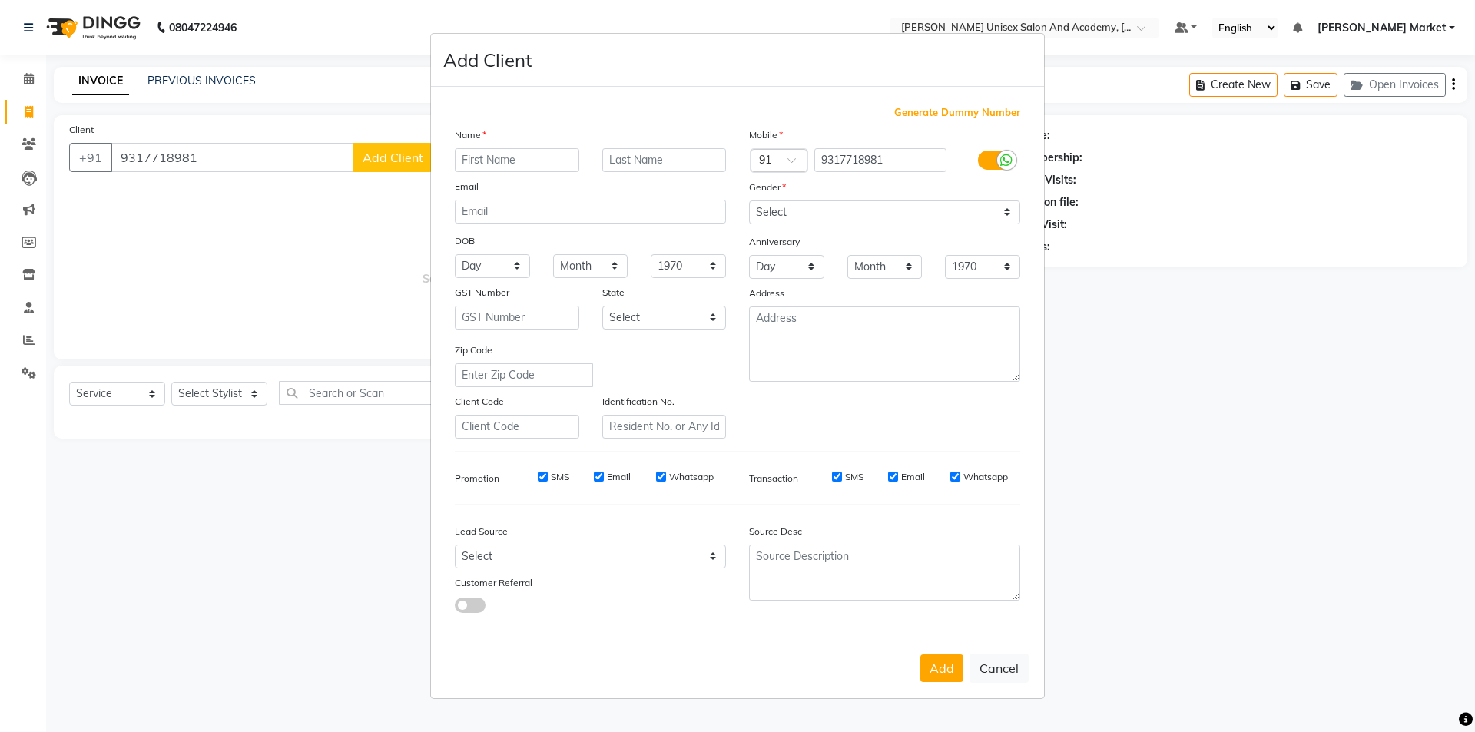
click at [466, 157] on input "text" at bounding box center [517, 160] width 124 height 24
type input "MONIKA"
click at [633, 157] on input "text" at bounding box center [664, 160] width 124 height 24
type input "DHAULTA"
click at [783, 214] on select "Select [DEMOGRAPHIC_DATA] [DEMOGRAPHIC_DATA] Other Prefer Not To Say" at bounding box center [884, 213] width 271 height 24
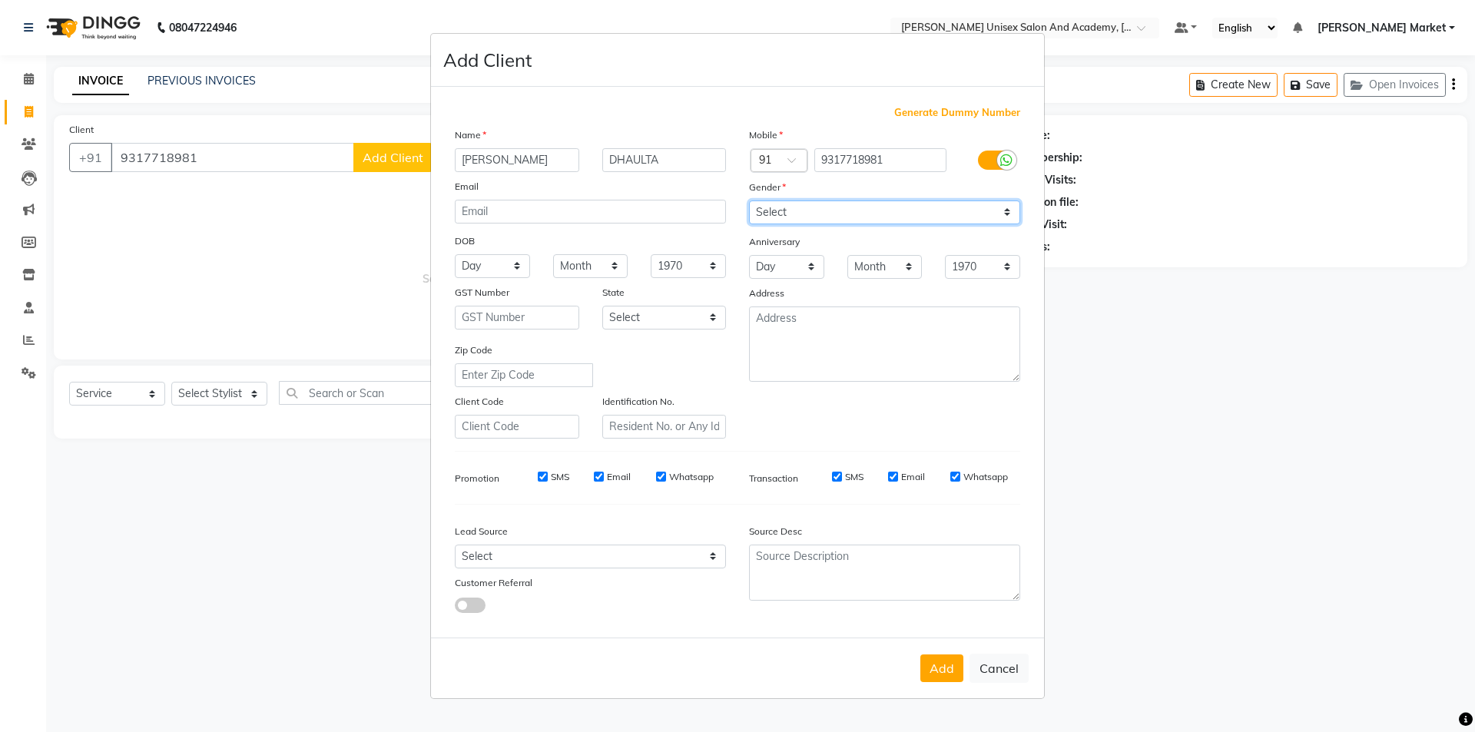
select select "[DEMOGRAPHIC_DATA]"
click at [749, 201] on select "Select [DEMOGRAPHIC_DATA] [DEMOGRAPHIC_DATA] Other Prefer Not To Say" at bounding box center [884, 213] width 271 height 24
click at [876, 438] on button "Add" at bounding box center [941, 669] width 43 height 28
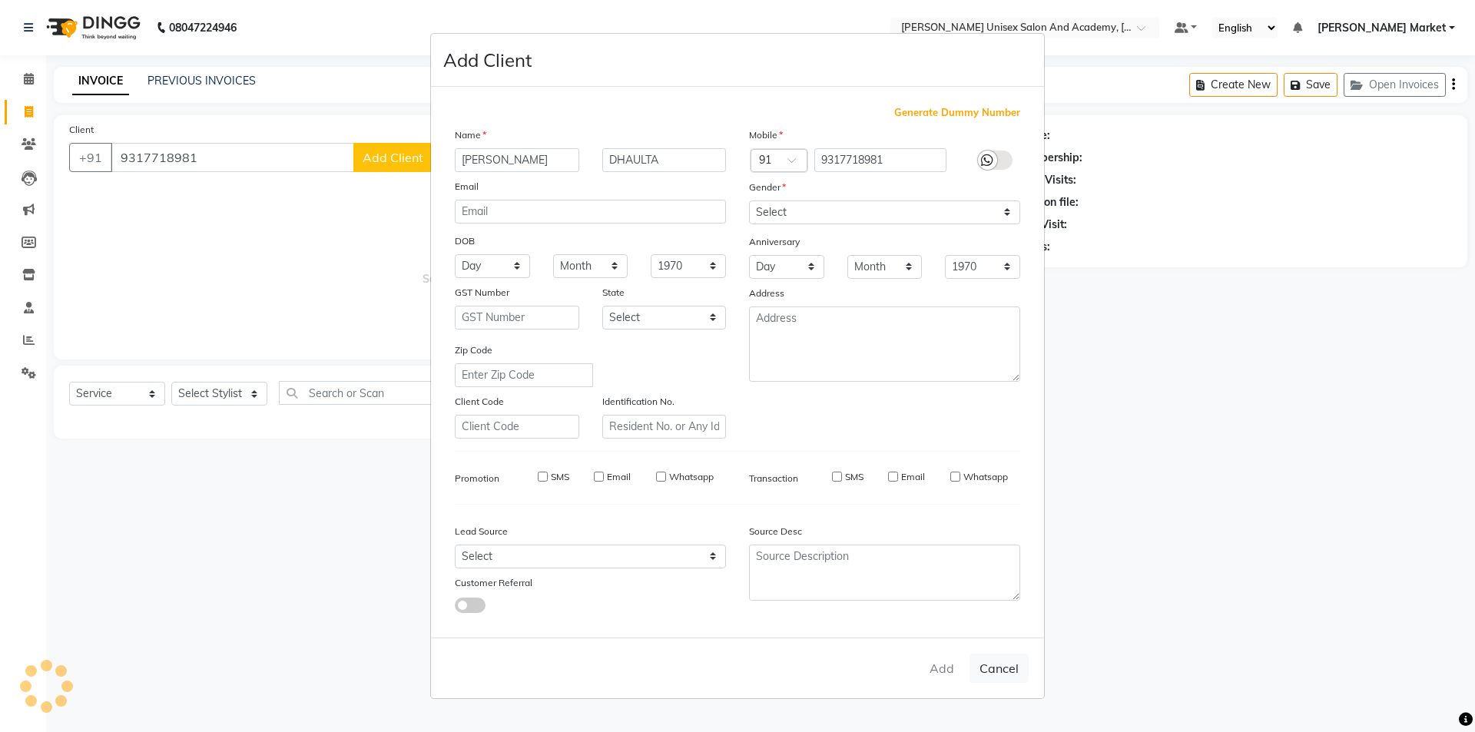
select select
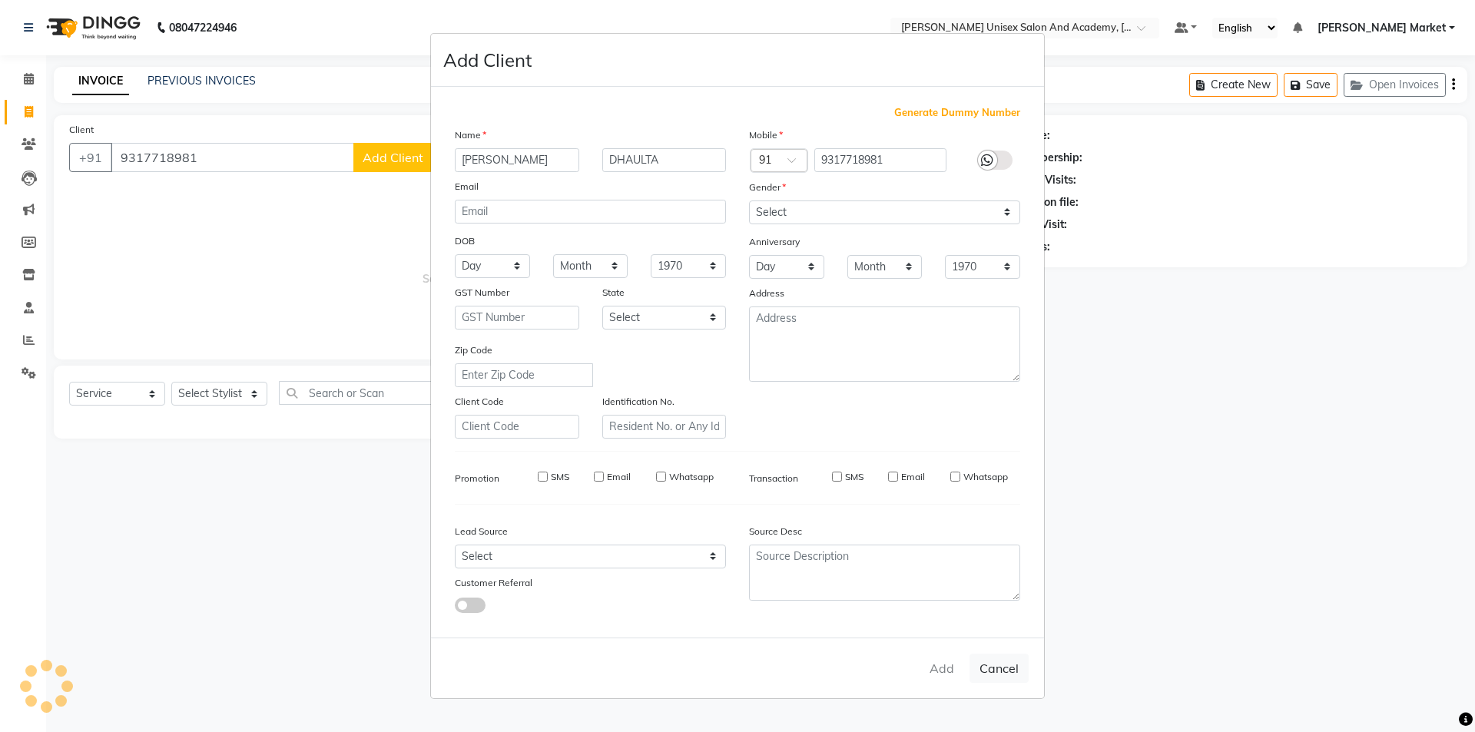
select select
checkbox input "false"
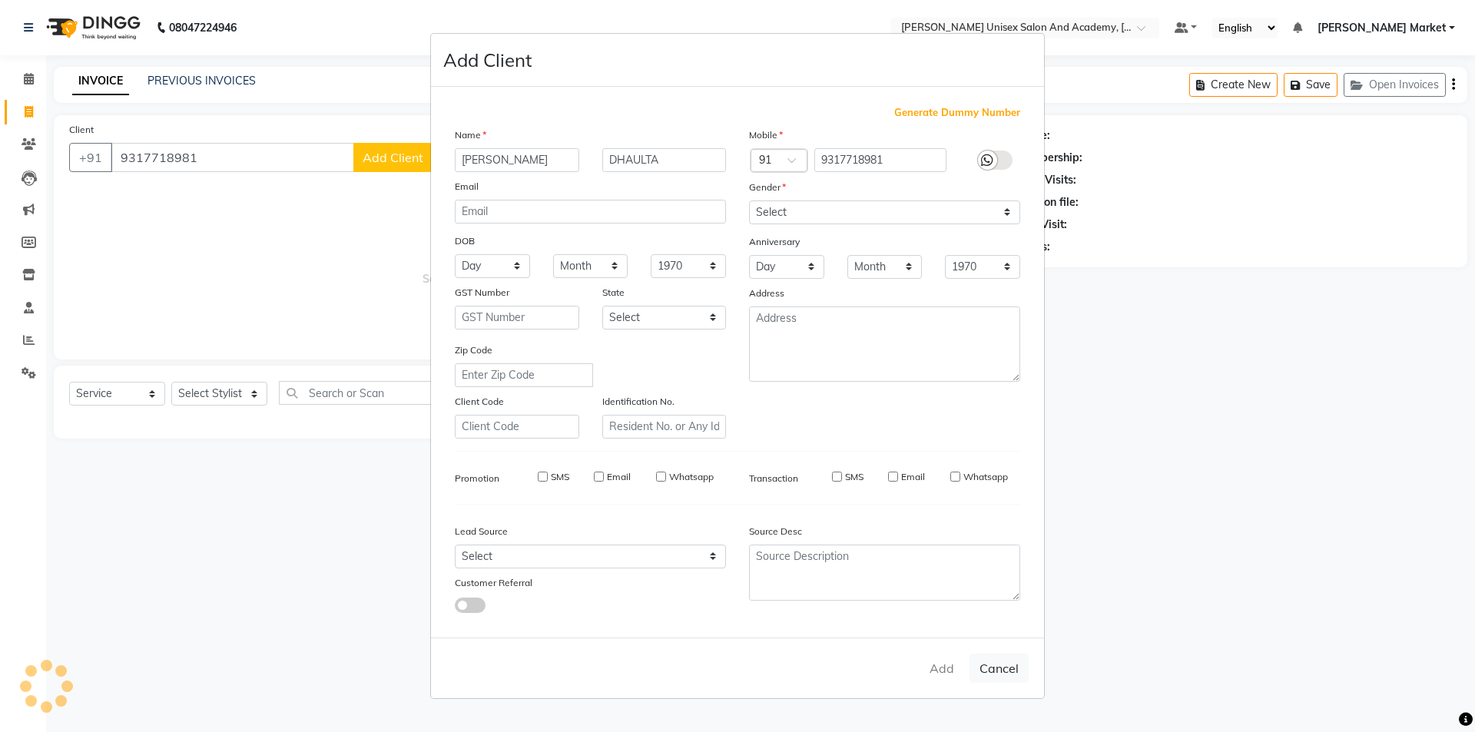
checkbox input "false"
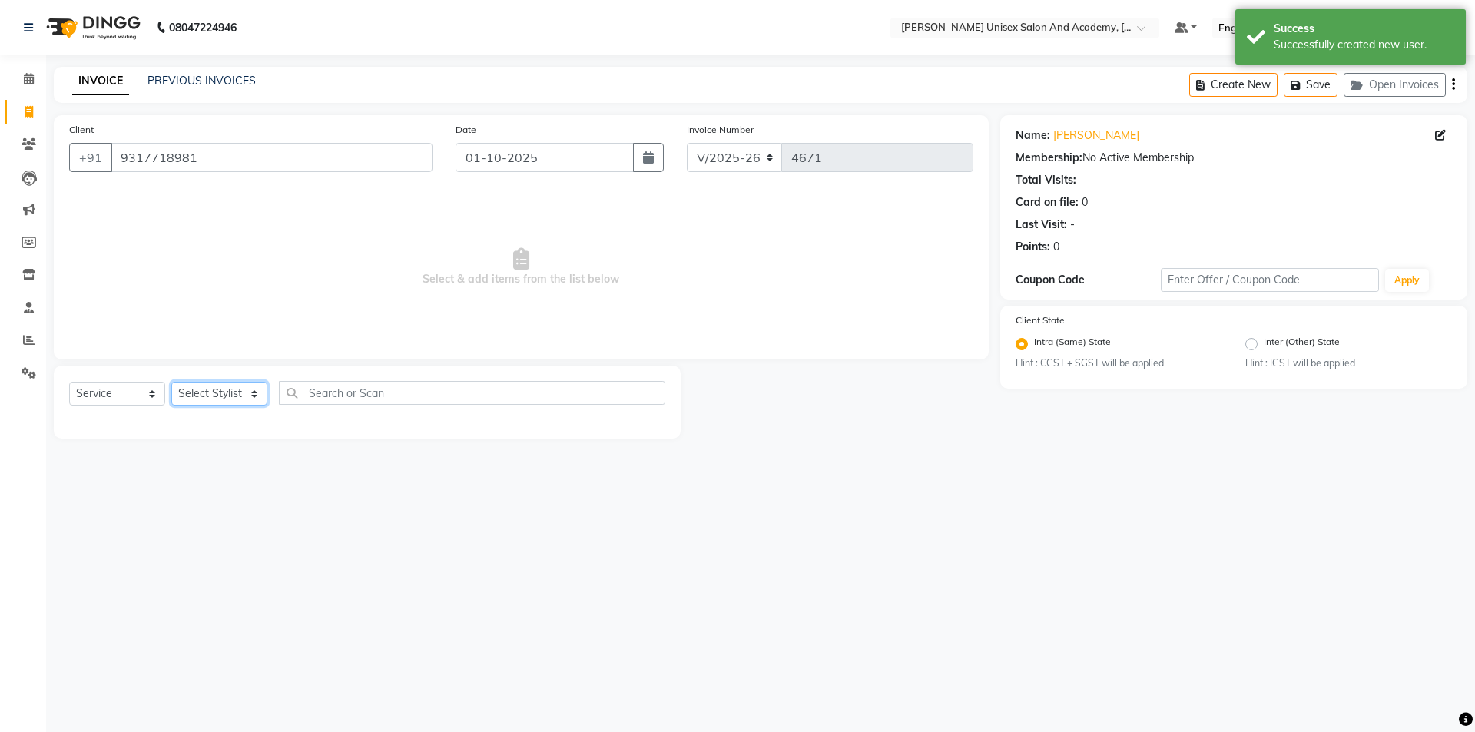
click at [259, 390] on select "Select Stylist Amit anjali [PERSON_NAME] [PERSON_NAME] [PERSON_NAME] [PERSON_NA…" at bounding box center [219, 394] width 96 height 24
select select "78754"
click at [171, 382] on select "Select Stylist Amit anjali [PERSON_NAME] [PERSON_NAME] [PERSON_NAME] [PERSON_NA…" at bounding box center [219, 394] width 96 height 24
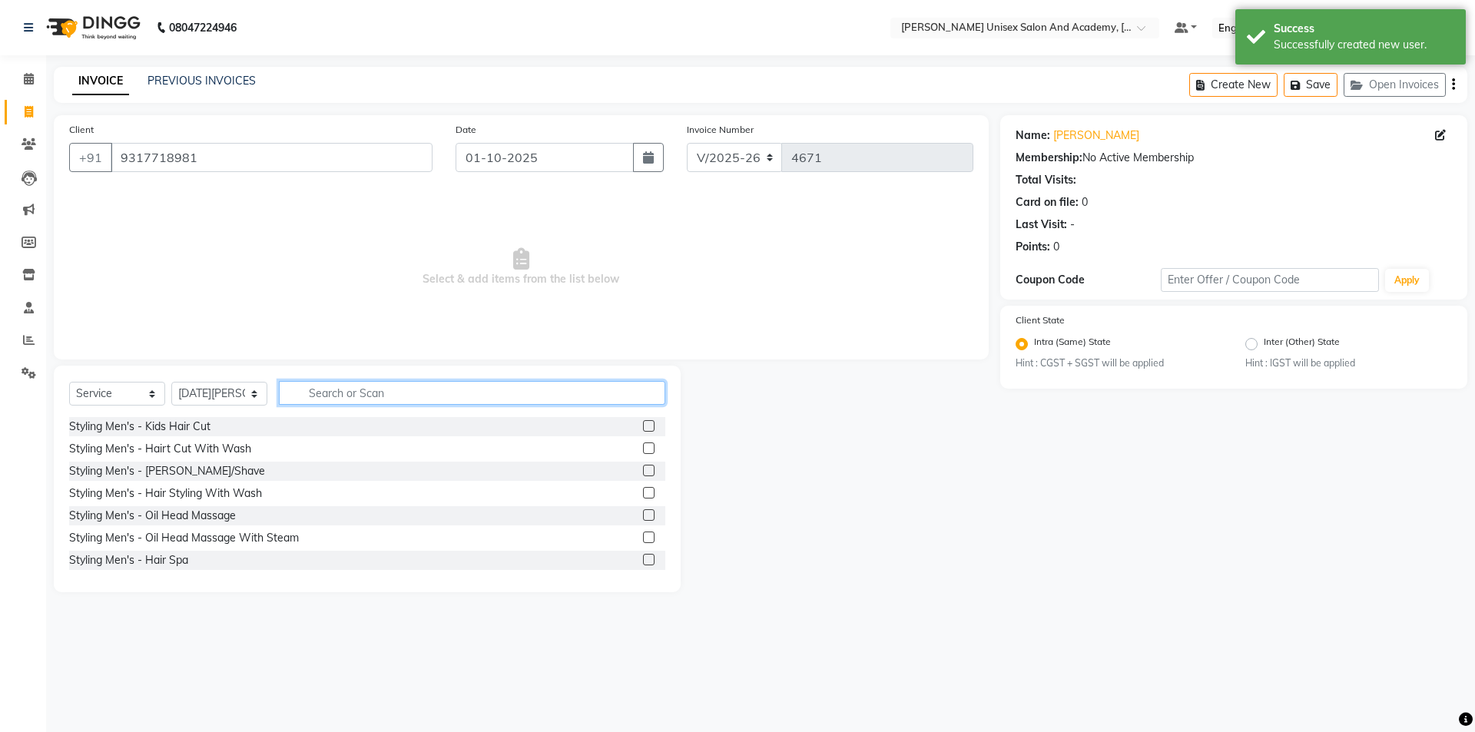
click at [327, 400] on input "text" at bounding box center [472, 393] width 386 height 24
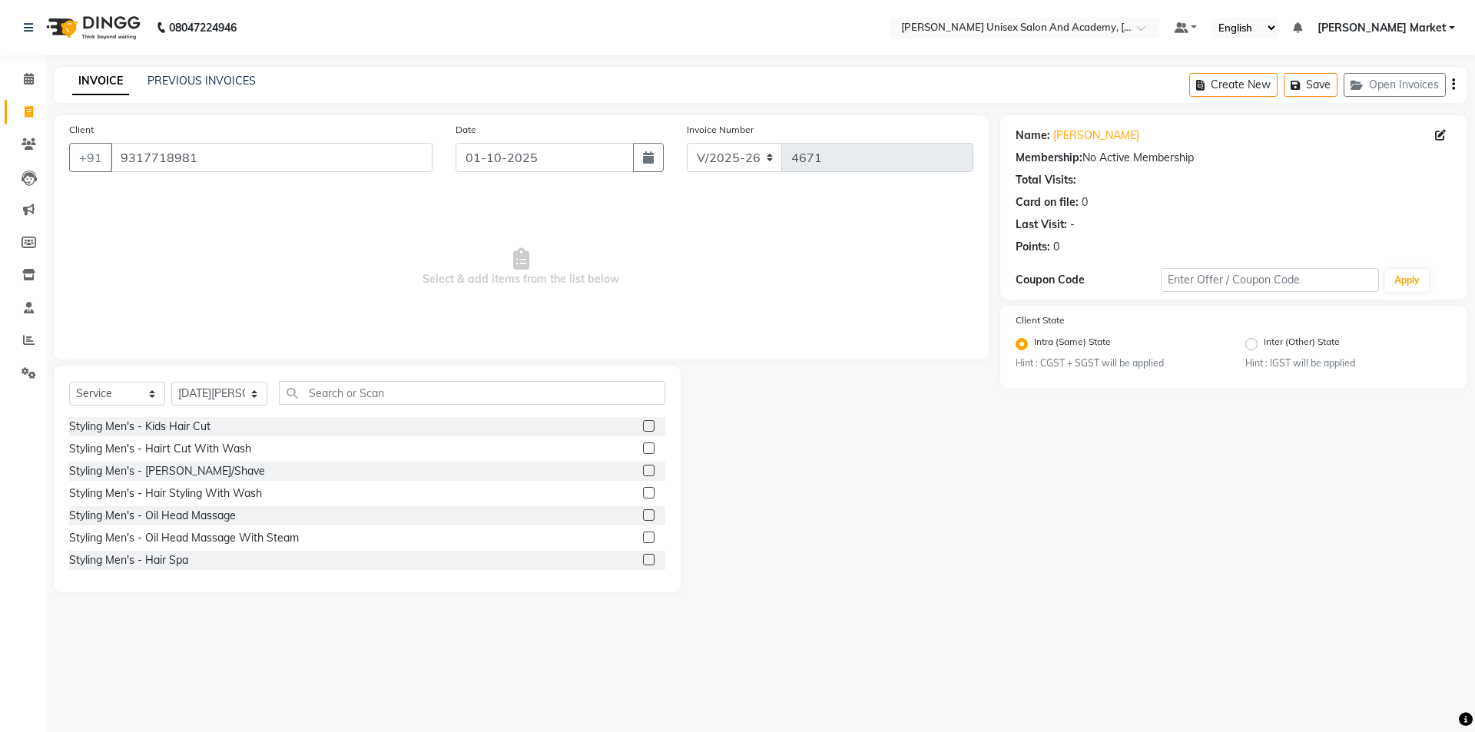
click at [643, 438] on label at bounding box center [649, 449] width 12 height 12
click at [643, 438] on input "checkbox" at bounding box center [648, 449] width 10 height 10
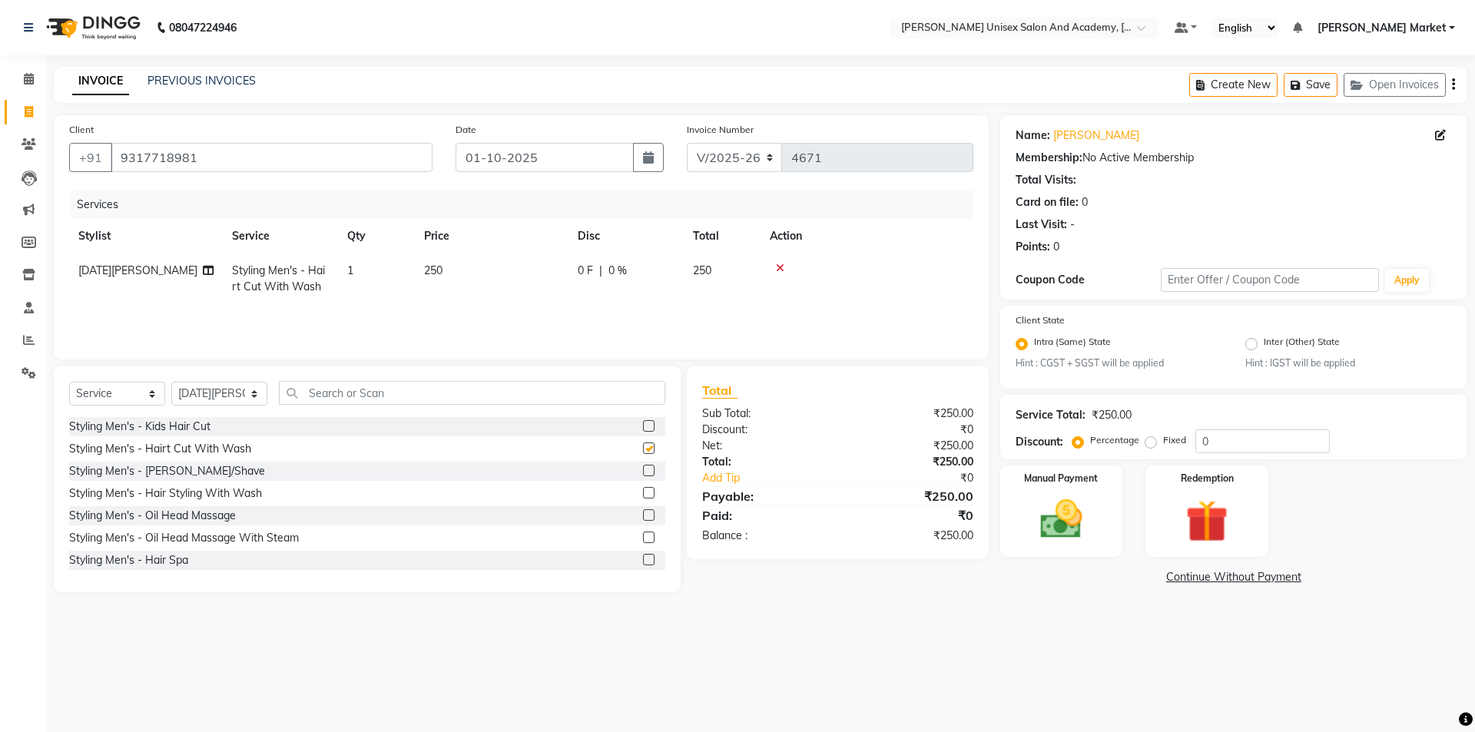
checkbox input "false"
click at [643, 438] on label at bounding box center [649, 471] width 12 height 12
click at [643, 438] on input "checkbox" at bounding box center [648, 471] width 10 height 10
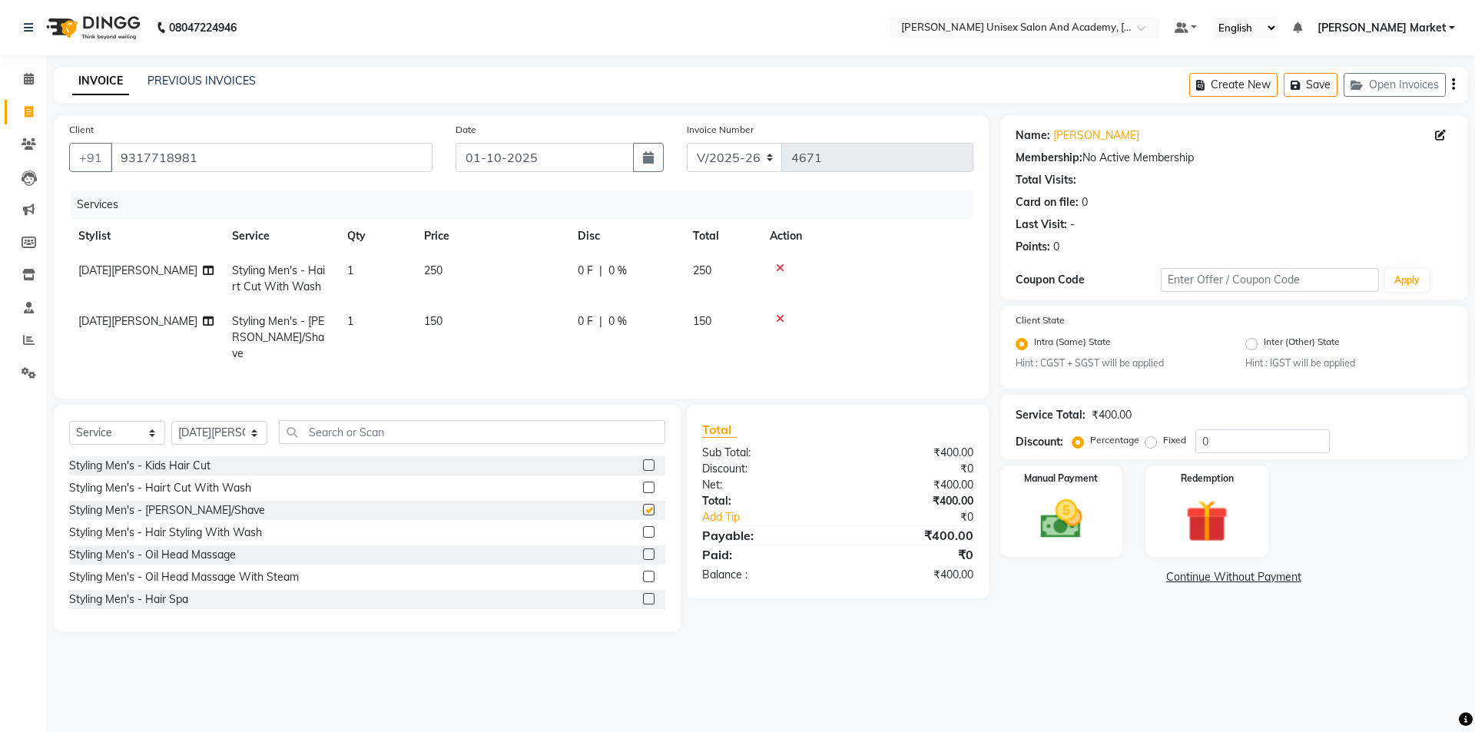
checkbox input "false"
click at [255, 429] on select "Select Stylist Amit anjali [PERSON_NAME] [PERSON_NAME] [PERSON_NAME] [PERSON_NA…" at bounding box center [219, 433] width 96 height 24
select select "66040"
click at [171, 421] on select "Select Stylist Amit anjali [PERSON_NAME] [PERSON_NAME] [PERSON_NAME] [PERSON_NA…" at bounding box center [219, 433] width 96 height 24
click at [307, 431] on input "text" at bounding box center [472, 432] width 386 height 24
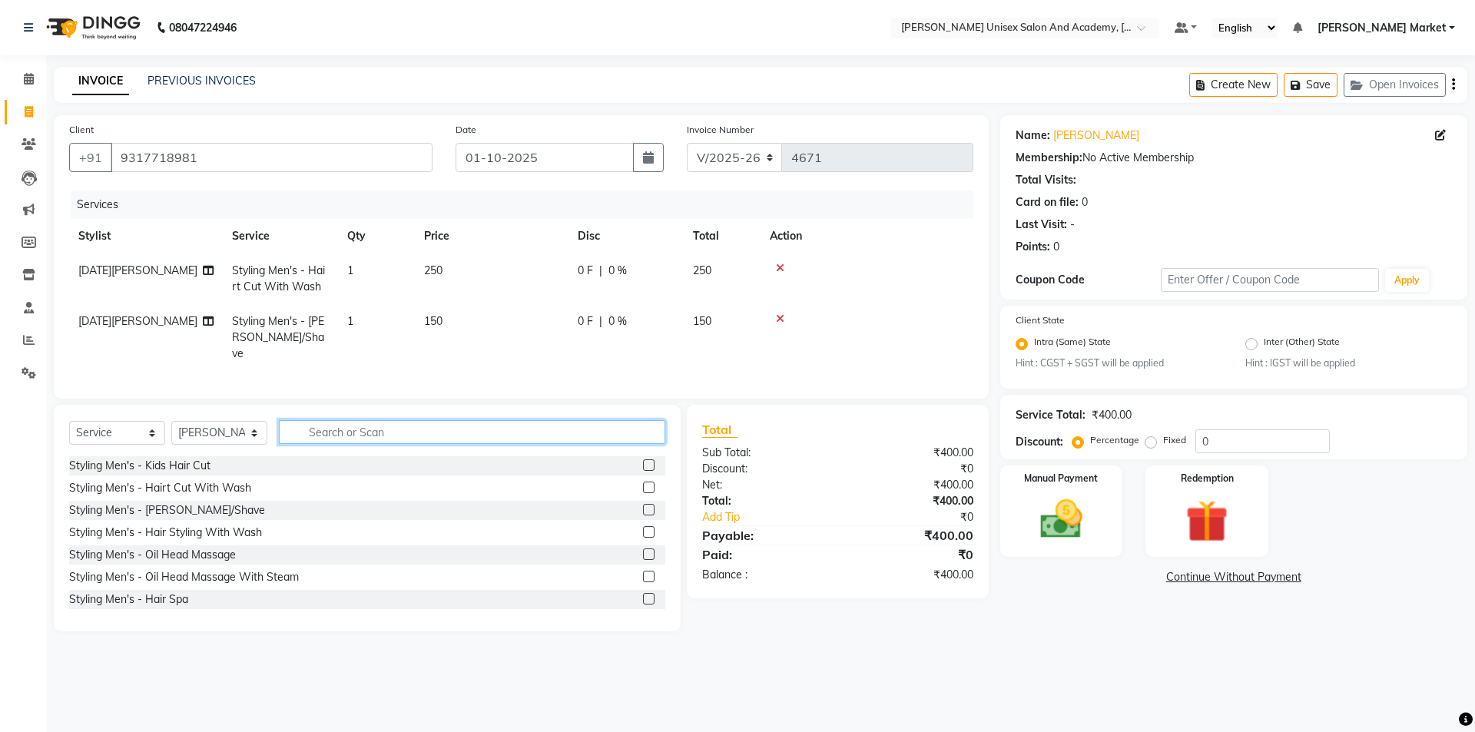
type input "I"
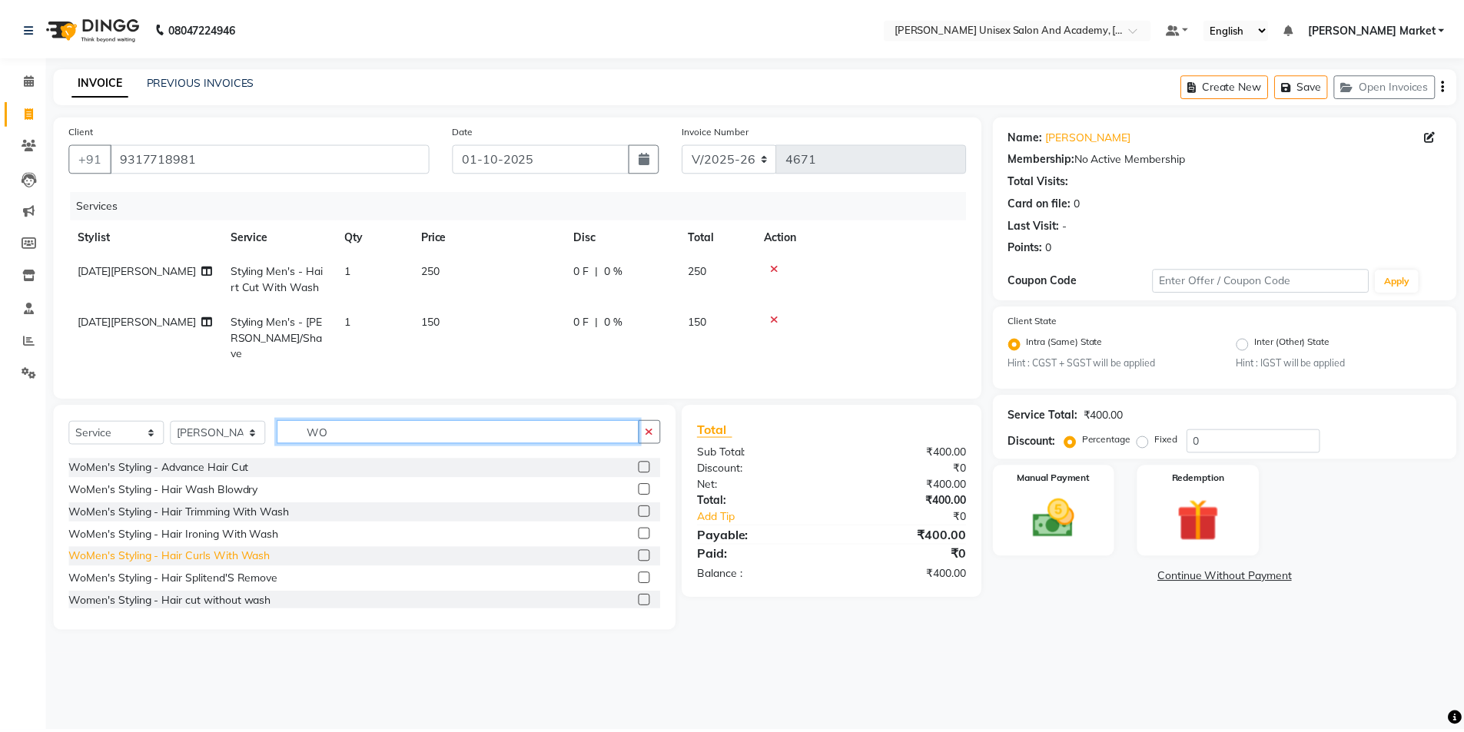
scroll to position [77, 0]
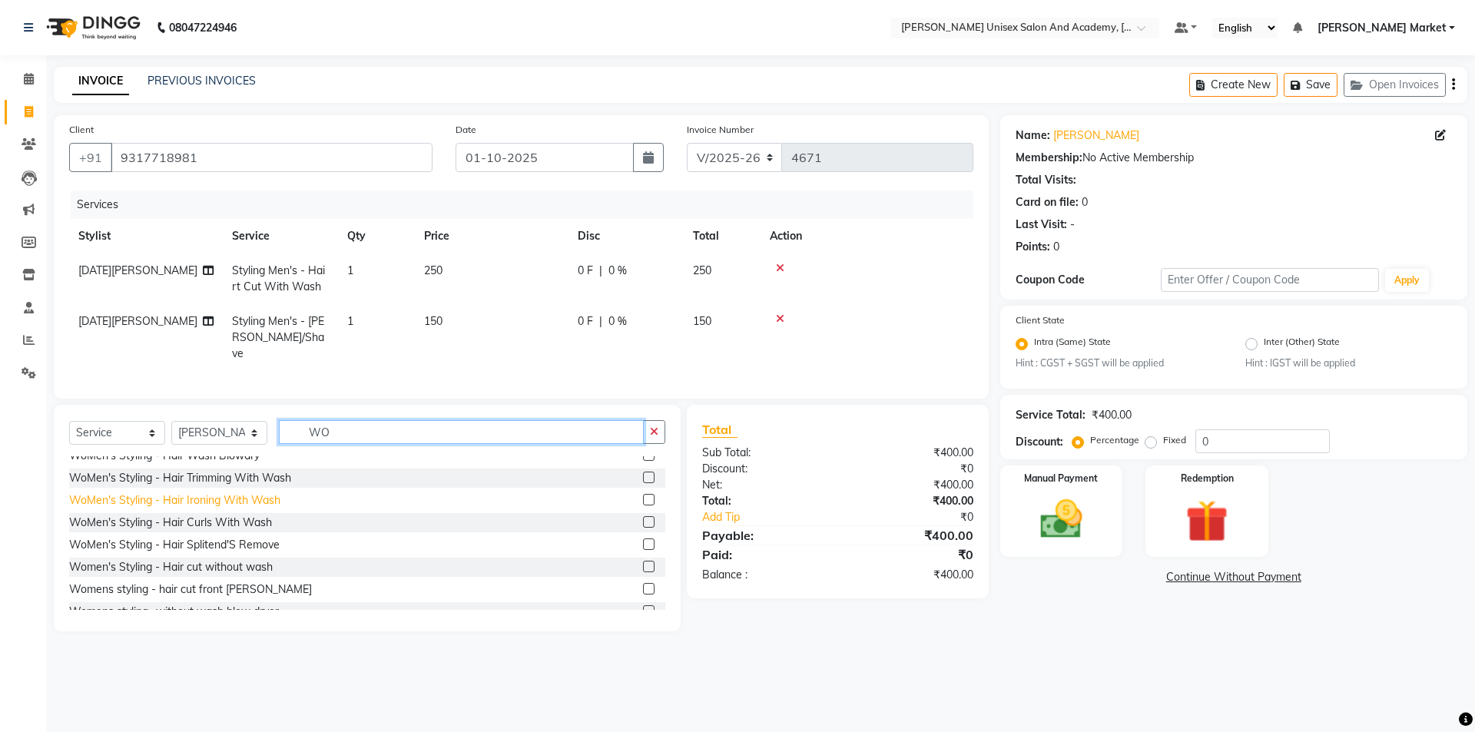
type input "WO"
click at [209, 438] on div "WoMen's Styling - Hair Ironing With Wash" at bounding box center [174, 500] width 211 height 16
checkbox input "false"
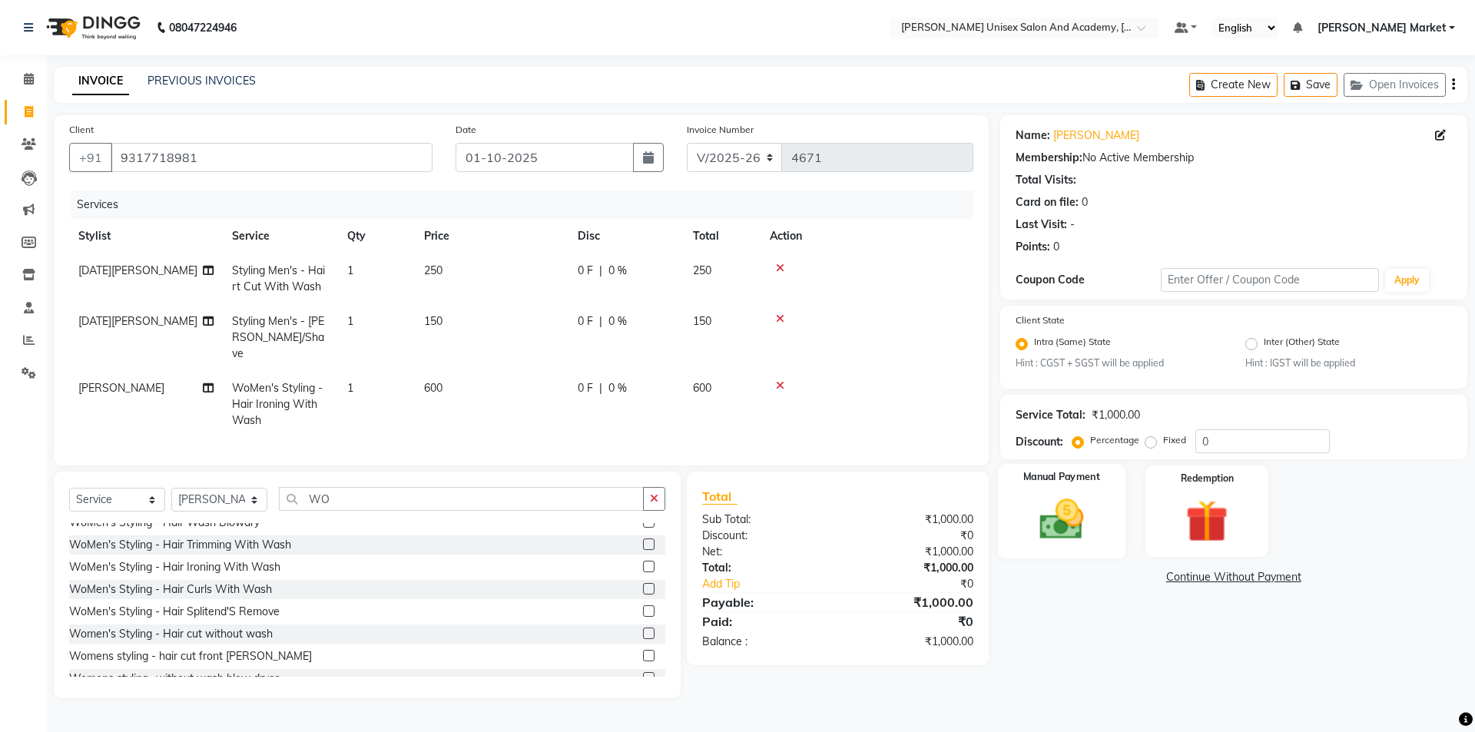
click at [876, 438] on img at bounding box center [1061, 520] width 71 height 51
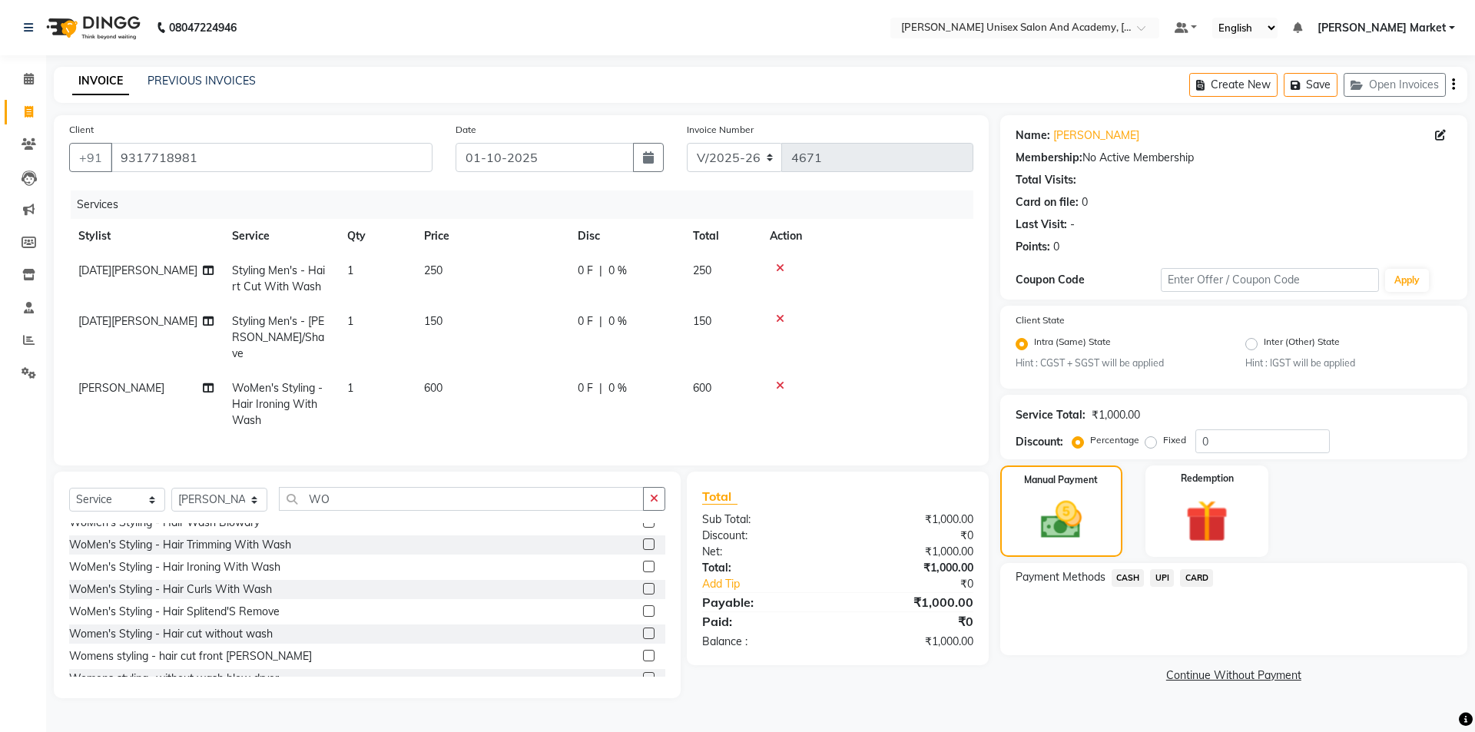
click at [876, 438] on span "UPI" at bounding box center [1162, 578] width 24 height 18
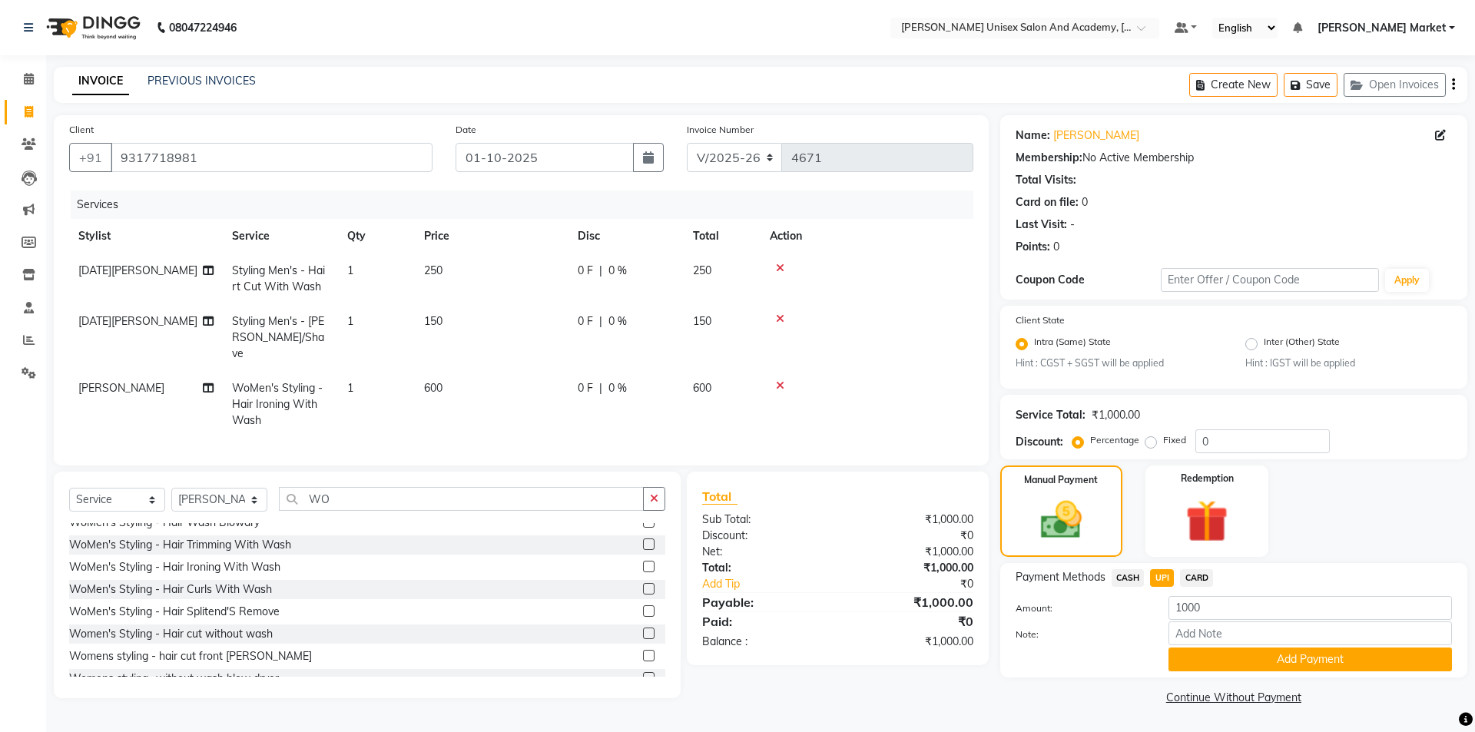
click at [876, 438] on div "Payment Methods CASH UPI CARD Amount: 1000 Note: Add Payment" at bounding box center [1233, 620] width 467 height 114
click at [876, 438] on button "Add Payment" at bounding box center [1311, 660] width 284 height 24
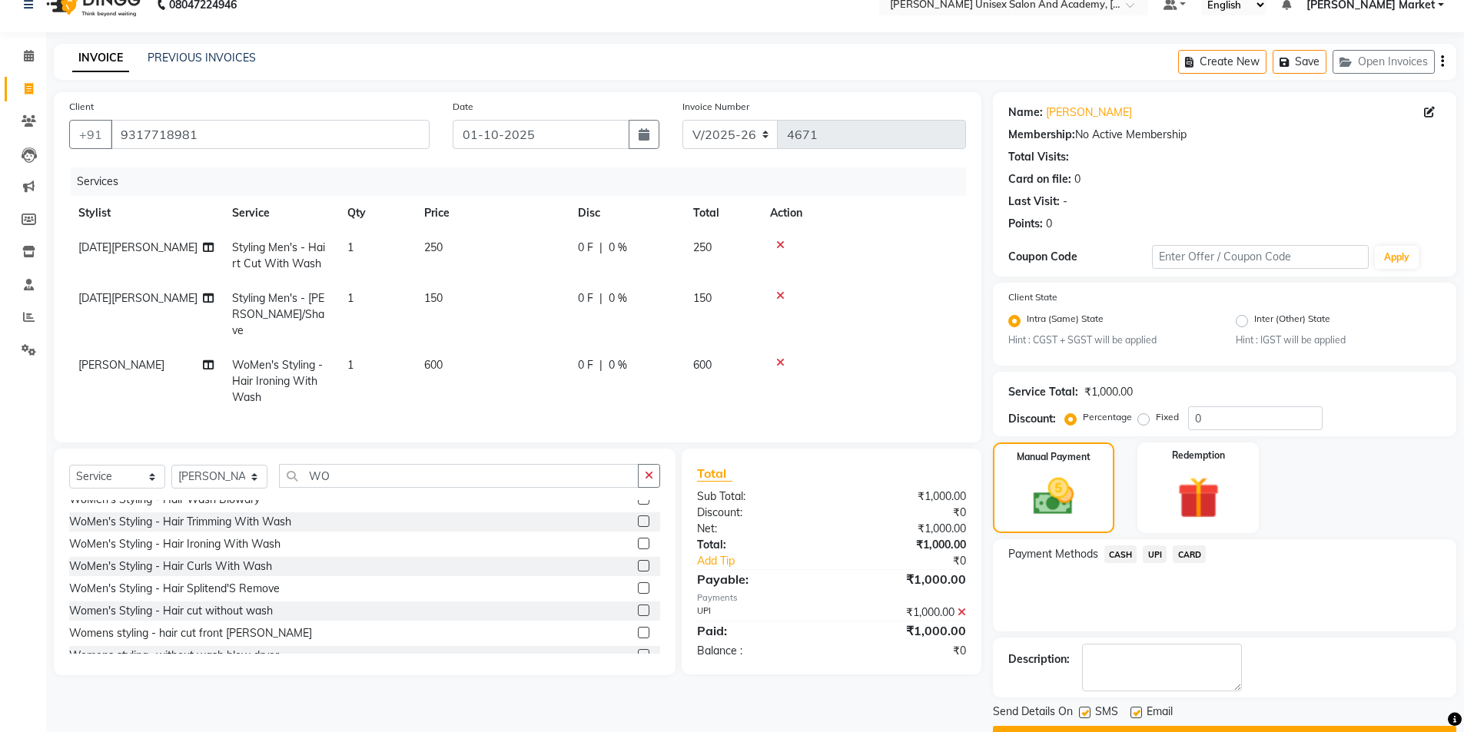
scroll to position [64, 0]
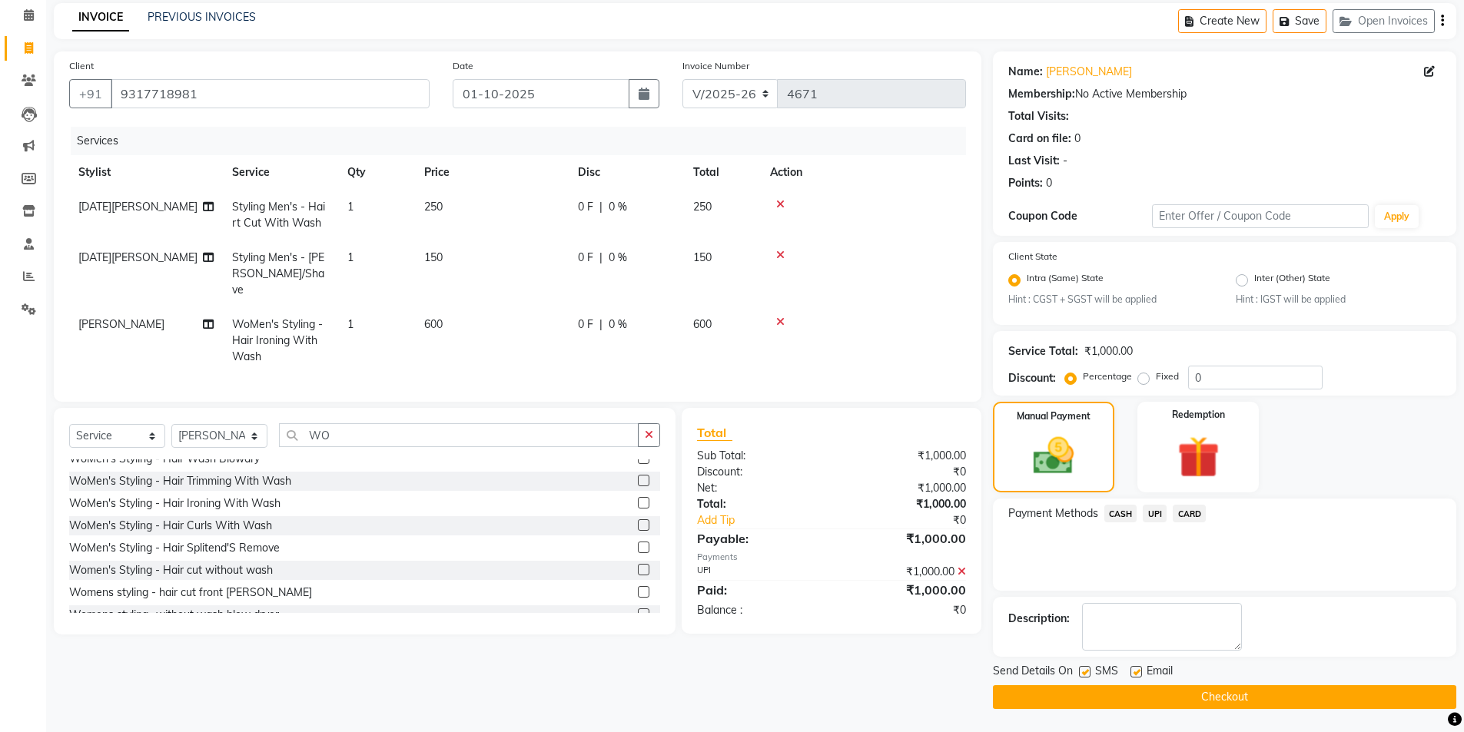
click at [876, 438] on button "Checkout" at bounding box center [1224, 697] width 463 height 24
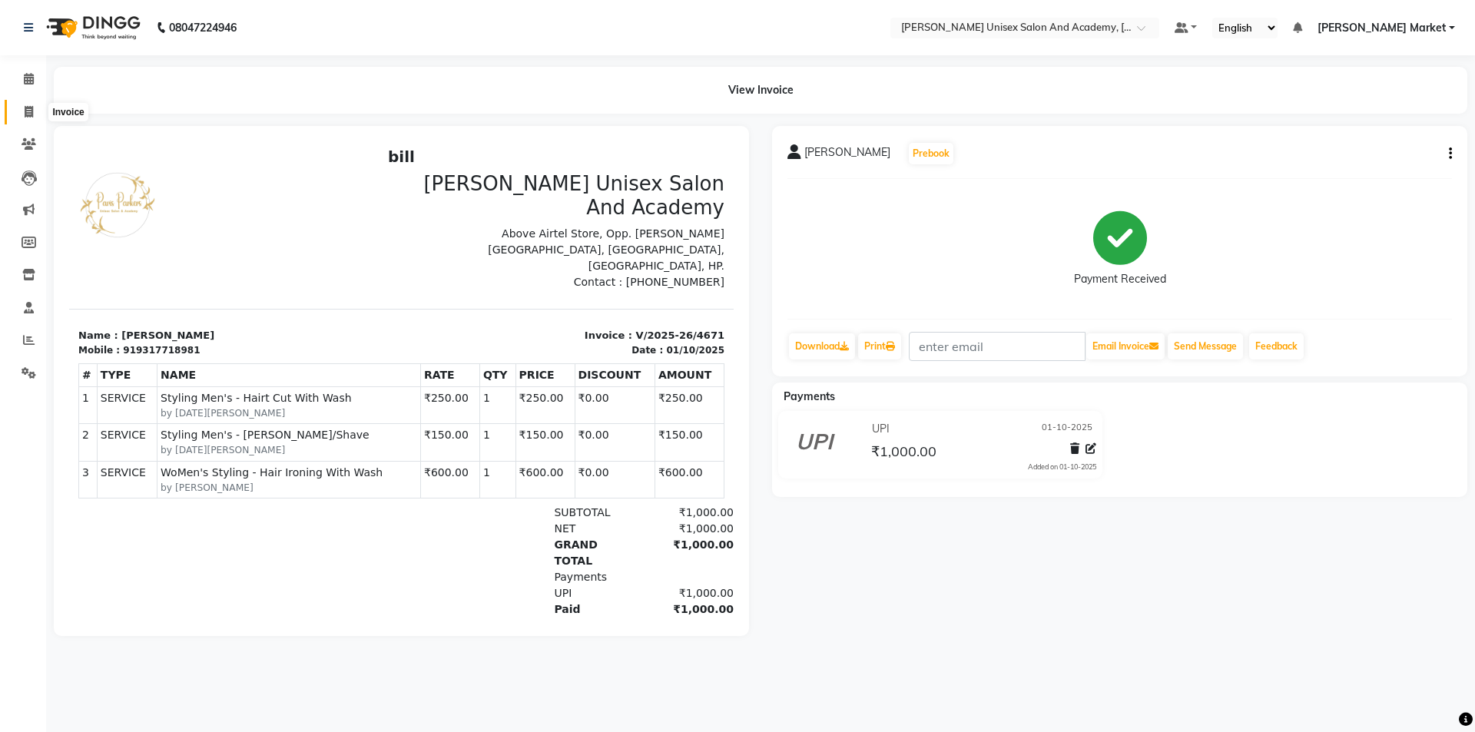
click at [35, 109] on span at bounding box center [28, 113] width 27 height 18
select select "service"
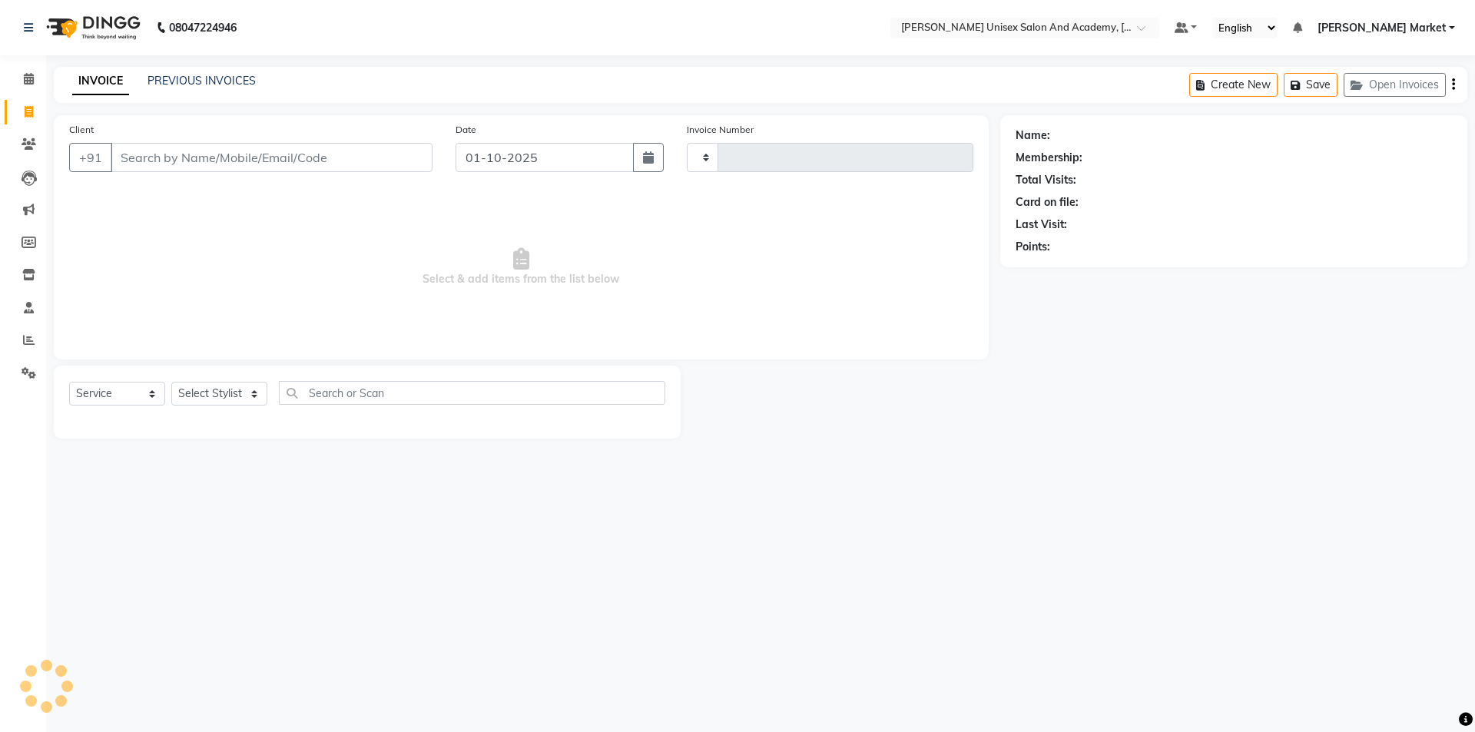
type input "4672"
select select "8060"
click at [204, 155] on input "Client" at bounding box center [272, 157] width 322 height 29
type input "7018575598"
click at [383, 157] on span "Add Client" at bounding box center [393, 157] width 61 height 15
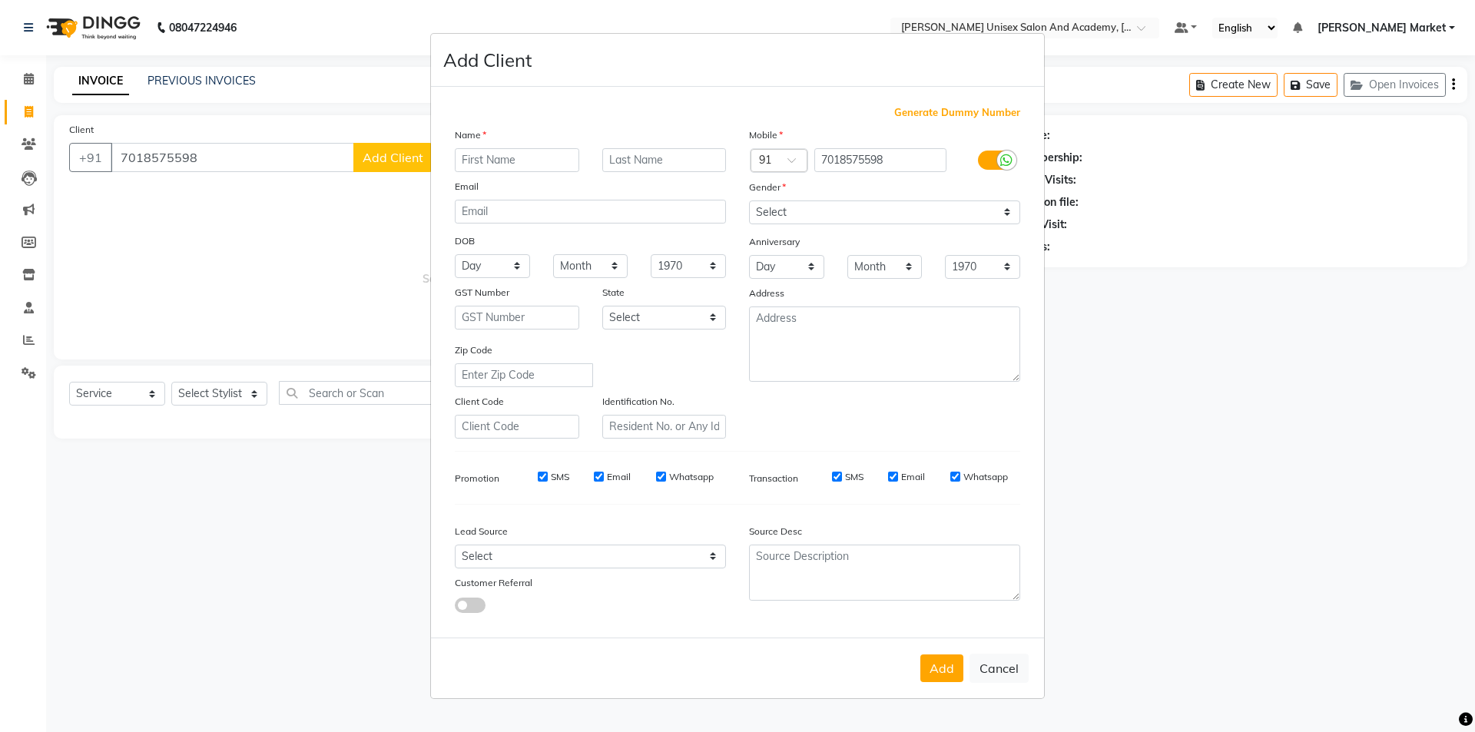
click at [480, 157] on input "text" at bounding box center [517, 160] width 124 height 24
type input "AKSHIT"
click at [795, 208] on select "Select [DEMOGRAPHIC_DATA] [DEMOGRAPHIC_DATA] Other Prefer Not To Say" at bounding box center [884, 213] width 271 height 24
select select "[DEMOGRAPHIC_DATA]"
click at [749, 201] on select "Select [DEMOGRAPHIC_DATA] [DEMOGRAPHIC_DATA] Other Prefer Not To Say" at bounding box center [884, 213] width 271 height 24
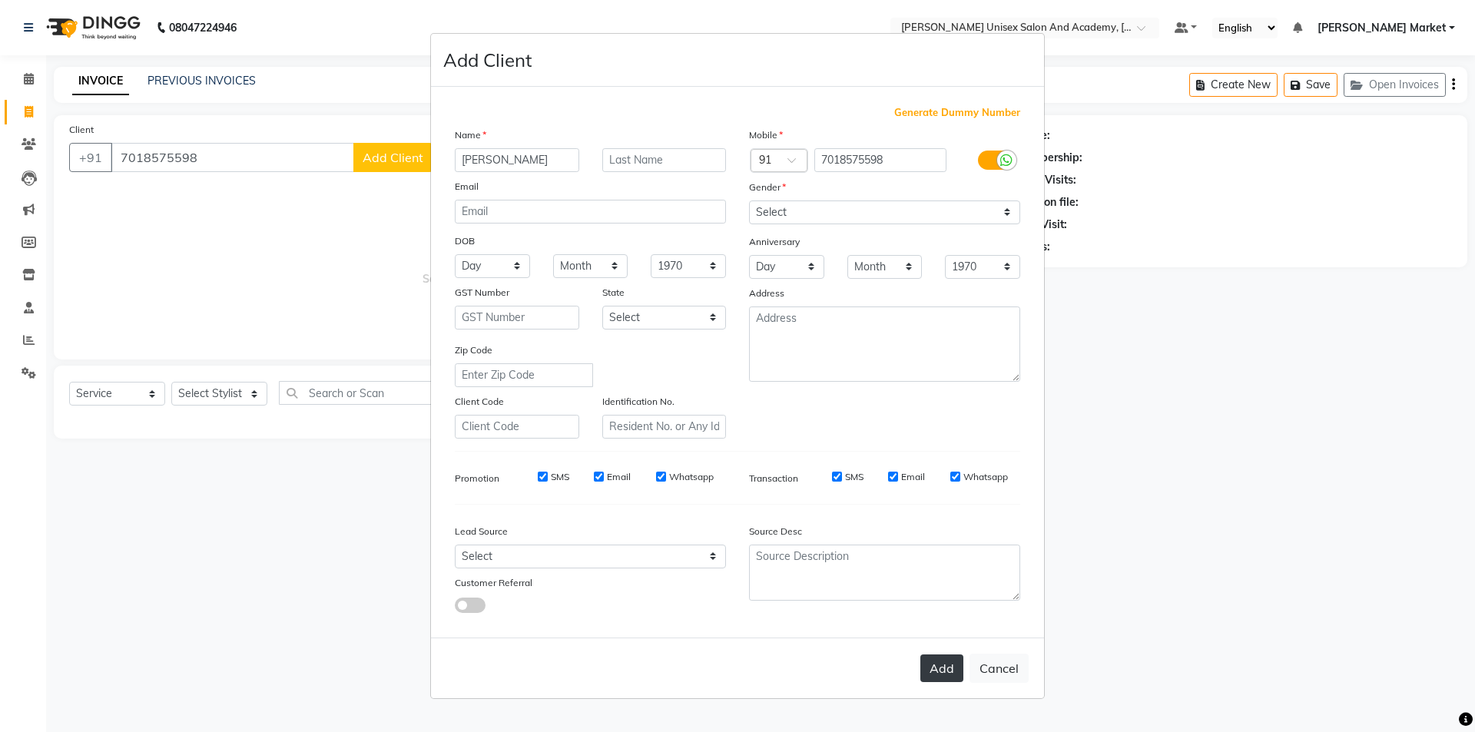
click at [876, 438] on button "Add" at bounding box center [941, 669] width 43 height 28
select select
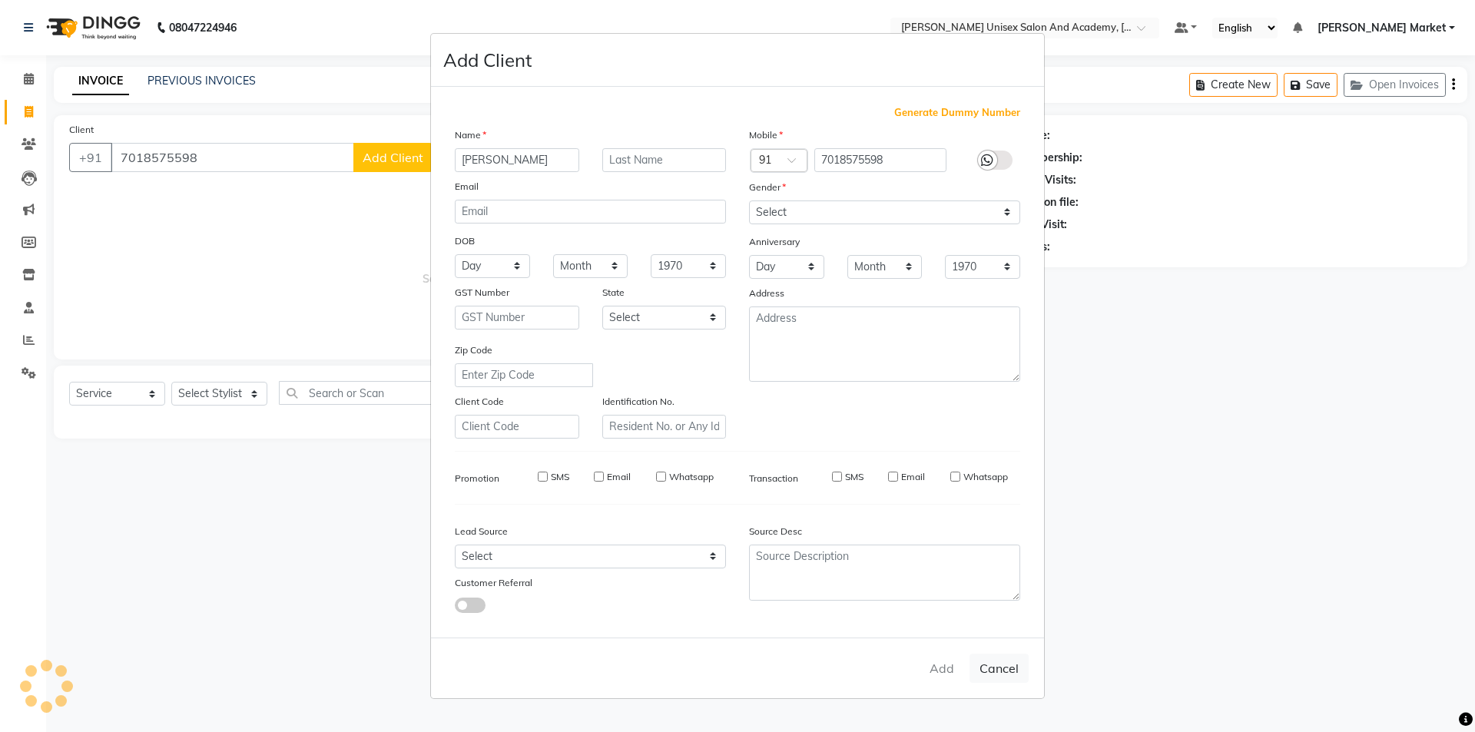
select select
checkbox input "false"
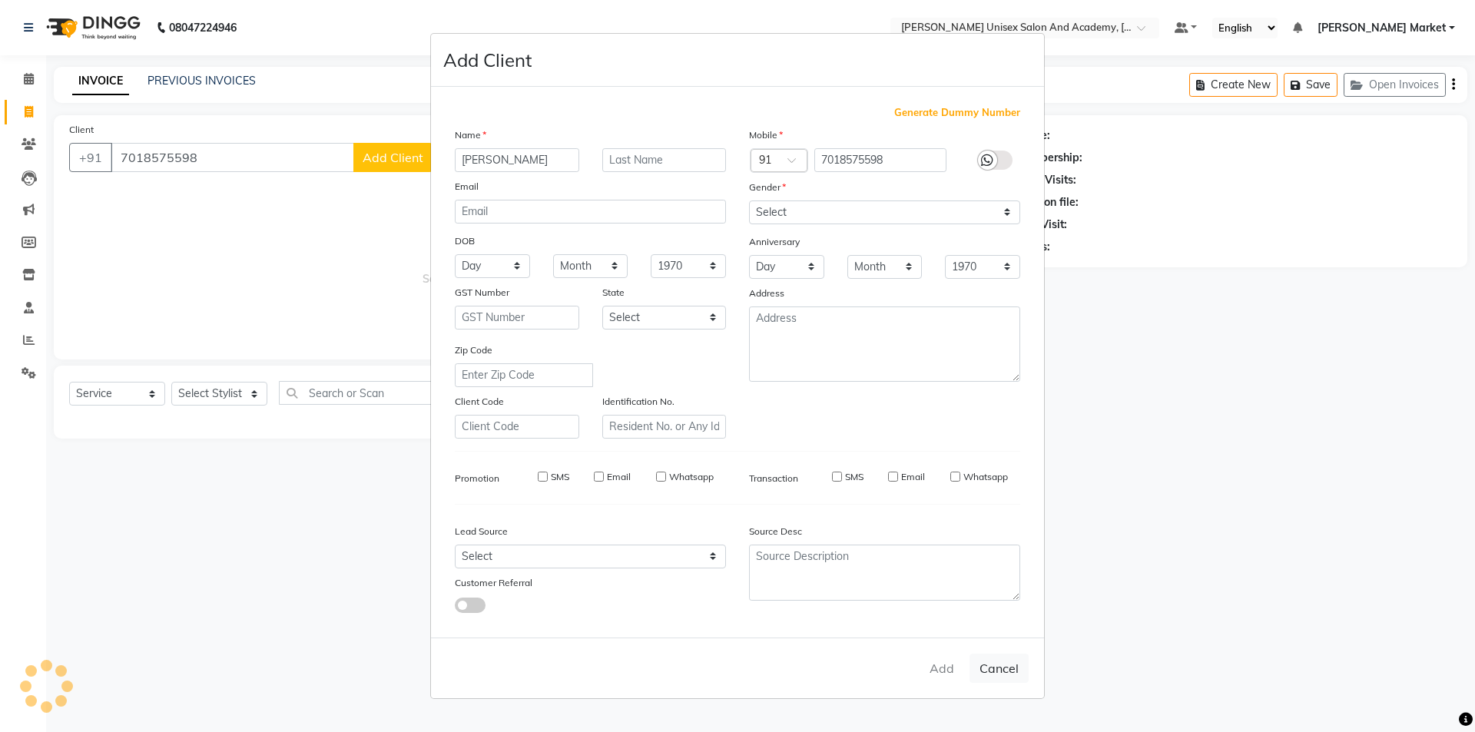
checkbox input "false"
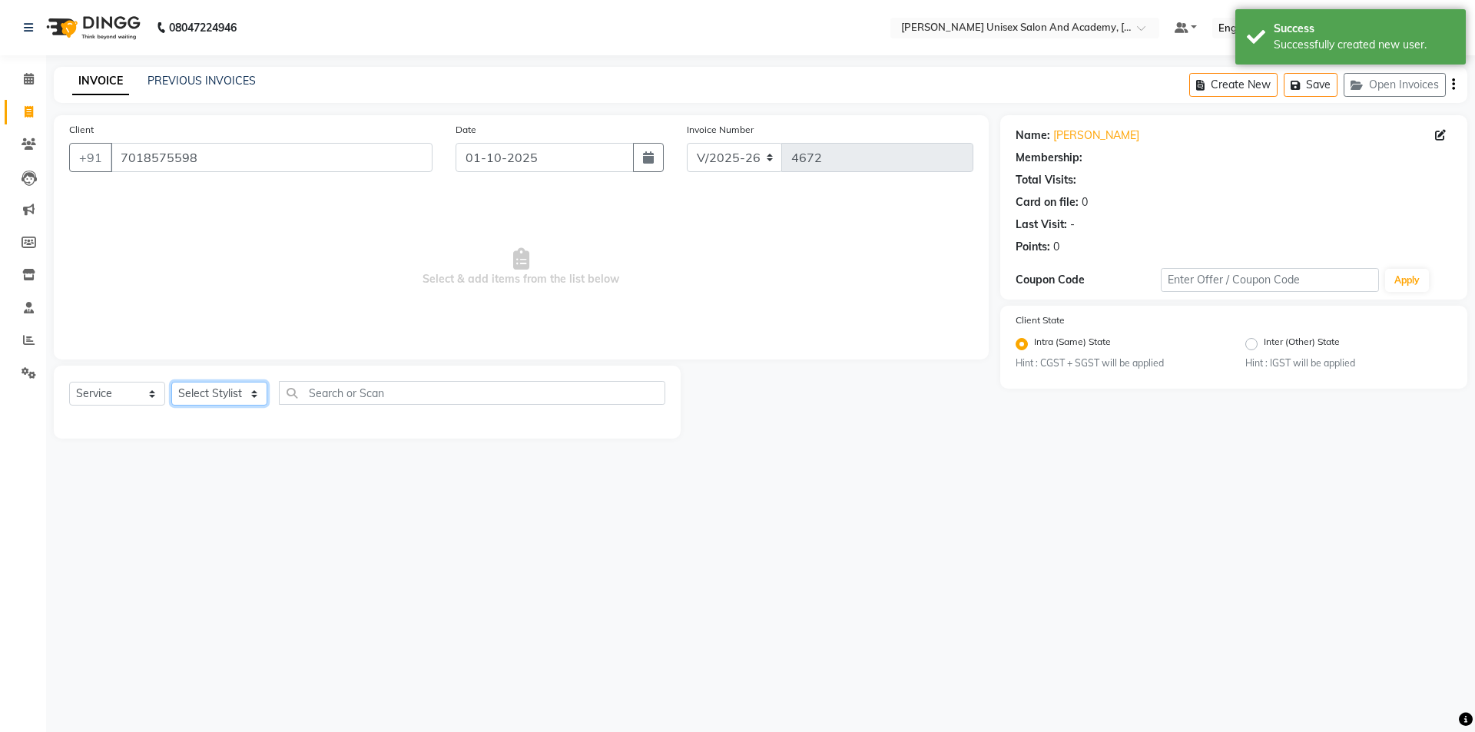
click at [227, 395] on select "Select Stylist Amit anjali [PERSON_NAME] [PERSON_NAME] [PERSON_NAME] [PERSON_NA…" at bounding box center [219, 394] width 96 height 24
select select "58724"
click at [171, 382] on select "Select Stylist Amit anjali [PERSON_NAME] [PERSON_NAME] [PERSON_NAME] [PERSON_NA…" at bounding box center [219, 394] width 96 height 24
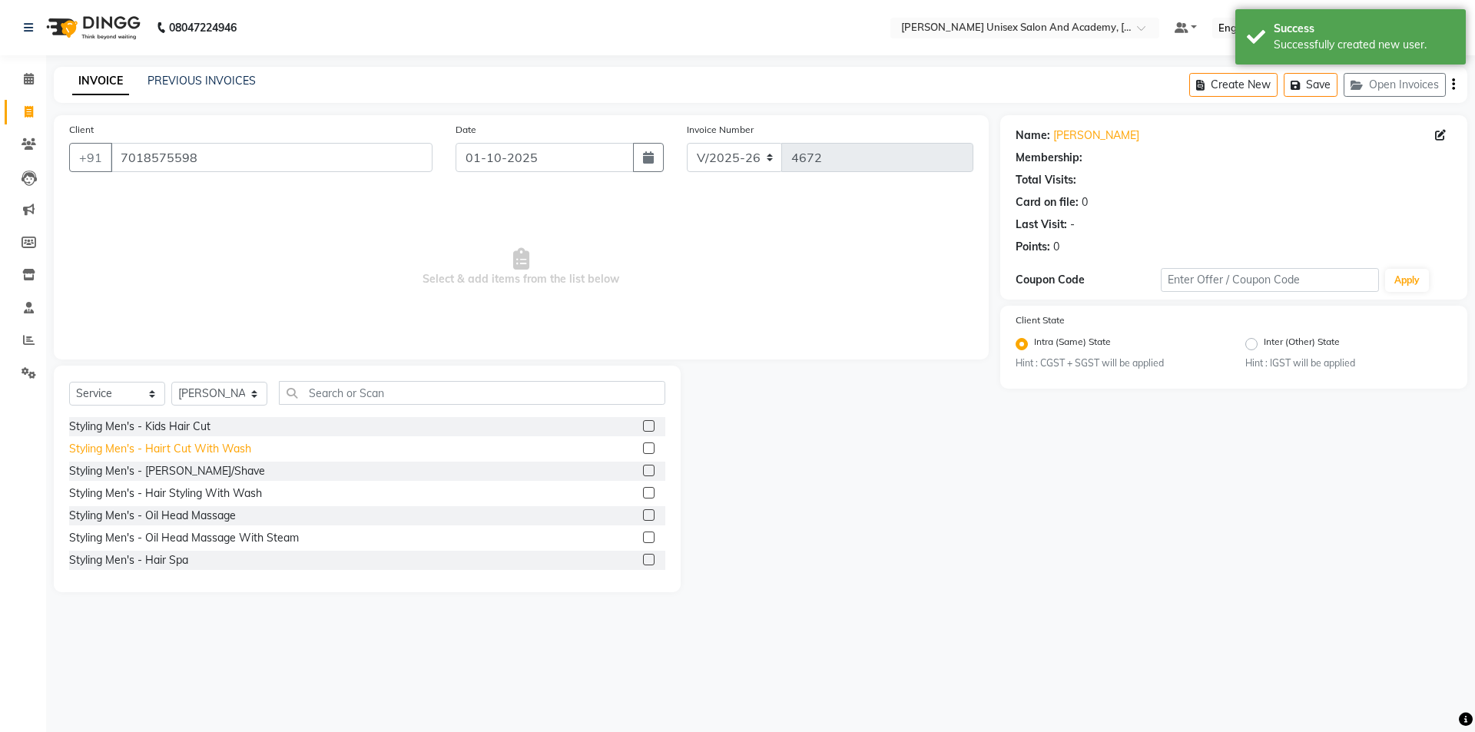
click at [184, 438] on div "Styling Men's - Hairt Cut With Wash" at bounding box center [160, 449] width 182 height 16
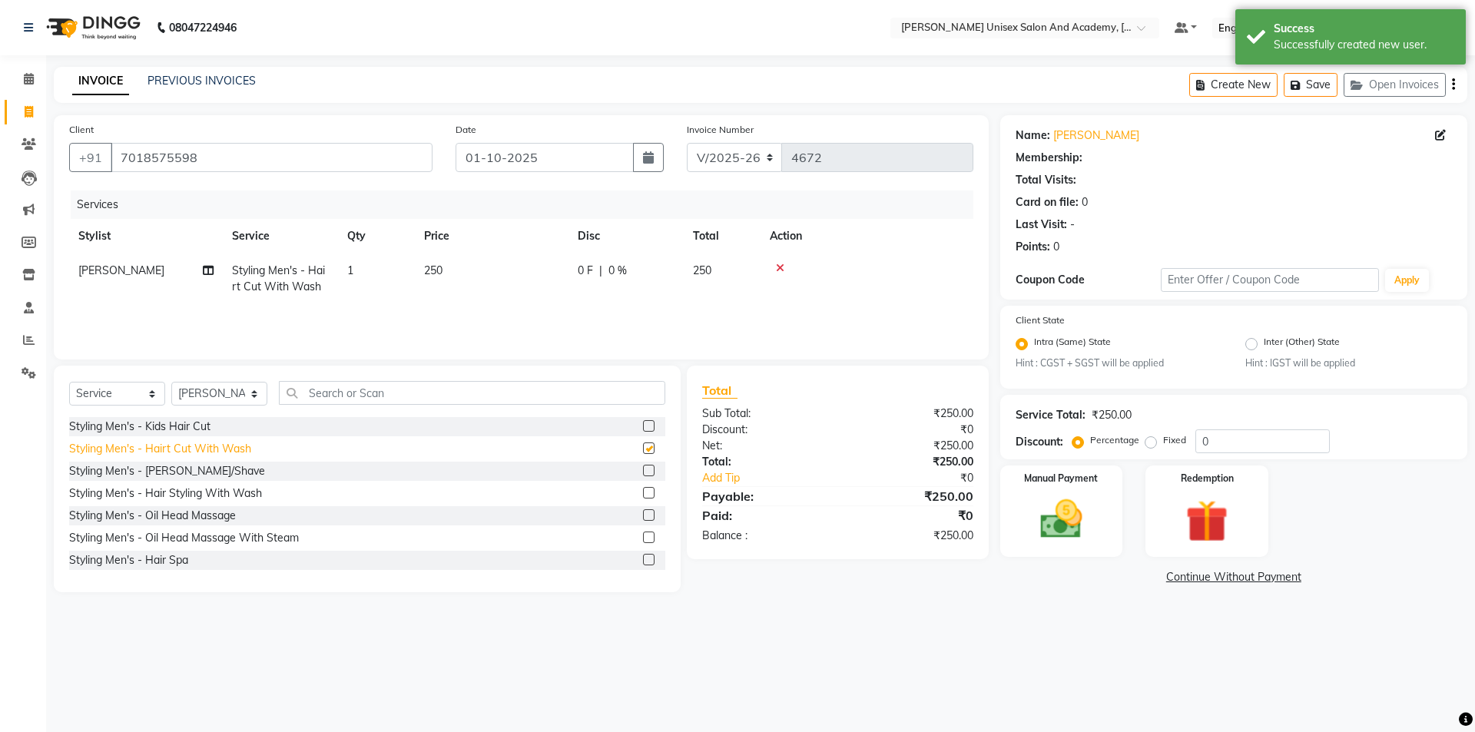
checkbox input "false"
click at [876, 438] on div "Manual Payment" at bounding box center [1061, 511] width 128 height 95
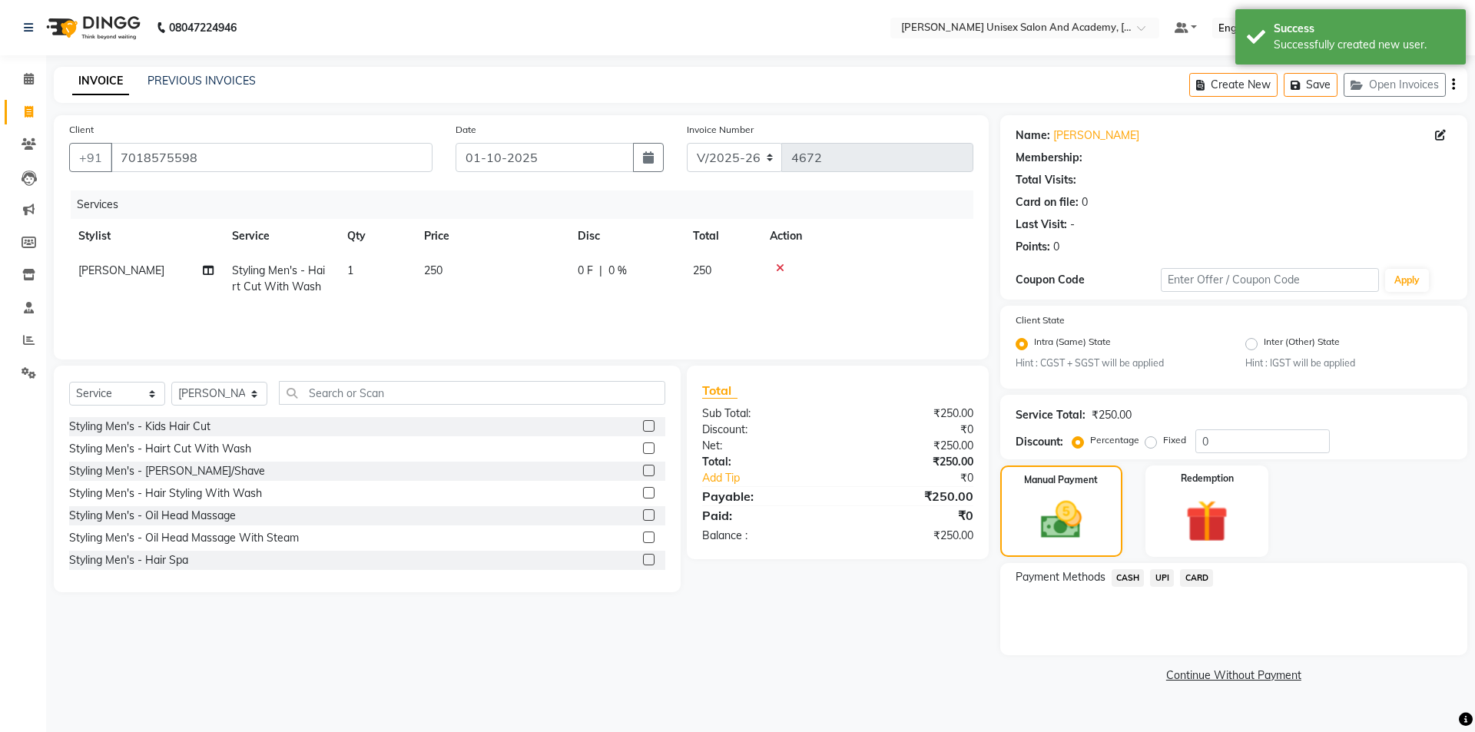
click at [876, 438] on span "UPI" at bounding box center [1162, 578] width 24 height 18
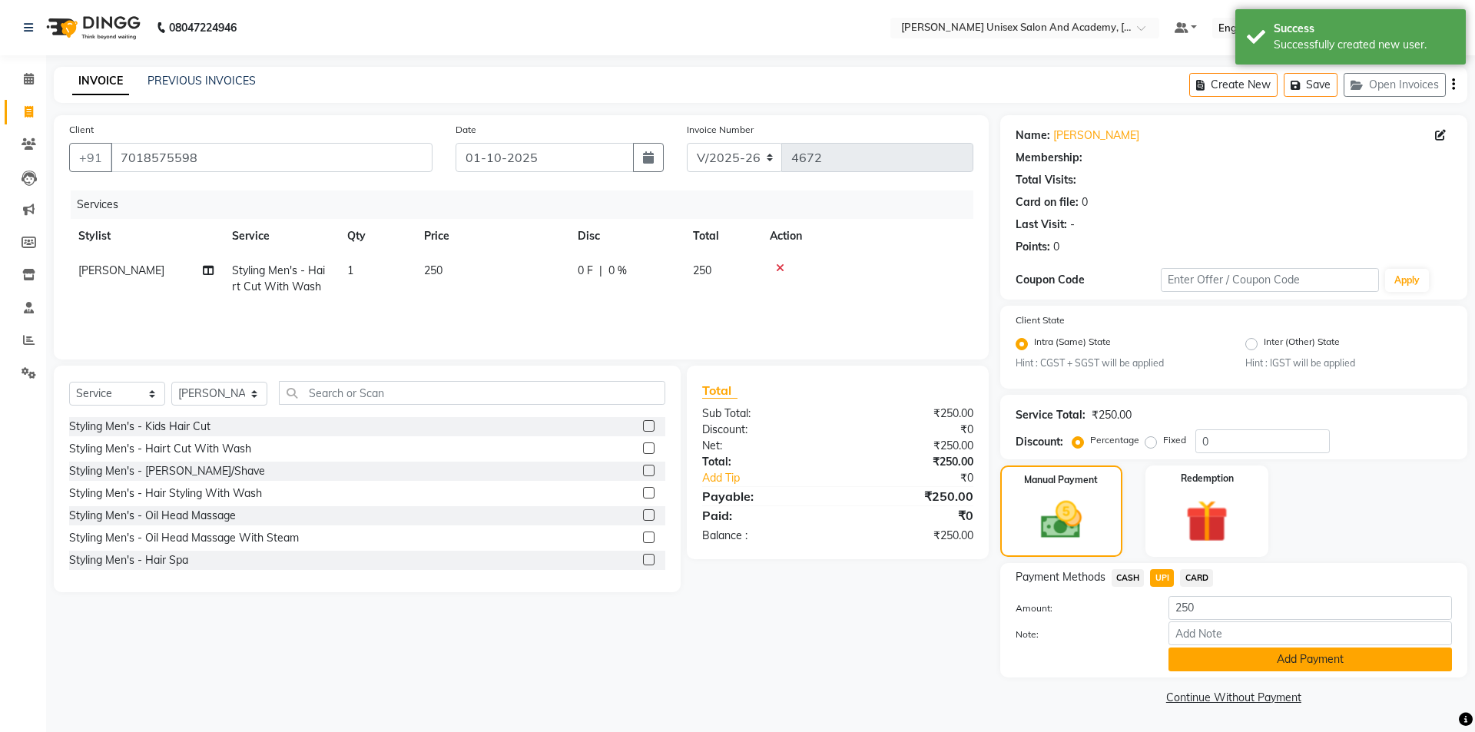
click at [876, 438] on button "Add Payment" at bounding box center [1311, 660] width 284 height 24
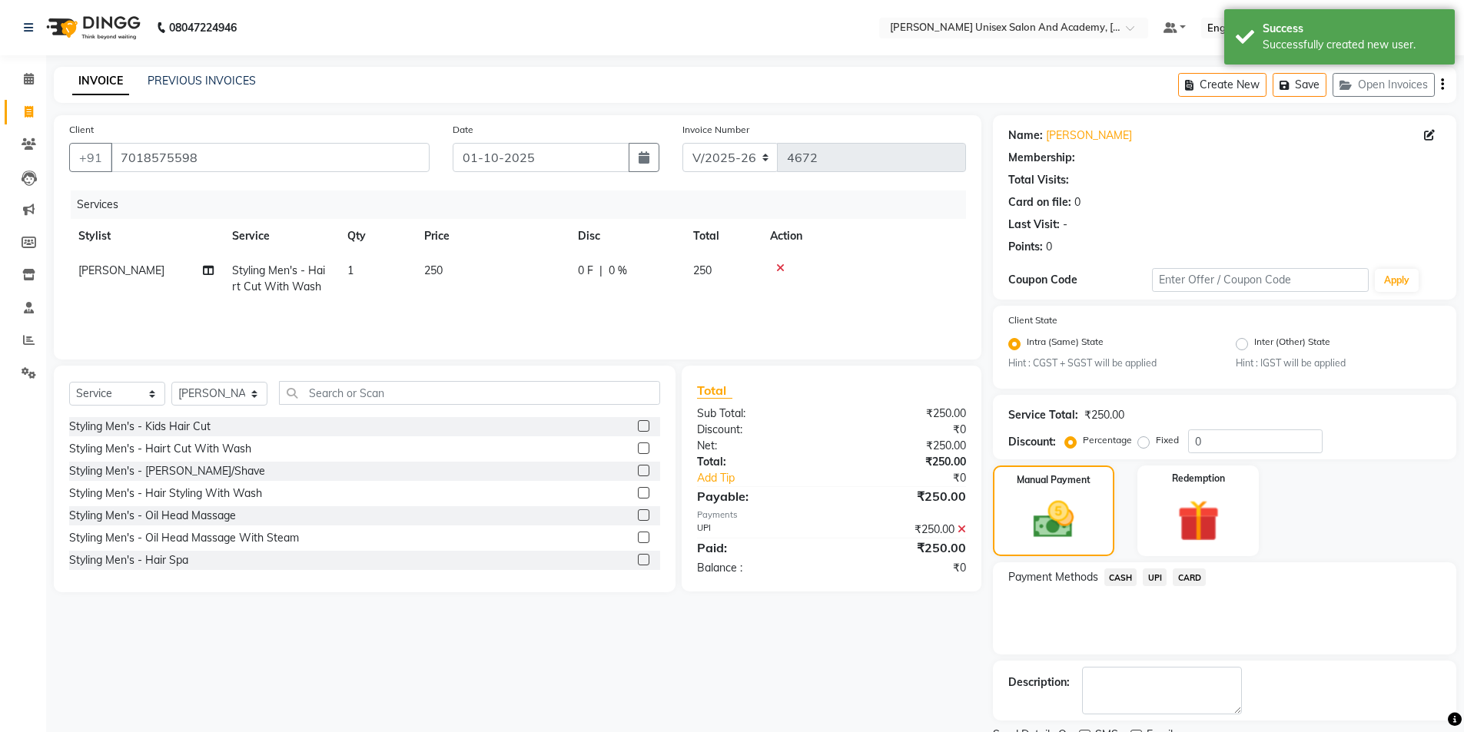
scroll to position [64, 0]
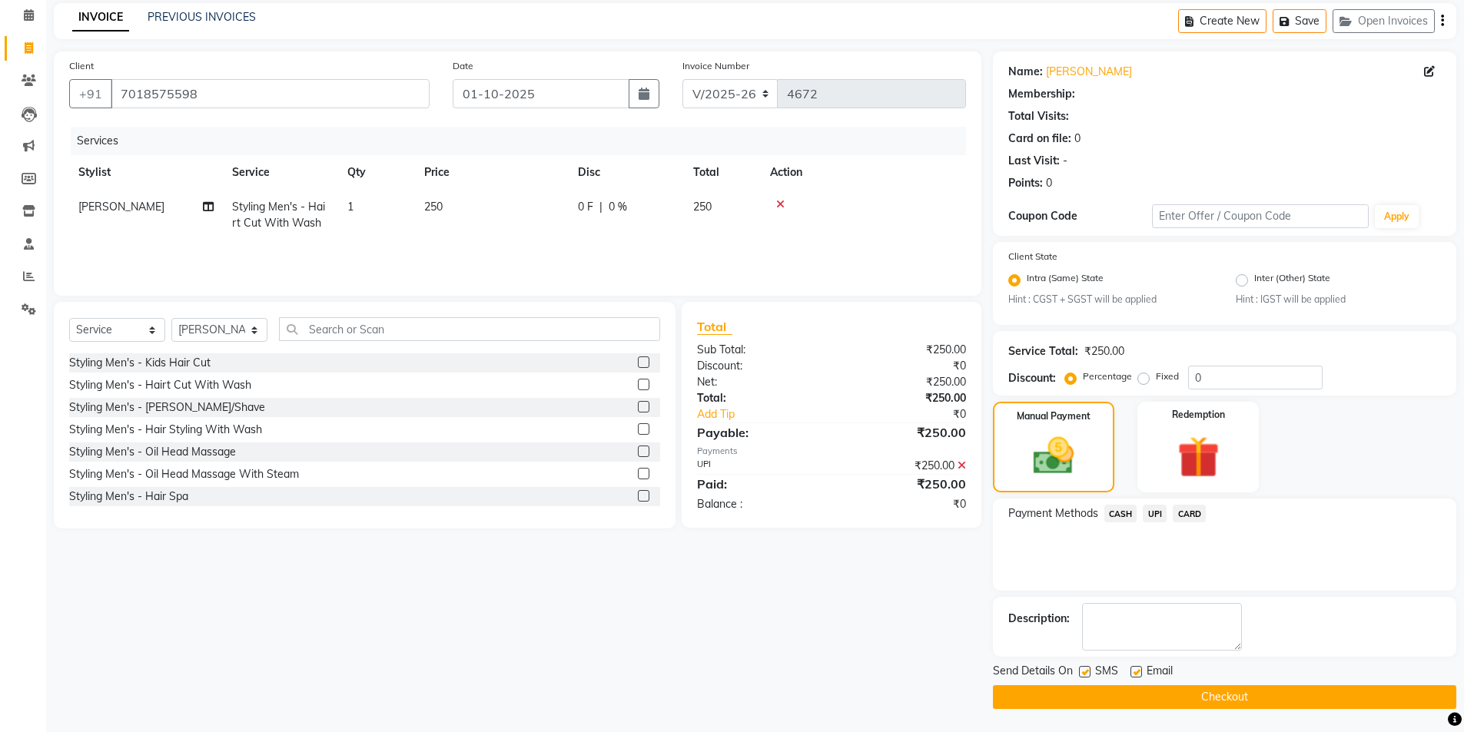
click at [876, 438] on button "Checkout" at bounding box center [1224, 697] width 463 height 24
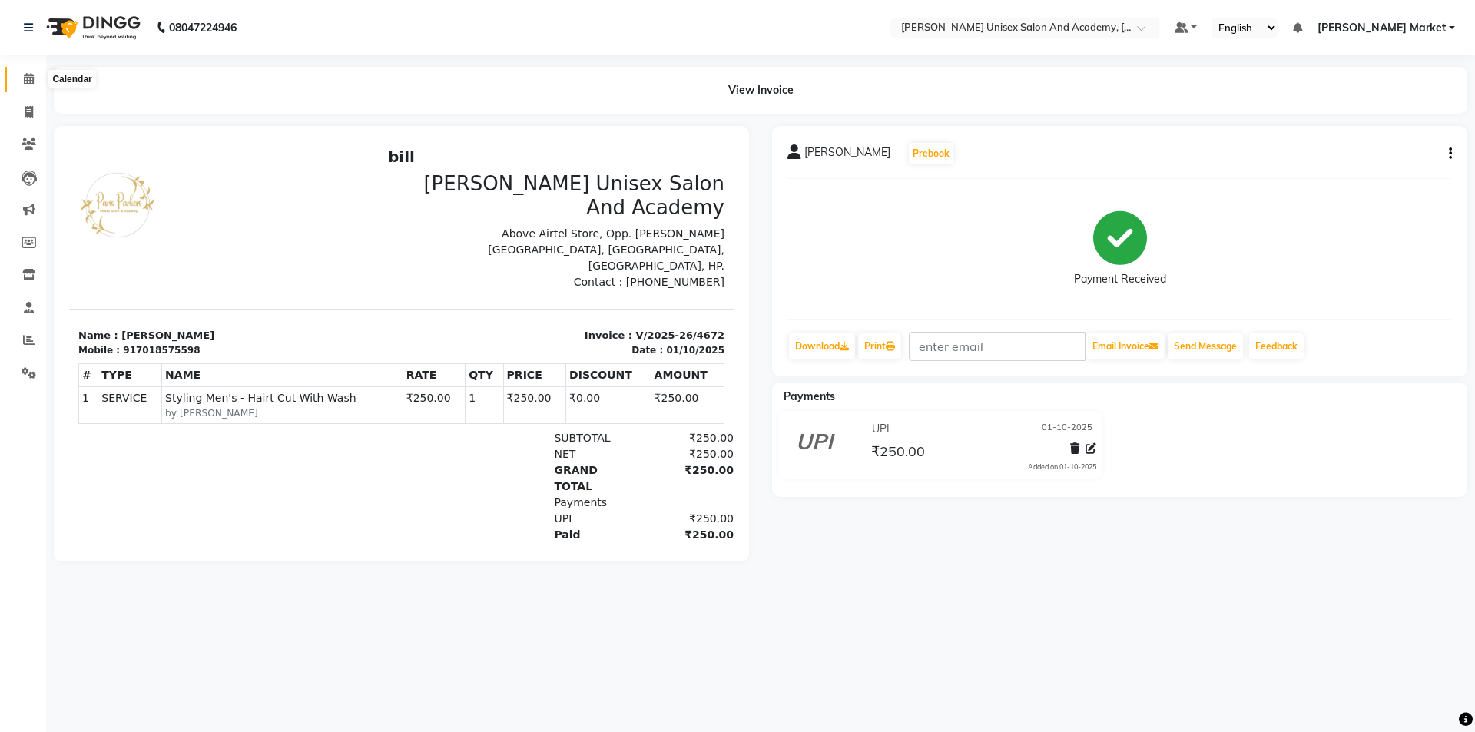
click at [25, 80] on icon at bounding box center [29, 79] width 10 height 12
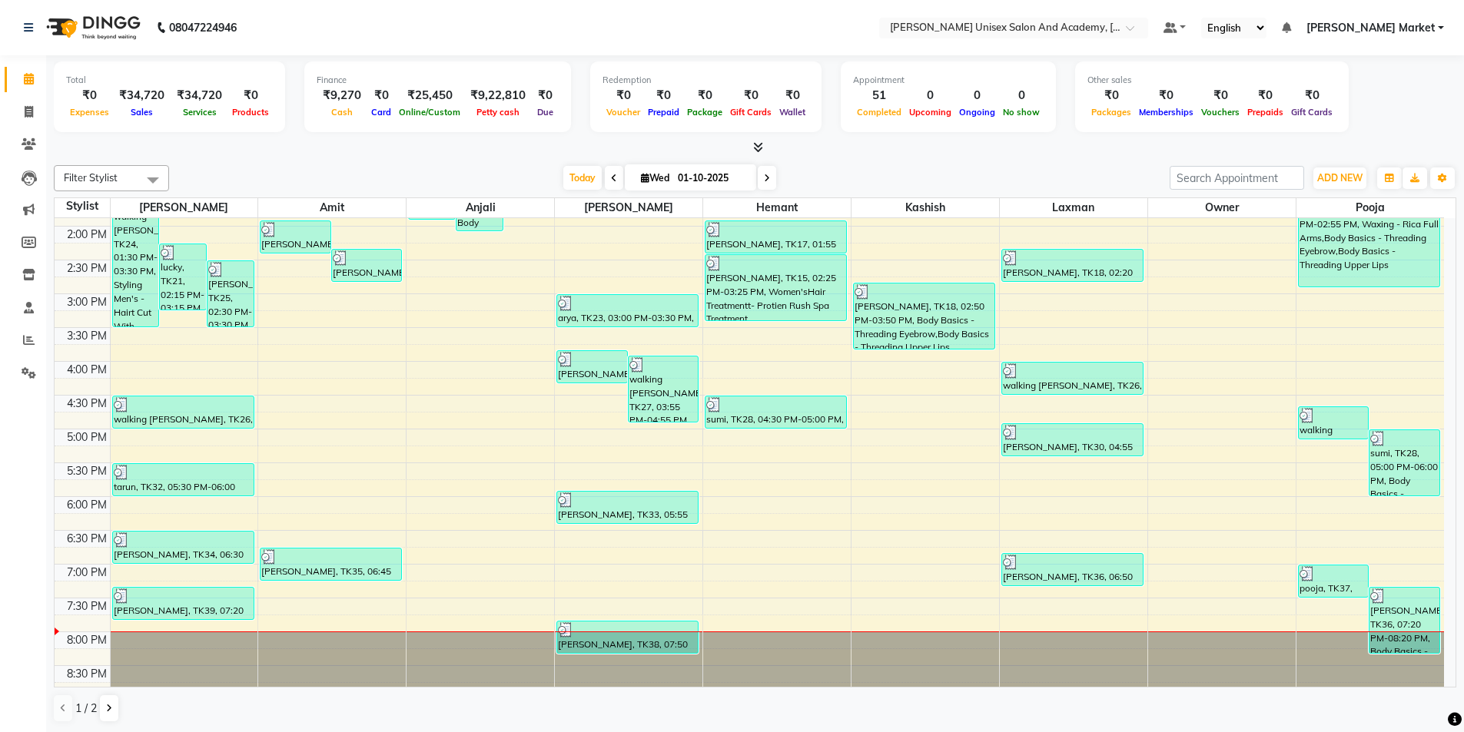
scroll to position [342, 0]
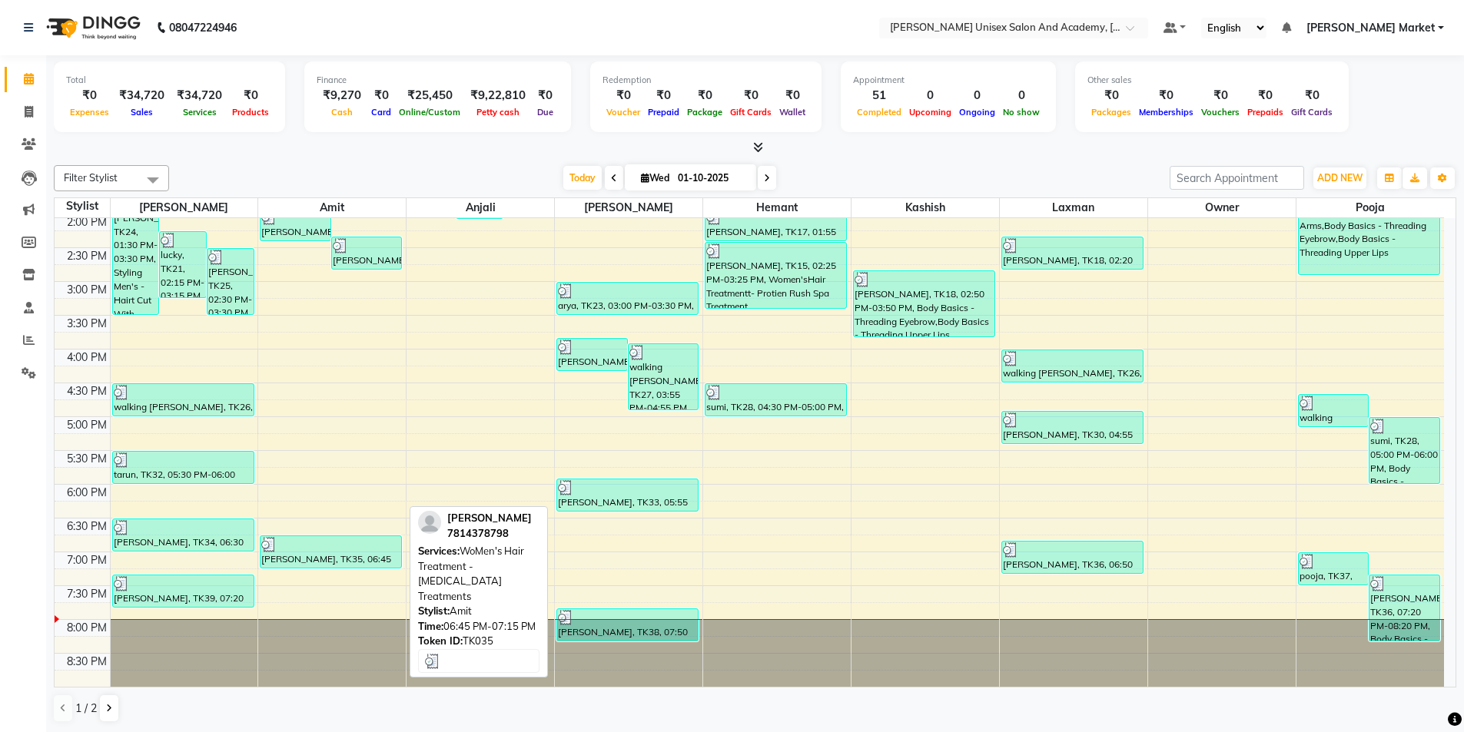
click at [360, 438] on div "sapna, TK35, 06:45 PM-07:15 PM, WoMen's Hair Treatment - Botox Treatments" at bounding box center [330, 552] width 141 height 32
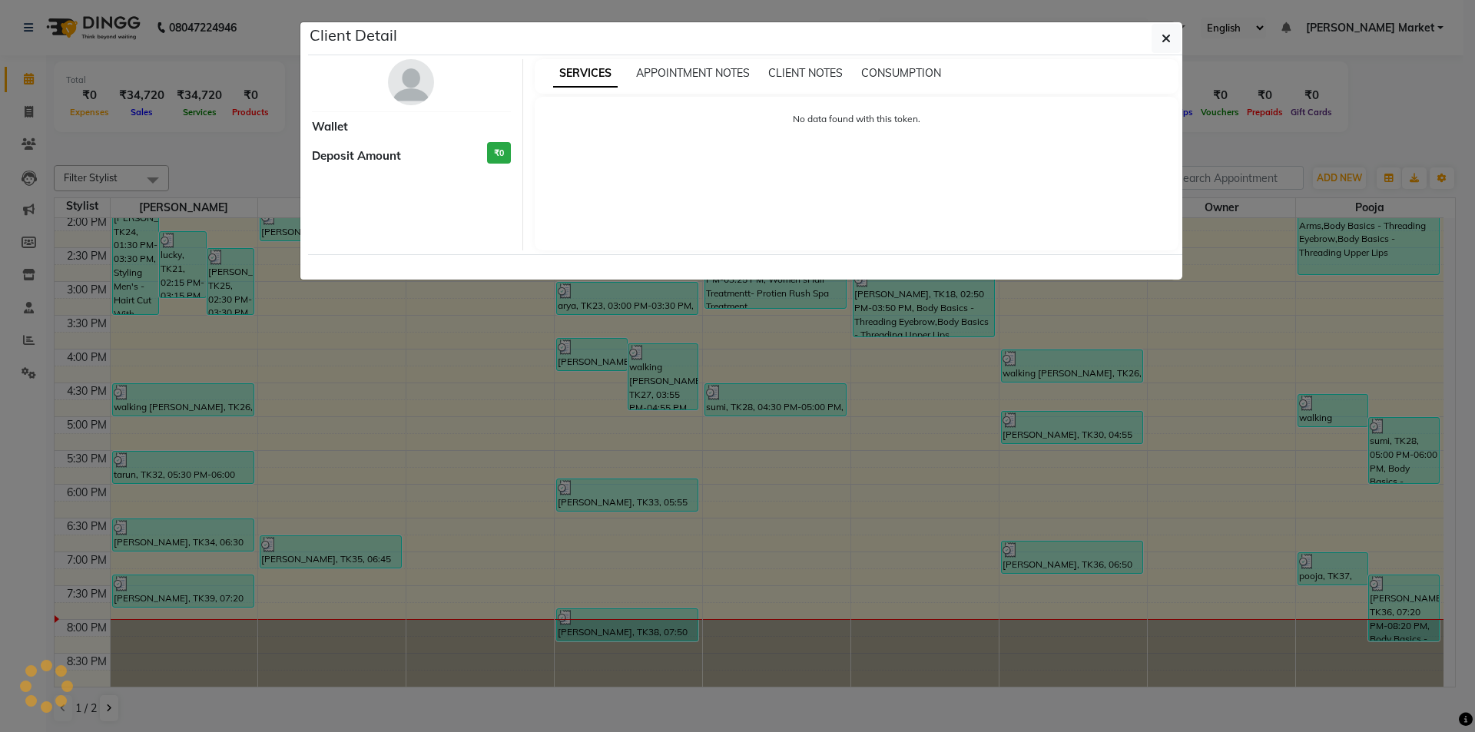
select select "3"
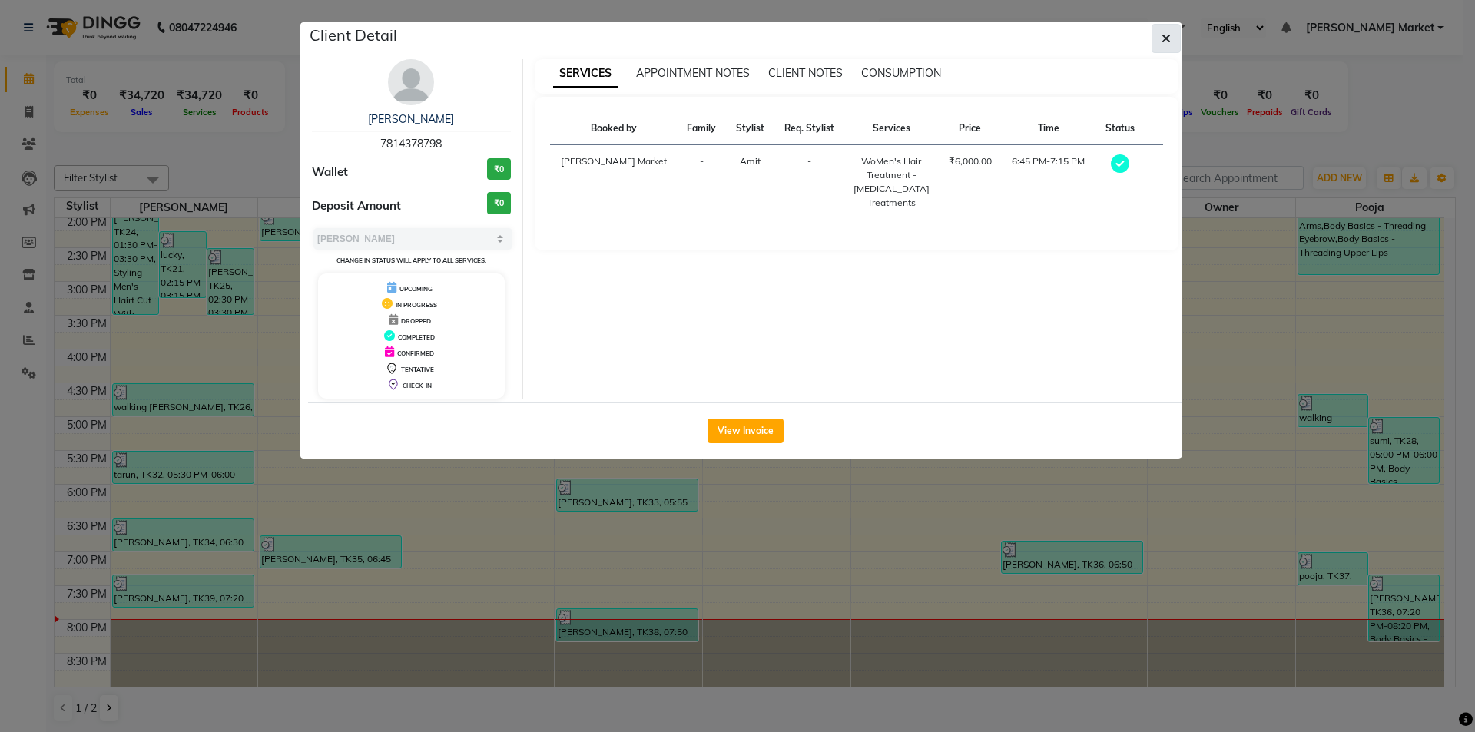
click at [876, 35] on button "button" at bounding box center [1166, 38] width 29 height 29
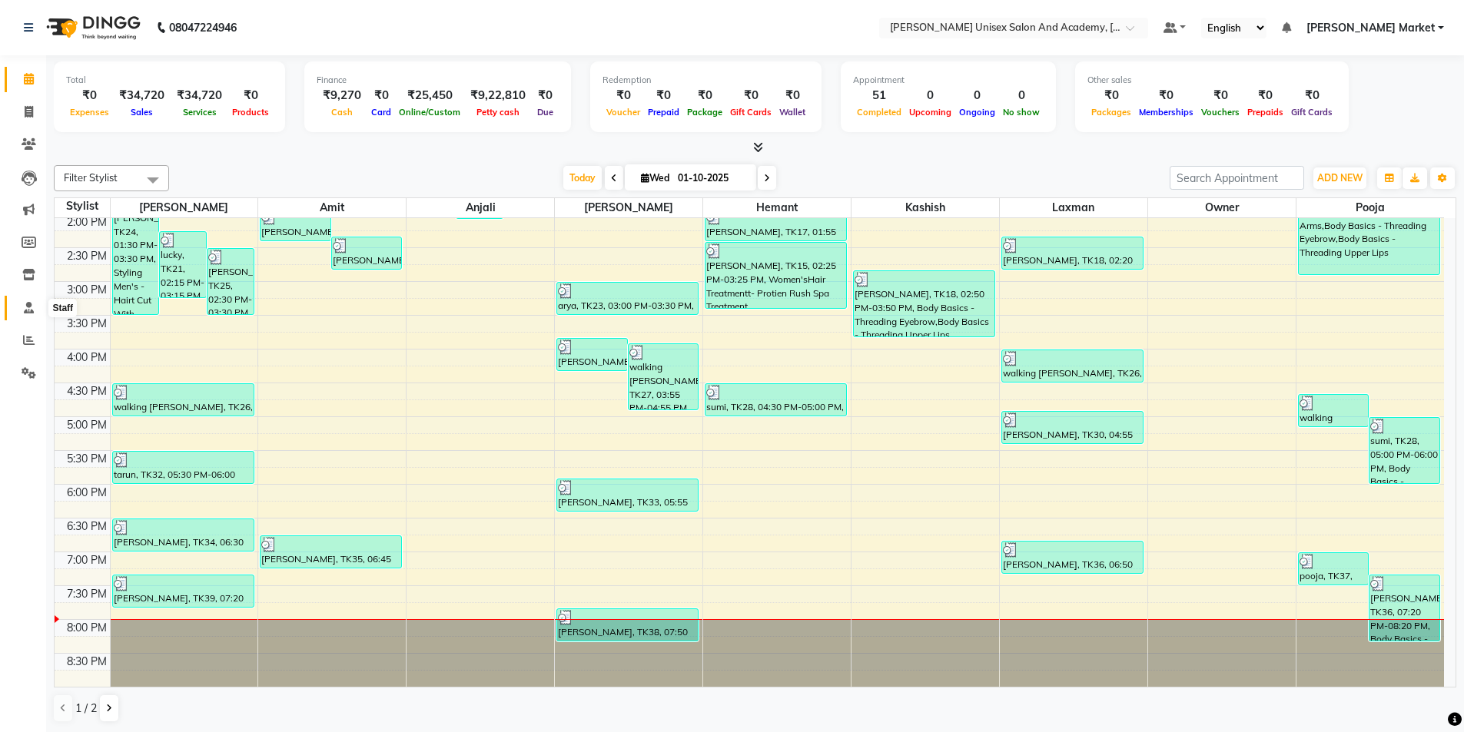
click at [28, 310] on icon at bounding box center [29, 308] width 10 height 12
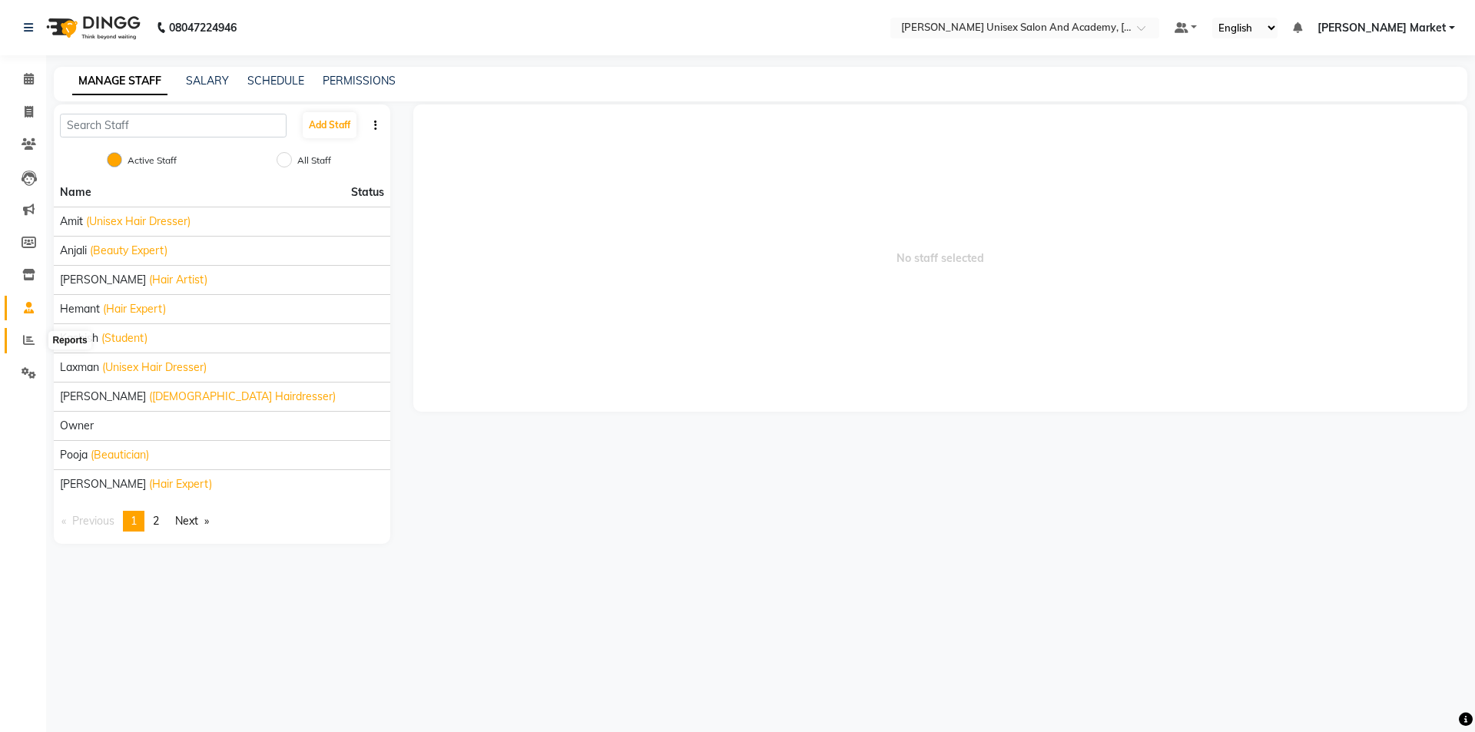
click at [25, 345] on icon at bounding box center [29, 340] width 12 height 12
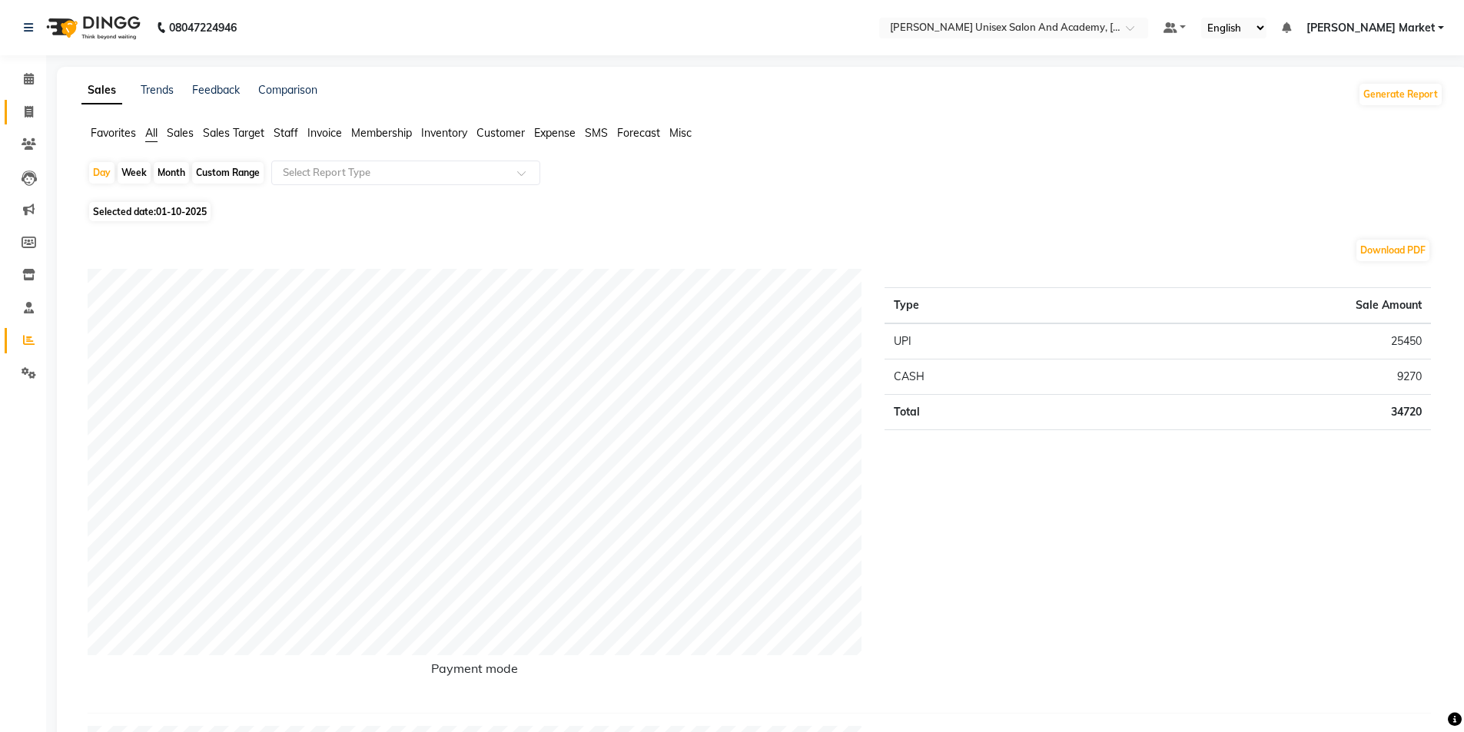
click at [19, 101] on link "Invoice" at bounding box center [23, 112] width 37 height 25
select select "8060"
select select "service"
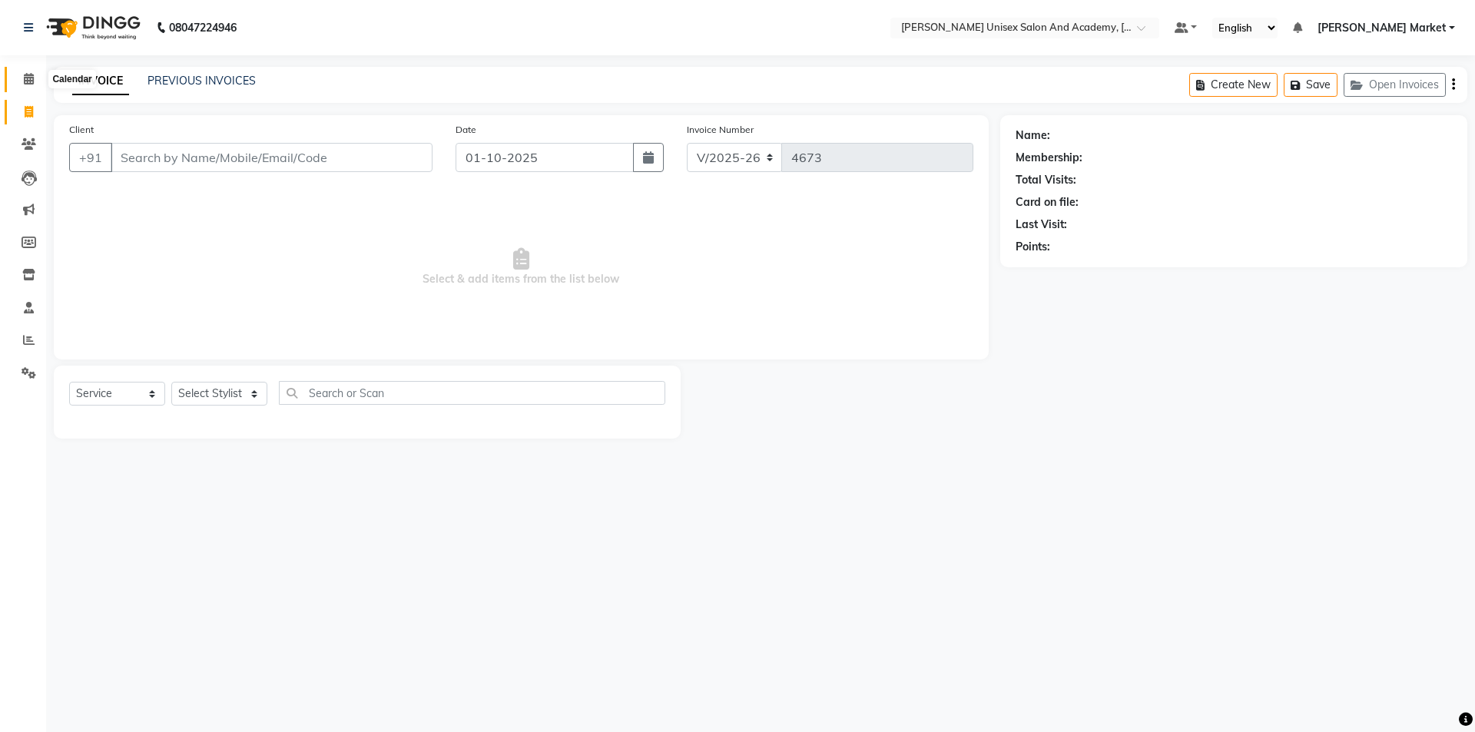
click at [28, 80] on icon at bounding box center [29, 79] width 10 height 12
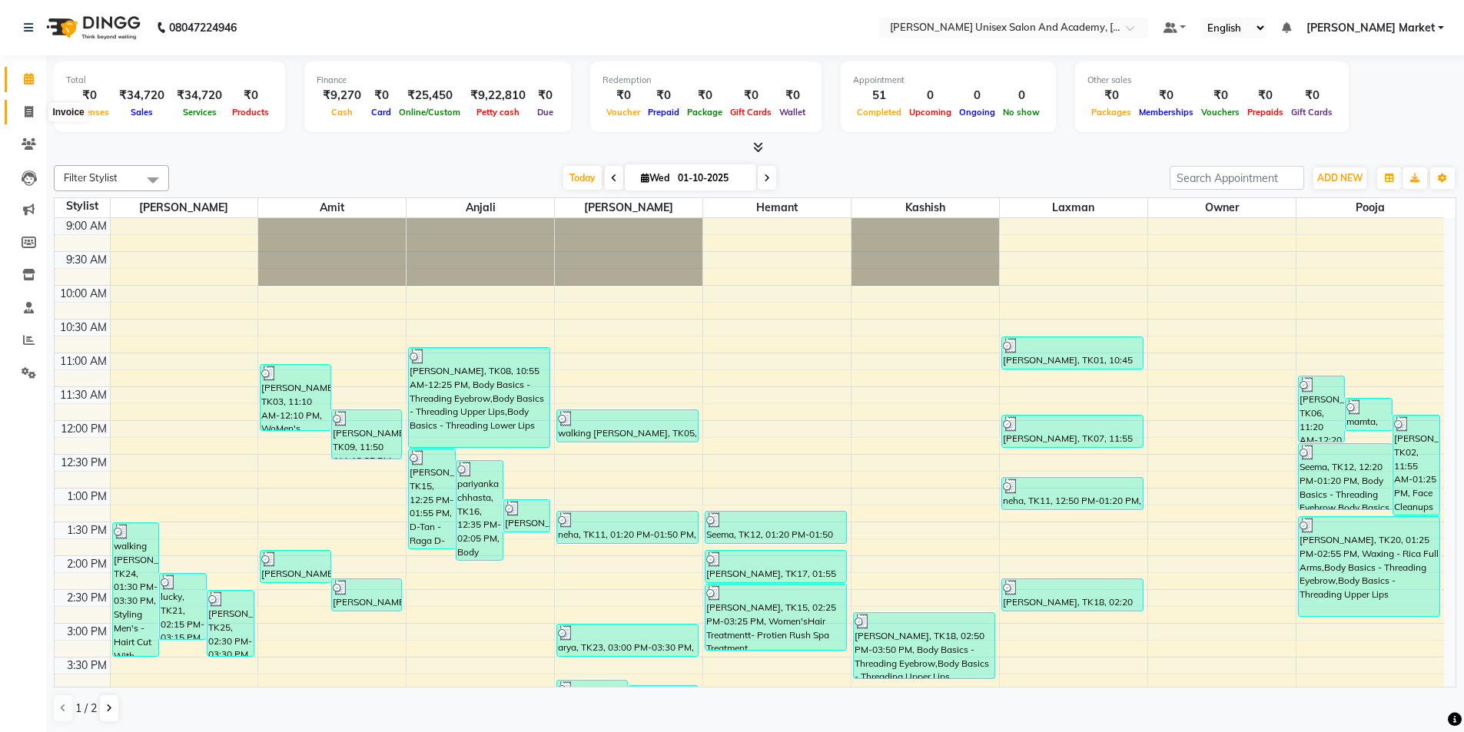
click at [25, 108] on icon at bounding box center [29, 112] width 8 height 12
select select "service"
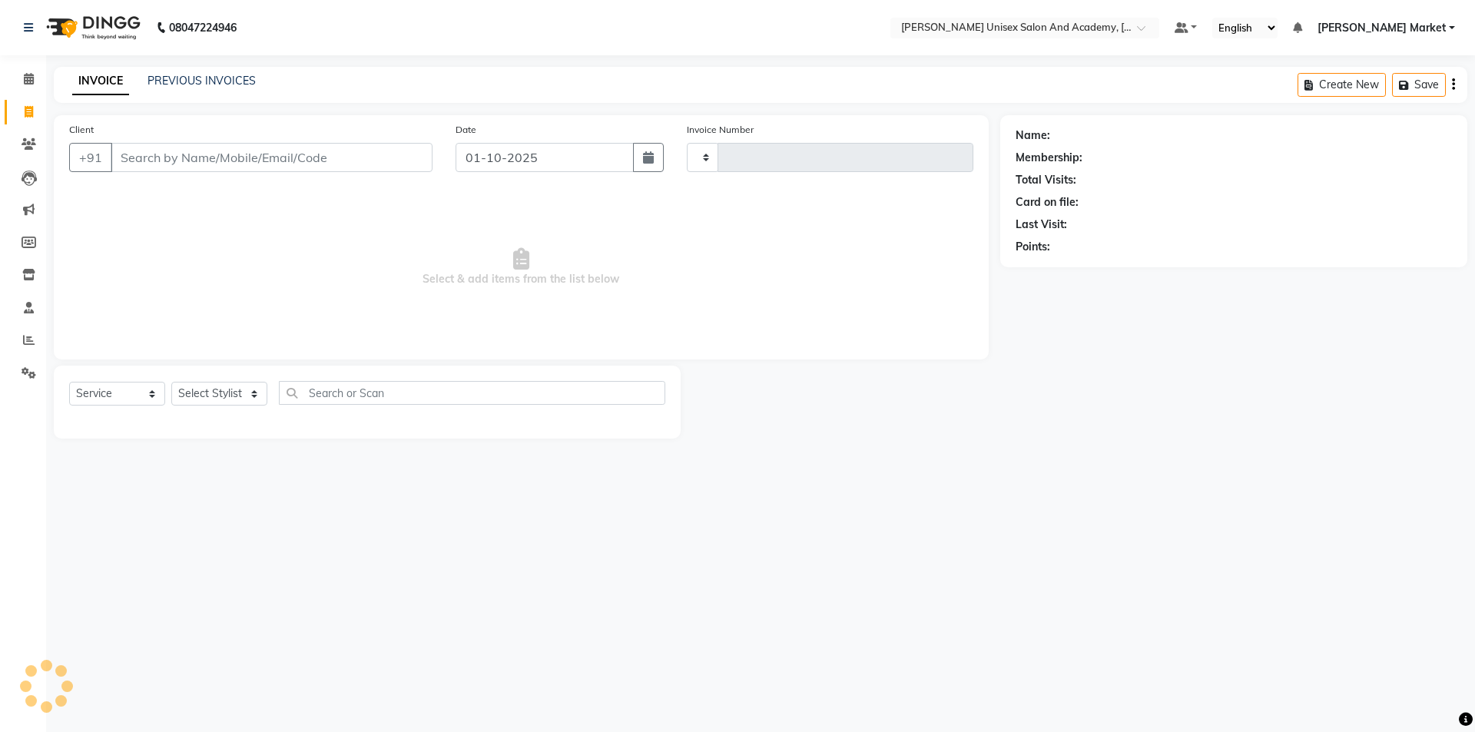
type input "4673"
select select "8060"
click at [28, 79] on icon at bounding box center [29, 79] width 10 height 12
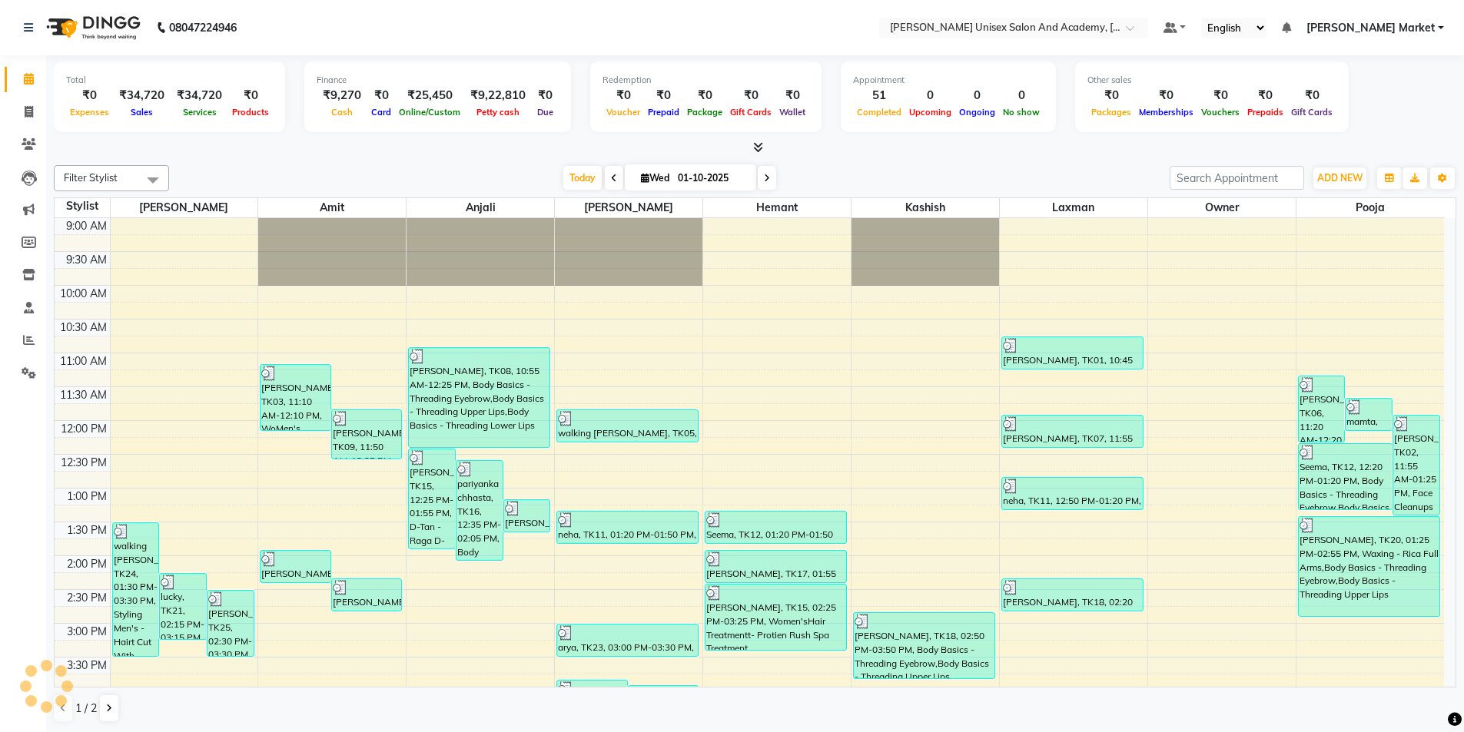
scroll to position [342, 0]
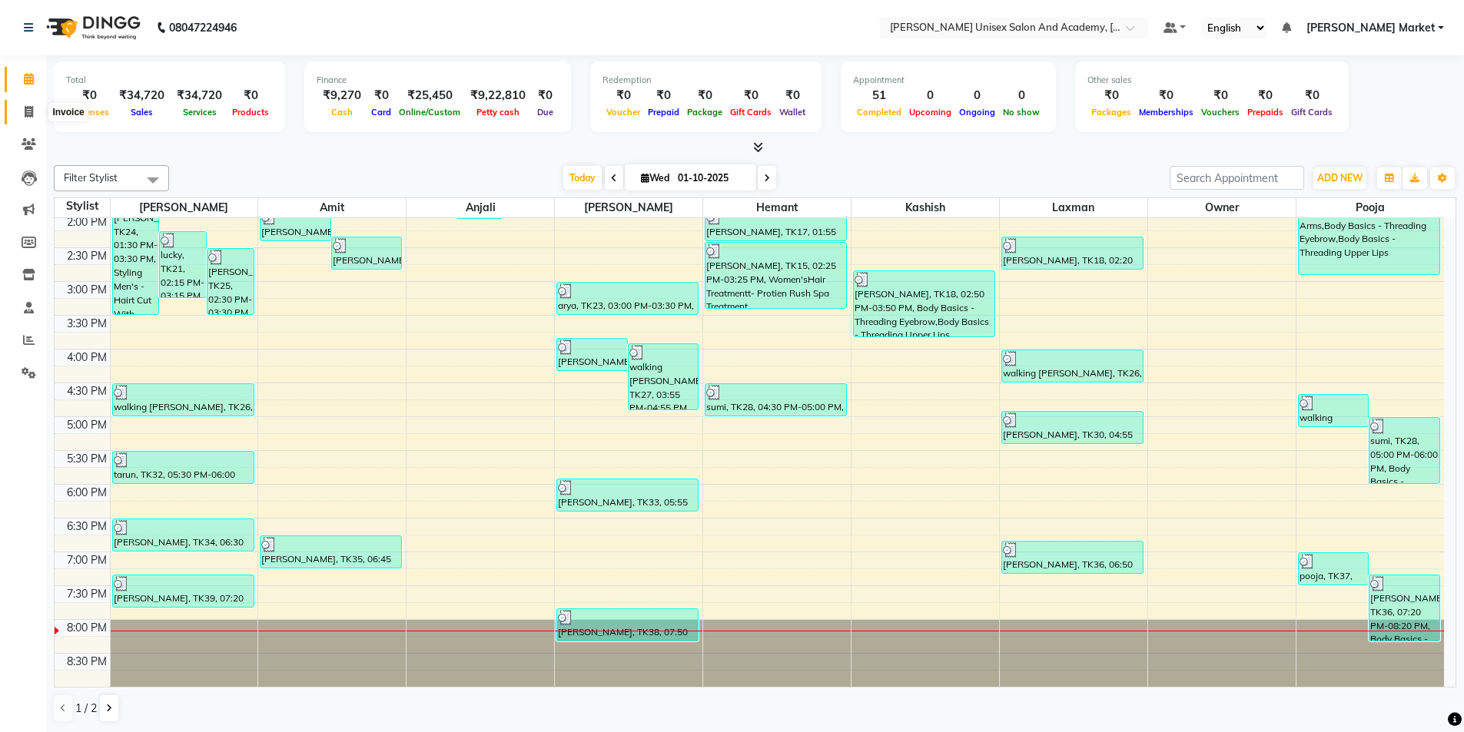
click at [32, 111] on icon at bounding box center [29, 112] width 8 height 12
select select "8060"
select select "service"
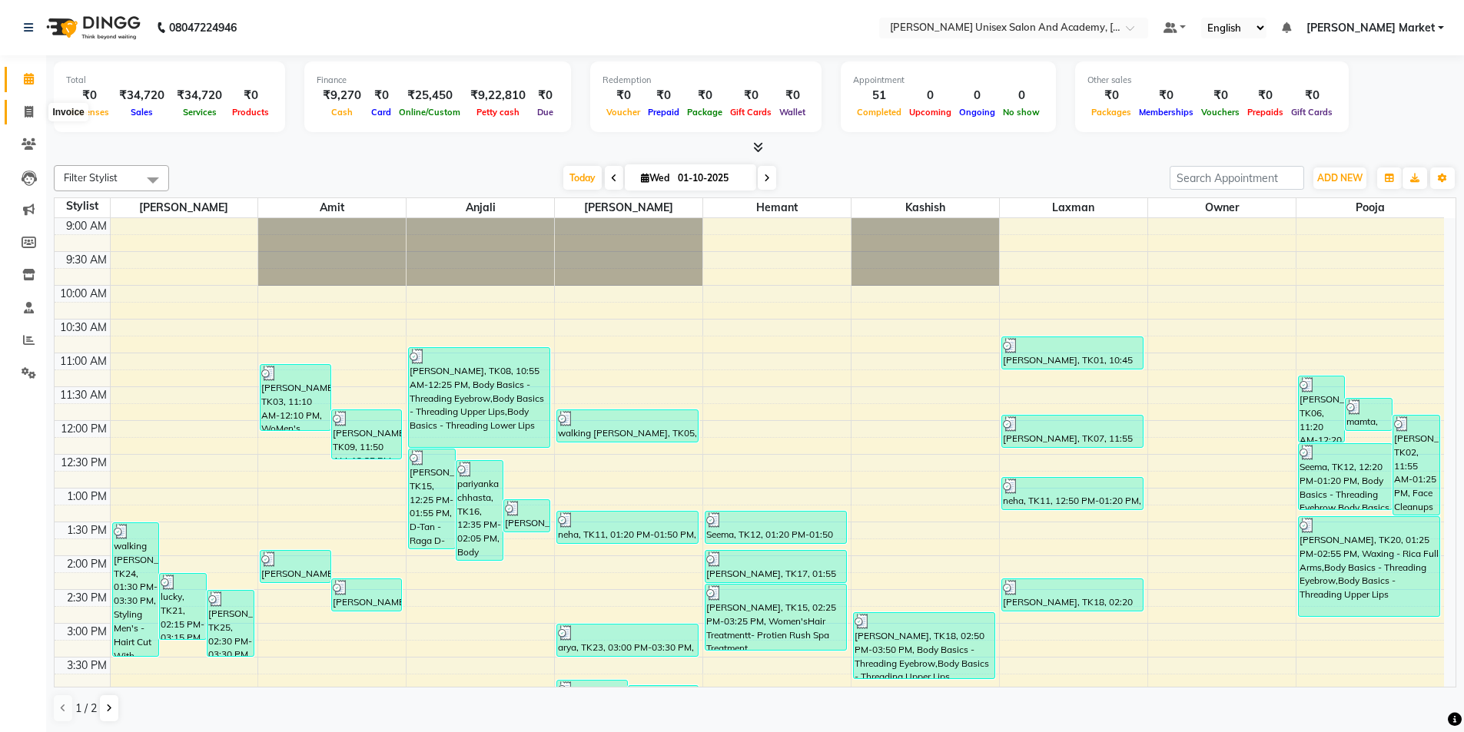
click at [18, 117] on span at bounding box center [28, 113] width 27 height 18
select select "8060"
select select "service"
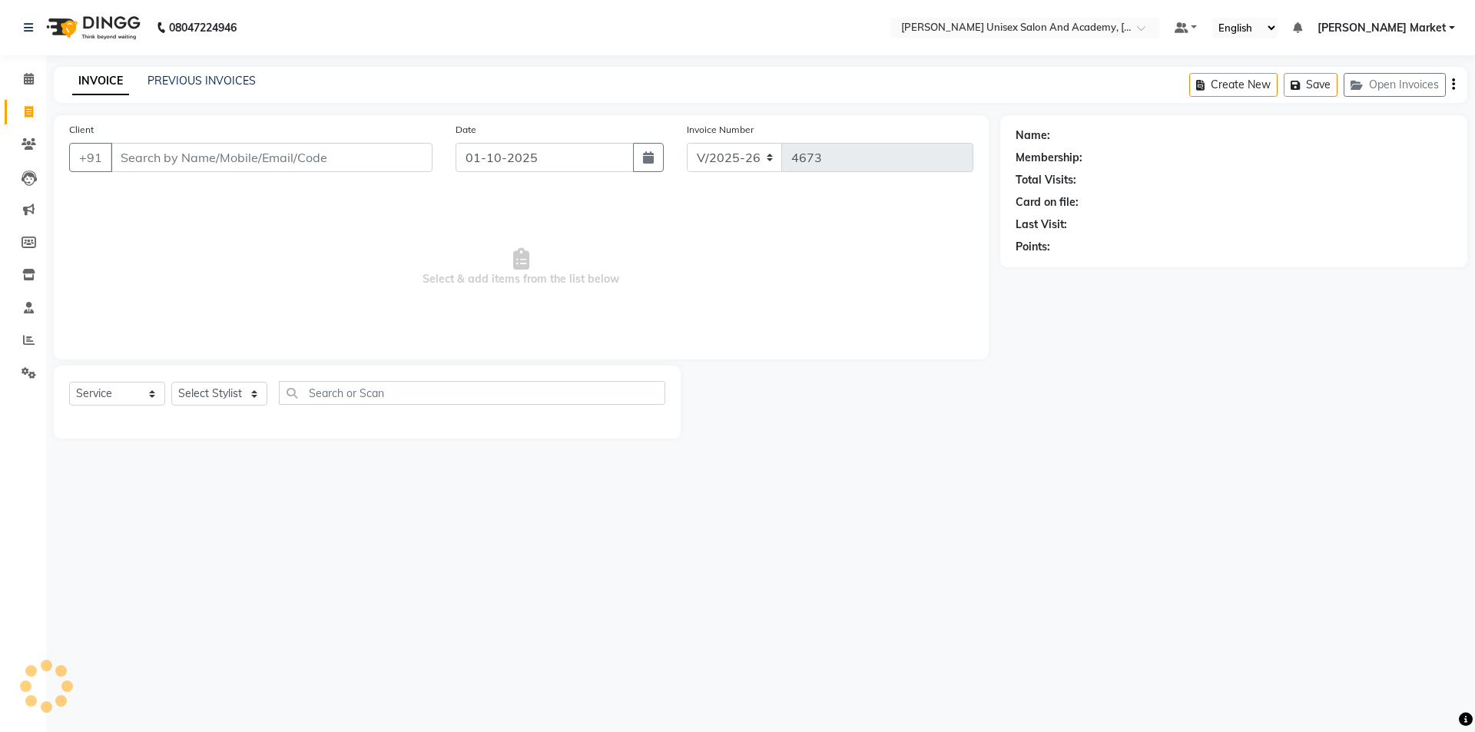
click at [25, 111] on icon at bounding box center [29, 112] width 8 height 12
select select "service"
type input "4673"
select select "8060"
click at [254, 393] on select "Select Stylist Amit anjali [PERSON_NAME] [PERSON_NAME] [PERSON_NAME] [PERSON_NA…" at bounding box center [219, 394] width 96 height 24
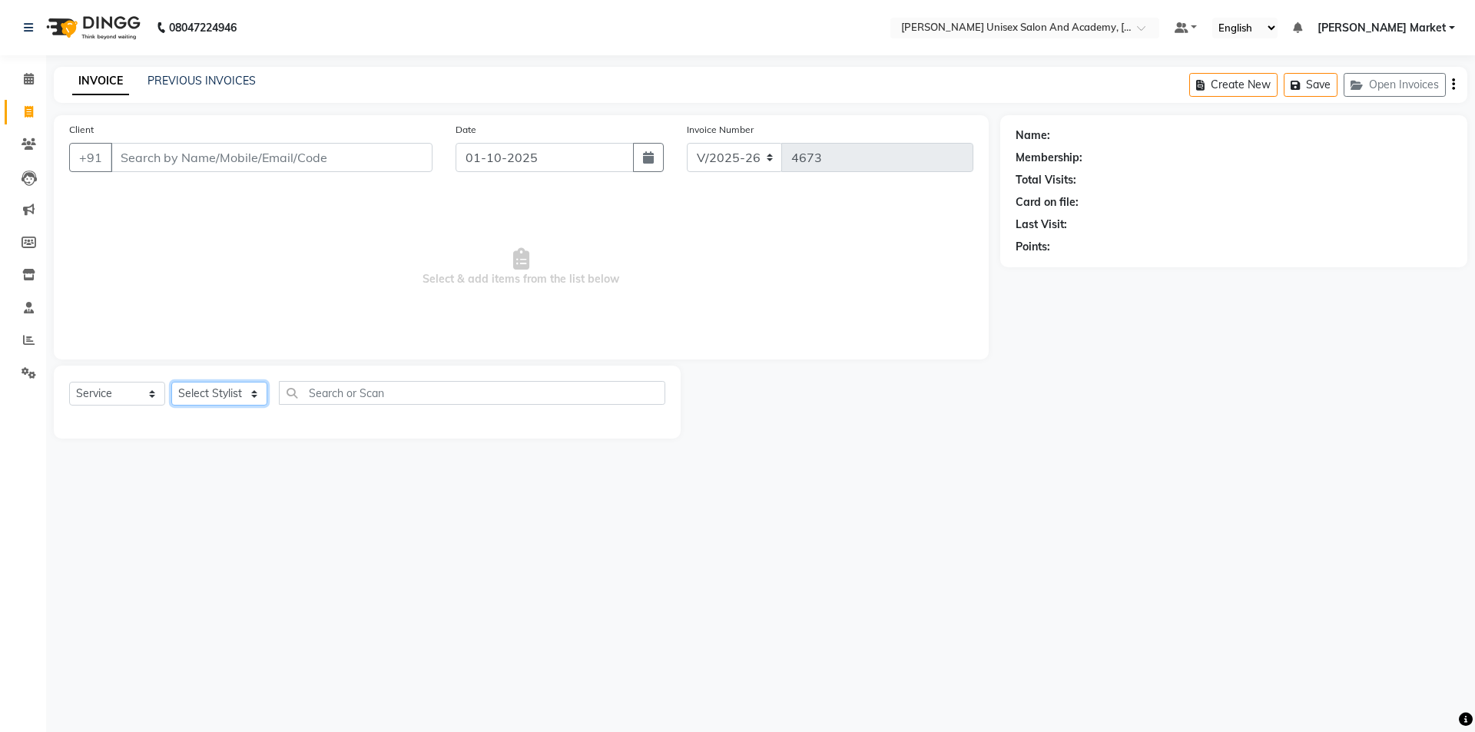
select select "73416"
click at [171, 382] on select "Select Stylist Amit anjali [PERSON_NAME] [PERSON_NAME] [PERSON_NAME] [PERSON_NA…" at bounding box center [219, 394] width 96 height 24
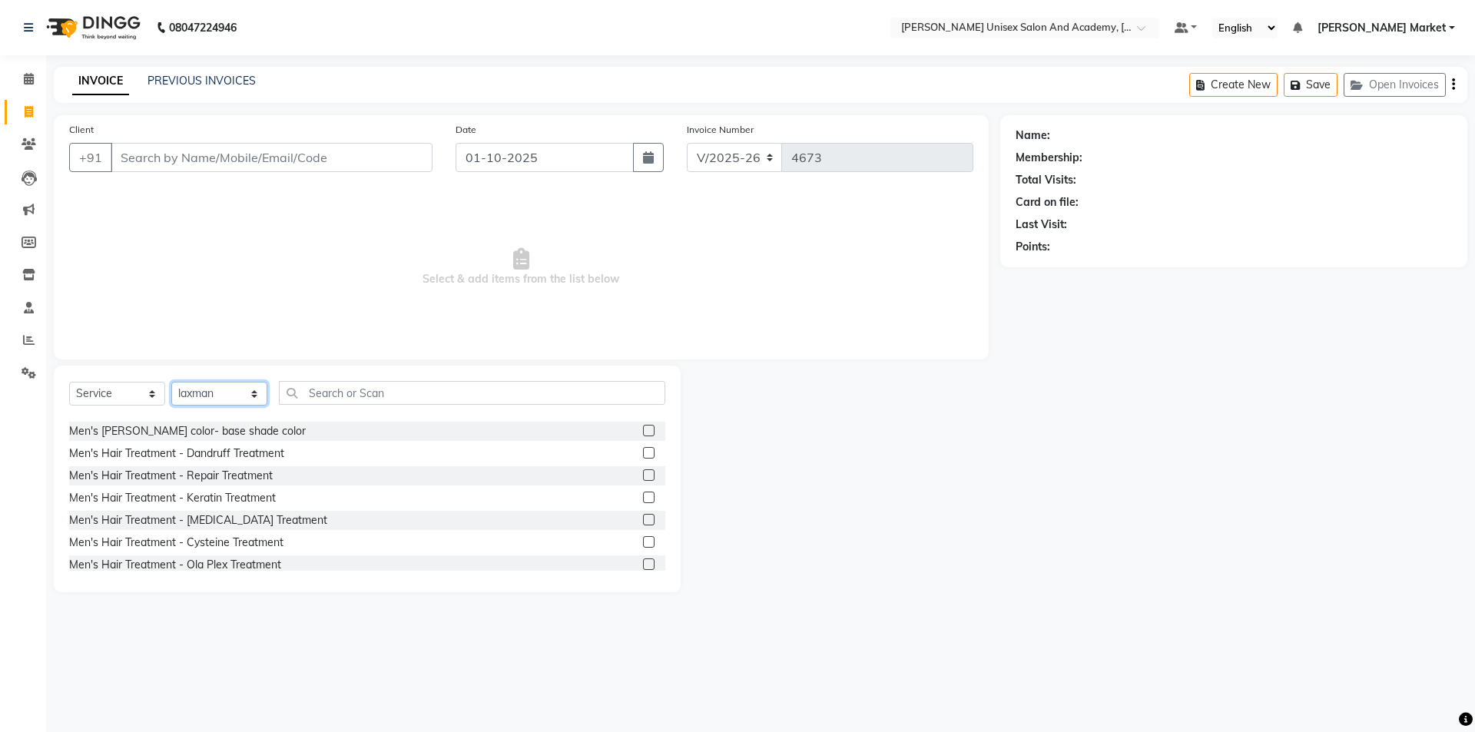
scroll to position [384, 0]
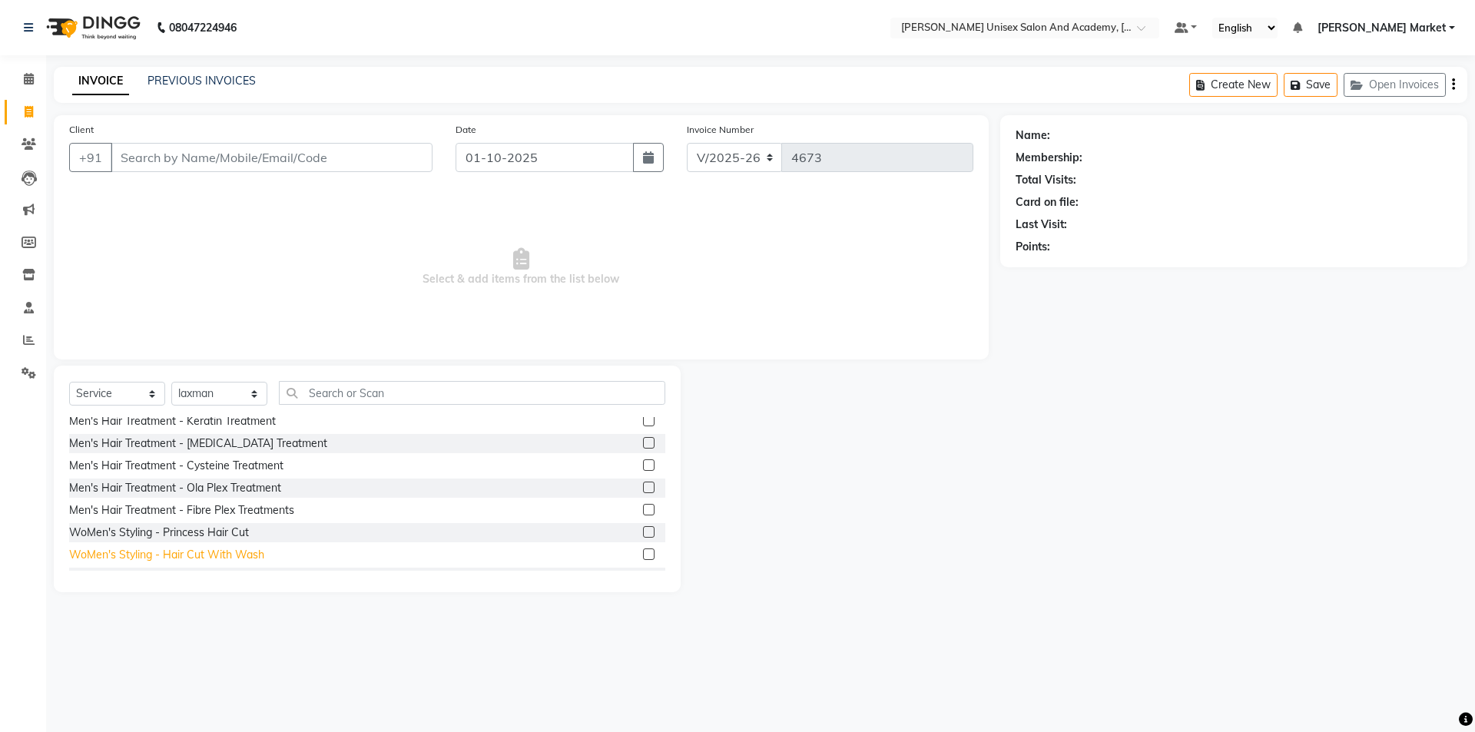
click at [192, 438] on div "WoMen's Styling - Hair Cut With Wash" at bounding box center [166, 555] width 195 height 16
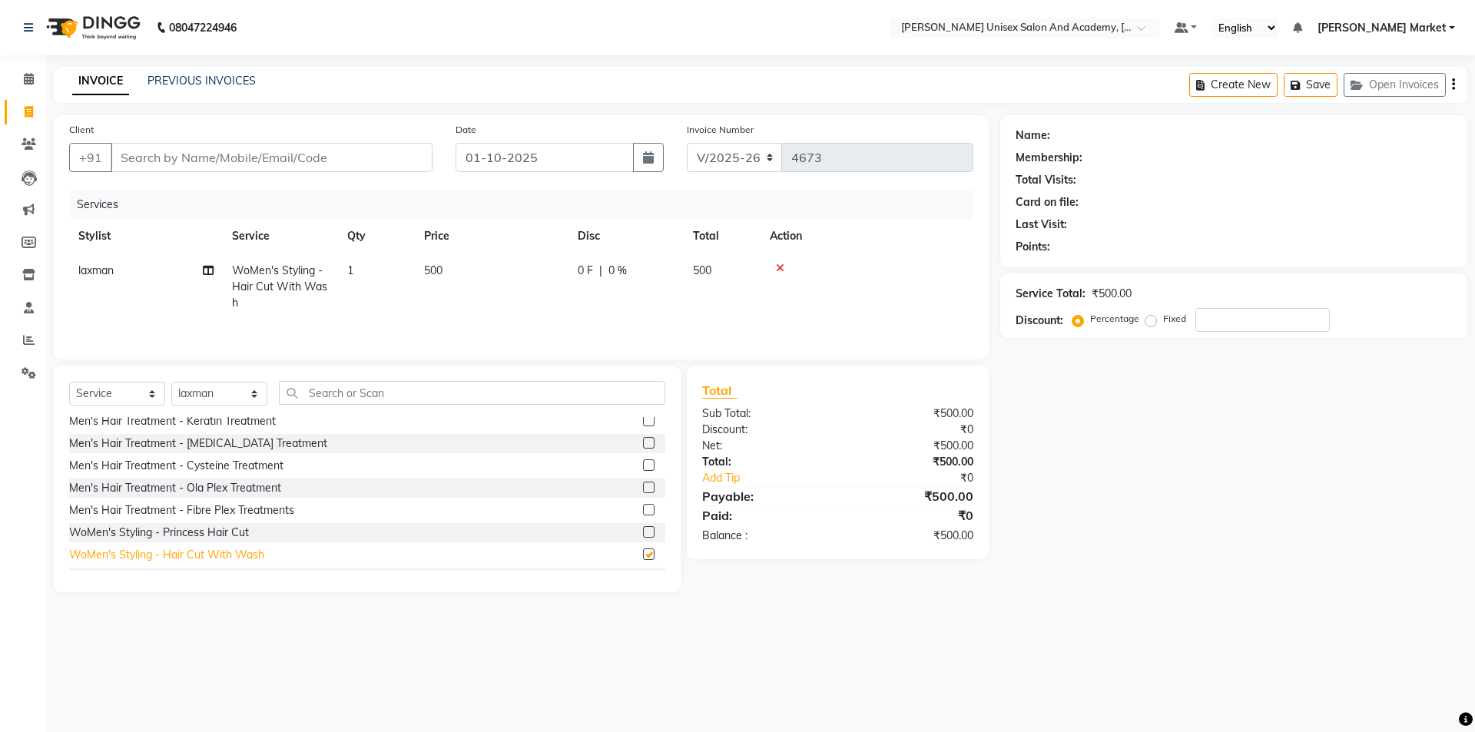
checkbox input "false"
click at [256, 396] on select "Select Stylist Amit anjali [PERSON_NAME] [PERSON_NAME] [PERSON_NAME] [PERSON_NA…" at bounding box center [219, 394] width 96 height 24
click at [322, 400] on input "text" at bounding box center [472, 393] width 386 height 24
click at [129, 159] on input "Client" at bounding box center [272, 157] width 322 height 29
type input "7"
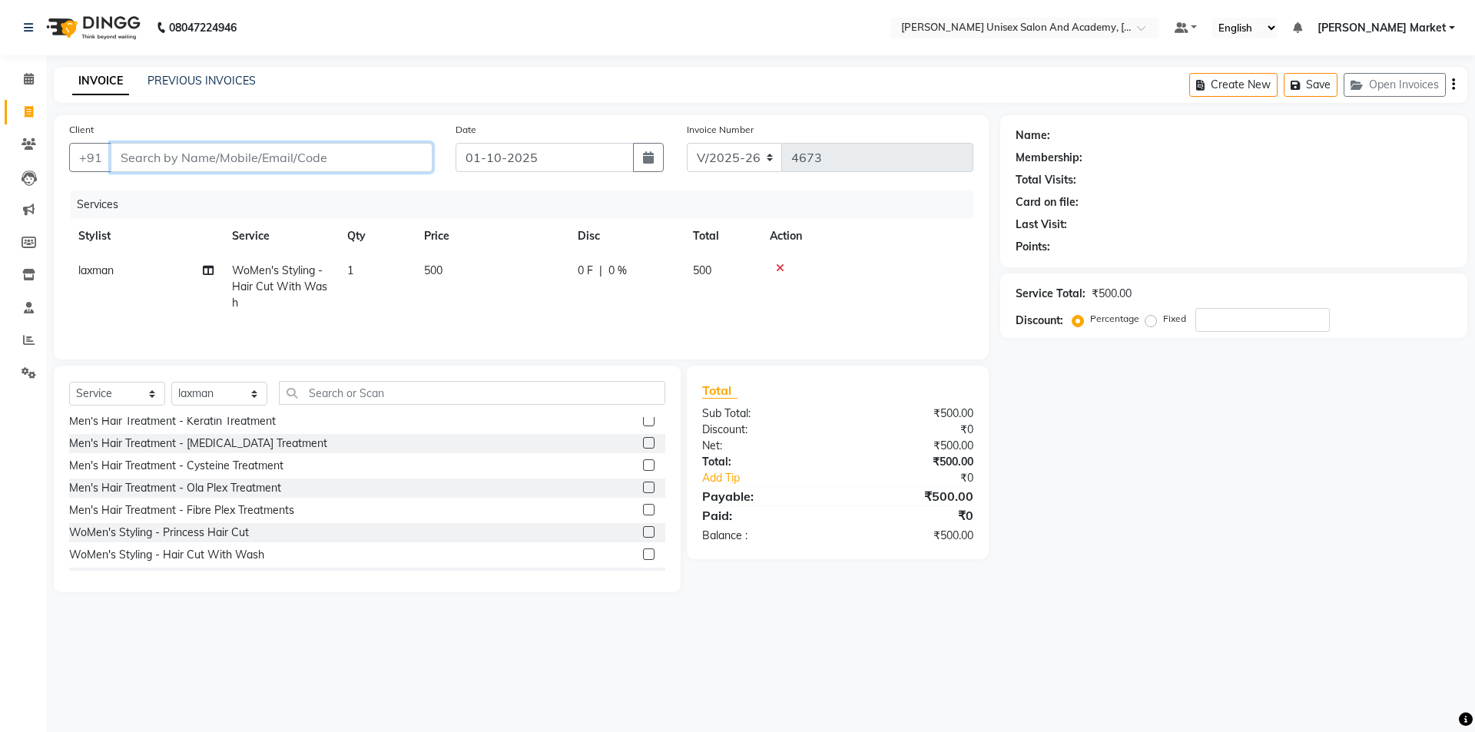
type input "0"
type input "7559627718"
click at [379, 157] on span "Add Client" at bounding box center [393, 157] width 61 height 15
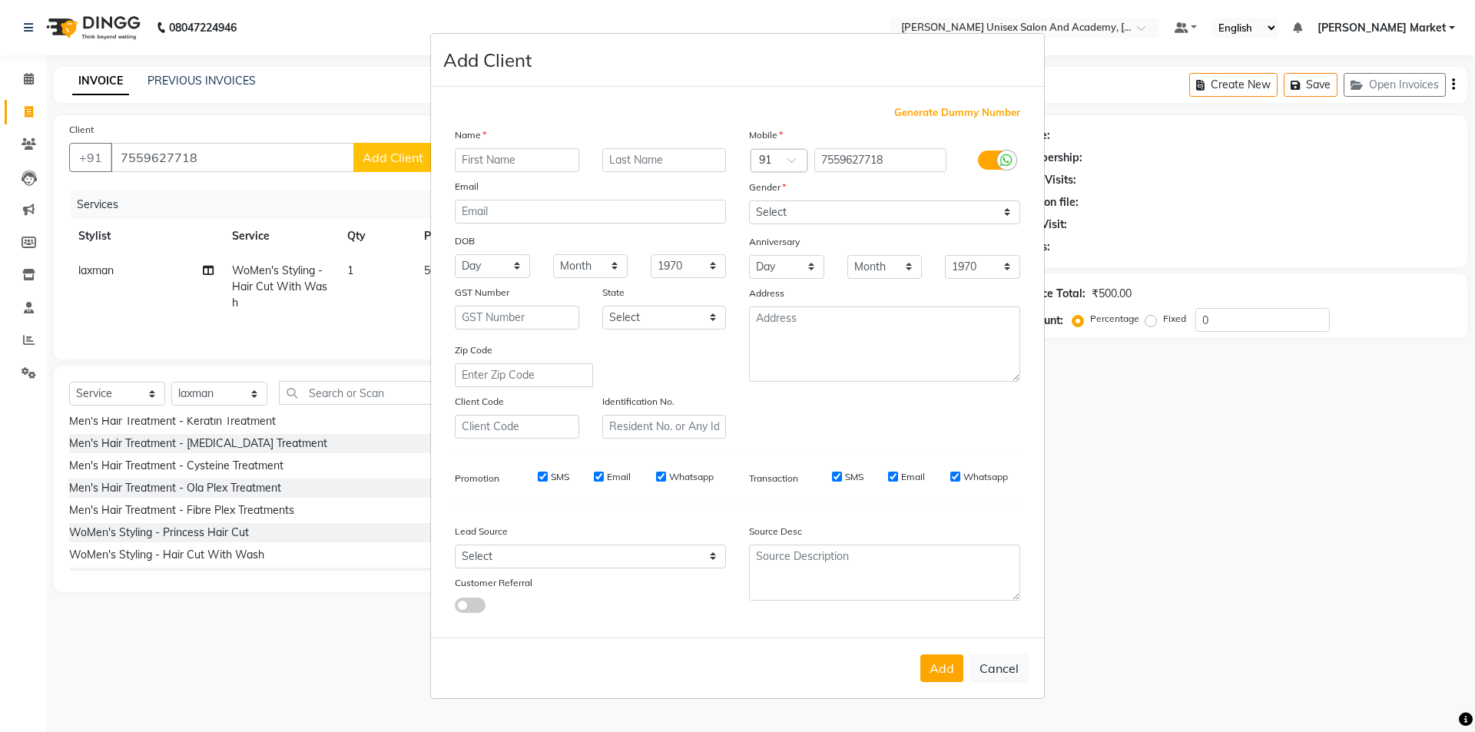
click at [493, 162] on input "text" at bounding box center [517, 160] width 124 height 24
type input "PUNEETA"
click at [861, 204] on select "Select [DEMOGRAPHIC_DATA] [DEMOGRAPHIC_DATA] Other Prefer Not To Say" at bounding box center [884, 213] width 271 height 24
select select "[DEMOGRAPHIC_DATA]"
click at [749, 201] on select "Select [DEMOGRAPHIC_DATA] [DEMOGRAPHIC_DATA] Other Prefer Not To Say" at bounding box center [884, 213] width 271 height 24
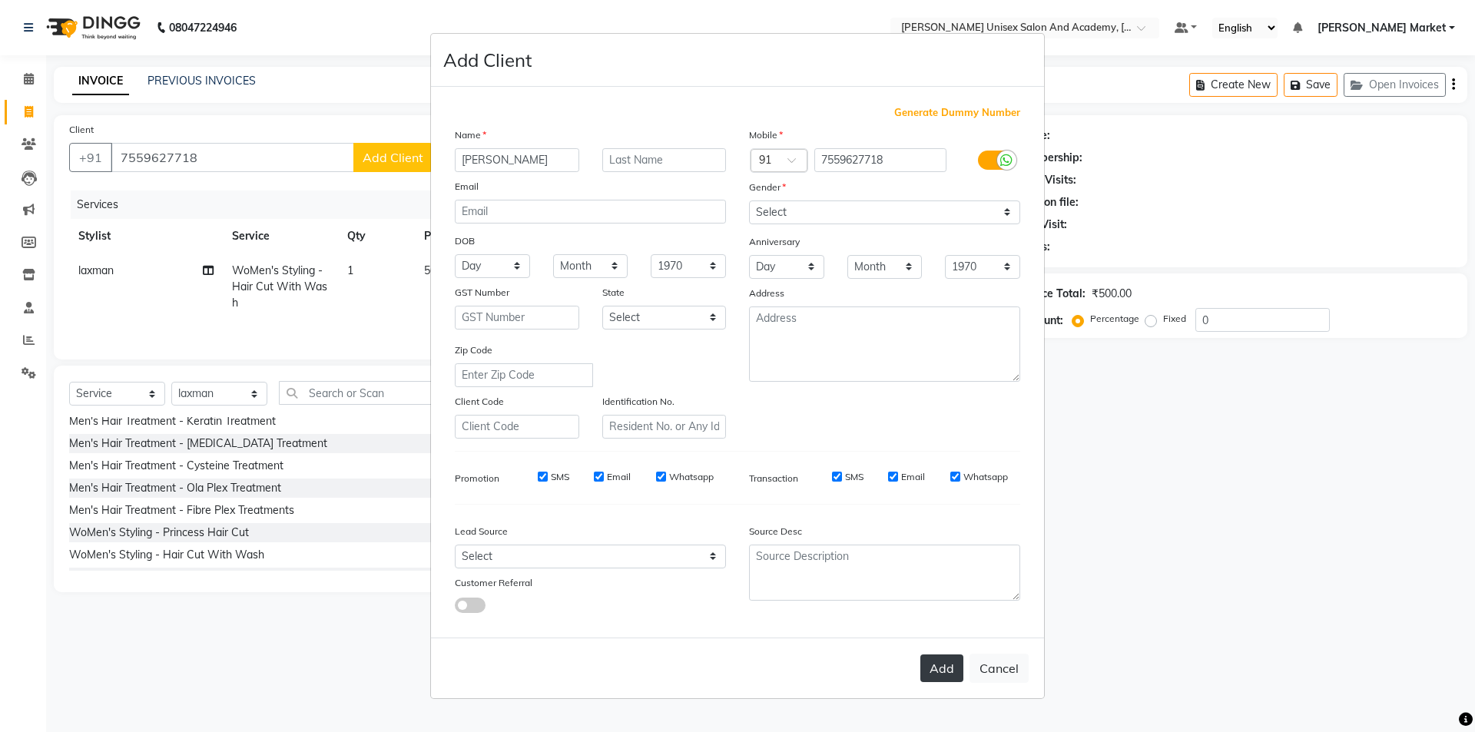
click at [876, 438] on button "Add" at bounding box center [941, 669] width 43 height 28
select select
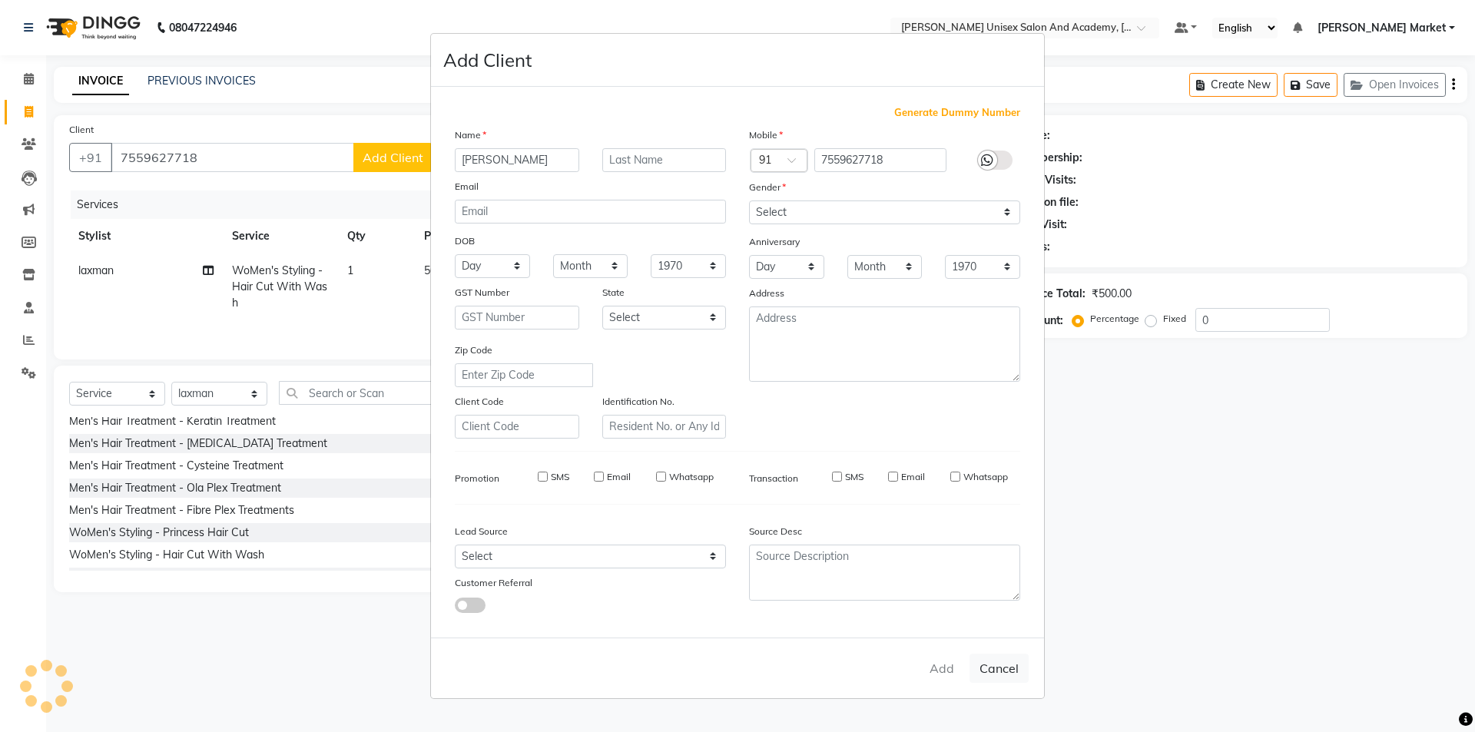
select select
checkbox input "false"
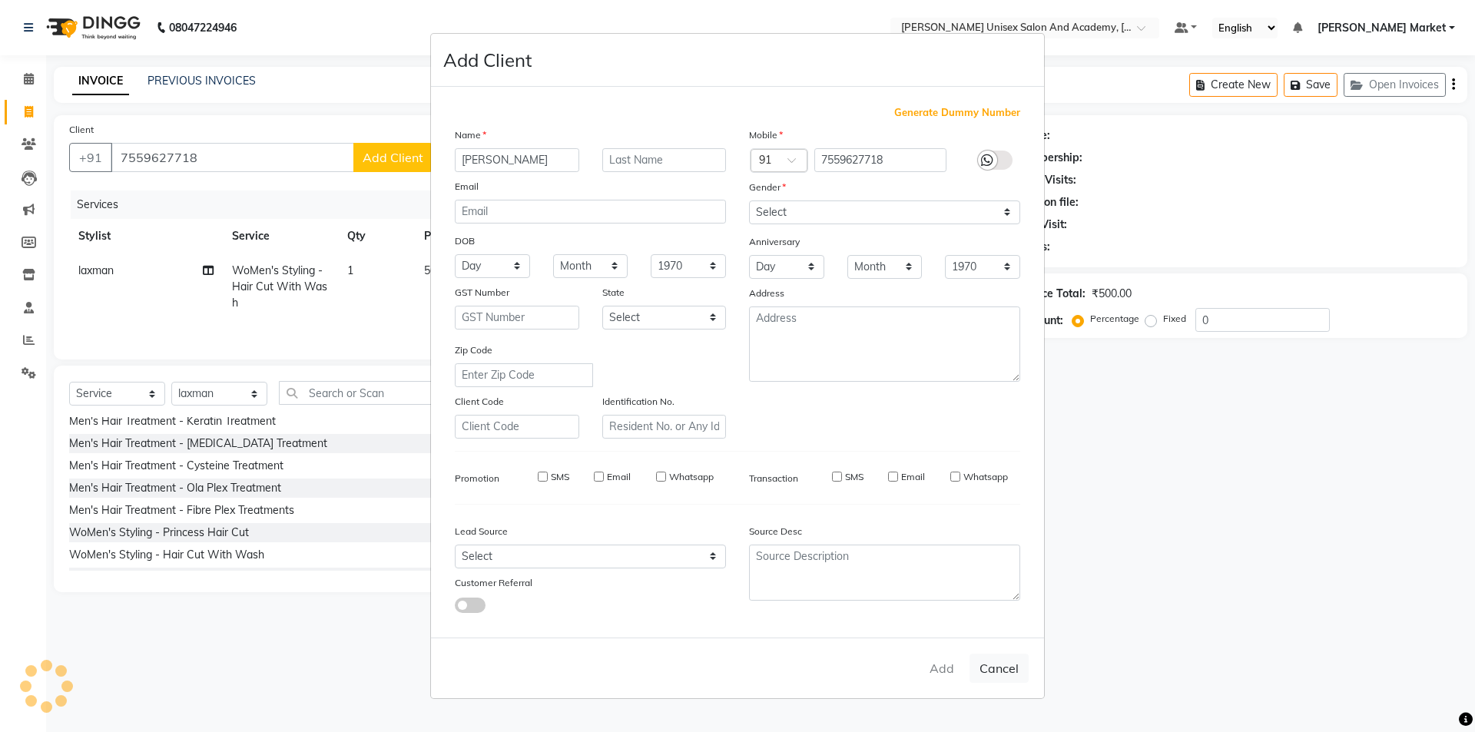
checkbox input "false"
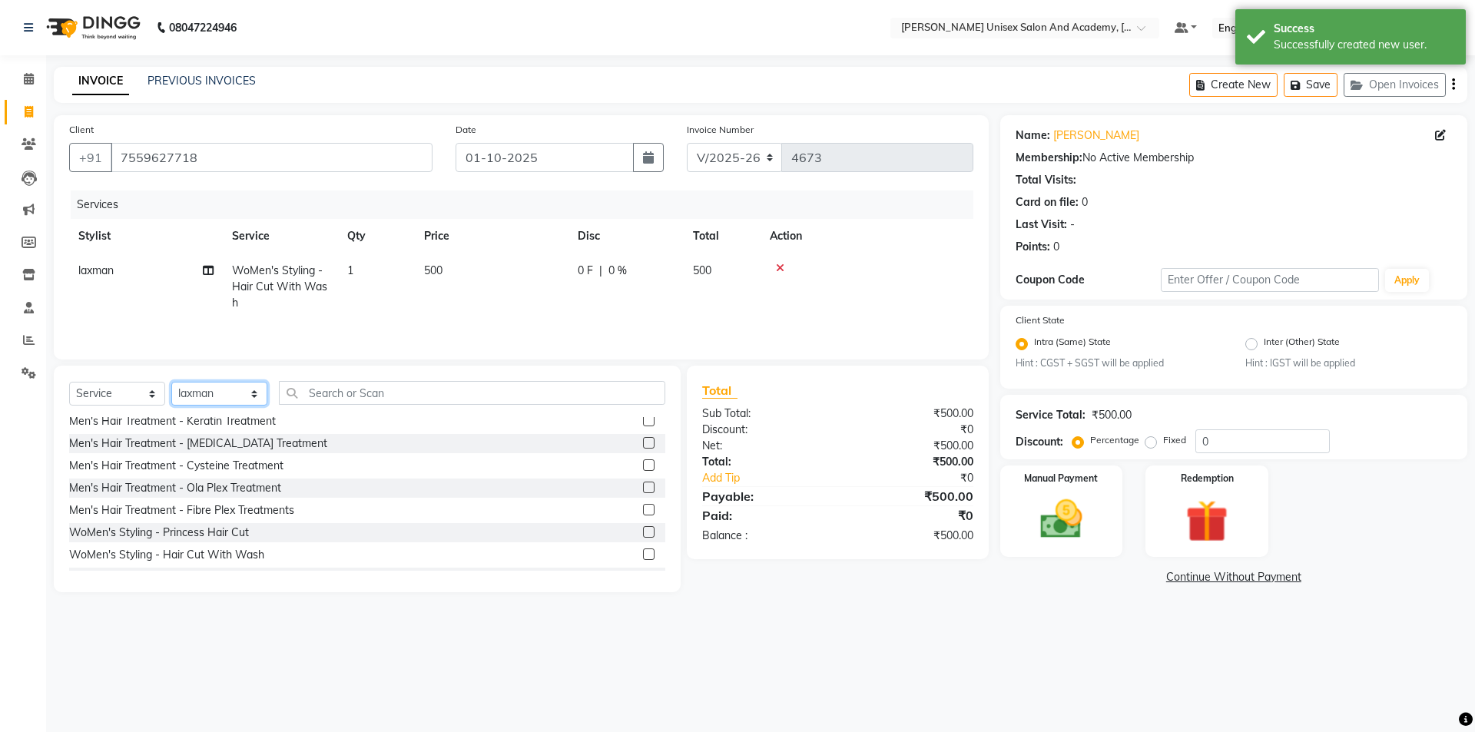
click at [245, 390] on select "Select Stylist Amit anjali [PERSON_NAME] [PERSON_NAME] [PERSON_NAME] [PERSON_NA…" at bounding box center [219, 394] width 96 height 24
select select "74041"
click at [171, 382] on select "Select Stylist Amit anjali [PERSON_NAME] [PERSON_NAME] [PERSON_NAME] [PERSON_NA…" at bounding box center [219, 394] width 96 height 24
click at [338, 395] on input "text" at bounding box center [472, 393] width 386 height 24
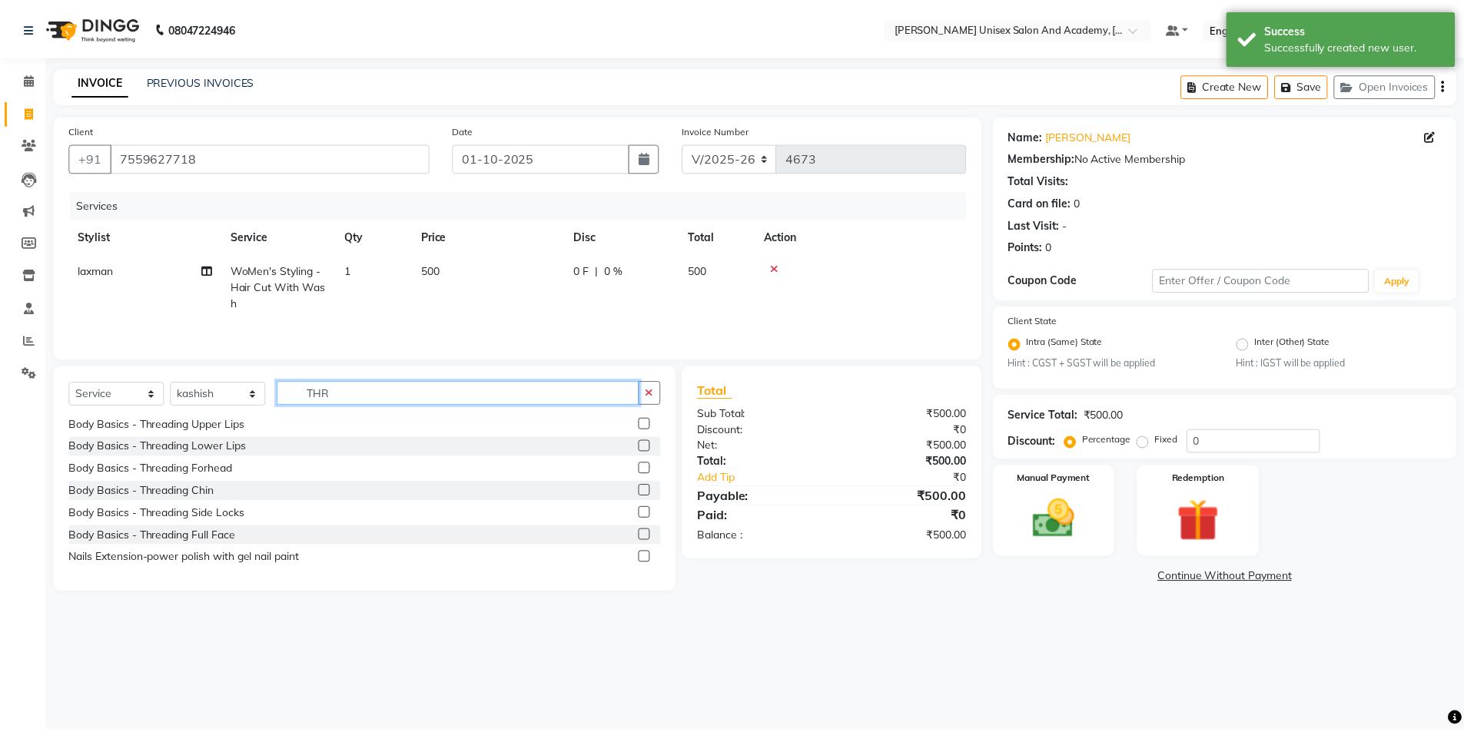
scroll to position [0, 0]
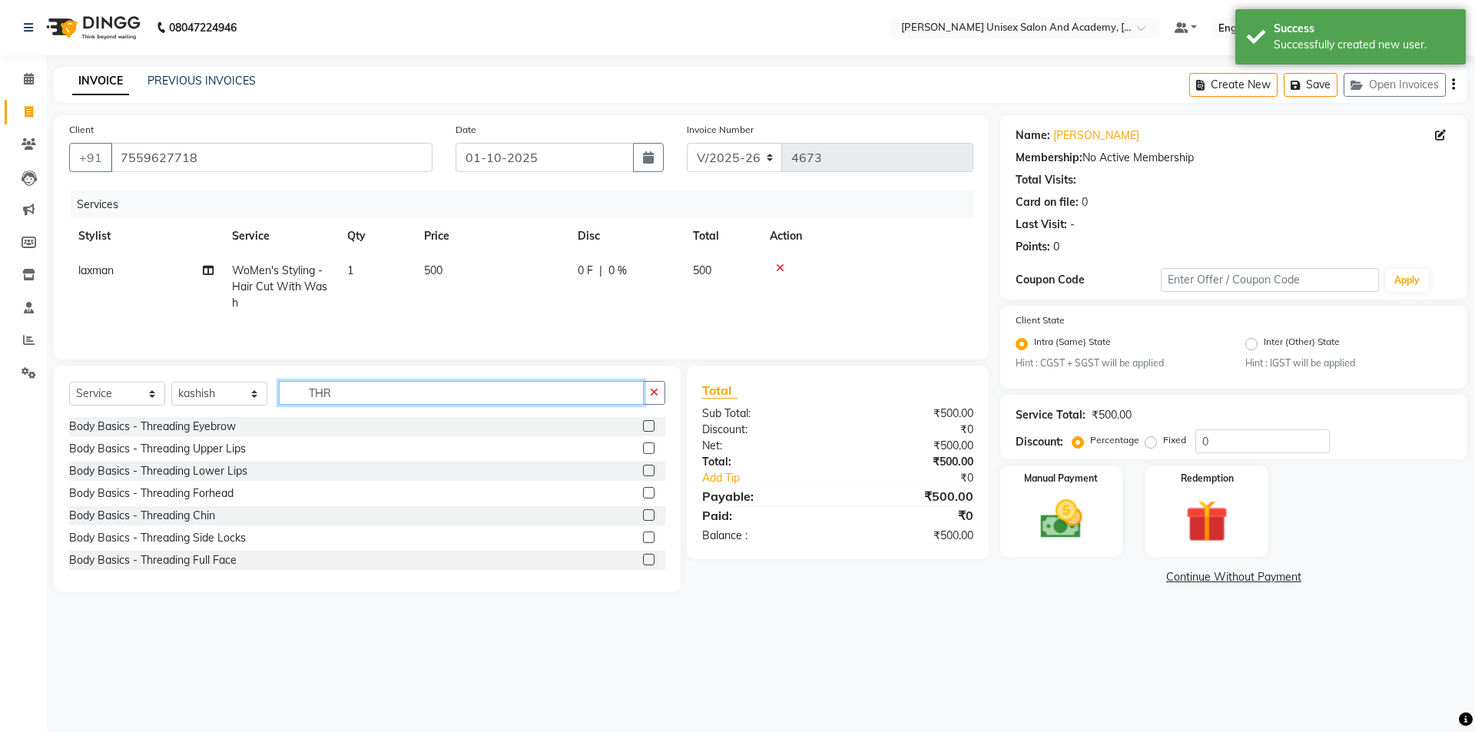
type input "THR"
click at [643, 421] on label at bounding box center [649, 426] width 12 height 12
click at [643, 422] on input "checkbox" at bounding box center [648, 427] width 10 height 10
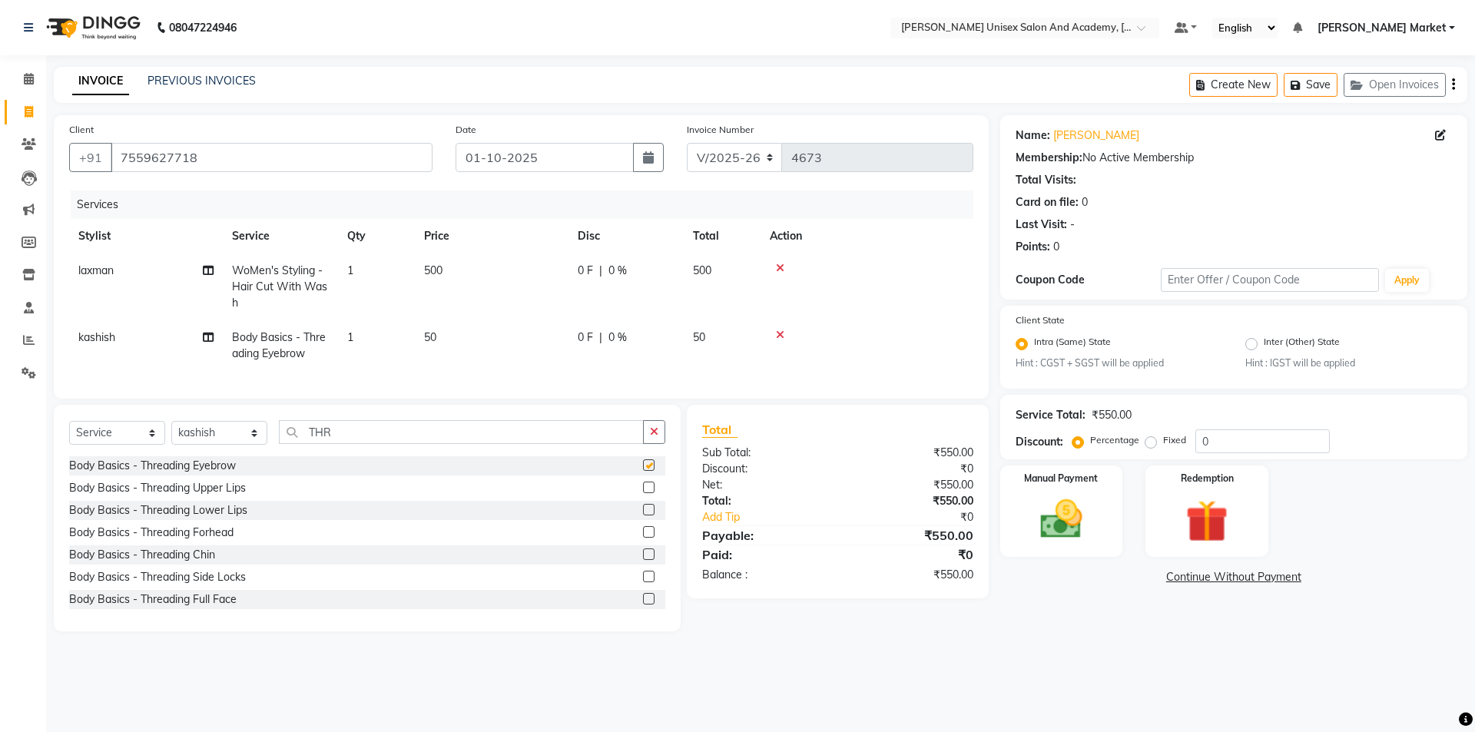
checkbox input "false"
click at [643, 438] on label at bounding box center [649, 488] width 12 height 12
click at [643, 438] on input "checkbox" at bounding box center [648, 488] width 10 height 10
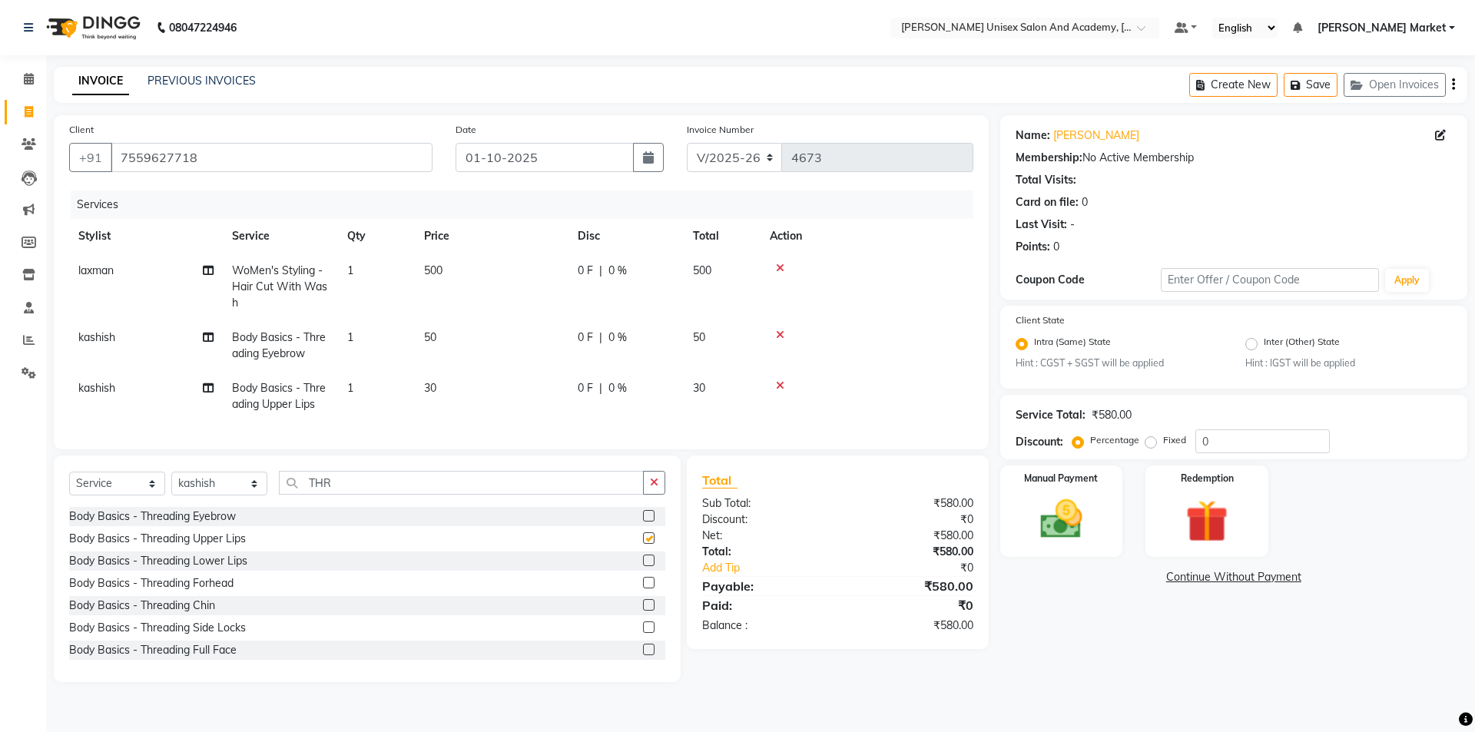
checkbox input "false"
click at [876, 438] on img at bounding box center [1061, 520] width 71 height 51
click at [876, 438] on span "UPI" at bounding box center [1162, 578] width 24 height 18
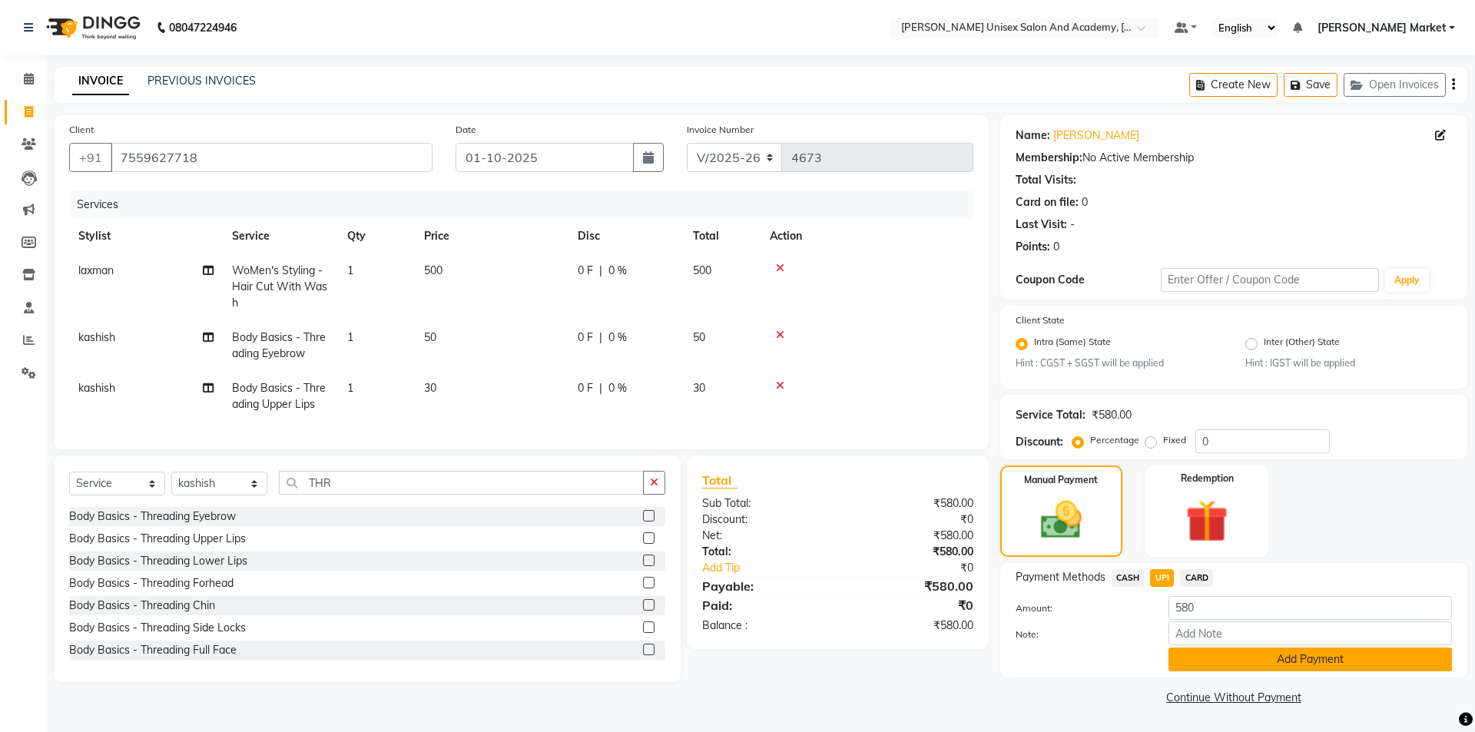
click at [876, 438] on button "Add Payment" at bounding box center [1311, 660] width 284 height 24
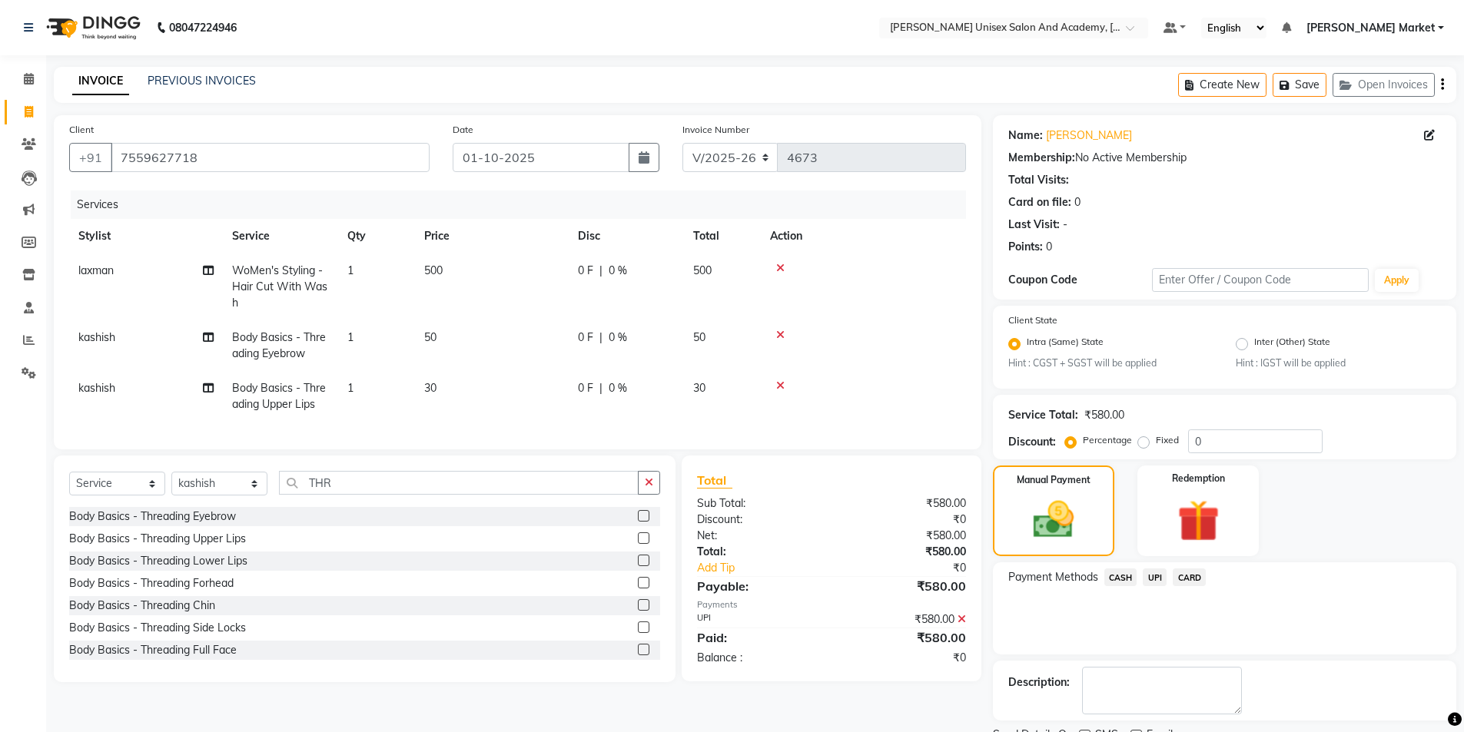
scroll to position [64, 0]
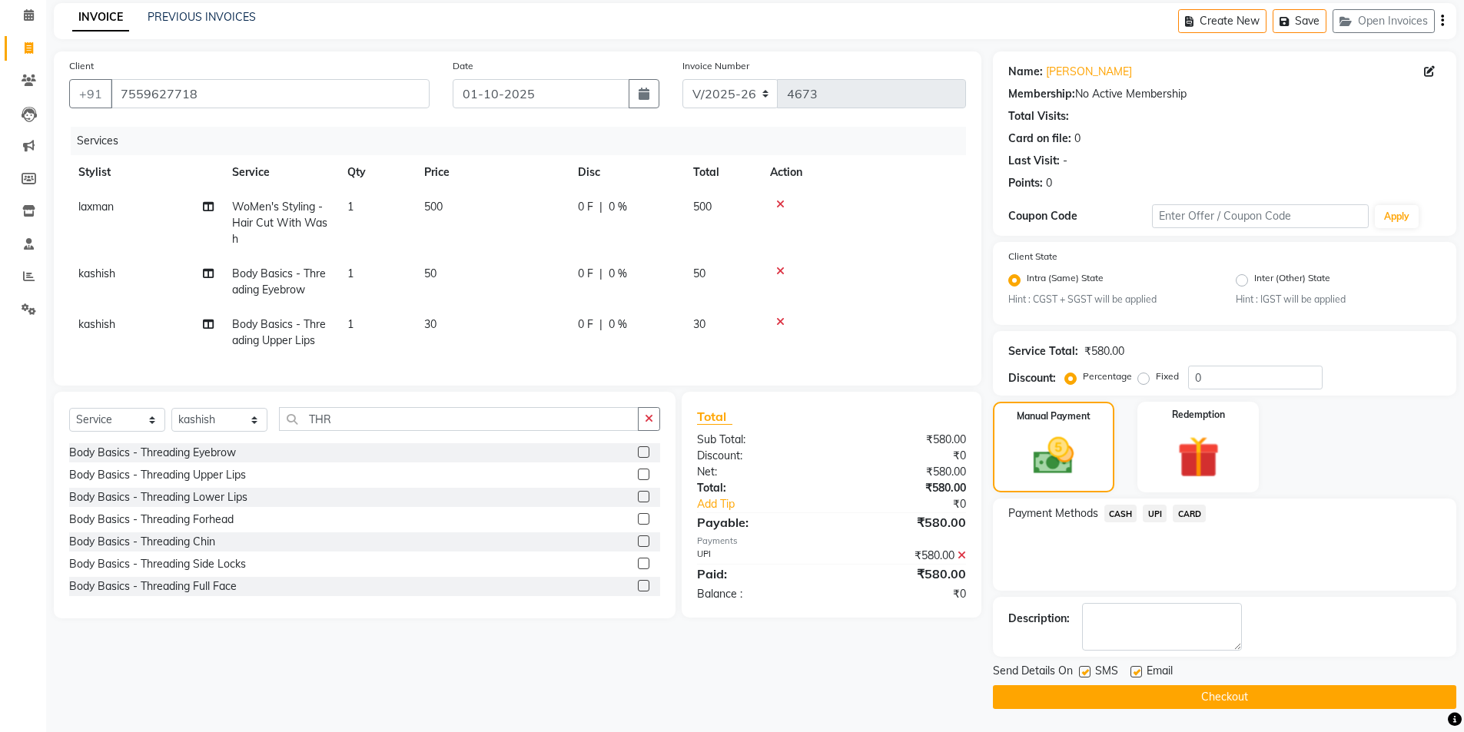
click at [876, 438] on button "Checkout" at bounding box center [1224, 697] width 463 height 24
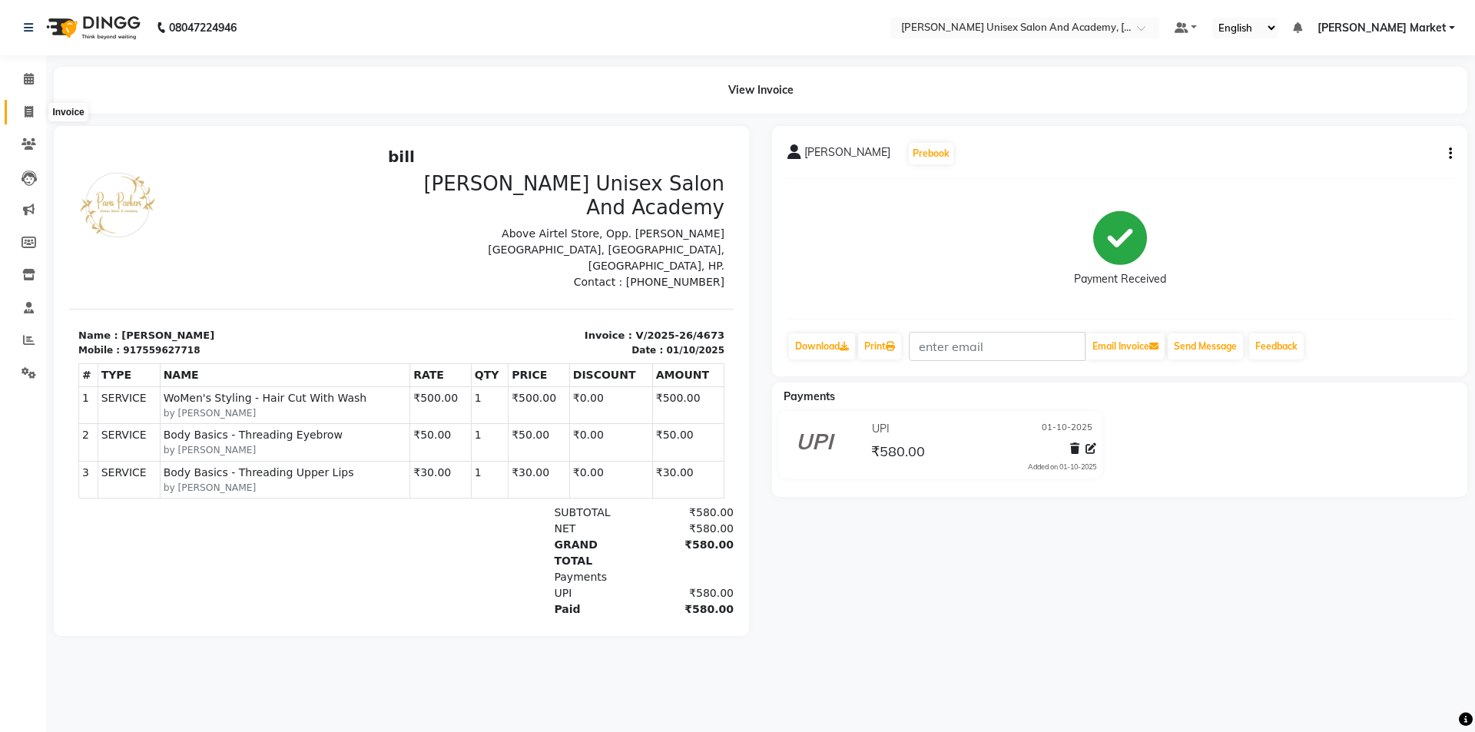
click at [33, 107] on icon at bounding box center [29, 112] width 8 height 12
select select "service"
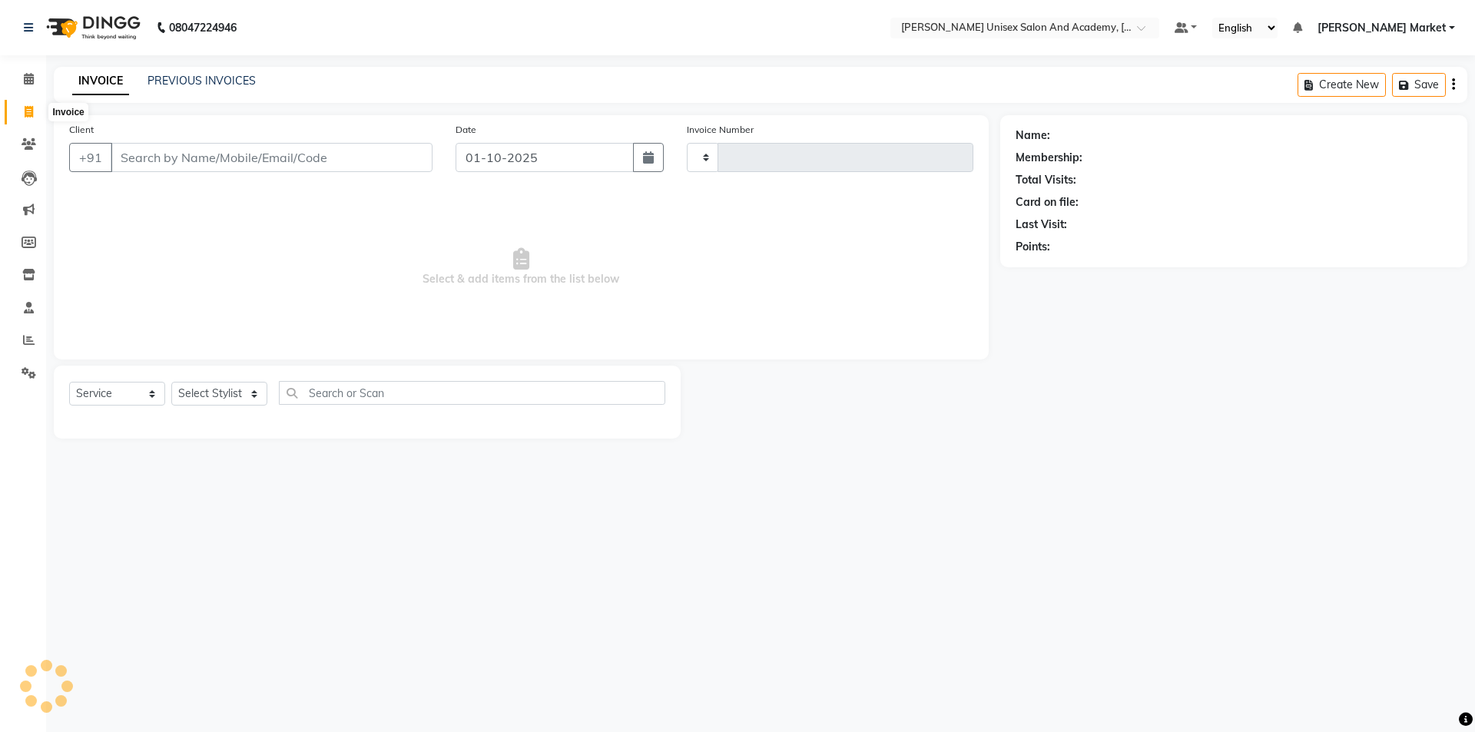
type input "4674"
select select "8060"
click at [170, 160] on input "Client" at bounding box center [272, 157] width 322 height 29
click at [220, 156] on input "Client" at bounding box center [272, 157] width 322 height 29
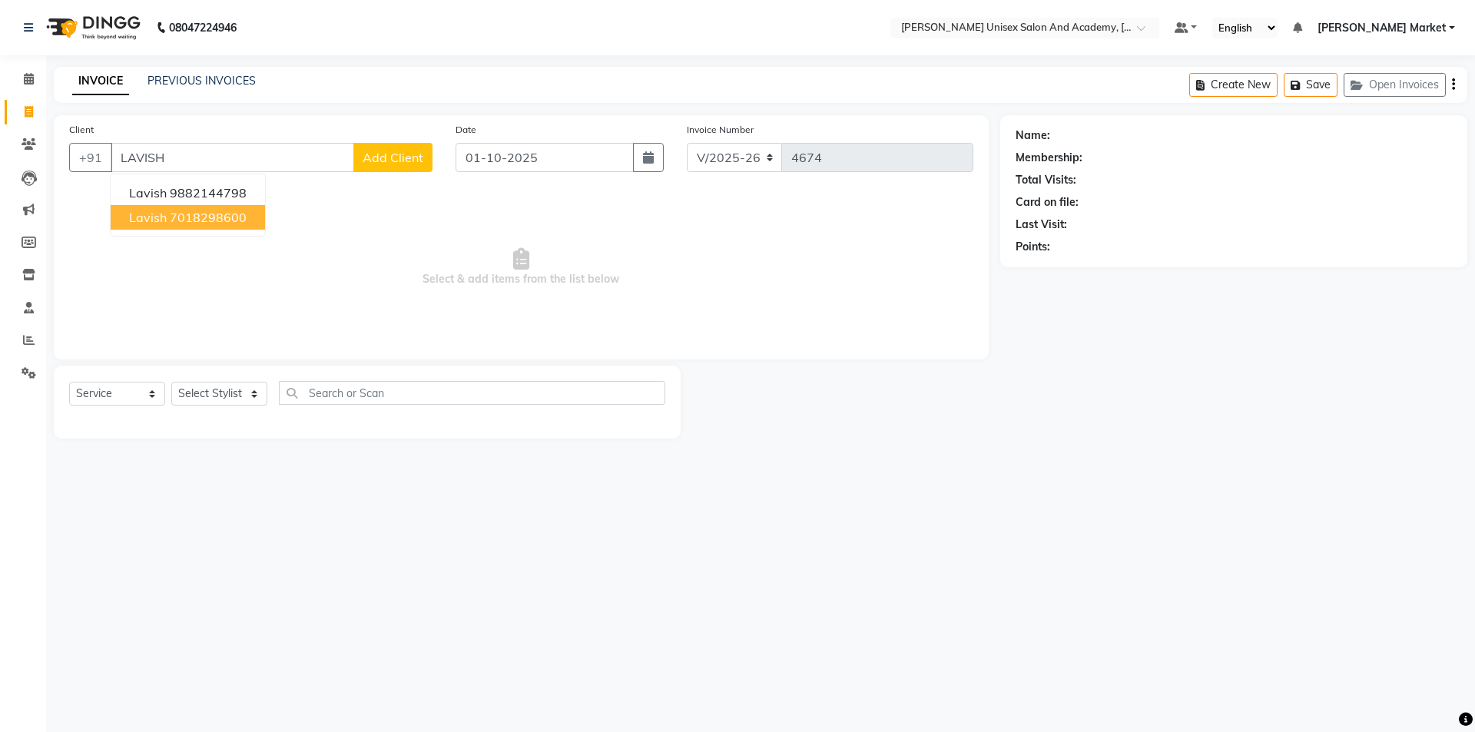
click at [217, 217] on ngb-highlight "7018298600" at bounding box center [208, 217] width 77 height 15
type input "7018298600"
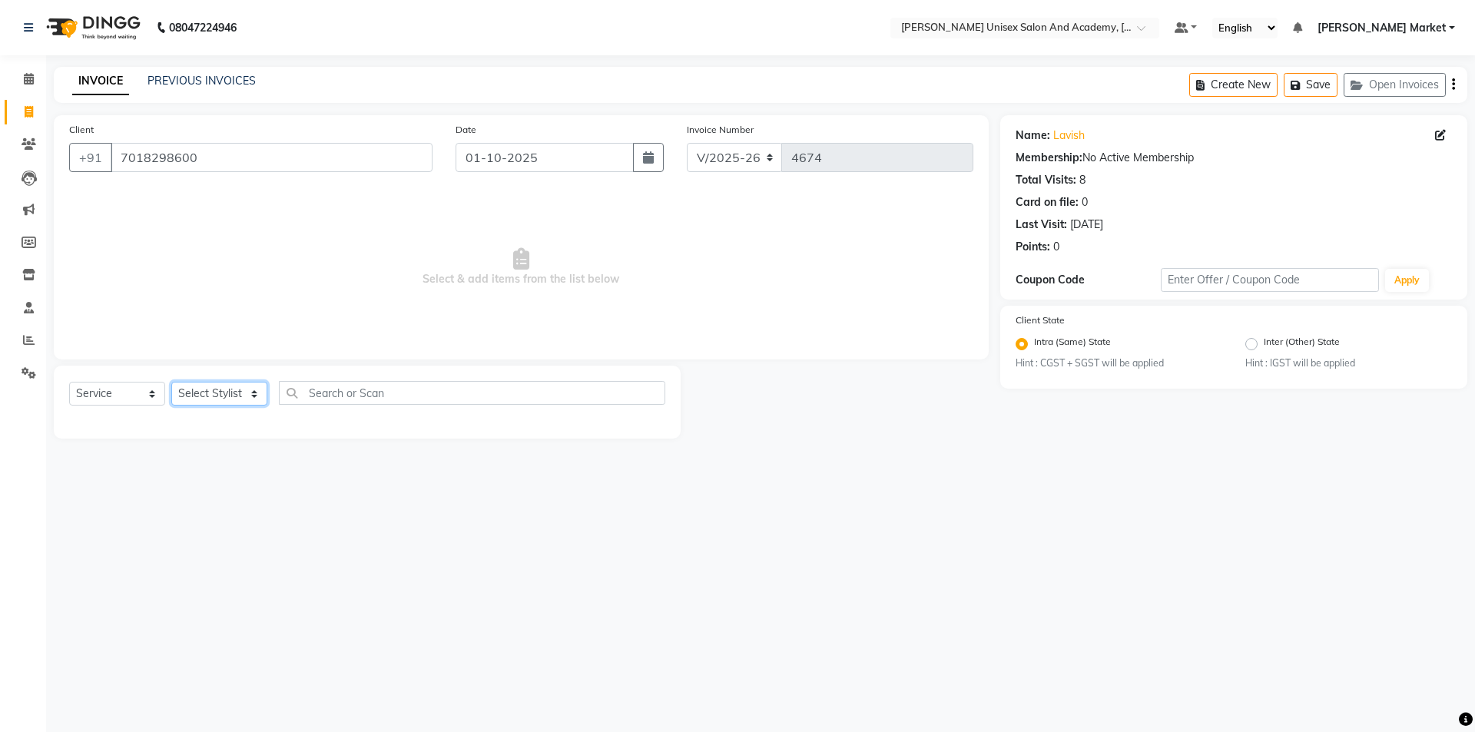
click at [258, 393] on select "Select Stylist Amit anjali [PERSON_NAME] [PERSON_NAME] [PERSON_NAME] [PERSON_NA…" at bounding box center [219, 394] width 96 height 24
select select "73407"
click at [171, 382] on select "Select Stylist Amit anjali [PERSON_NAME] [PERSON_NAME] [PERSON_NAME] [PERSON_NA…" at bounding box center [219, 394] width 96 height 24
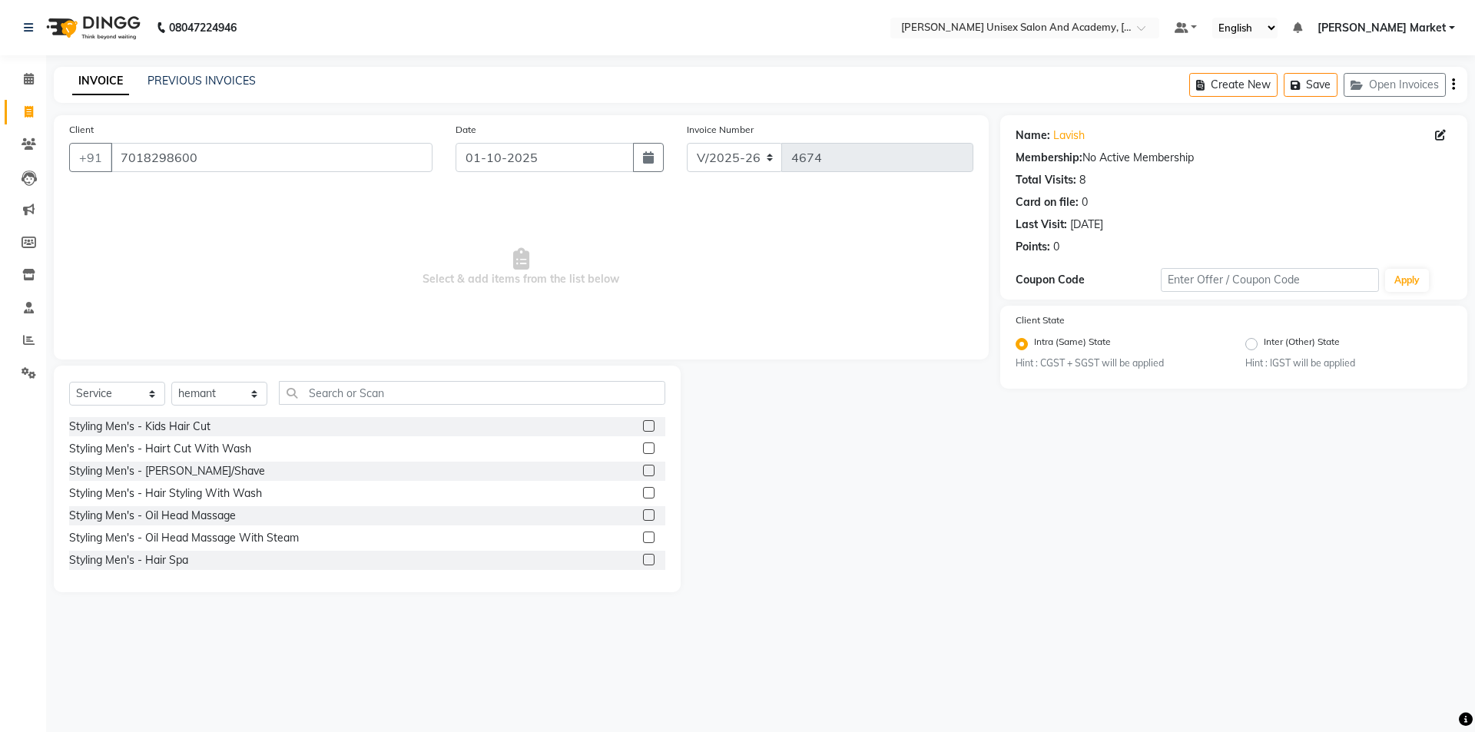
click at [643, 438] on label at bounding box center [649, 449] width 12 height 12
click at [643, 438] on input "checkbox" at bounding box center [648, 449] width 10 height 10
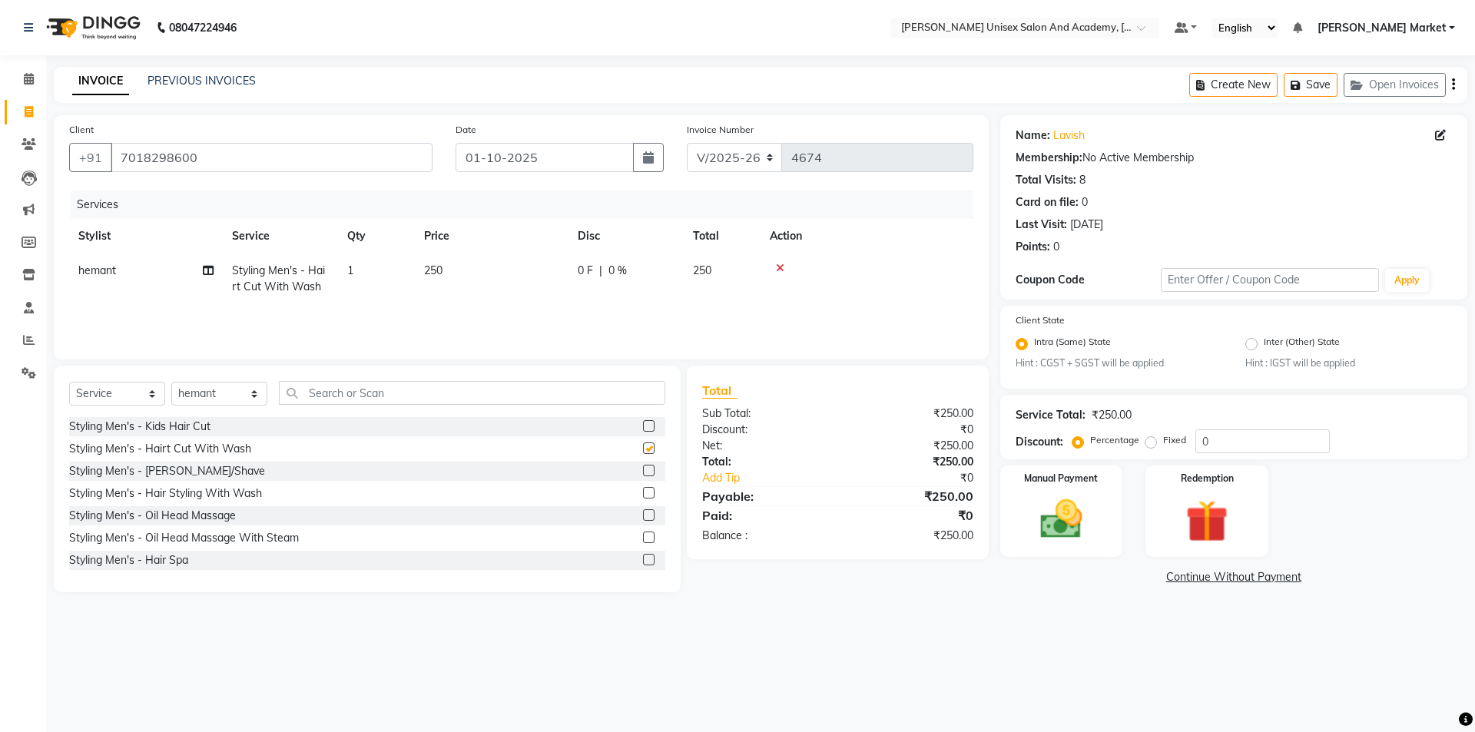
checkbox input "false"
click at [643, 438] on label at bounding box center [649, 471] width 12 height 12
click at [643, 438] on input "checkbox" at bounding box center [648, 471] width 10 height 10
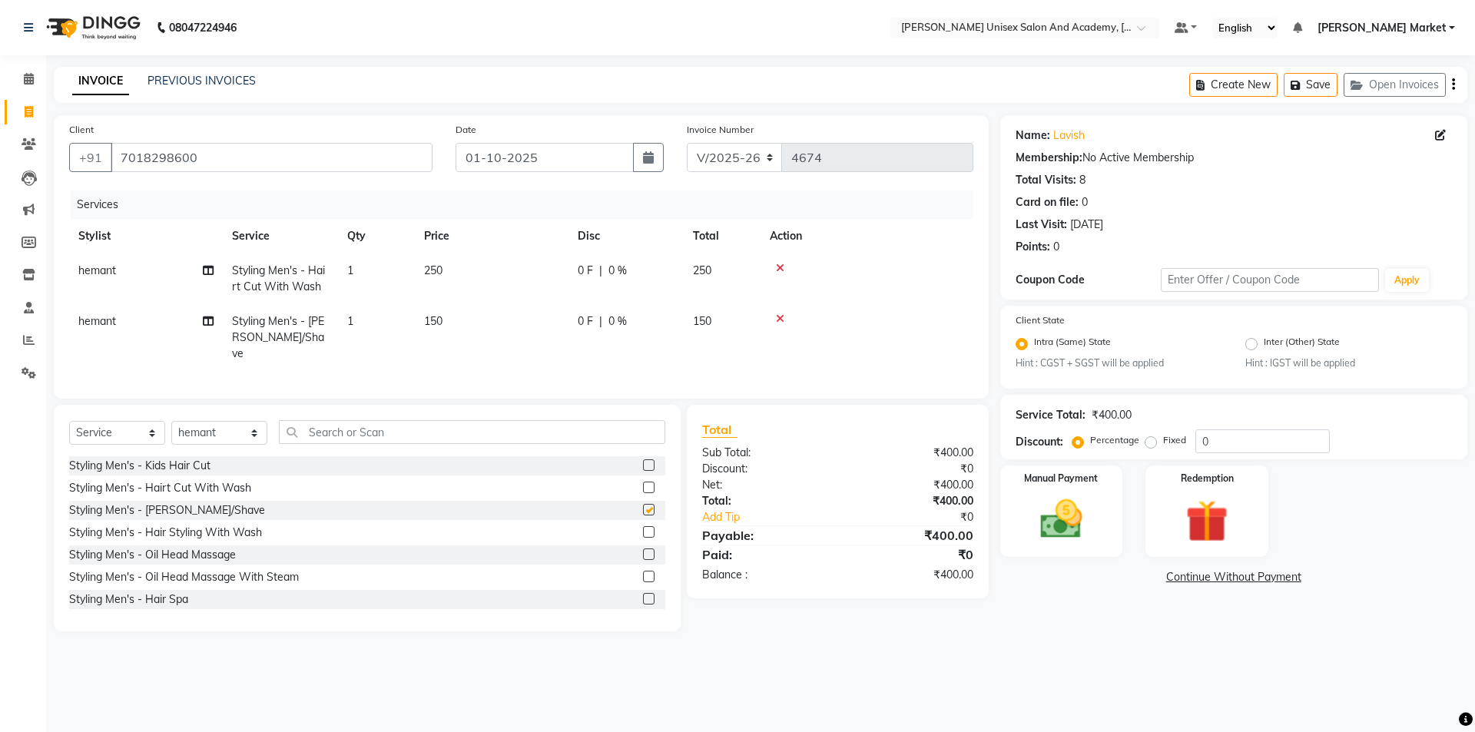
checkbox input "false"
click at [446, 318] on td "150" at bounding box center [492, 337] width 154 height 67
select select "73407"
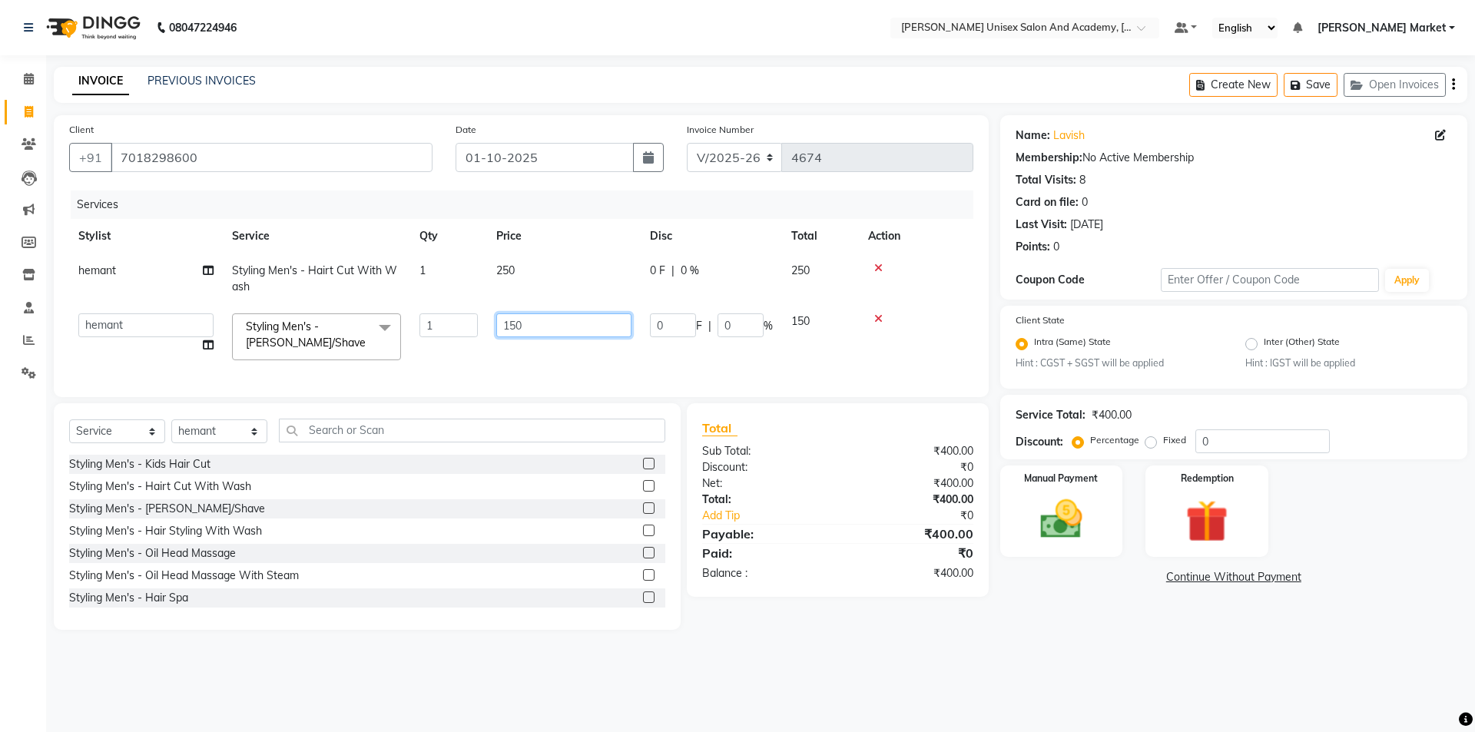
click at [534, 329] on input "150" at bounding box center [563, 325] width 135 height 24
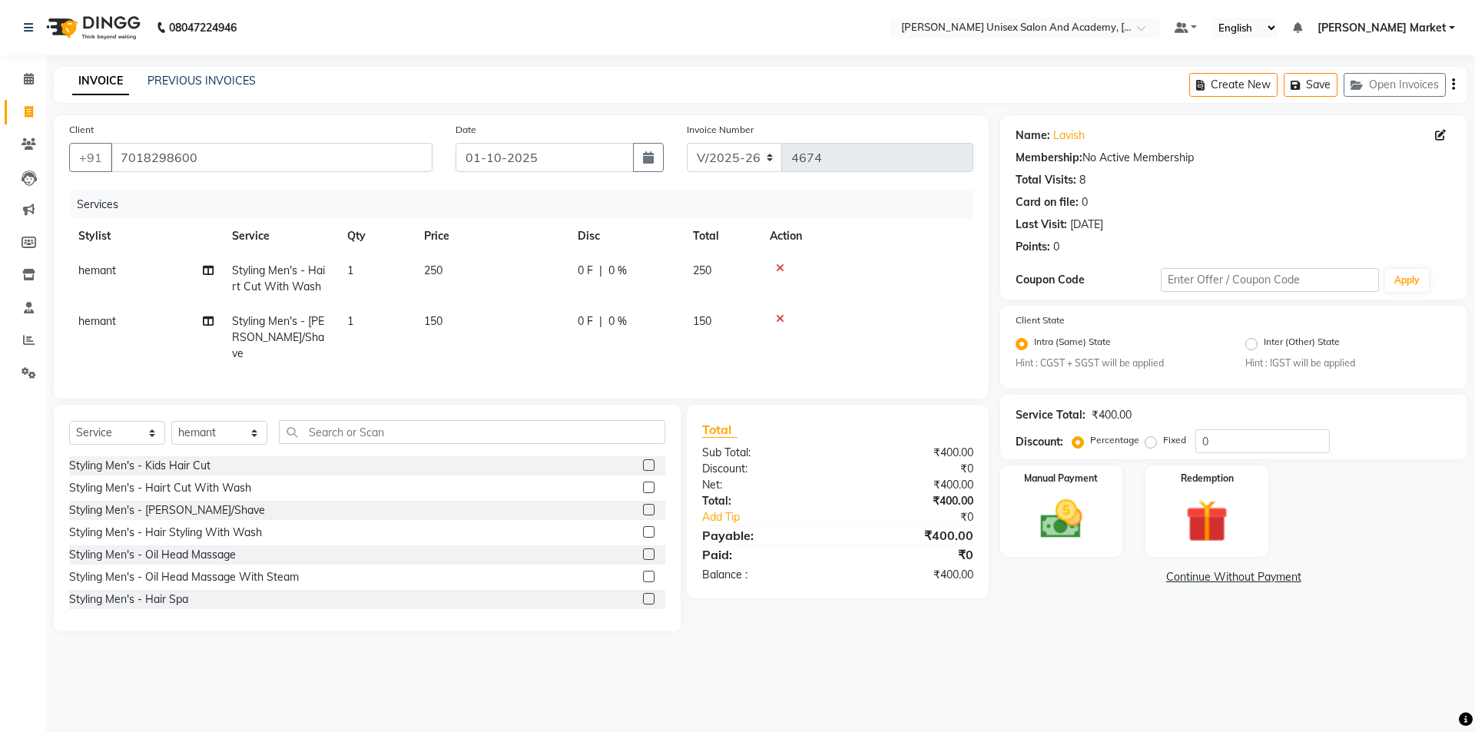
click at [675, 323] on td "0 F | 0 %" at bounding box center [626, 337] width 115 height 67
select select "73407"
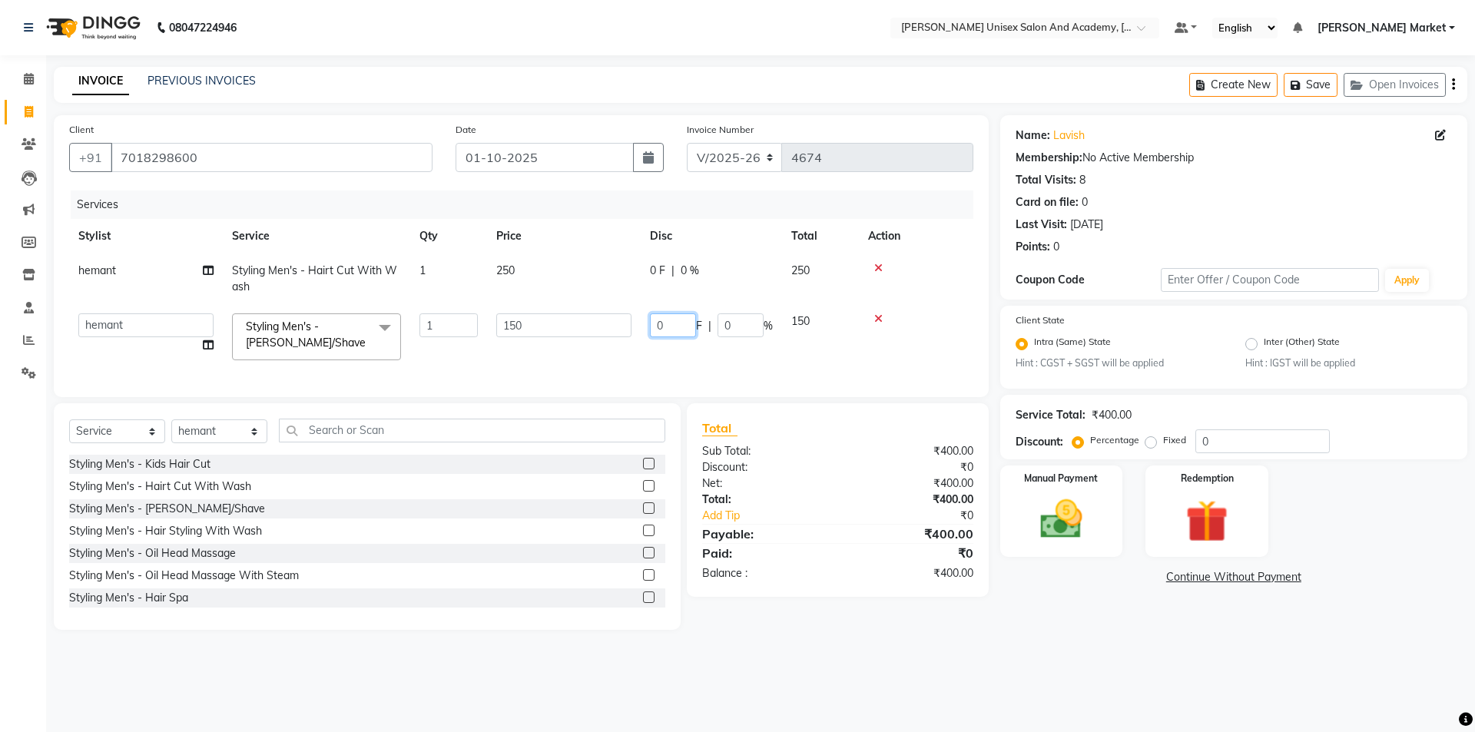
click at [687, 326] on input "0" at bounding box center [673, 325] width 46 height 24
type input "100"
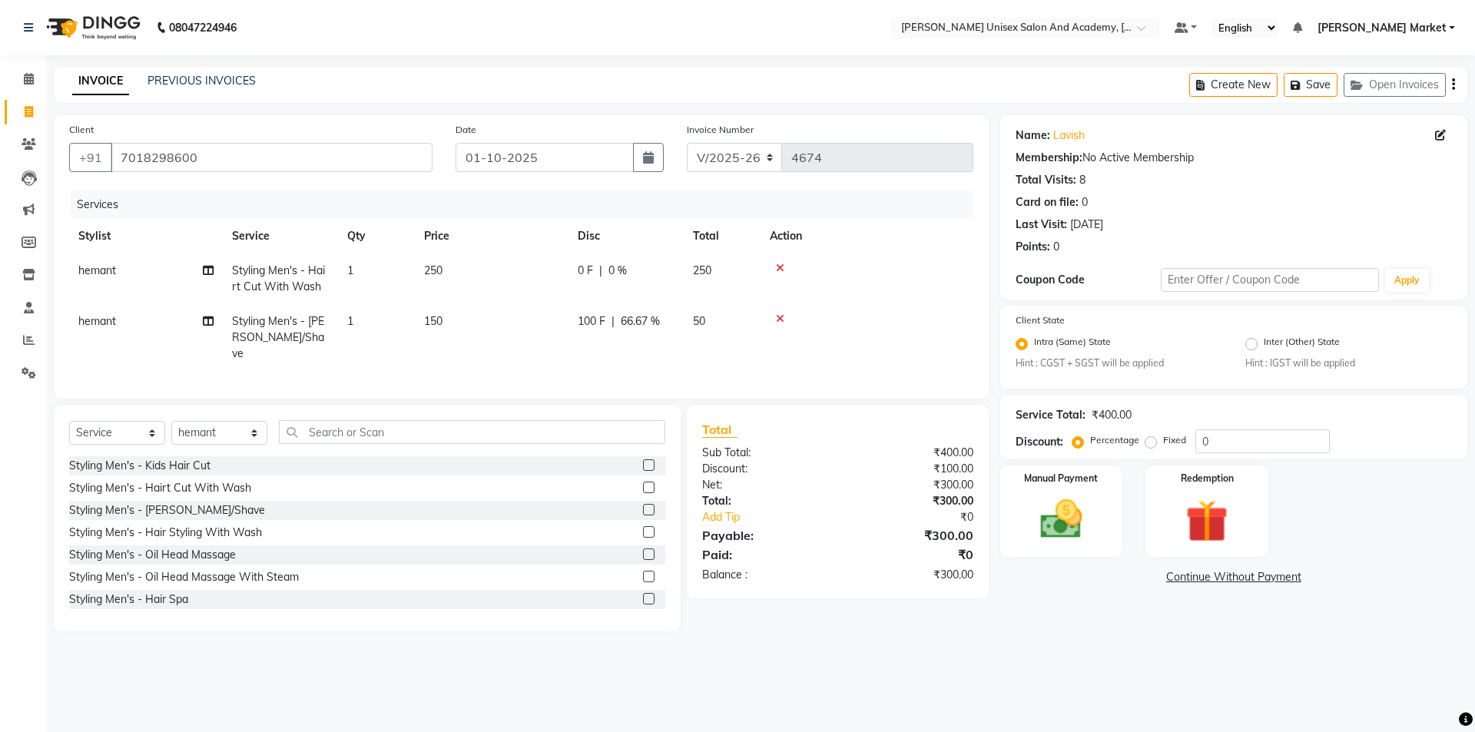
click at [728, 356] on div "Services Stylist Service Qty Price Disc Total Action hemant Styling Men's - Hai…" at bounding box center [521, 287] width 904 height 193
click at [876, 438] on img at bounding box center [1061, 520] width 71 height 51
click at [876, 438] on span "UPI" at bounding box center [1162, 578] width 24 height 18
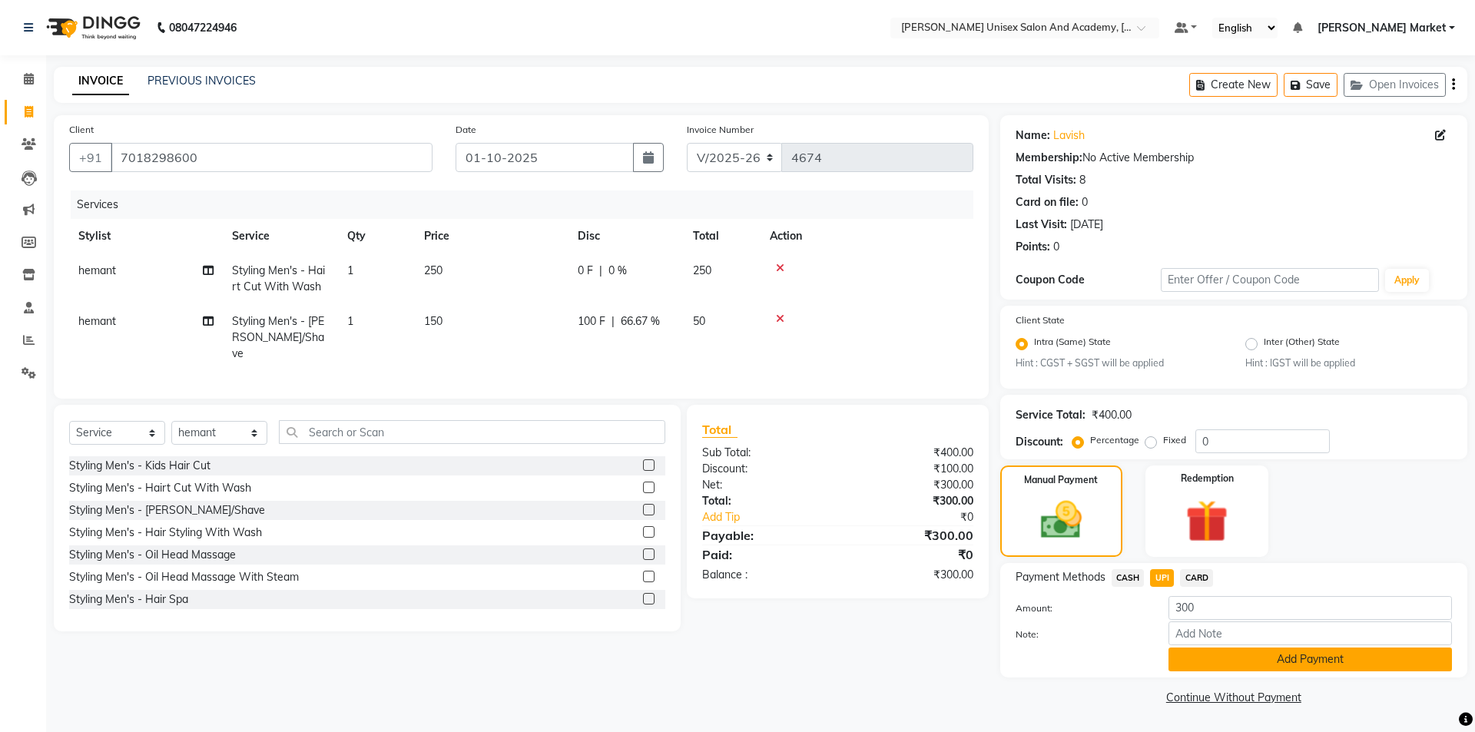
click at [876, 438] on button "Add Payment" at bounding box center [1311, 660] width 284 height 24
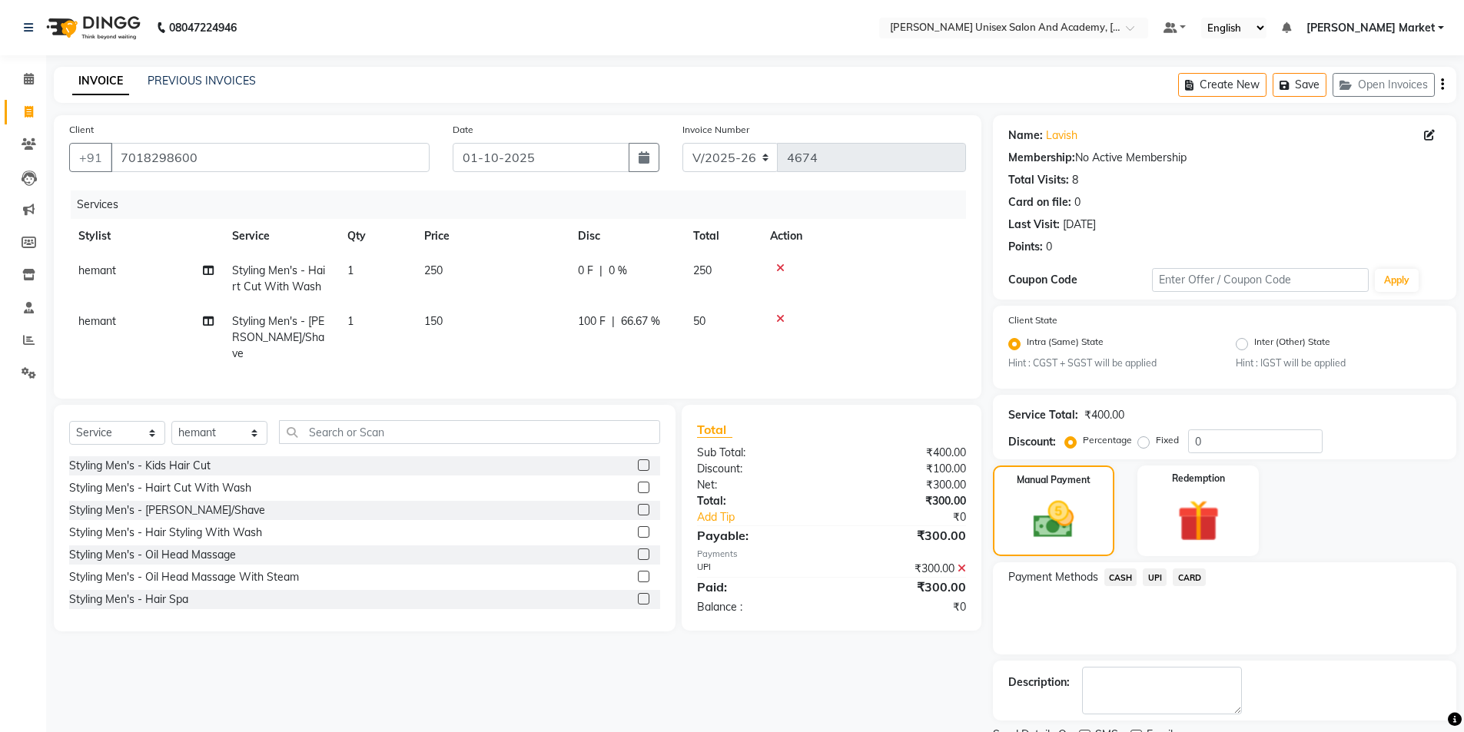
scroll to position [64, 0]
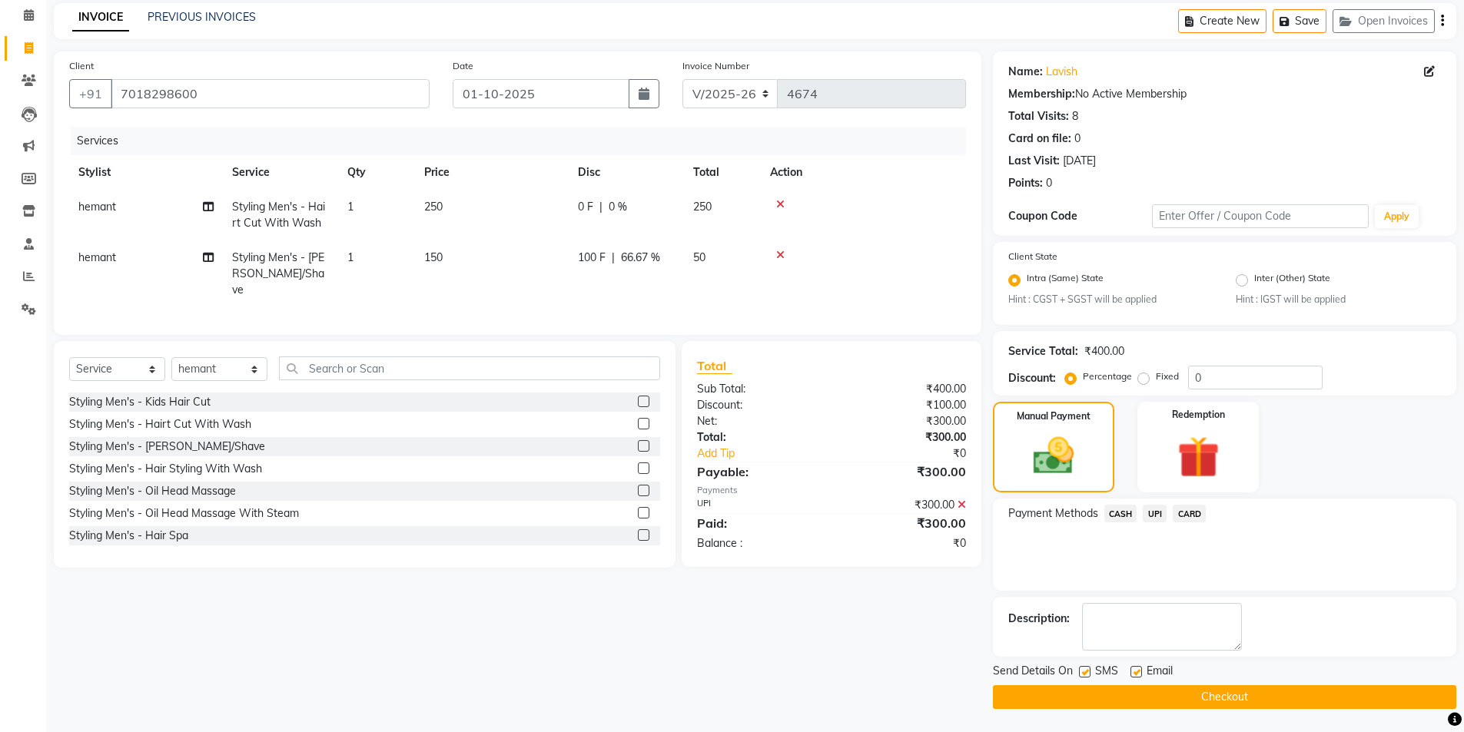
click at [876, 438] on button "Checkout" at bounding box center [1224, 697] width 463 height 24
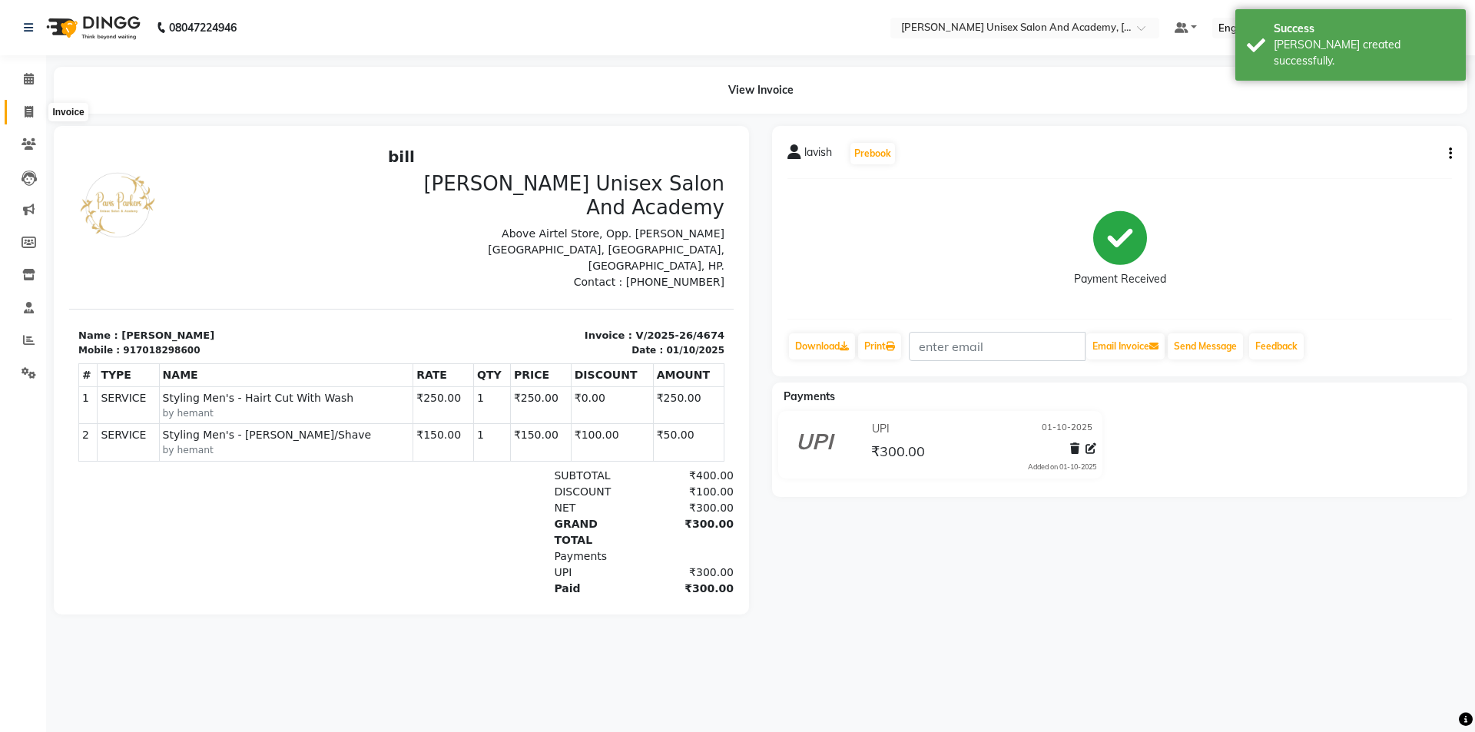
click at [26, 111] on icon at bounding box center [29, 112] width 8 height 12
select select "service"
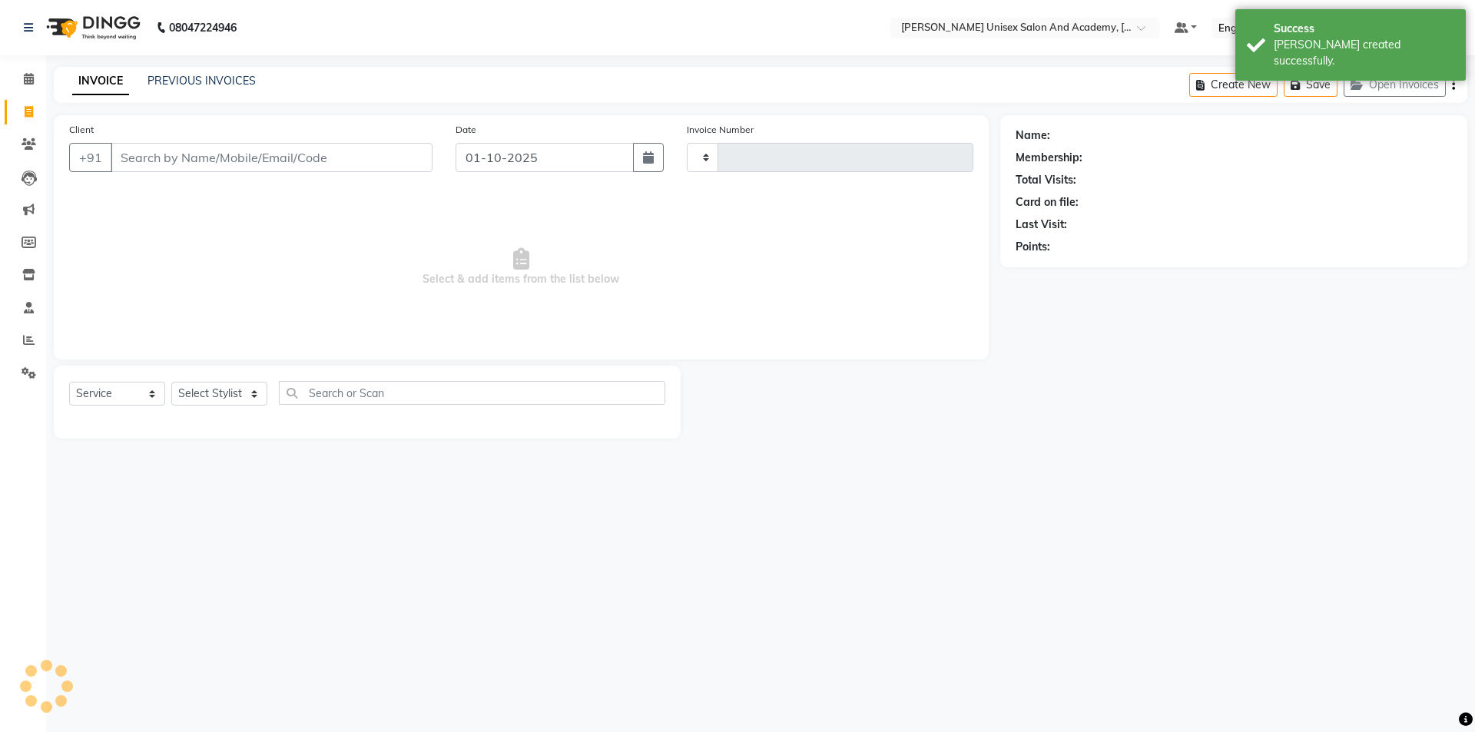
type input "4675"
select select "8060"
click at [164, 161] on input "Client" at bounding box center [272, 157] width 322 height 29
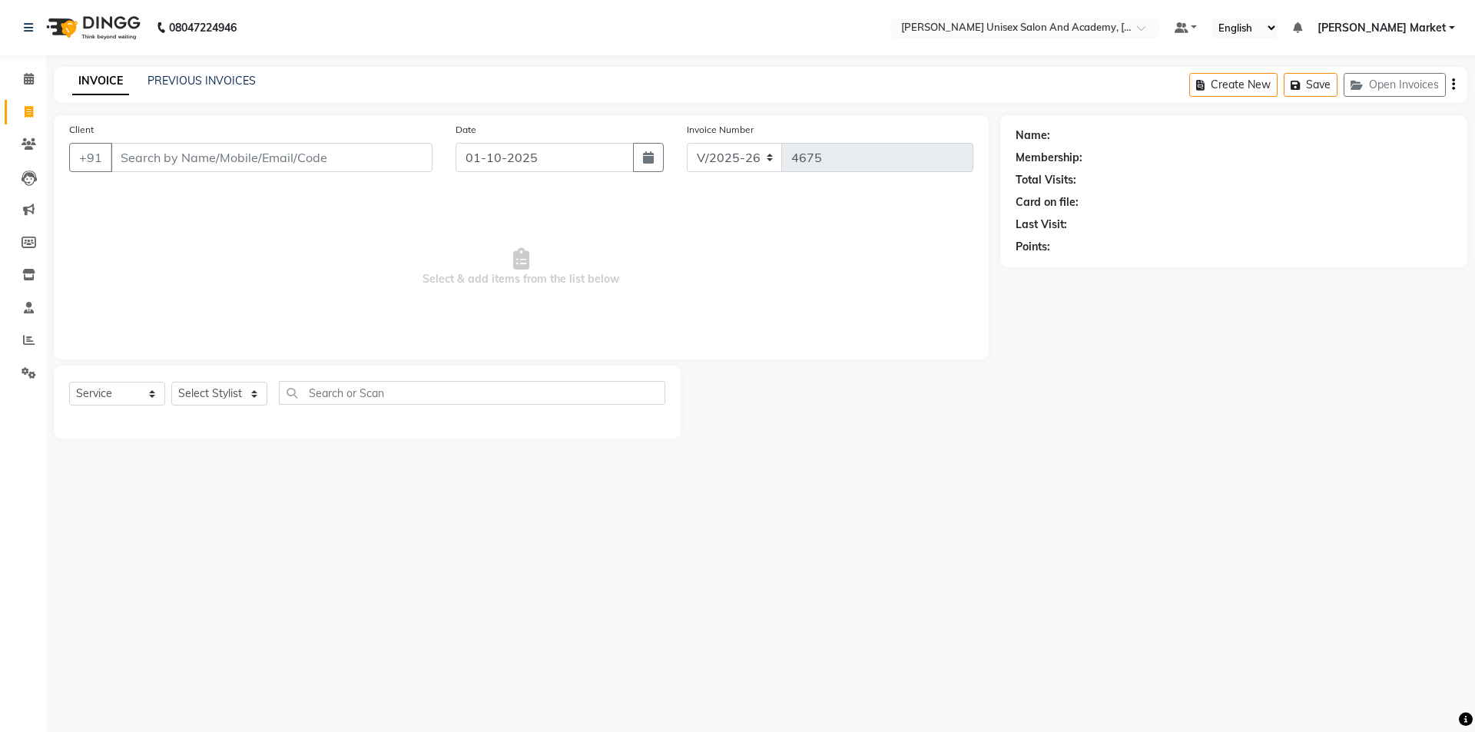
click at [212, 149] on input "Client" at bounding box center [272, 157] width 322 height 29
type input "N"
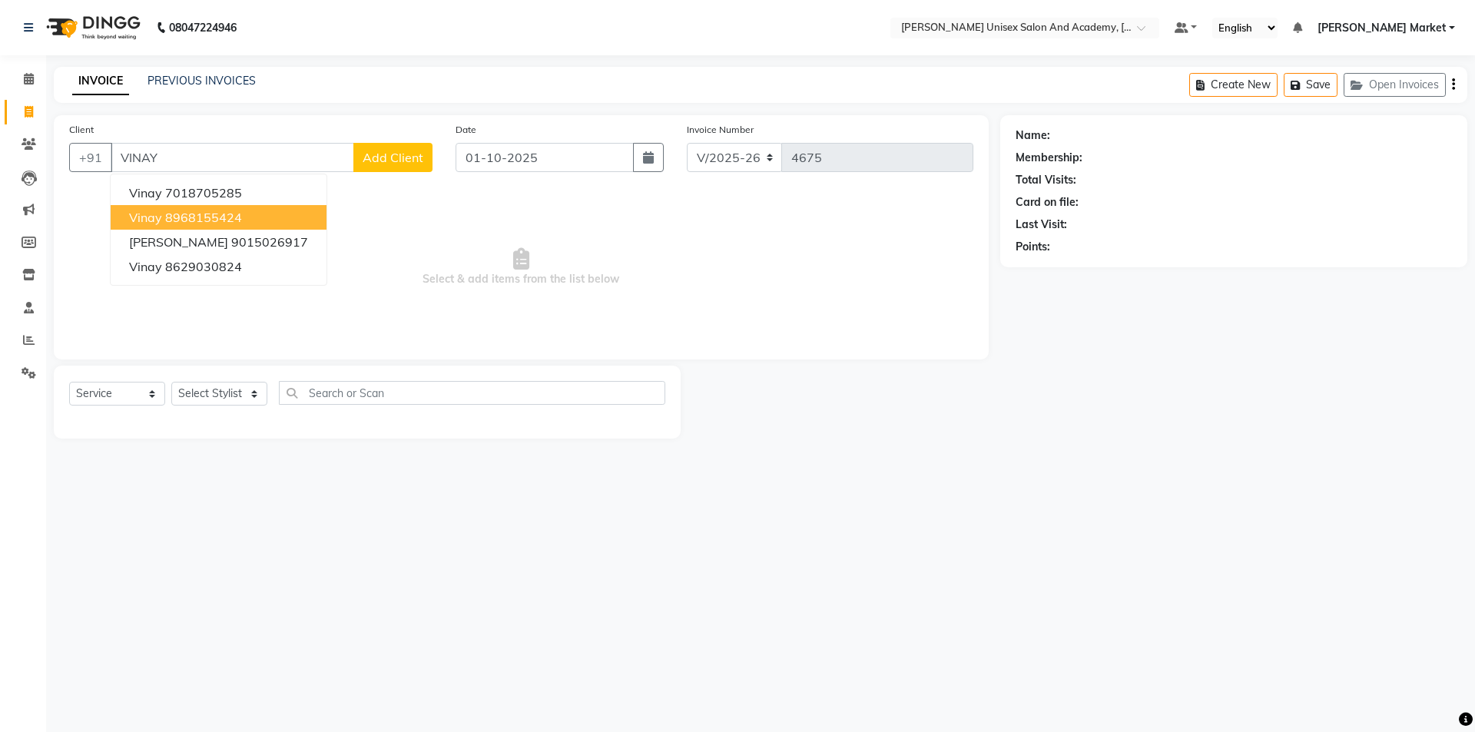
click at [214, 211] on ngb-highlight "8968155424" at bounding box center [203, 217] width 77 height 15
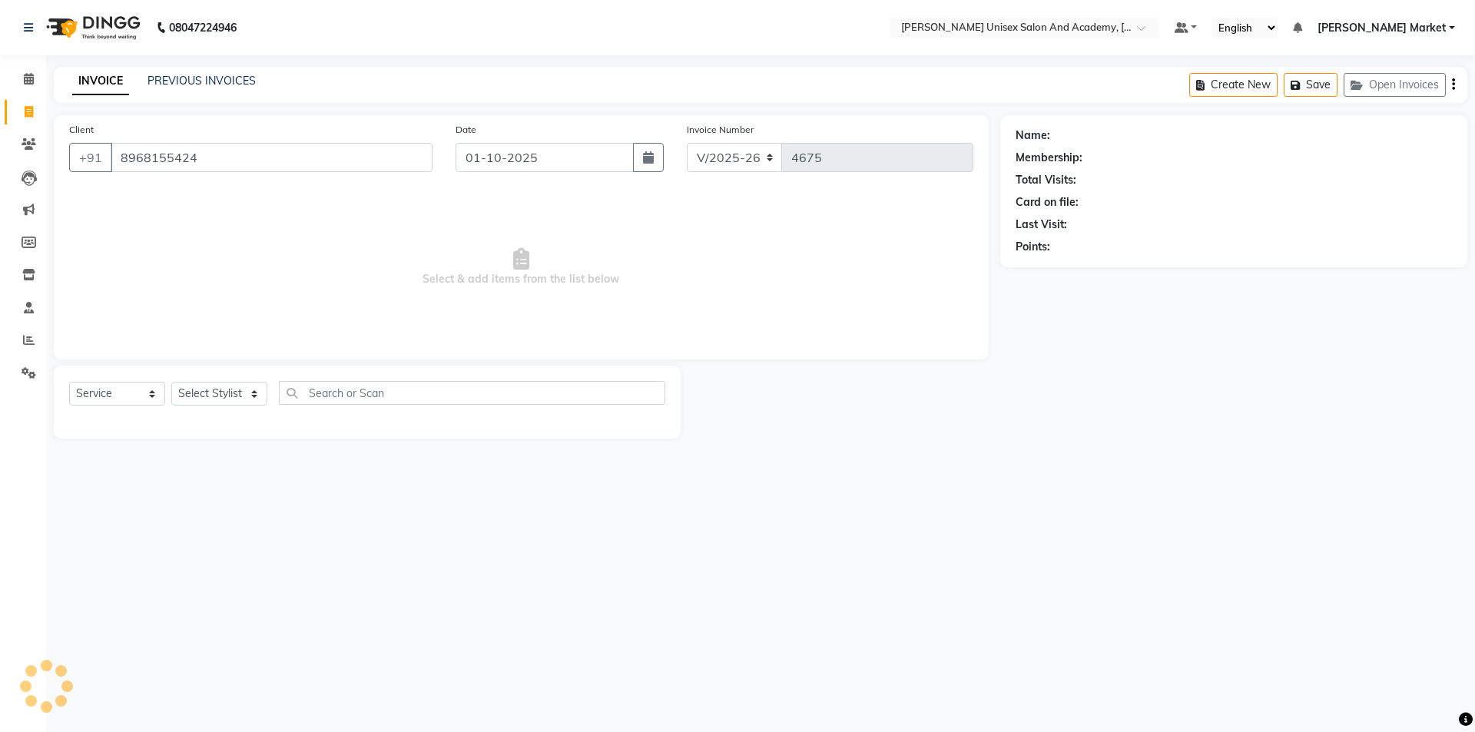
type input "8968155424"
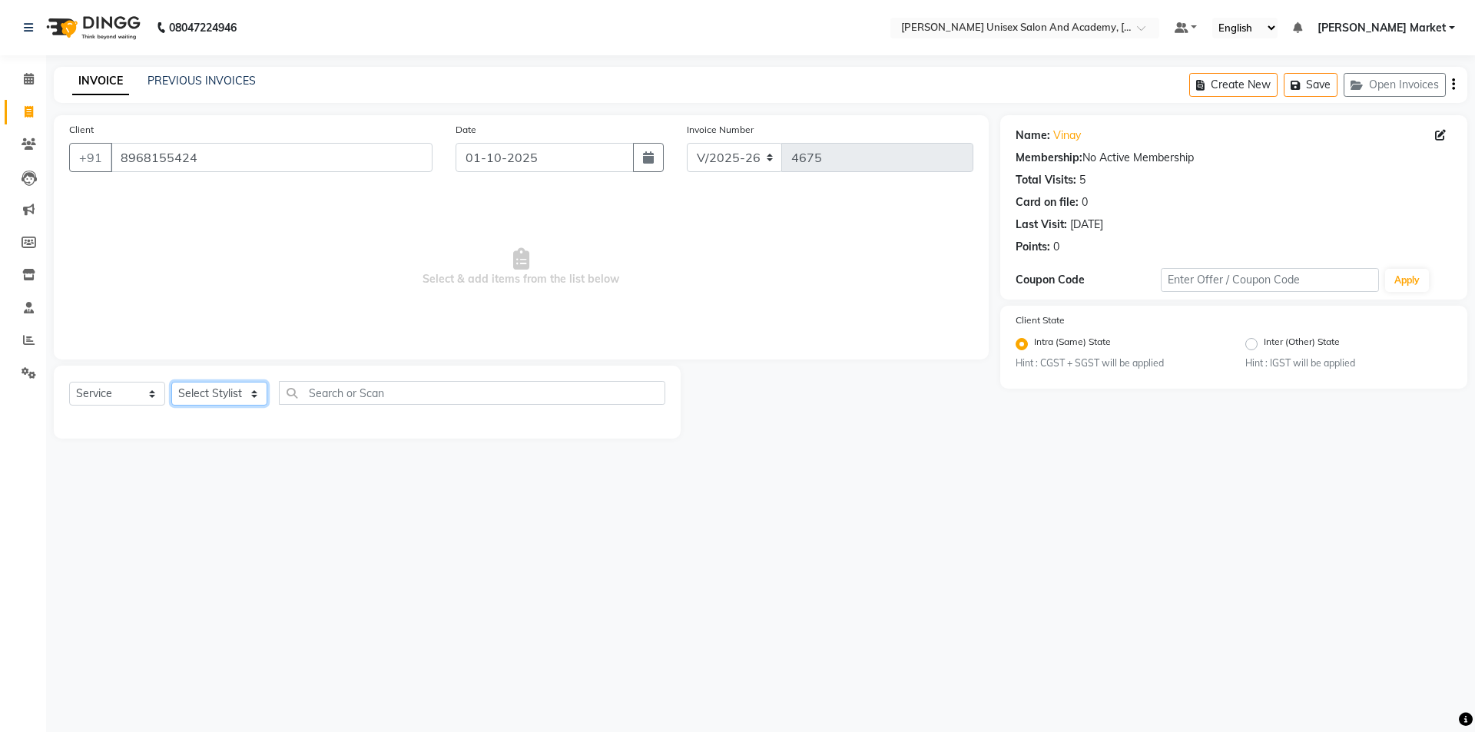
click at [249, 391] on select "Select Stylist Amit anjali [PERSON_NAME] [PERSON_NAME] [PERSON_NAME] [PERSON_NA…" at bounding box center [219, 394] width 96 height 24
select select "73407"
click at [171, 382] on select "Select Stylist Amit anjali [PERSON_NAME] [PERSON_NAME] [PERSON_NAME] [PERSON_NA…" at bounding box center [219, 394] width 96 height 24
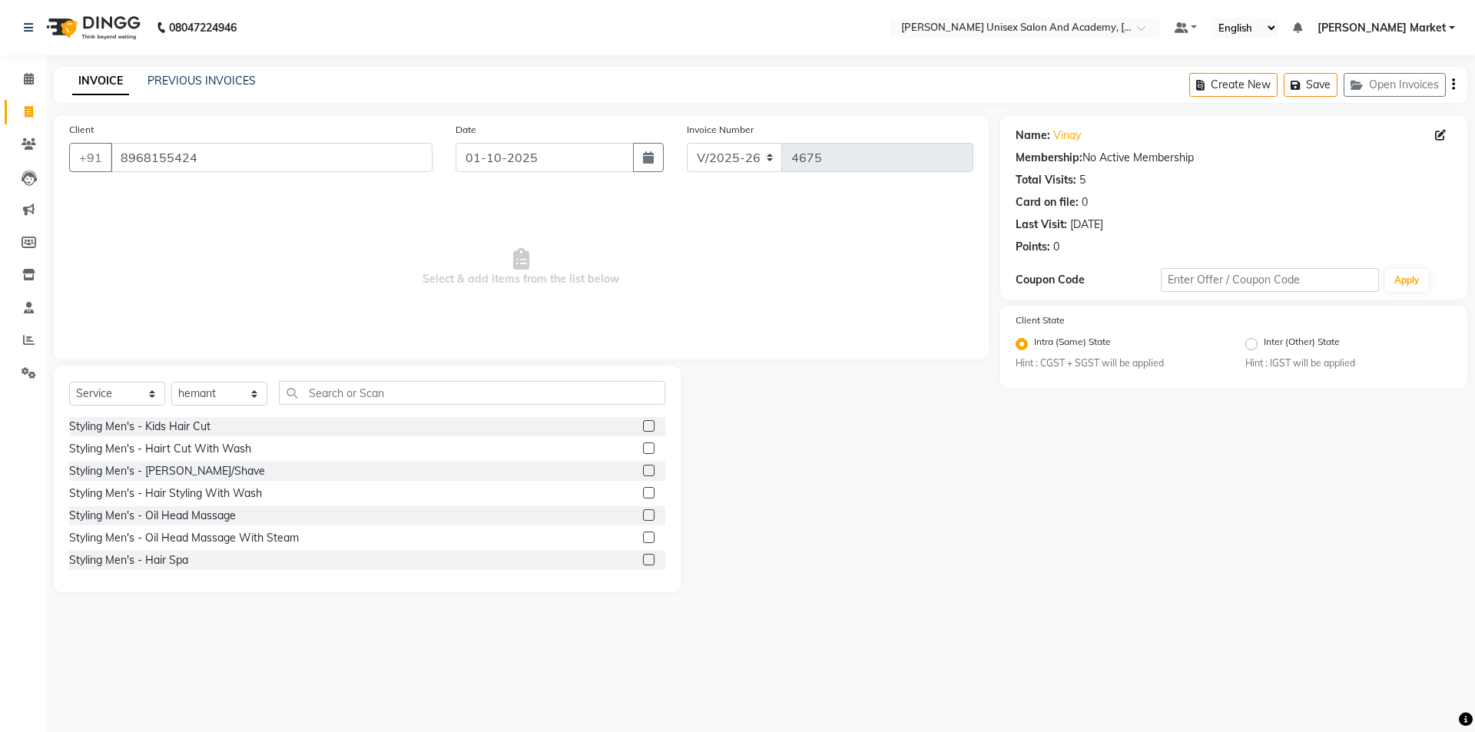
click at [643, 438] on label at bounding box center [649, 449] width 12 height 12
click at [643, 438] on input "checkbox" at bounding box center [648, 449] width 10 height 10
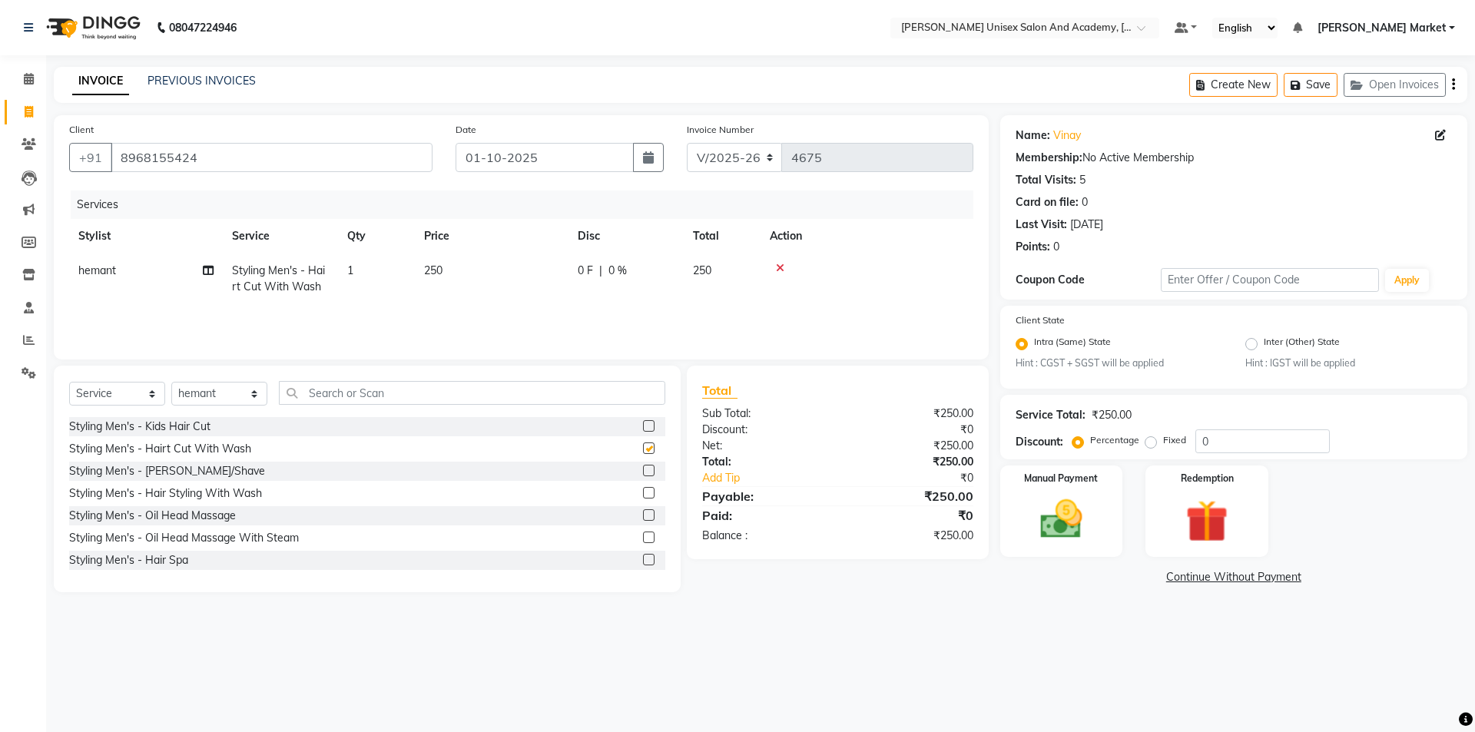
checkbox input "false"
click at [643, 438] on label at bounding box center [649, 471] width 12 height 12
click at [643, 438] on input "checkbox" at bounding box center [648, 471] width 10 height 10
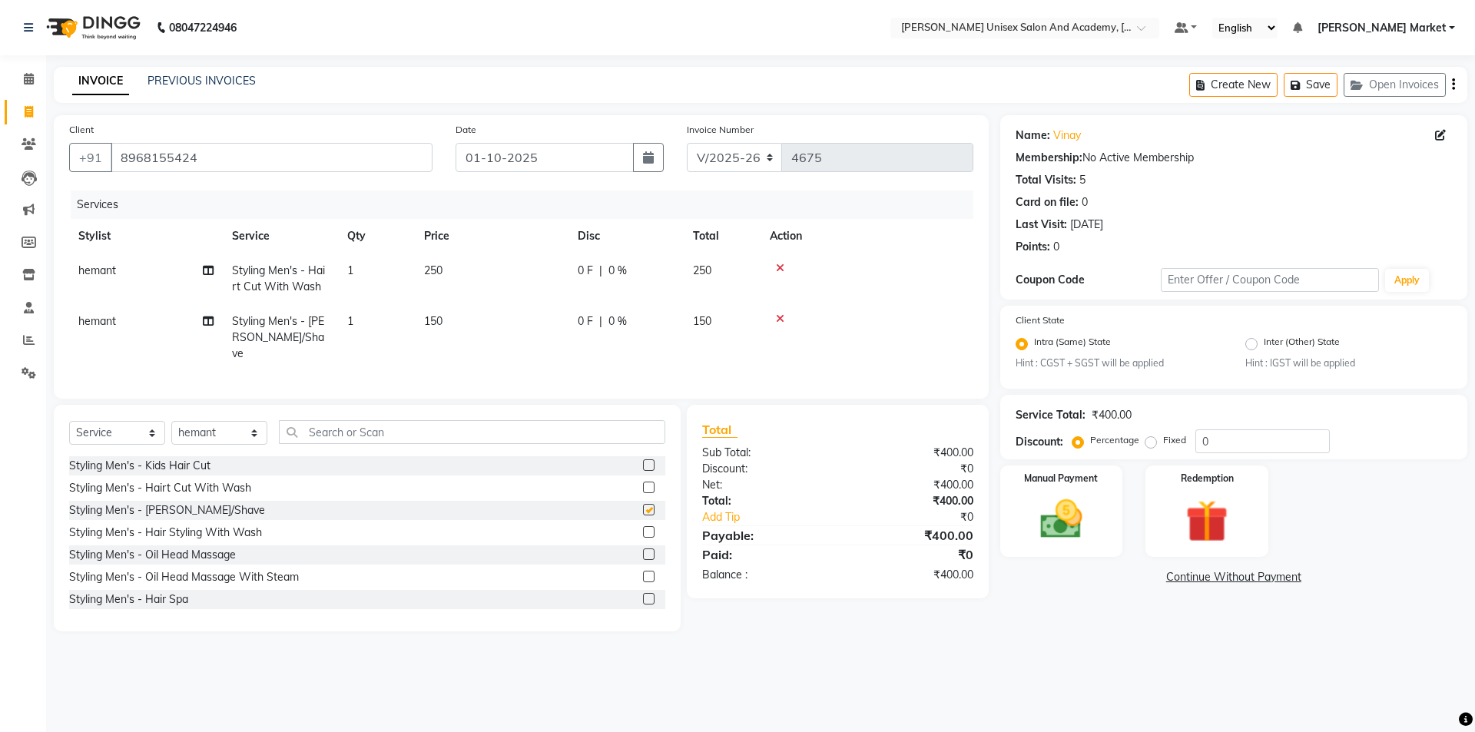
checkbox input "false"
click at [876, 438] on img at bounding box center [1061, 520] width 71 height 51
click at [876, 438] on span "UPI" at bounding box center [1162, 578] width 24 height 18
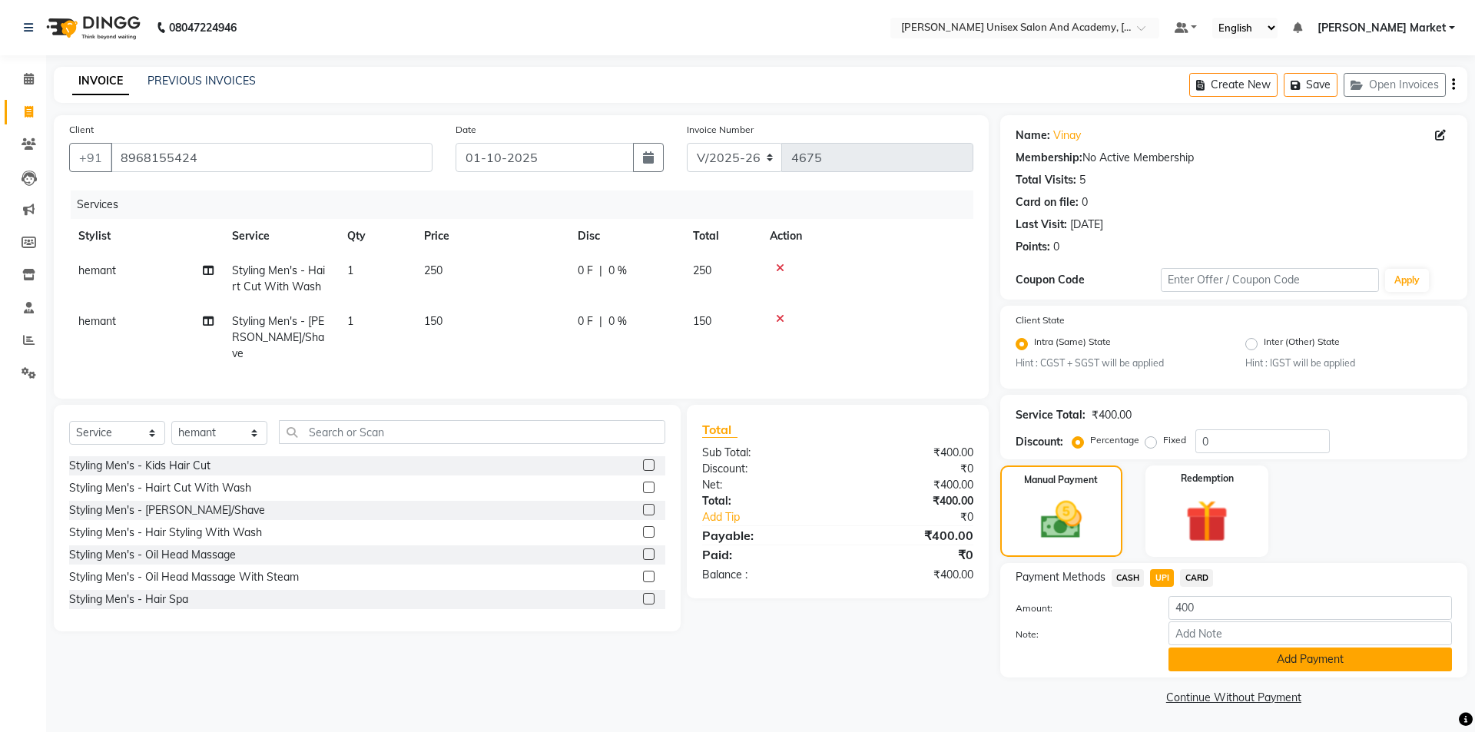
click at [876, 438] on button "Add Payment" at bounding box center [1311, 660] width 284 height 24
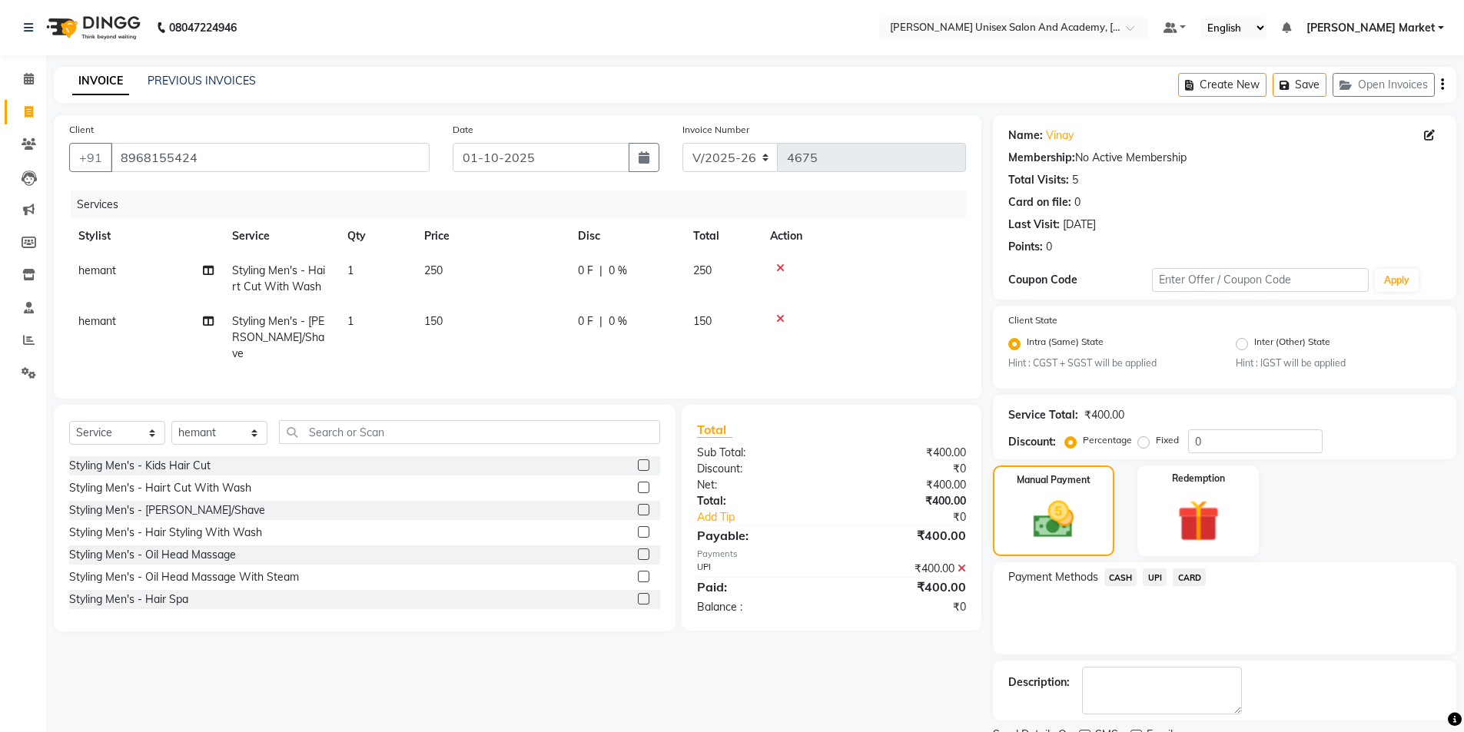
scroll to position [64, 0]
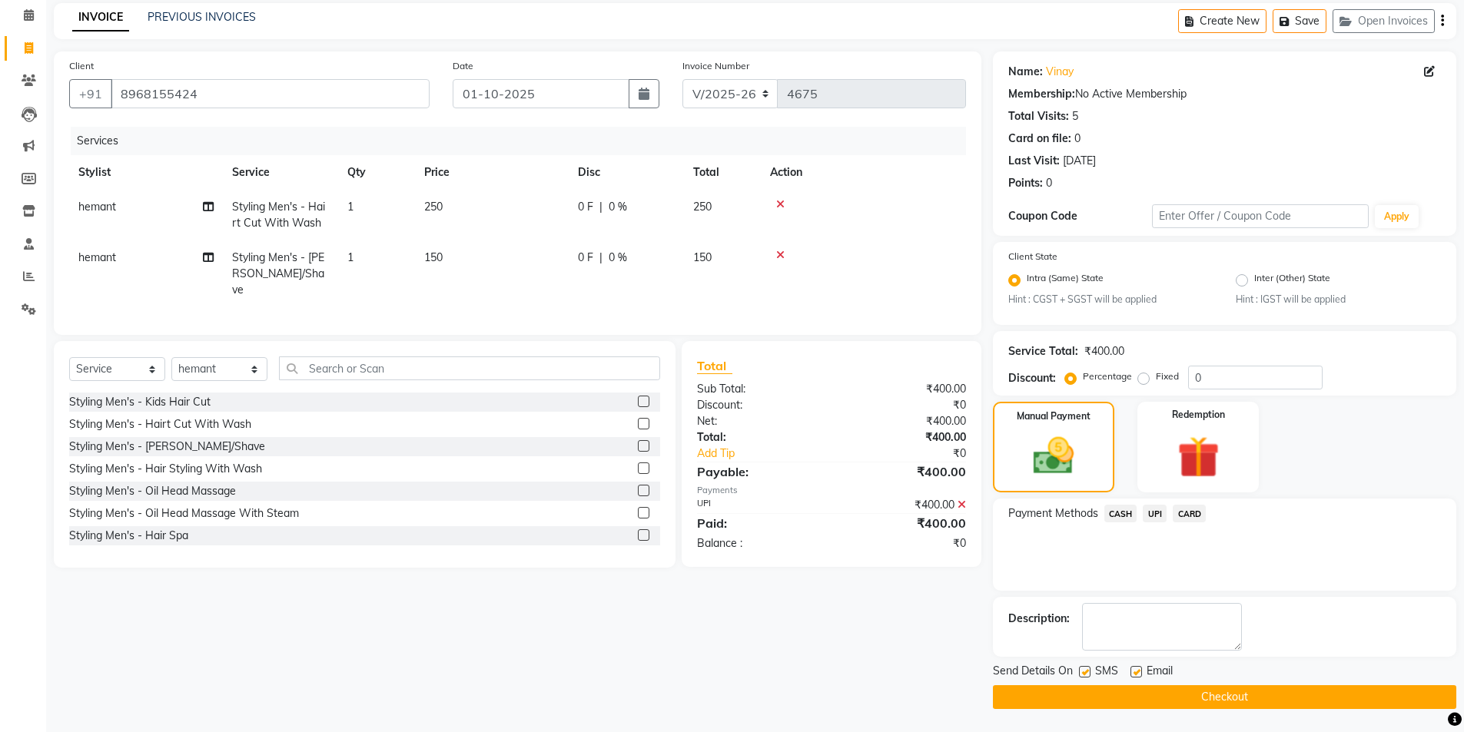
click at [876, 438] on button "Checkout" at bounding box center [1224, 697] width 463 height 24
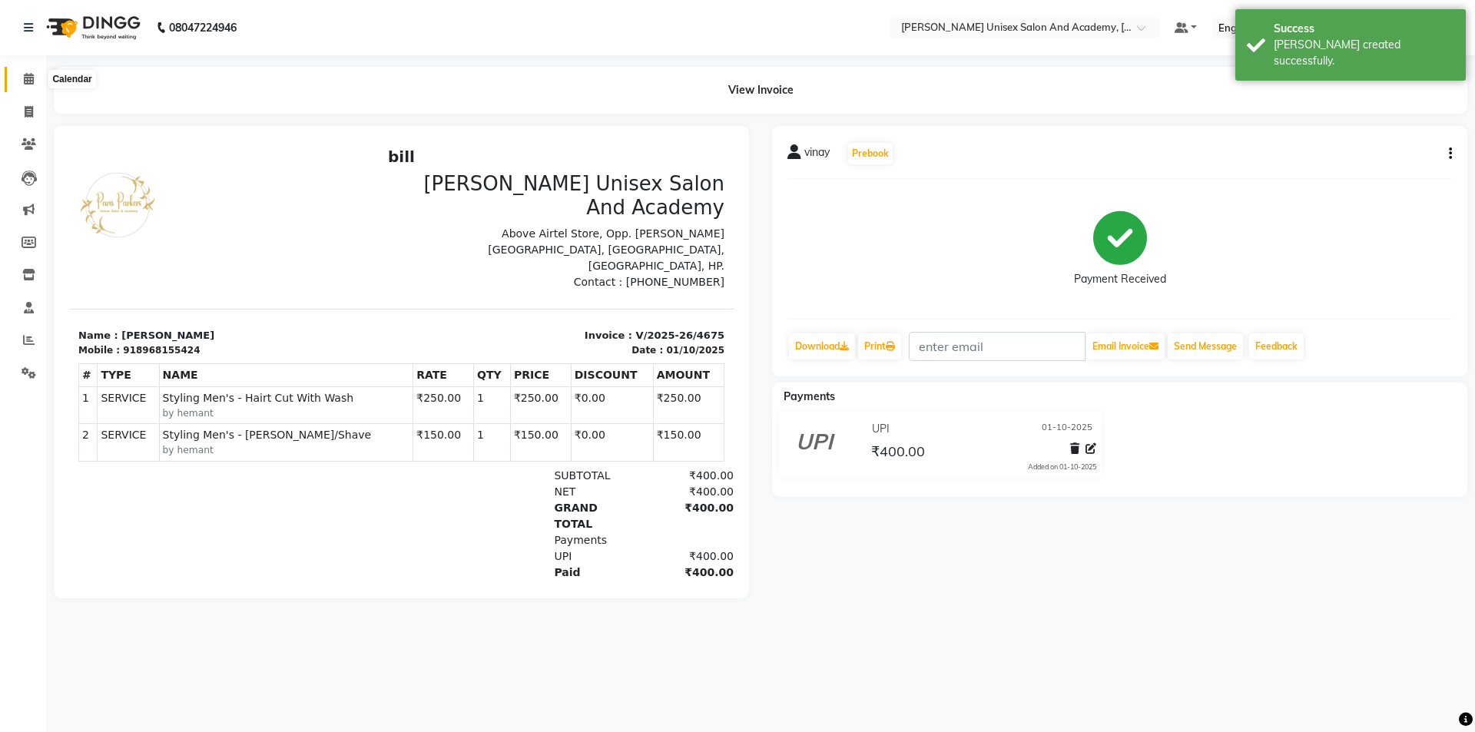
click at [18, 72] on span at bounding box center [28, 80] width 27 height 18
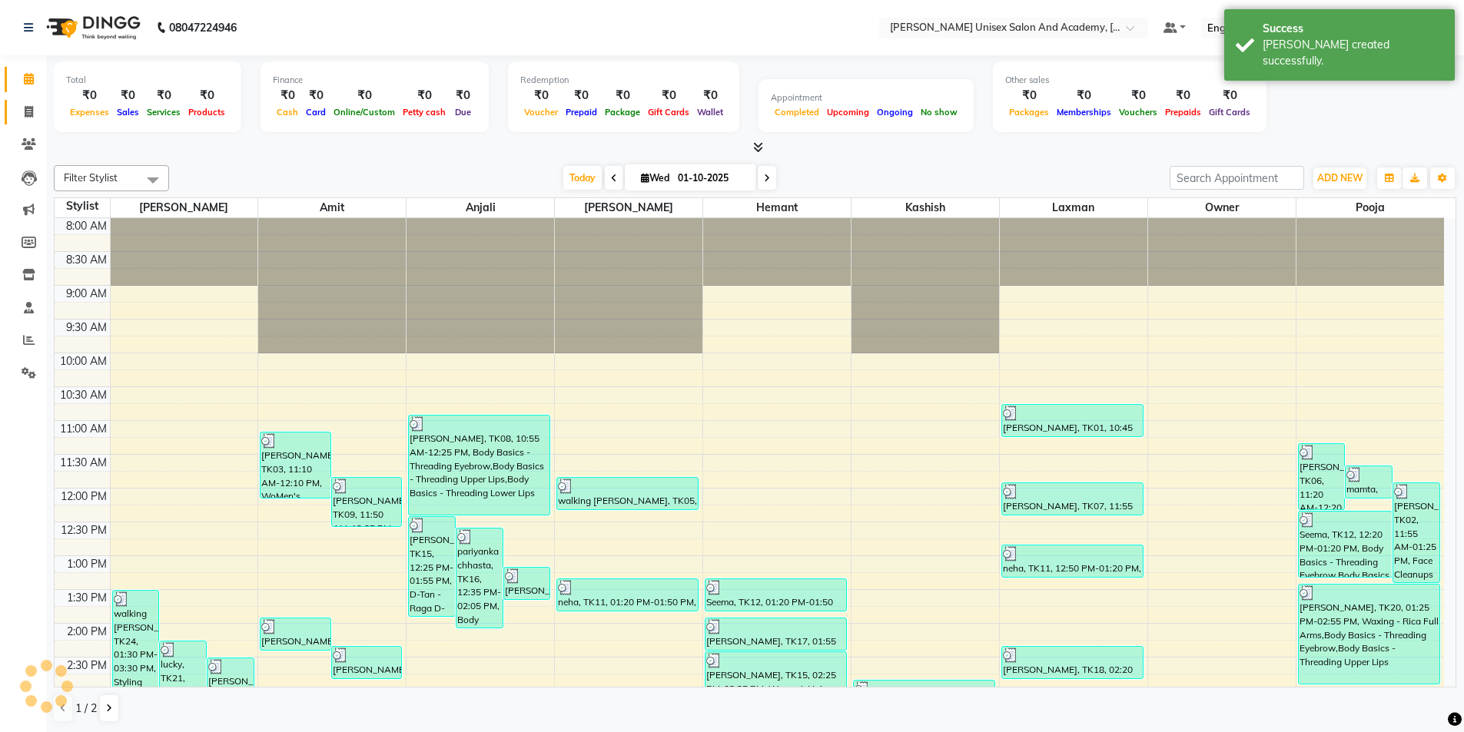
scroll to position [310, 0]
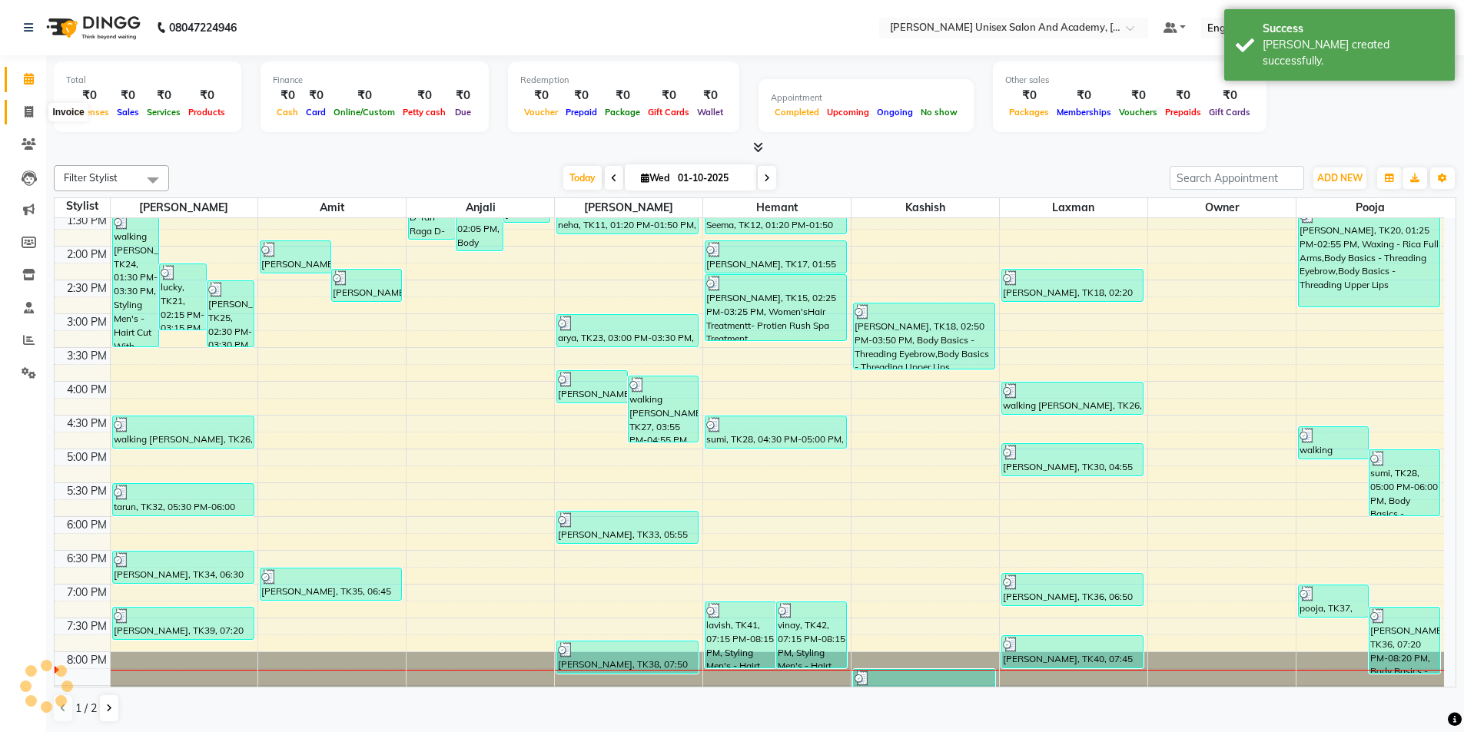
click at [31, 112] on icon at bounding box center [29, 112] width 8 height 12
select select "service"
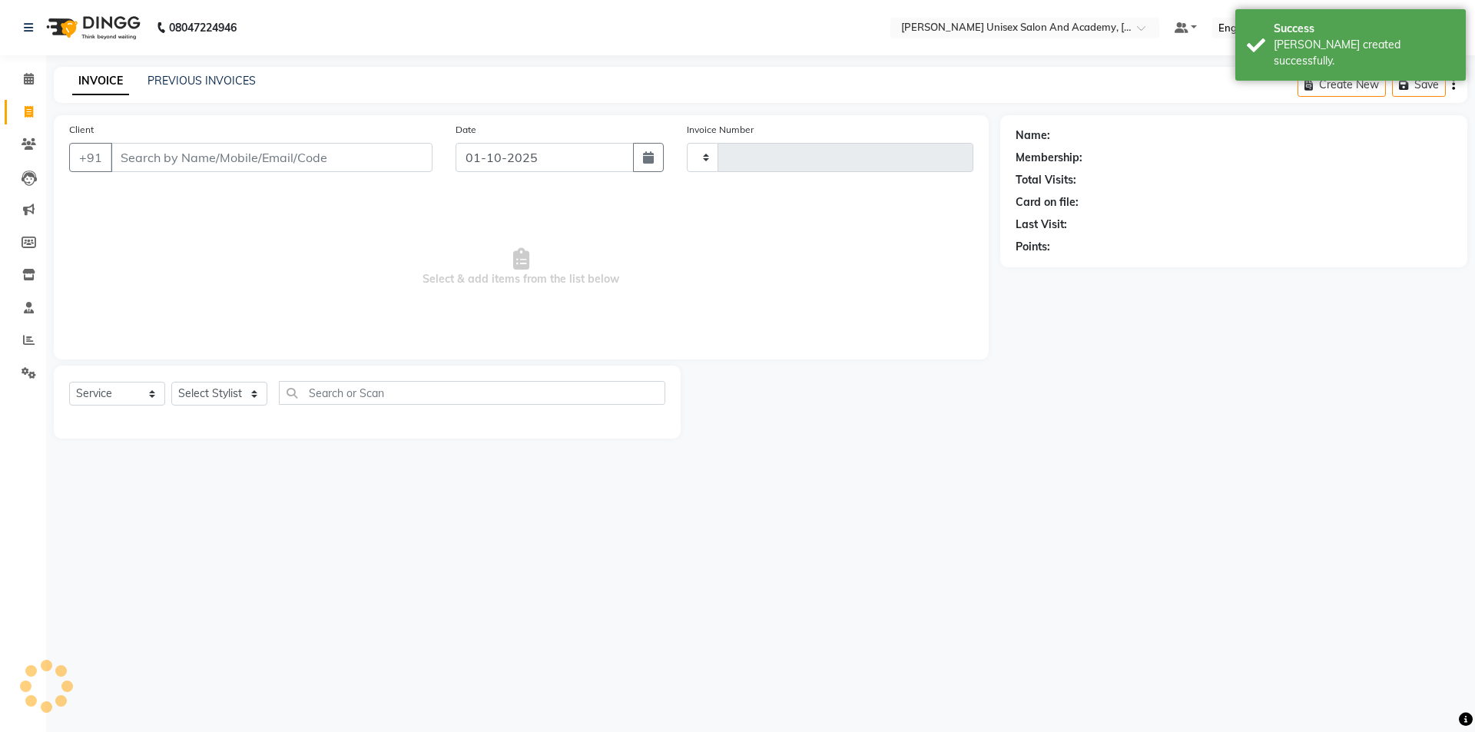
type input "4676"
select select "8060"
click at [33, 78] on icon at bounding box center [29, 79] width 10 height 12
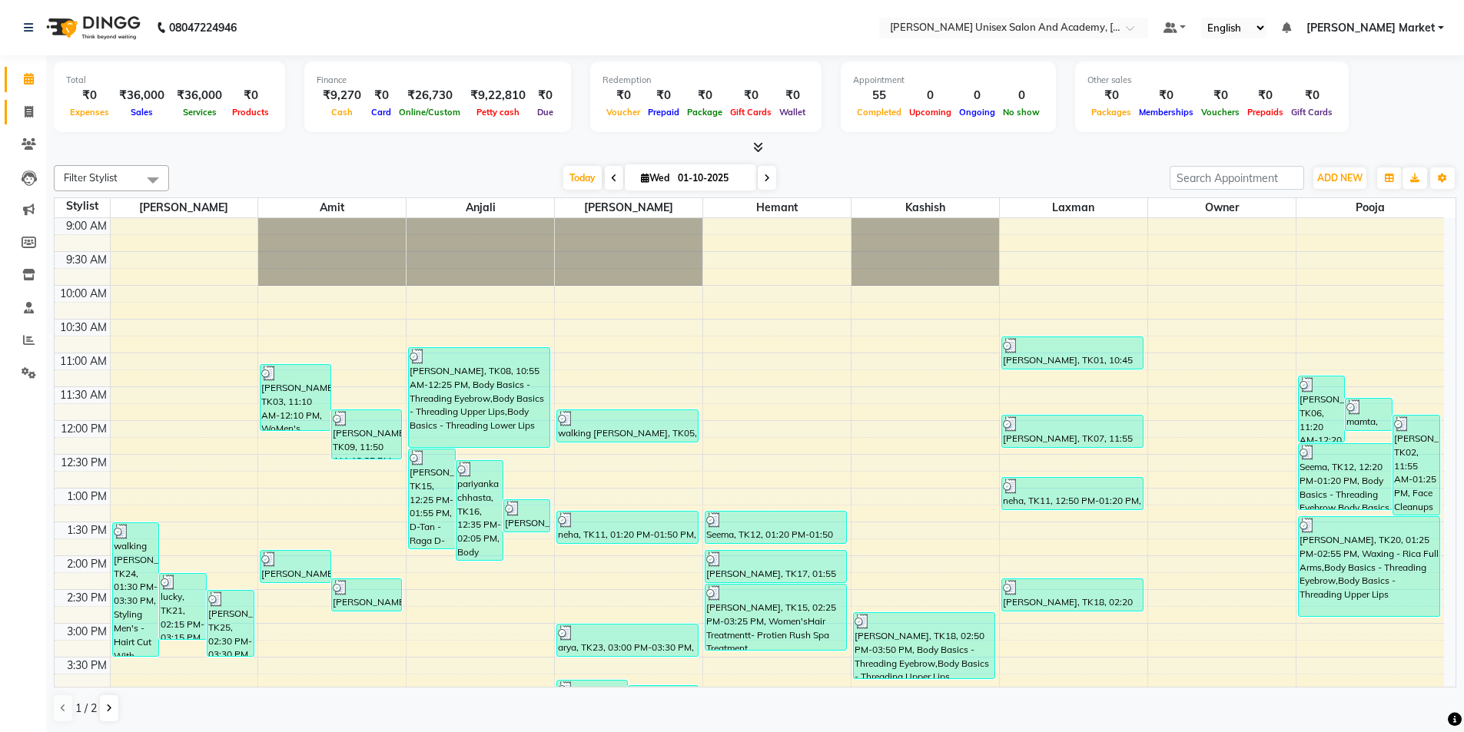
click at [22, 101] on link "Invoice" at bounding box center [23, 112] width 37 height 25
select select "service"
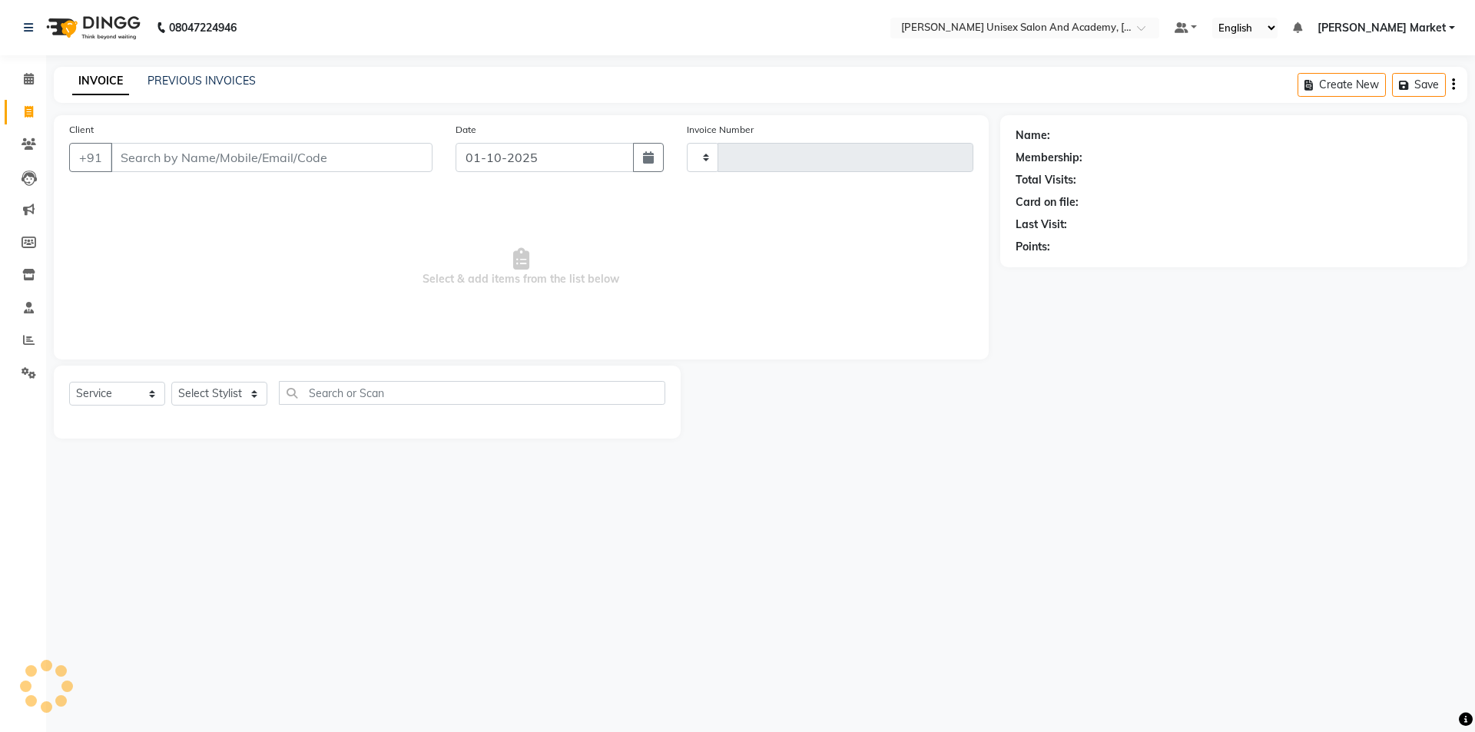
type input "4676"
select select "8060"
